Goal: Task Accomplishment & Management: Use online tool/utility

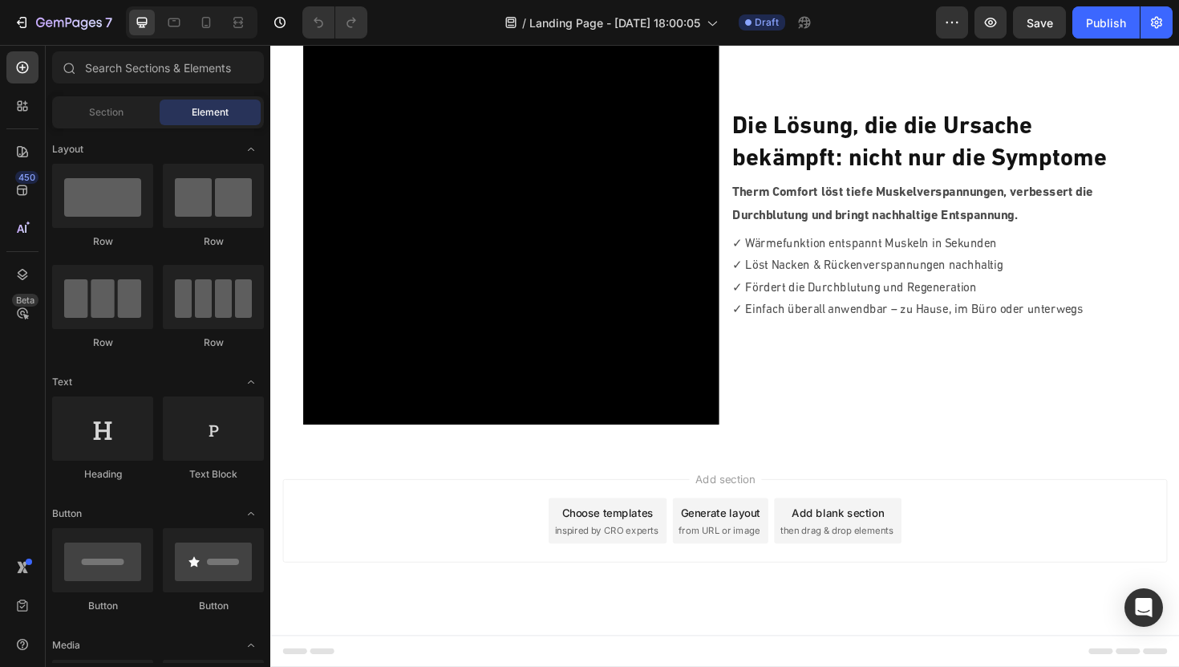
scroll to position [1066, 0]
click at [846, 544] on div "Add blank section" at bounding box center [871, 541] width 98 height 17
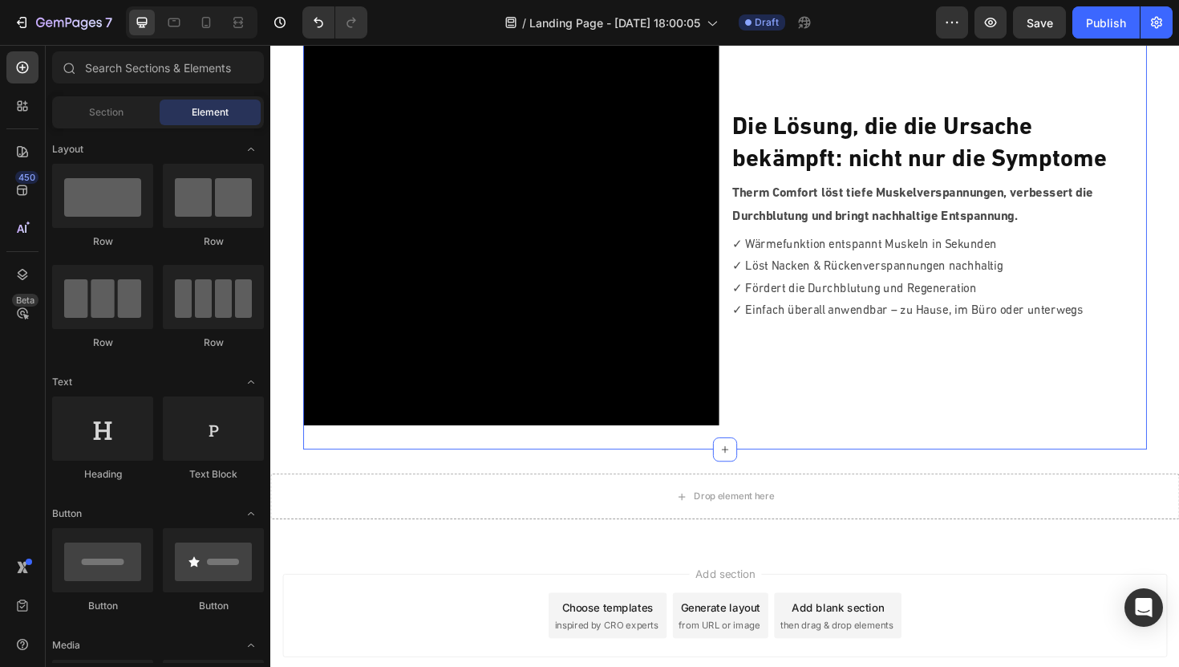
scroll to position [1166, 0]
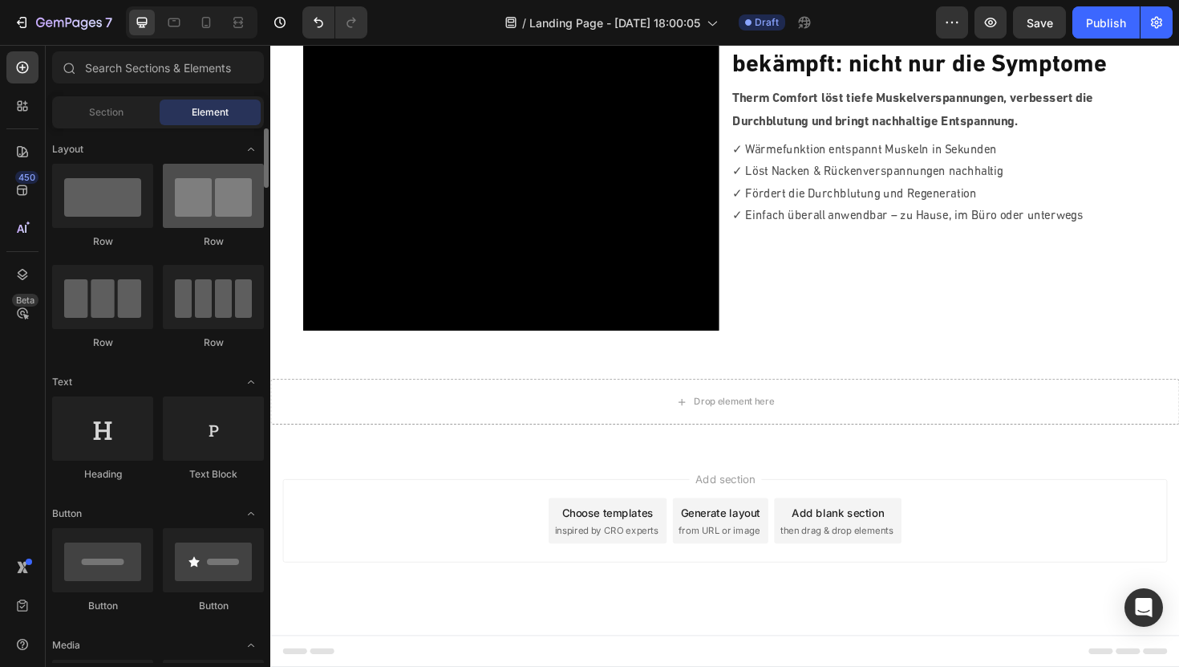
click at [192, 184] on div at bounding box center [213, 196] width 101 height 64
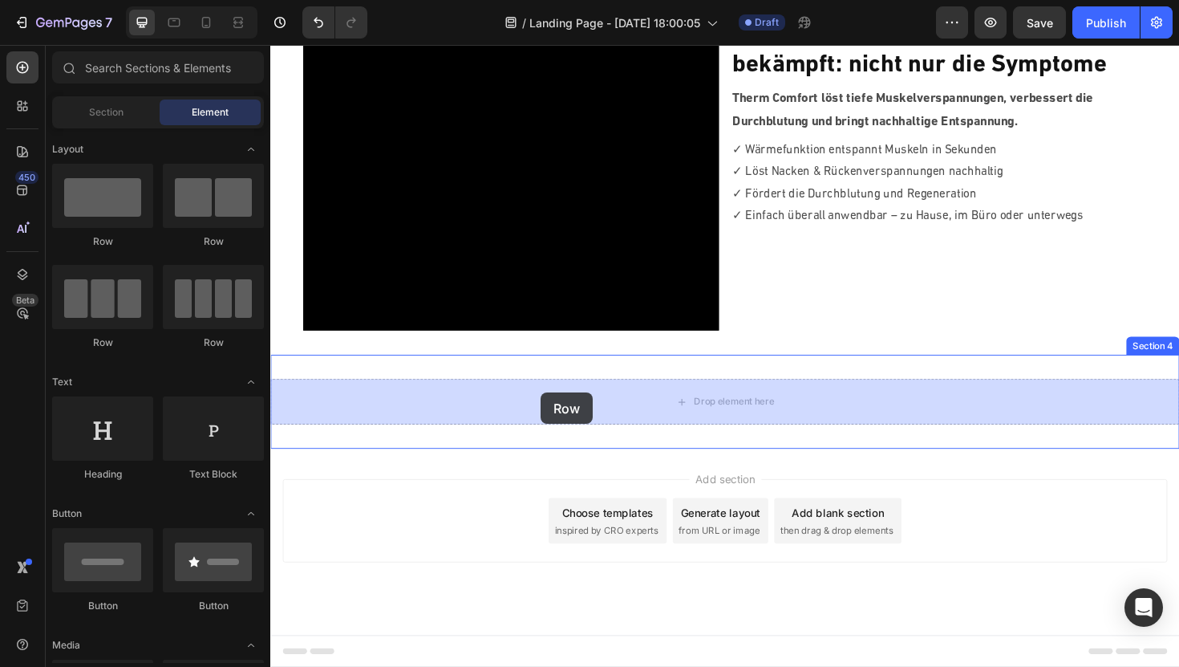
drag, startPoint x: 486, startPoint y: 227, endPoint x: 556, endPoint y: 413, distance: 198.7
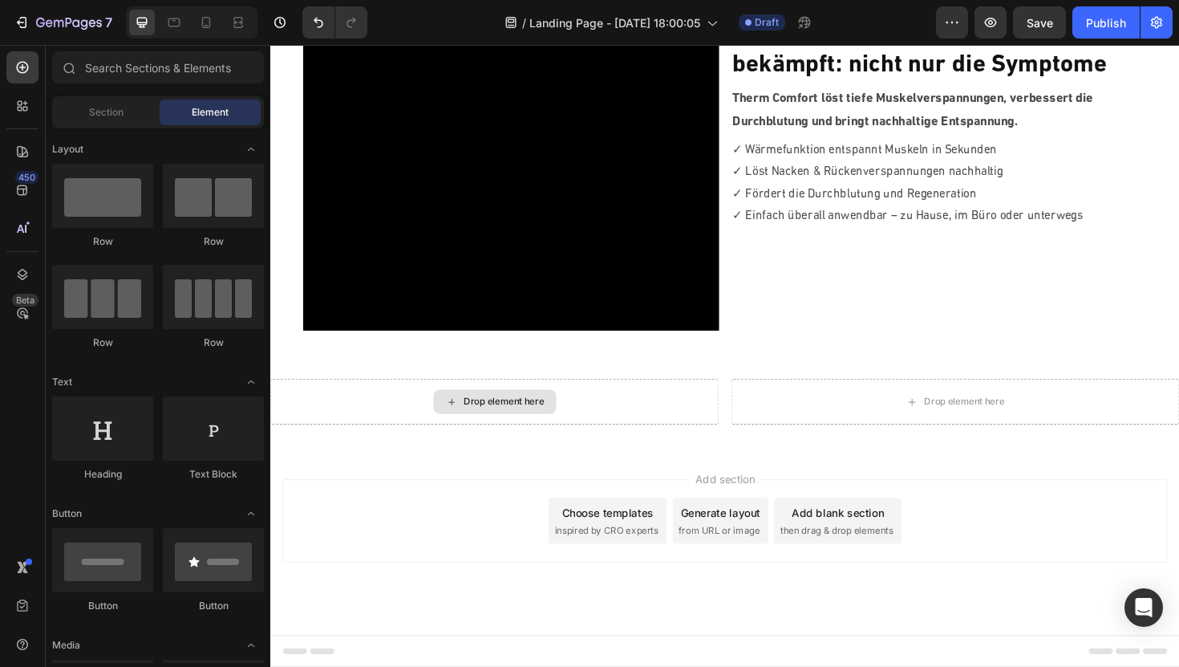
click at [506, 417] on div "Drop element here" at bounding box center [517, 422] width 85 height 13
click at [95, 107] on span "Section" at bounding box center [106, 112] width 34 height 14
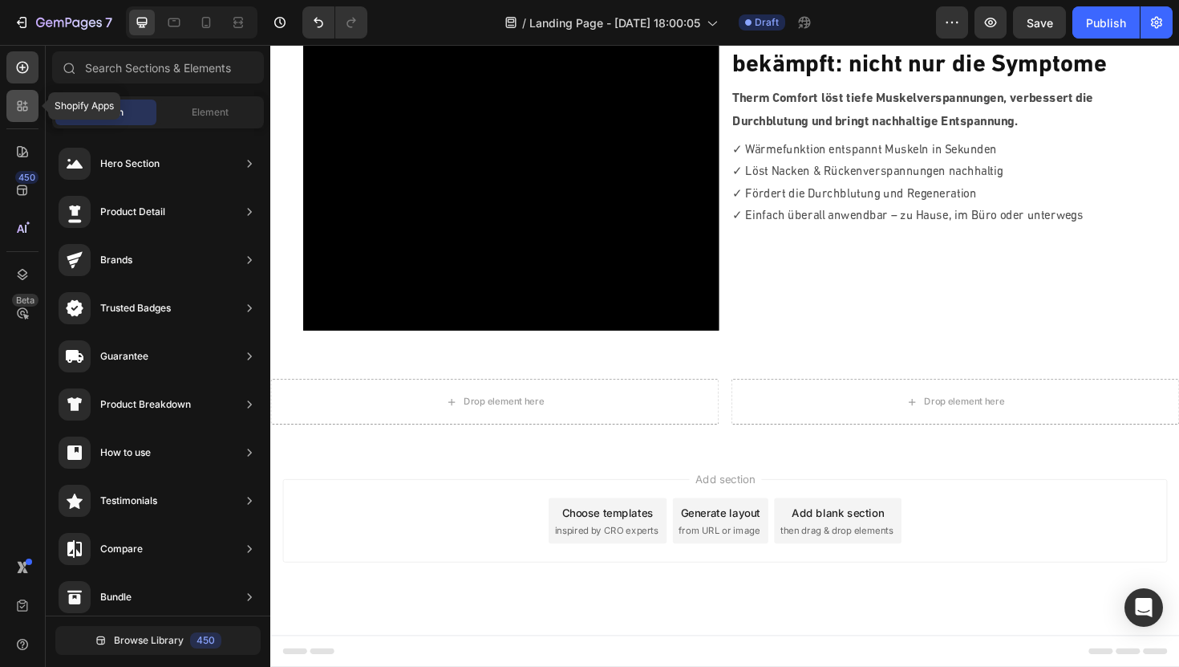
click at [24, 114] on div at bounding box center [22, 106] width 32 height 32
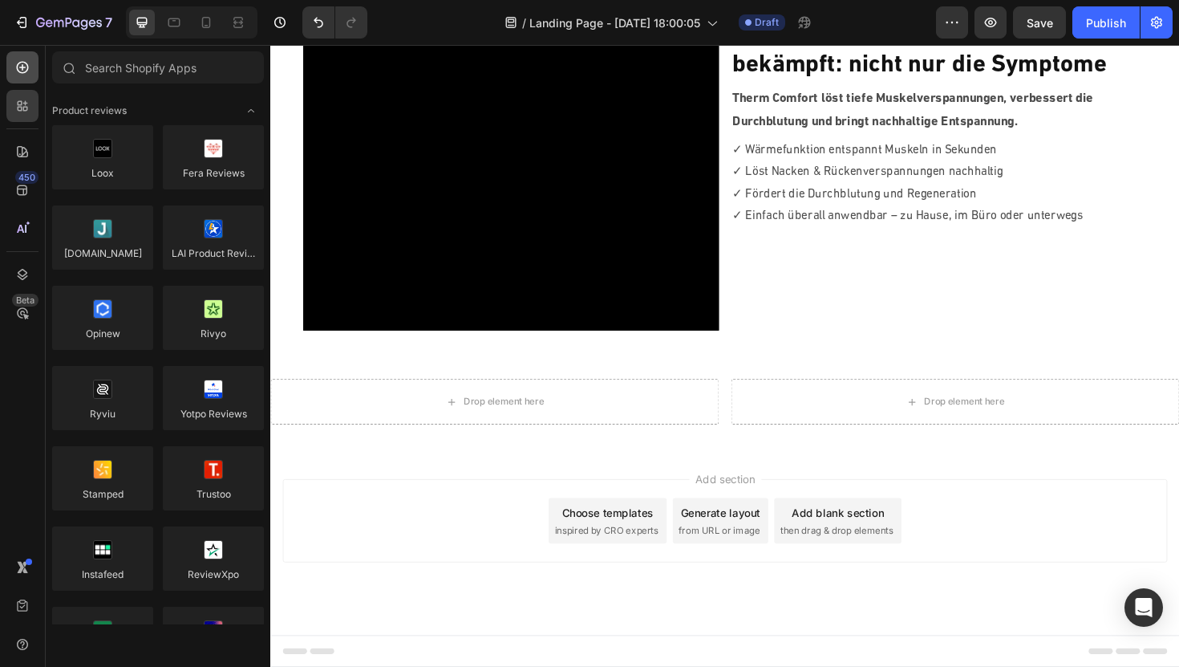
click at [24, 80] on div at bounding box center [22, 67] width 32 height 32
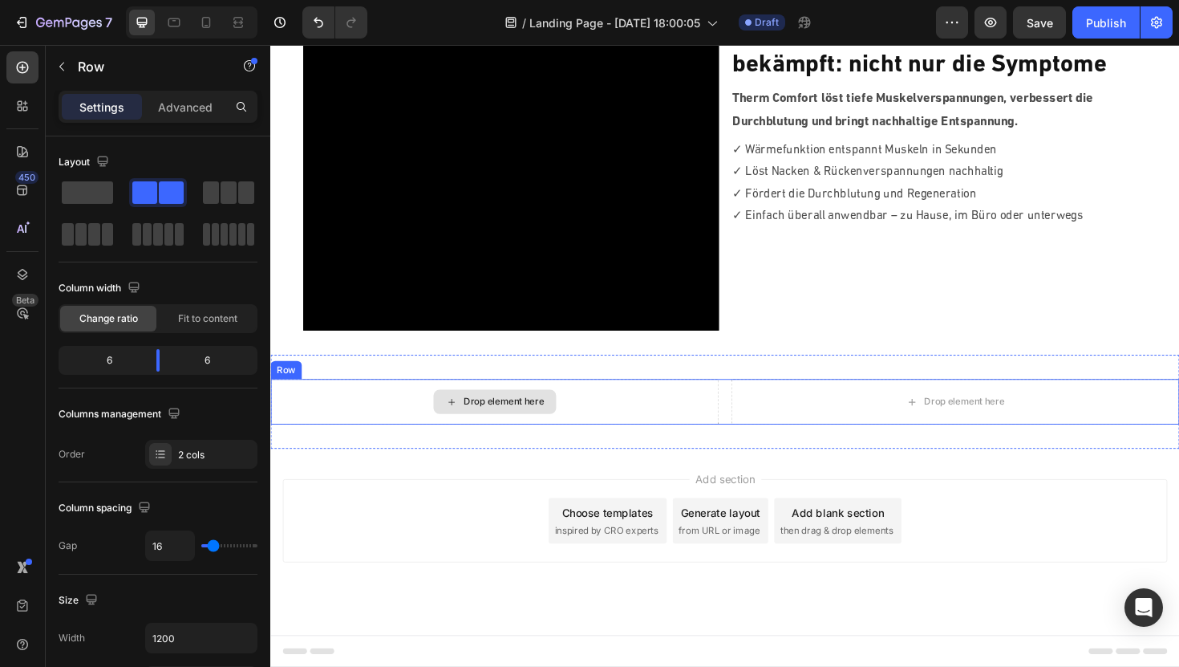
click at [632, 440] on div "Drop element here" at bounding box center [507, 423] width 475 height 48
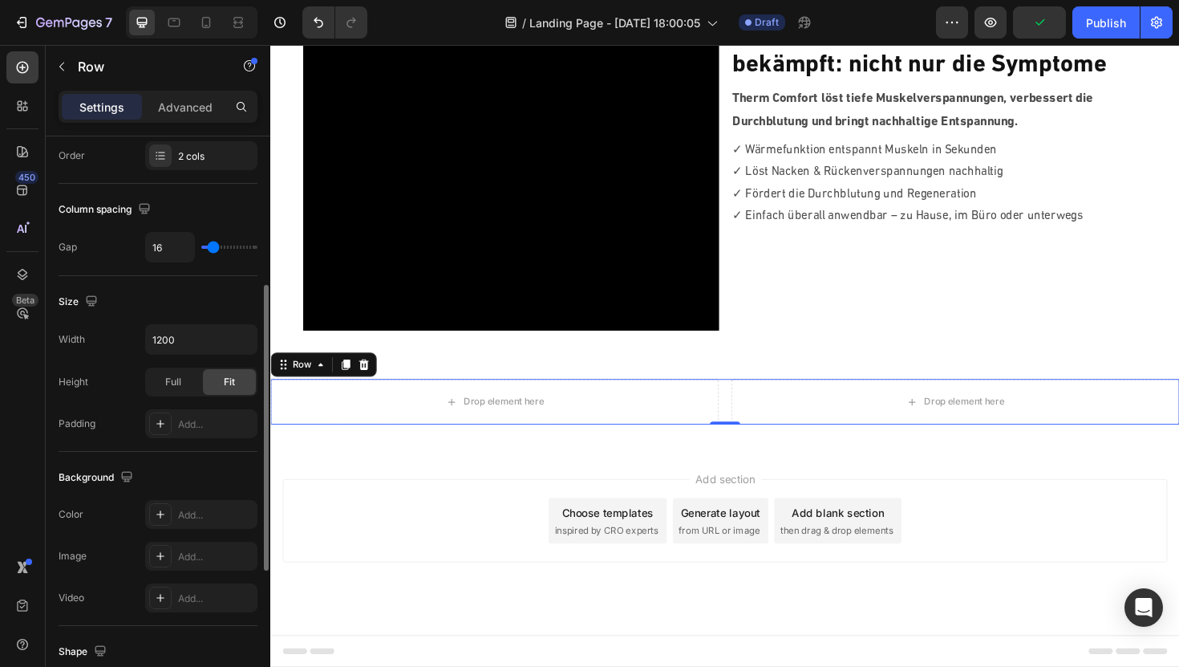
scroll to position [586, 0]
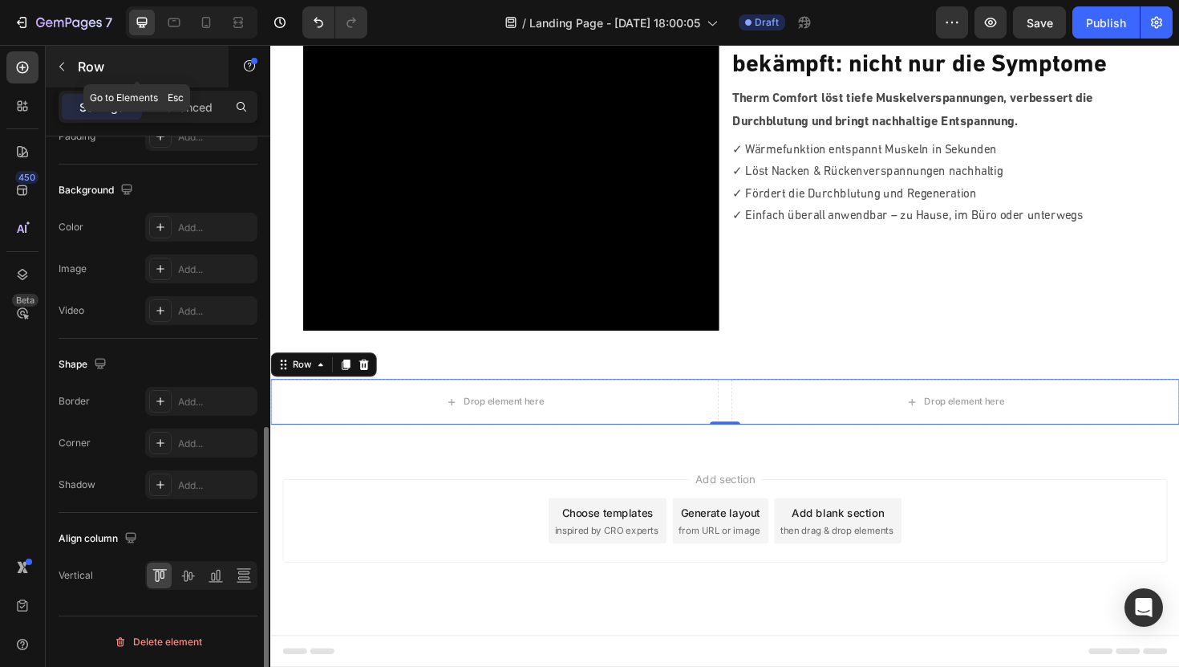
click at [61, 67] on icon "button" at bounding box center [61, 66] width 13 height 13
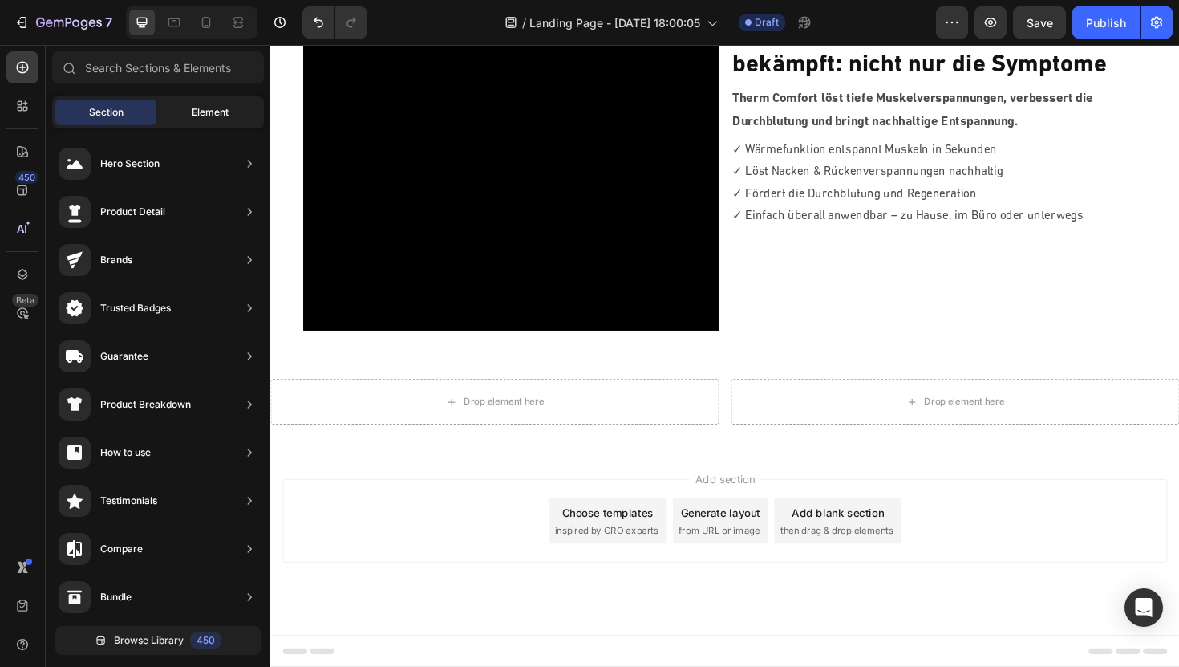
click at [192, 116] on span "Element" at bounding box center [210, 112] width 37 height 14
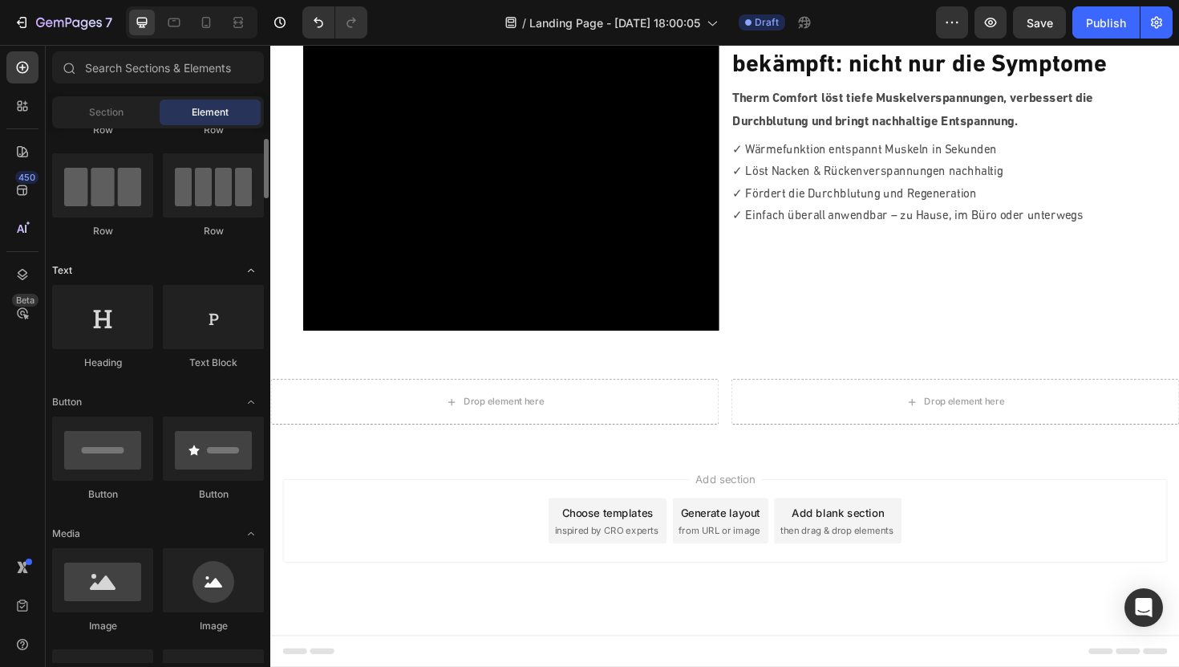
scroll to position [110, 0]
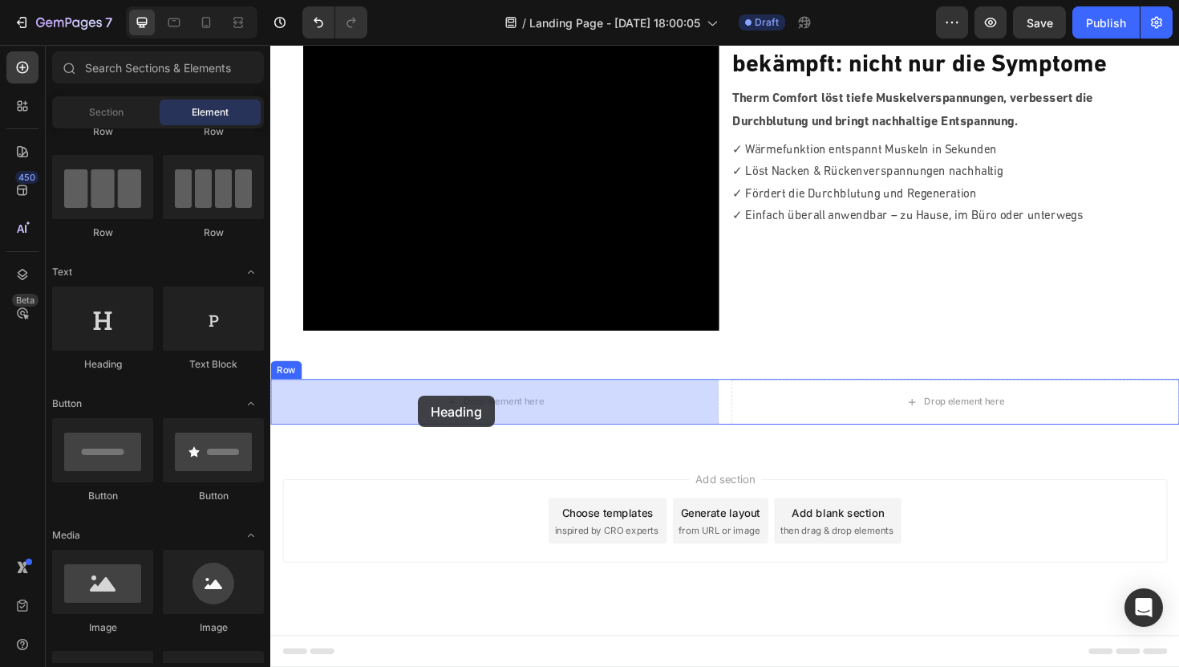
drag, startPoint x: 391, startPoint y: 381, endPoint x: 427, endPoint y: 416, distance: 49.9
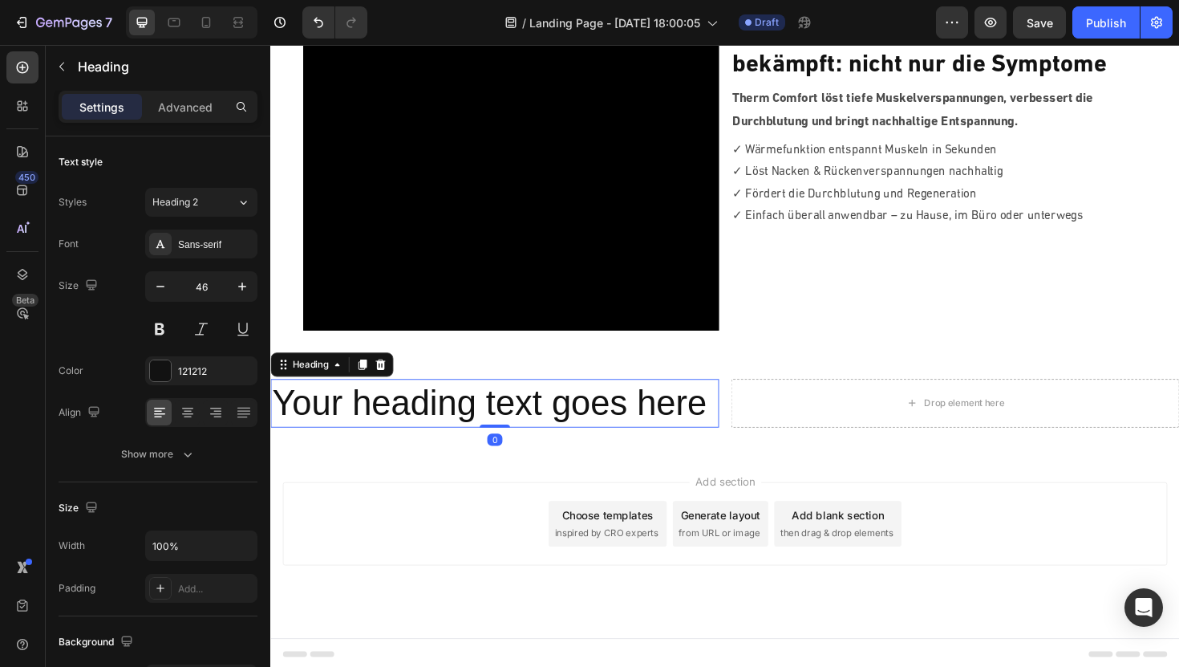
click at [436, 421] on h2 "Your heading text goes here" at bounding box center [507, 424] width 475 height 51
click at [436, 421] on p "Your heading text goes here" at bounding box center [508, 424] width 472 height 48
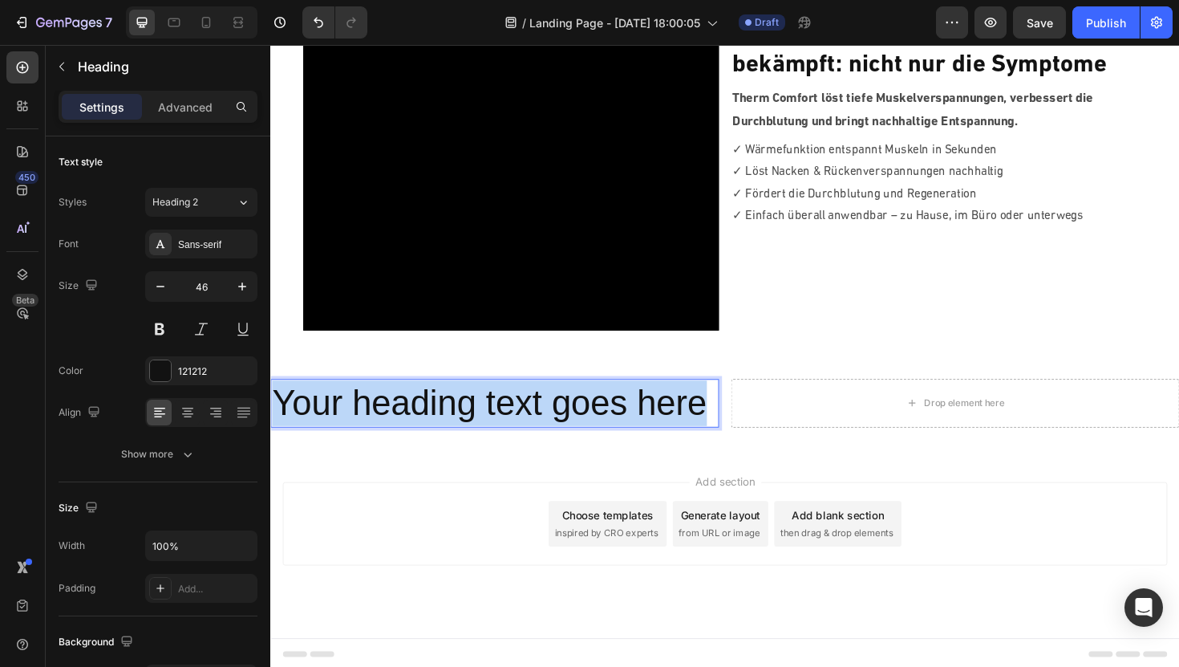
click at [436, 421] on p "Your heading text goes here" at bounding box center [508, 424] width 472 height 48
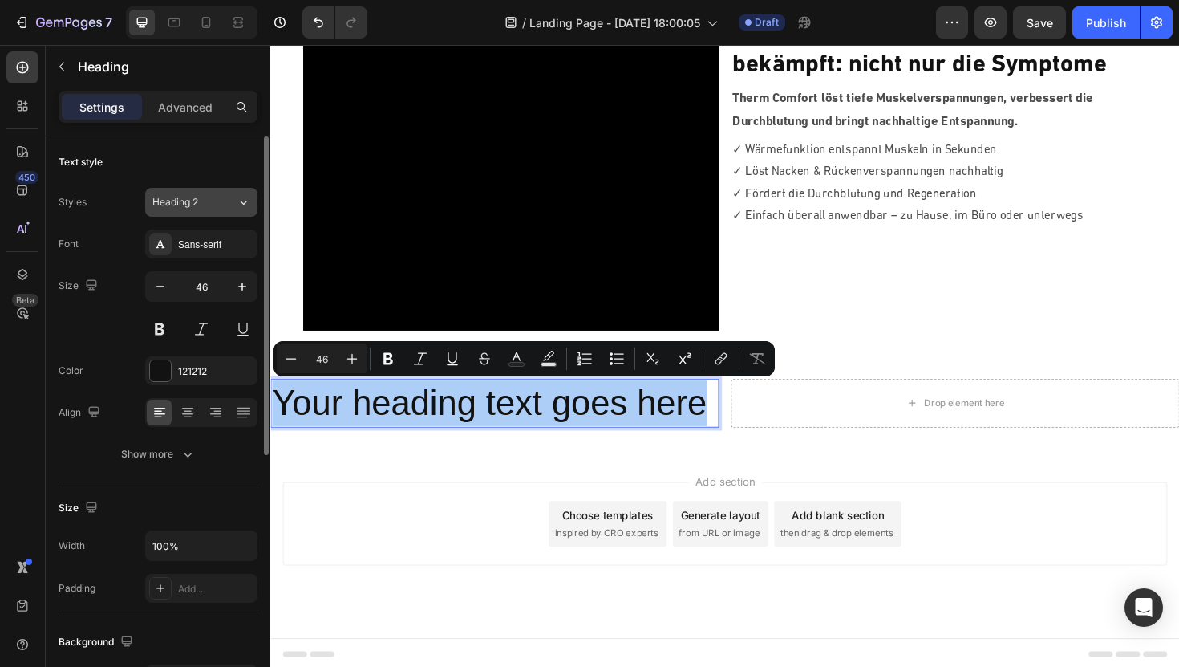
click at [206, 205] on div "Heading 2" at bounding box center [184, 202] width 65 height 14
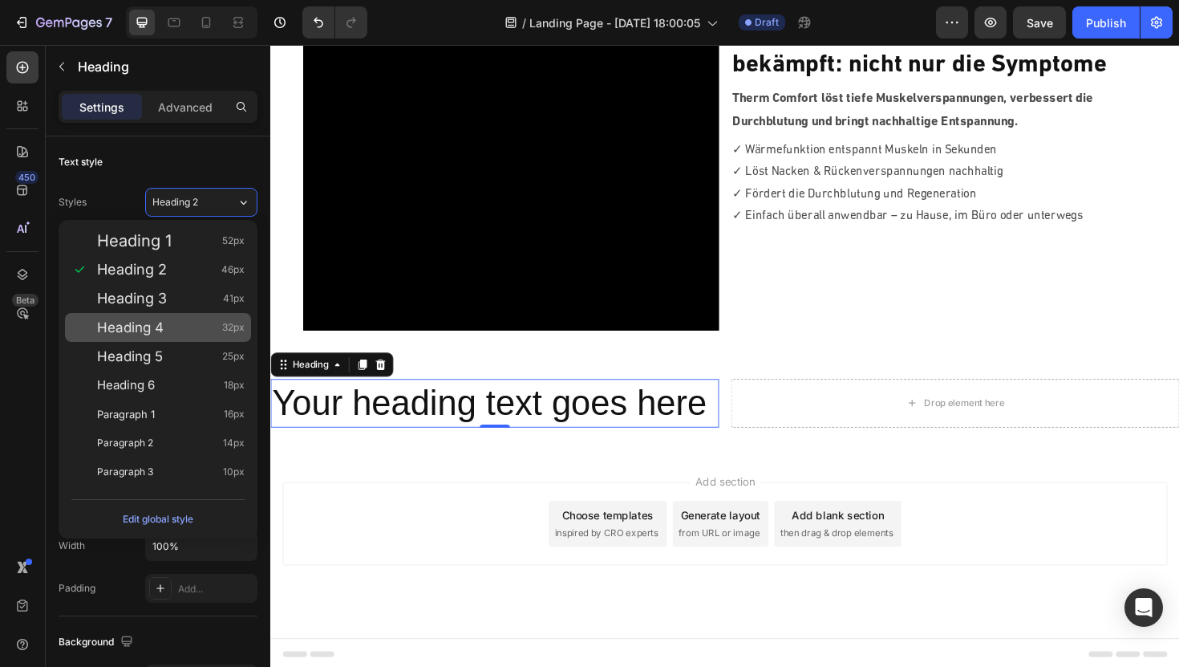
click at [172, 325] on div "Heading 4 32px" at bounding box center [171, 327] width 148 height 16
type input "32"
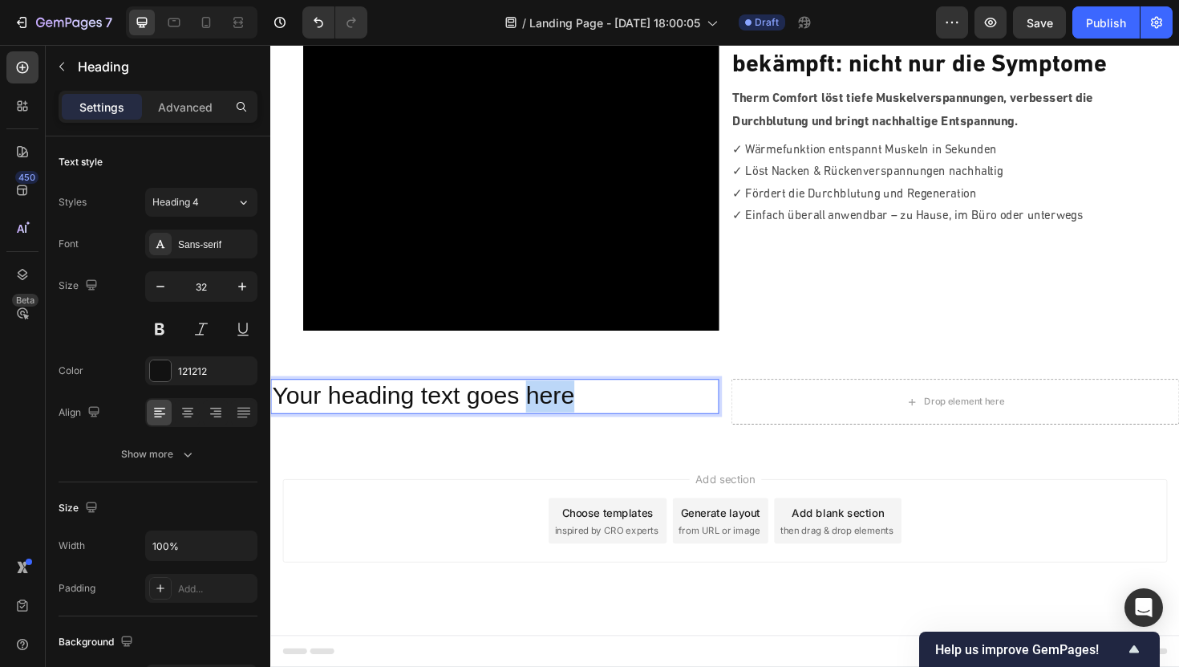
click at [556, 419] on p "Your heading text goes here" at bounding box center [508, 417] width 472 height 34
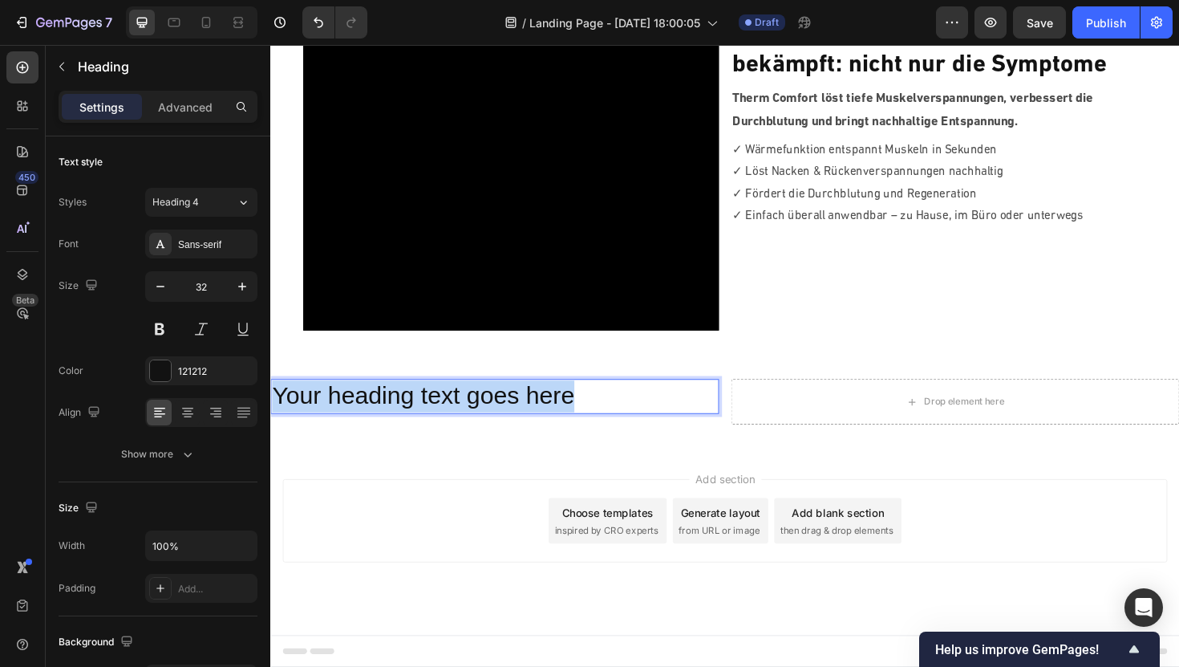
click at [556, 419] on p "Your heading text goes here" at bounding box center [508, 417] width 472 height 34
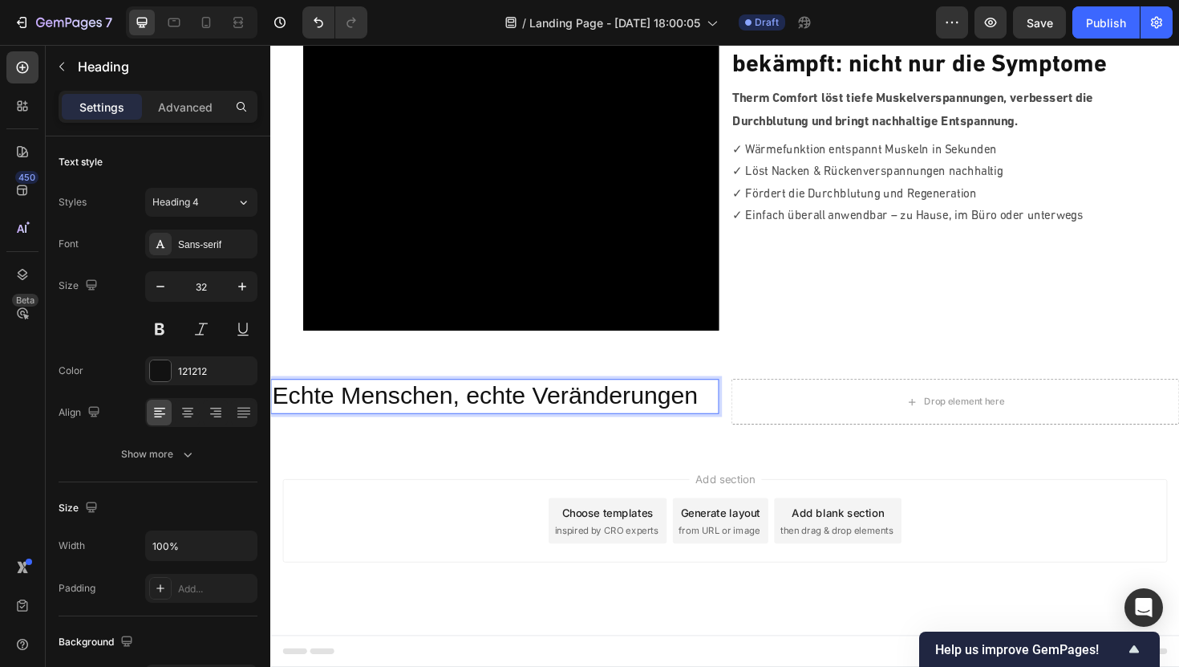
click at [554, 419] on p "Echte Menschen, echte Veränderungen" at bounding box center [508, 417] width 472 height 34
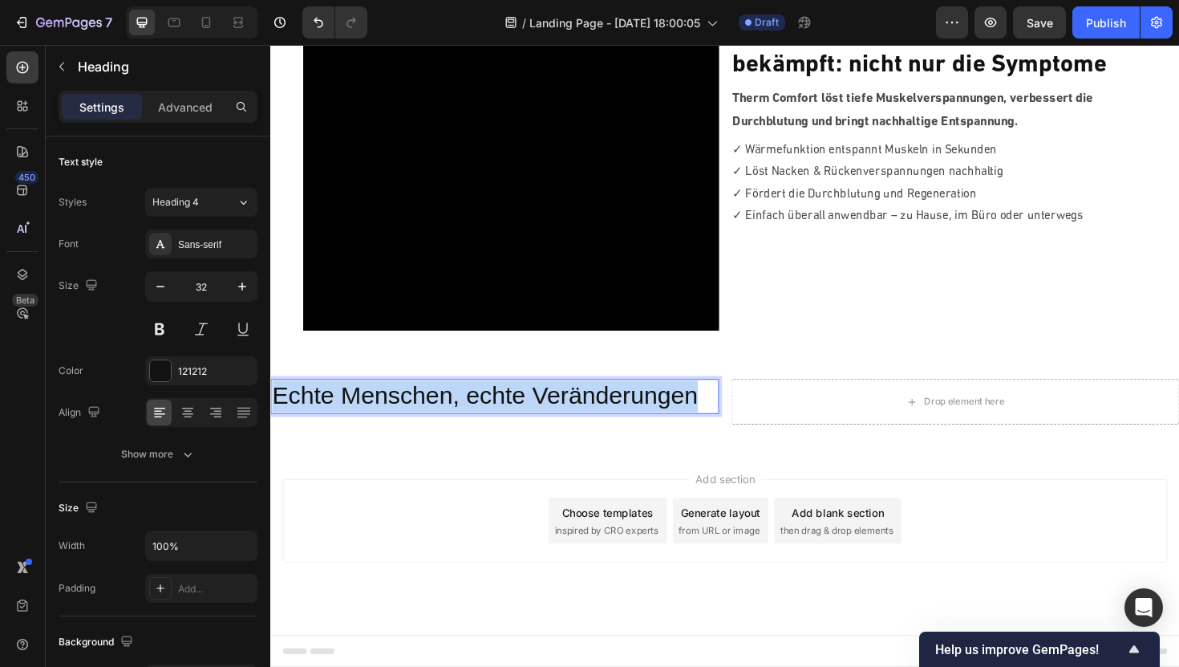
click at [554, 419] on p "Echte Menschen, echte Veränderungen" at bounding box center [508, 417] width 472 height 34
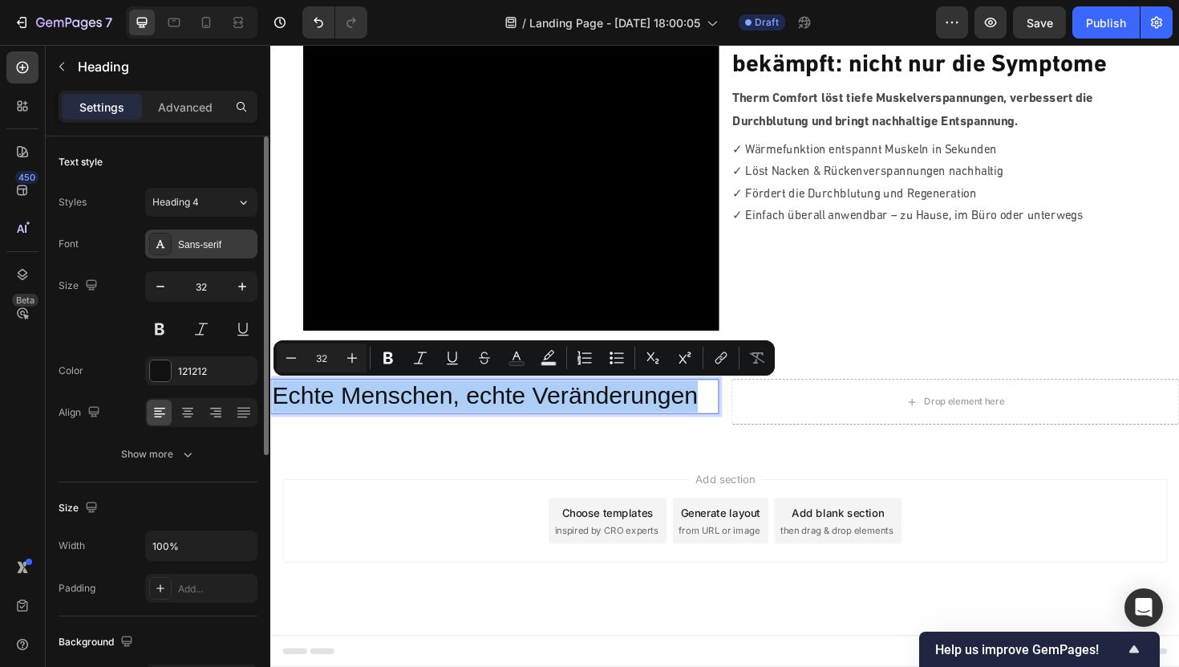
click at [213, 233] on div "Sans-serif" at bounding box center [201, 243] width 112 height 29
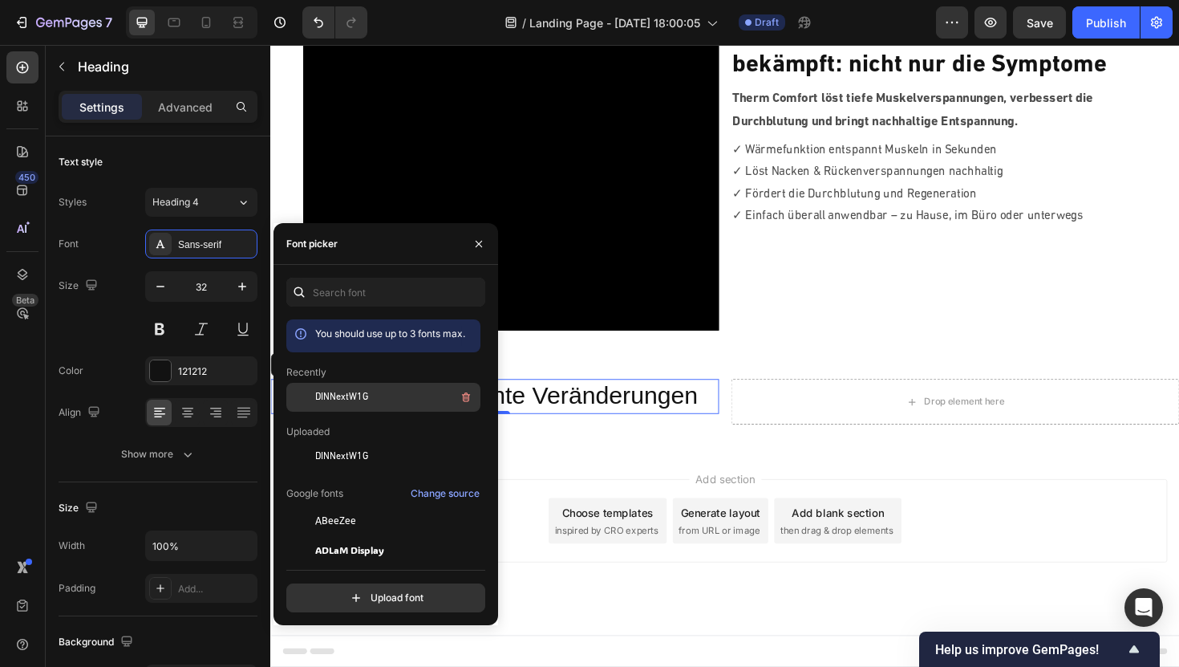
click at [327, 399] on span "DINNextW1G" at bounding box center [341, 397] width 53 height 14
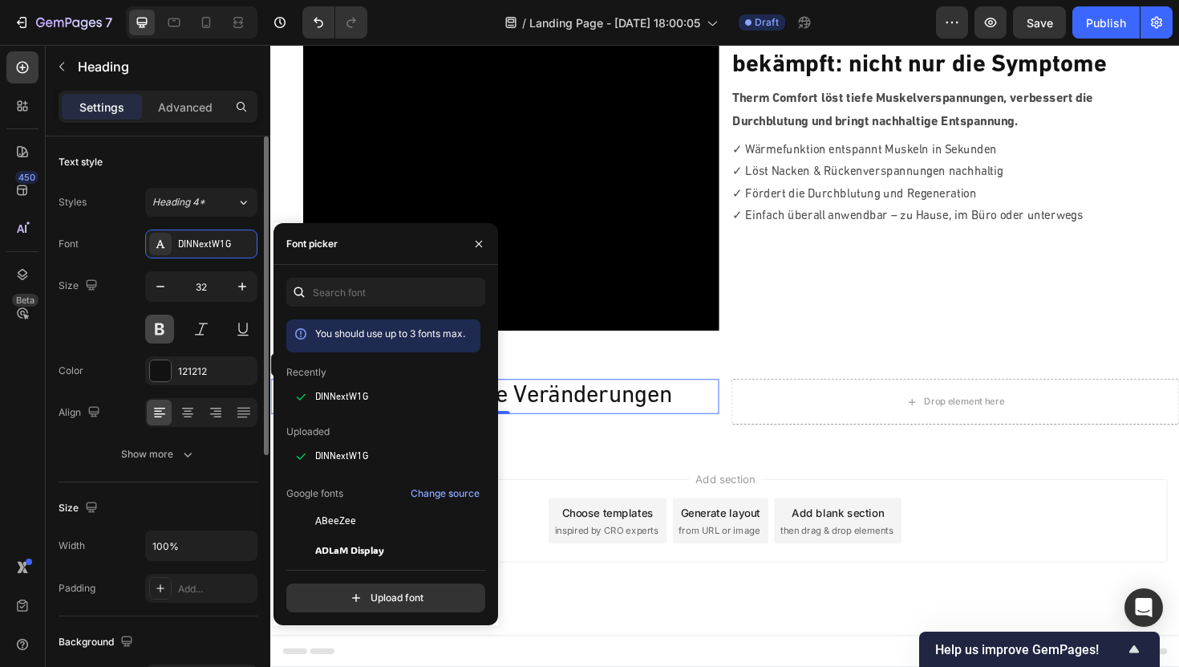
click at [168, 329] on button at bounding box center [159, 328] width 29 height 29
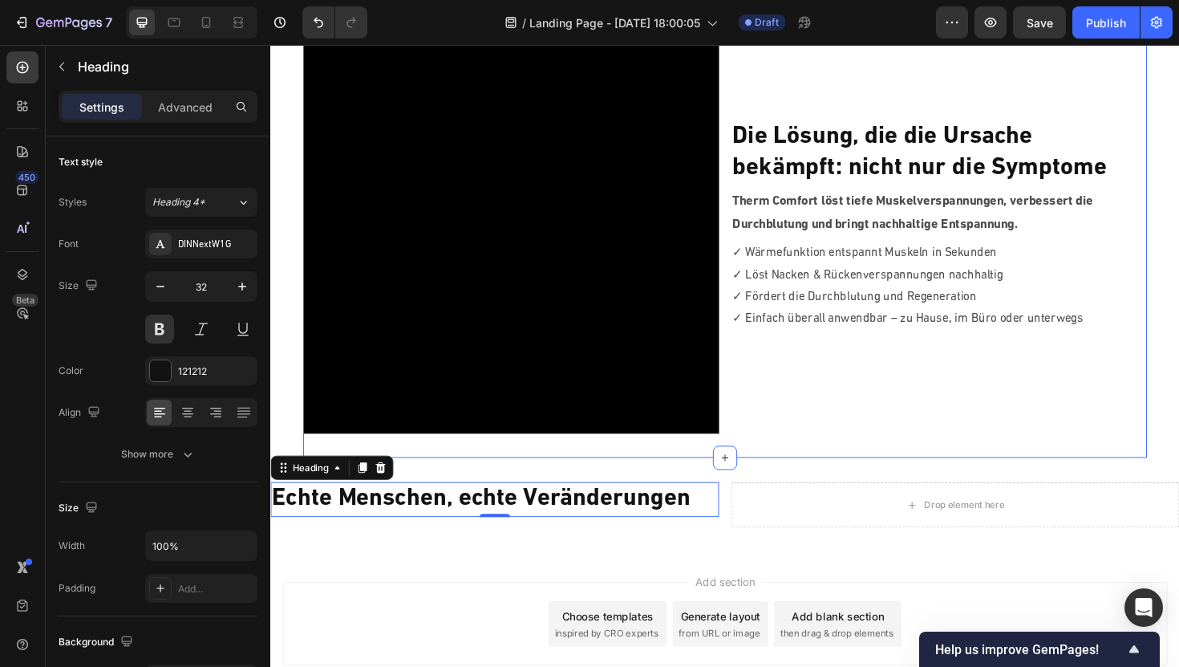
scroll to position [1166, 0]
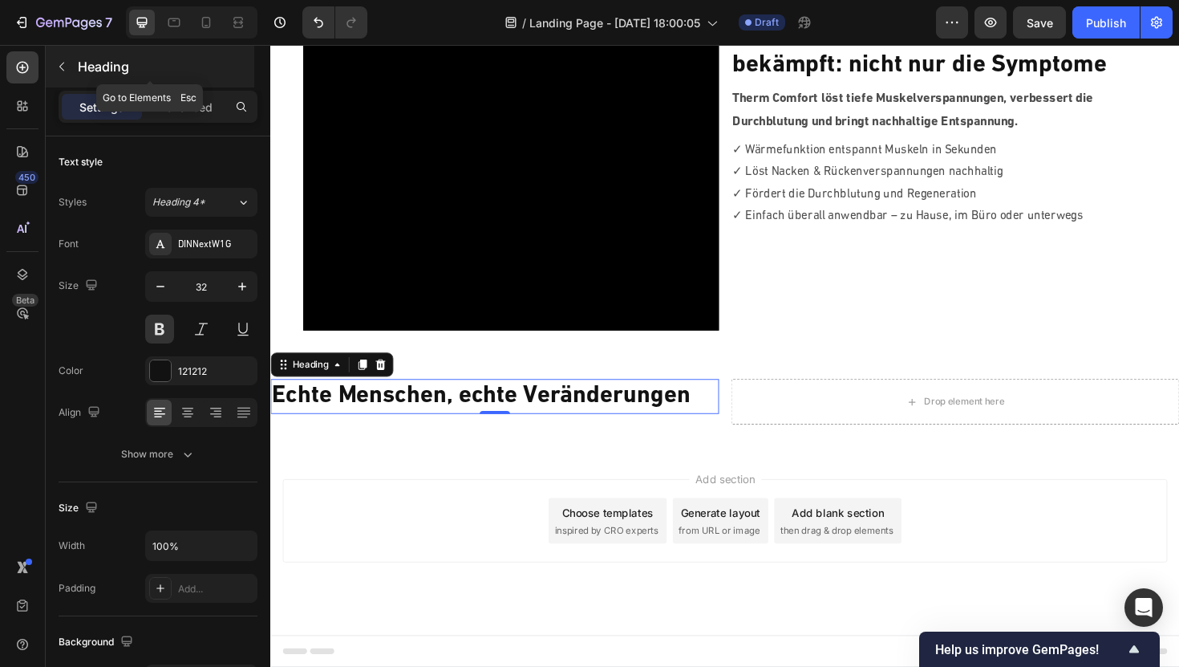
click at [63, 63] on icon "button" at bounding box center [61, 66] width 13 height 13
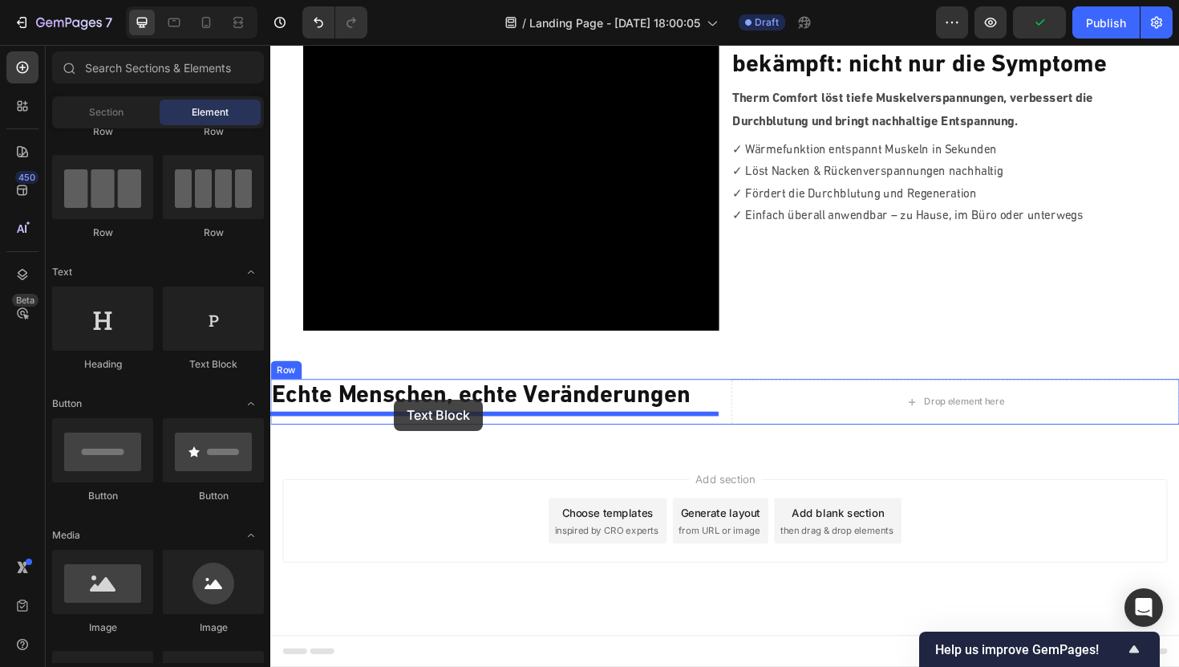
drag, startPoint x: 462, startPoint y: 363, endPoint x: 402, endPoint y: 424, distance: 85.6
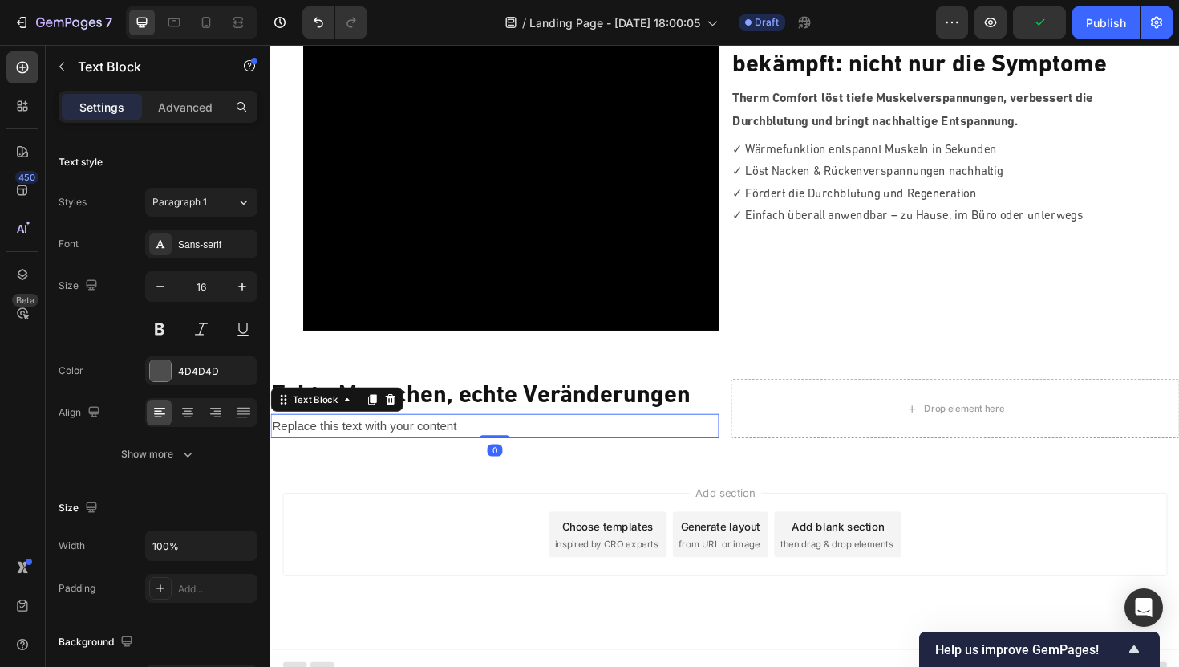
click at [436, 448] on div "Replace this text with your content" at bounding box center [507, 449] width 475 height 26
click at [436, 448] on p "Replace this text with your content" at bounding box center [508, 448] width 472 height 23
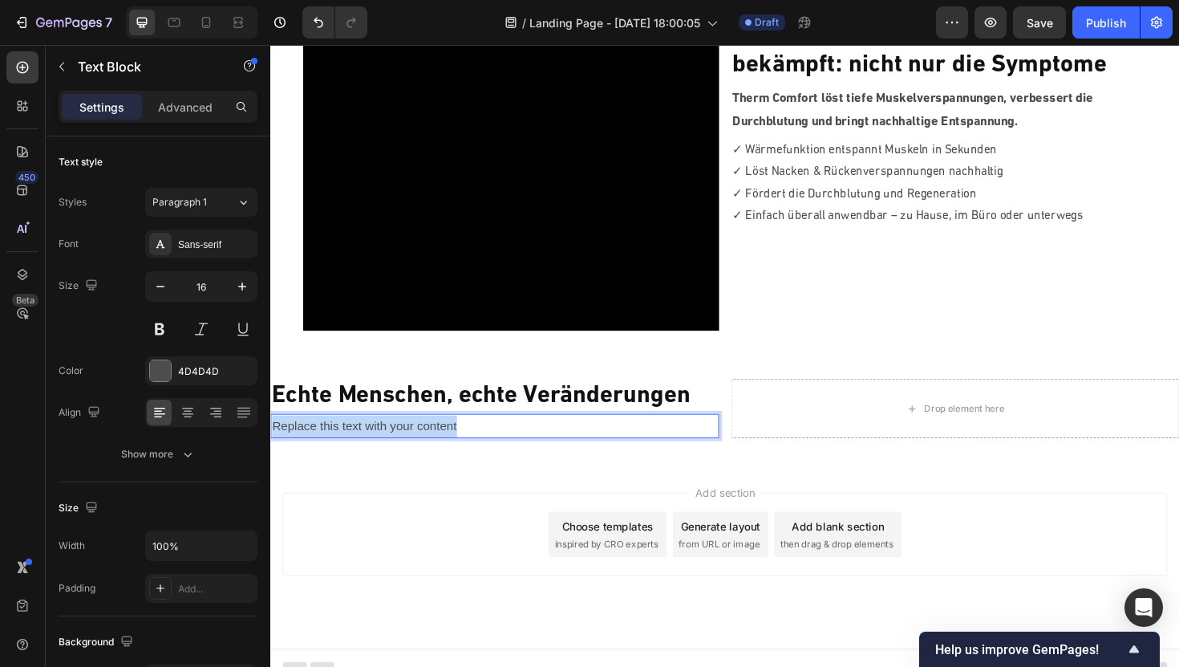
click at [436, 448] on p "Replace this text with your content" at bounding box center [508, 448] width 472 height 23
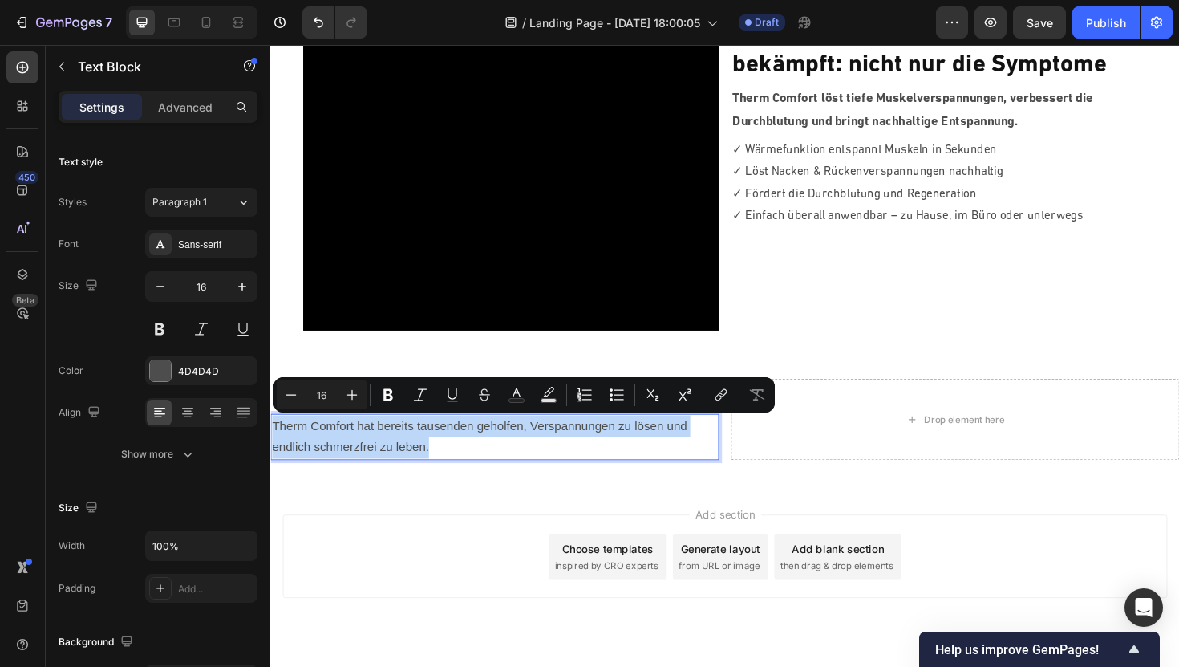
drag, startPoint x: 457, startPoint y: 461, endPoint x: 206, endPoint y: 450, distance: 251.3
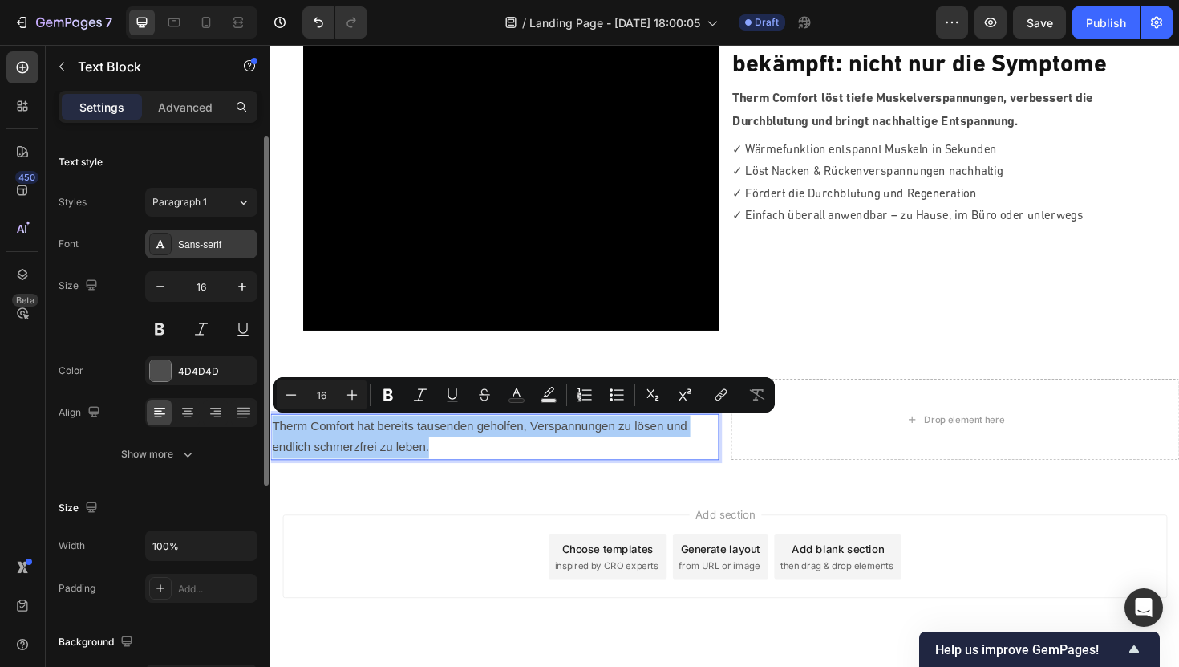
click at [232, 253] on div "Sans-serif" at bounding box center [201, 243] width 112 height 29
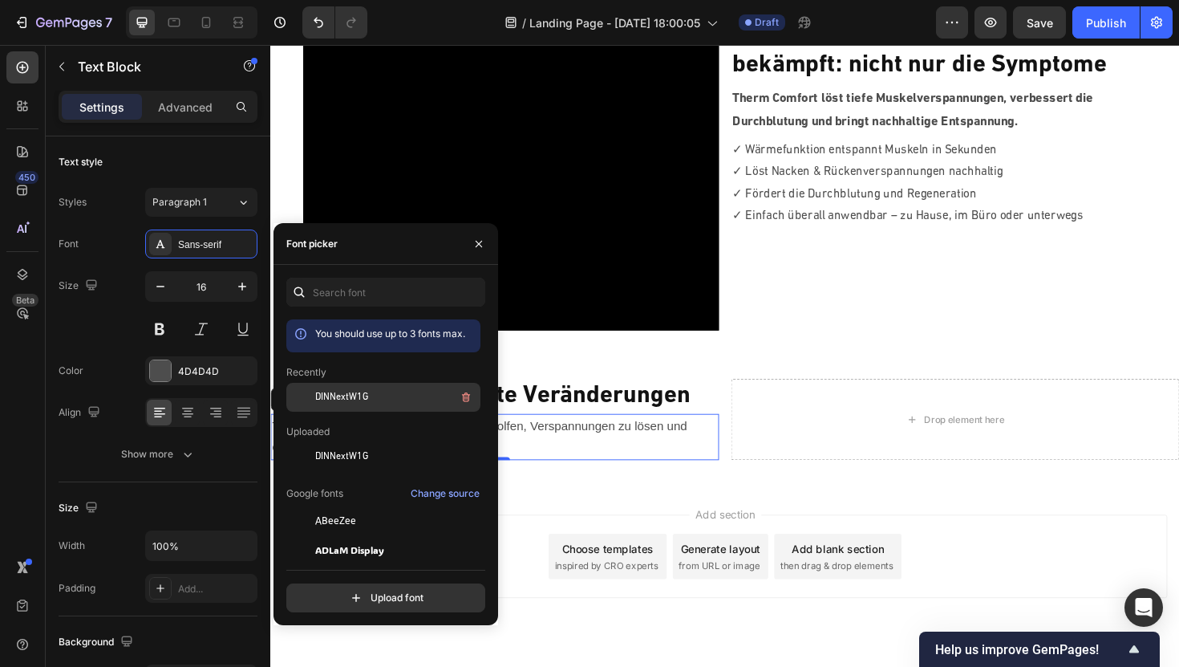
click at [373, 396] on div "DINNextW1G" at bounding box center [396, 396] width 162 height 19
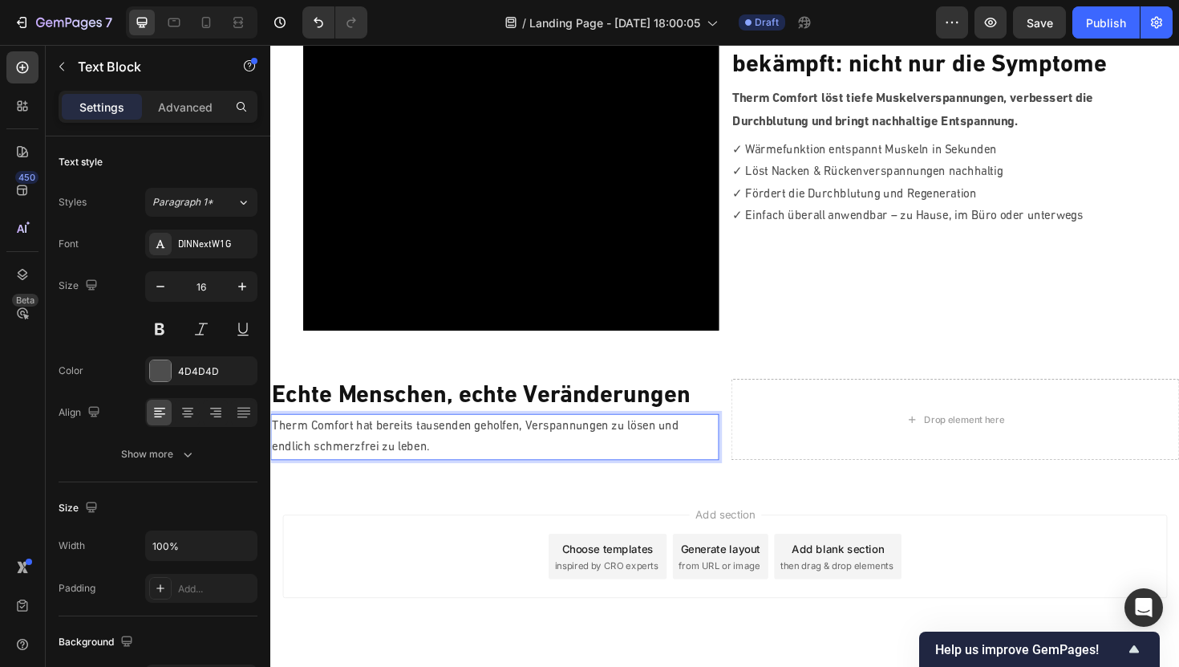
click at [564, 468] on p "Therm Comfort hat bereits tausenden geholfen, Verspannungen zu lösen und endlic…" at bounding box center [508, 460] width 472 height 47
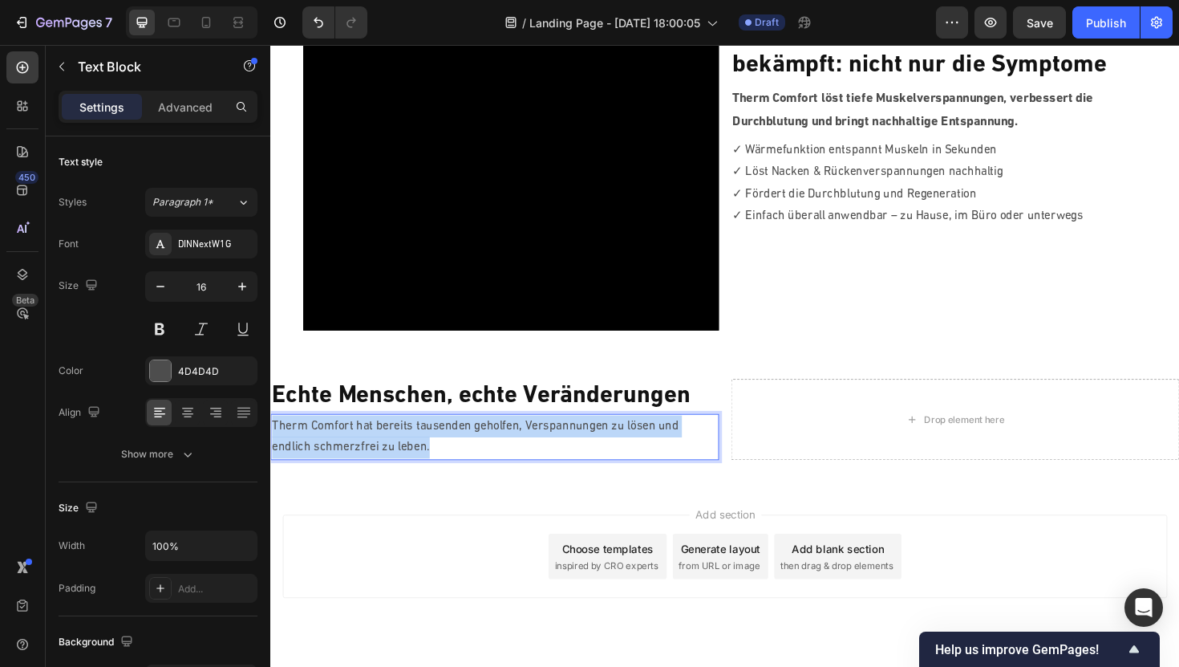
click at [564, 468] on p "Therm Comfort hat bereits tausenden geholfen, Verspannungen zu lösen und endlic…" at bounding box center [508, 460] width 472 height 47
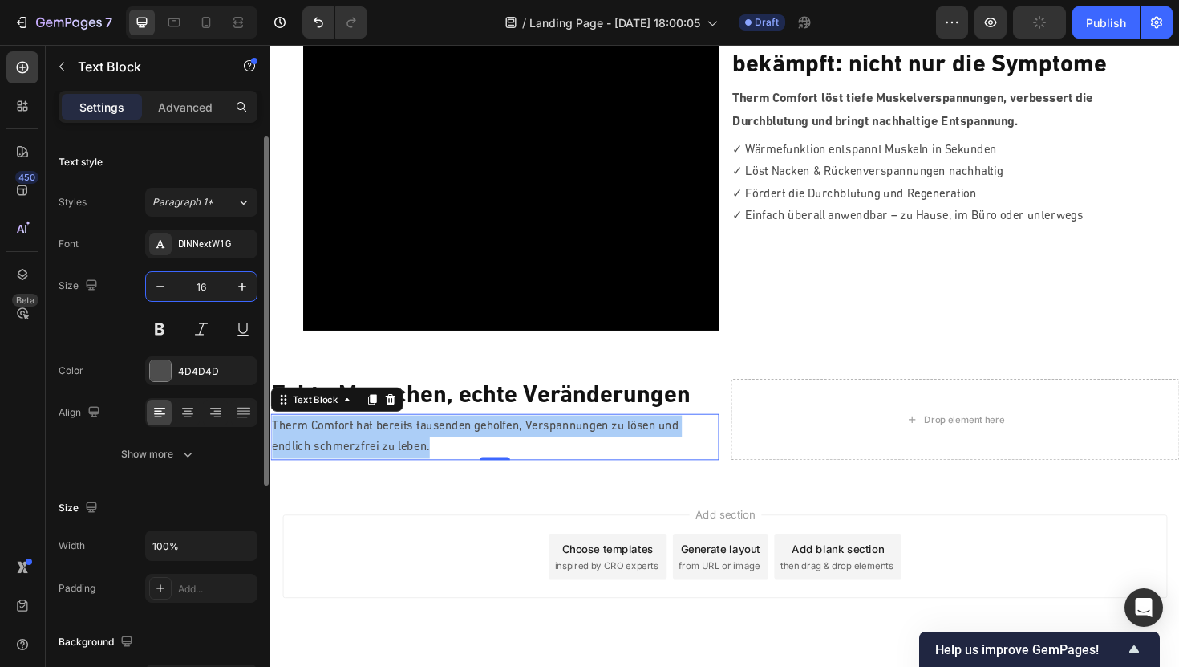
click at [205, 282] on input "16" at bounding box center [201, 286] width 53 height 29
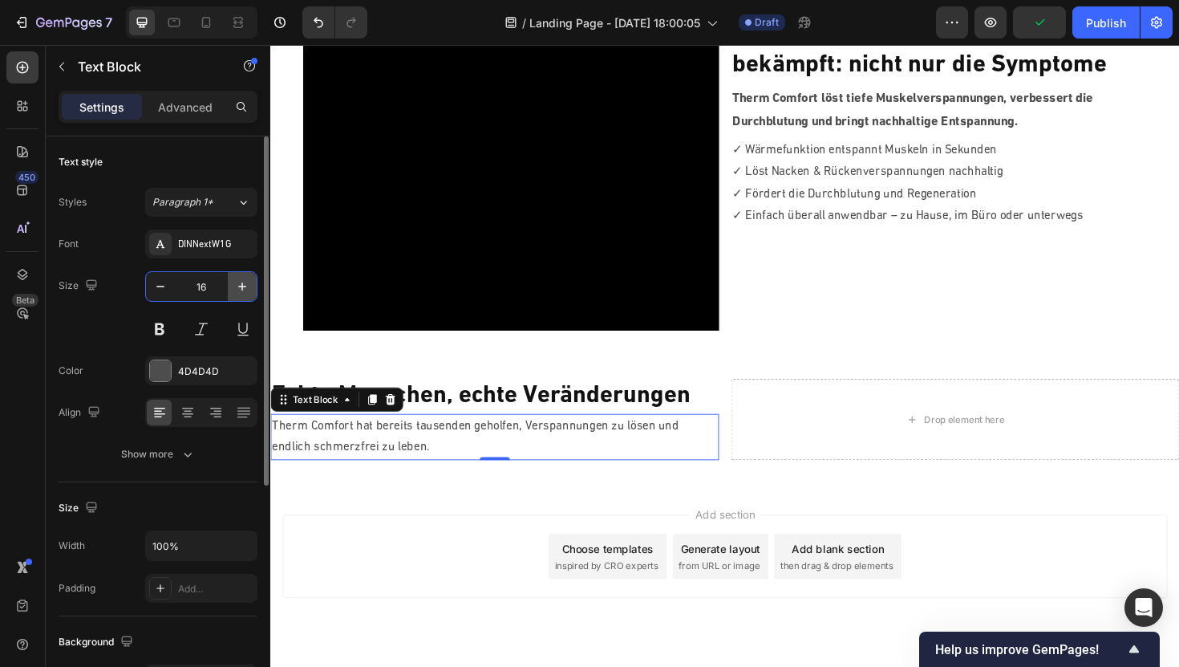
click at [236, 282] on icon "button" at bounding box center [242, 286] width 16 height 16
type input "17"
click at [161, 334] on button at bounding box center [159, 328] width 29 height 29
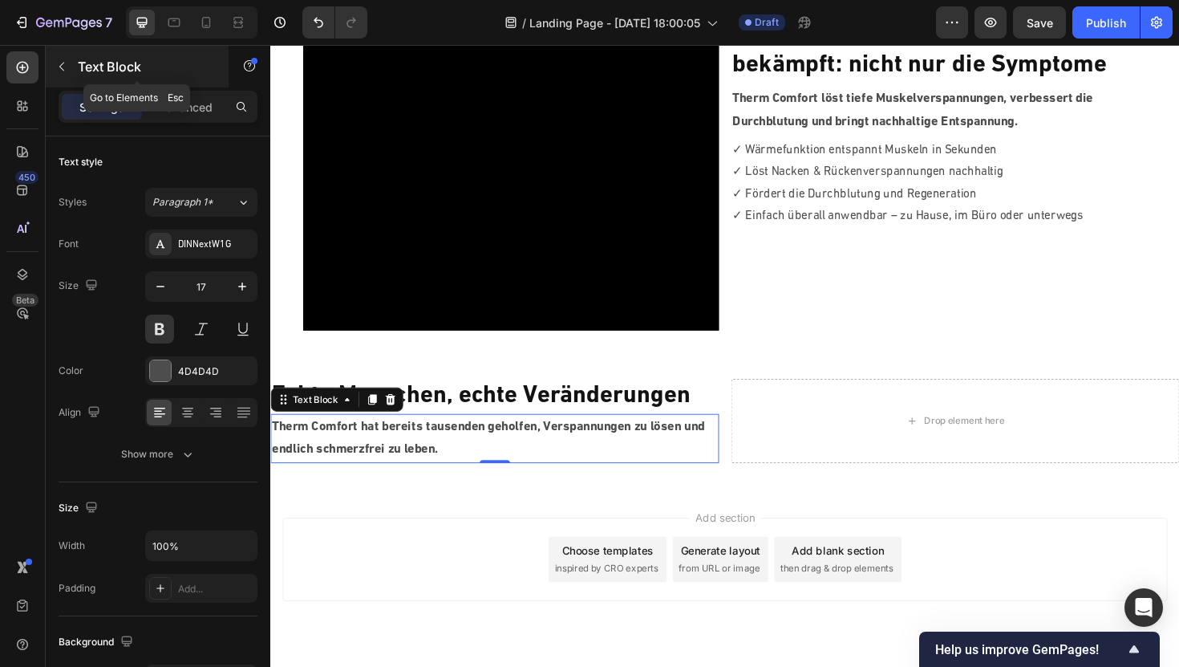
click at [62, 68] on icon "button" at bounding box center [61, 67] width 5 height 9
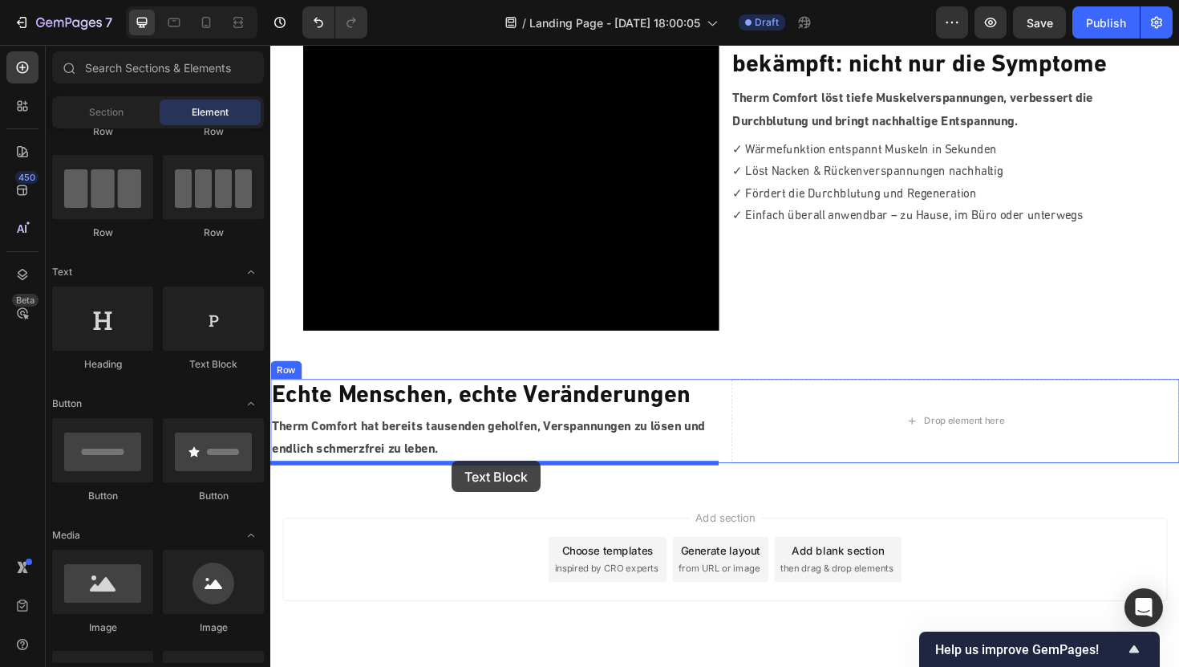
drag, startPoint x: 464, startPoint y: 373, endPoint x: 461, endPoint y: 484, distance: 111.5
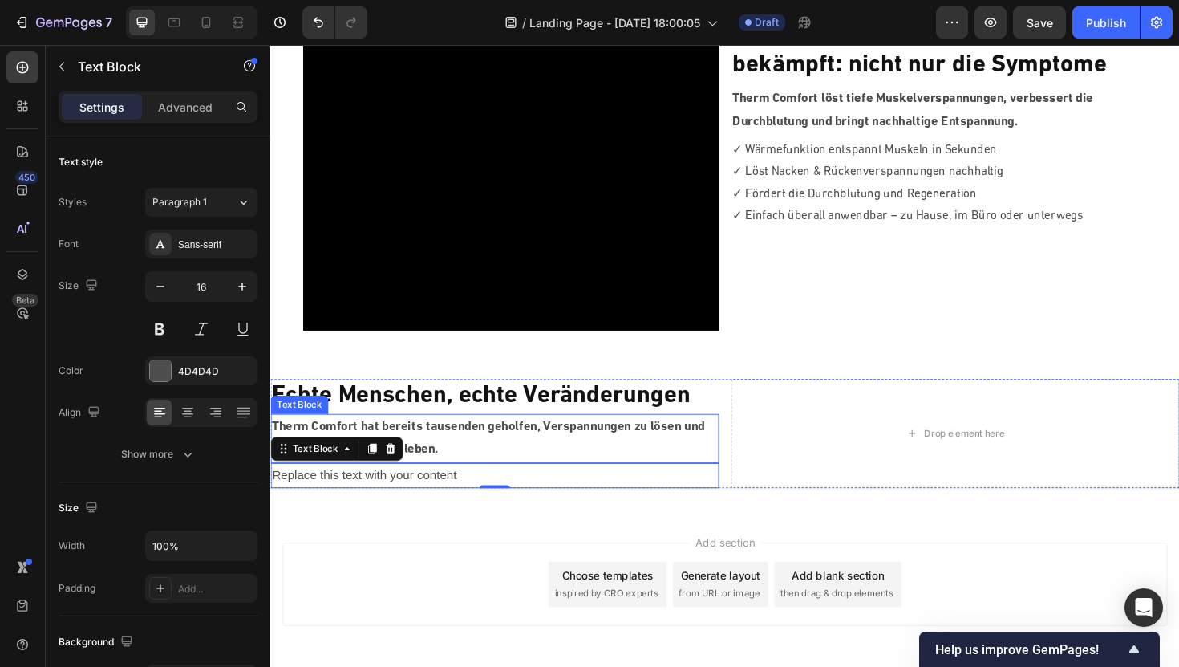
click at [471, 501] on div "Replace this text with your content" at bounding box center [507, 501] width 475 height 26
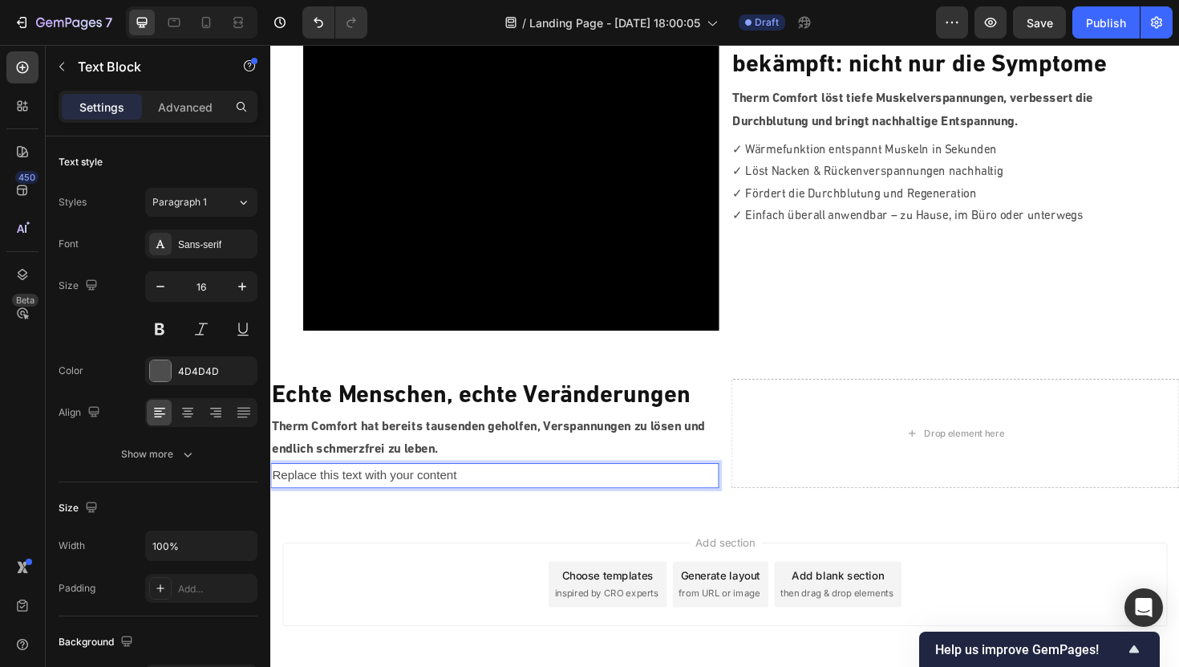
click at [471, 501] on p "Replace this text with your content" at bounding box center [508, 500] width 472 height 23
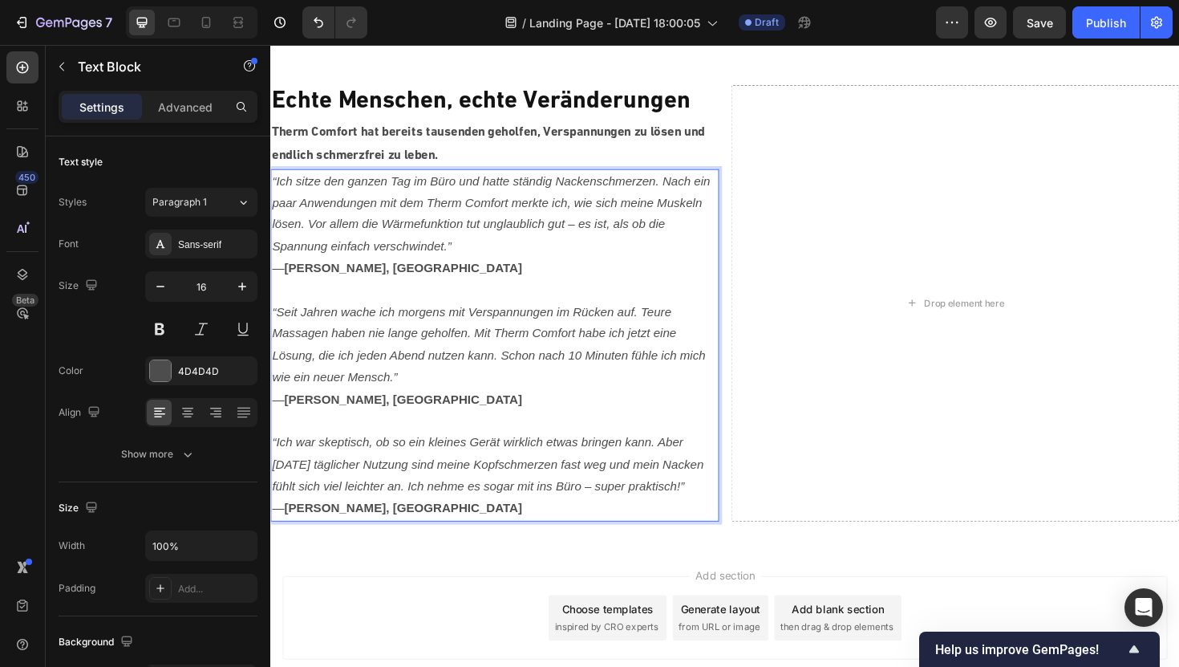
scroll to position [1478, 0]
click at [411, 290] on p "— [PERSON_NAME], [GEOGRAPHIC_DATA]" at bounding box center [508, 281] width 472 height 23
click at [452, 263] on icon "“Ich sitze den ganzen Tag im Büro und hatte ständig Nackenschmerzen. Nach ein p…" at bounding box center [504, 222] width 464 height 83
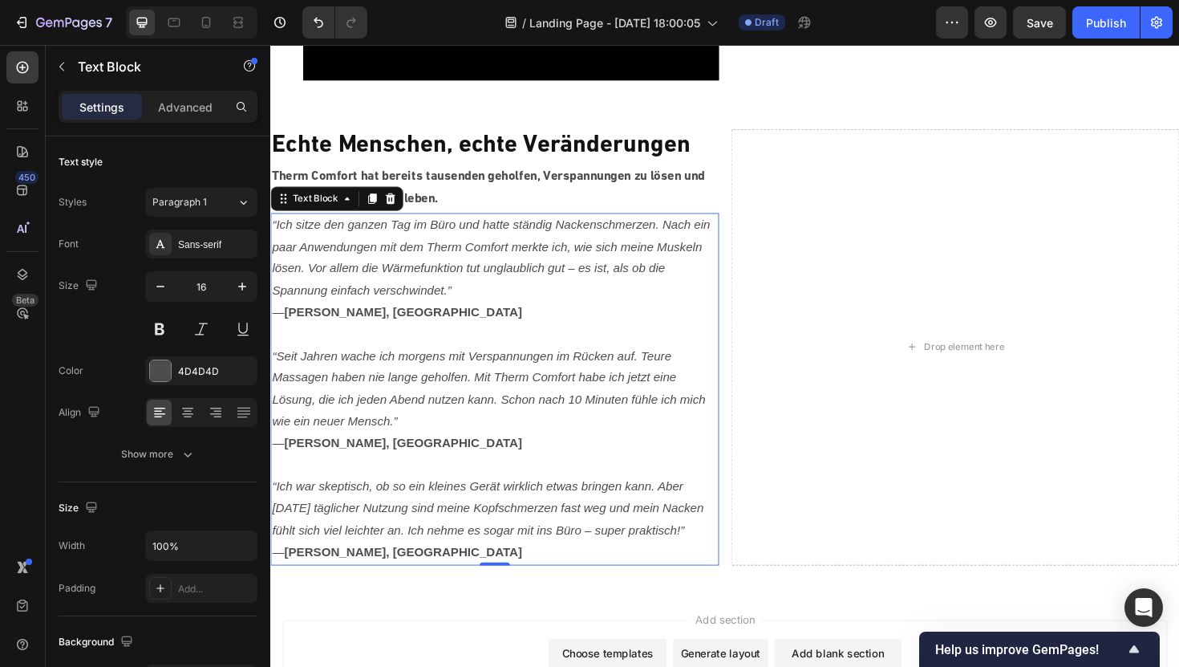
scroll to position [1427, 0]
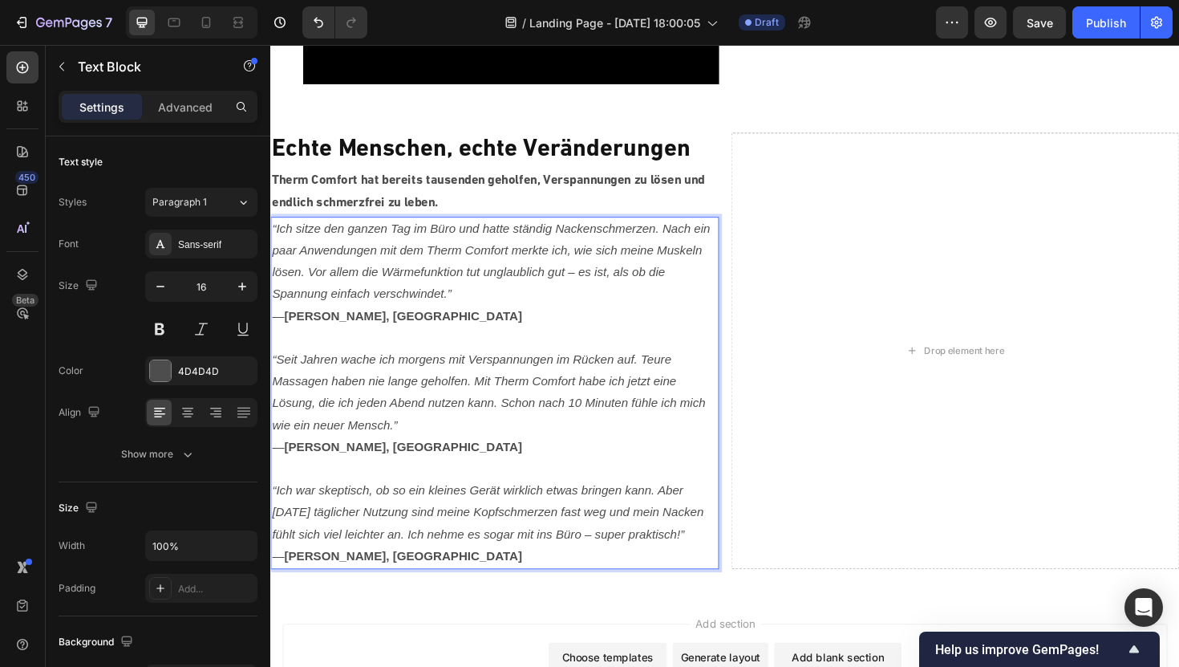
click at [379, 334] on strong "[PERSON_NAME], [GEOGRAPHIC_DATA]" at bounding box center [411, 332] width 252 height 14
click at [368, 315] on icon "“Ich sitze den ganzen Tag im Büro und hatte ständig Nackenschmerzen. Nach ein p…" at bounding box center [504, 274] width 464 height 83
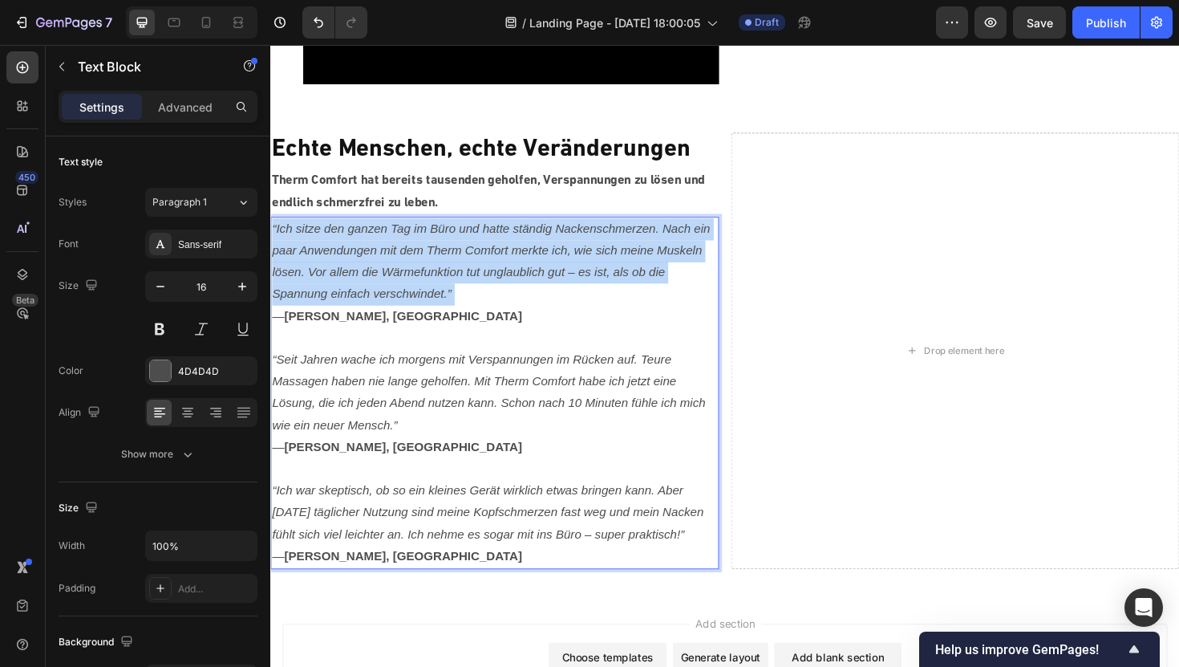
click at [368, 315] on icon "“Ich sitze den ganzen Tag im Büro und hatte ständig Nackenschmerzen. Nach ein p…" at bounding box center [504, 274] width 464 height 83
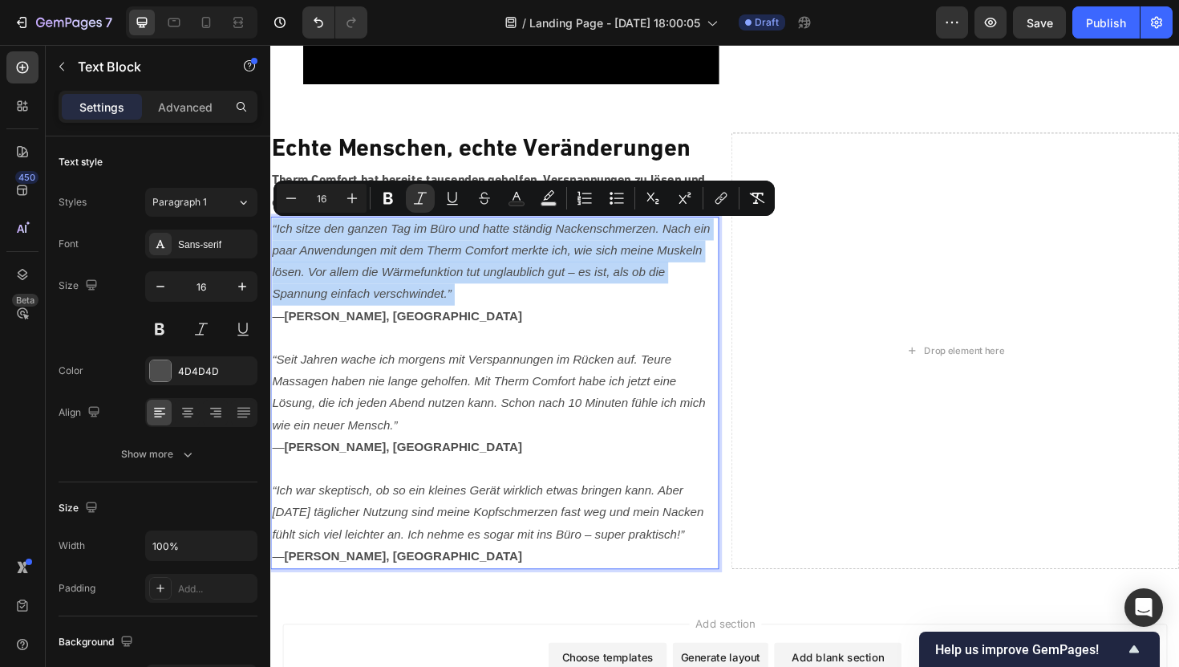
click at [368, 315] on icon "“Ich sitze den ganzen Tag im Büro und hatte ständig Nackenschmerzen. Nach ein p…" at bounding box center [504, 274] width 464 height 83
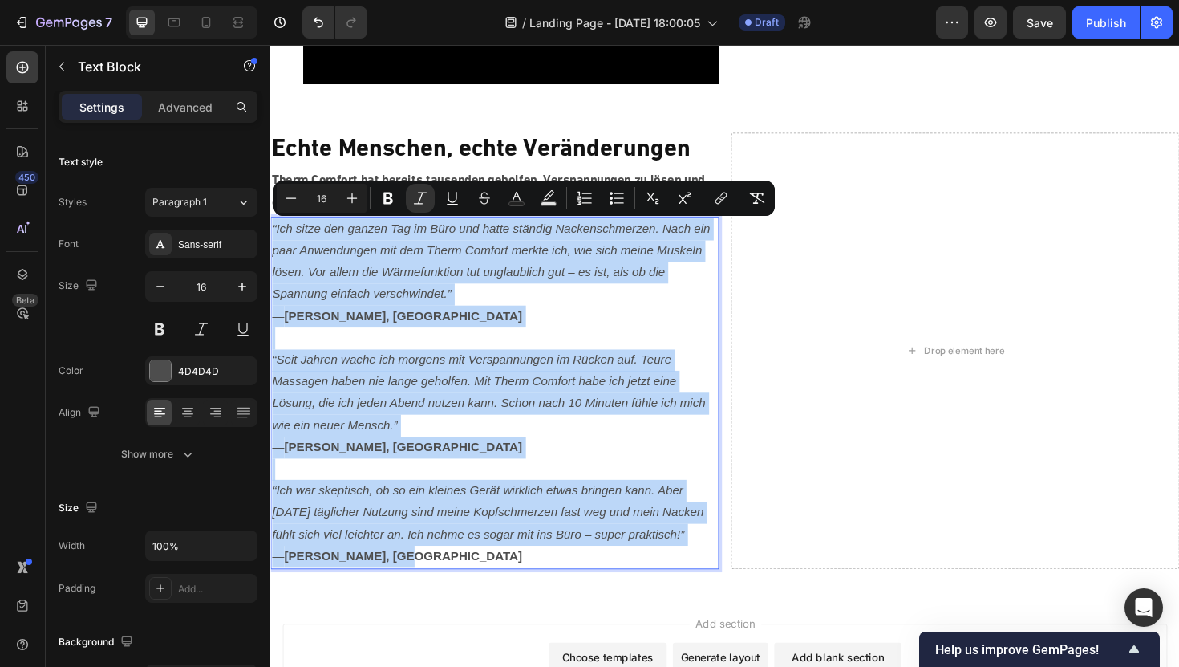
drag, startPoint x: 412, startPoint y: 607, endPoint x: 257, endPoint y: 241, distance: 397.9
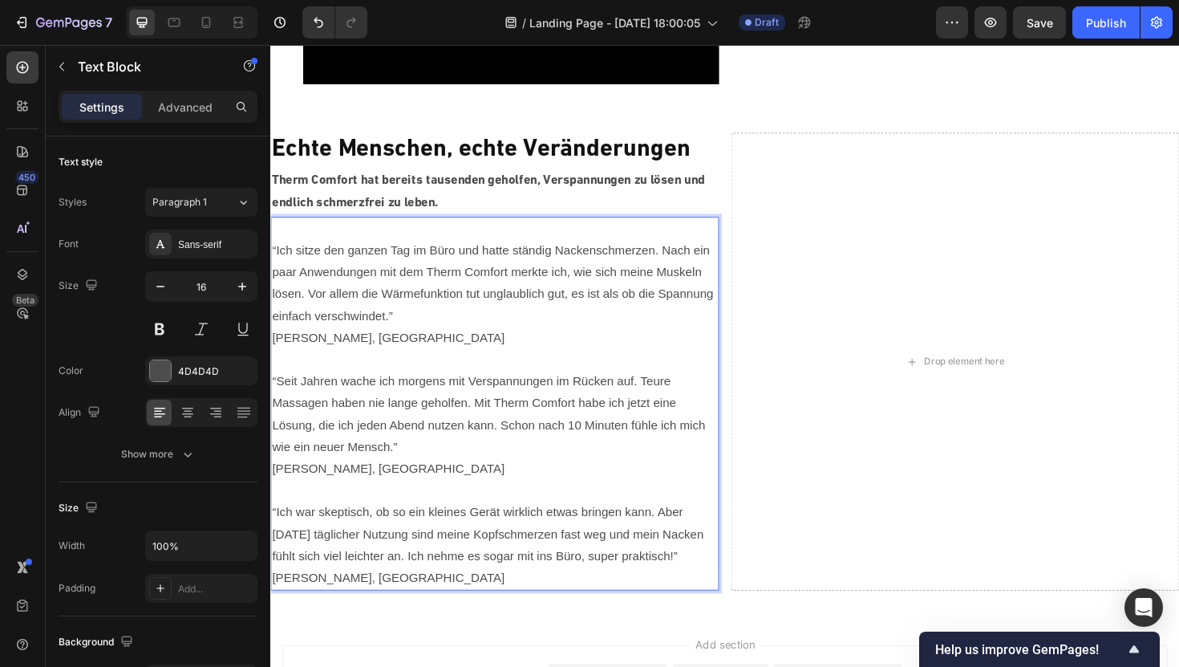
click at [273, 353] on p "[PERSON_NAME], [GEOGRAPHIC_DATA]" at bounding box center [508, 355] width 472 height 23
click at [272, 495] on p "[PERSON_NAME], [GEOGRAPHIC_DATA]" at bounding box center [508, 494] width 472 height 23
click at [274, 622] on p "[PERSON_NAME], [GEOGRAPHIC_DATA]" at bounding box center [508, 609] width 472 height 23
drag, startPoint x: 402, startPoint y: 634, endPoint x: 270, endPoint y: 632, distance: 131.6
click at [270, 623] on div "“Ich sitze den ganzen Tag im Büro und hatte ständig Nackenschmerzen. Nach ein p…" at bounding box center [507, 425] width 475 height 396
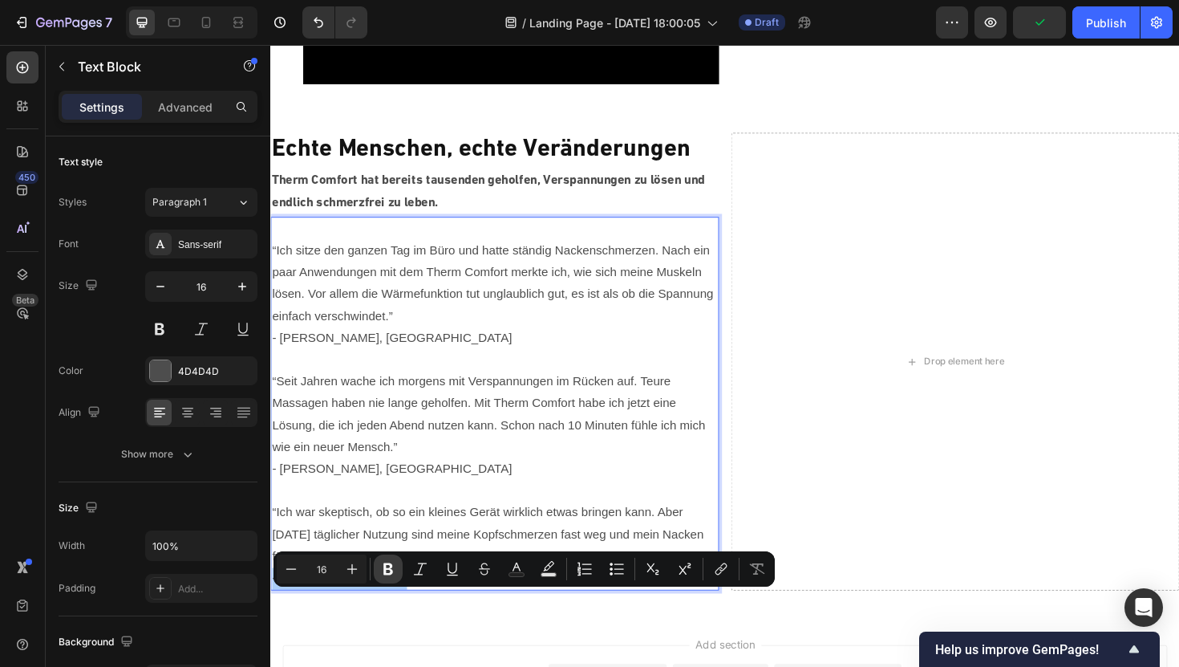
click at [387, 571] on icon "Editor contextual toolbar" at bounding box center [388, 569] width 16 height 16
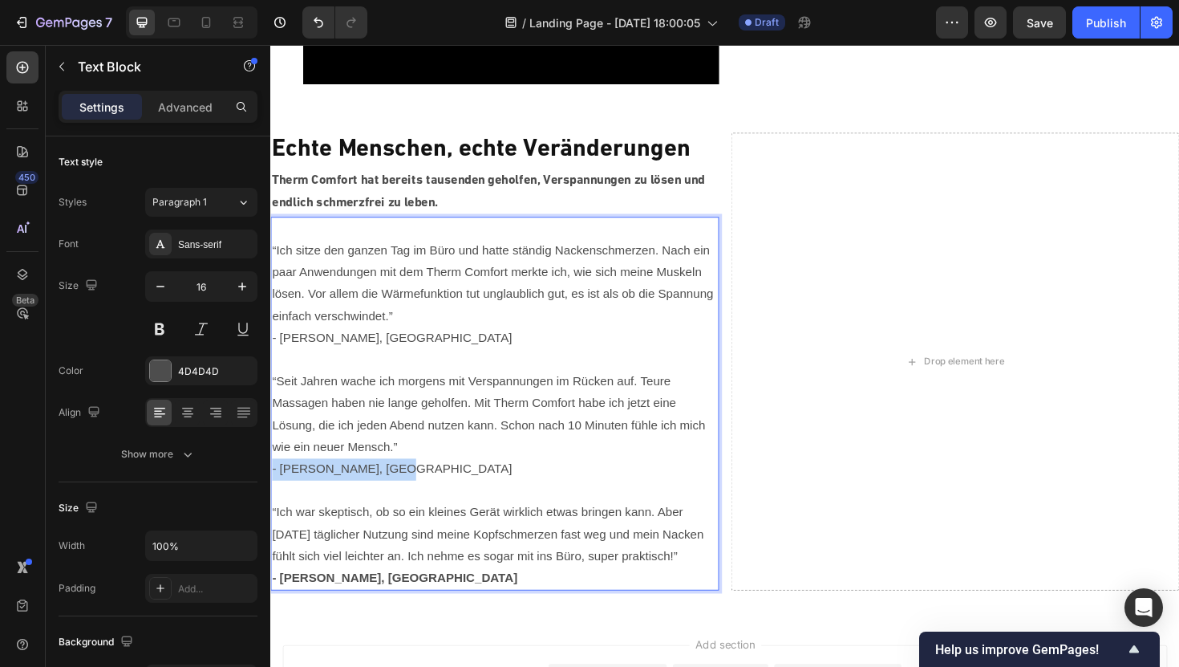
drag, startPoint x: 410, startPoint y: 493, endPoint x: 273, endPoint y: 487, distance: 137.3
click at [273, 487] on p "- [PERSON_NAME], [GEOGRAPHIC_DATA]" at bounding box center [508, 494] width 472 height 23
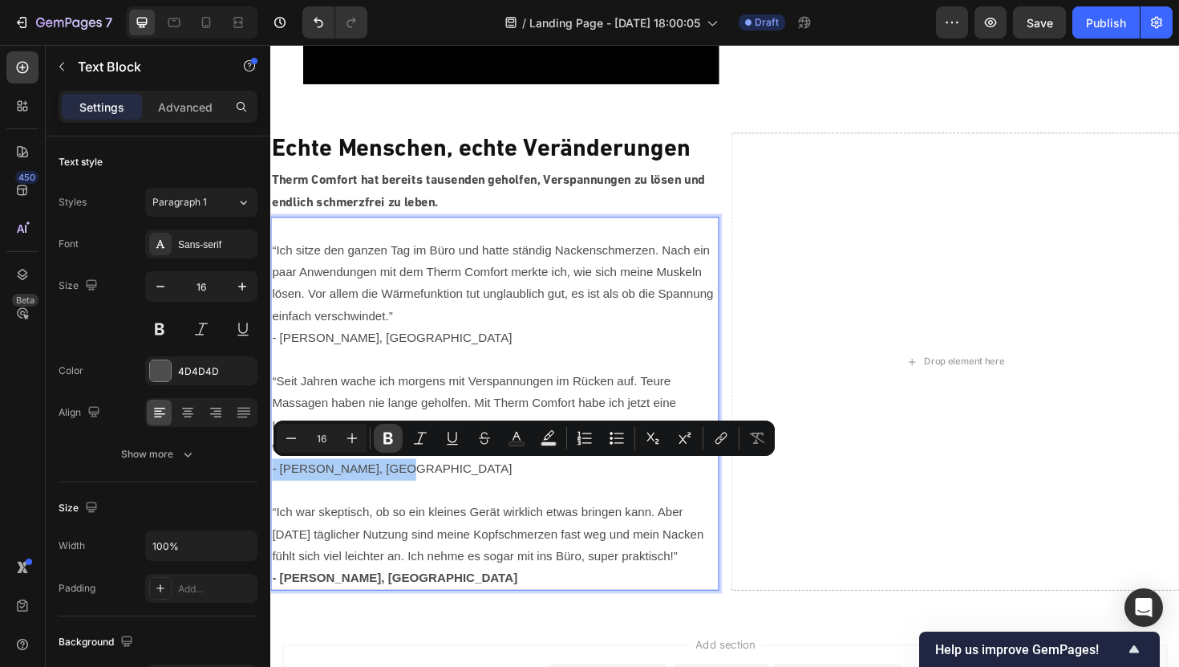
click at [387, 436] on icon "Editor contextual toolbar" at bounding box center [388, 438] width 16 height 16
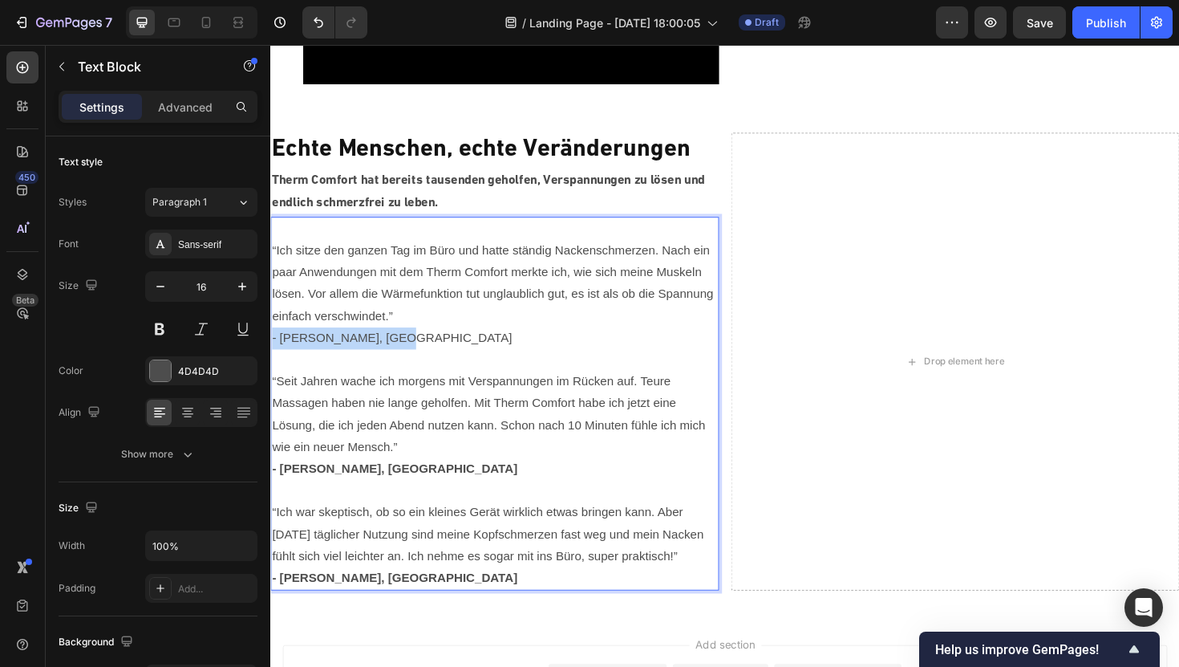
drag, startPoint x: 403, startPoint y: 355, endPoint x: 271, endPoint y: 353, distance: 131.6
click at [272, 353] on p "- [PERSON_NAME], [GEOGRAPHIC_DATA]" at bounding box center [508, 355] width 472 height 23
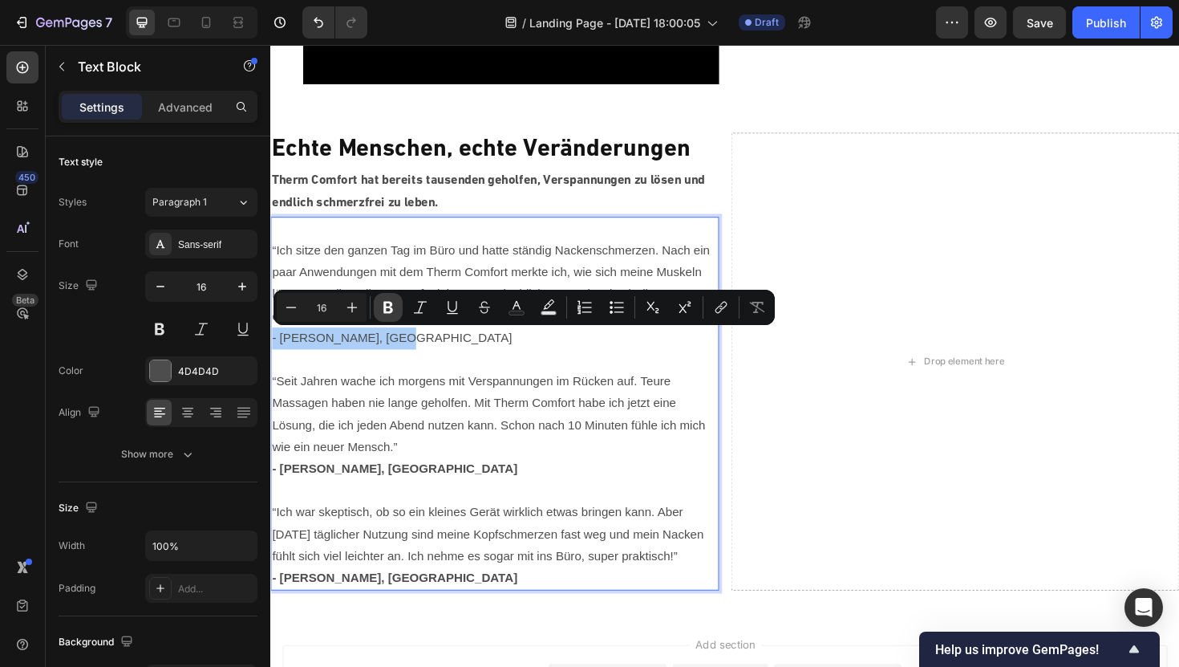
click at [391, 298] on button "Bold" at bounding box center [388, 307] width 29 height 29
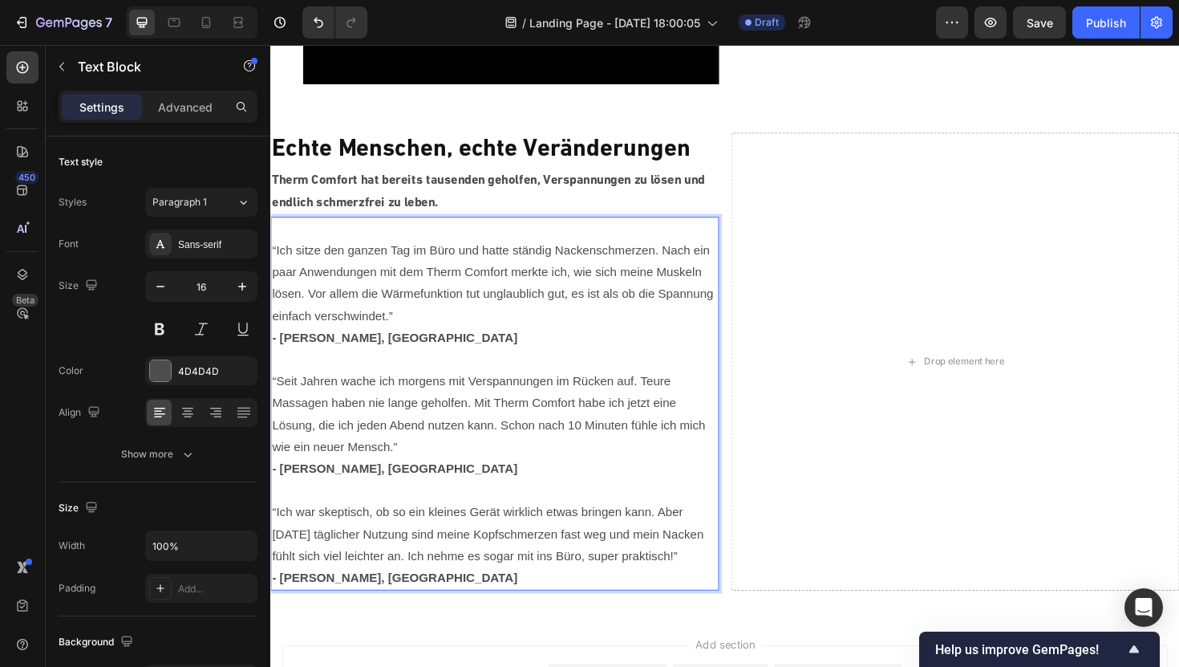
click at [274, 262] on p "“Ich sitze den ganzen Tag im Büro und hatte ständig Nackenschmerzen. Nach ein p…" at bounding box center [508, 298] width 472 height 92
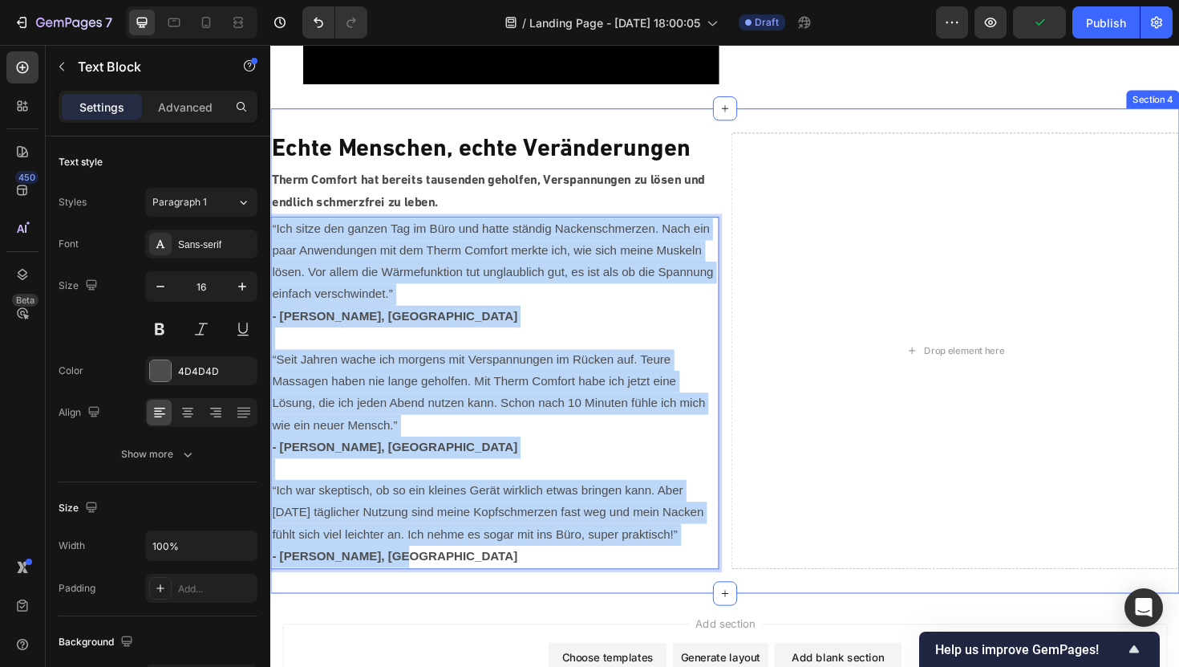
drag, startPoint x: 271, startPoint y: 235, endPoint x: 463, endPoint y: 626, distance: 435.8
click at [463, 626] on div "Echte Menschen, echte Veränderungen Heading Therm Comfort hat bereits tausenden…" at bounding box center [751, 368] width 963 height 513
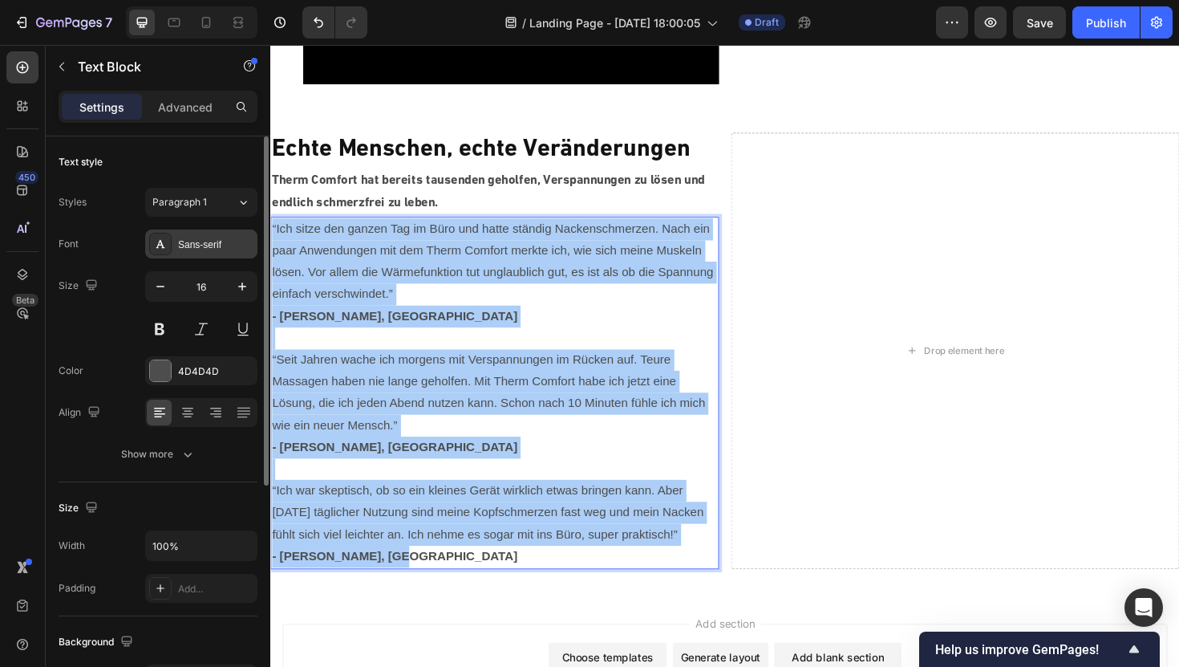
click at [213, 243] on div "Sans-serif" at bounding box center [215, 244] width 75 height 14
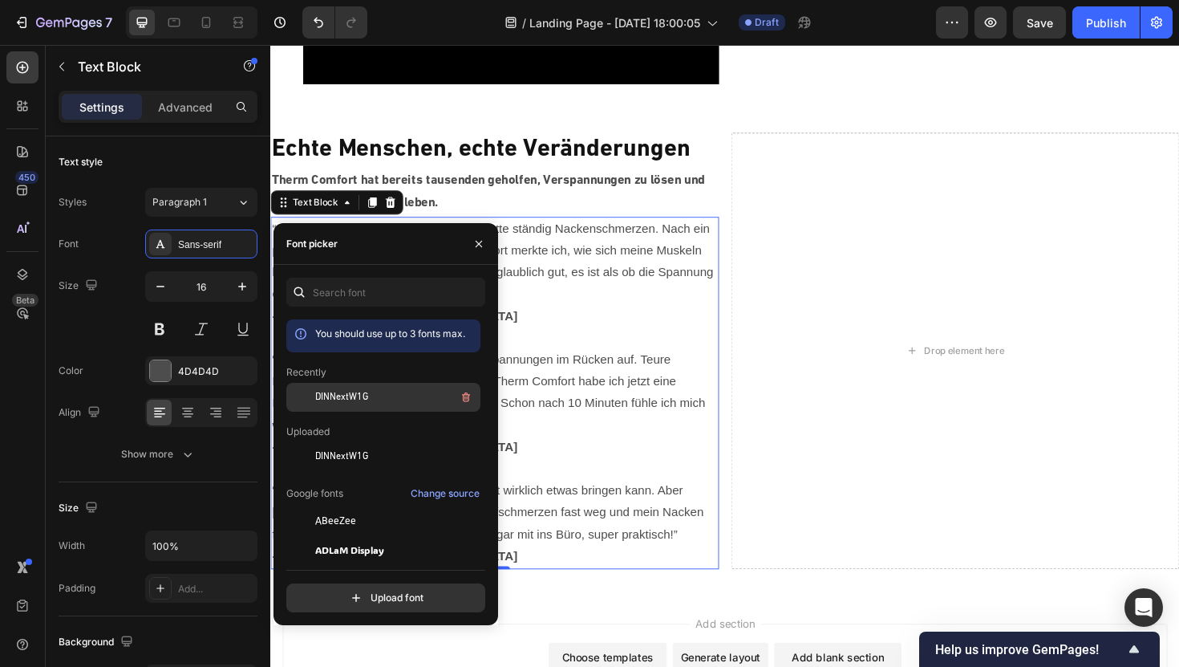
click at [334, 396] on span "DINNextW1G" at bounding box center [341, 397] width 53 height 14
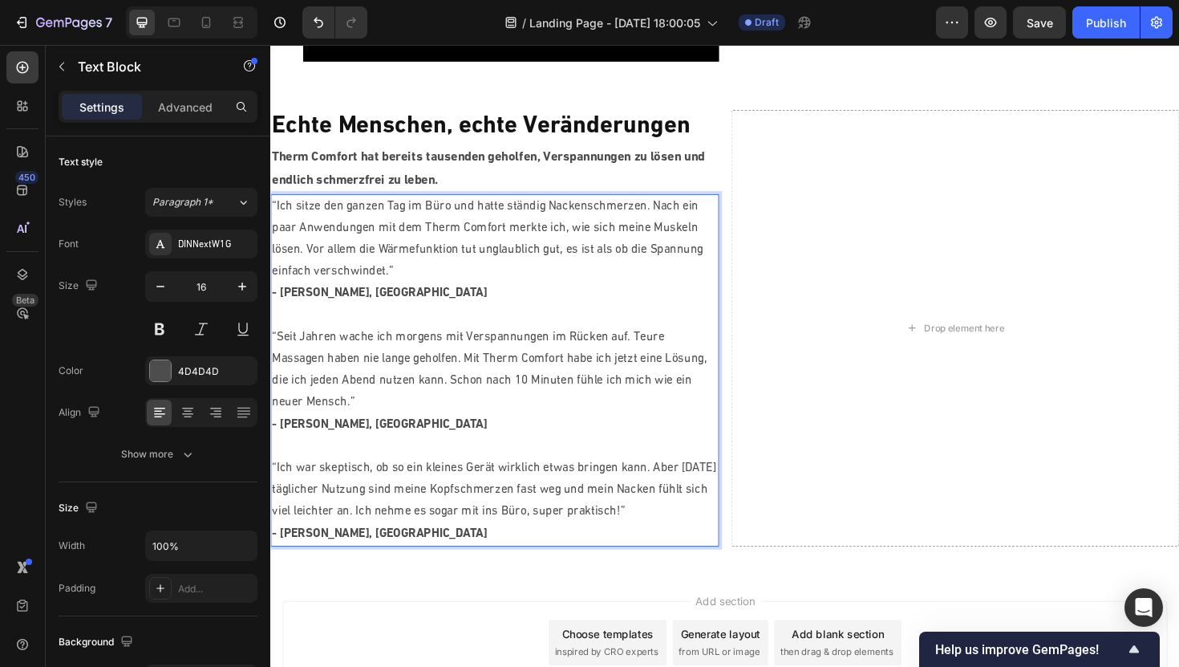
scroll to position [1449, 0]
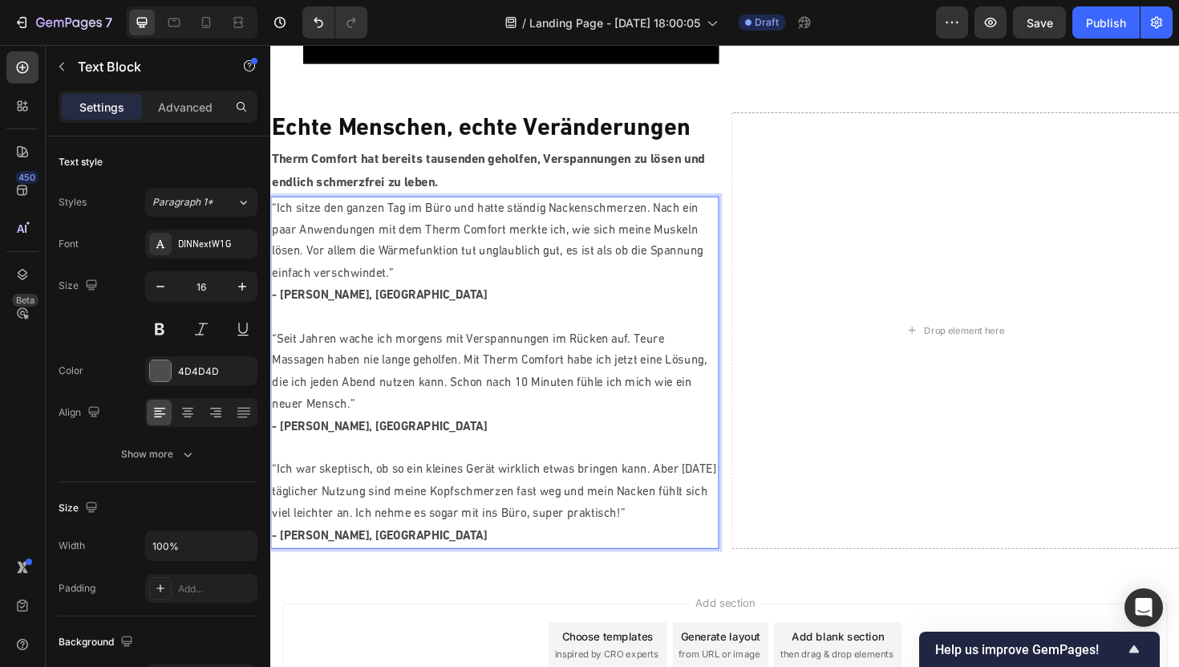
click at [410, 310] on p "- [PERSON_NAME], [GEOGRAPHIC_DATA]" at bounding box center [508, 310] width 472 height 23
click at [332, 558] on strong "- [PERSON_NAME], [GEOGRAPHIC_DATA]" at bounding box center [386, 564] width 228 height 13
click at [343, 558] on strong "- [PERSON_NAME] , [GEOGRAPHIC_DATA]" at bounding box center [387, 564] width 231 height 13
click at [344, 443] on strong "- [PERSON_NAME], [GEOGRAPHIC_DATA]" at bounding box center [386, 449] width 228 height 13
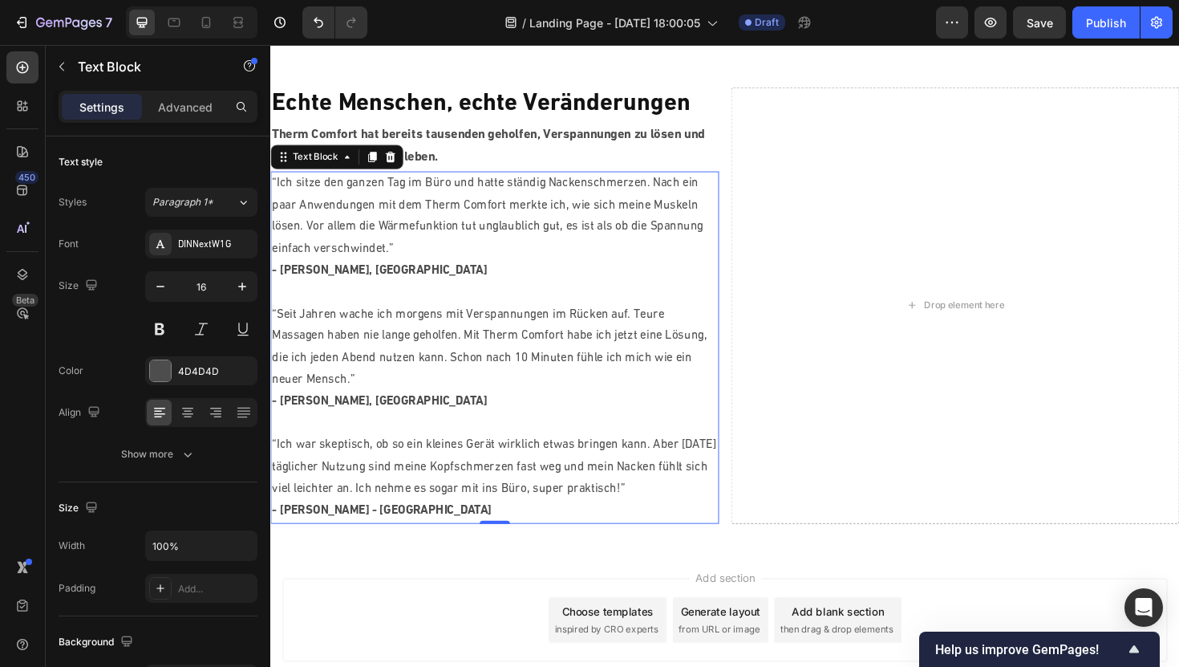
scroll to position [1509, 0]
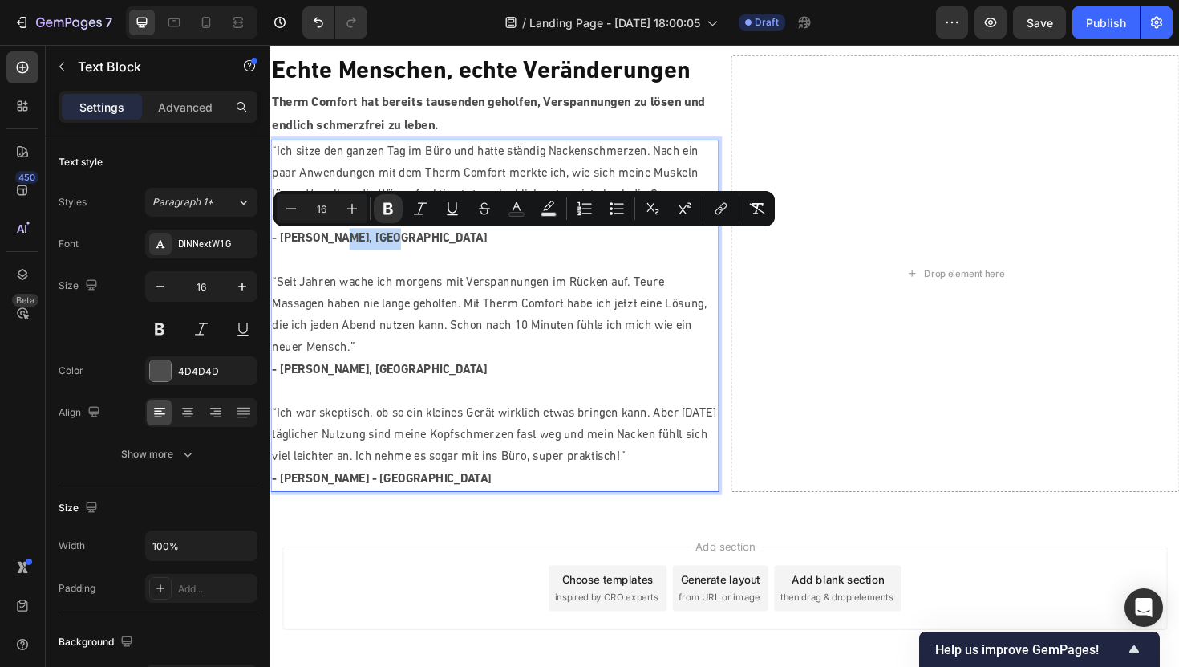
drag, startPoint x: 406, startPoint y: 245, endPoint x: 334, endPoint y: 244, distance: 71.4
click at [334, 244] on p "- [PERSON_NAME], [GEOGRAPHIC_DATA]" at bounding box center [508, 250] width 472 height 23
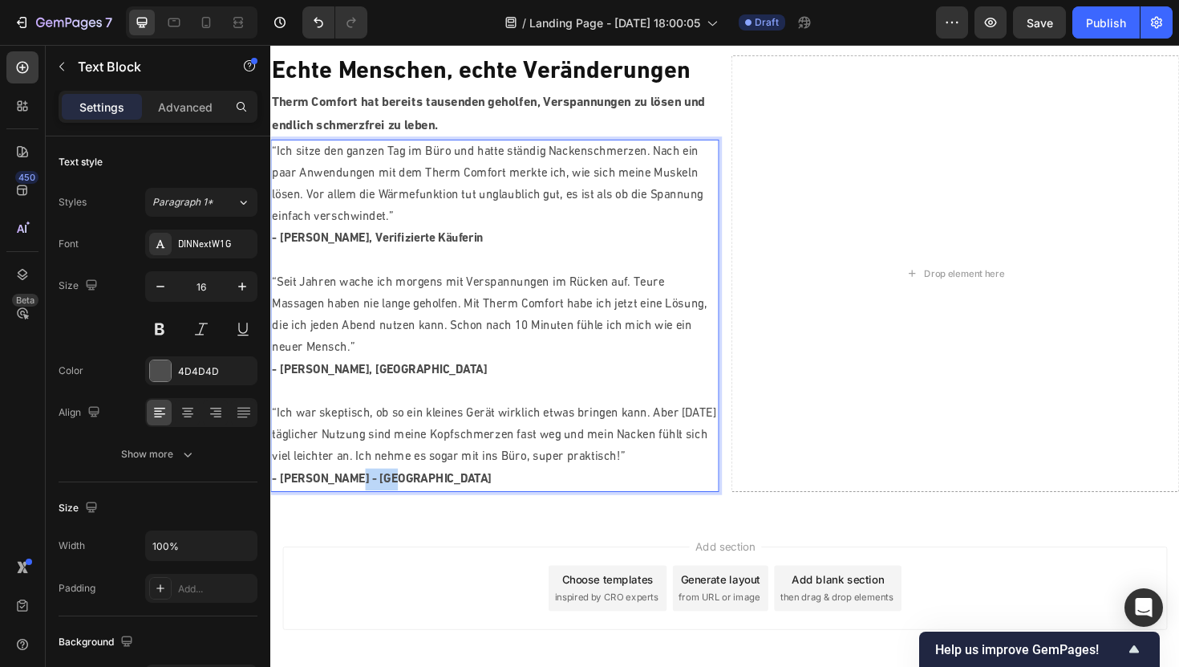
drag, startPoint x: 411, startPoint y: 478, endPoint x: 347, endPoint y: 476, distance: 64.2
click at [347, 493] on p "- [PERSON_NAME] - [GEOGRAPHIC_DATA]" at bounding box center [508, 504] width 472 height 23
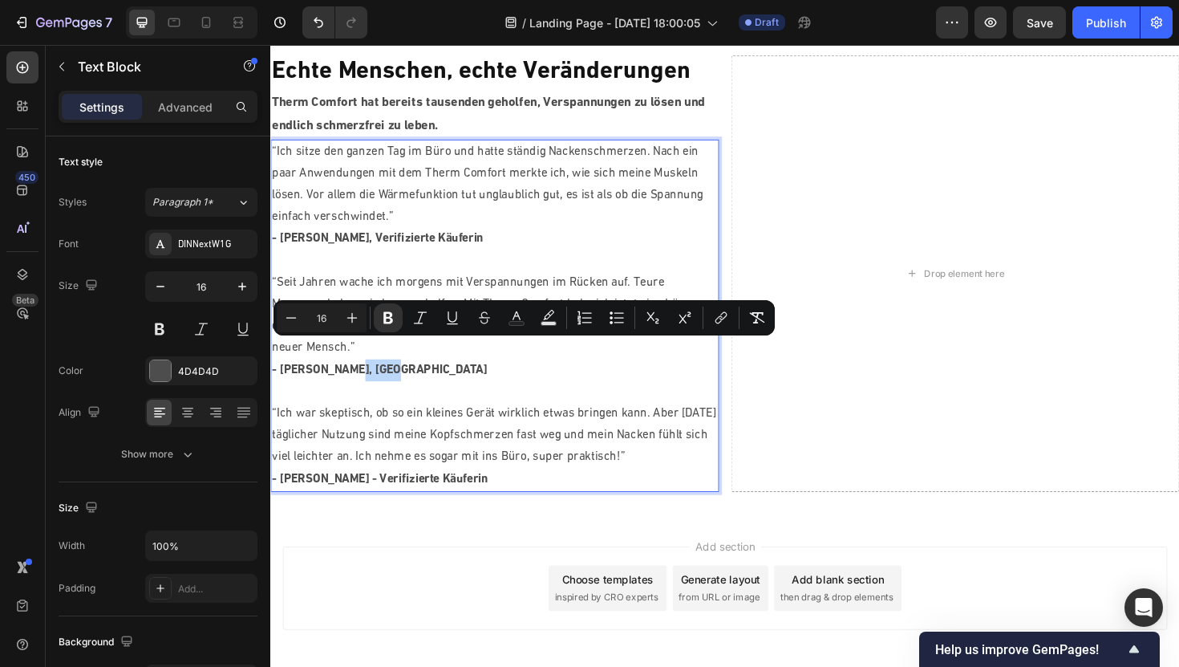
drag, startPoint x: 416, startPoint y: 365, endPoint x: 347, endPoint y: 364, distance: 69.0
click at [347, 378] on p "- [PERSON_NAME], [GEOGRAPHIC_DATA]" at bounding box center [508, 389] width 472 height 23
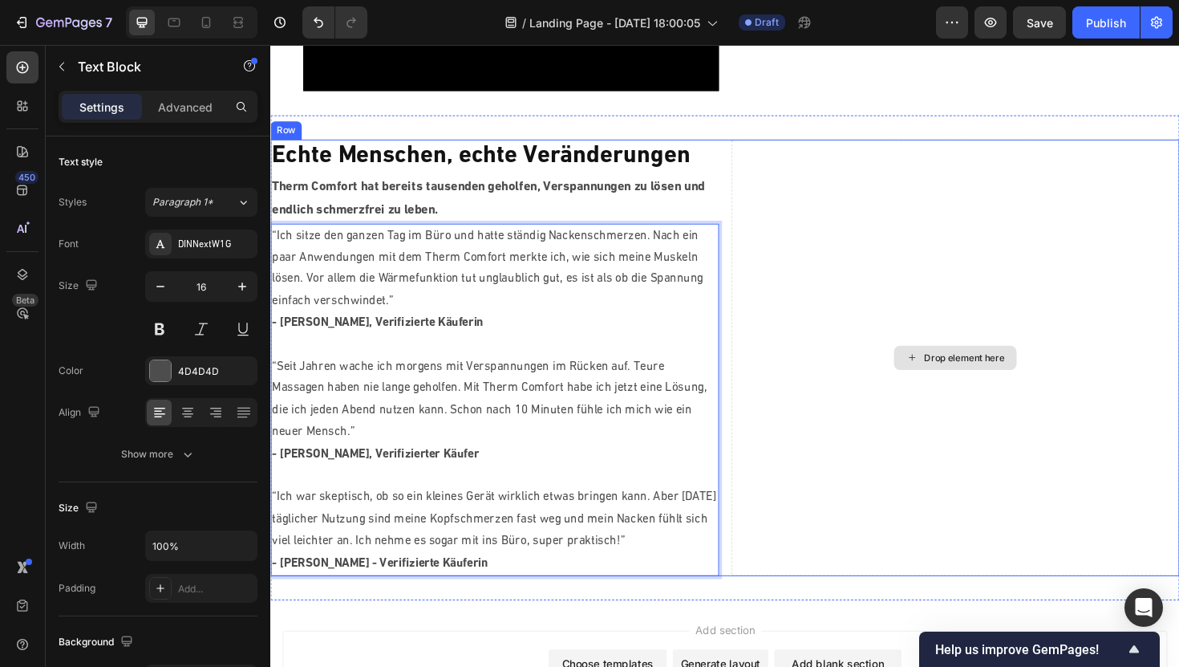
scroll to position [1419, 0]
click at [691, 172] on p "Echte Menschen, echte Veränderungen" at bounding box center [508, 165] width 472 height 34
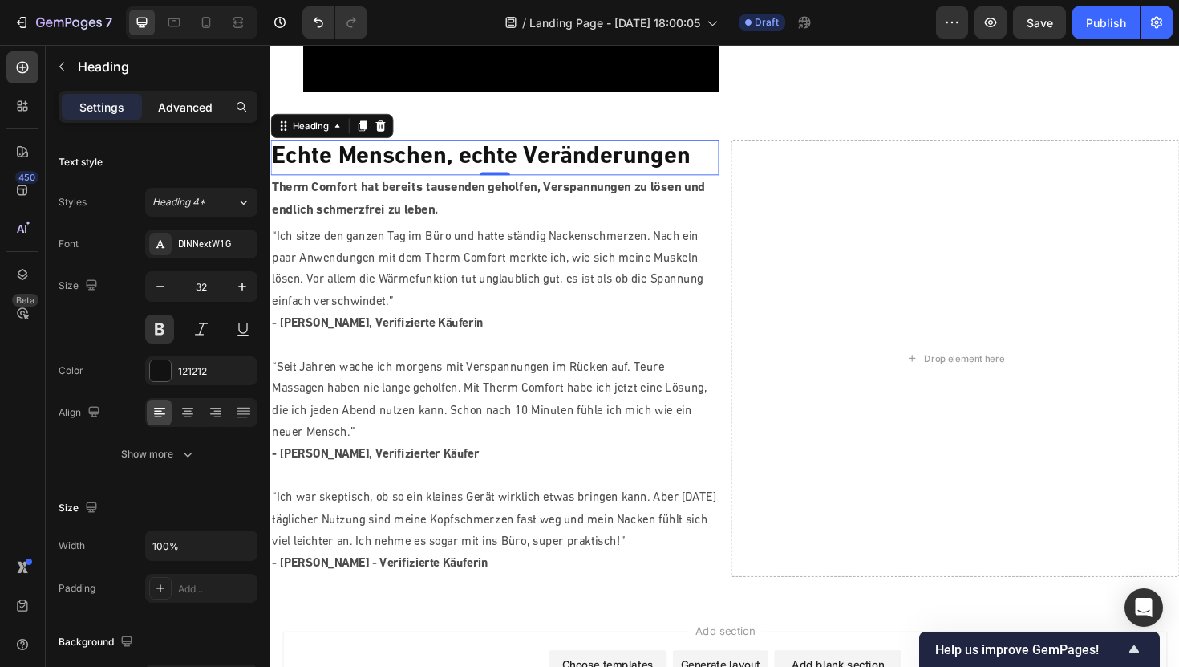
click at [200, 105] on p "Advanced" at bounding box center [185, 107] width 55 height 17
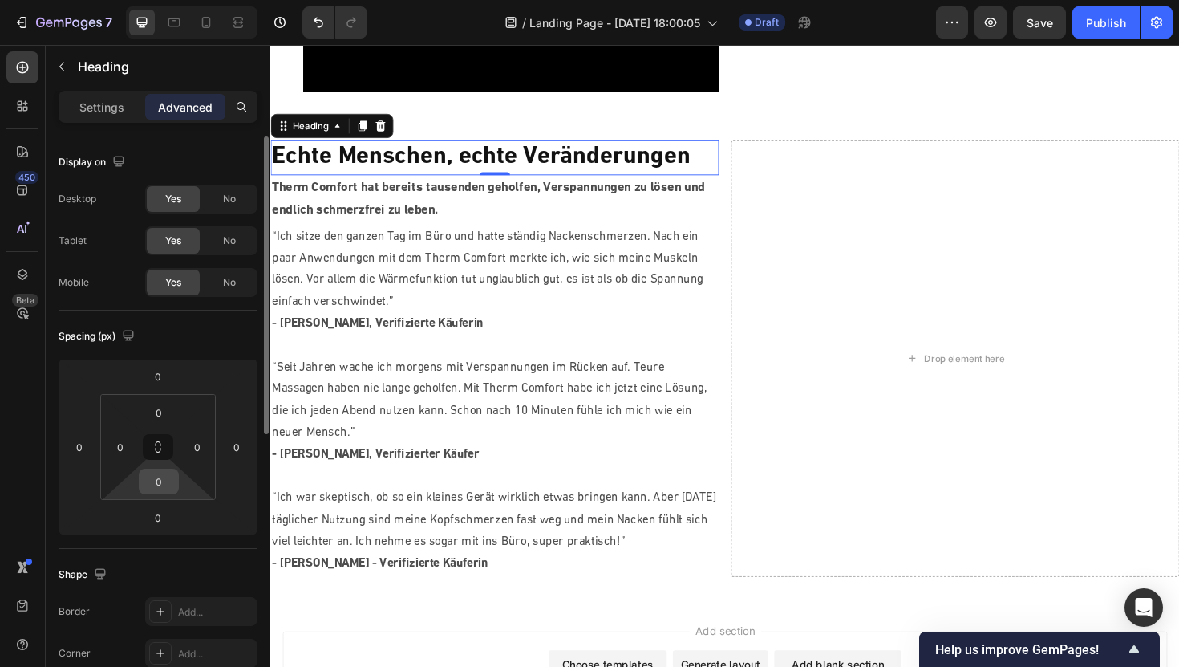
click at [161, 479] on input "0" at bounding box center [159, 481] width 32 height 24
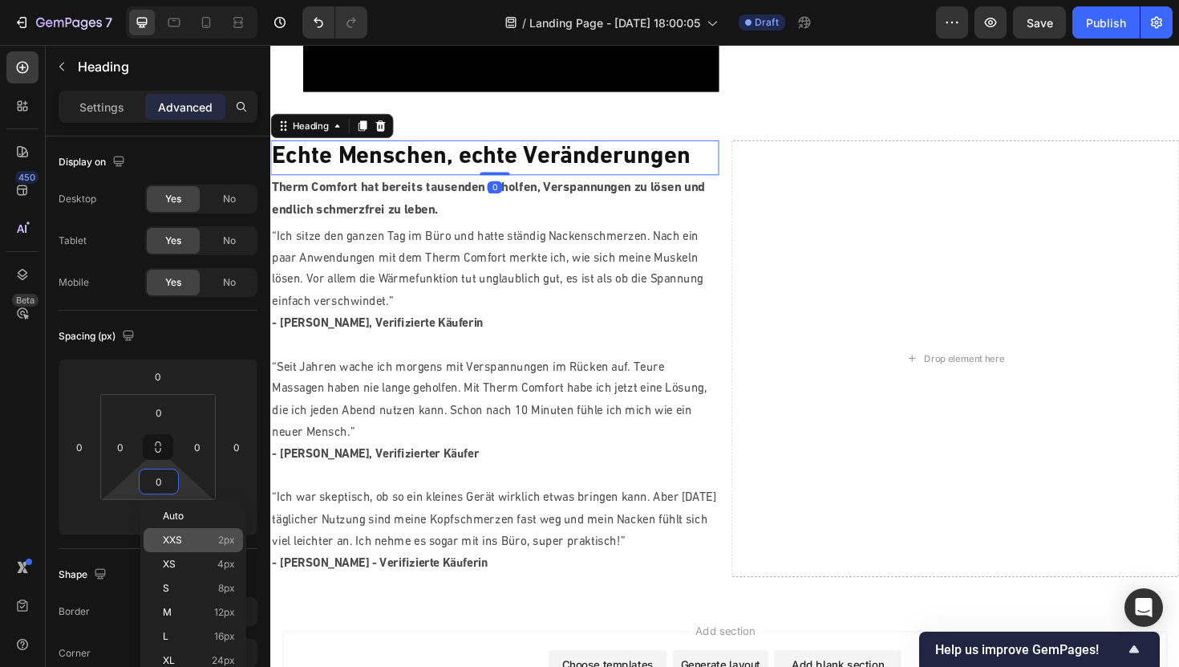
click at [188, 530] on div "XXS 2px" at bounding box center [193, 540] width 99 height 24
type input "2"
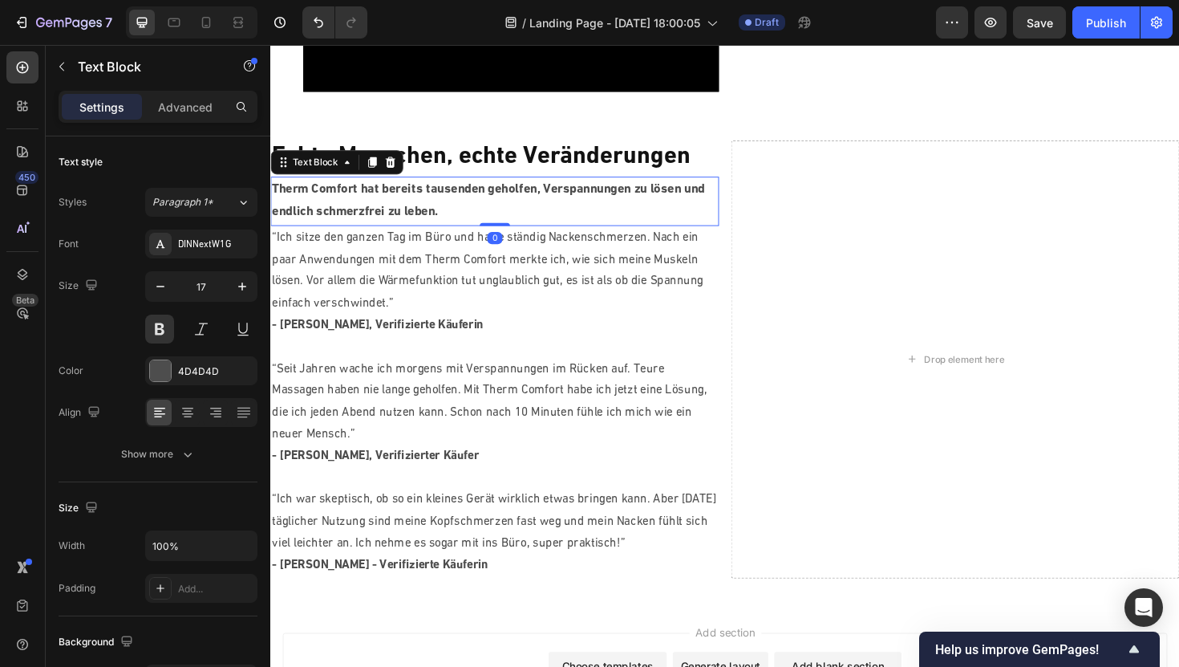
click at [422, 213] on p "Therm Comfort hat bereits tausenden geholfen, Verspannungen zu lösen und endlic…" at bounding box center [508, 210] width 472 height 49
click at [180, 102] on p "Advanced" at bounding box center [185, 107] width 55 height 17
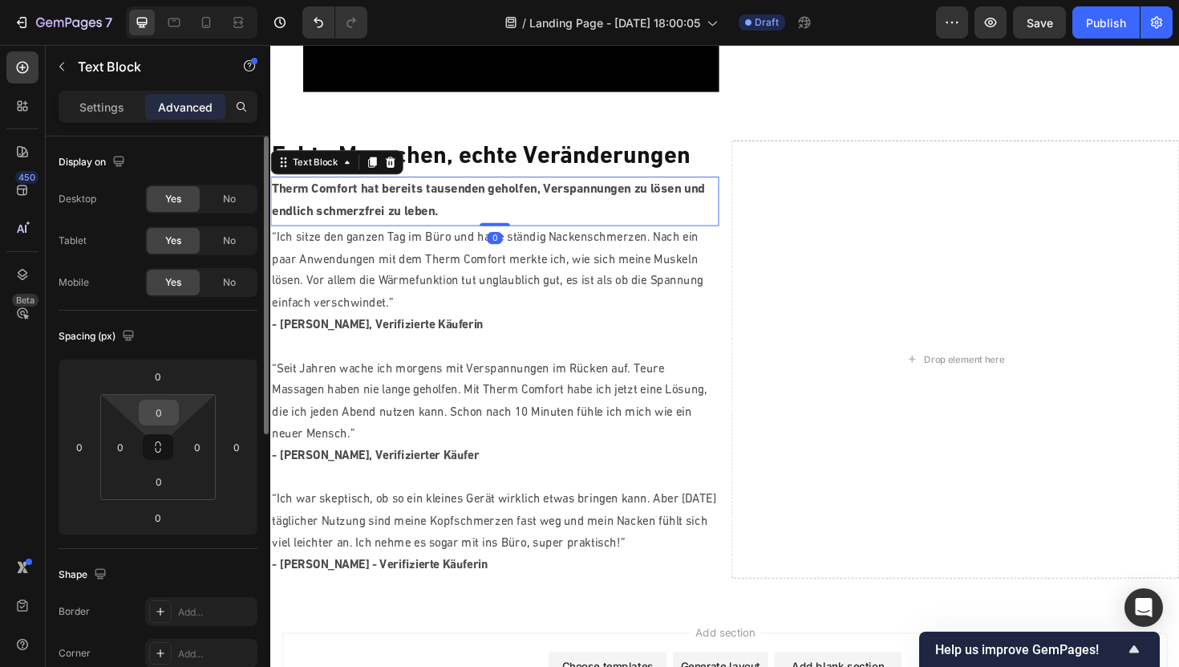
click at [158, 419] on input "0" at bounding box center [159, 412] width 32 height 24
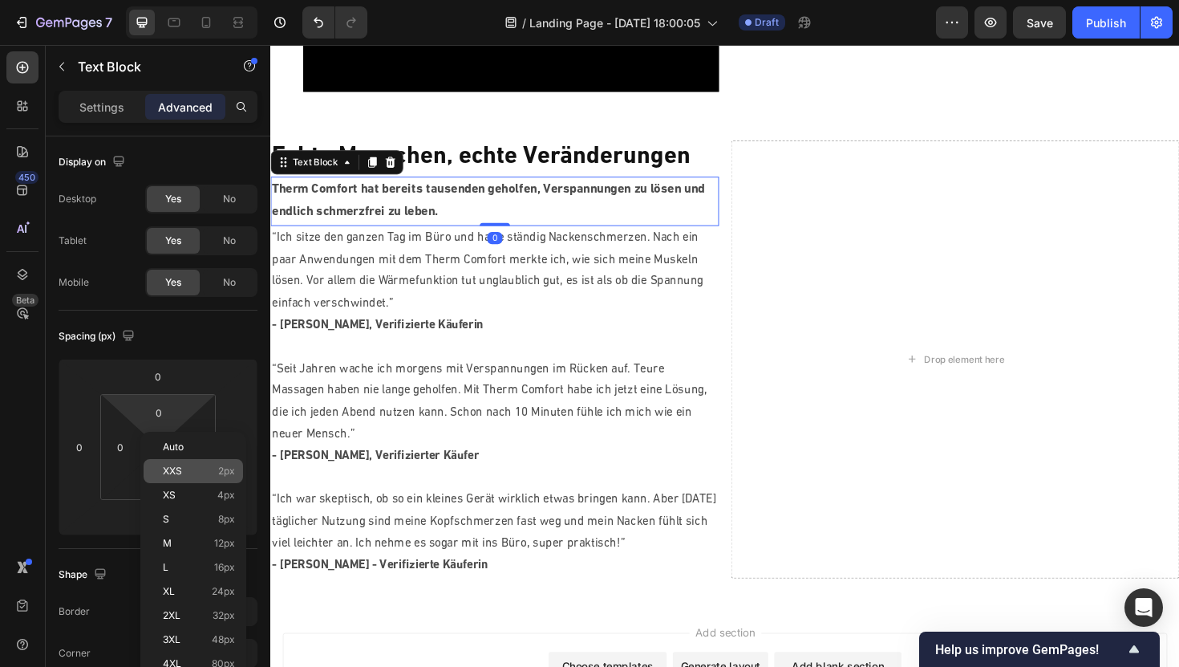
click at [195, 469] on p "XXS 2px" at bounding box center [199, 470] width 72 height 11
type input "2"
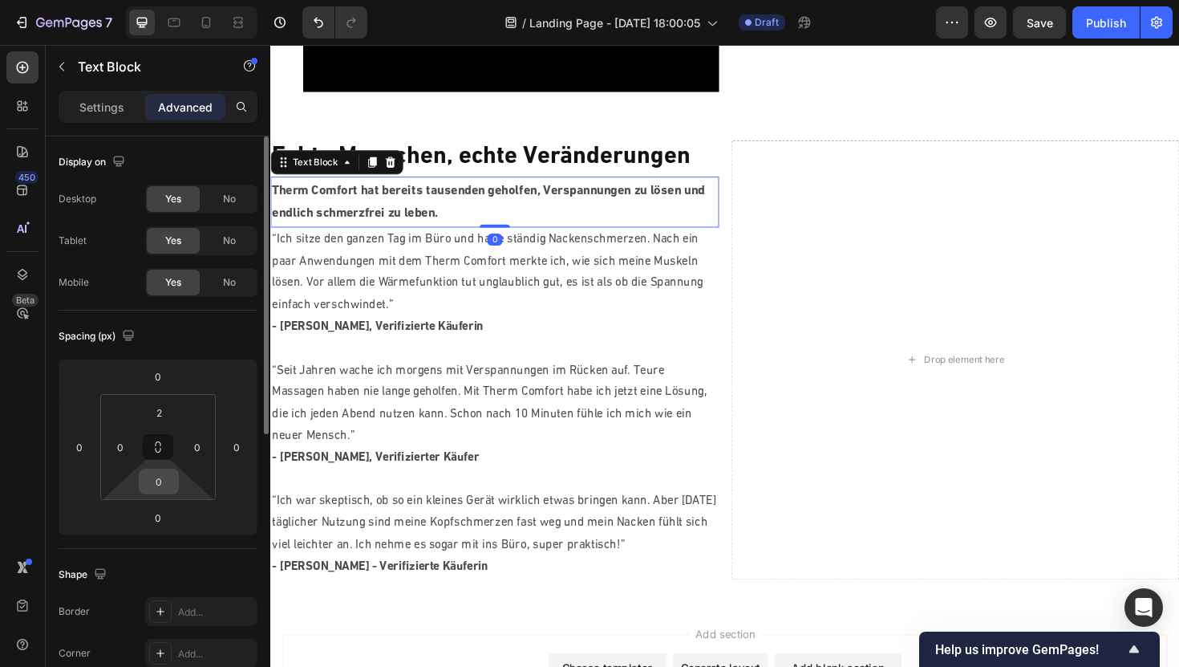
click at [162, 475] on input "0" at bounding box center [159, 481] width 32 height 24
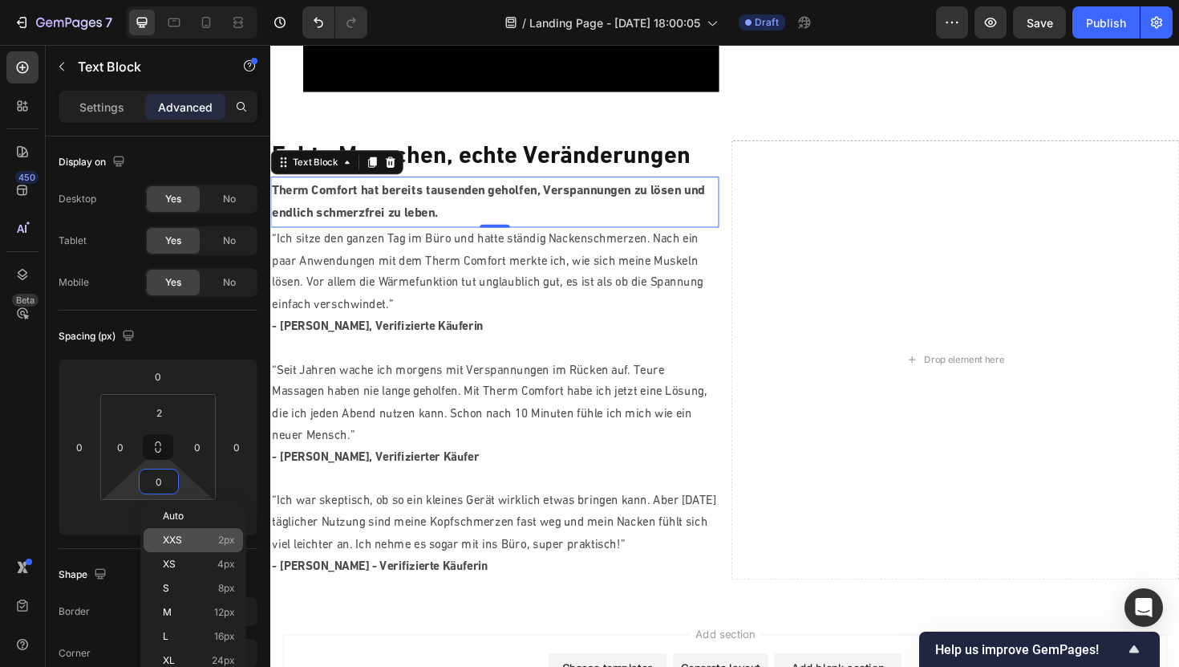
click at [190, 529] on div "XXS 2px" at bounding box center [193, 540] width 99 height 24
type input "2"
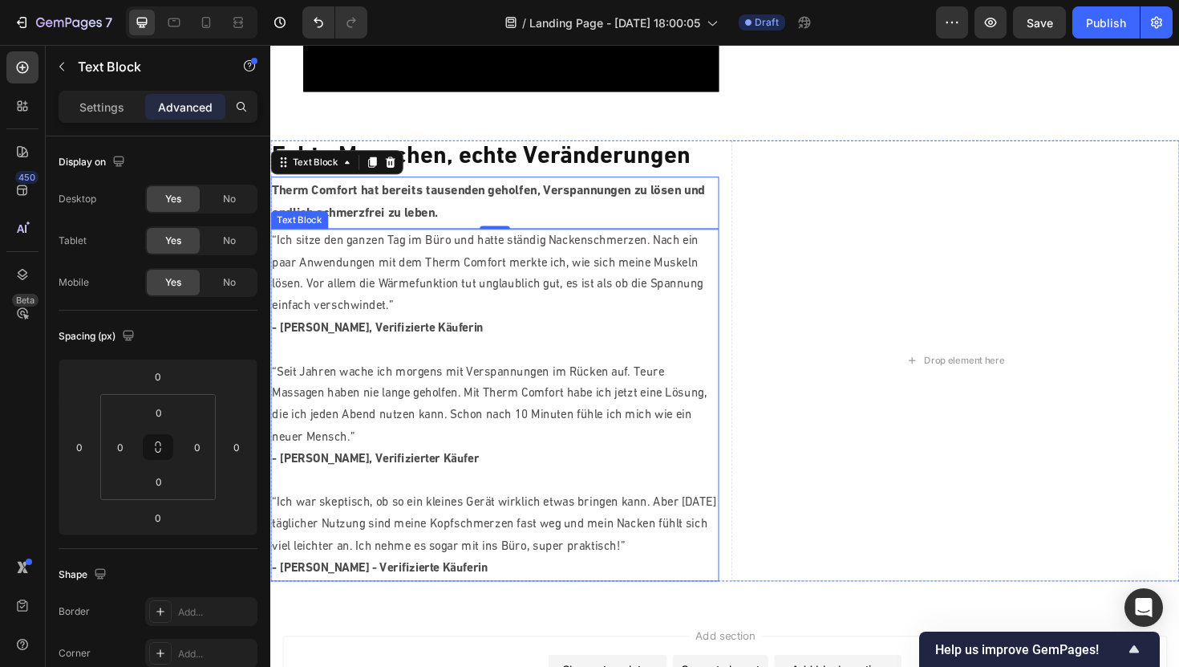
click at [400, 289] on p "“Ich sitze den ganzen Tag im Büro und hatte ständig Nackenschmerzen. Nach ein p…" at bounding box center [508, 287] width 472 height 92
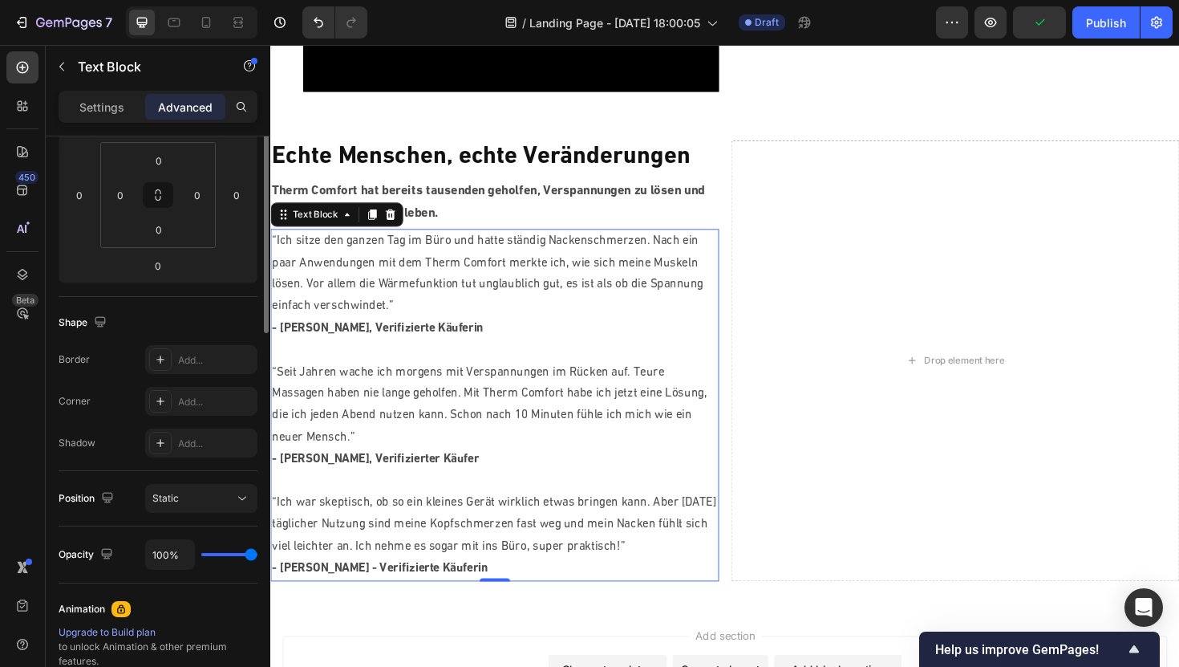
scroll to position [0, 0]
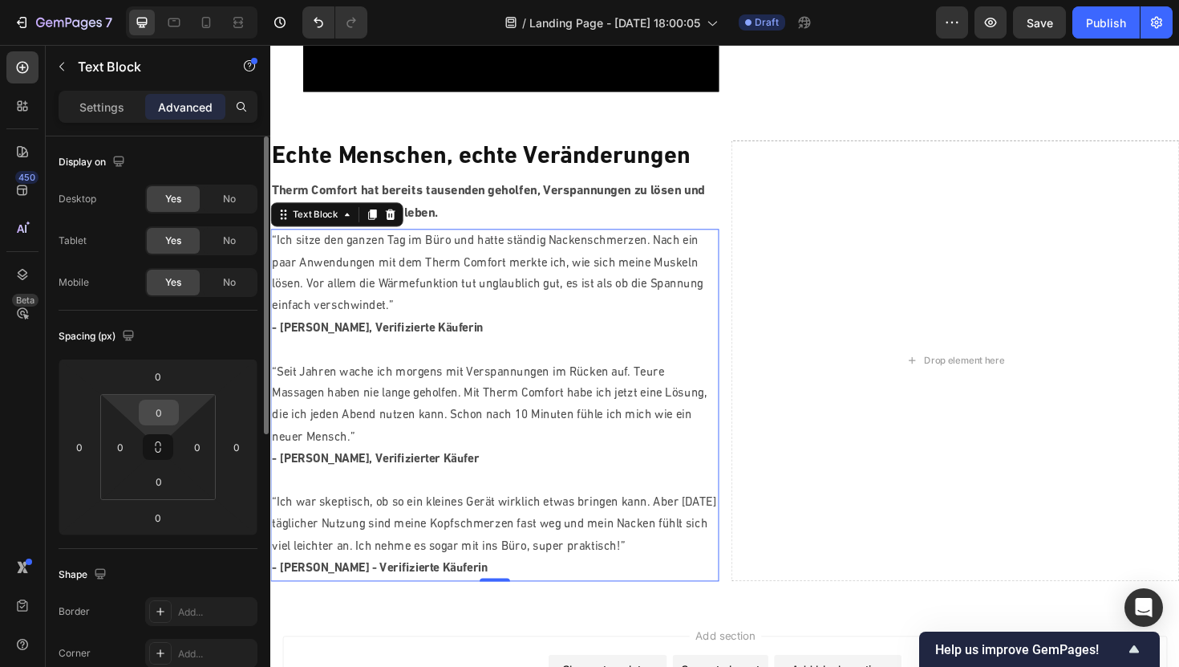
click at [156, 411] on input "0" at bounding box center [159, 412] width 32 height 24
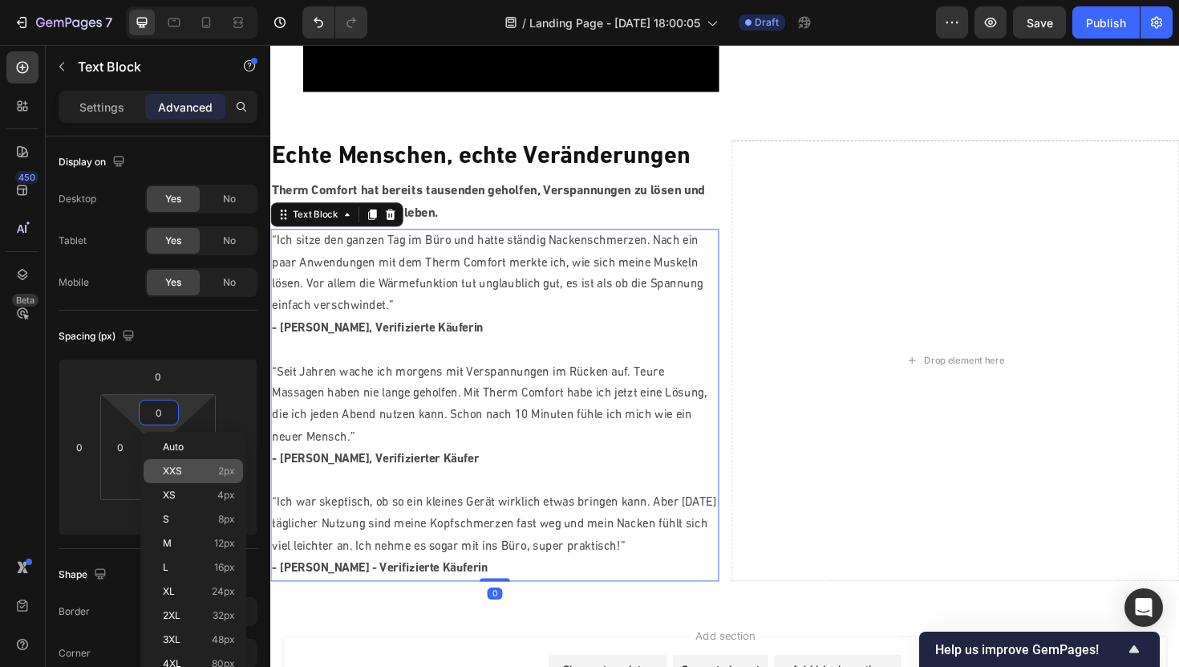
click at [177, 462] on div "XXS 2px" at bounding box center [193, 471] width 99 height 24
type input "2"
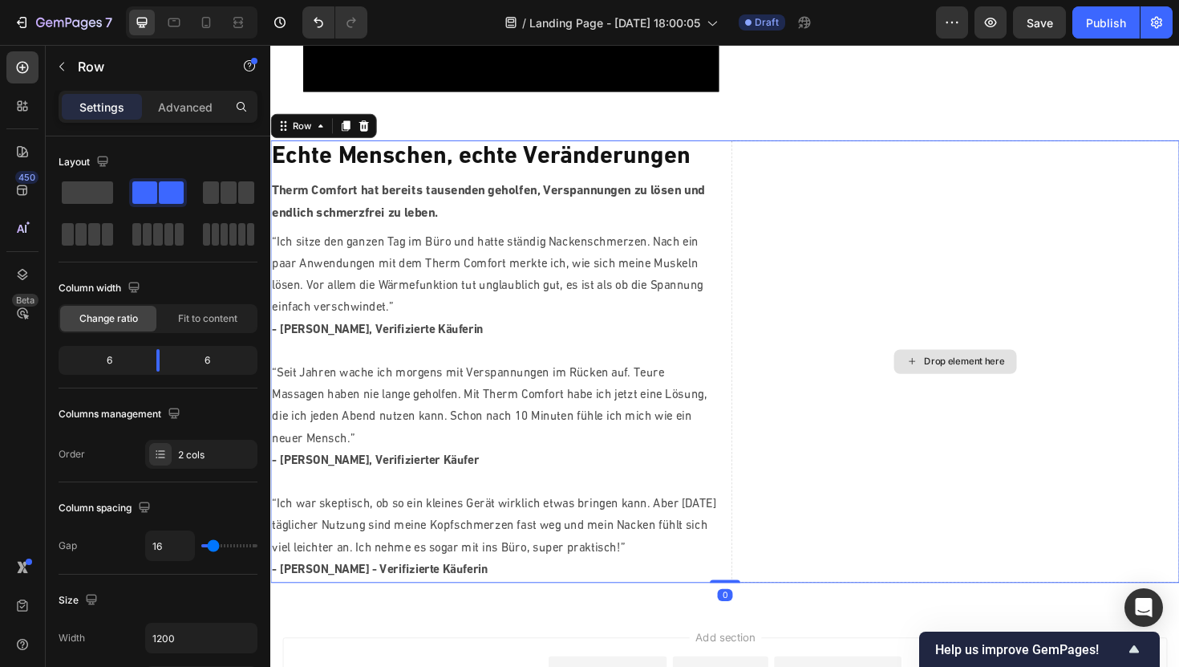
click at [823, 186] on div "Drop element here" at bounding box center [995, 380] width 475 height 468
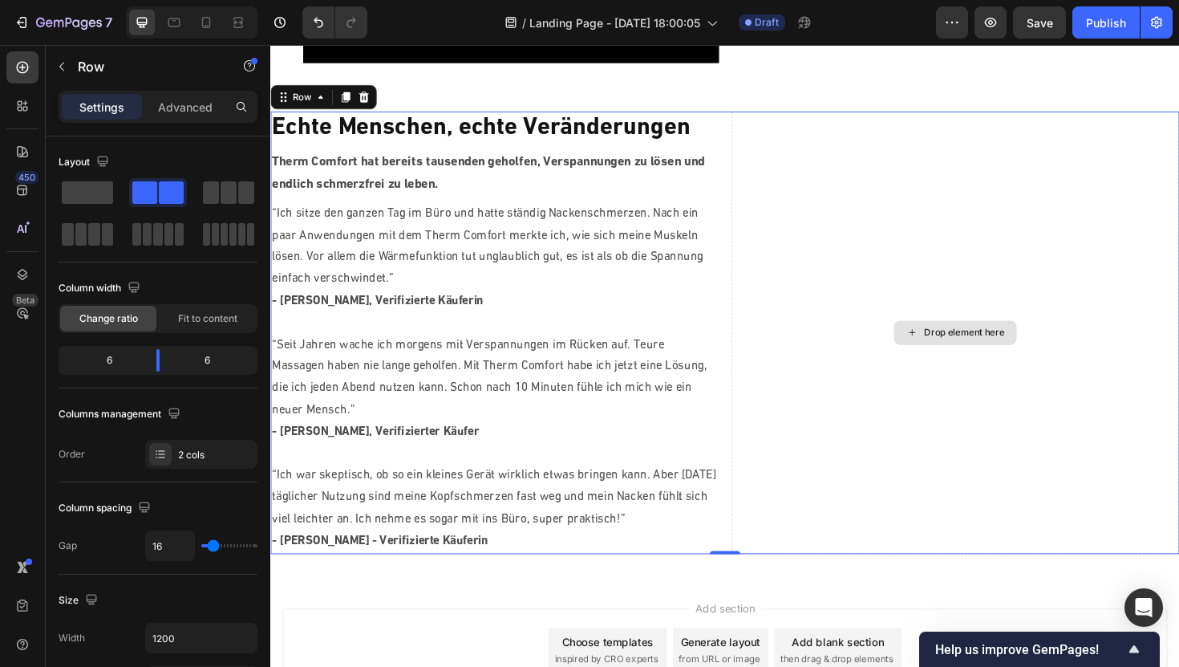
scroll to position [1518, 0]
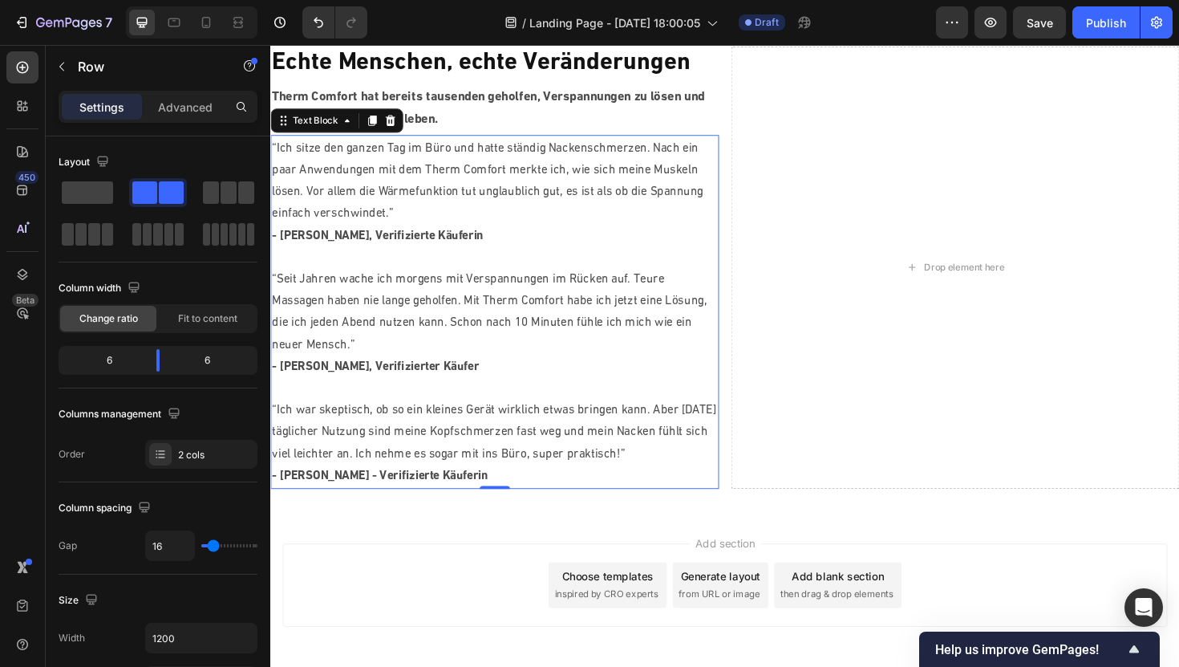
click at [658, 302] on p "“Seit Jahren wache ich morgens mit Verspannungen im Rücken auf. Teure Massagen …" at bounding box center [508, 328] width 472 height 92
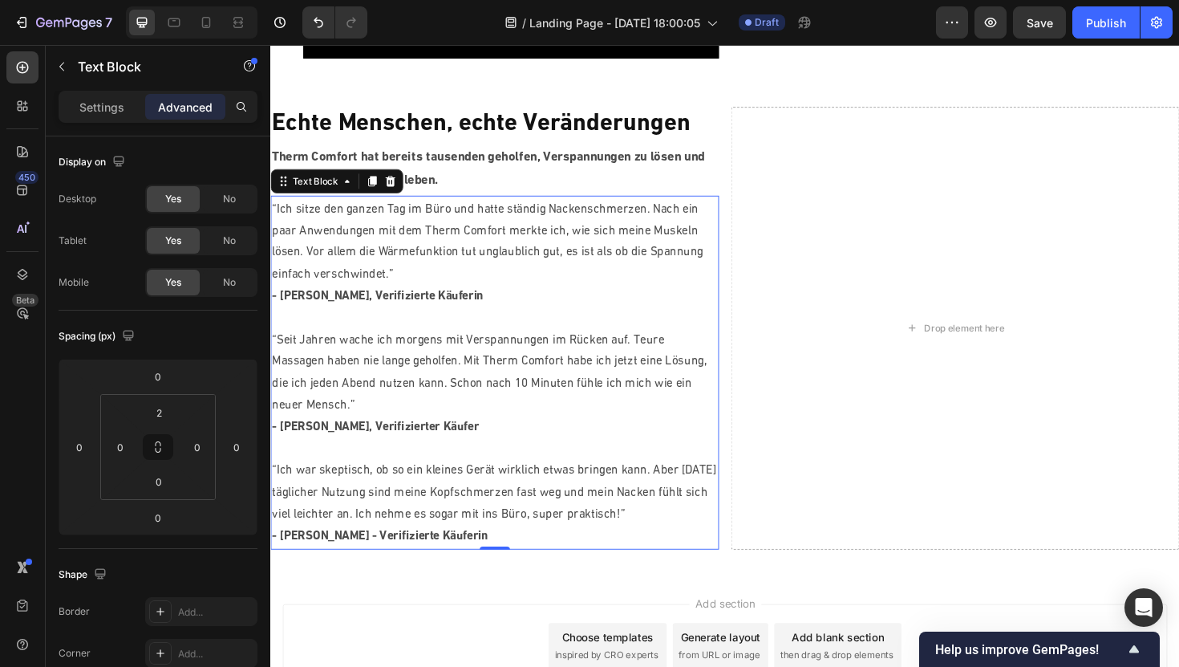
scroll to position [1445, 0]
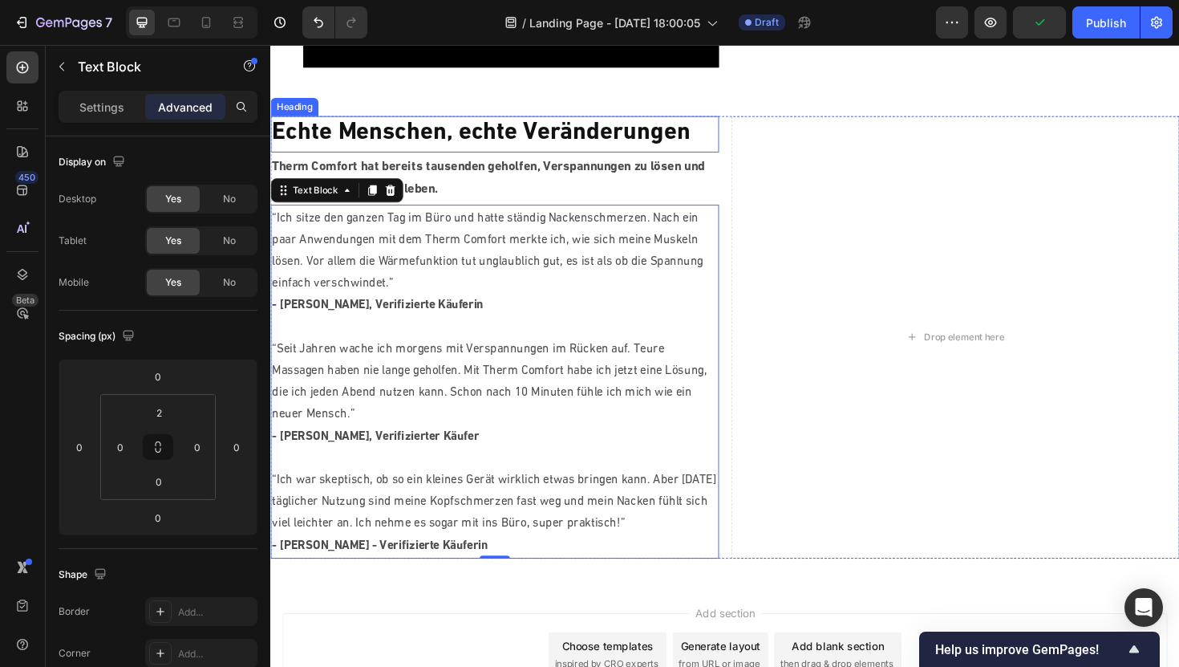
click at [544, 129] on p "Echte Menschen, echte Veränderungen" at bounding box center [508, 139] width 472 height 34
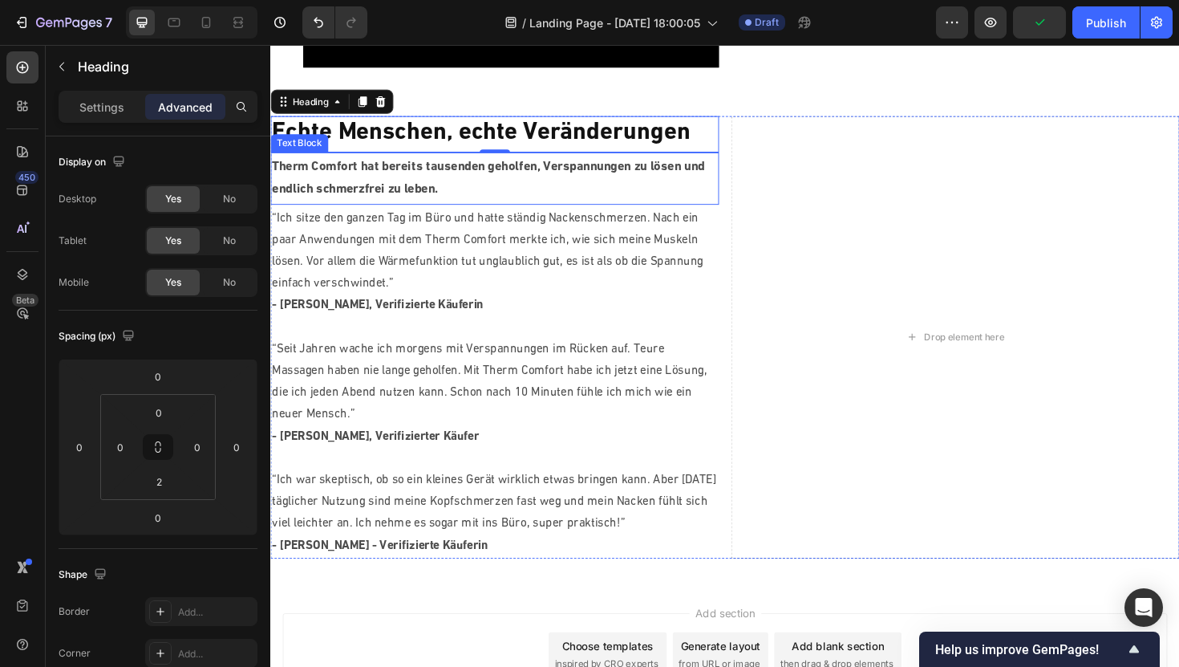
click at [498, 170] on p "Therm Comfort hat bereits tausenden geholfen, Verspannungen zu lösen und endlic…" at bounding box center [508, 186] width 472 height 49
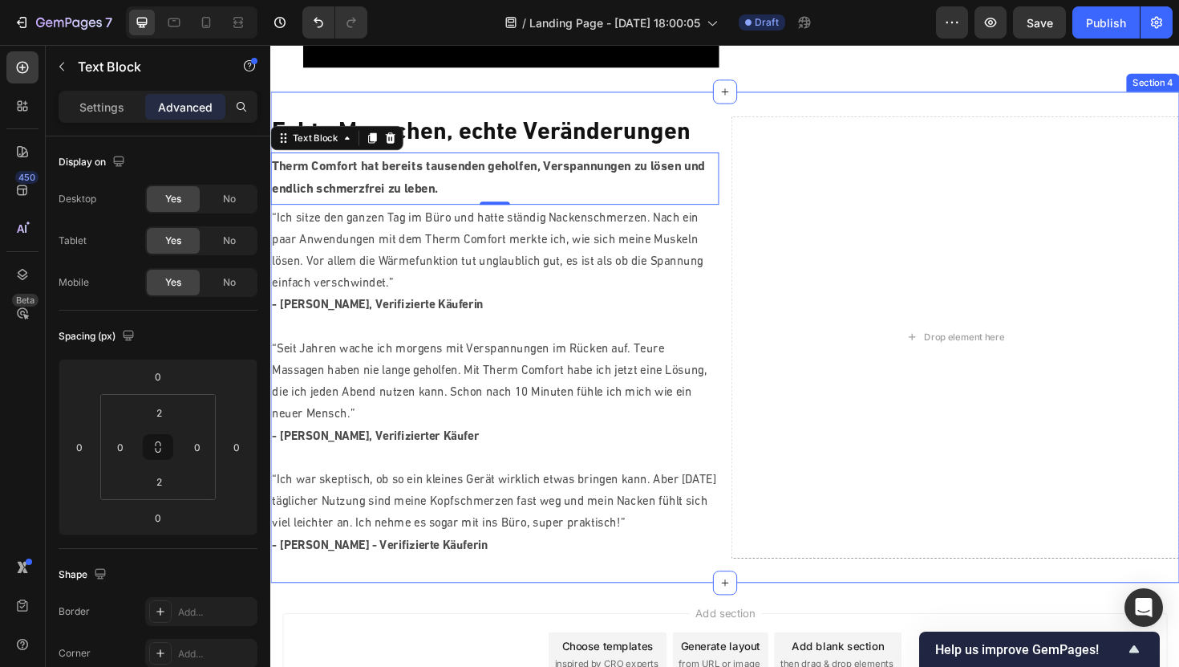
click at [505, 112] on div "Echte Menschen, echte Veränderungen Heading Therm Comfort hat bereits tausenden…" at bounding box center [751, 355] width 963 height 520
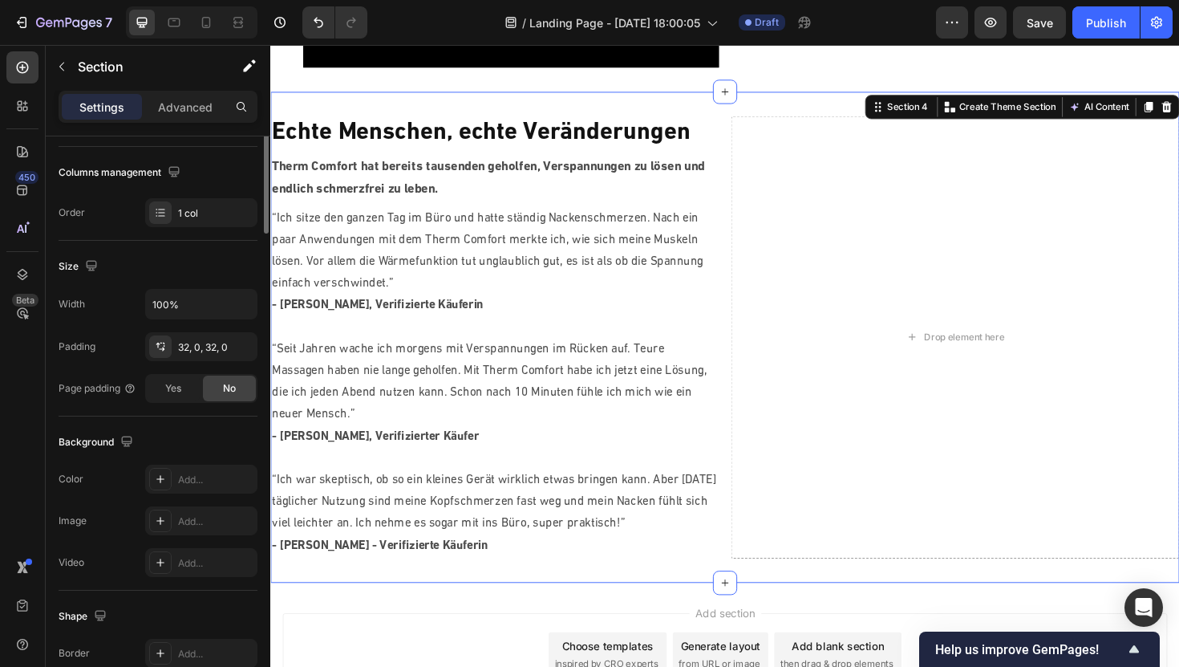
scroll to position [0, 0]
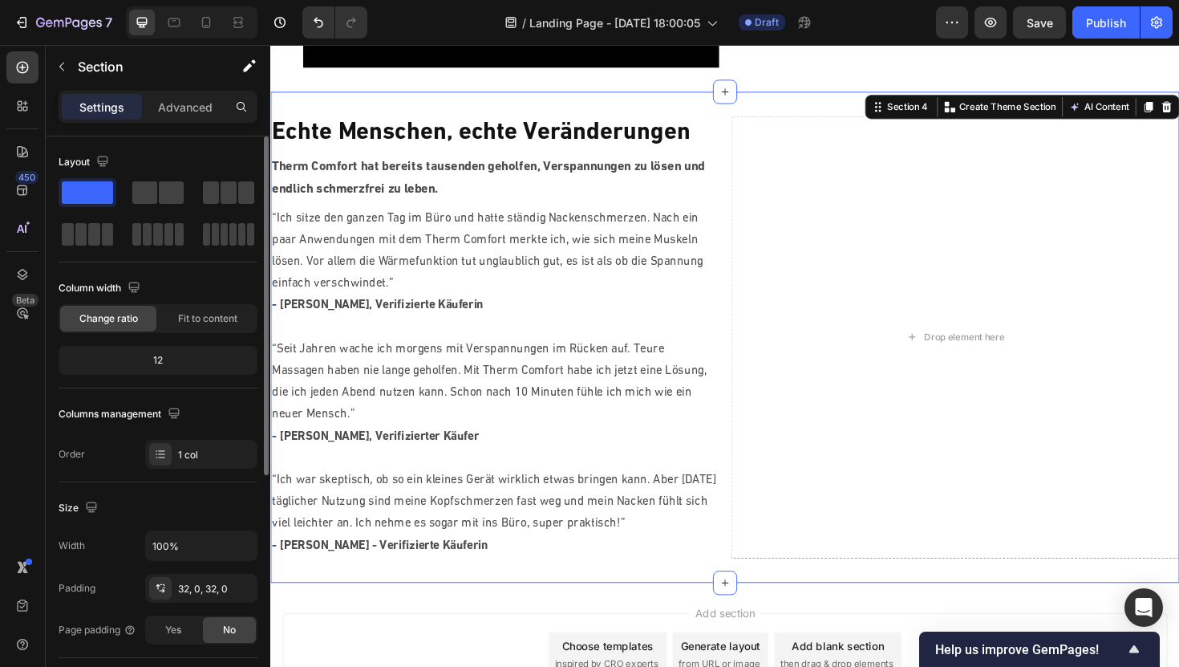
click at [661, 110] on div "Echte Menschen, echte Veränderungen Heading Therm Comfort hat bereits tausenden…" at bounding box center [751, 355] width 963 height 520
click at [782, 103] on div "Echte Menschen, echte Veränderungen Heading Therm Comfort hat bereits tausenden…" at bounding box center [751, 355] width 963 height 520
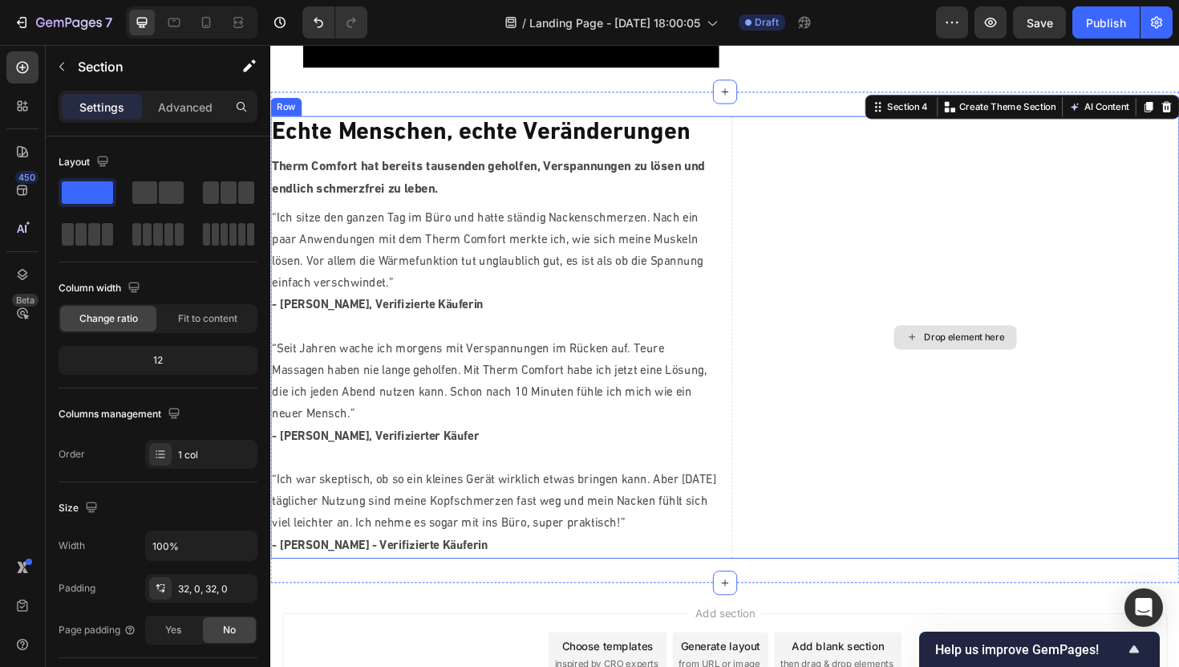
click at [781, 140] on div "Drop element here" at bounding box center [995, 354] width 475 height 468
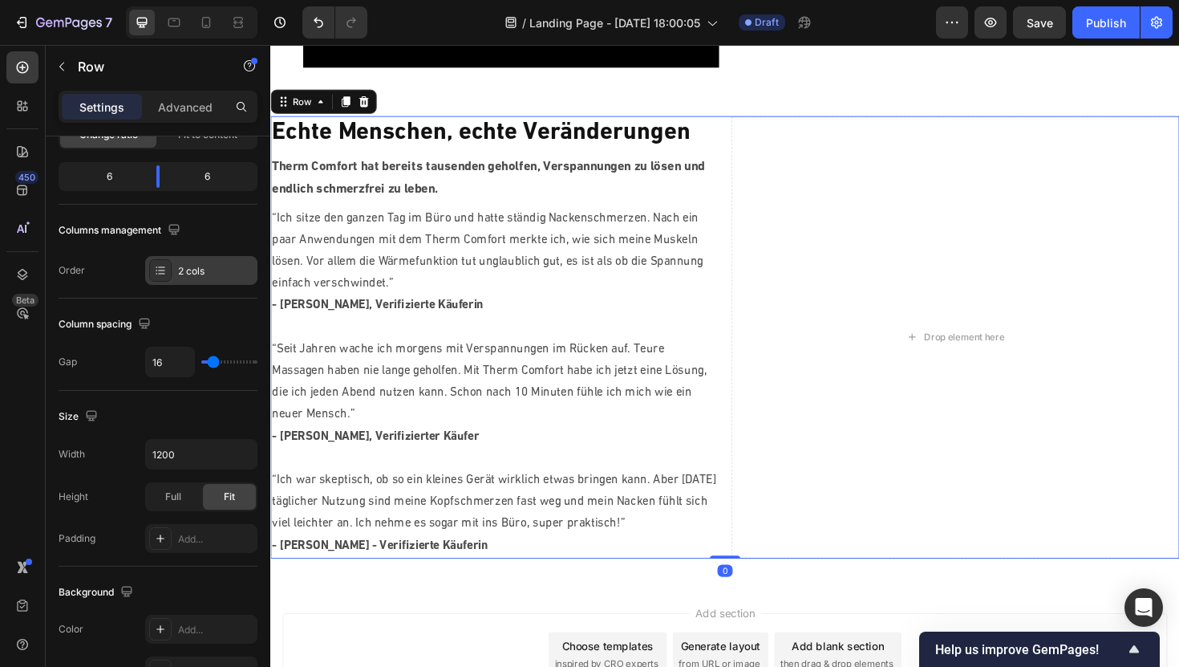
scroll to position [586, 0]
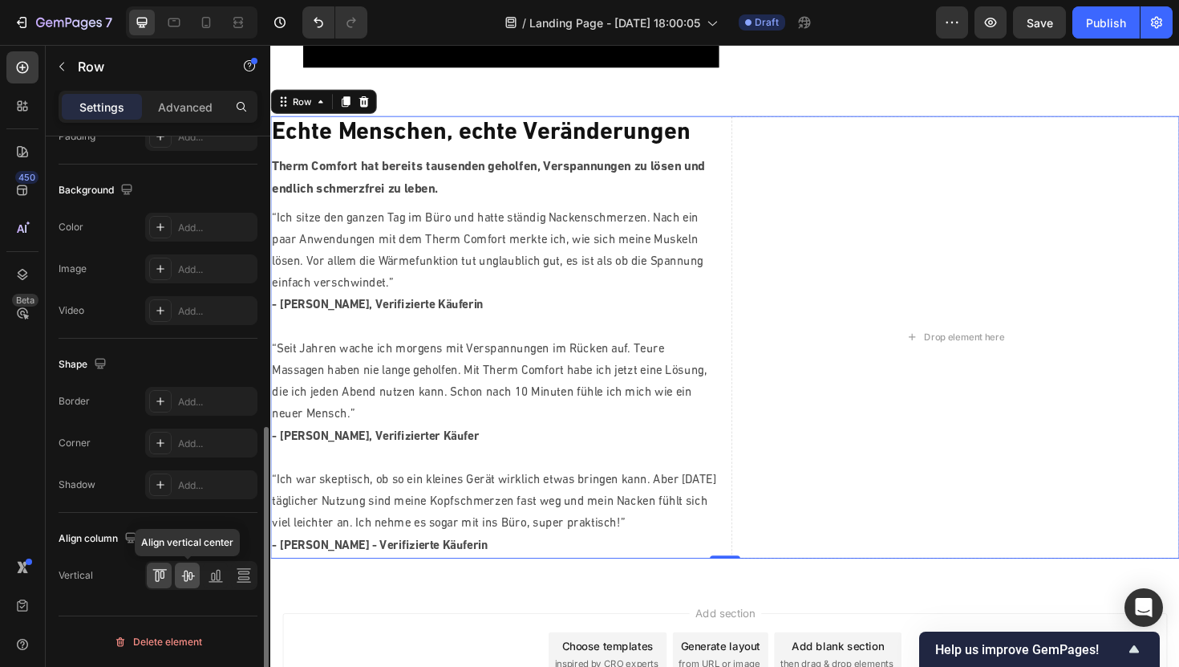
click at [186, 582] on icon at bounding box center [188, 575] width 16 height 16
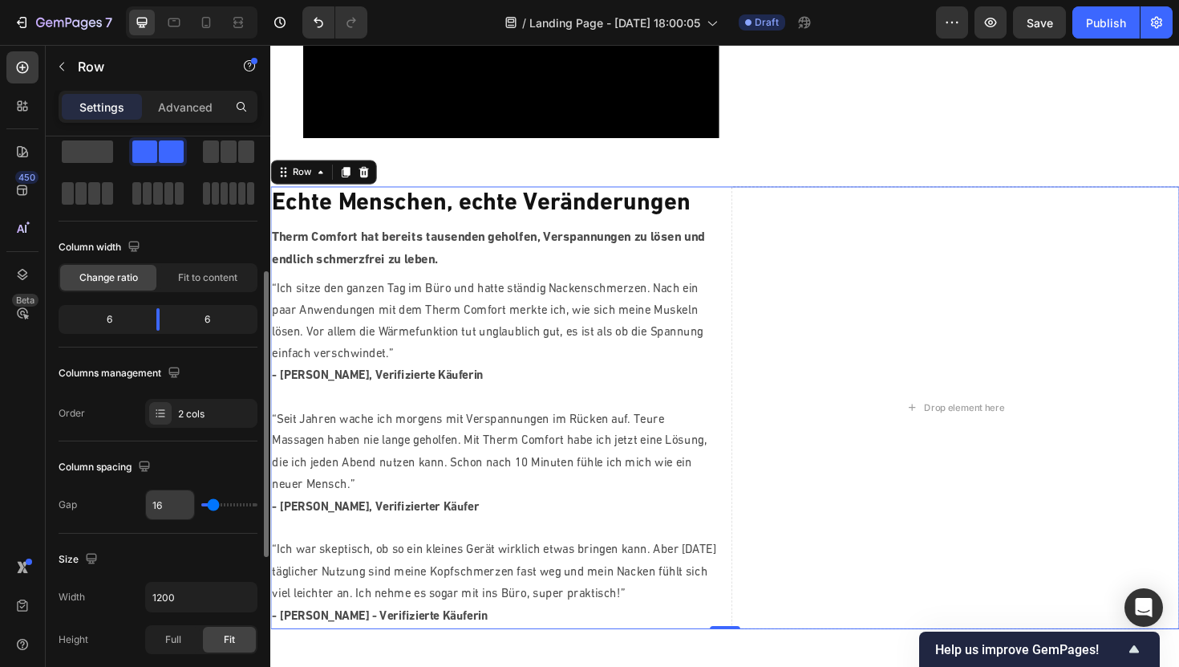
scroll to position [0, 0]
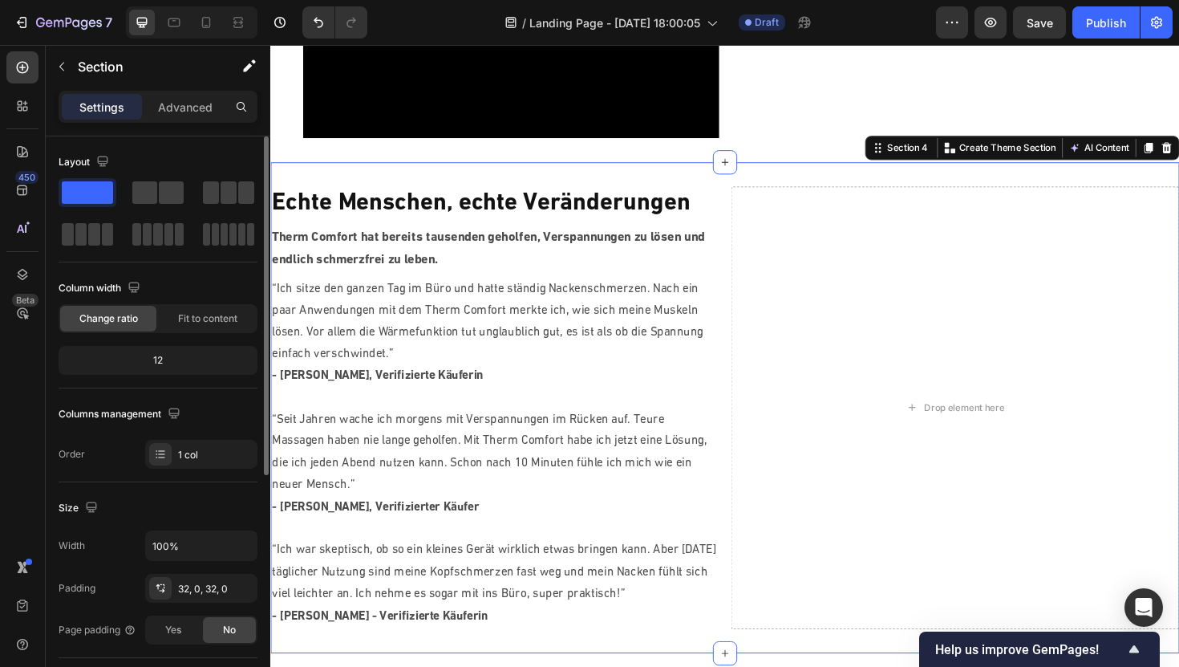
click at [447, 181] on div "Echte Menschen, echte Veränderungen Heading Therm Comfort hat bereits tausenden…" at bounding box center [751, 429] width 963 height 520
click at [165, 549] on input "100%" at bounding box center [201, 545] width 111 height 29
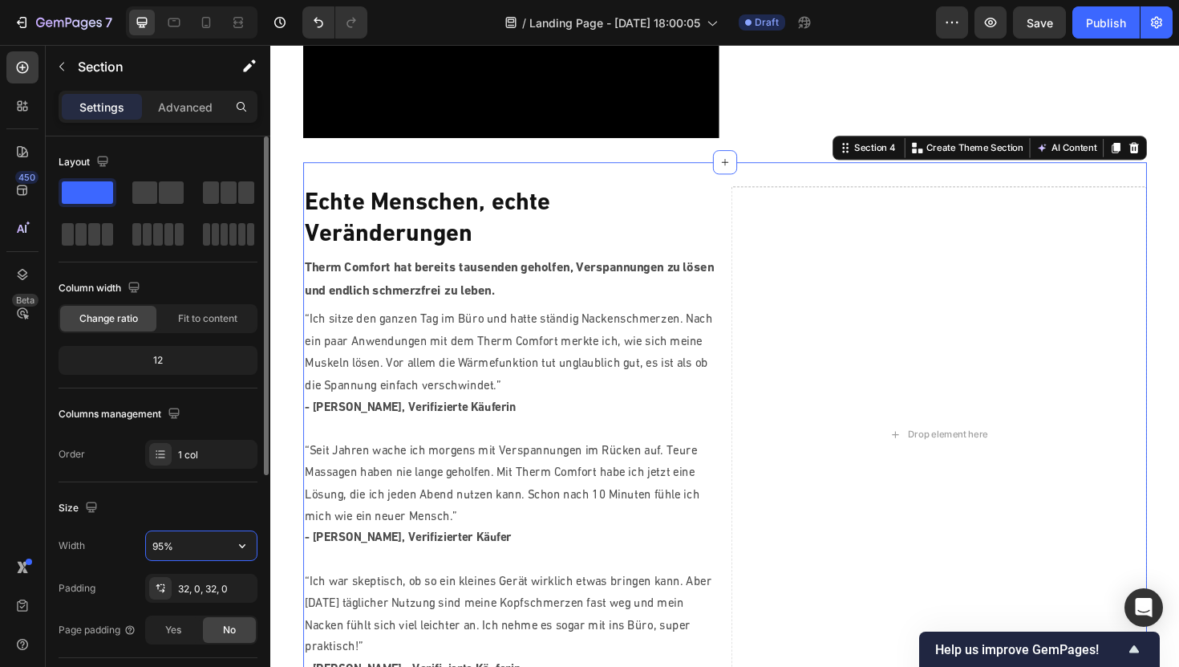
type input "95%"
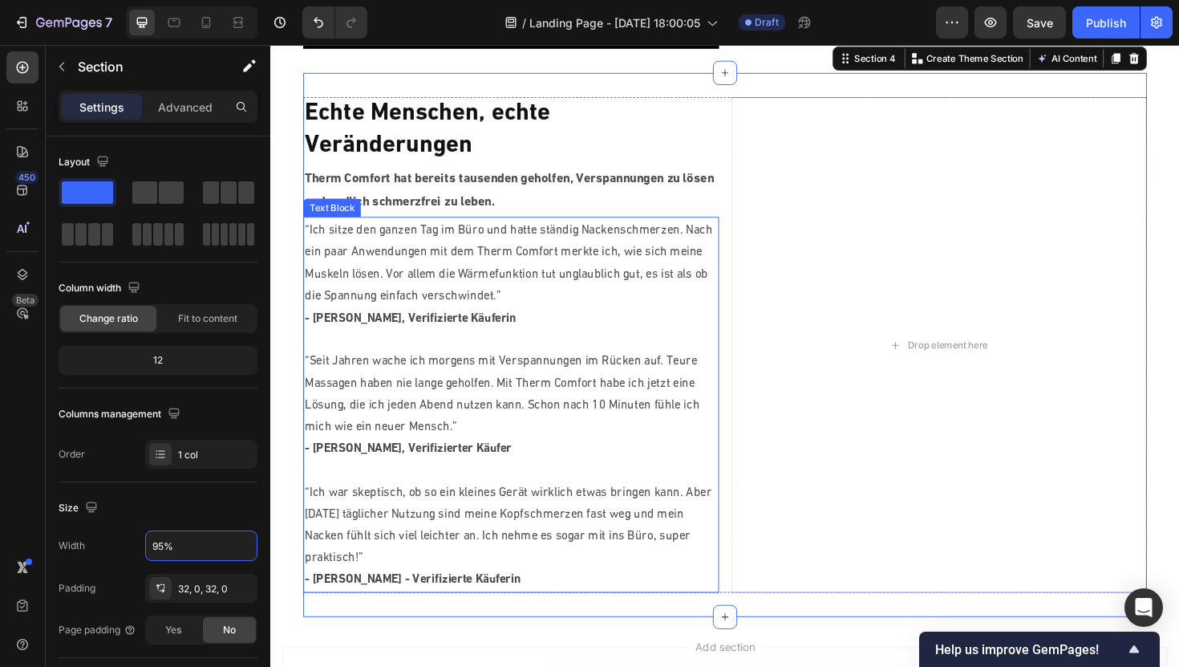
scroll to position [1465, 0]
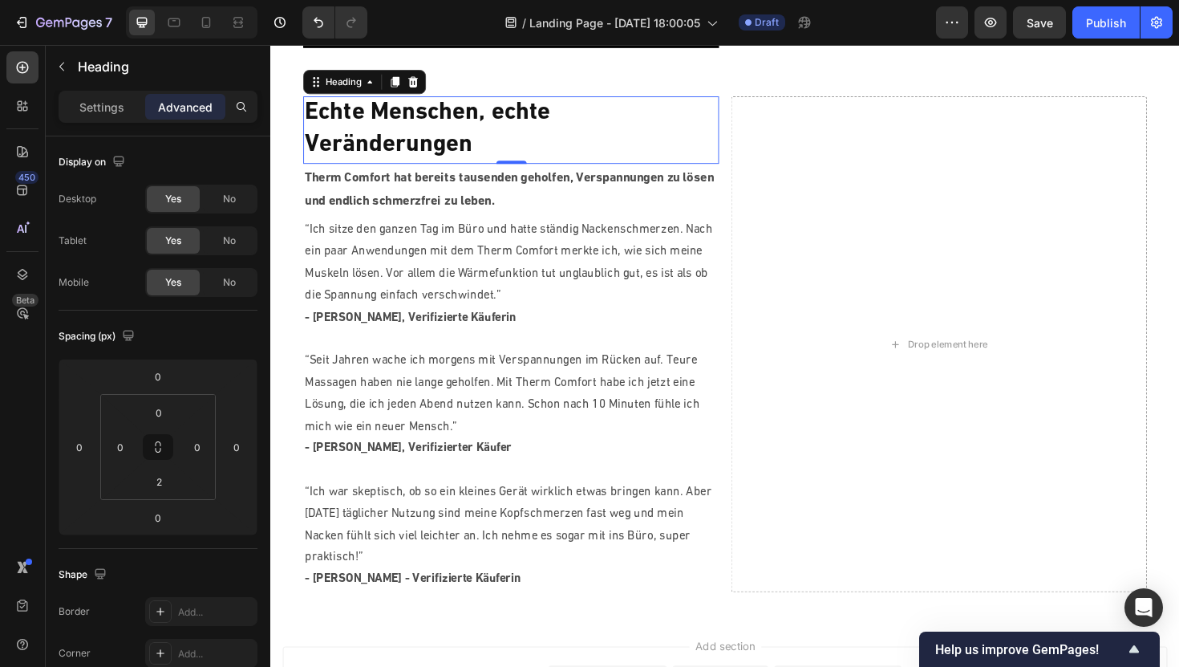
click at [401, 143] on p "Echte Menschen, echte Veränderungen" at bounding box center [524, 134] width 437 height 67
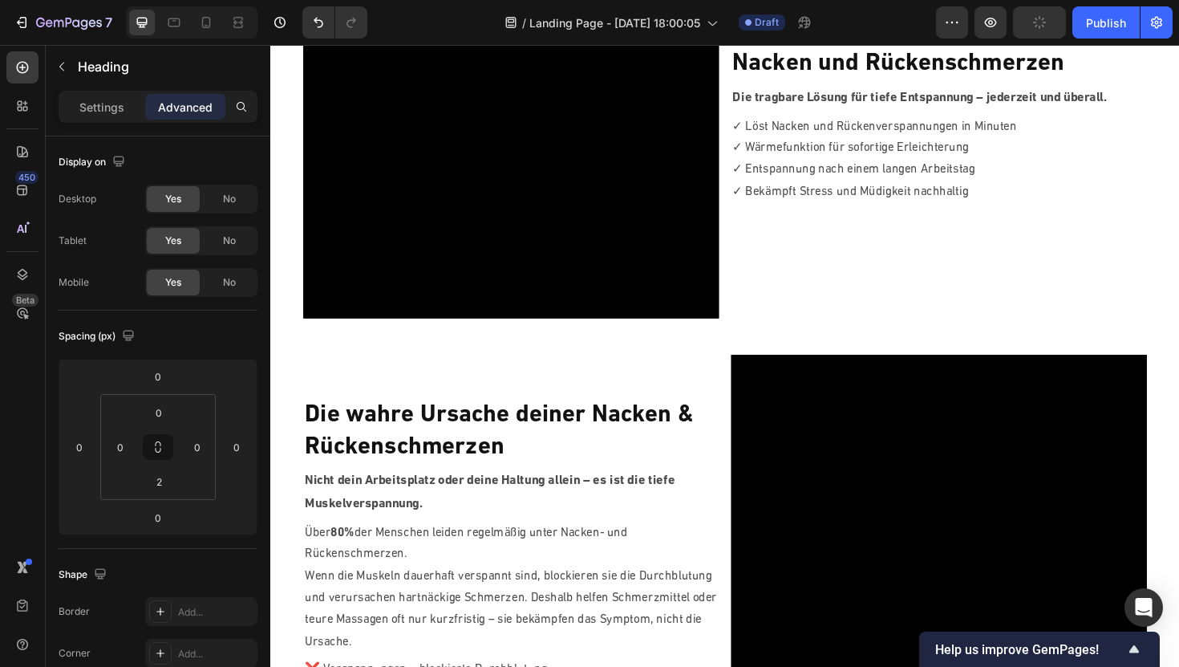
scroll to position [0, 0]
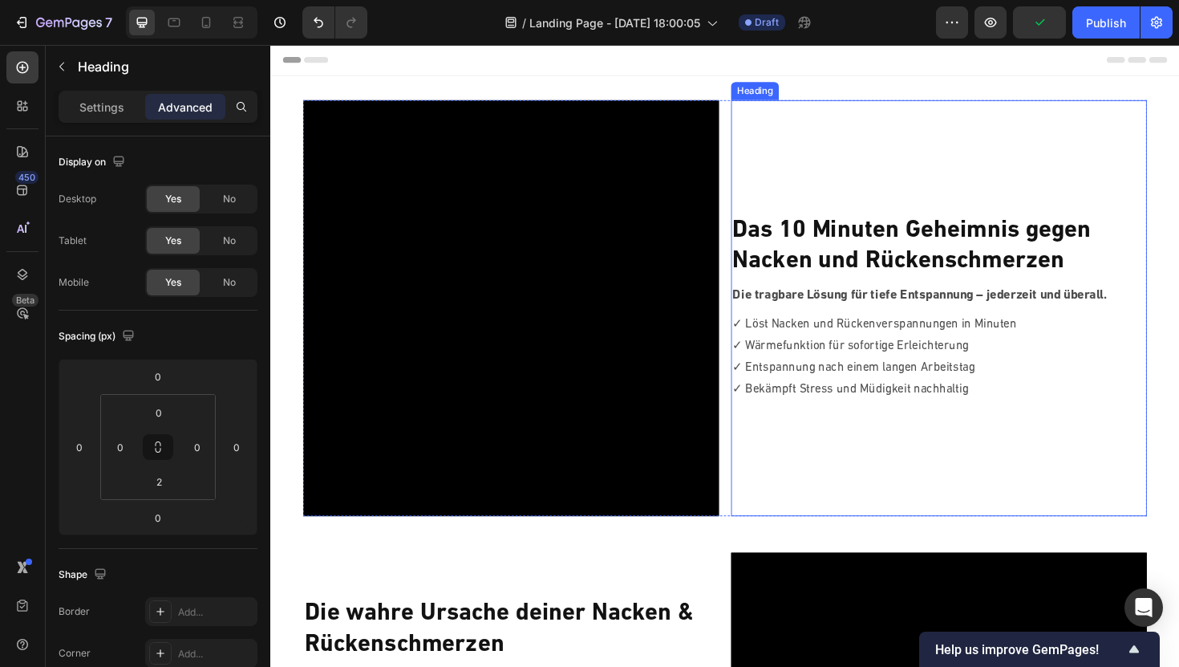
click at [874, 256] on h2 "Das 10 Minuten Geheimnis gegen [PERSON_NAME] und Rückenschmerzen" at bounding box center [978, 259] width 440 height 70
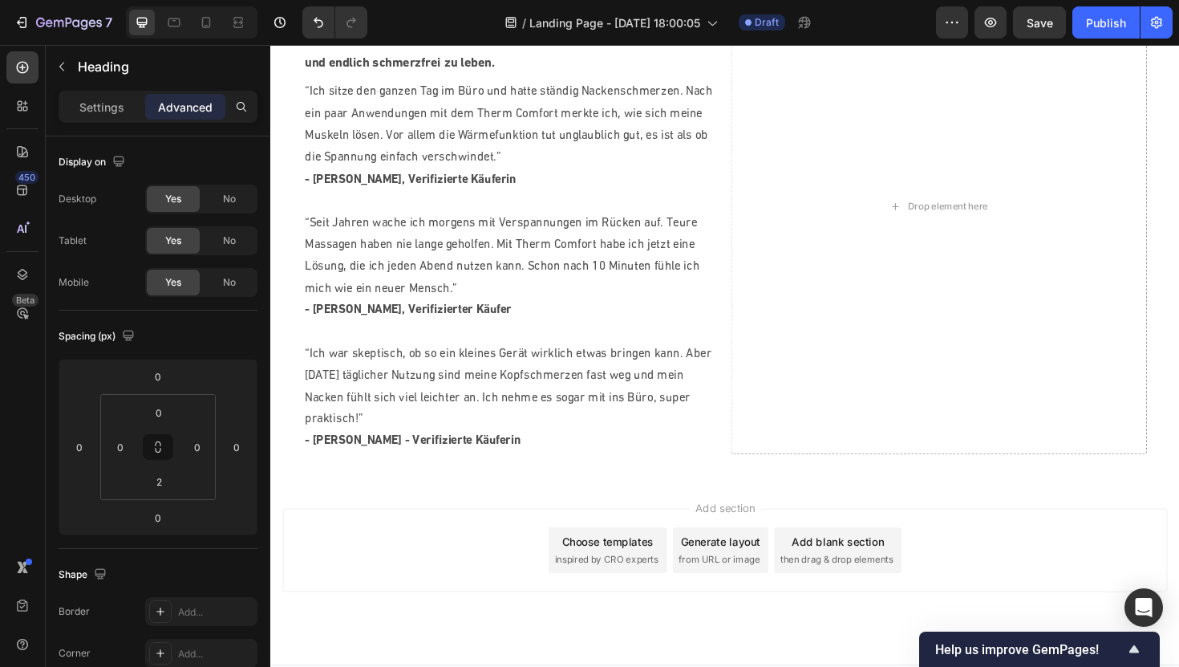
scroll to position [1617, 0]
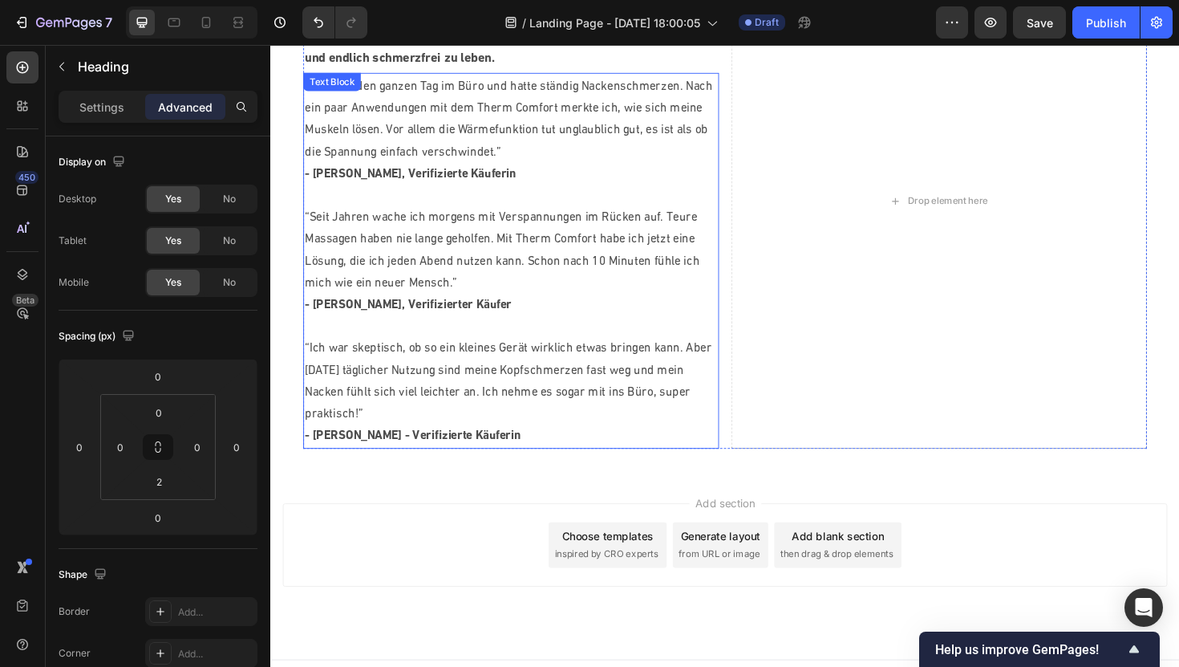
click at [537, 441] on p "“Ich war skeptisch, ob so ein kleines Gerät wirklich etwas bringen kann. Aber […" at bounding box center [524, 401] width 437 height 92
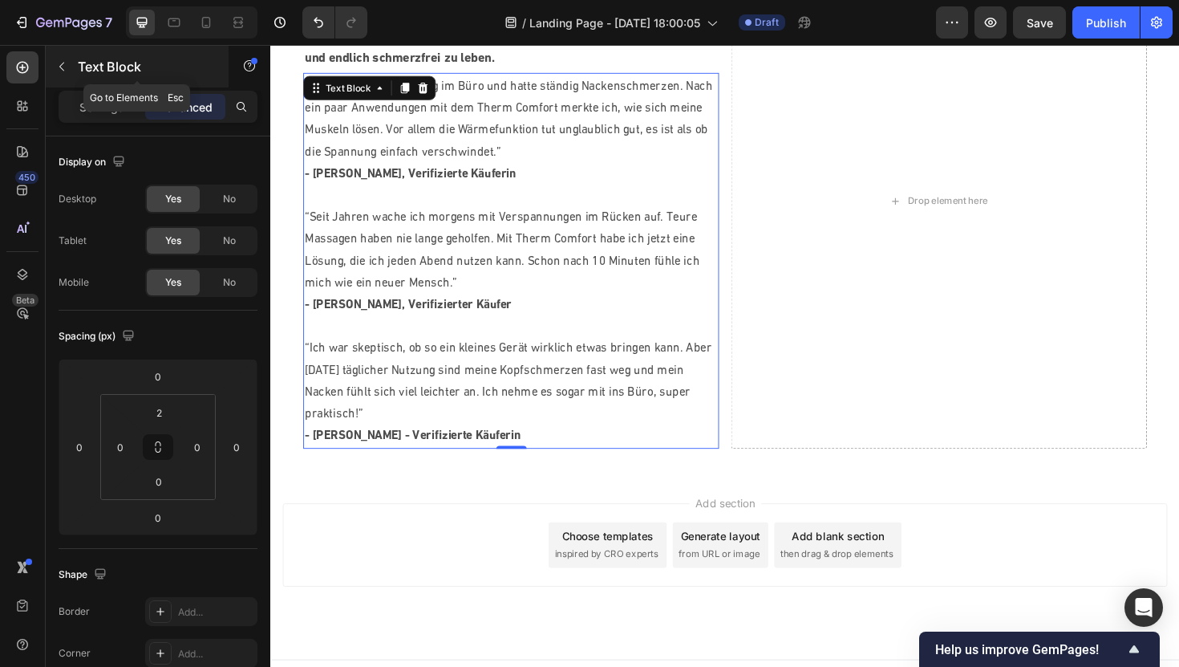
click at [63, 67] on icon "button" at bounding box center [61, 66] width 13 height 13
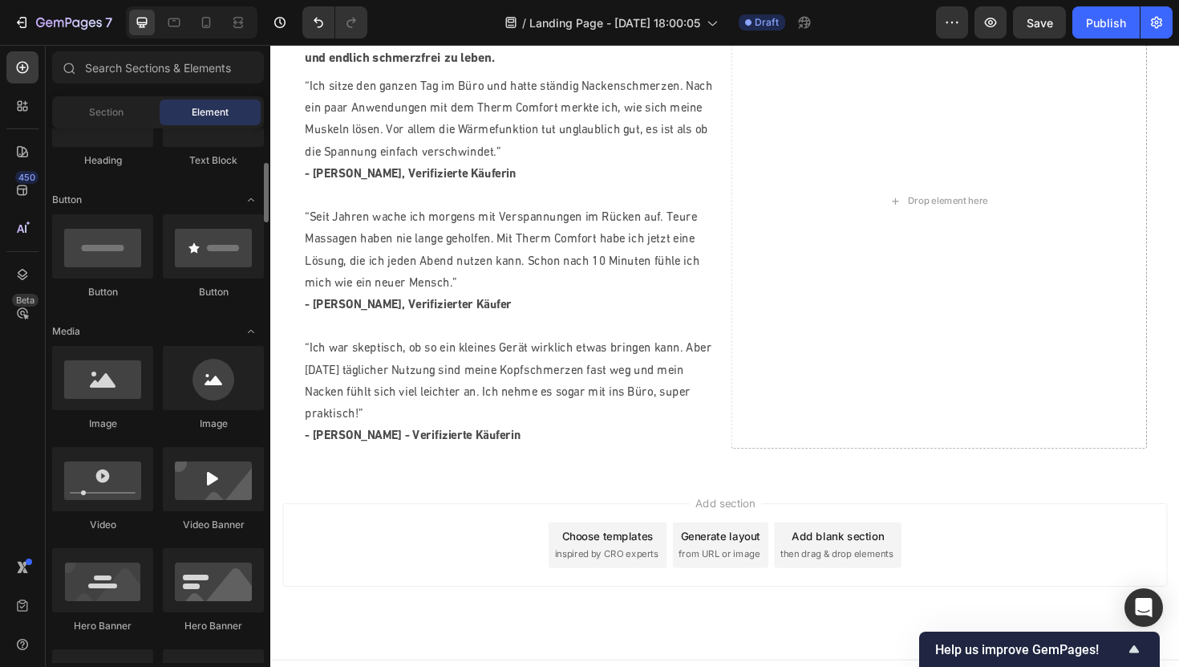
scroll to position [332, 0]
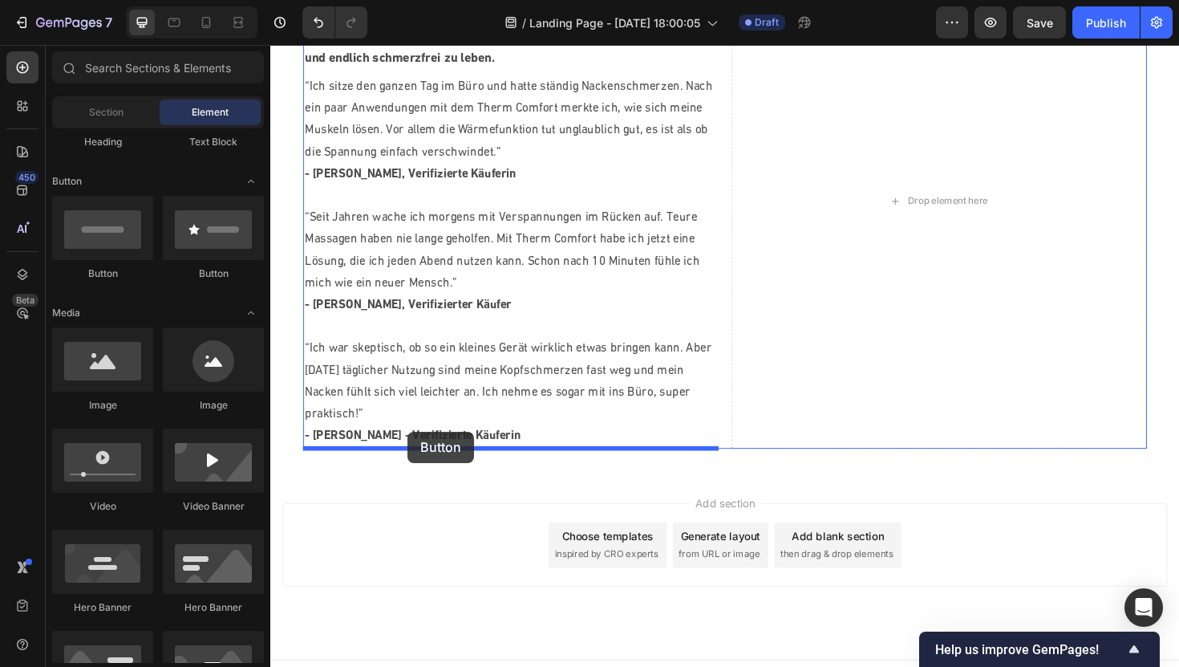
drag, startPoint x: 462, startPoint y: 272, endPoint x: 415, endPoint y: 454, distance: 187.9
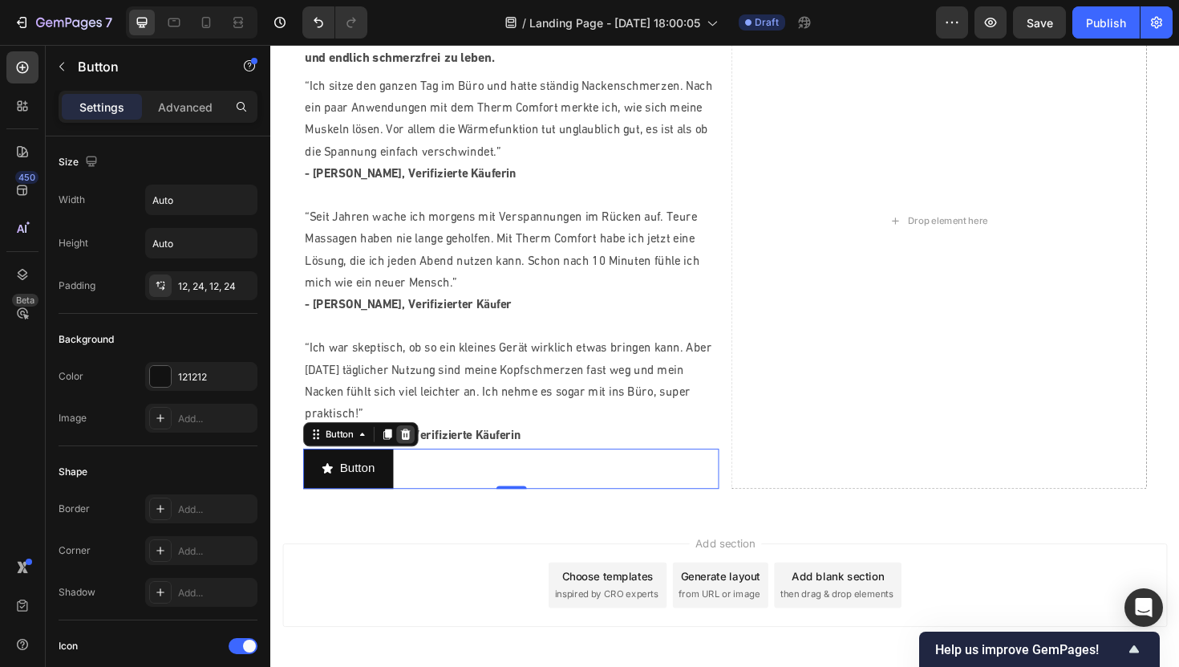
click at [413, 461] on icon at bounding box center [413, 457] width 10 height 11
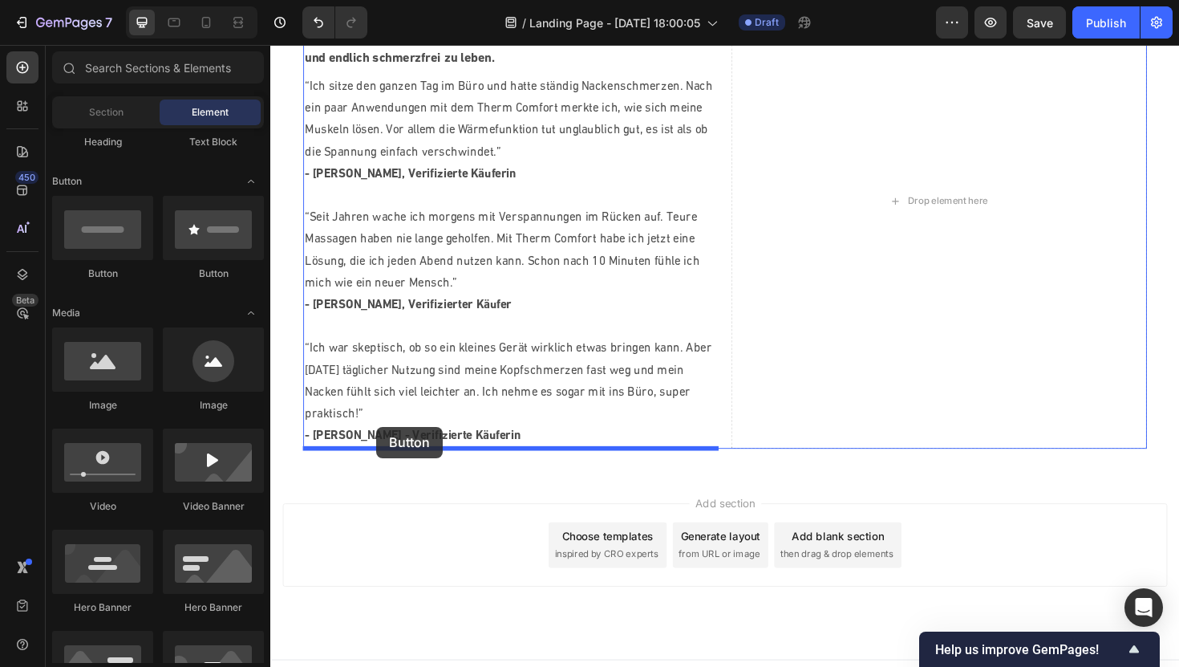
drag, startPoint x: 387, startPoint y: 277, endPoint x: 383, endPoint y: 449, distance: 172.5
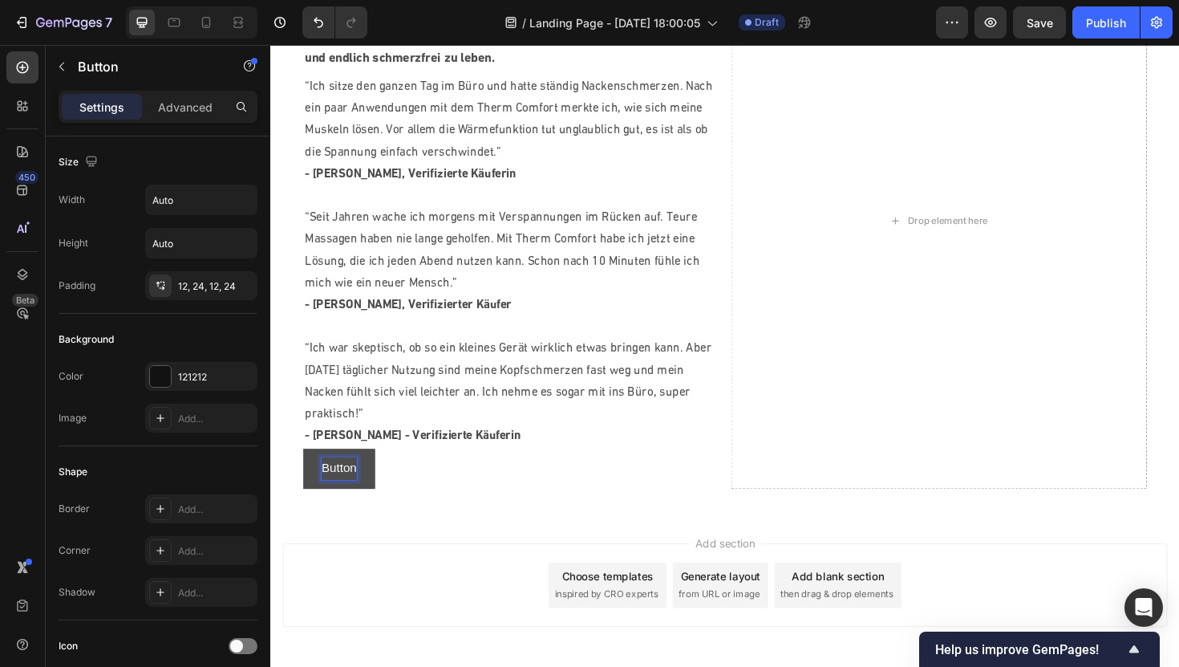
click at [353, 492] on p "Button" at bounding box center [342, 493] width 37 height 23
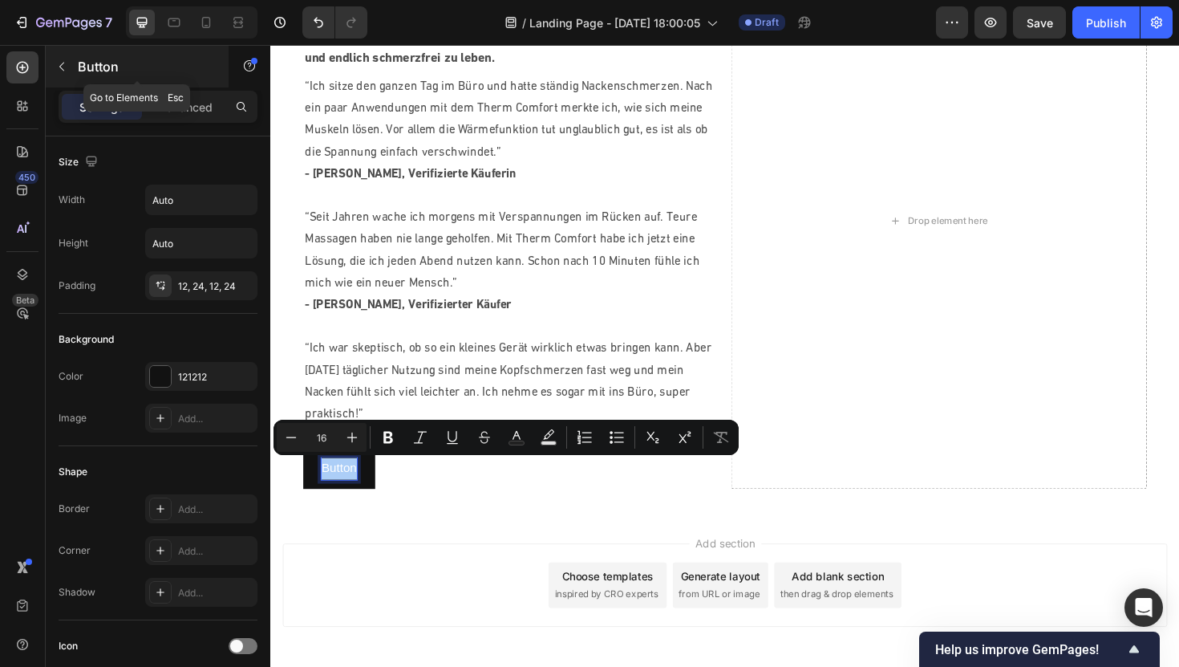
click at [62, 75] on button "button" at bounding box center [62, 67] width 26 height 26
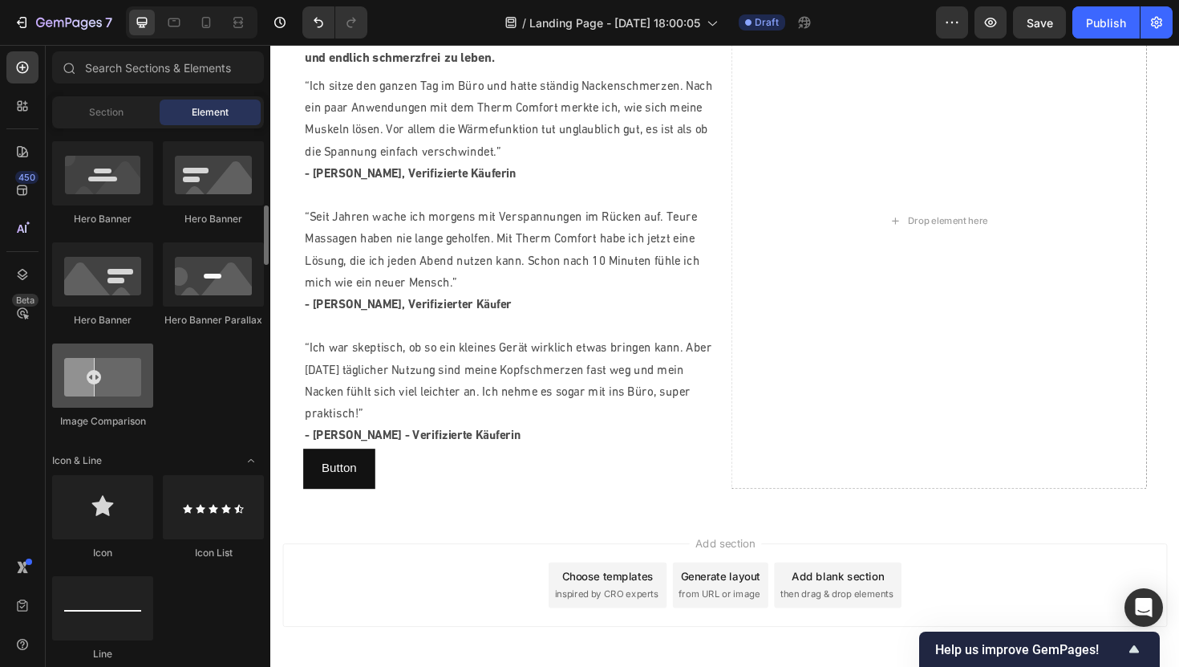
scroll to position [716, 0]
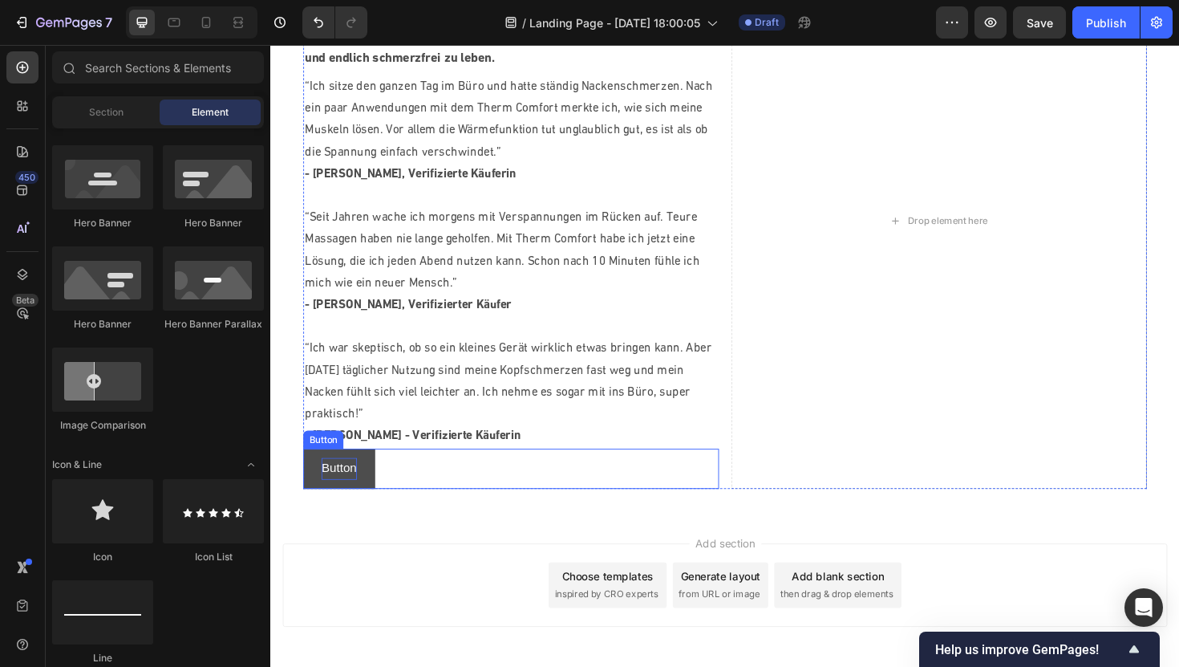
click at [342, 495] on p "Button" at bounding box center [342, 493] width 37 height 23
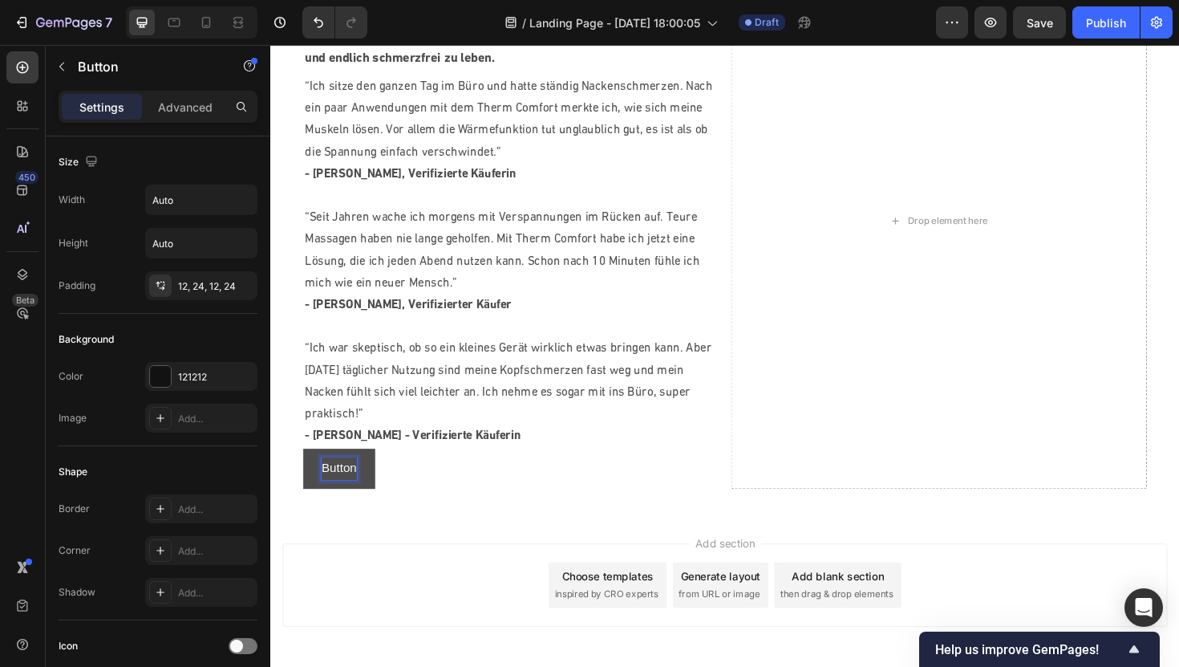
click at [342, 495] on p "Button" at bounding box center [342, 493] width 37 height 23
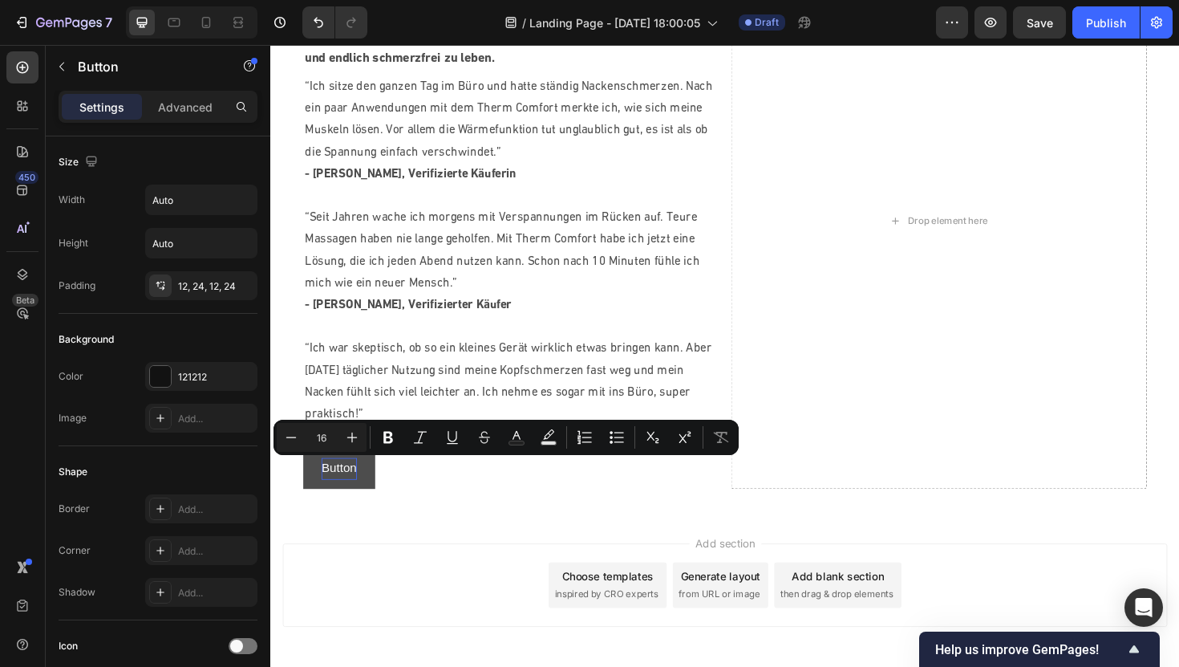
click at [377, 495] on button "Button" at bounding box center [342, 493] width 75 height 43
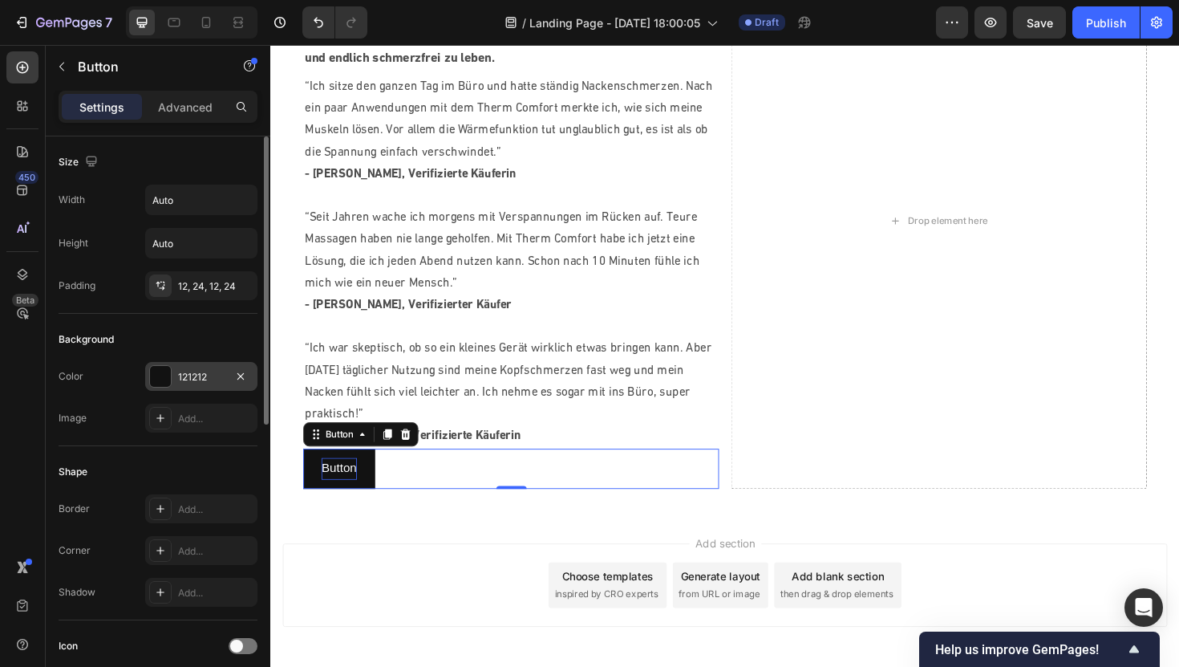
click at [156, 383] on div at bounding box center [160, 376] width 21 height 21
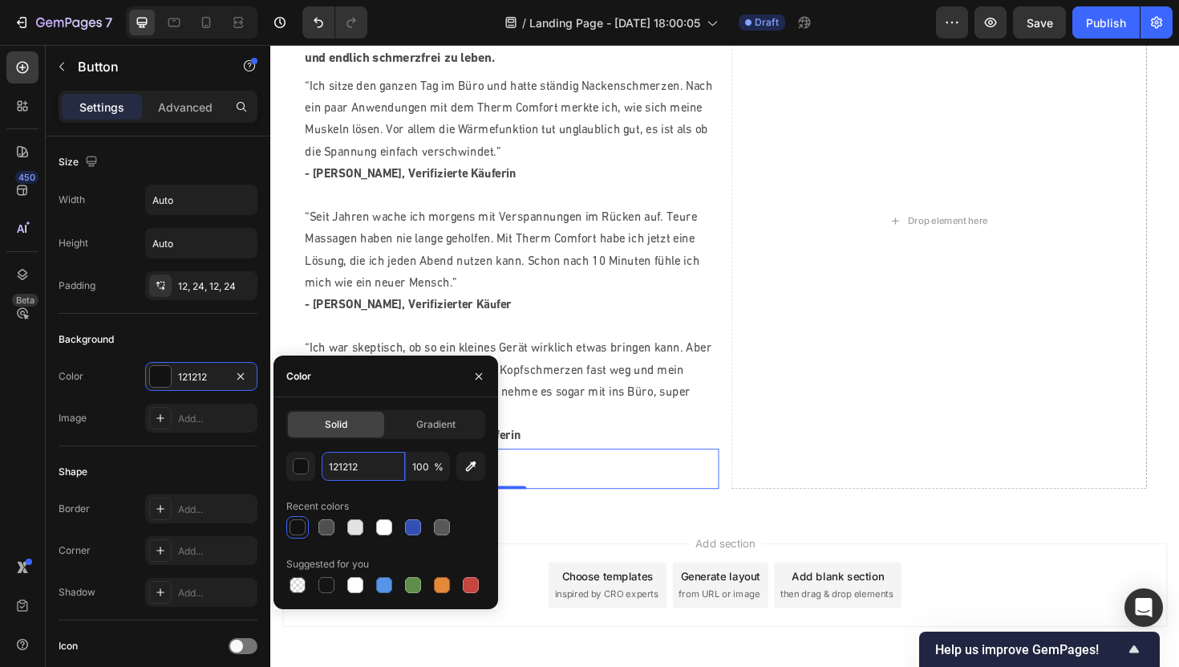
drag, startPoint x: 363, startPoint y: 462, endPoint x: 319, endPoint y: 462, distance: 44.1
click at [319, 462] on div "121212 100 %" at bounding box center [385, 466] width 199 height 29
click at [367, 468] on input "121212" at bounding box center [363, 466] width 83 height 29
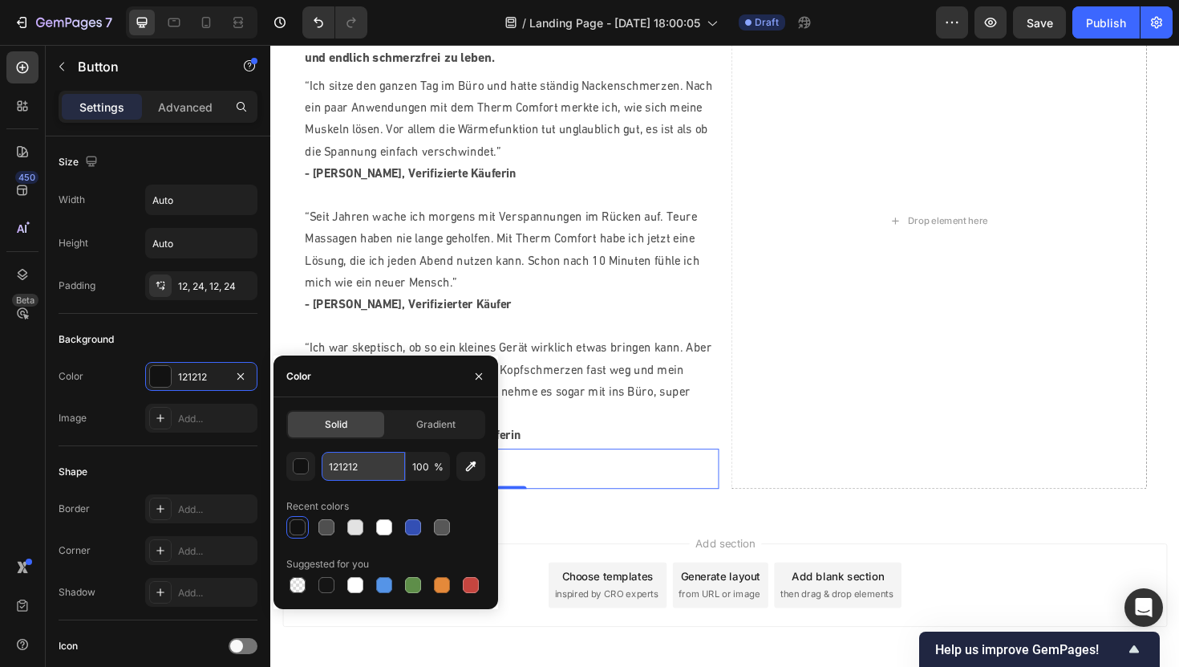
paste input "D6C1A6"
type input "D6C1A6"
click at [428, 391] on div "Color" at bounding box center [386, 376] width 225 height 42
click at [474, 377] on icon "button" at bounding box center [478, 376] width 13 height 13
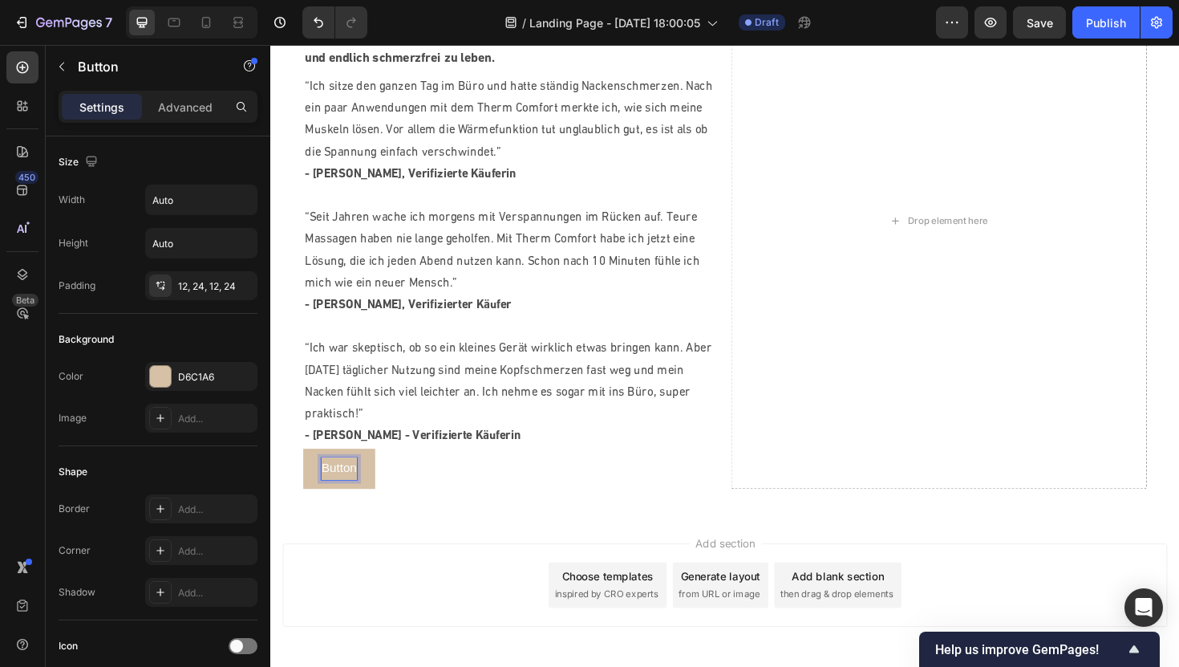
click at [338, 492] on p "Button" at bounding box center [342, 493] width 37 height 23
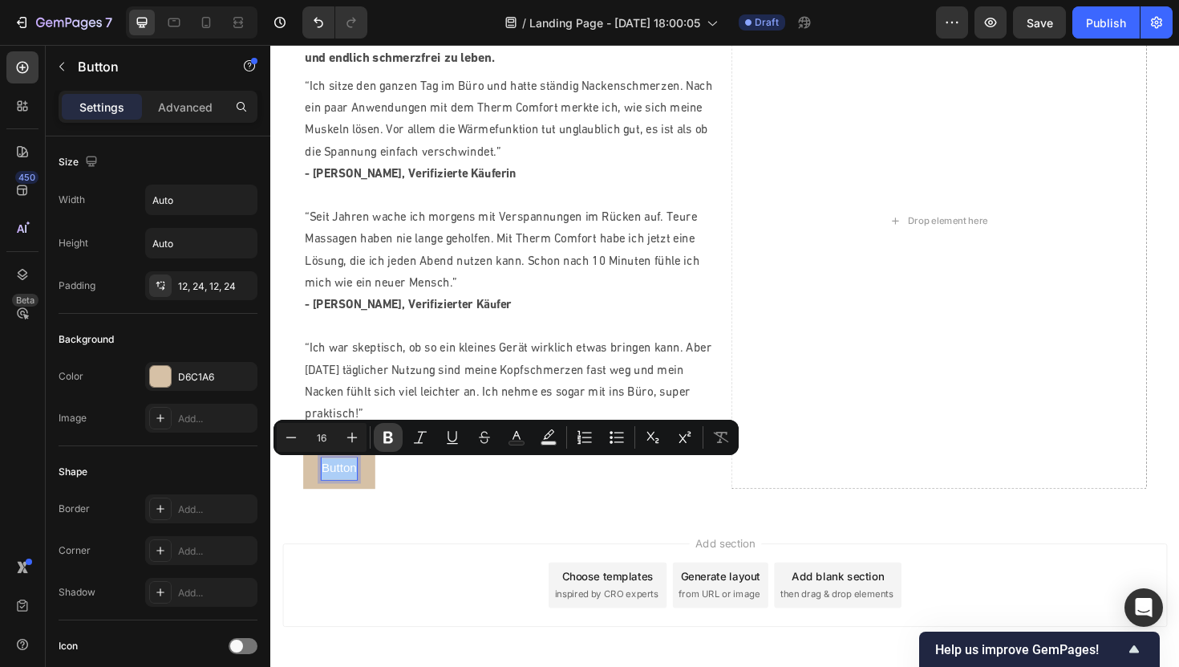
click at [387, 441] on icon "Editor contextual toolbar" at bounding box center [388, 438] width 10 height 12
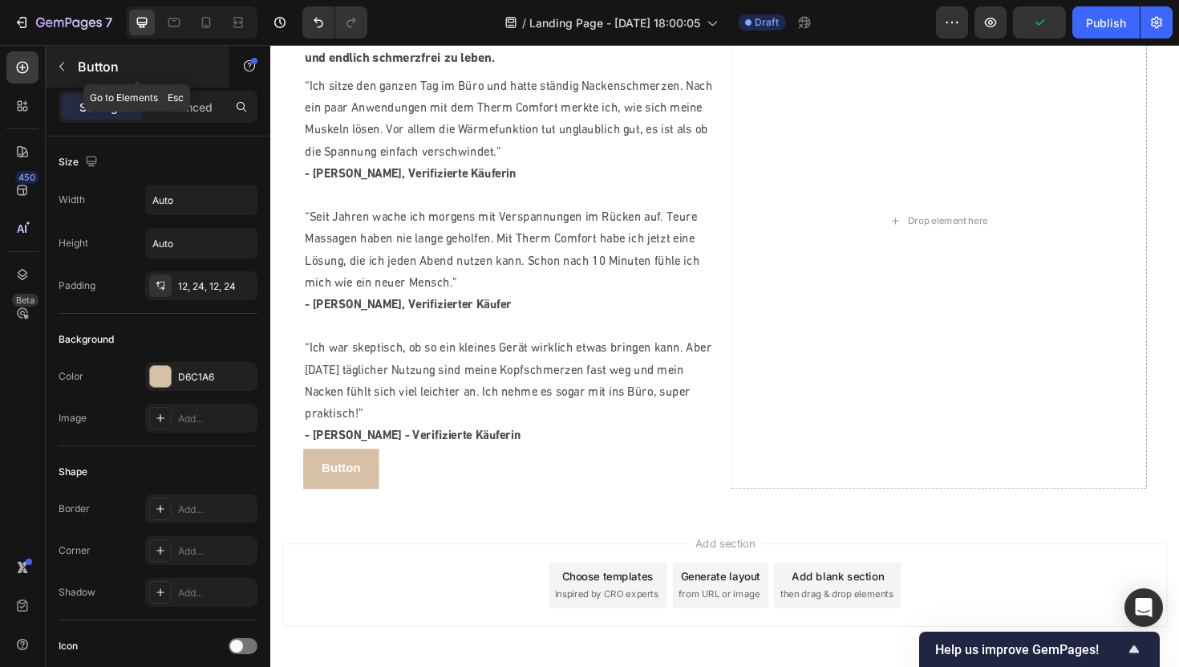
click at [57, 64] on icon "button" at bounding box center [61, 66] width 13 height 13
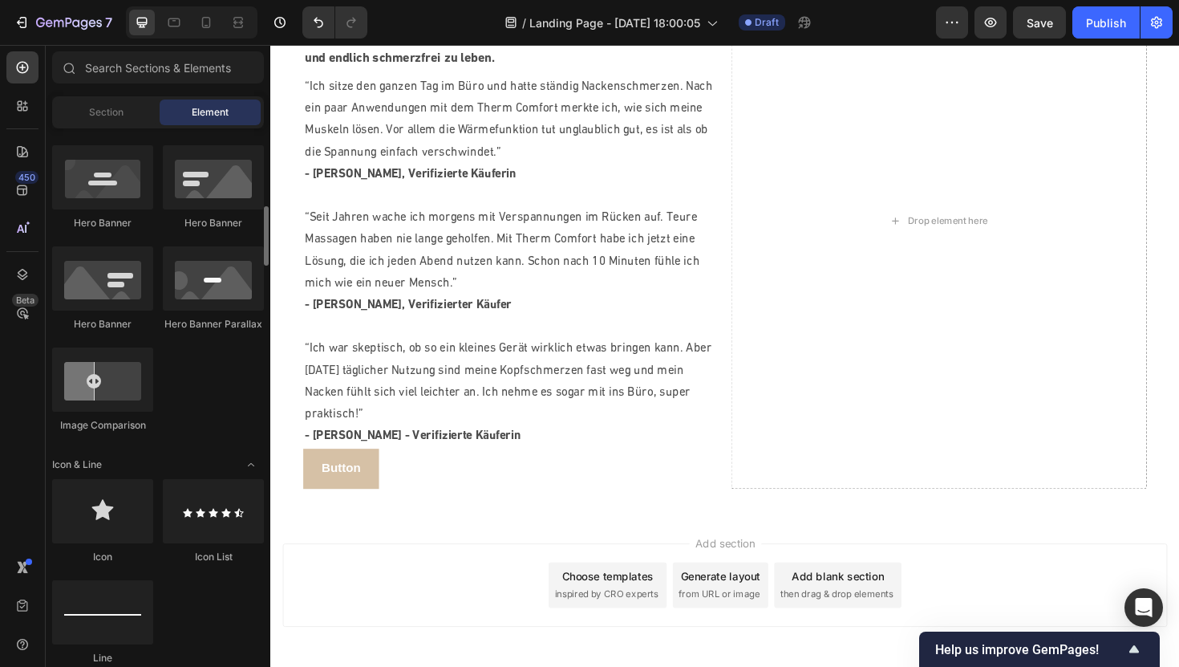
scroll to position [0, 0]
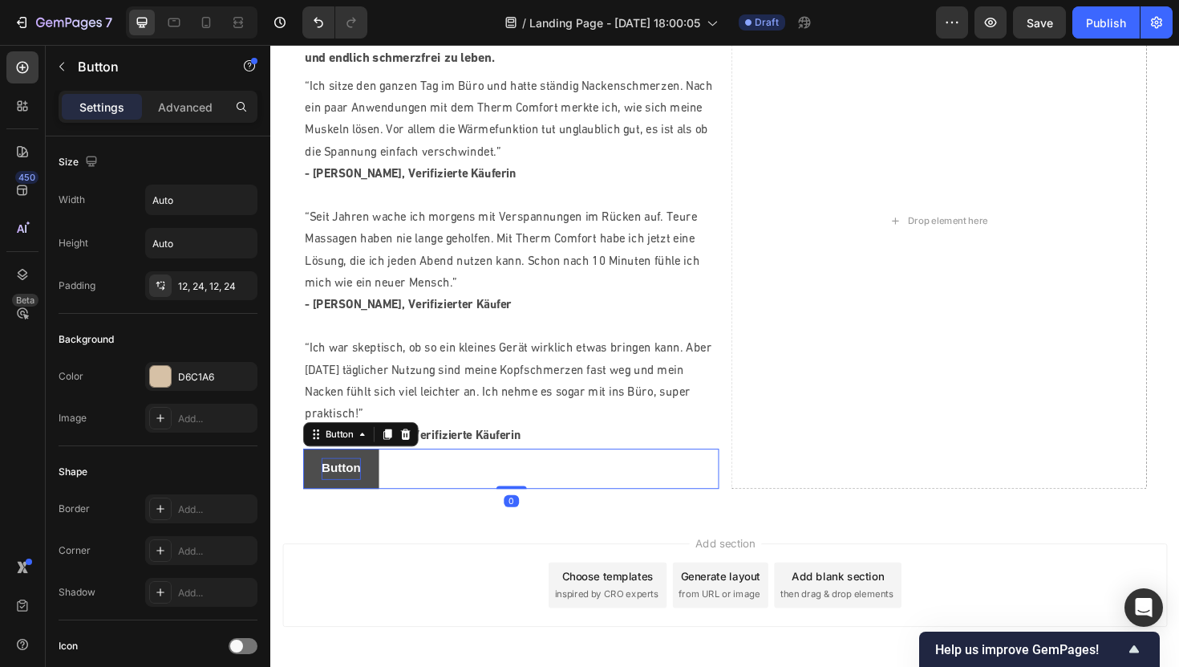
click at [356, 492] on strong "Button" at bounding box center [345, 493] width 42 height 14
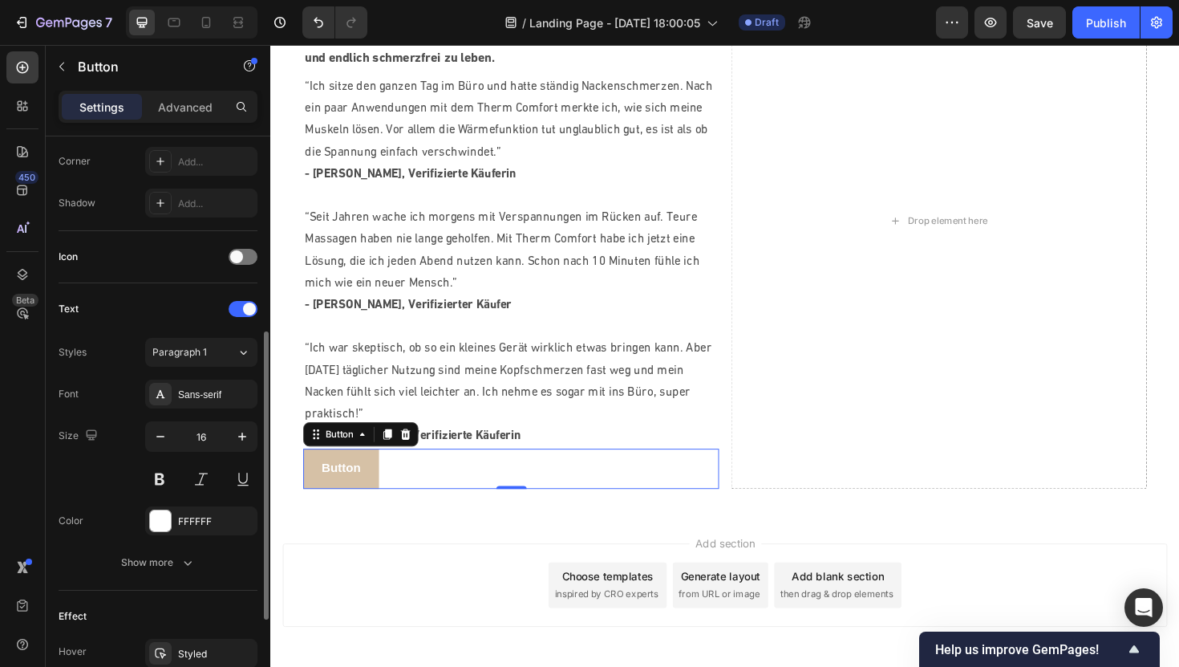
scroll to position [424, 0]
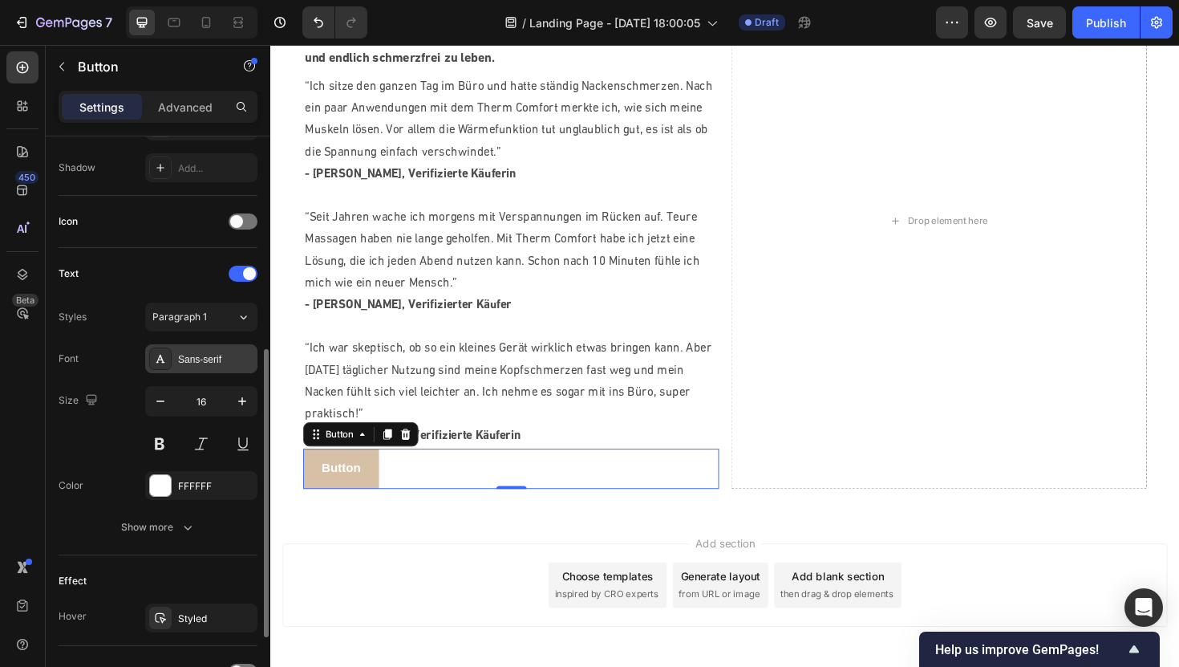
click at [187, 358] on div "Sans-serif" at bounding box center [215, 359] width 75 height 14
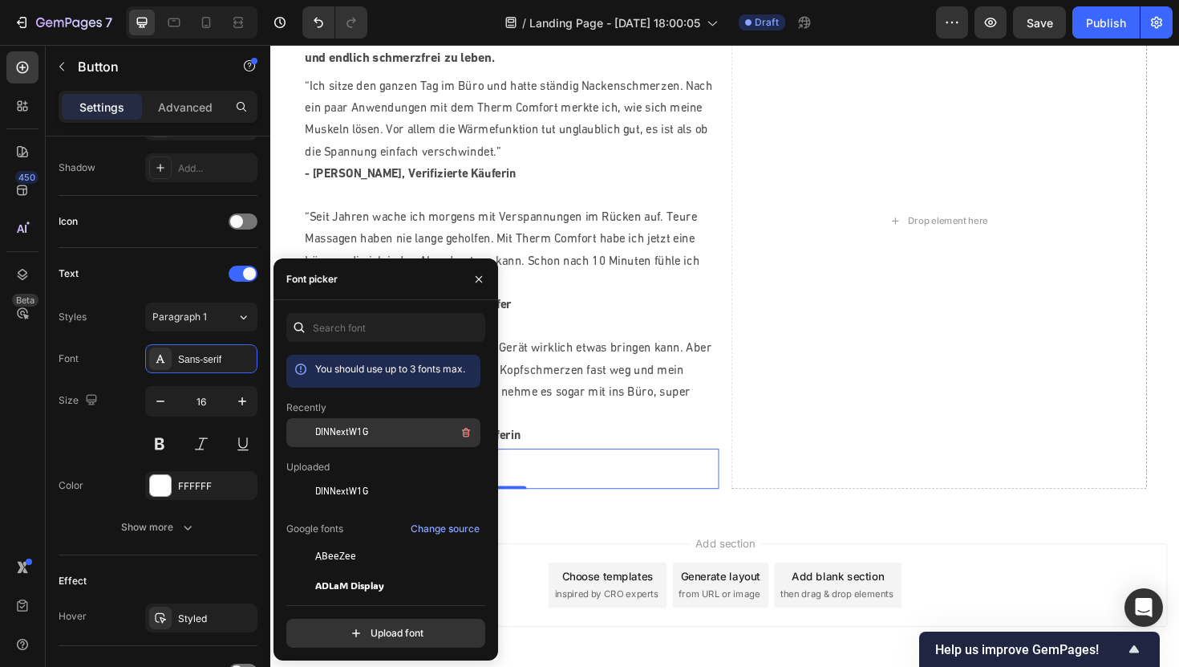
click at [365, 431] on span "DINNextW1G" at bounding box center [341, 432] width 53 height 14
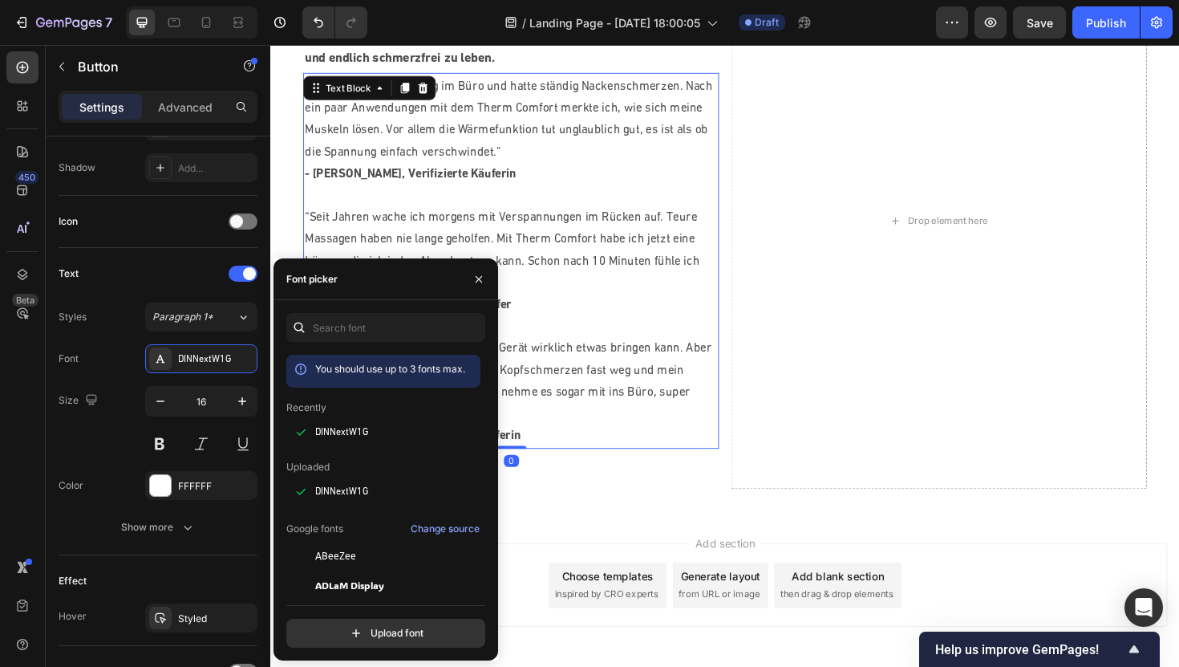
click at [603, 442] on p "“Ich war skeptisch, ob so ein kleines Gerät wirklich etwas bringen kann. Aber […" at bounding box center [524, 401] width 437 height 92
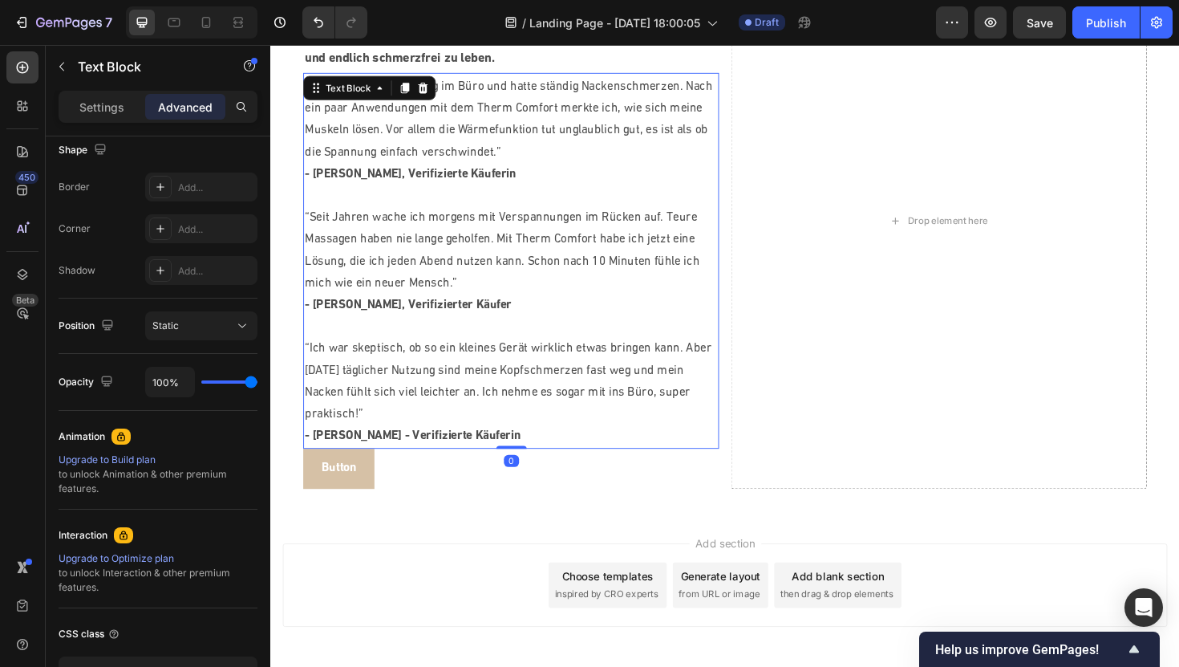
scroll to position [0, 0]
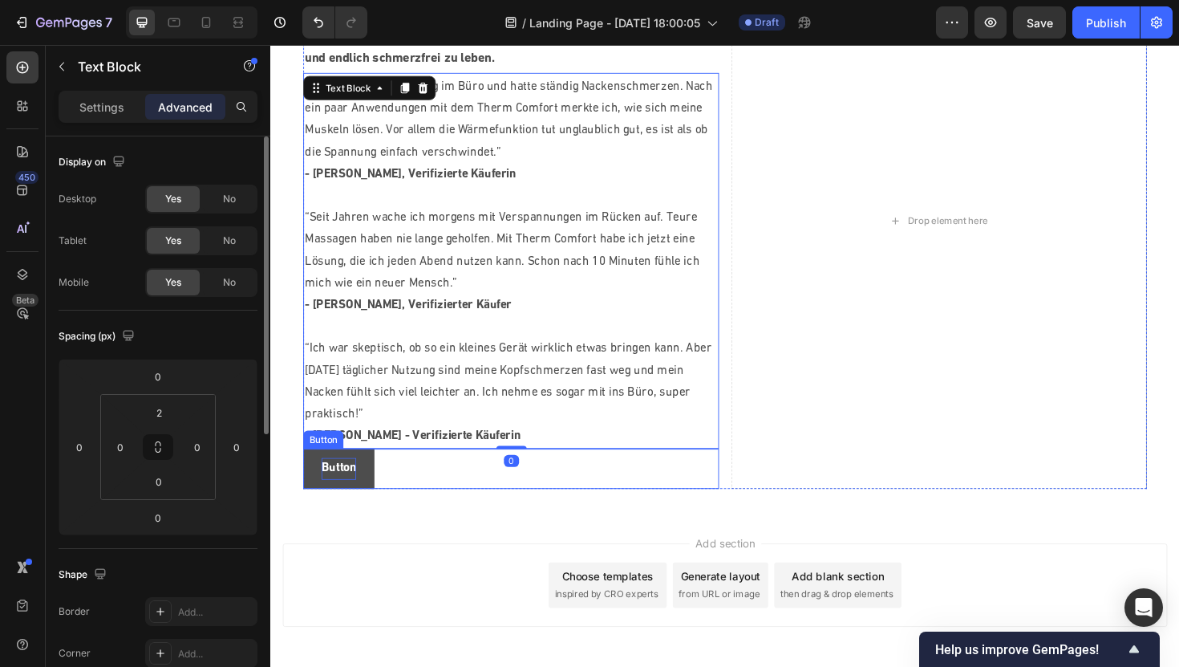
click at [334, 500] on p "Button" at bounding box center [342, 493] width 37 height 23
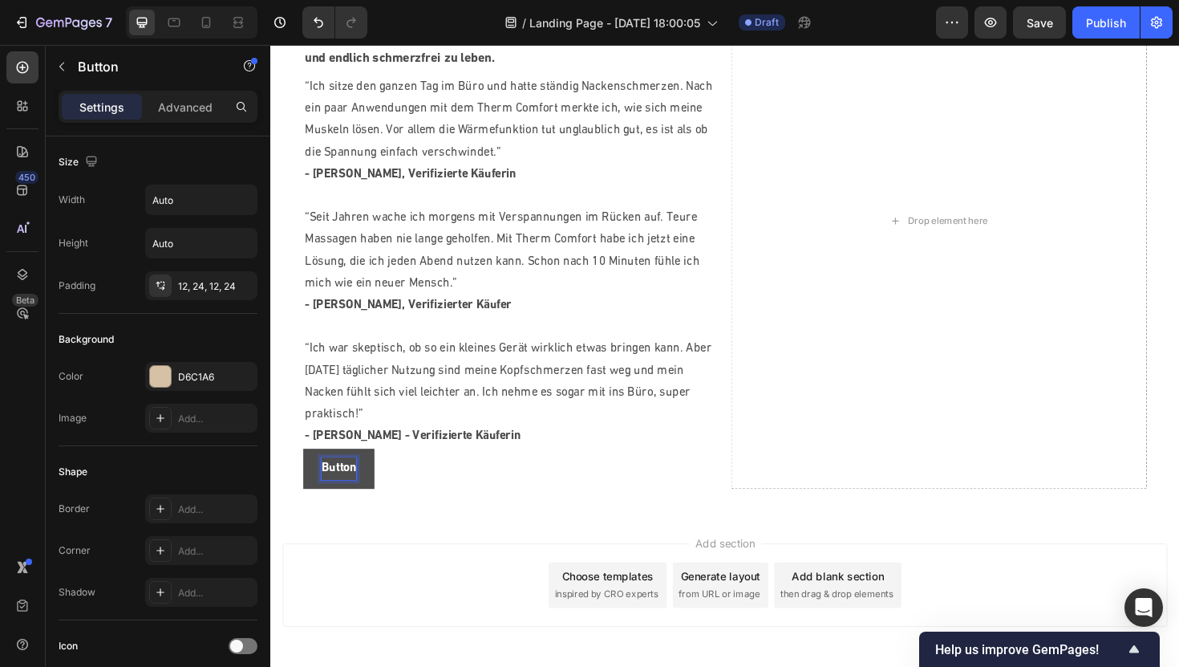
click at [349, 493] on strong "Button" at bounding box center [342, 493] width 37 height 13
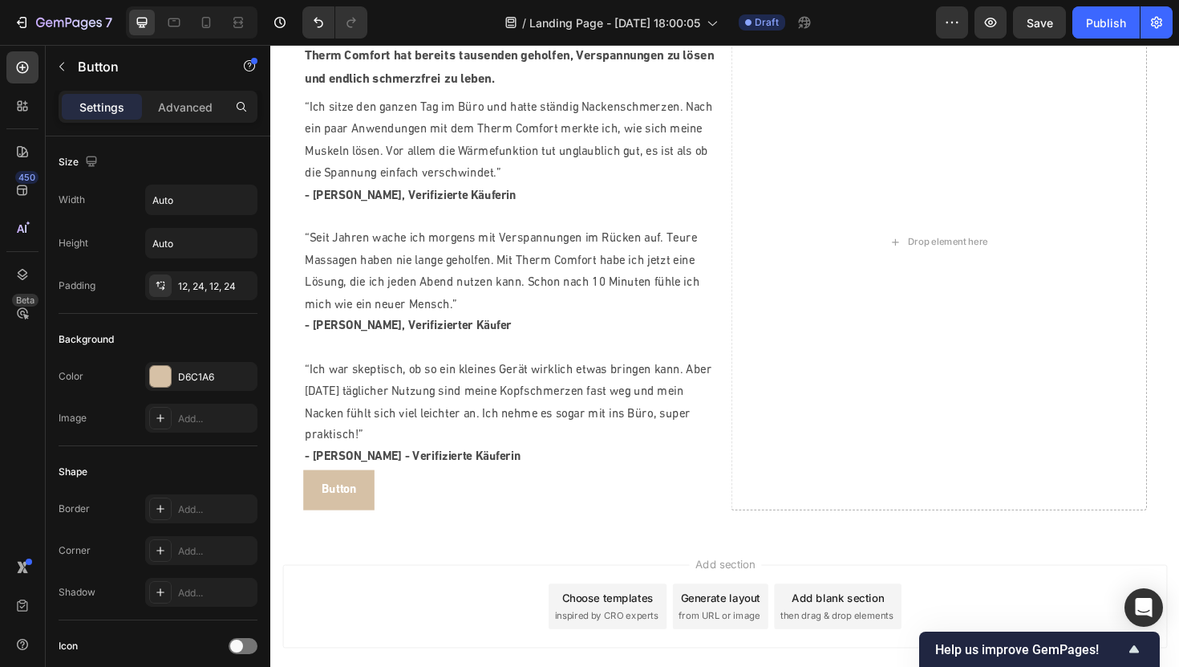
scroll to position [1601, 0]
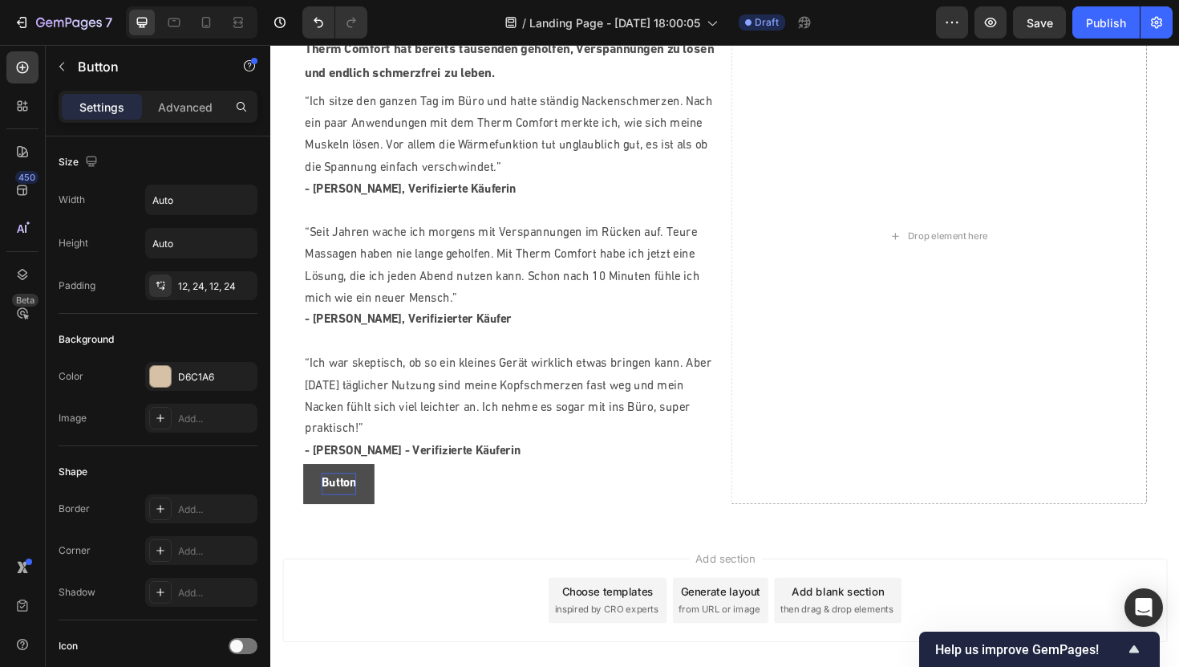
click at [352, 511] on strong "Button" at bounding box center [342, 509] width 37 height 13
click at [548, 502] on div "Jetzt Therm Comfort sichern Button" at bounding box center [525, 509] width 440 height 43
click at [491, 511] on button "Jetzt Therm Comfort sichern" at bounding box center [405, 509] width 201 height 43
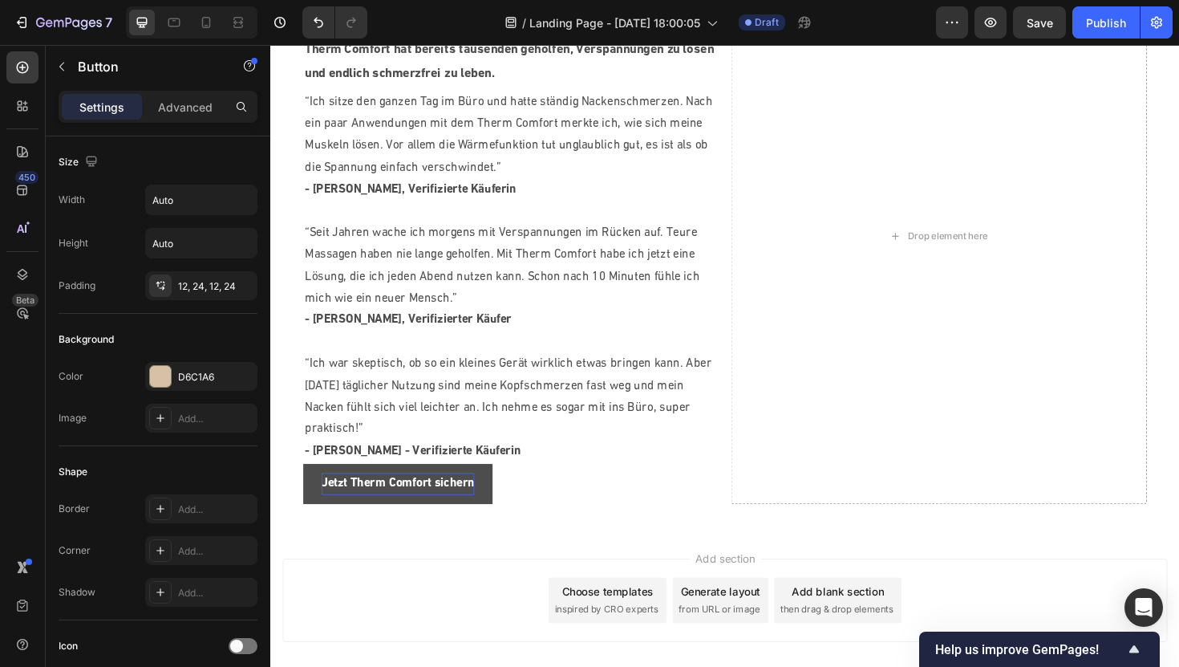
click at [488, 509] on button "Jetzt Therm Comfort sichern" at bounding box center [405, 509] width 201 height 43
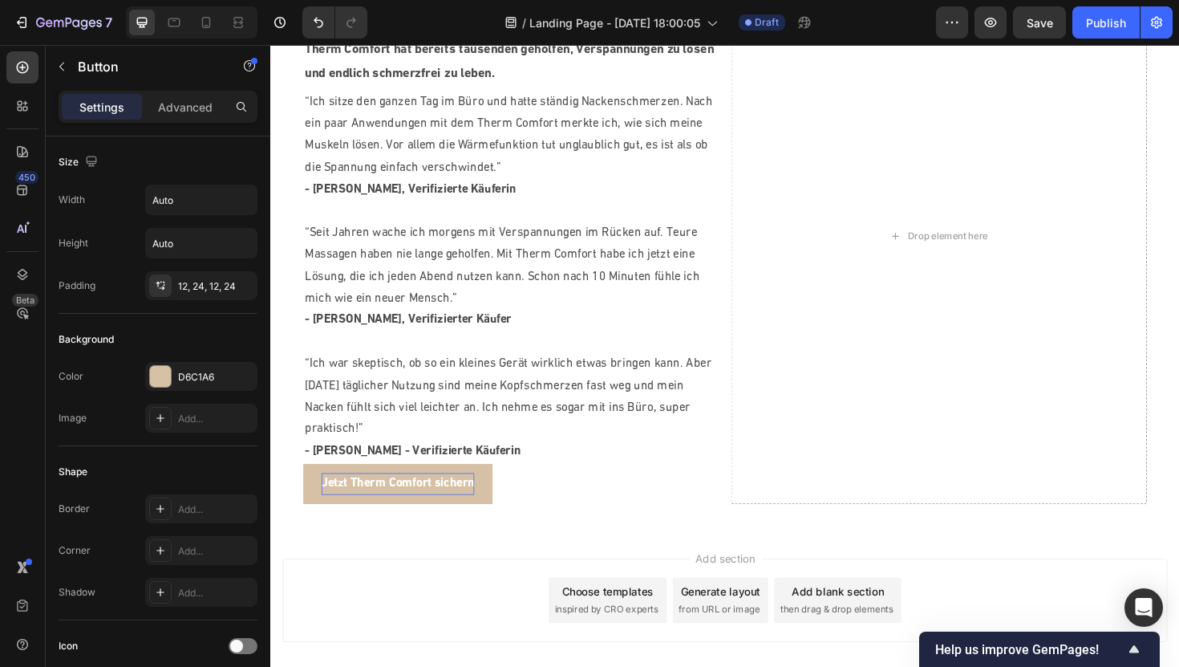
click at [476, 509] on strong "Jetzt Therm Comfort sichern" at bounding box center [405, 509] width 162 height 13
click at [485, 509] on strong "Jetzt Therm Comfort sichern" at bounding box center [405, 509] width 162 height 13
click at [576, 507] on div "Jetzt Therm Comfort sichern→ Button" at bounding box center [525, 509] width 440 height 43
click at [497, 505] on strong "Jetzt Therm Comfort sichern→" at bounding box center [411, 509] width 175 height 13
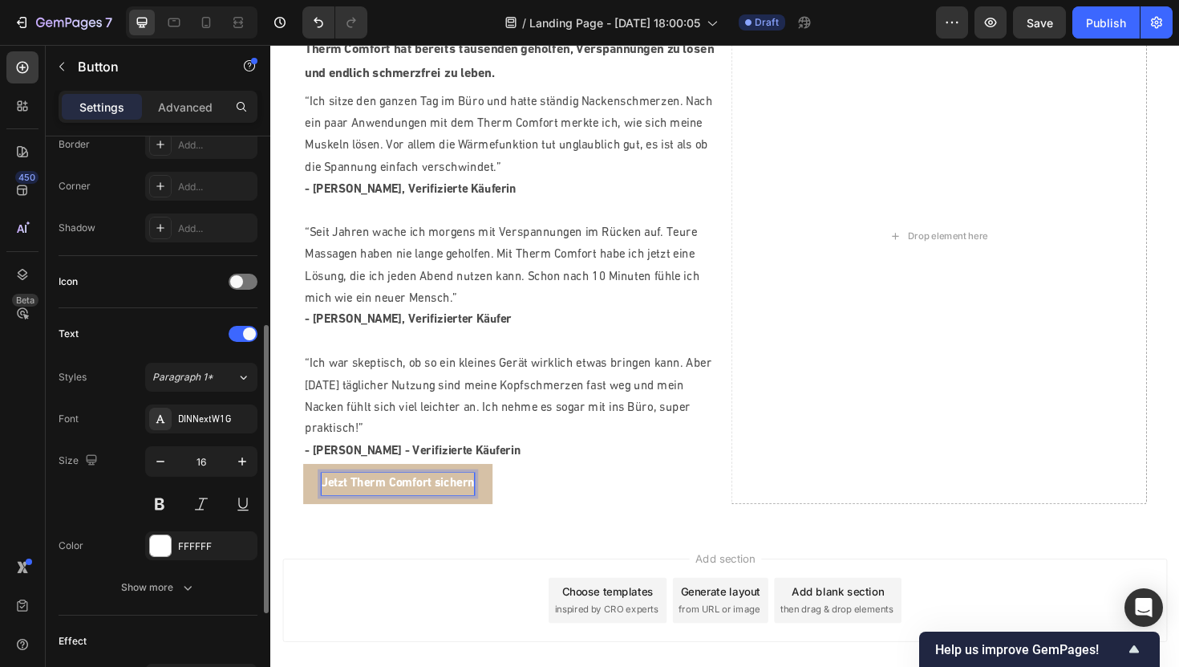
scroll to position [368, 0]
click at [242, 278] on span at bounding box center [236, 277] width 13 height 13
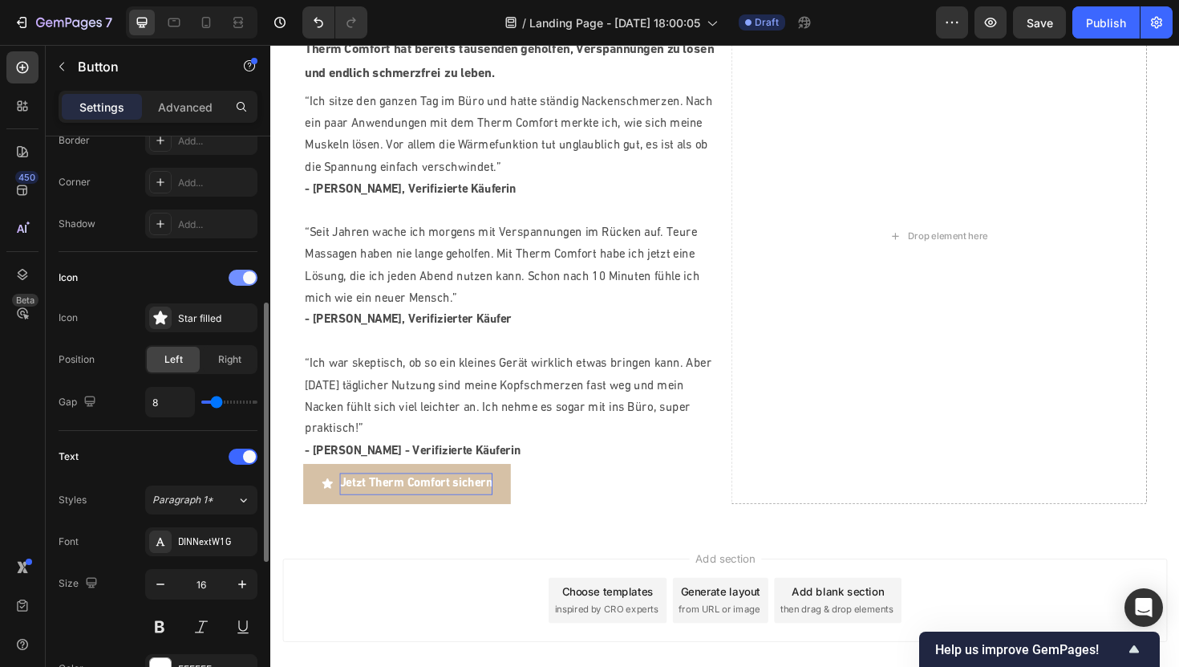
click at [243, 278] on span at bounding box center [249, 277] width 13 height 13
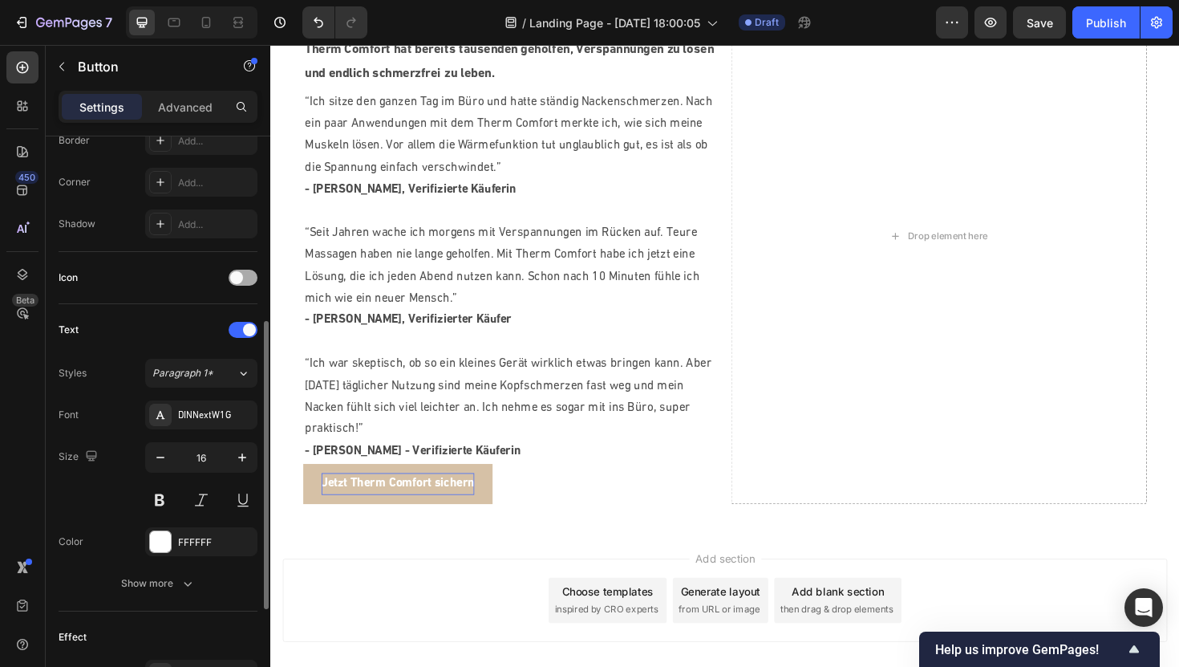
click at [242, 278] on span at bounding box center [236, 277] width 13 height 13
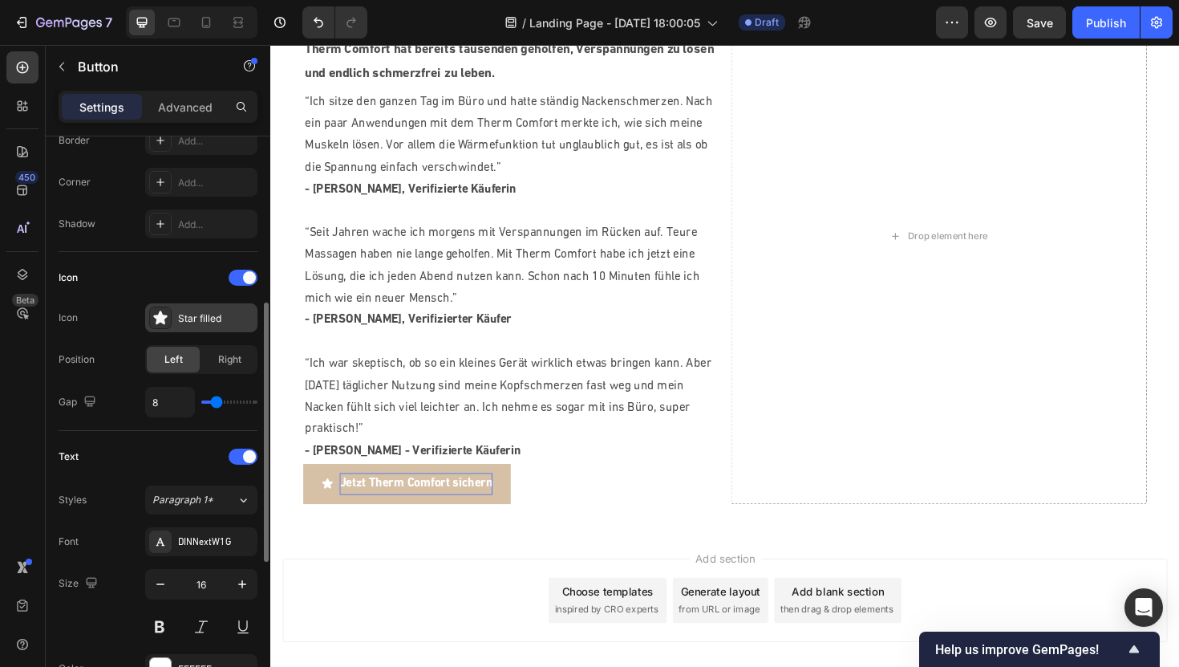
click at [179, 320] on div "Star filled" at bounding box center [215, 318] width 75 height 14
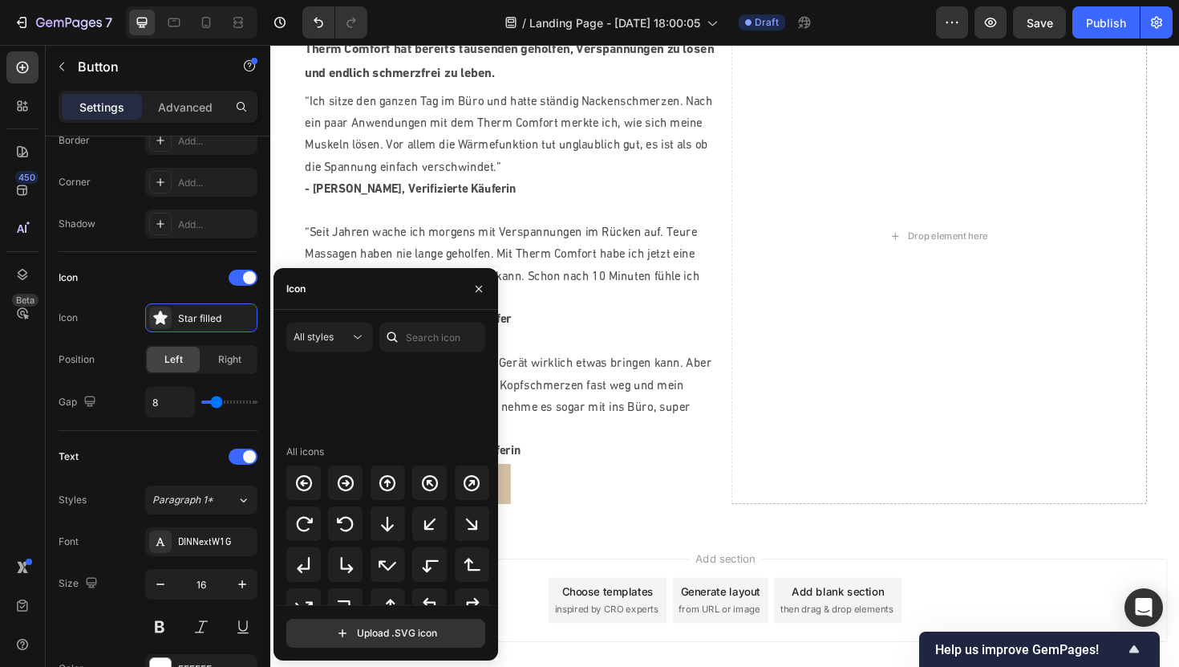
scroll to position [521, 0]
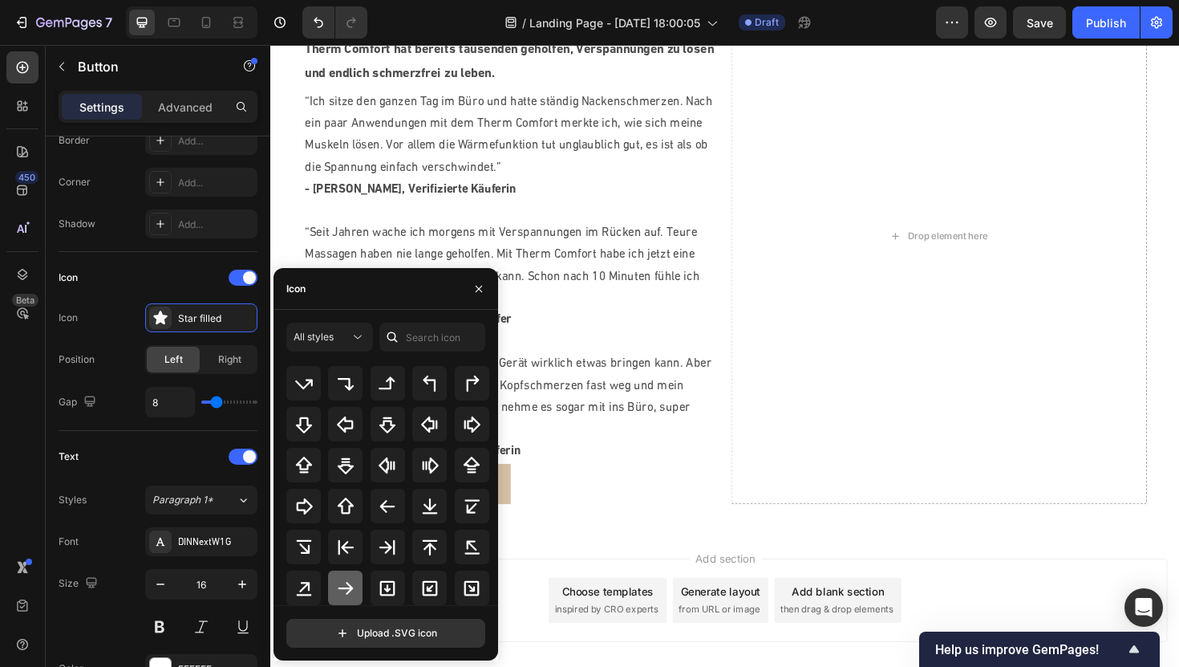
click at [342, 582] on icon at bounding box center [345, 587] width 19 height 19
click at [476, 290] on icon "button" at bounding box center [478, 288] width 13 height 13
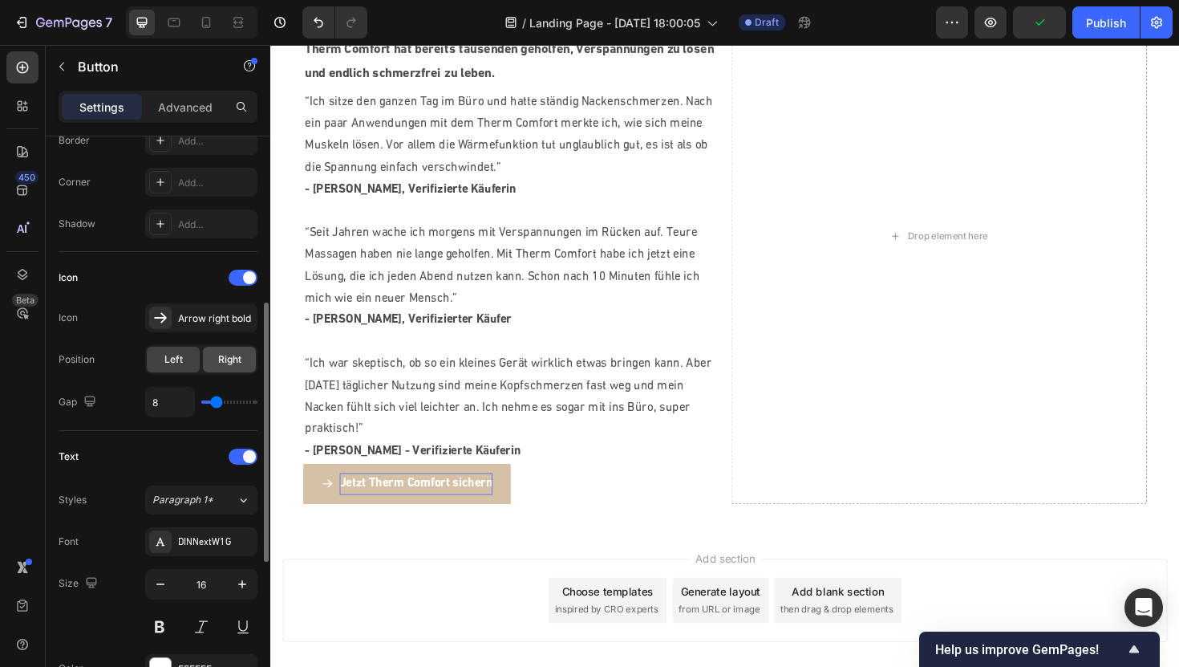
click at [233, 359] on span "Right" at bounding box center [229, 359] width 23 height 14
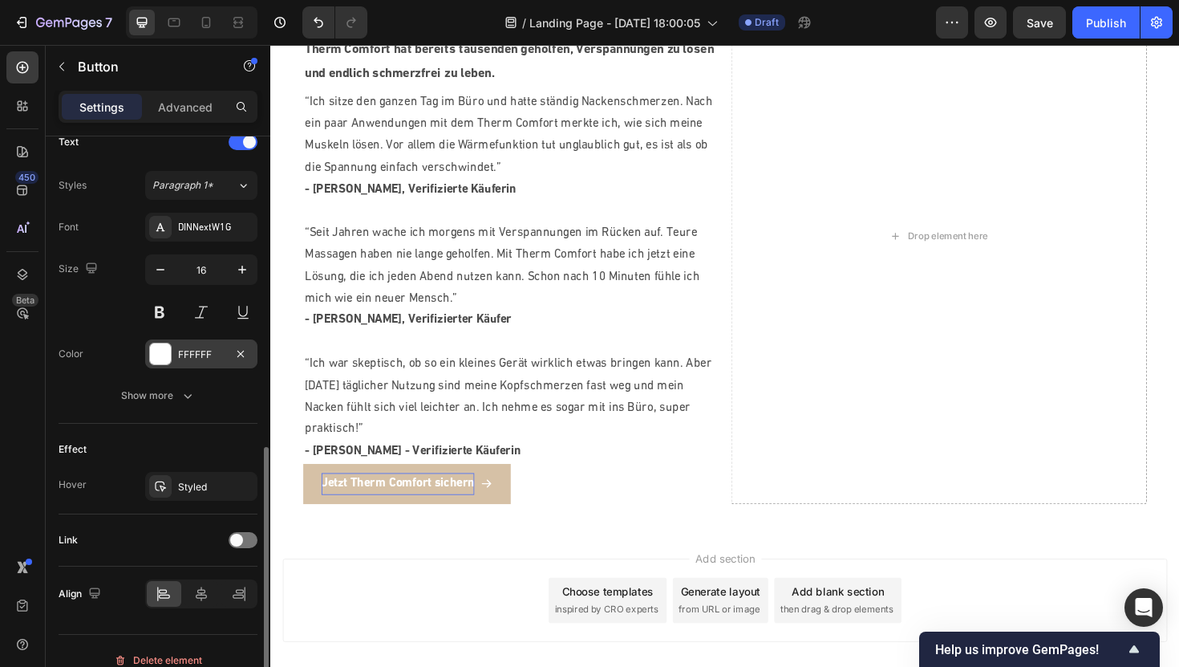
scroll to position [701, 0]
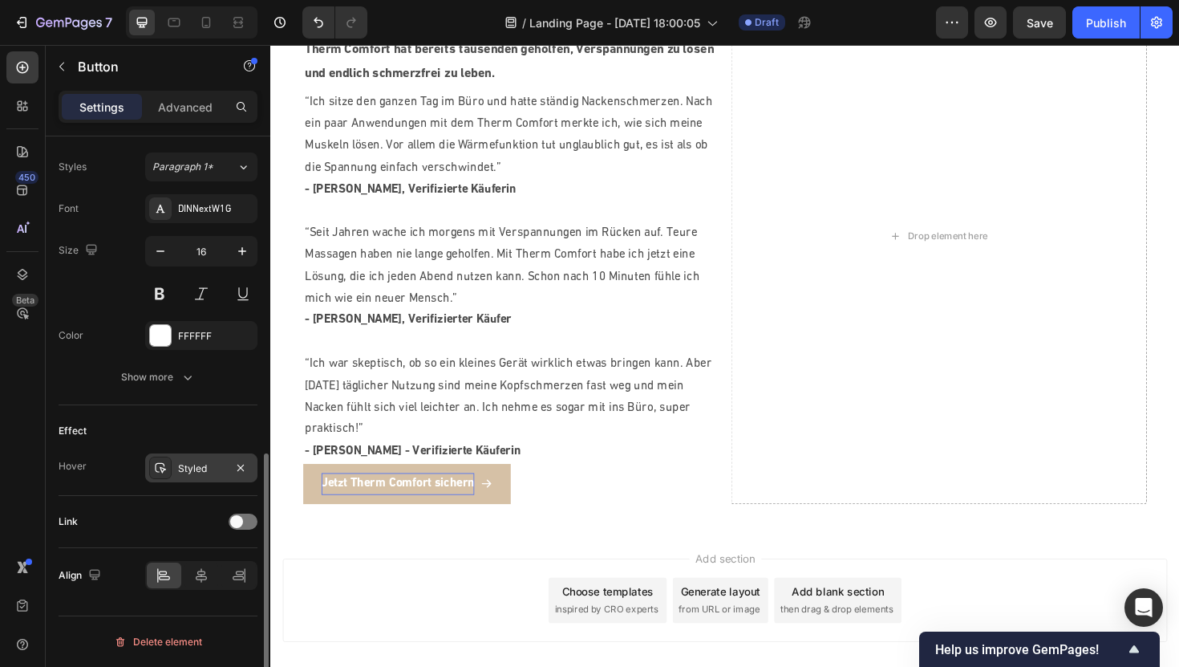
click at [188, 468] on div "Styled" at bounding box center [201, 468] width 47 height 14
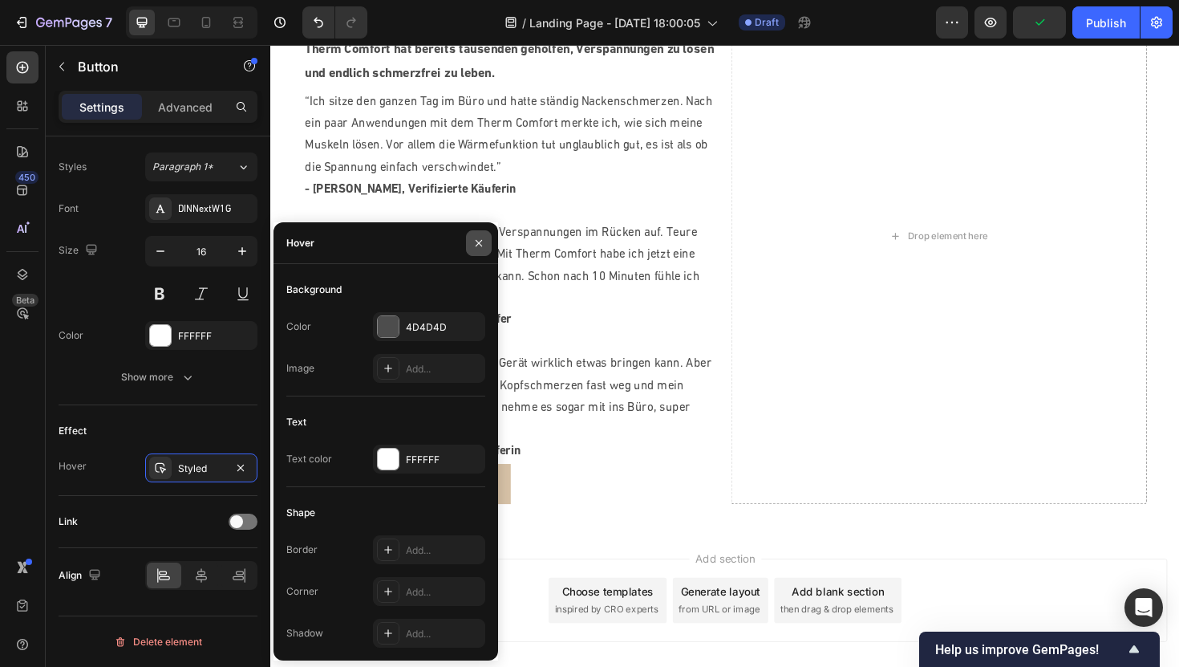
drag, startPoint x: 480, startPoint y: 240, endPoint x: 222, endPoint y: 207, distance: 259.6
click at [480, 240] on icon "button" at bounding box center [478, 243] width 13 height 13
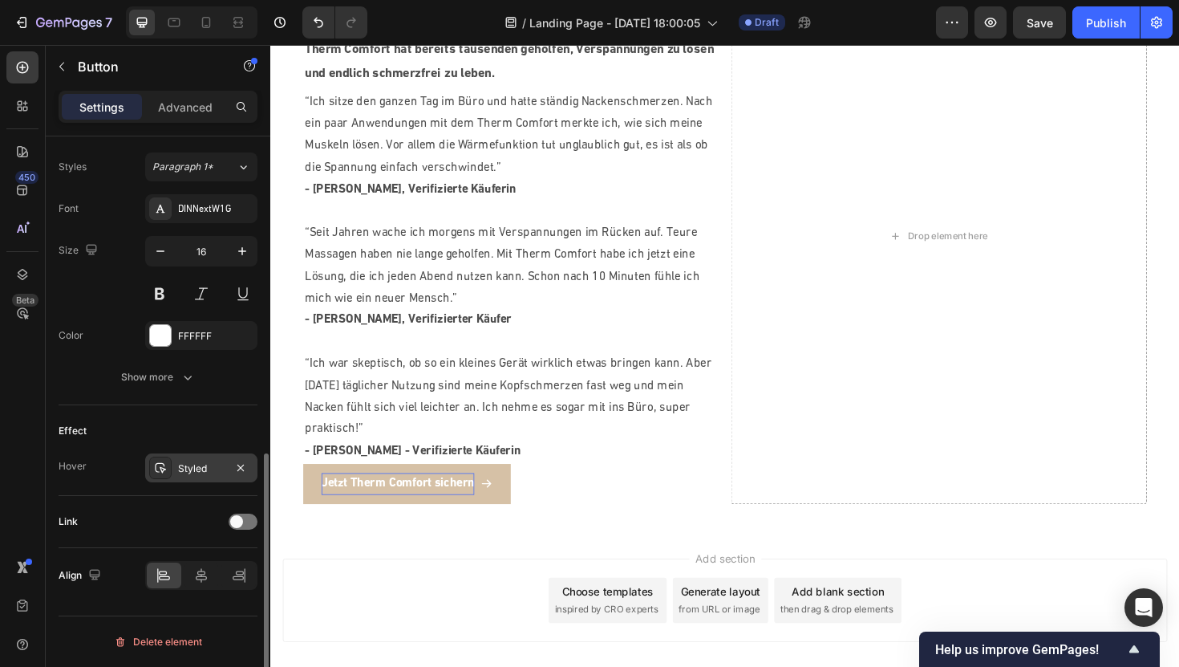
click at [197, 476] on div "Styled" at bounding box center [201, 467] width 112 height 29
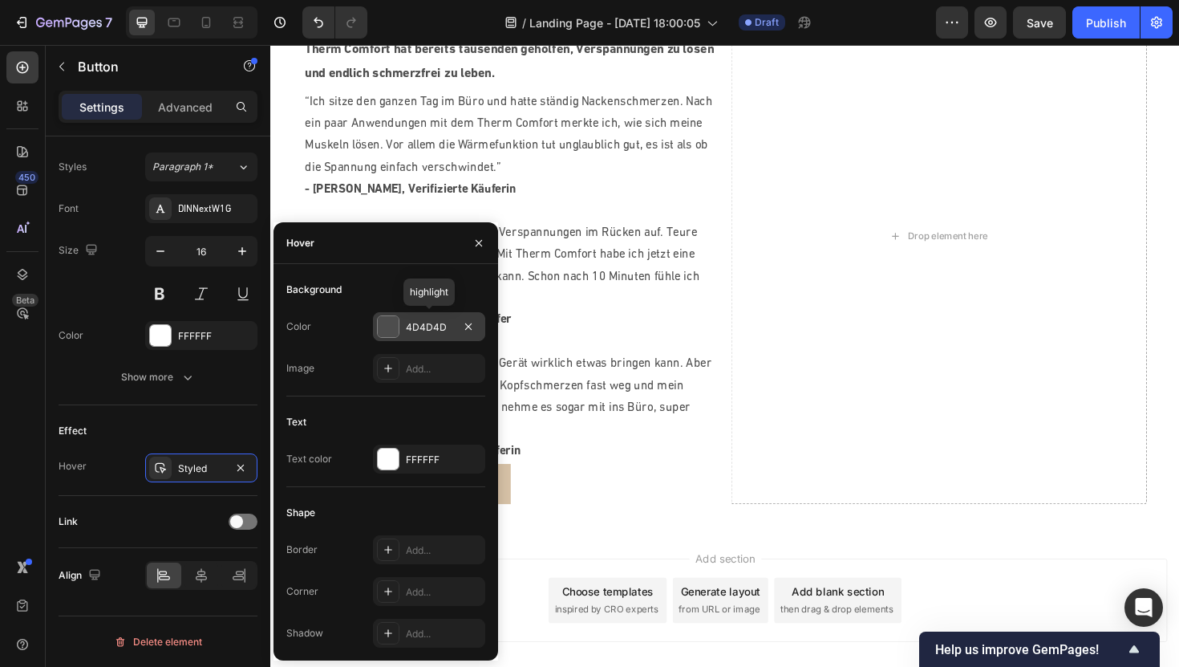
click at [388, 324] on div at bounding box center [388, 326] width 21 height 21
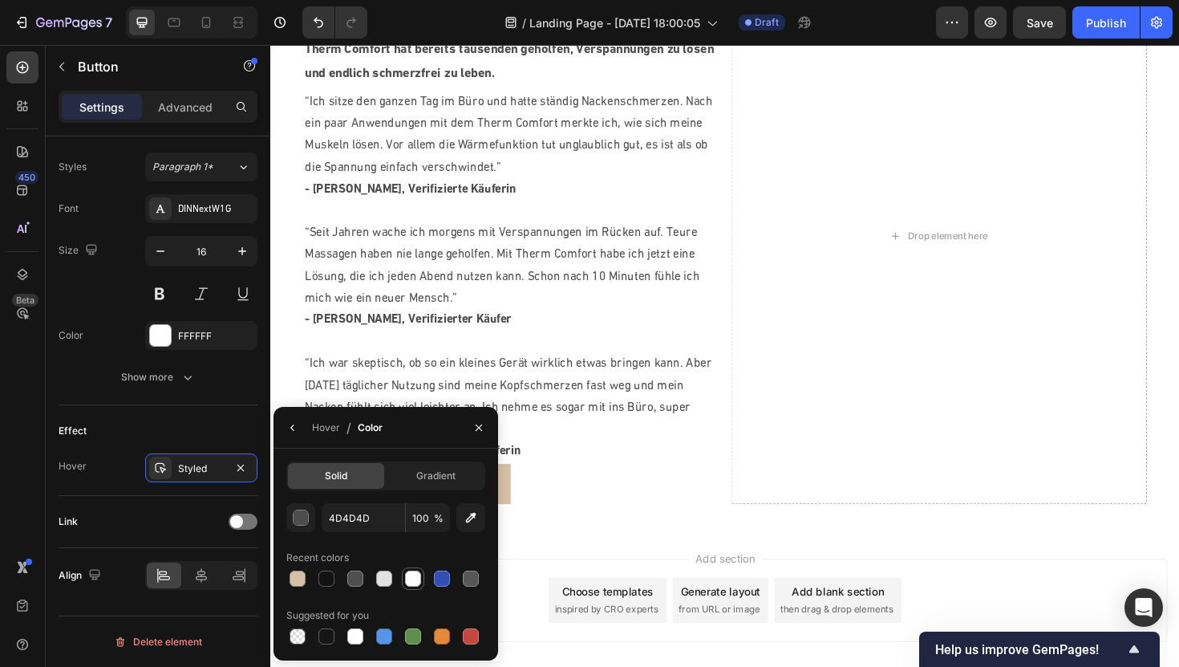
click at [416, 581] on div at bounding box center [413, 578] width 16 height 16
type input "FFFFFF"
click at [481, 423] on icon "button" at bounding box center [478, 427] width 13 height 13
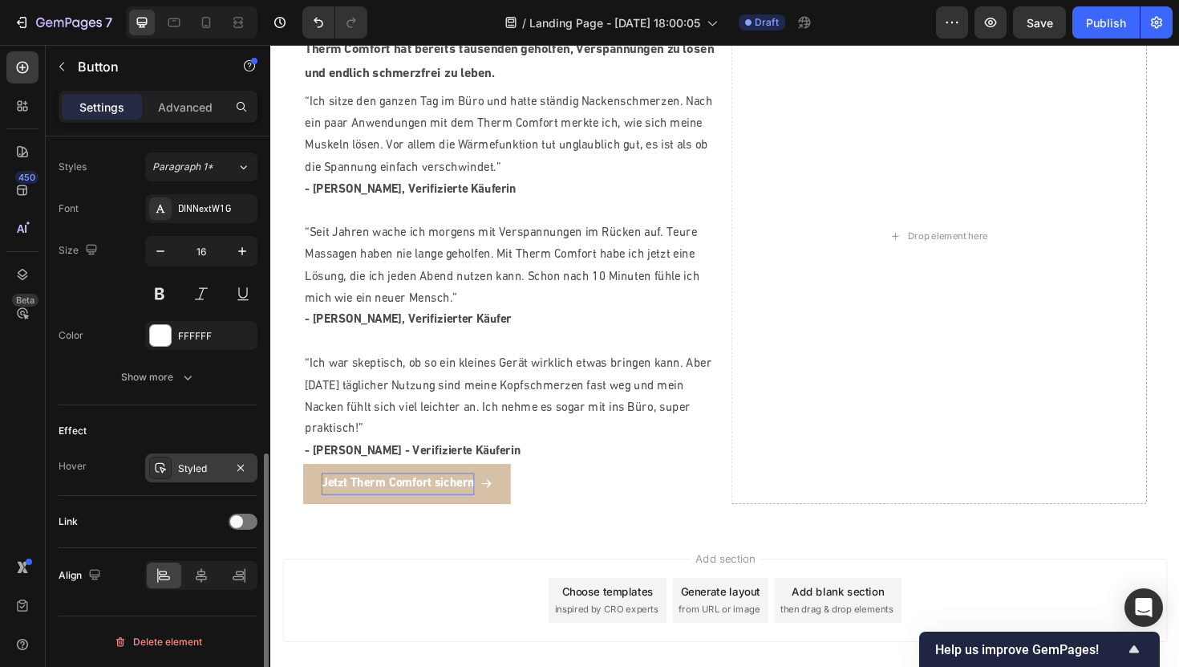
click at [205, 464] on div "Styled" at bounding box center [201, 468] width 47 height 14
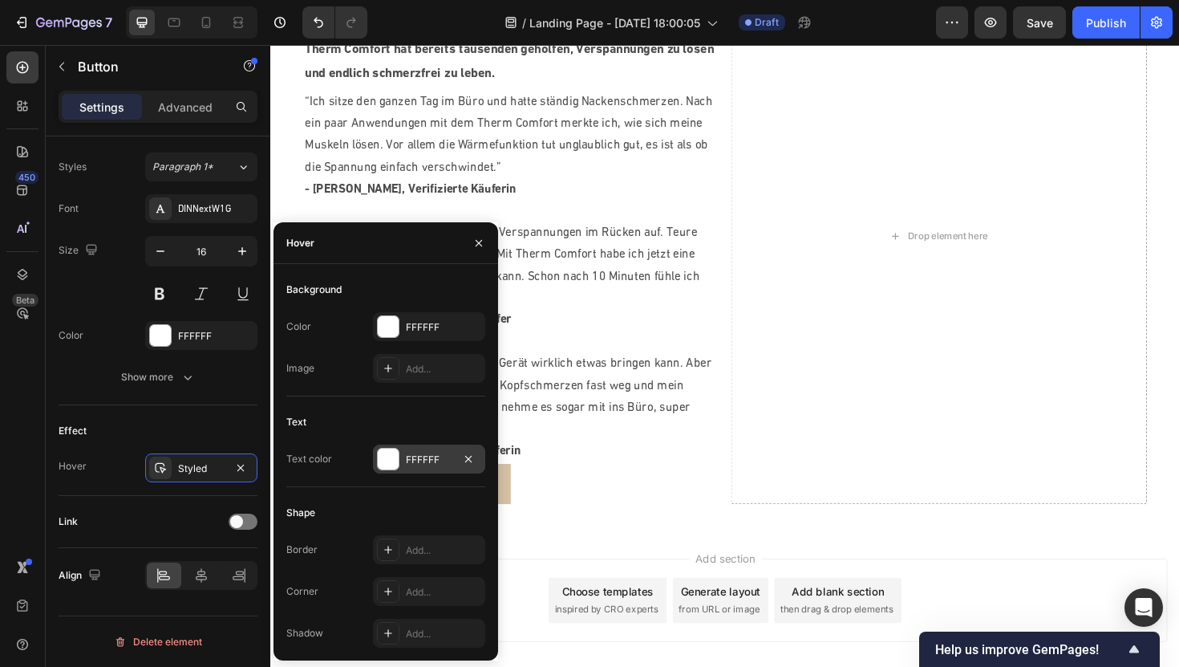
click at [390, 450] on div at bounding box center [388, 458] width 21 height 21
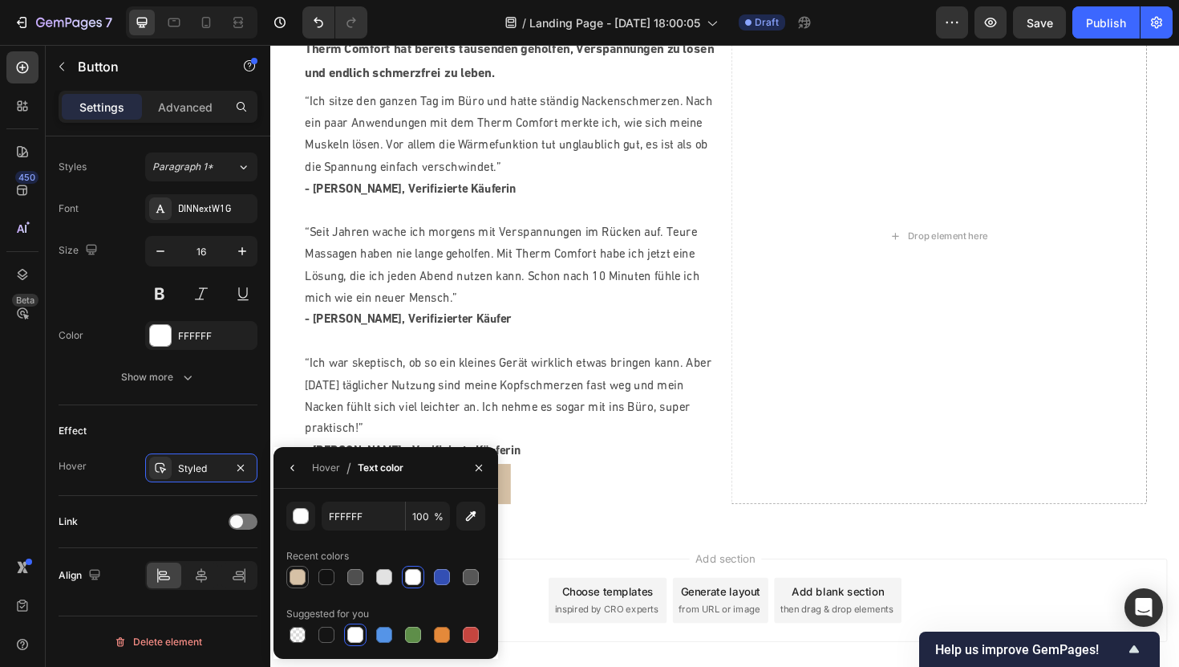
click at [295, 573] on div at bounding box center [298, 577] width 16 height 16
type input "D6C1A6"
click at [601, 476] on p "- [PERSON_NAME] - Verifizierte Käuferin" at bounding box center [524, 475] width 437 height 23
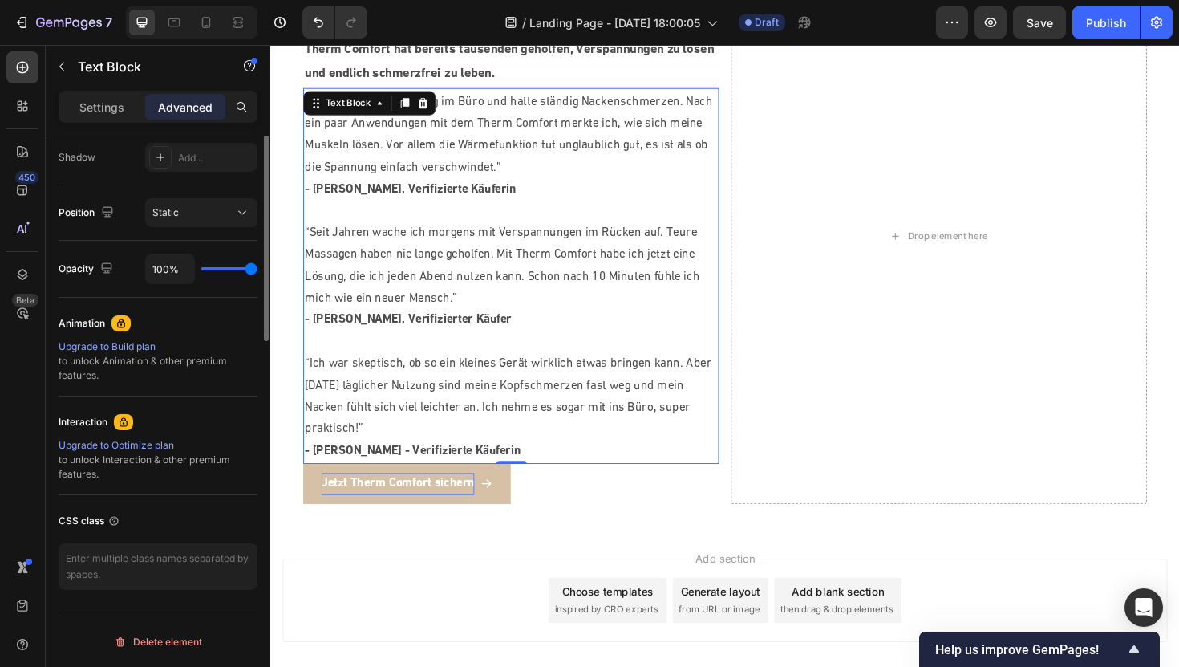
scroll to position [0, 0]
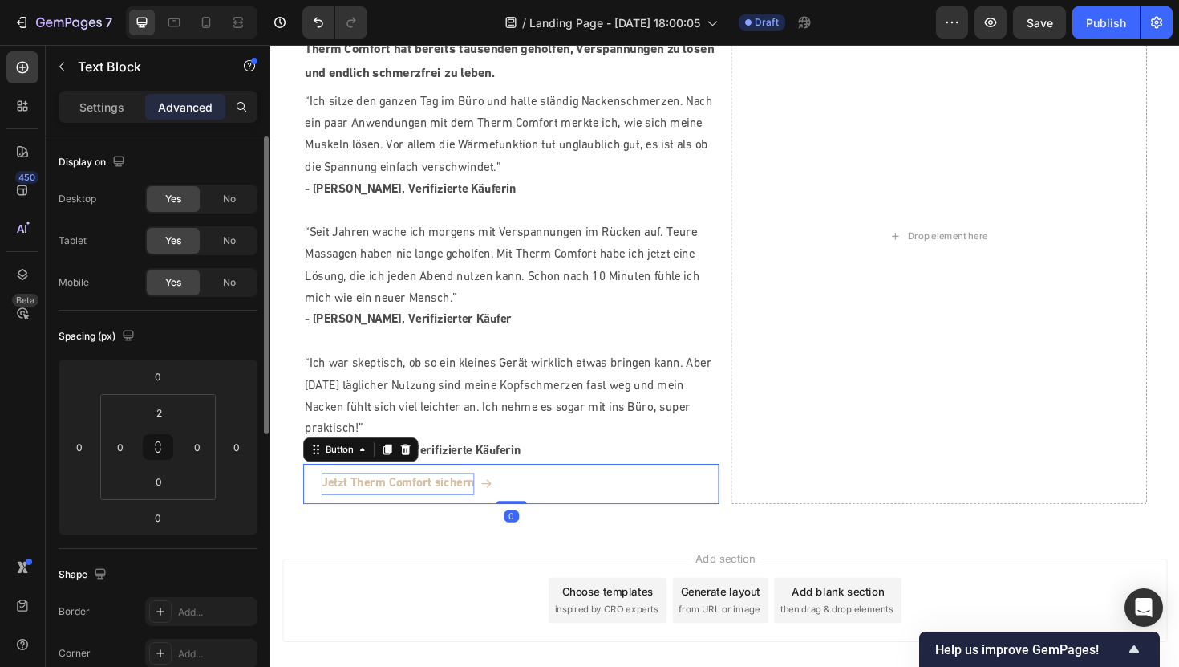
click at [454, 496] on button "Jetzt Therm Comfort sichern" at bounding box center [415, 509] width 220 height 43
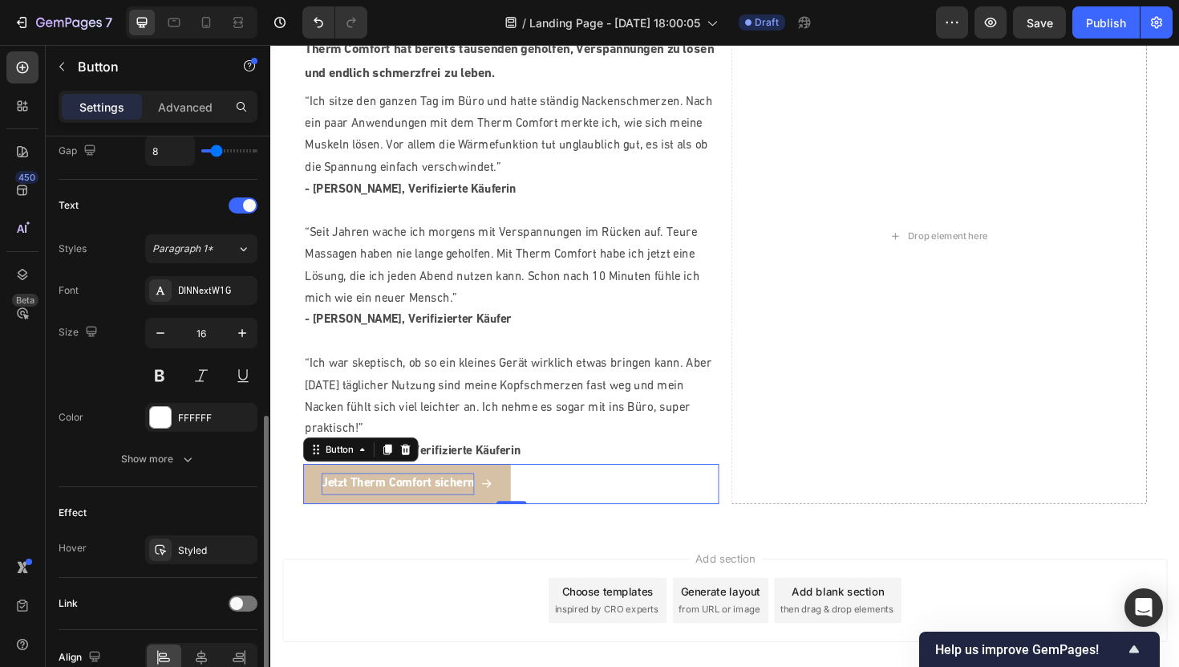
scroll to position [701, 0]
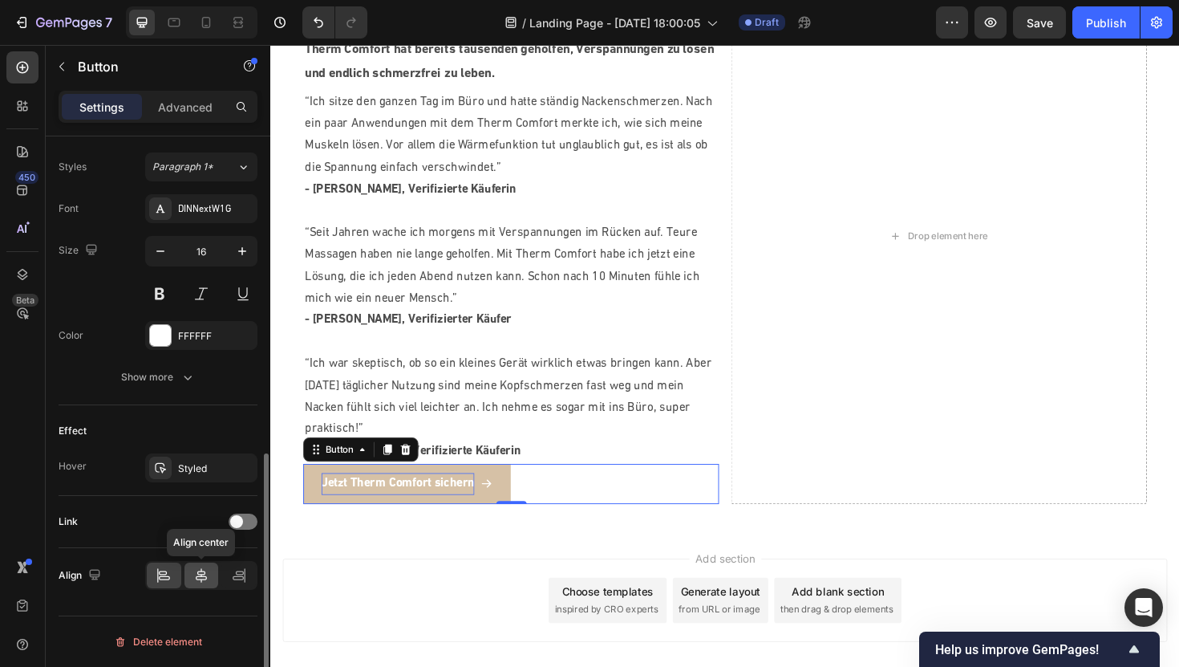
click at [199, 578] on icon at bounding box center [201, 575] width 16 height 16
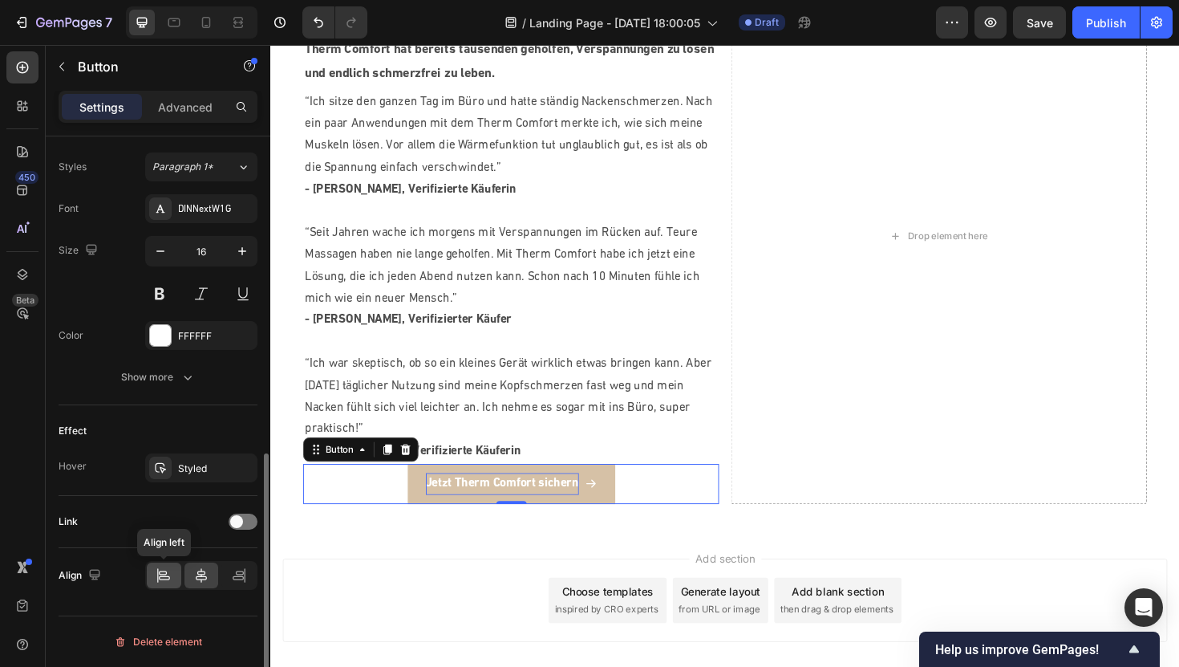
click at [164, 575] on icon at bounding box center [164, 575] width 16 height 16
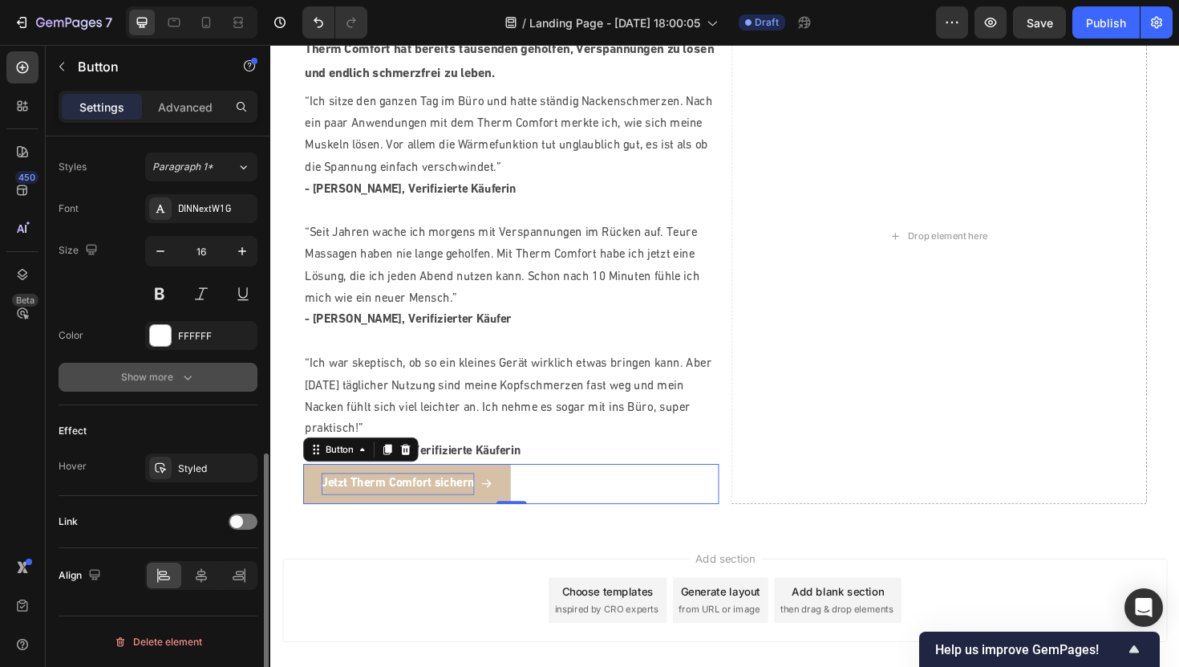
click at [164, 386] on button "Show more" at bounding box center [158, 377] width 199 height 29
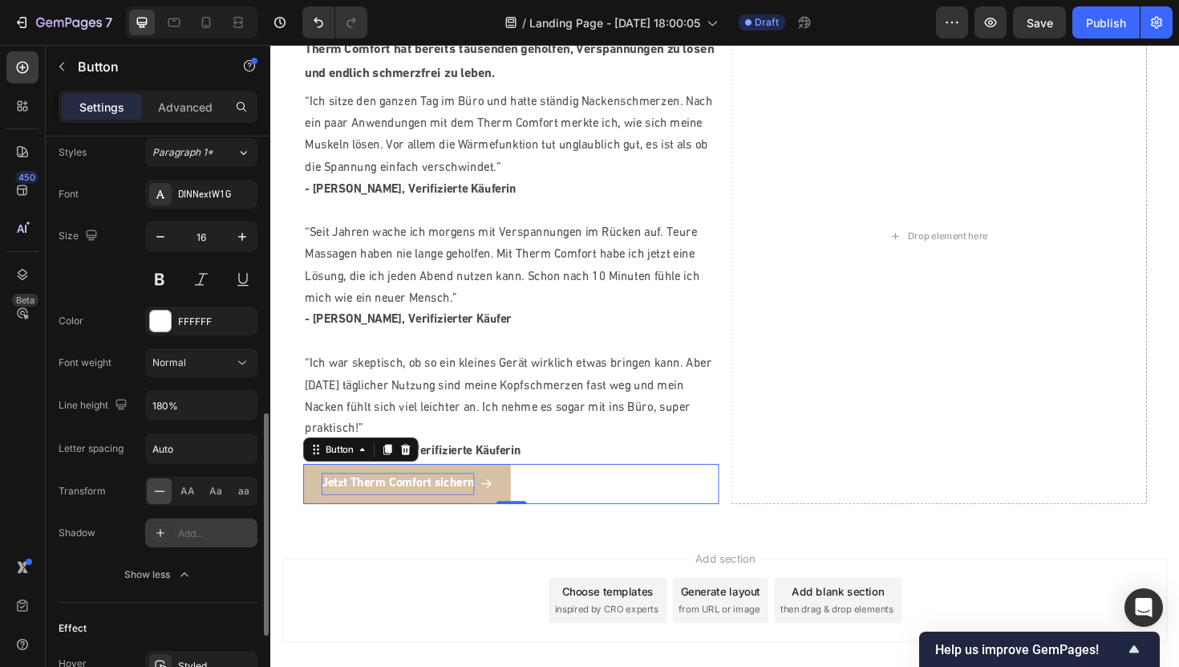
scroll to position [913, 0]
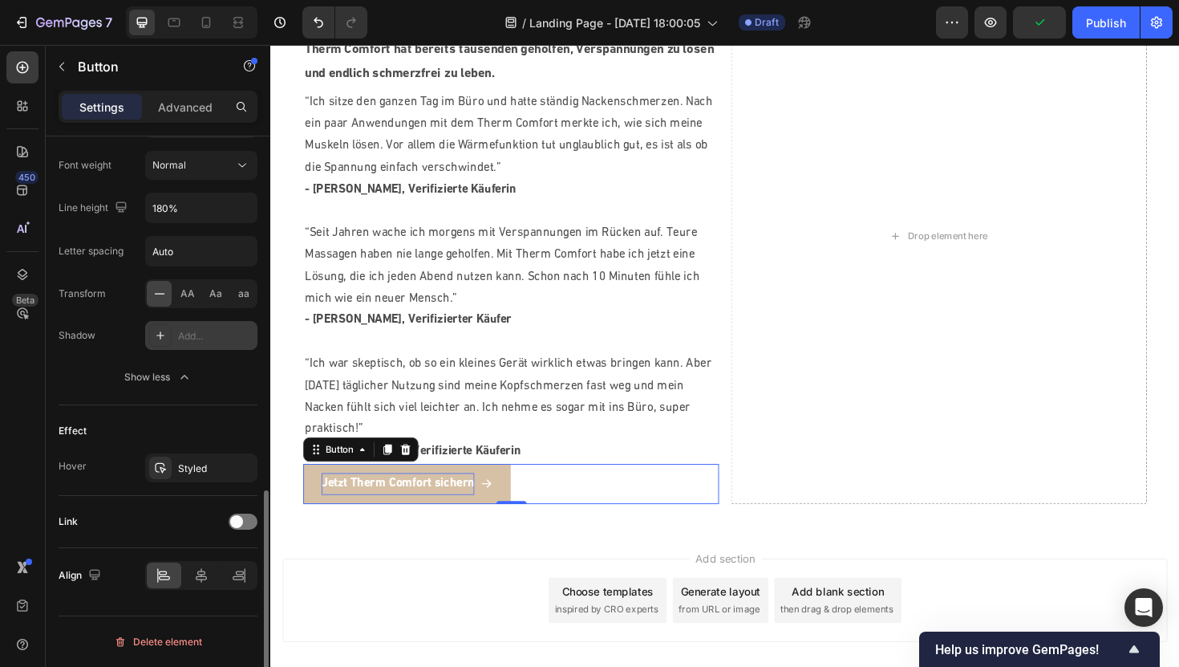
click at [197, 338] on div "Add..." at bounding box center [215, 336] width 75 height 14
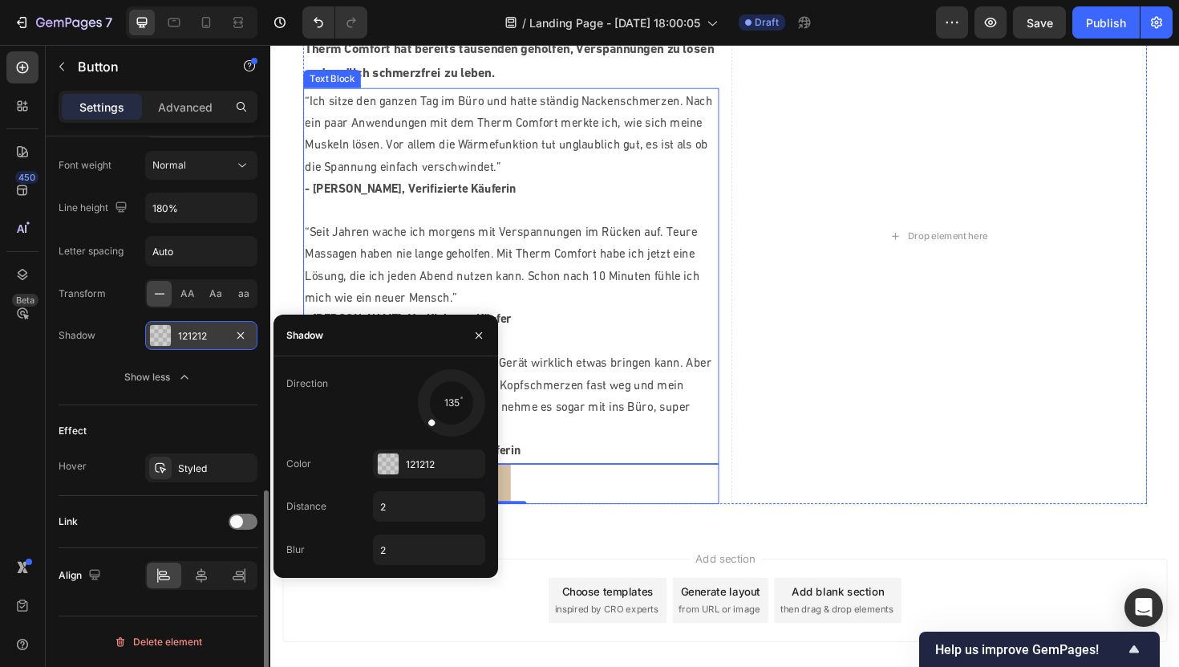
drag, startPoint x: 687, startPoint y: 370, endPoint x: 549, endPoint y: 370, distance: 138.8
drag, startPoint x: 432, startPoint y: 424, endPoint x: 434, endPoint y: 412, distance: 12.1
click at [434, 412] on div at bounding box center [435, 410] width 36 height 25
click at [480, 334] on icon "button" at bounding box center [478, 335] width 13 height 13
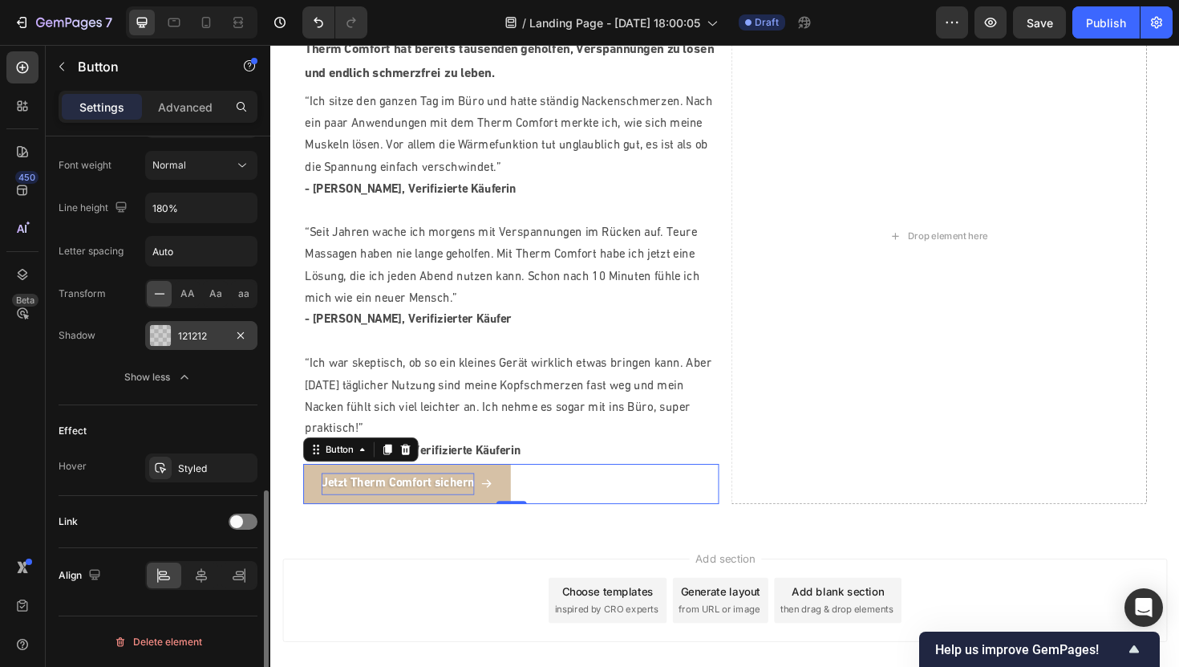
click at [394, 596] on div "Add section Choose templates inspired by CRO experts Generate layout from URL o…" at bounding box center [751, 633] width 937 height 88
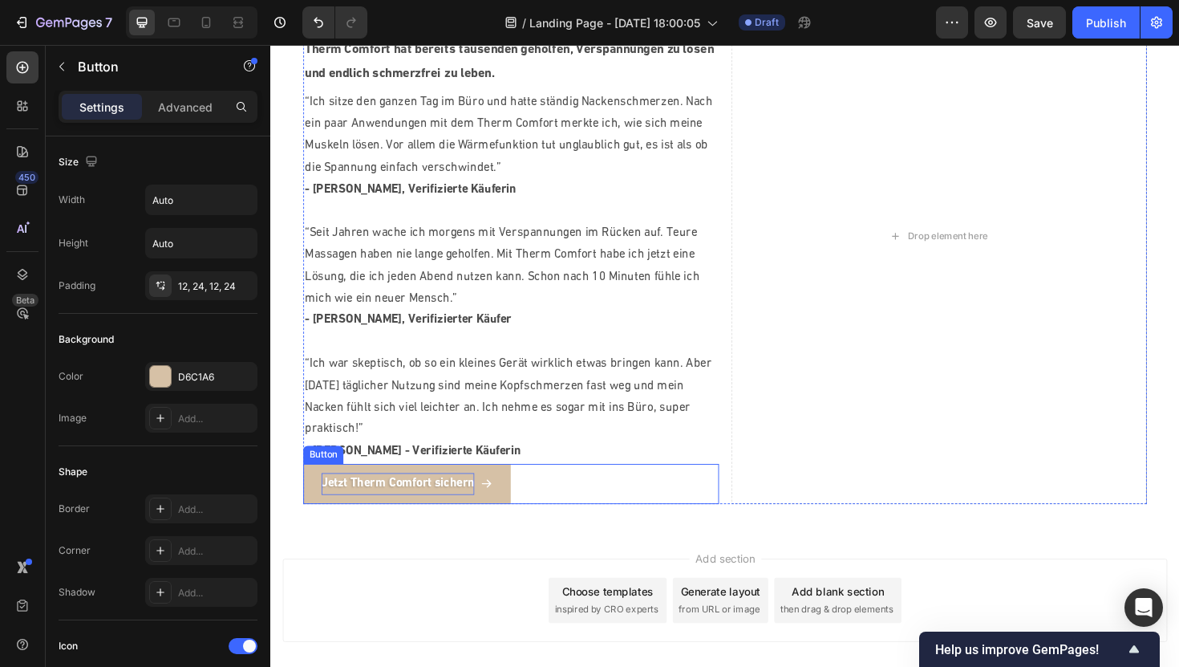
click at [409, 509] on strong "Jetzt Therm Comfort sichern" at bounding box center [405, 509] width 162 height 13
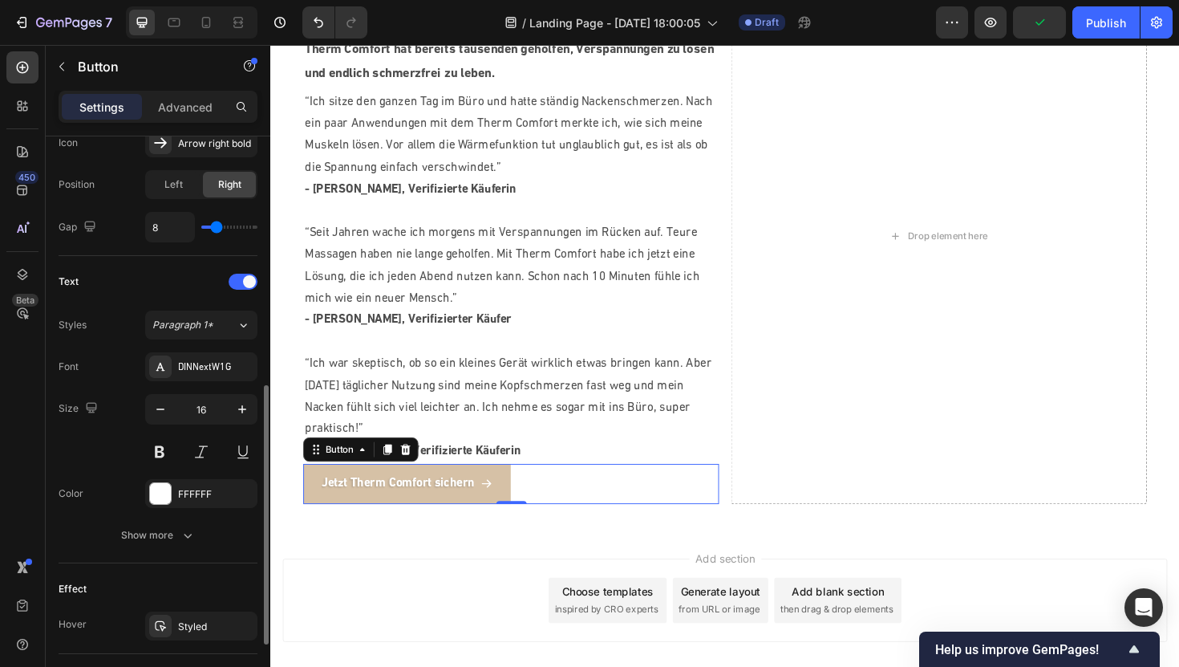
scroll to position [545, 0]
click at [188, 494] on div "FFFFFF" at bounding box center [201, 491] width 47 height 14
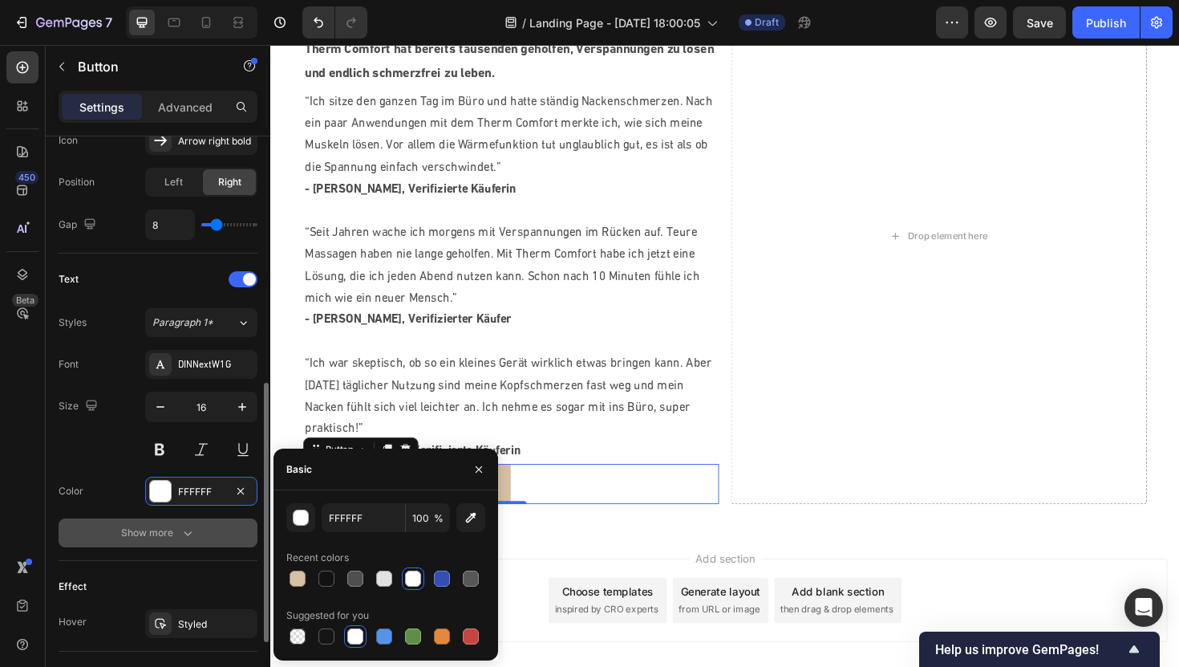
click at [177, 521] on button "Show more" at bounding box center [158, 532] width 199 height 29
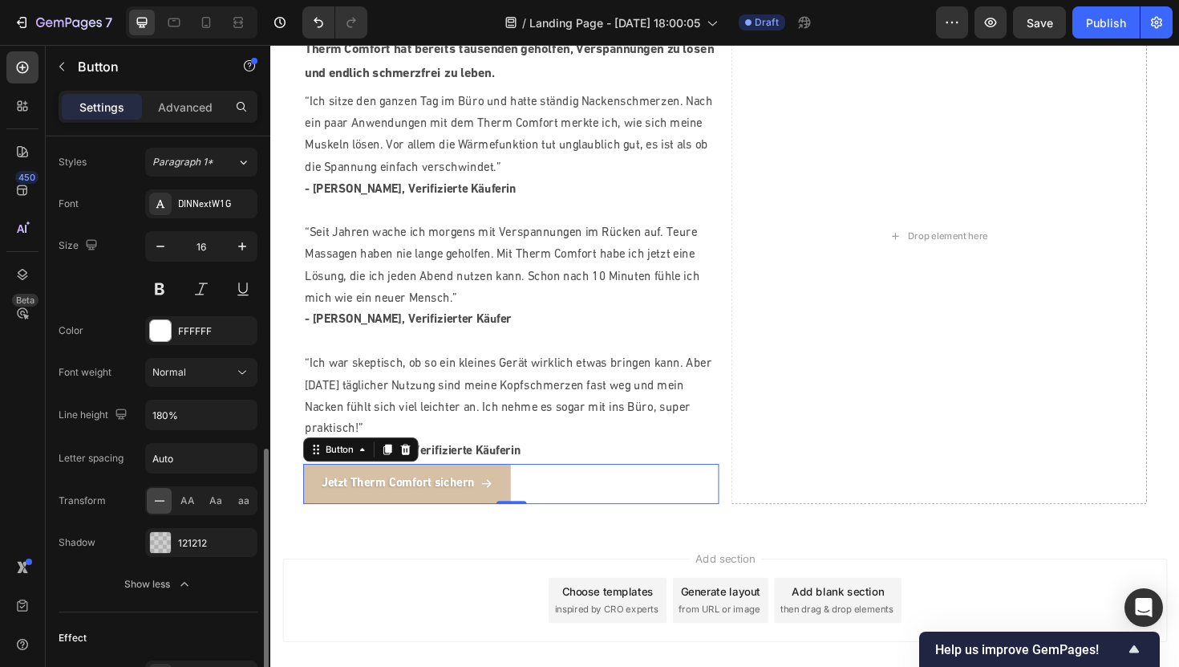
scroll to position [736, 0]
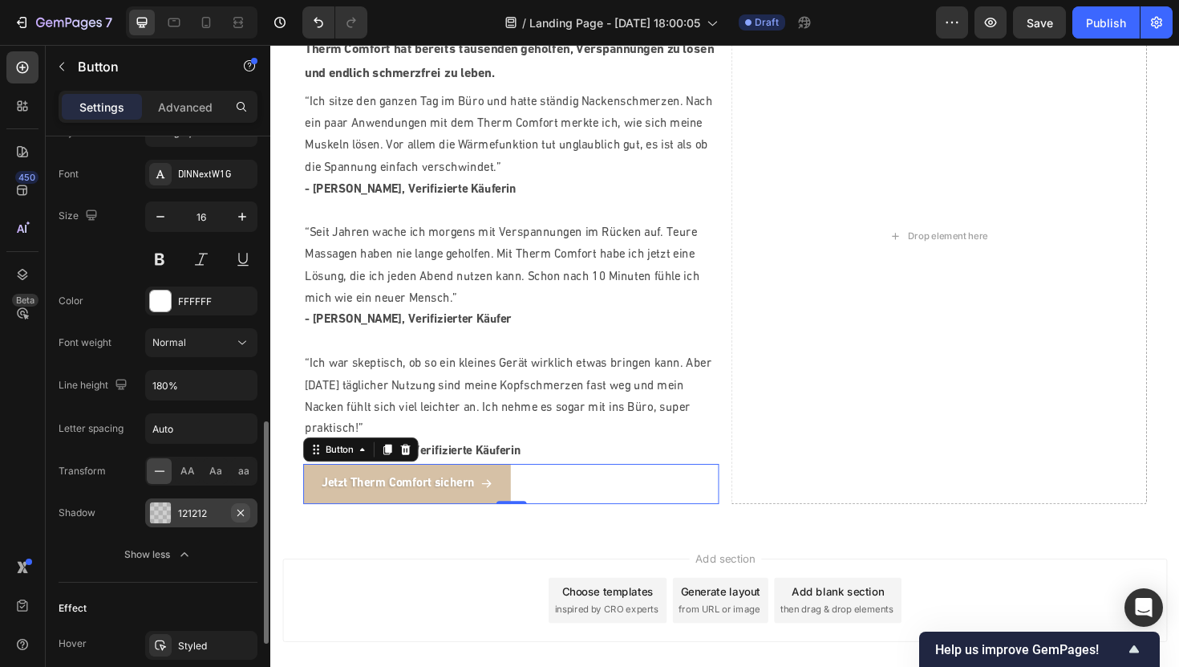
click at [238, 513] on icon "button" at bounding box center [240, 512] width 6 height 6
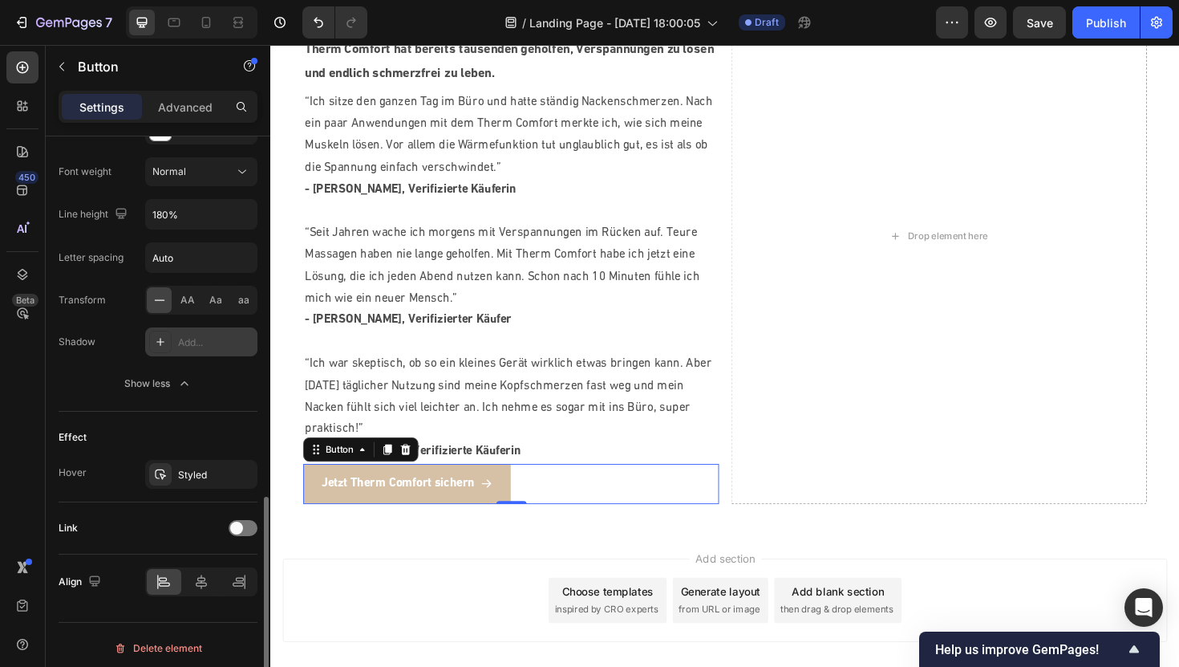
scroll to position [913, 0]
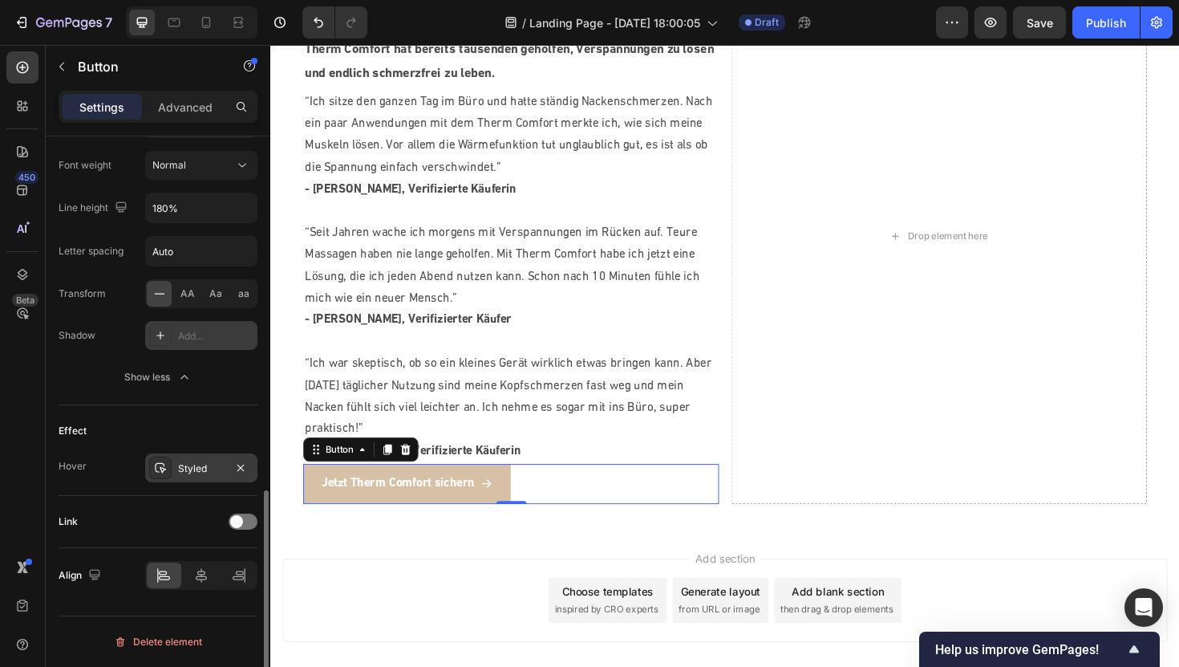
click at [178, 472] on div "Styled" at bounding box center [201, 468] width 47 height 14
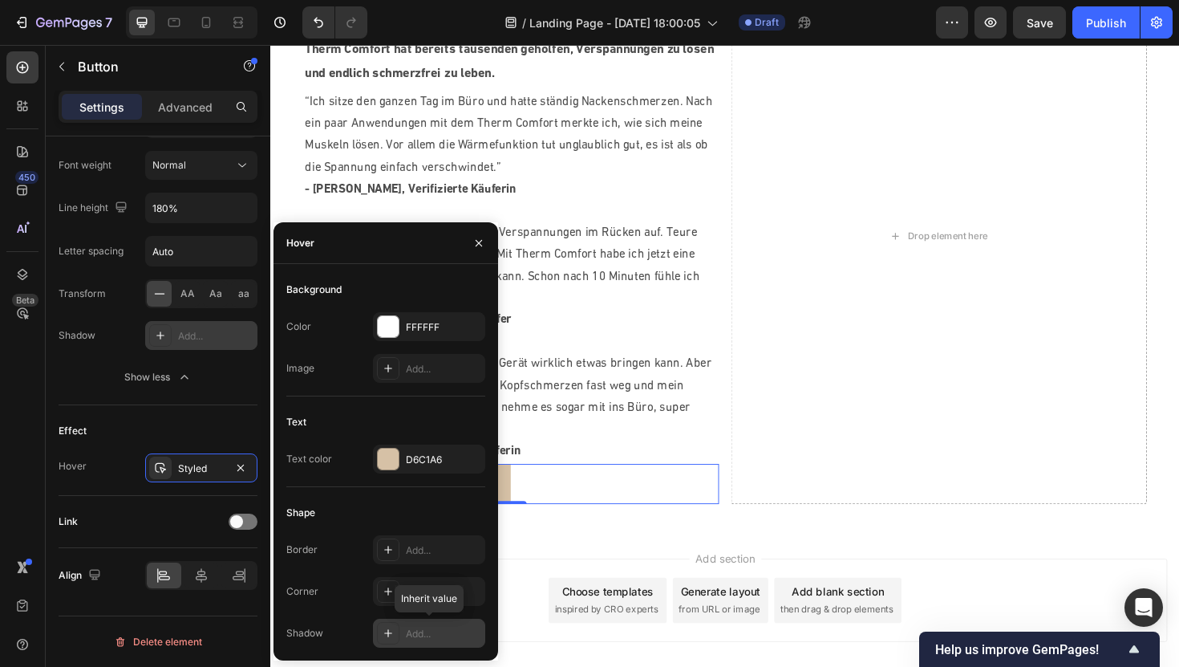
click at [390, 634] on icon at bounding box center [388, 632] width 13 height 13
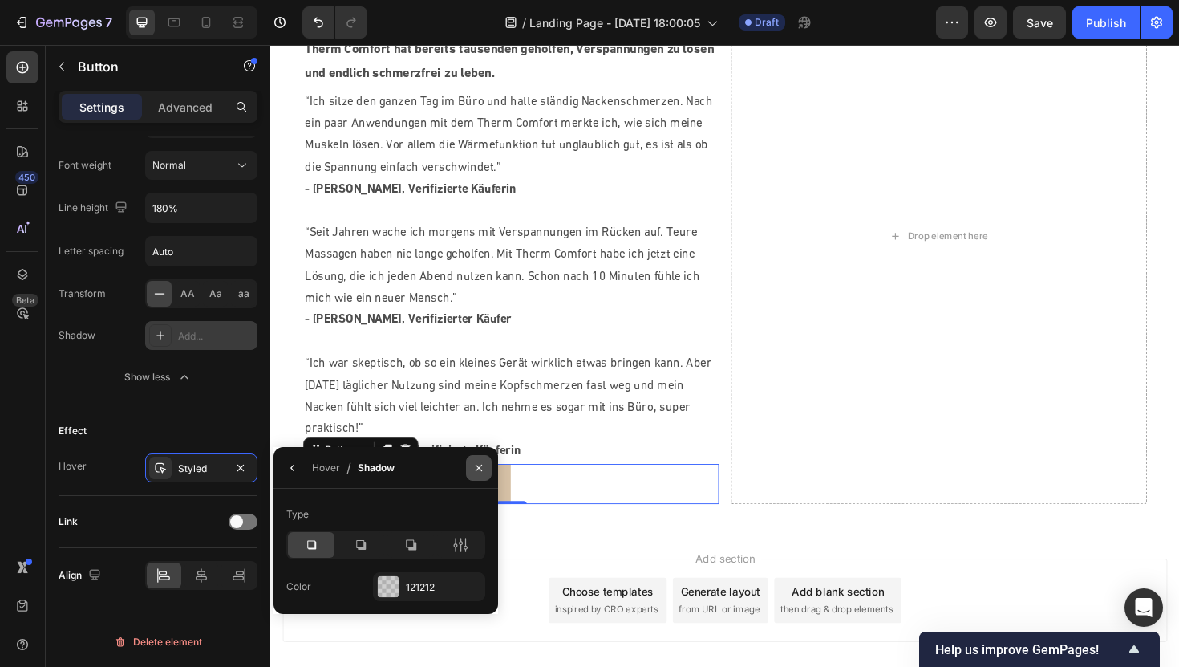
click at [476, 465] on icon "button" at bounding box center [478, 467] width 13 height 13
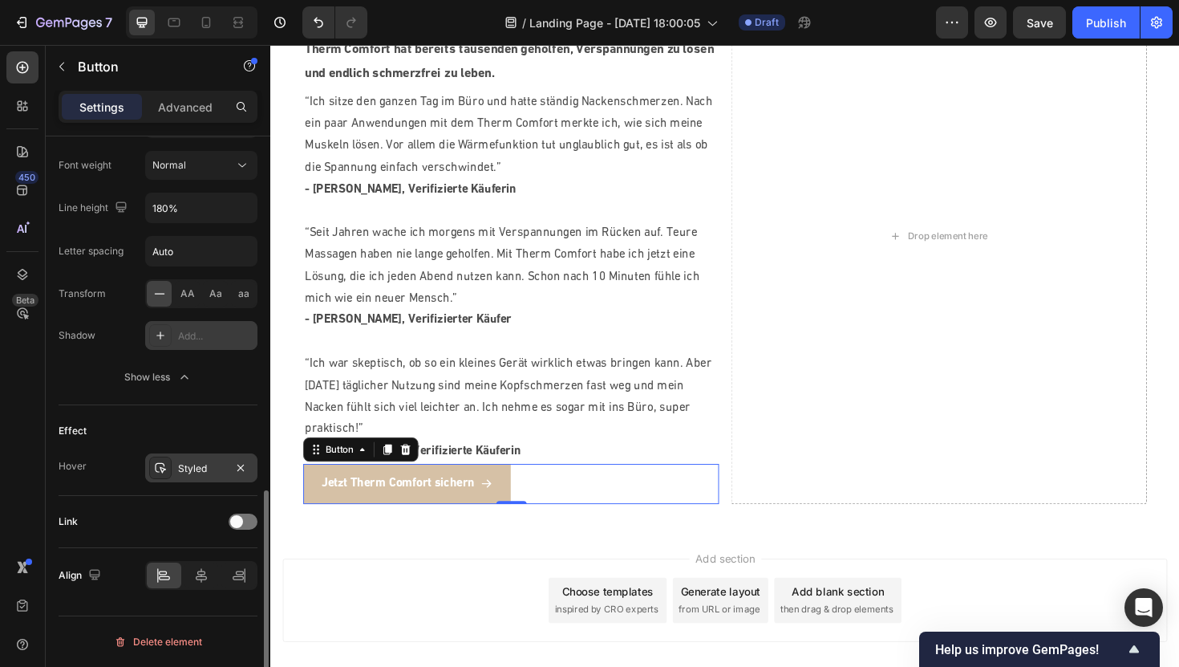
click at [169, 464] on div at bounding box center [160, 467] width 22 height 22
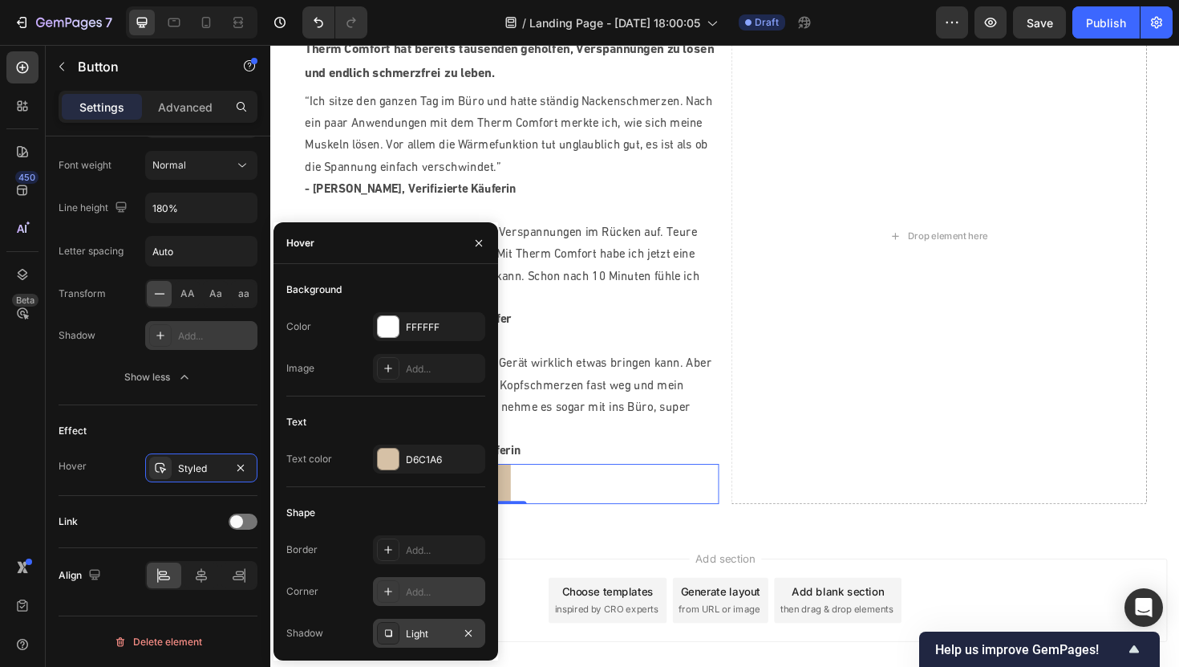
click at [392, 588] on icon at bounding box center [388, 591] width 13 height 13
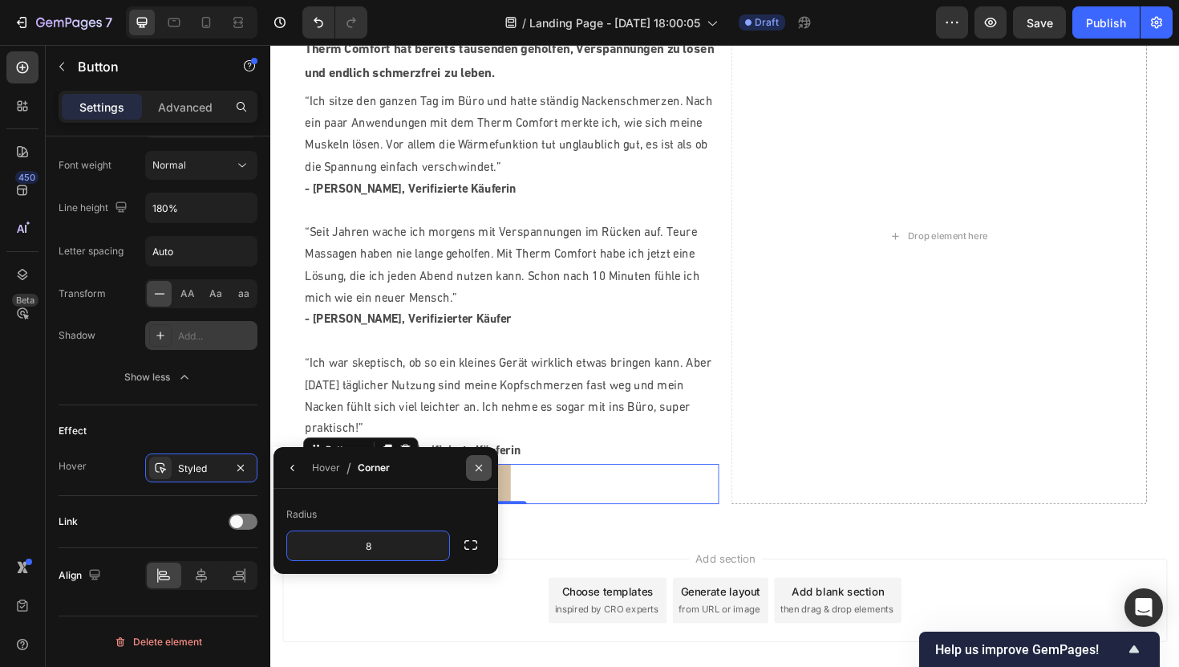
click at [477, 468] on icon "button" at bounding box center [479, 467] width 6 height 6
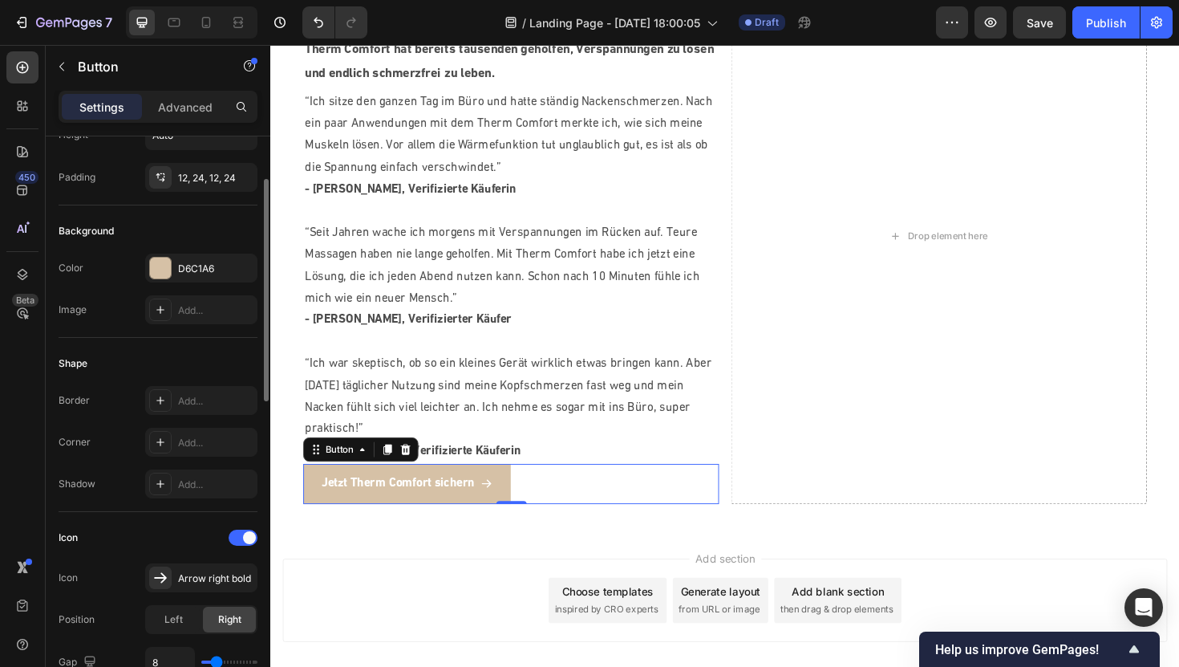
scroll to position [159, 0]
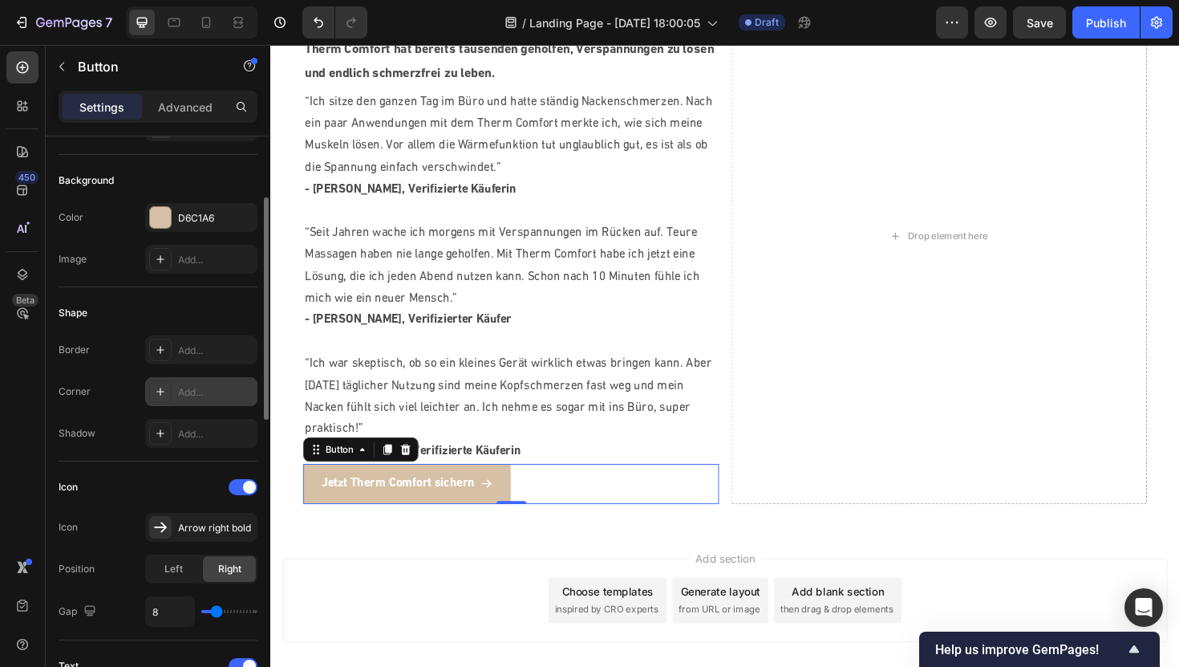
click at [161, 389] on icon at bounding box center [160, 391] width 13 height 13
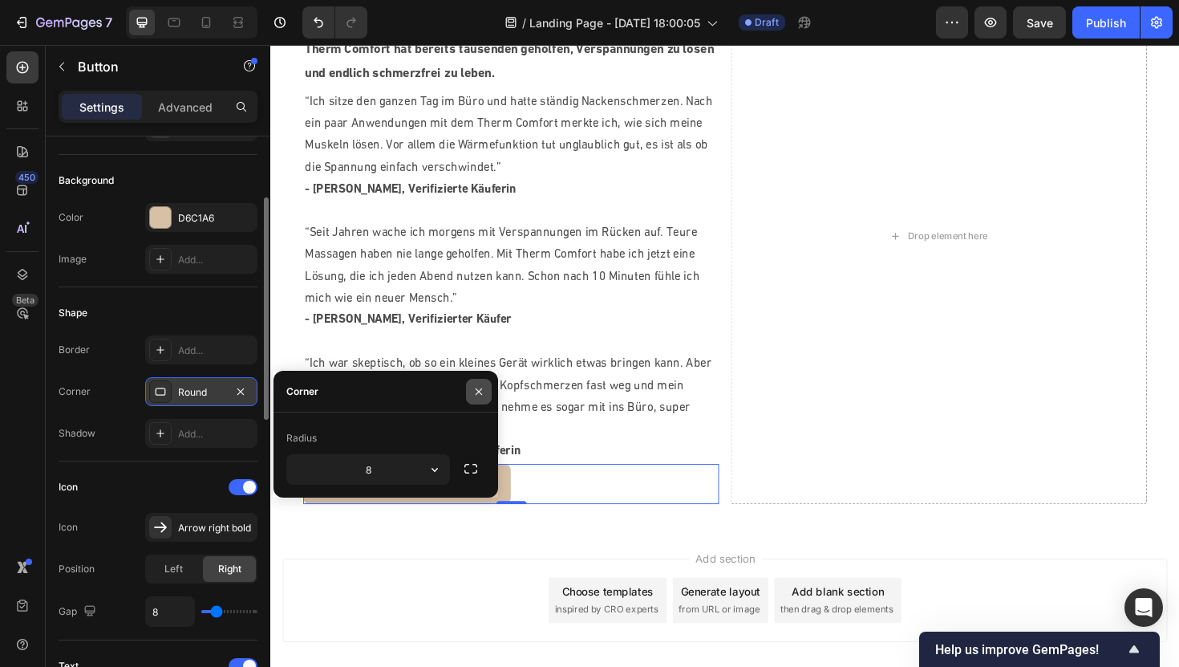
click at [478, 387] on icon "button" at bounding box center [478, 391] width 13 height 13
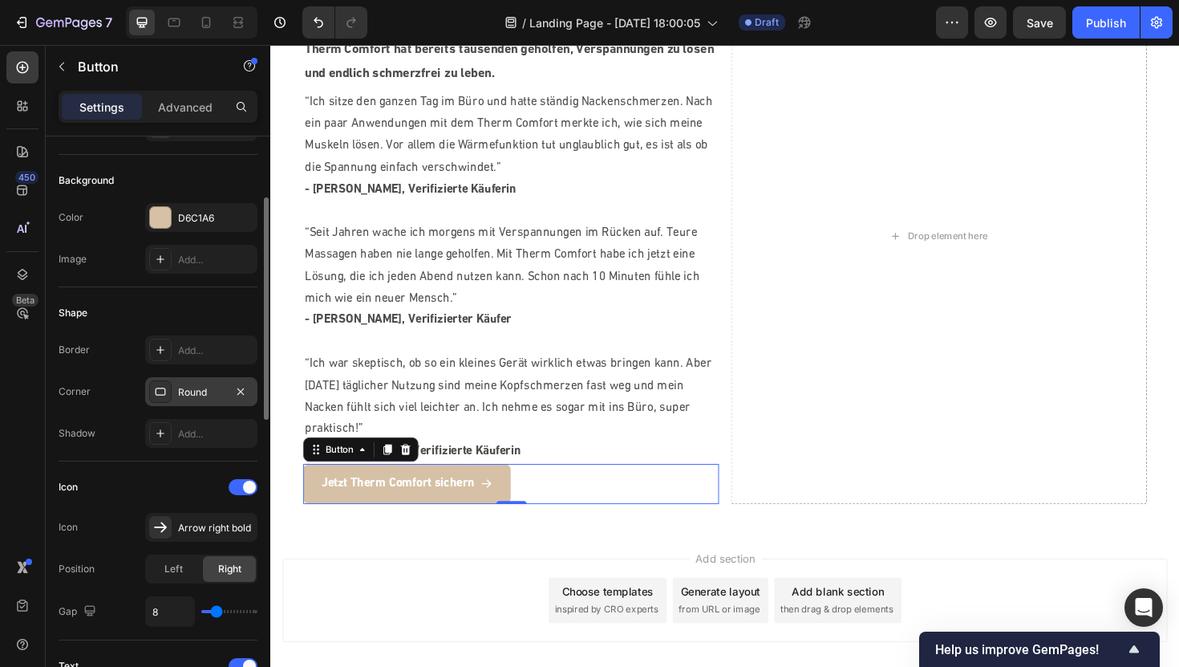
click at [475, 568] on div "Add section Choose templates inspired by CRO experts Generate layout from URL o…" at bounding box center [751, 655] width 963 height 197
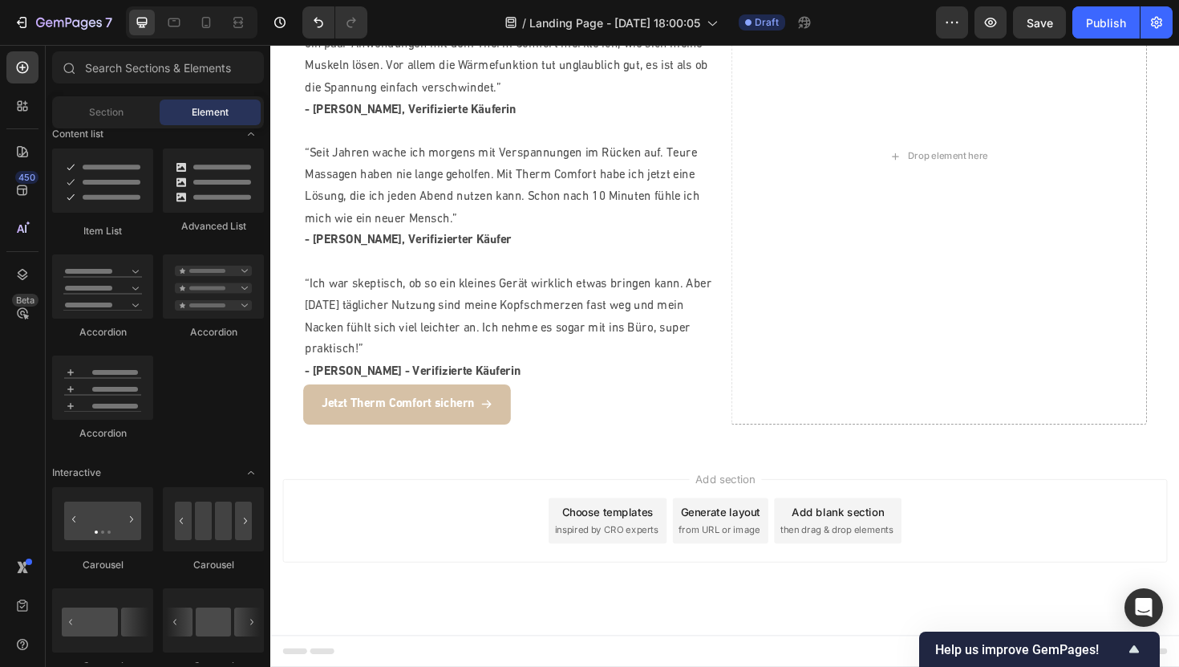
scroll to position [741, 0]
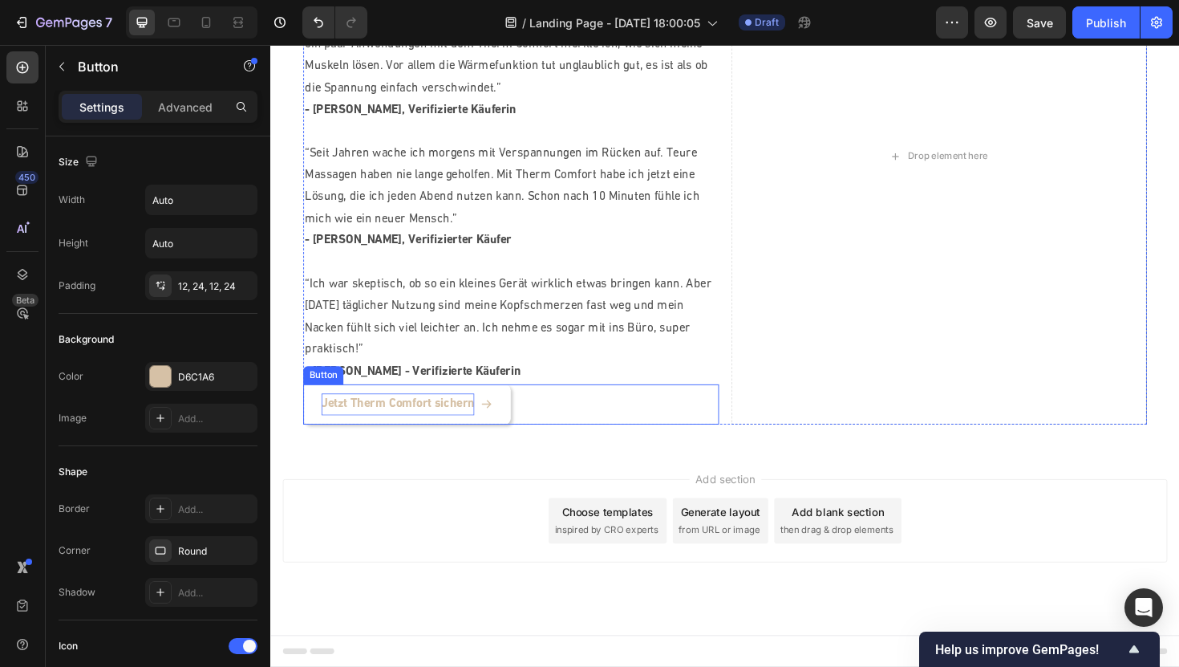
click at [402, 436] on p "Jetzt Therm Comfort sichern" at bounding box center [405, 425] width 162 height 23
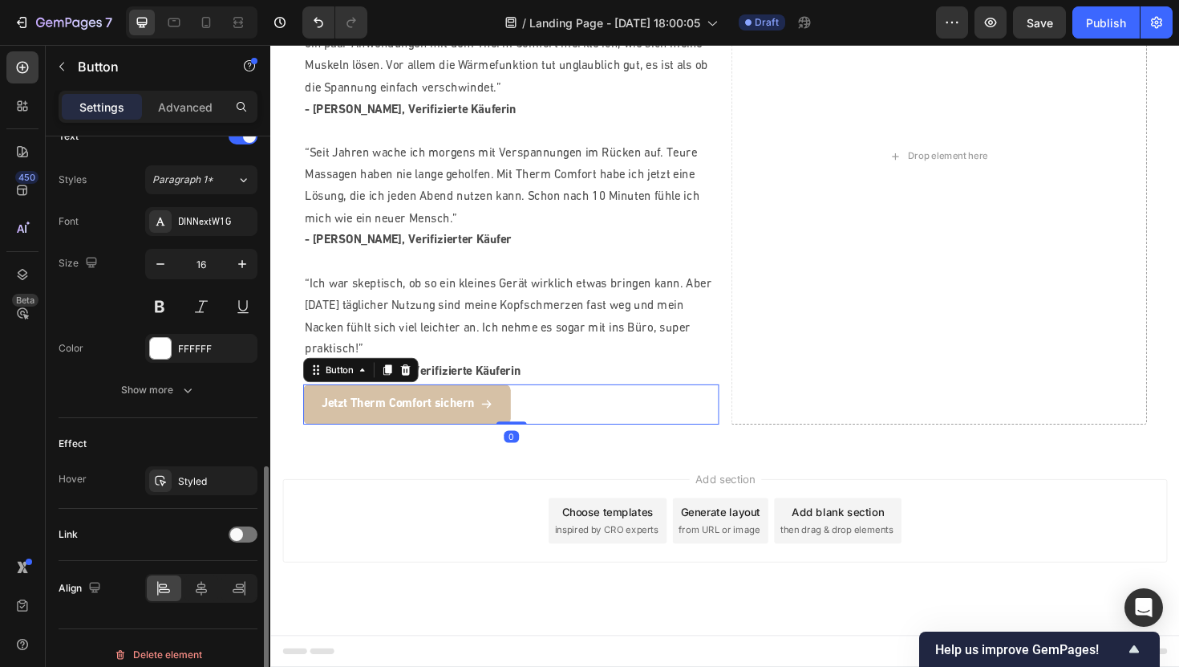
scroll to position [701, 0]
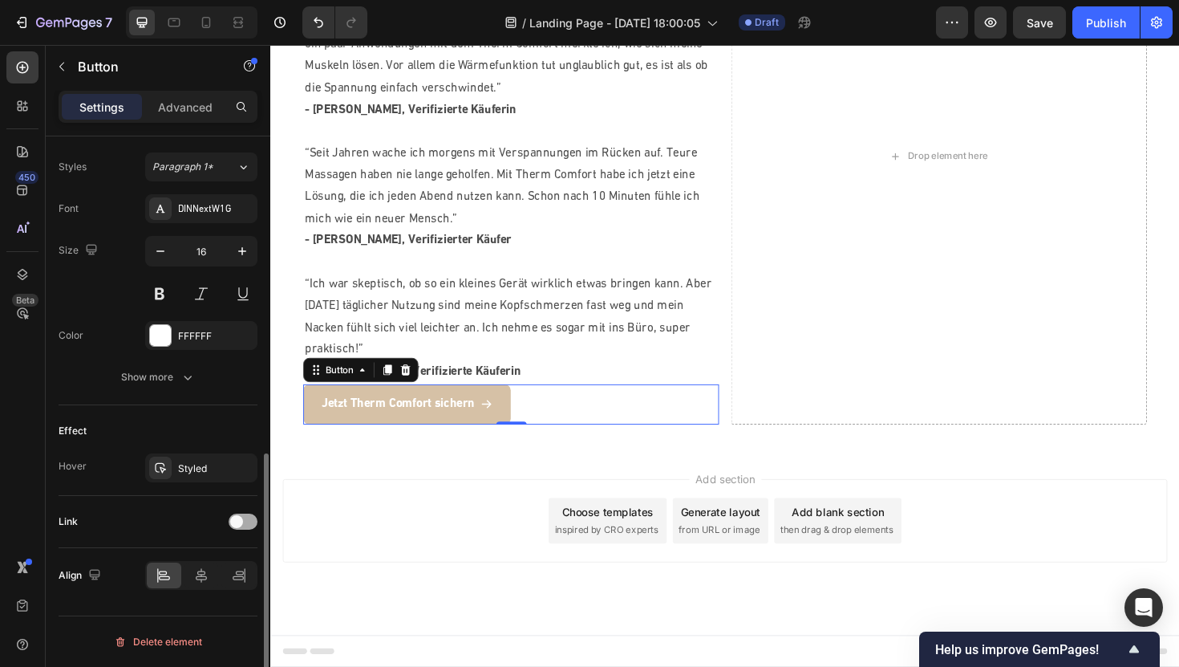
click at [247, 524] on div at bounding box center [243, 521] width 29 height 16
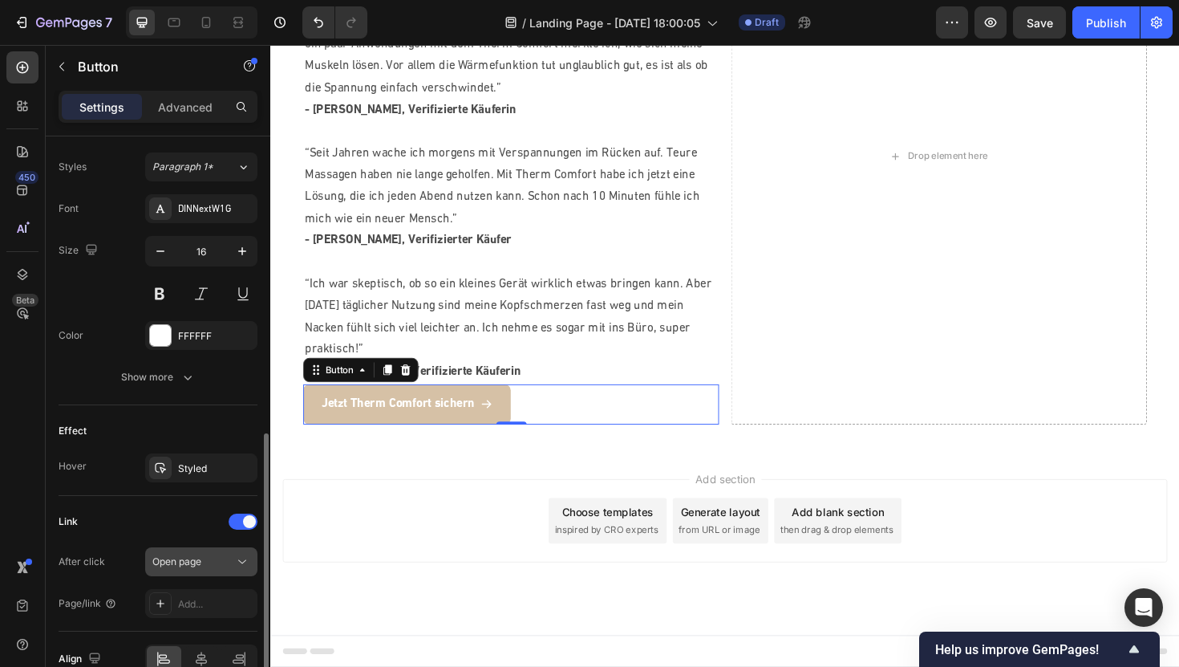
click at [204, 565] on div "Open page" at bounding box center [193, 561] width 82 height 14
click at [103, 533] on div "Link" at bounding box center [158, 522] width 199 height 26
click at [156, 602] on icon at bounding box center [160, 603] width 13 height 13
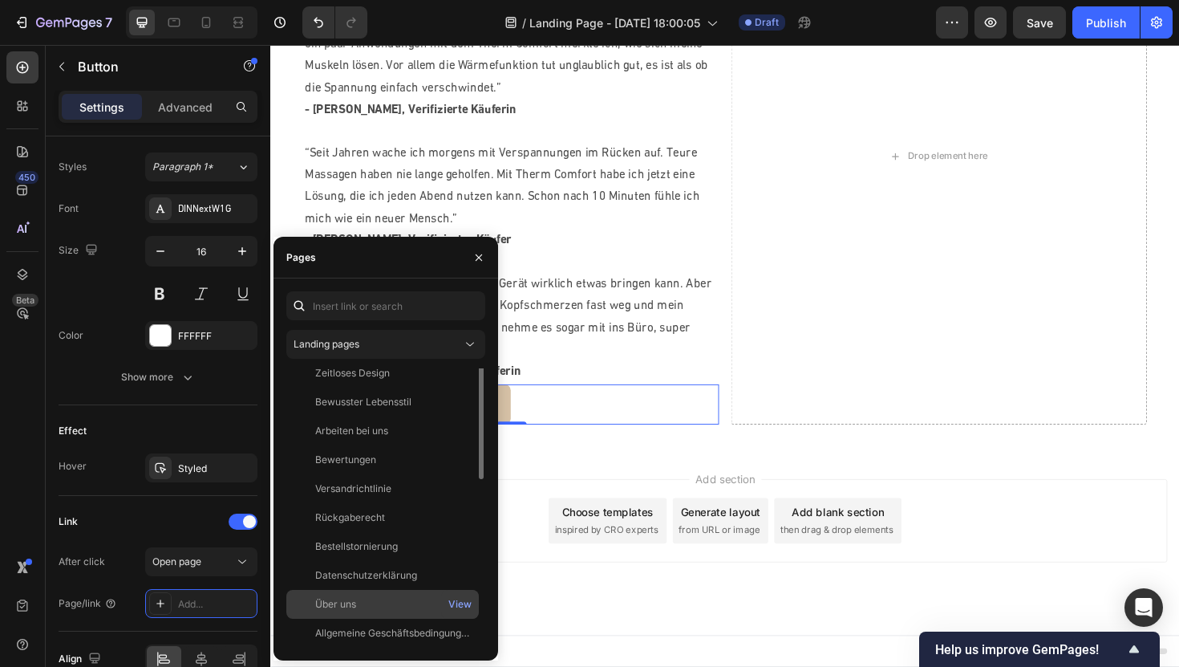
scroll to position [0, 0]
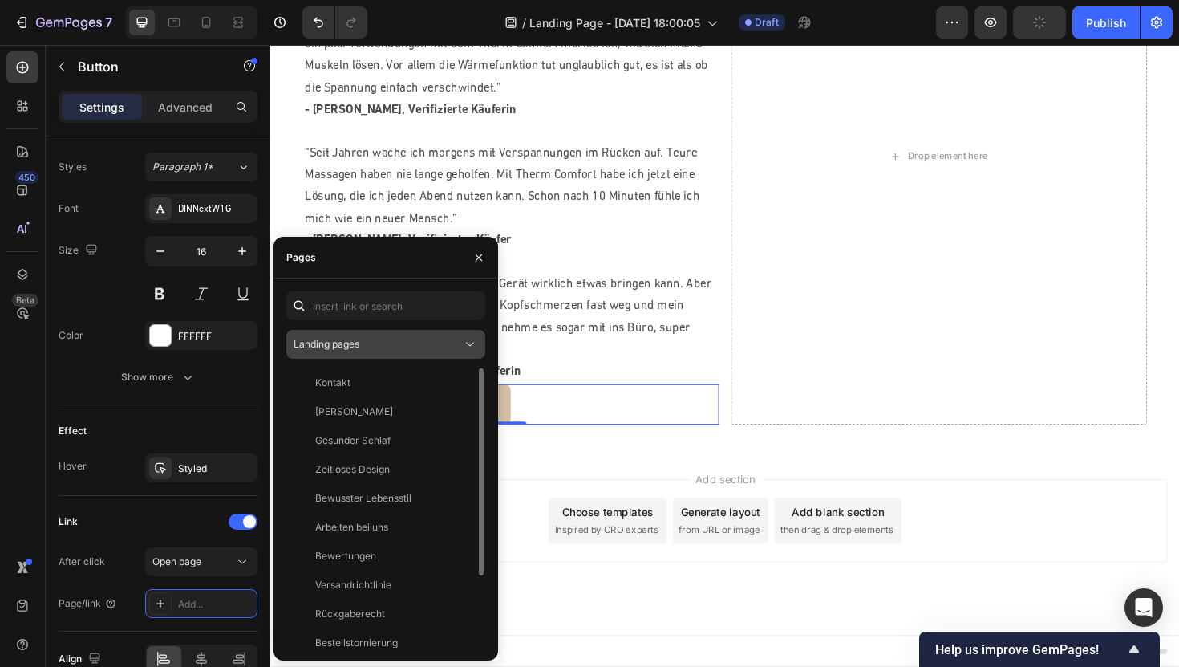
click at [356, 344] on span "Landing pages" at bounding box center [327, 344] width 66 height 12
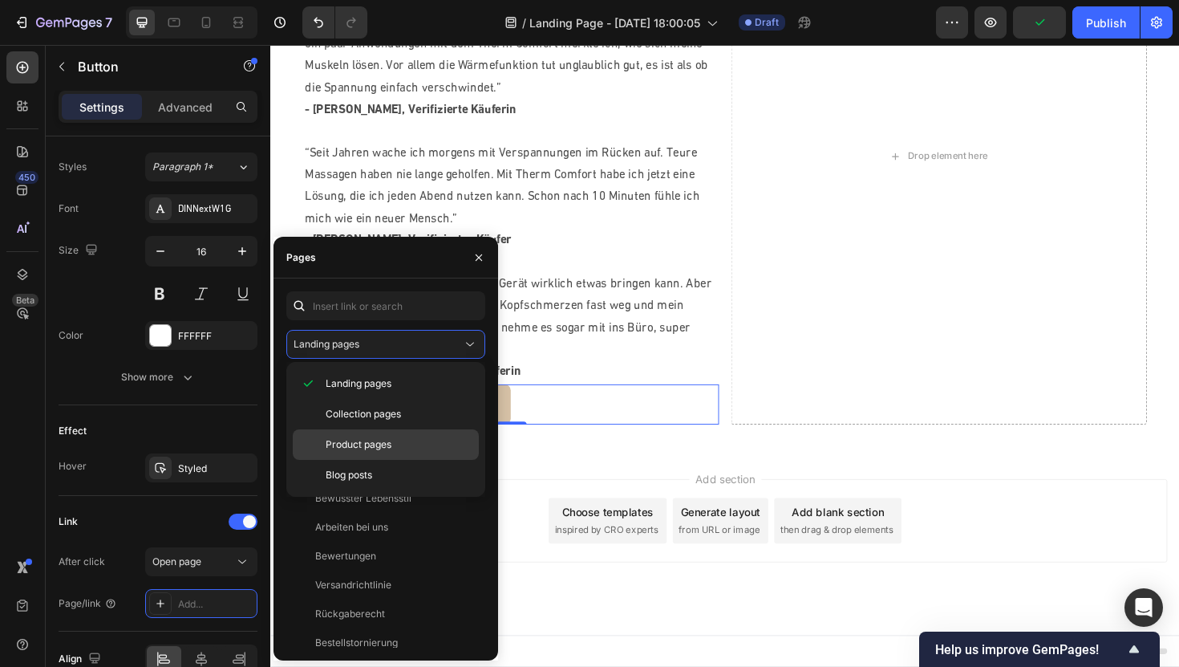
click at [348, 439] on span "Product pages" at bounding box center [359, 444] width 66 height 14
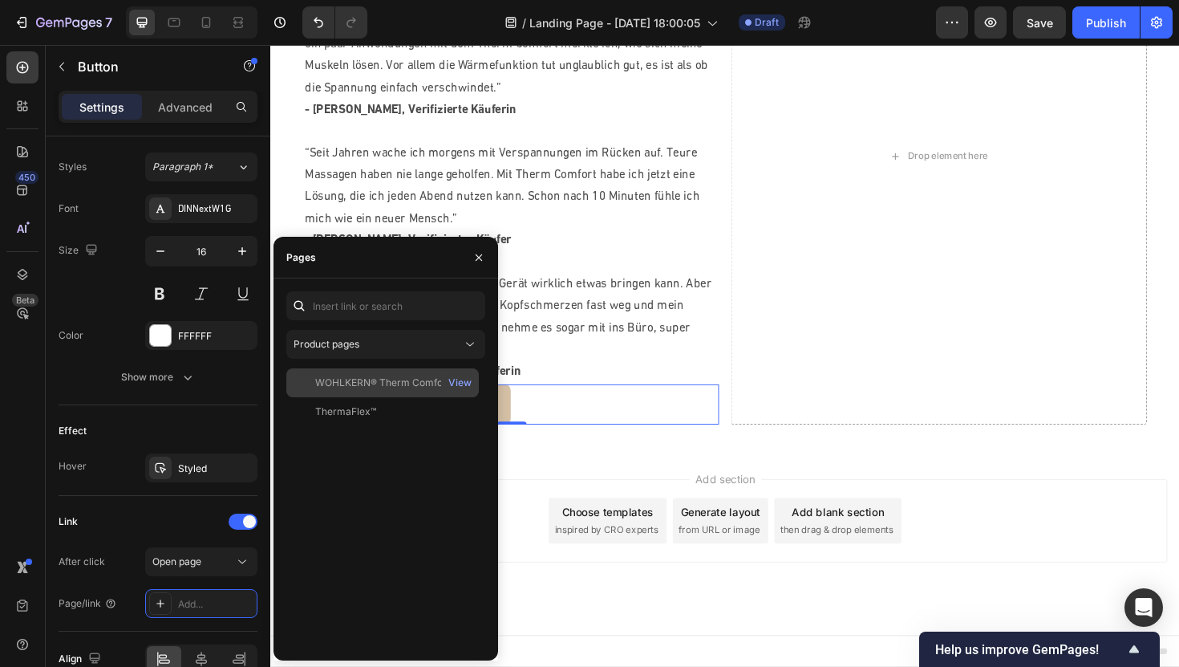
click at [360, 386] on div "WOHLKERN® Therm Comfort" at bounding box center [382, 382] width 135 height 14
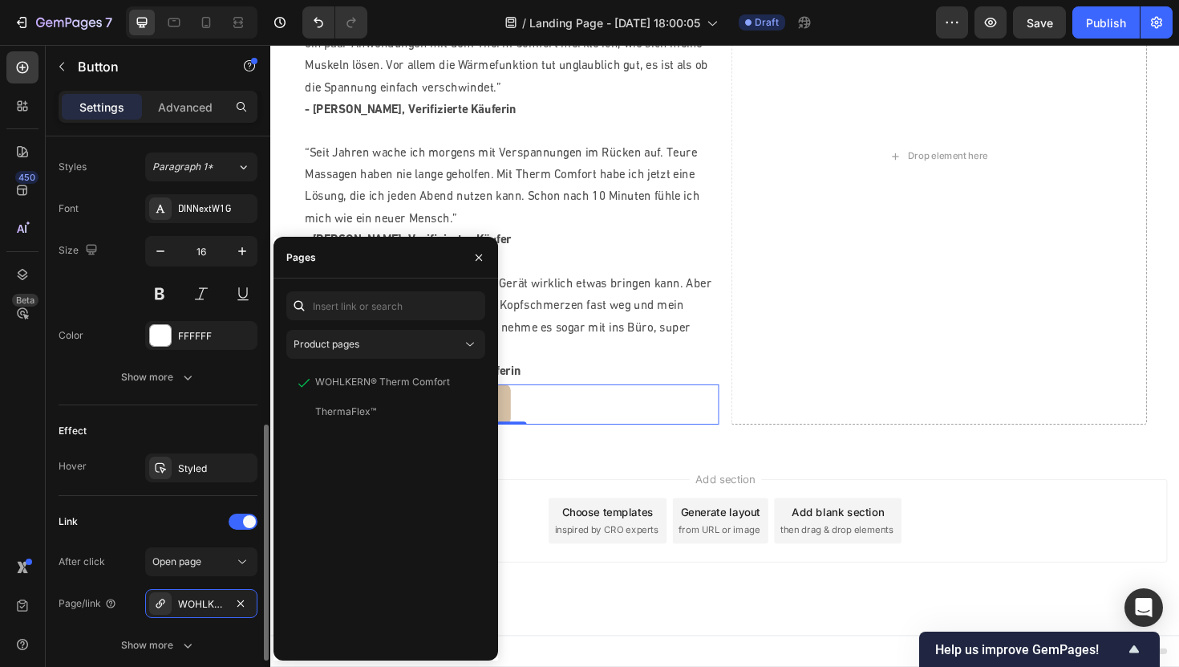
click at [166, 506] on div "Link After click Open page Page/link WOHLKERN® Therm Comfort Show more" at bounding box center [158, 584] width 199 height 177
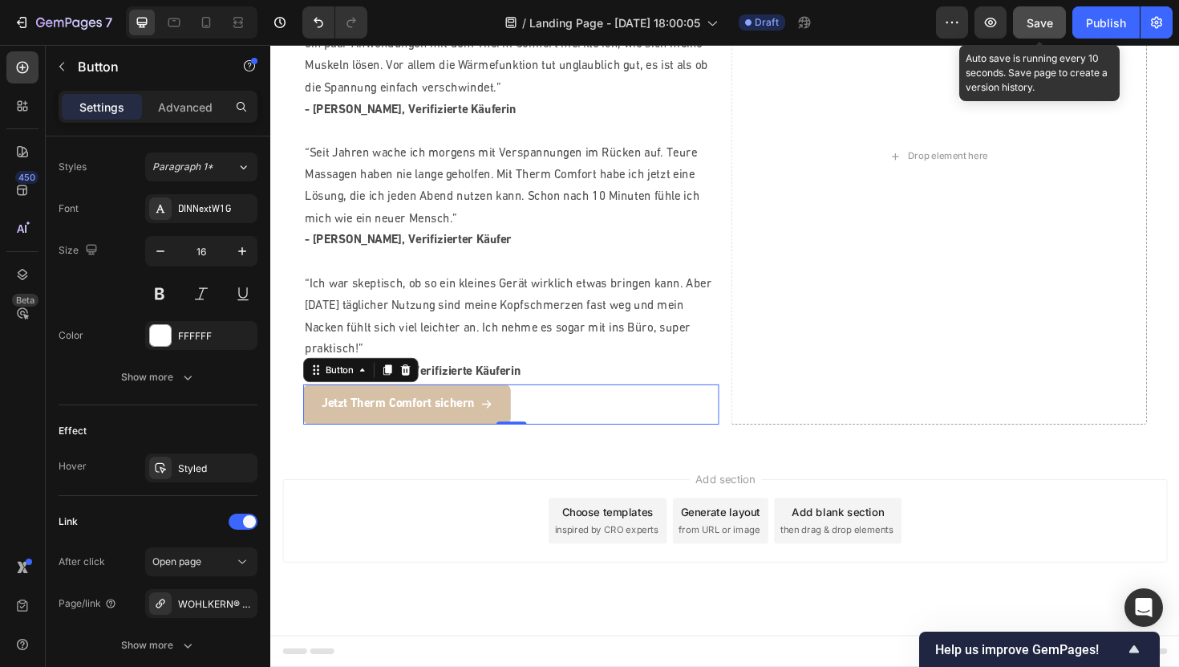
drag, startPoint x: 1044, startPoint y: 26, endPoint x: 820, endPoint y: 188, distance: 276.9
click at [1044, 26] on span "Save" at bounding box center [1040, 23] width 26 height 14
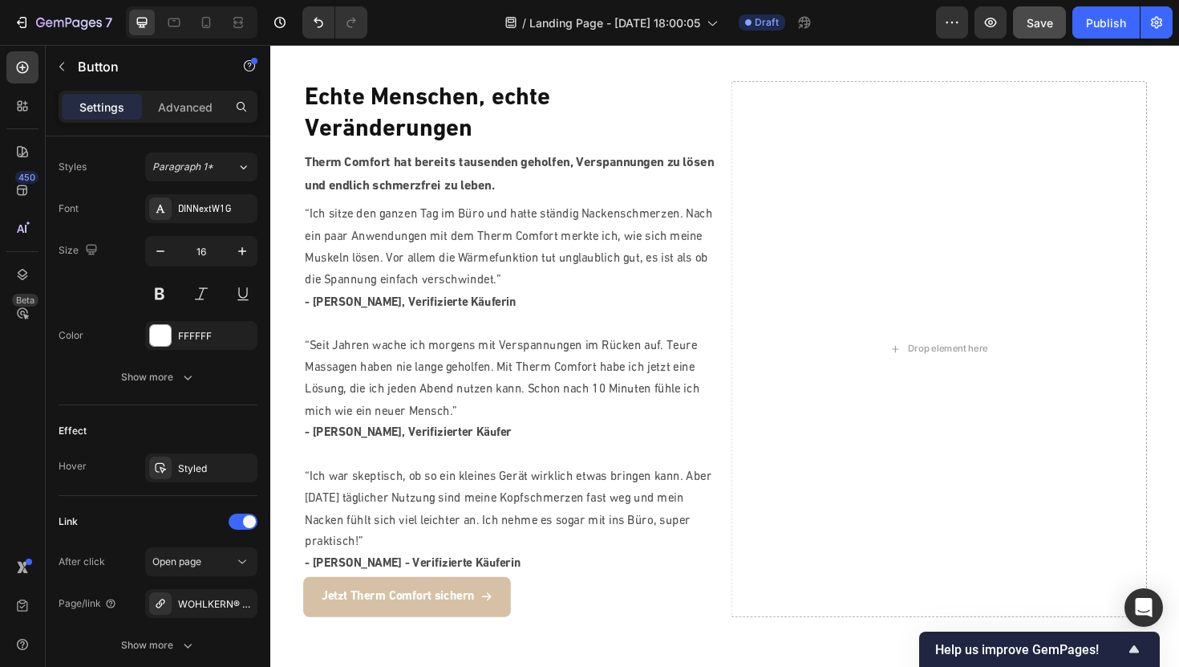
scroll to position [1465, 0]
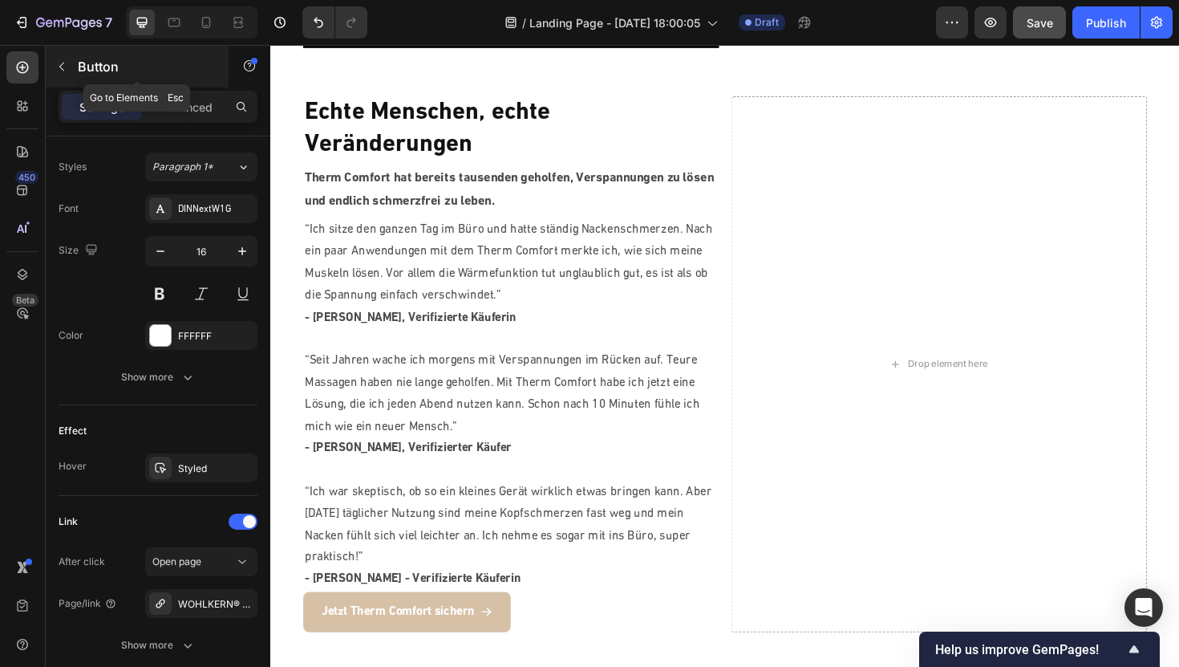
click at [67, 60] on icon "button" at bounding box center [61, 66] width 13 height 13
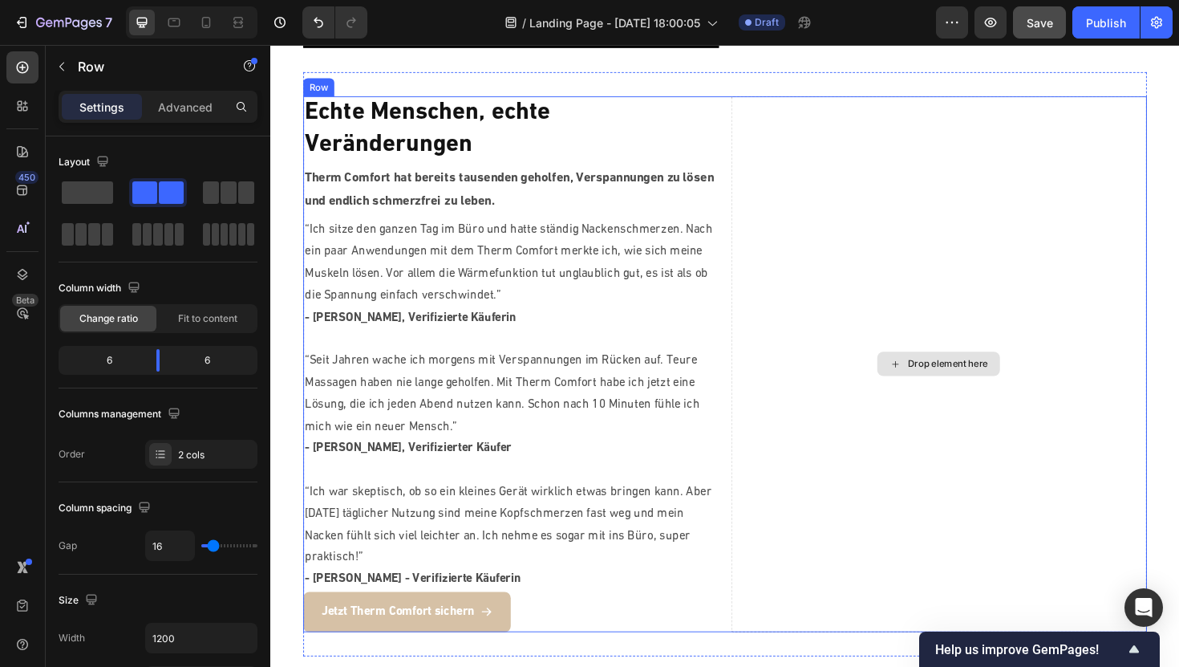
click at [914, 334] on div "Drop element here" at bounding box center [978, 382] width 440 height 567
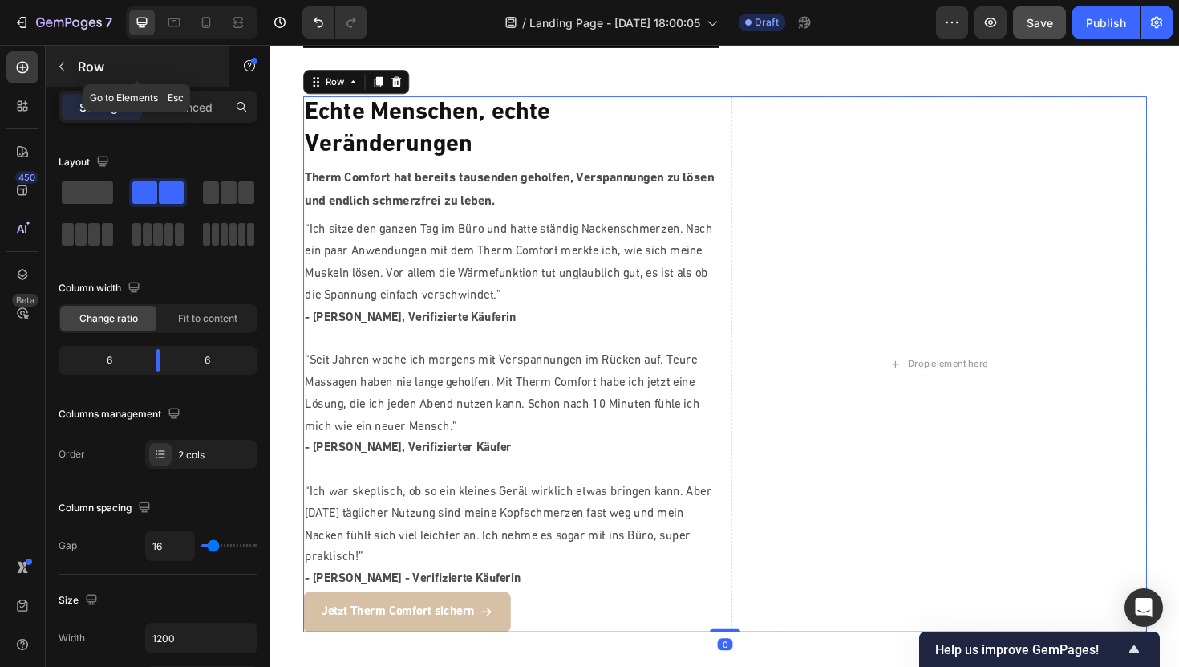
click at [53, 61] on button "button" at bounding box center [62, 67] width 26 height 26
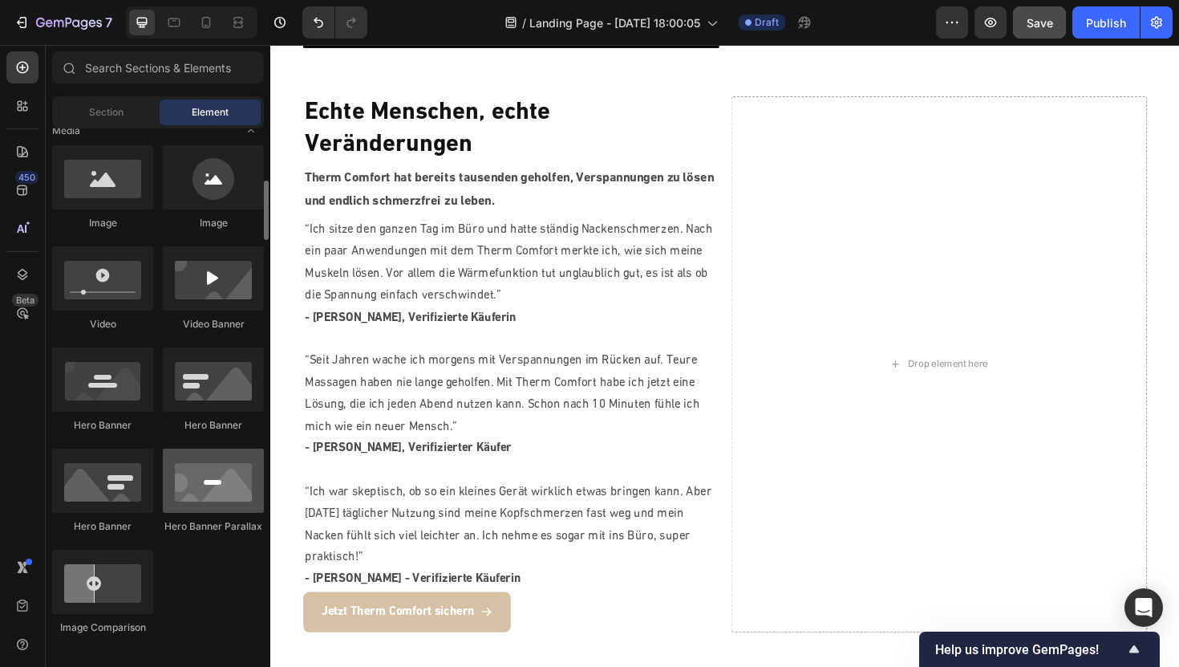
scroll to position [509, 0]
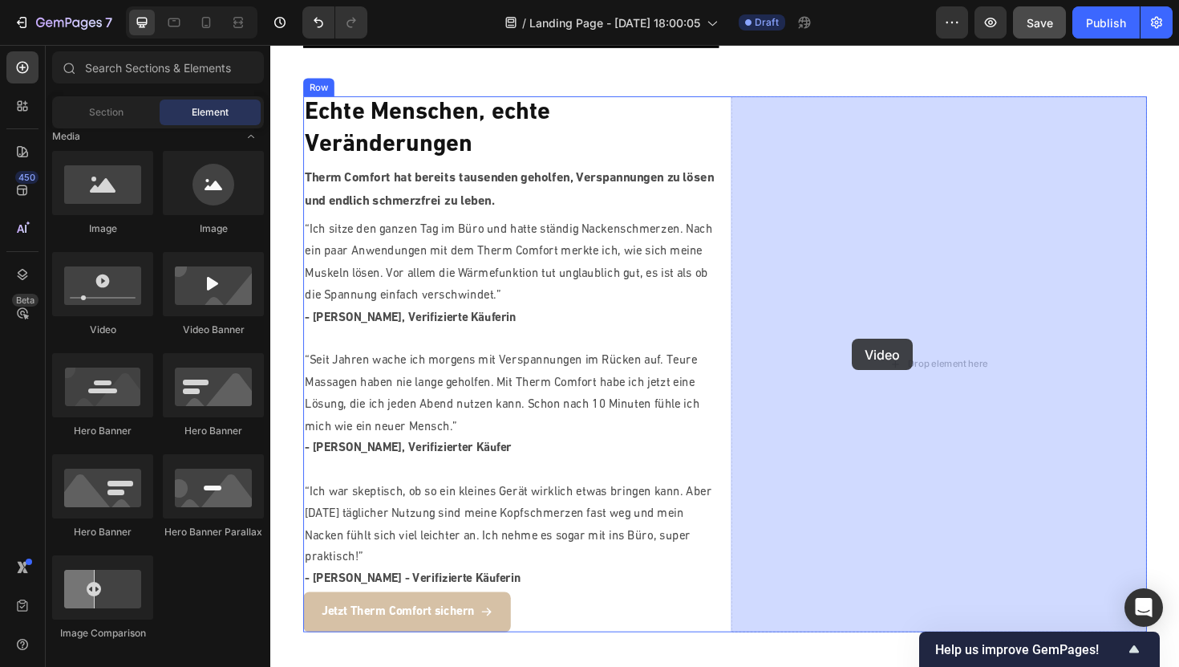
drag, startPoint x: 389, startPoint y: 315, endPoint x: 885, endPoint y: 355, distance: 497.3
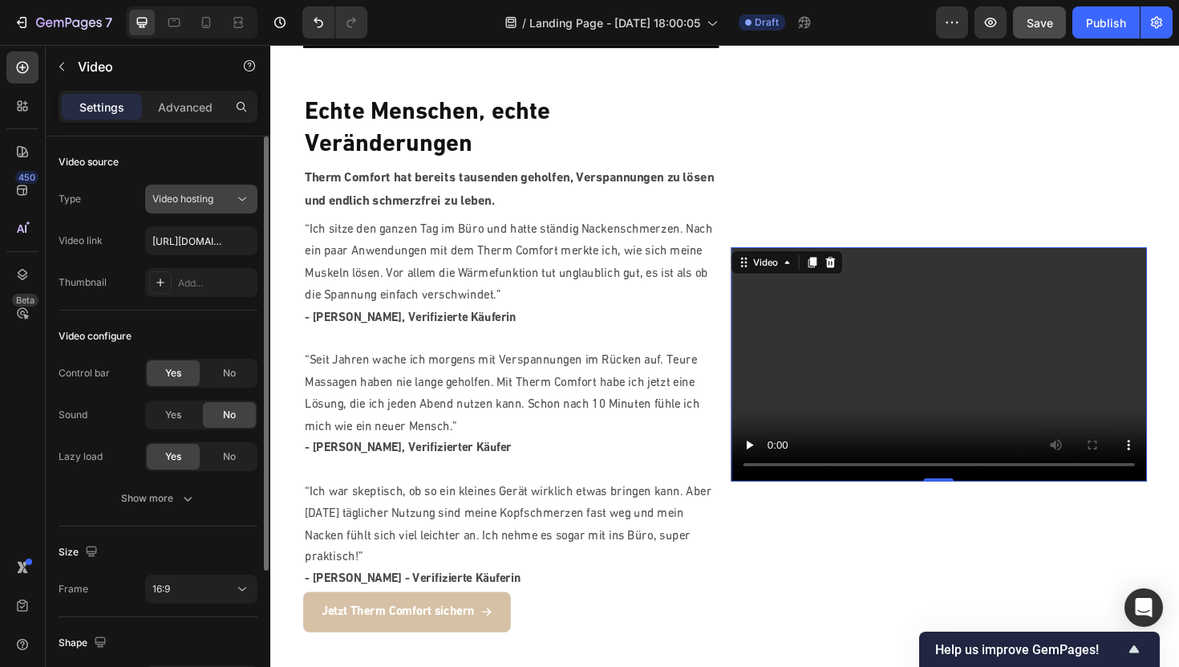
click at [243, 212] on button "Video hosting" at bounding box center [201, 198] width 112 height 29
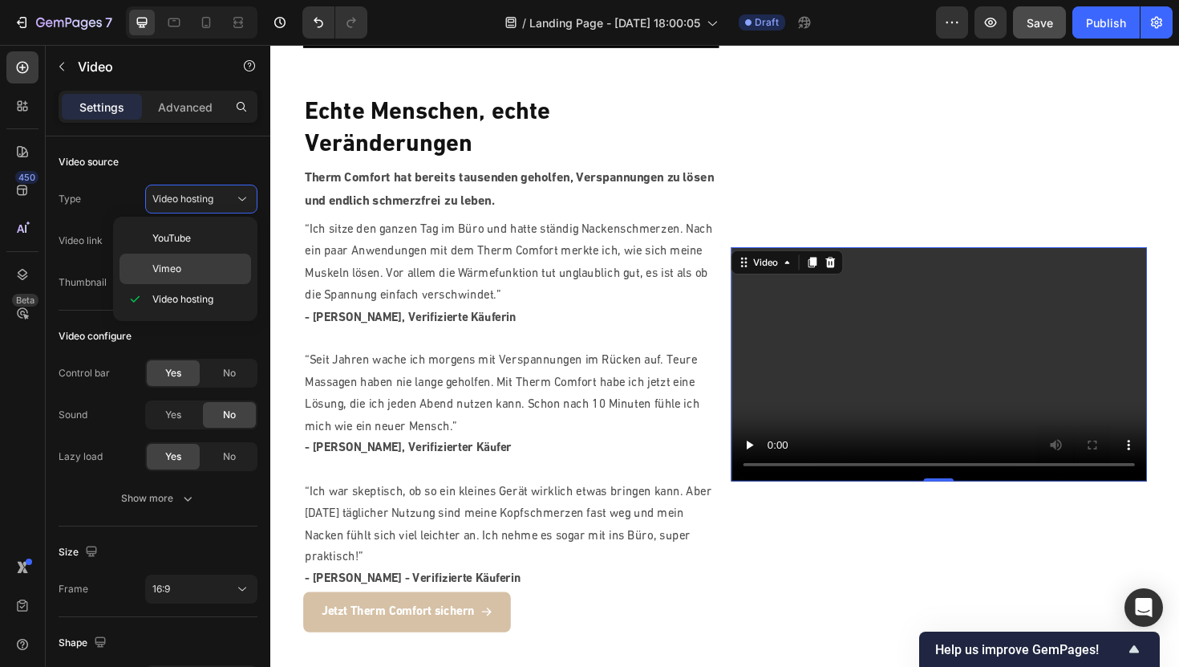
click at [179, 278] on div "Vimeo" at bounding box center [186, 268] width 132 height 30
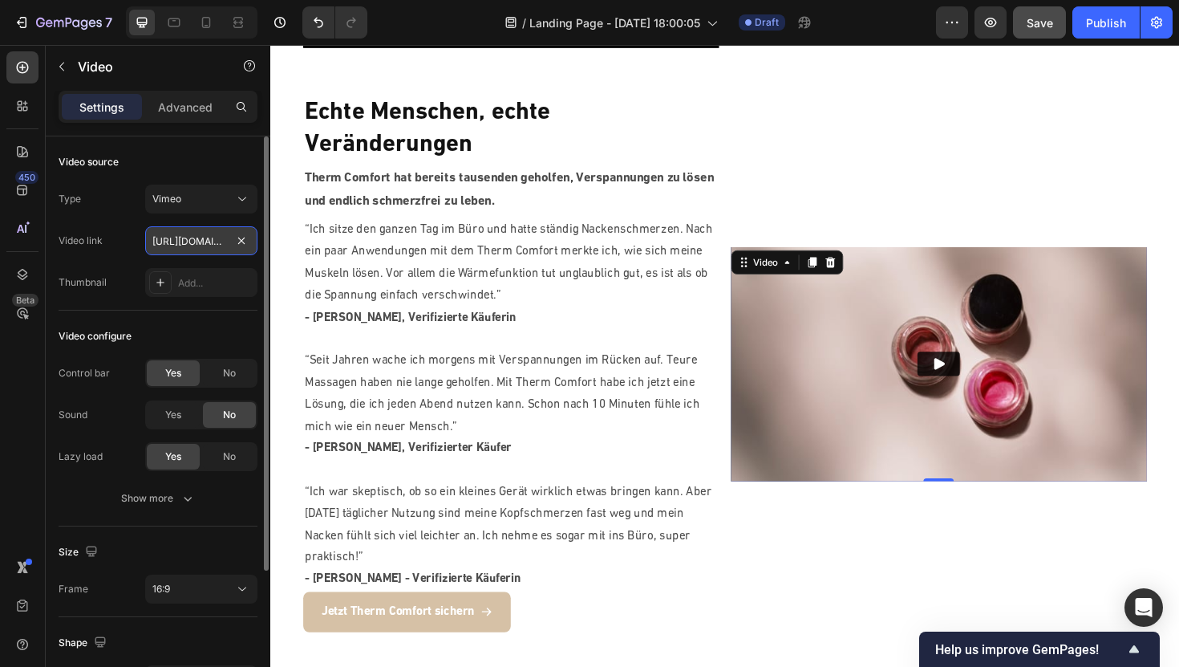
click at [205, 238] on input "[URL][DOMAIN_NAME]" at bounding box center [201, 240] width 112 height 29
paste input "122521390?fl=pl&fe=sh"
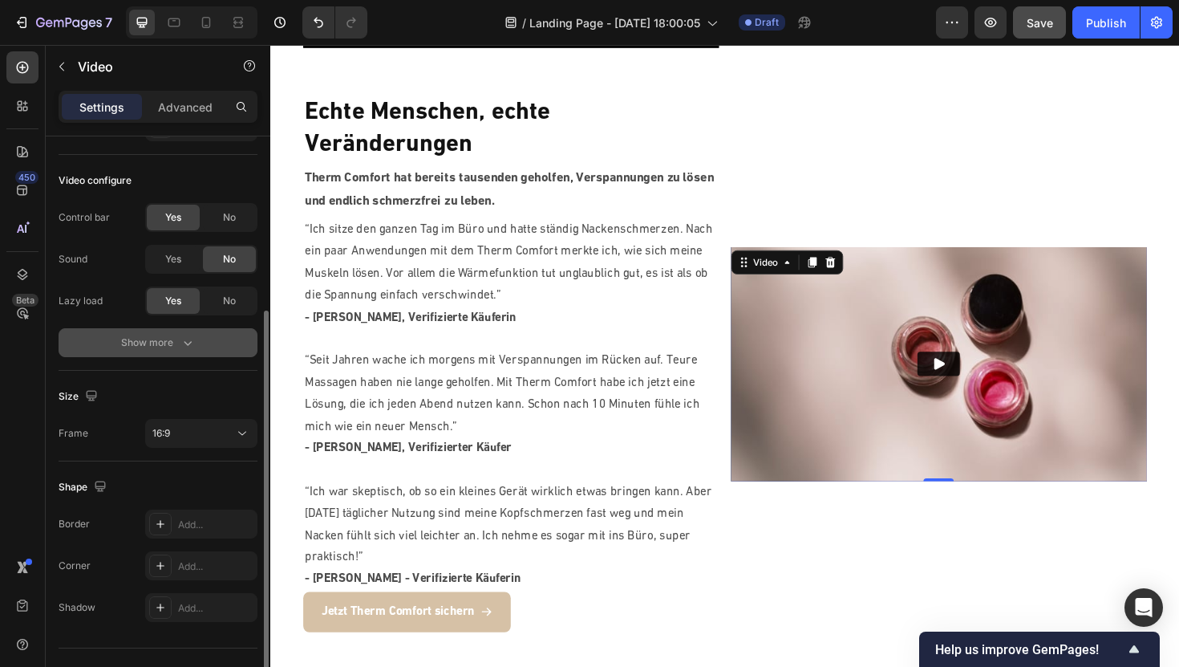
scroll to position [188, 0]
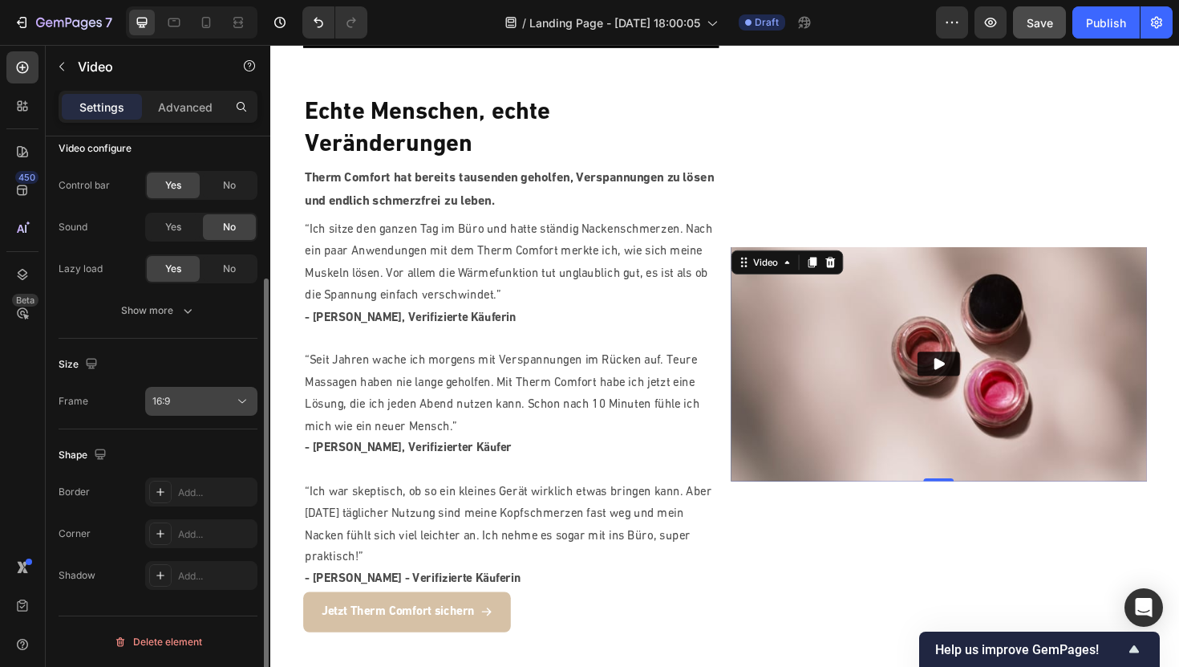
type input "[URL][DOMAIN_NAME]"
click at [199, 415] on button "16:9" at bounding box center [201, 401] width 112 height 29
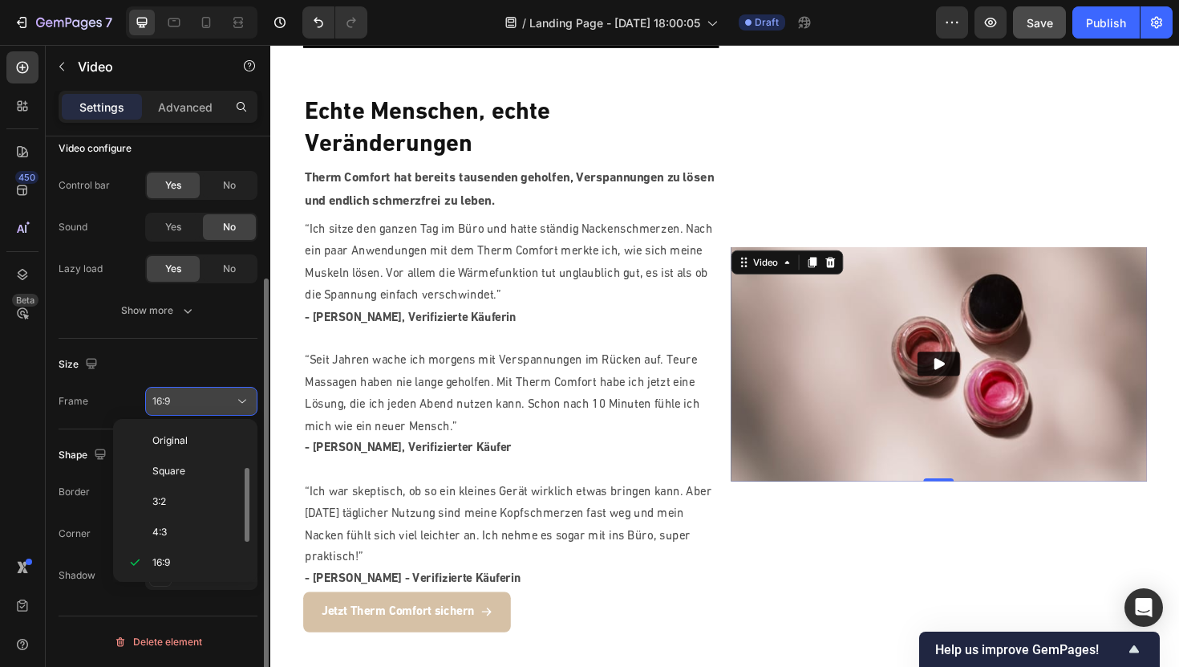
scroll to position [29, 0]
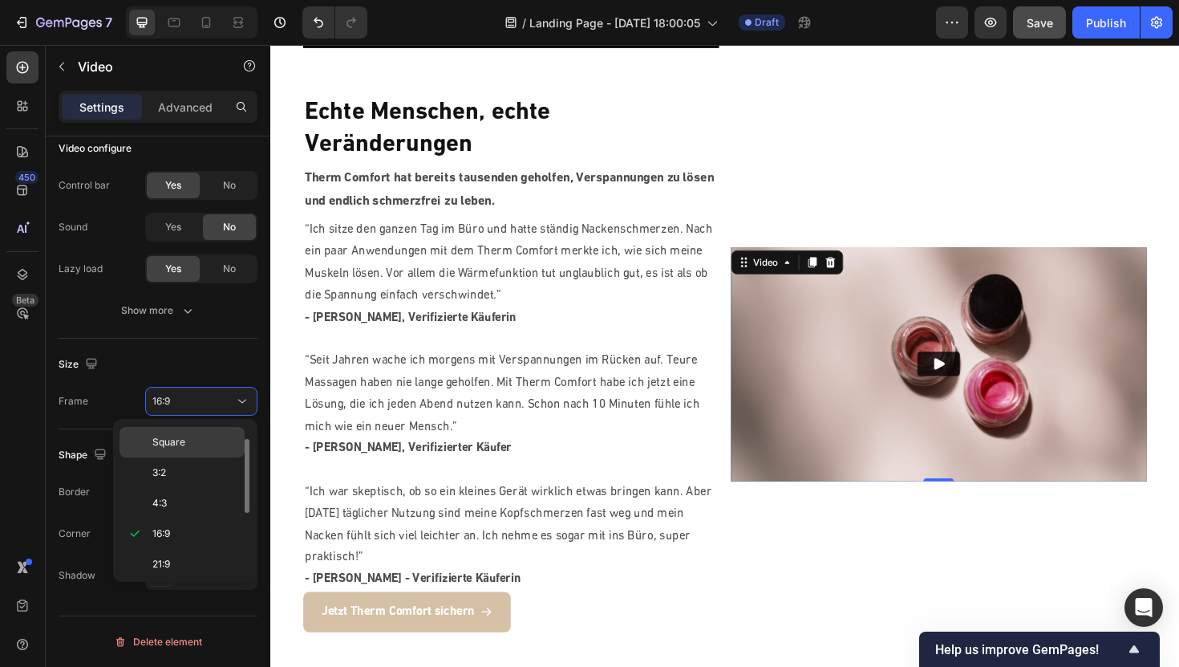
click at [176, 444] on span "Square" at bounding box center [168, 442] width 33 height 14
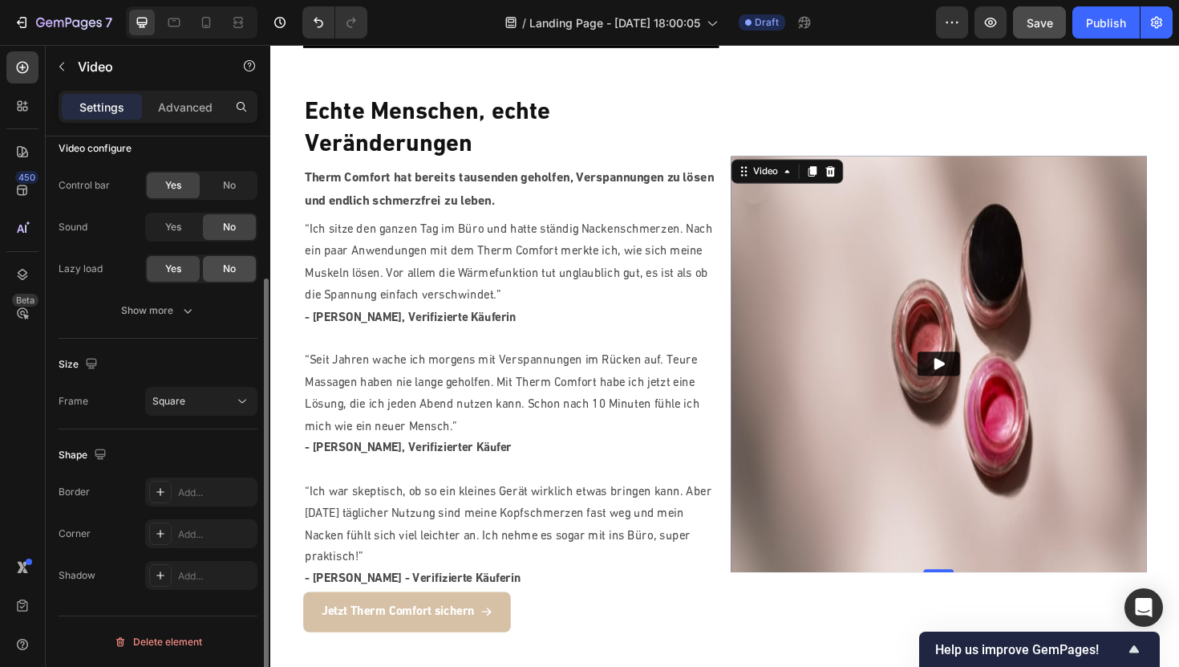
click at [220, 270] on div "No" at bounding box center [229, 269] width 53 height 26
click at [221, 188] on div "No" at bounding box center [229, 185] width 53 height 26
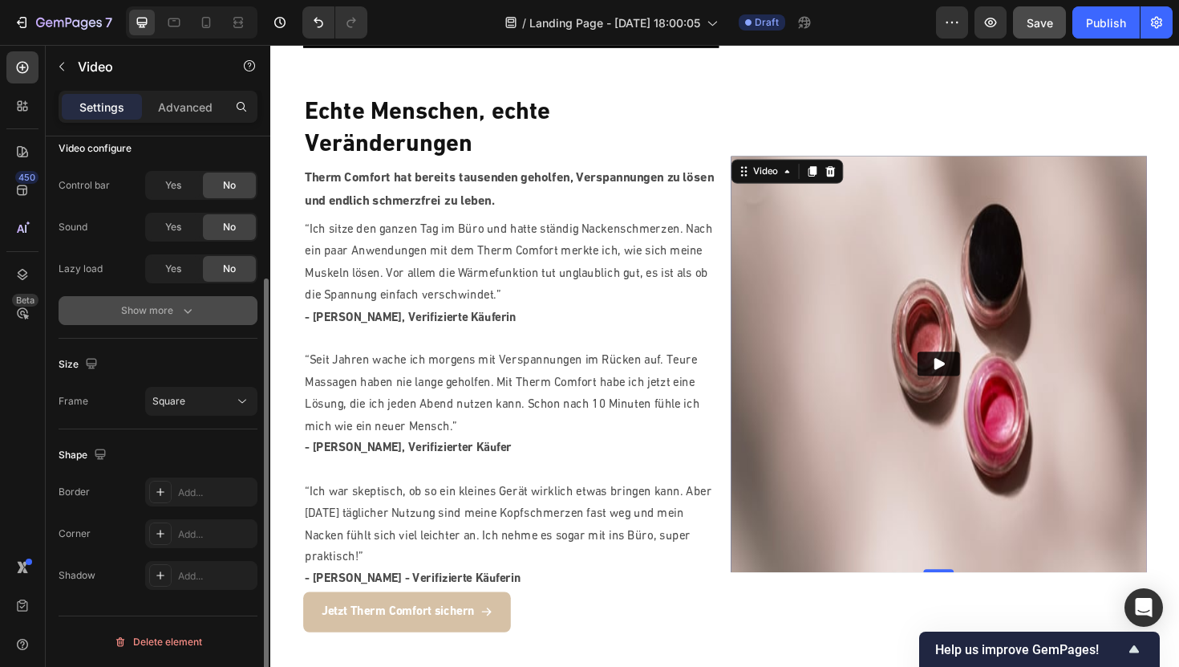
click at [168, 318] on button "Show more" at bounding box center [158, 310] width 199 height 29
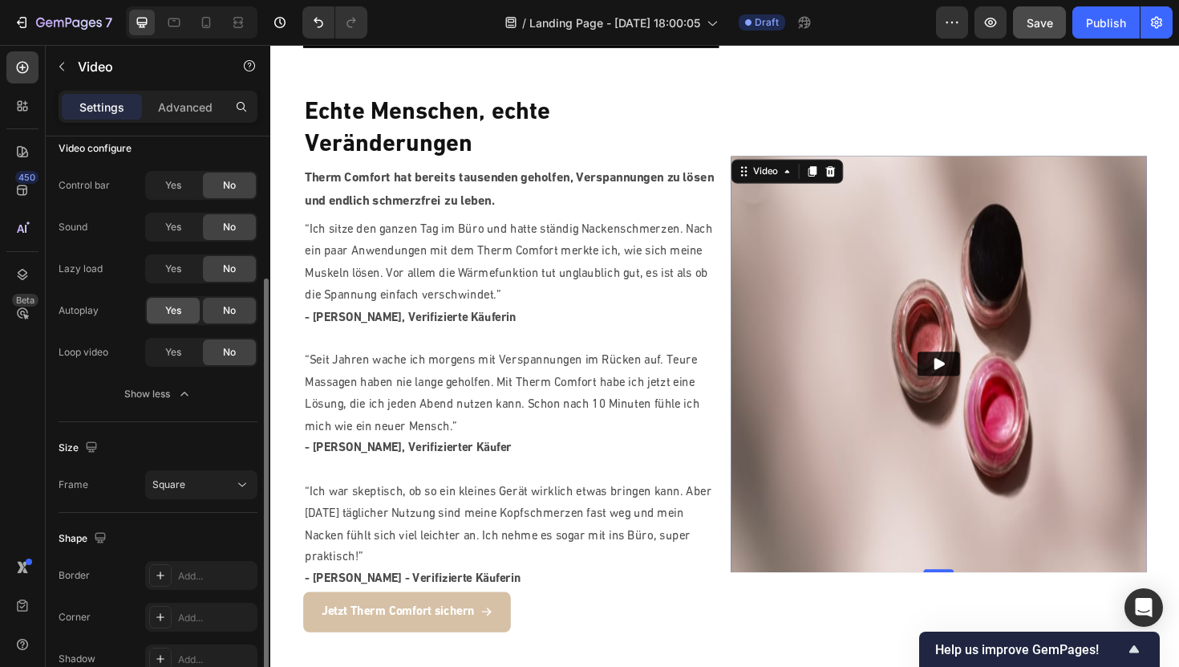
click at [170, 315] on span "Yes" at bounding box center [173, 310] width 16 height 14
click at [171, 358] on span "Yes" at bounding box center [173, 352] width 16 height 14
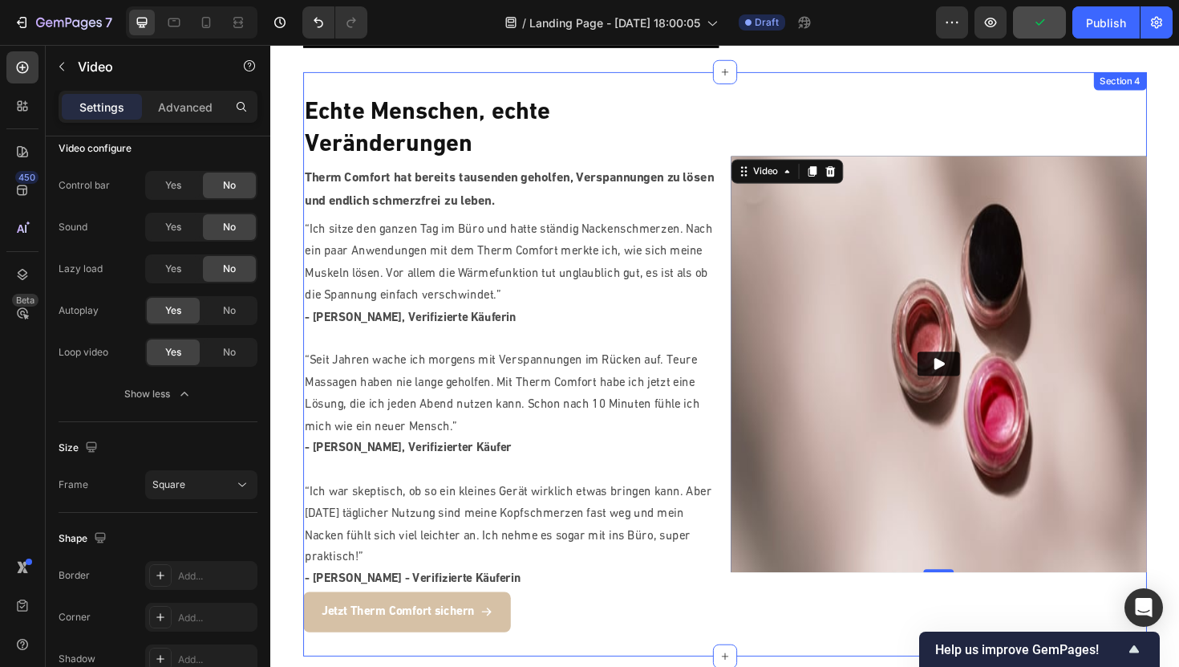
click at [454, 87] on div "Echte Menschen, echte Veränderungen Heading Therm Comfort hat bereits tausenden…" at bounding box center [751, 383] width 893 height 618
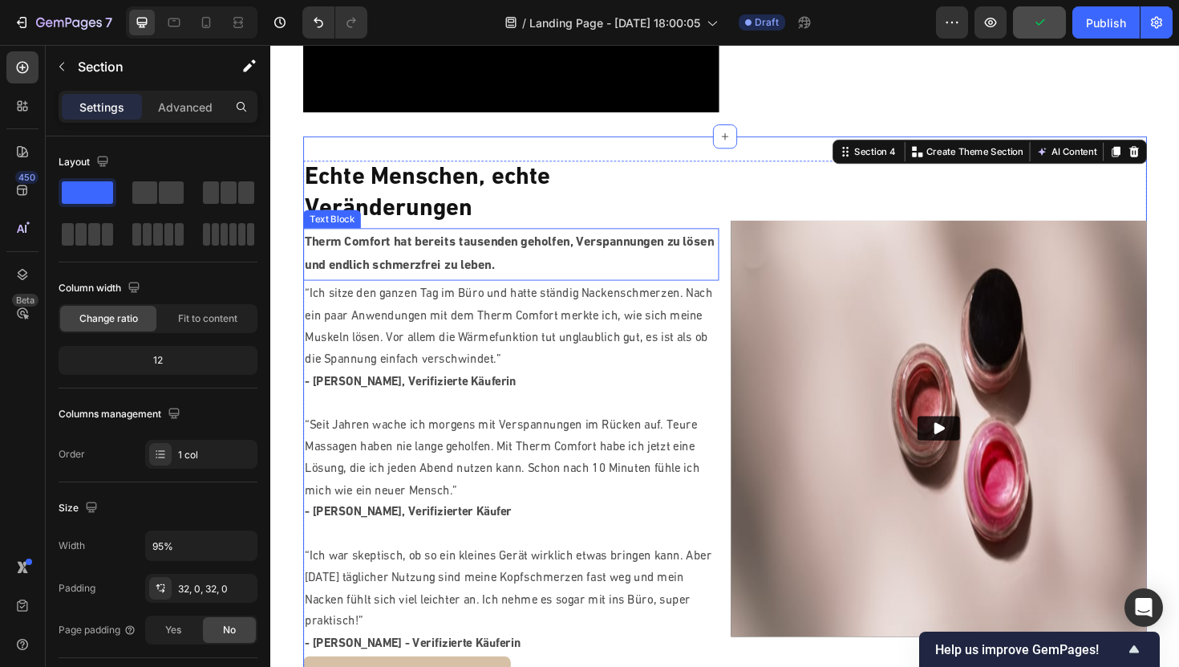
scroll to position [1386, 0]
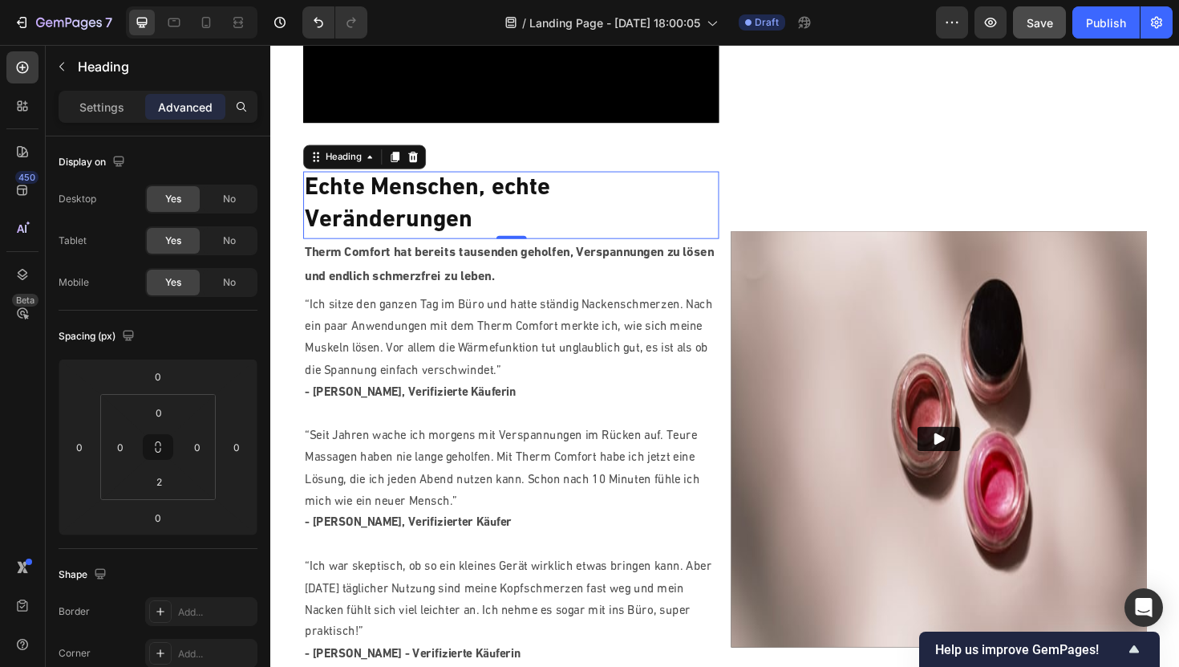
click at [505, 209] on h2 "Echte Menschen, echte Veränderungen" at bounding box center [525, 214] width 440 height 70
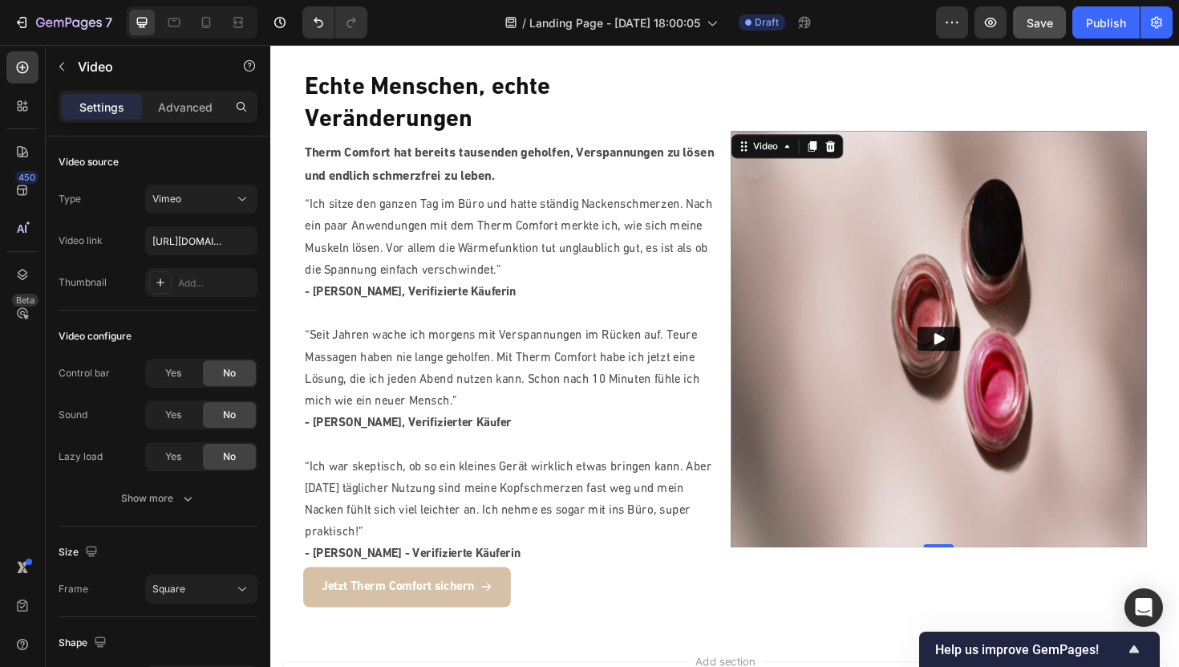
click at [882, 399] on img at bounding box center [978, 356] width 440 height 440
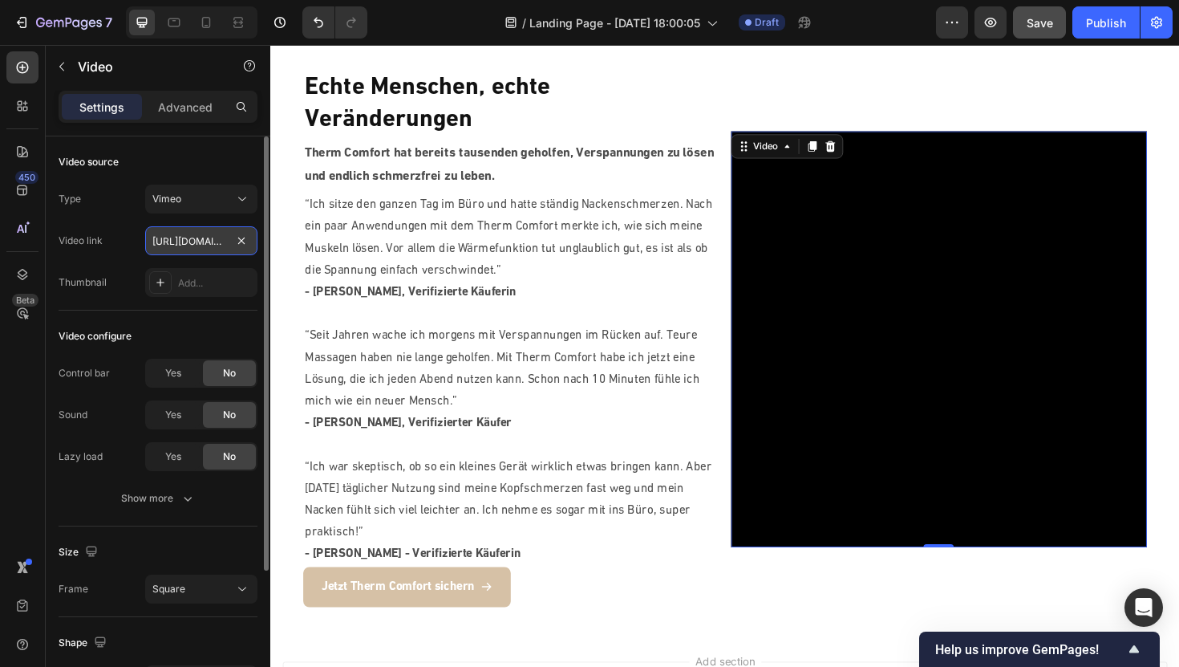
click at [201, 245] on input "[URL][DOMAIN_NAME]" at bounding box center [201, 240] width 112 height 29
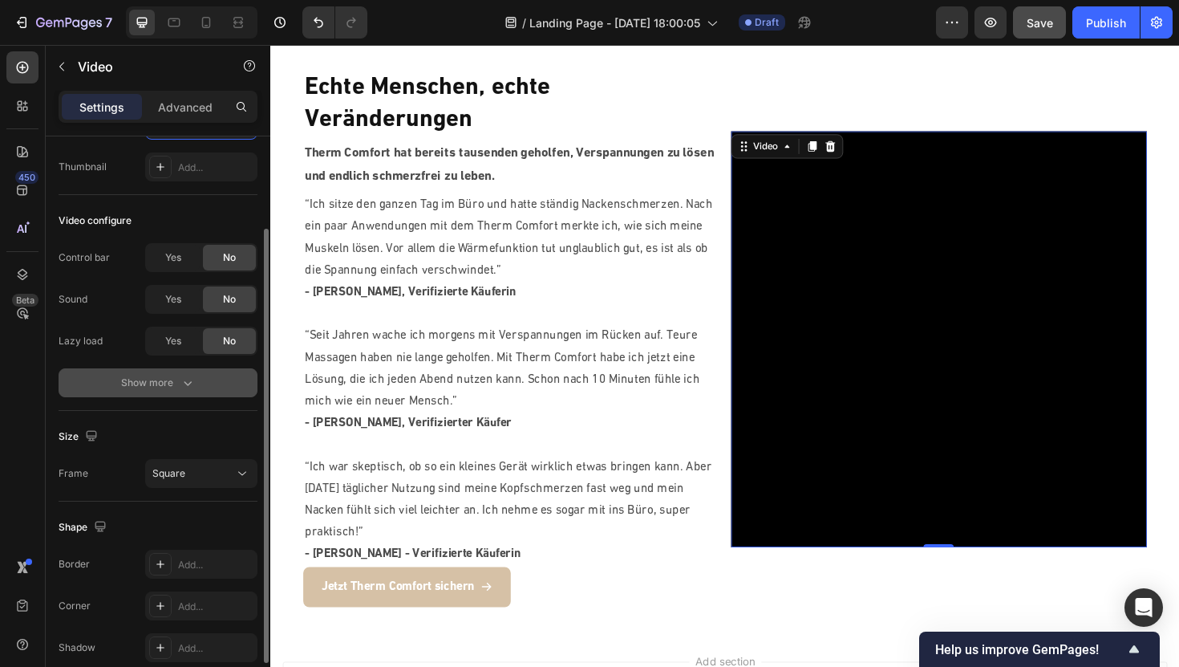
scroll to position [128, 0]
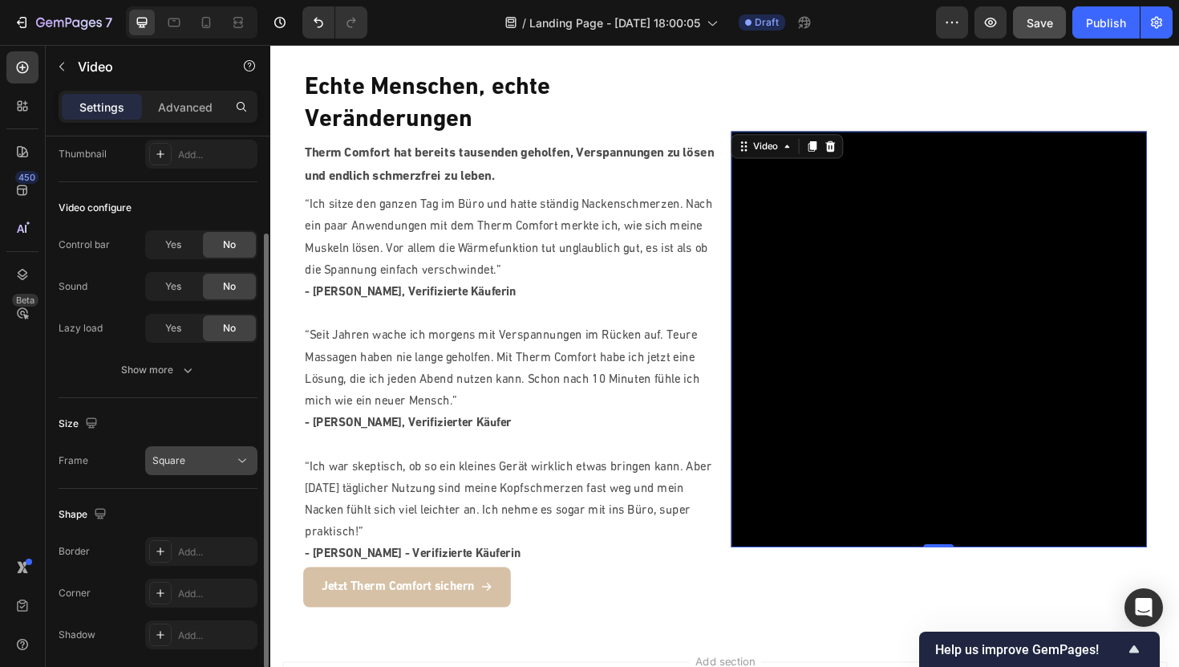
click at [199, 464] on div "Square" at bounding box center [193, 460] width 82 height 14
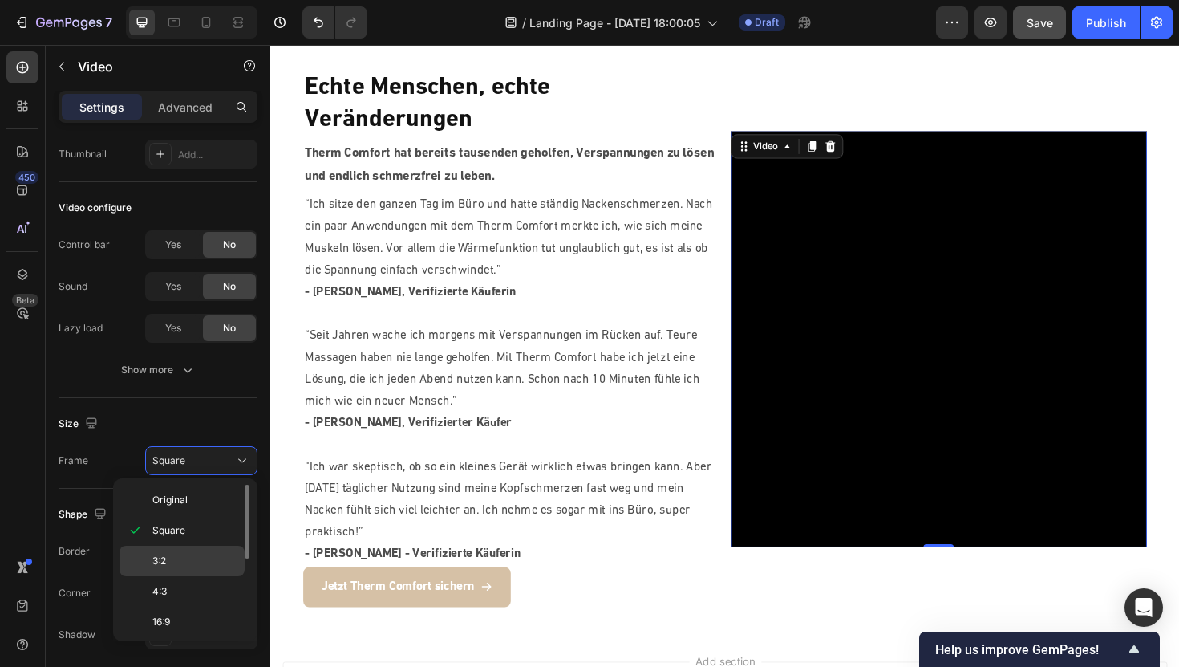
click at [160, 554] on span "3:2" at bounding box center [159, 560] width 14 height 14
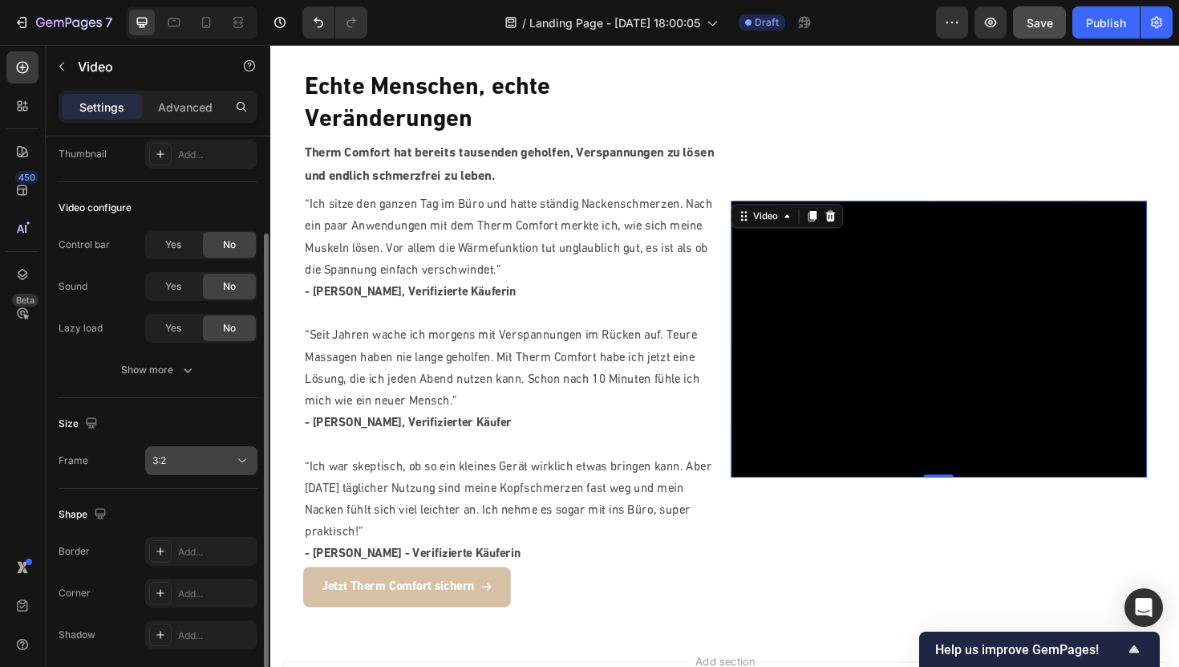
click at [204, 465] on div "3:2" at bounding box center [193, 460] width 82 height 14
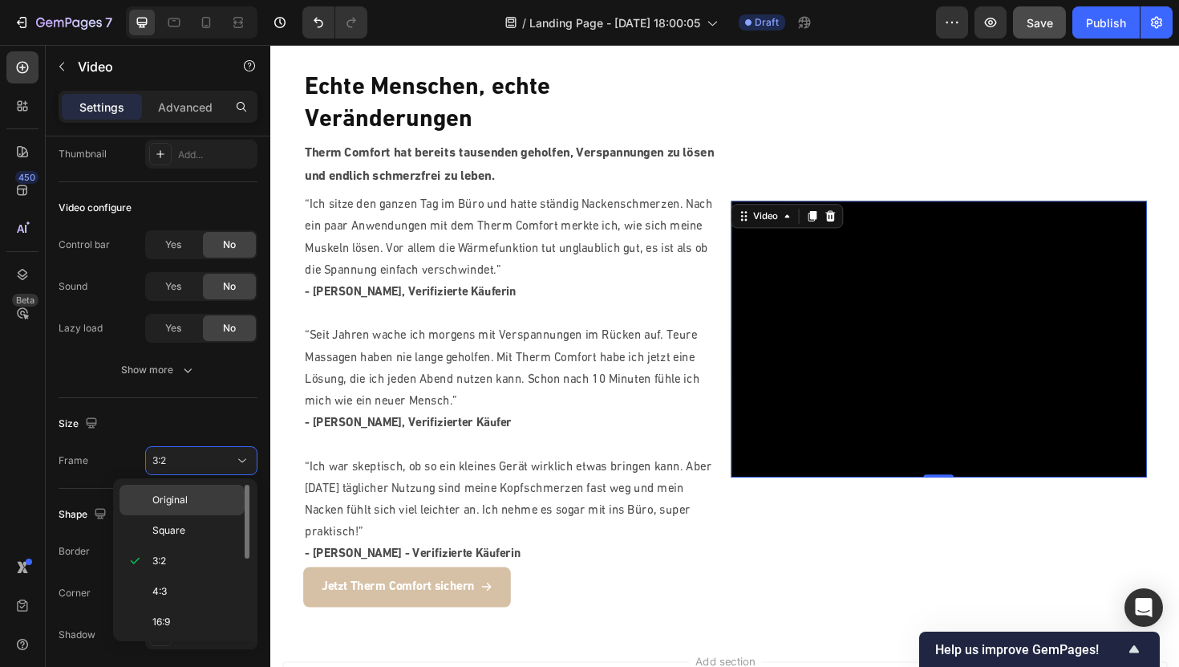
click at [177, 499] on span "Original" at bounding box center [169, 499] width 35 height 14
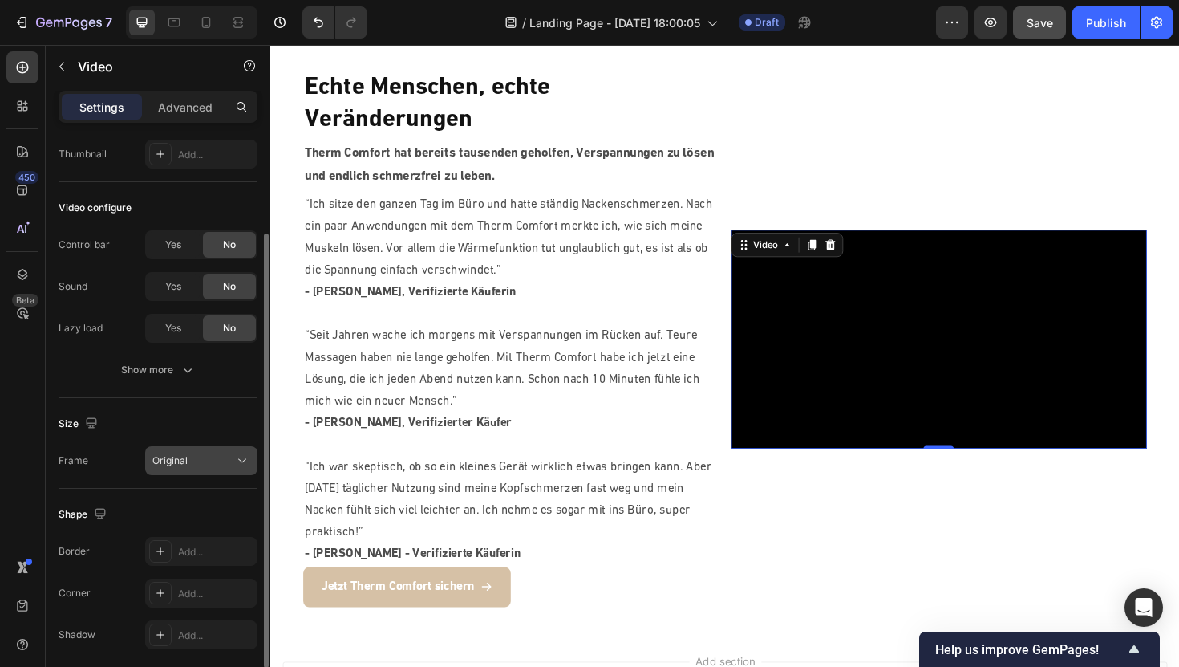
click at [199, 457] on div "Original" at bounding box center [193, 460] width 82 height 14
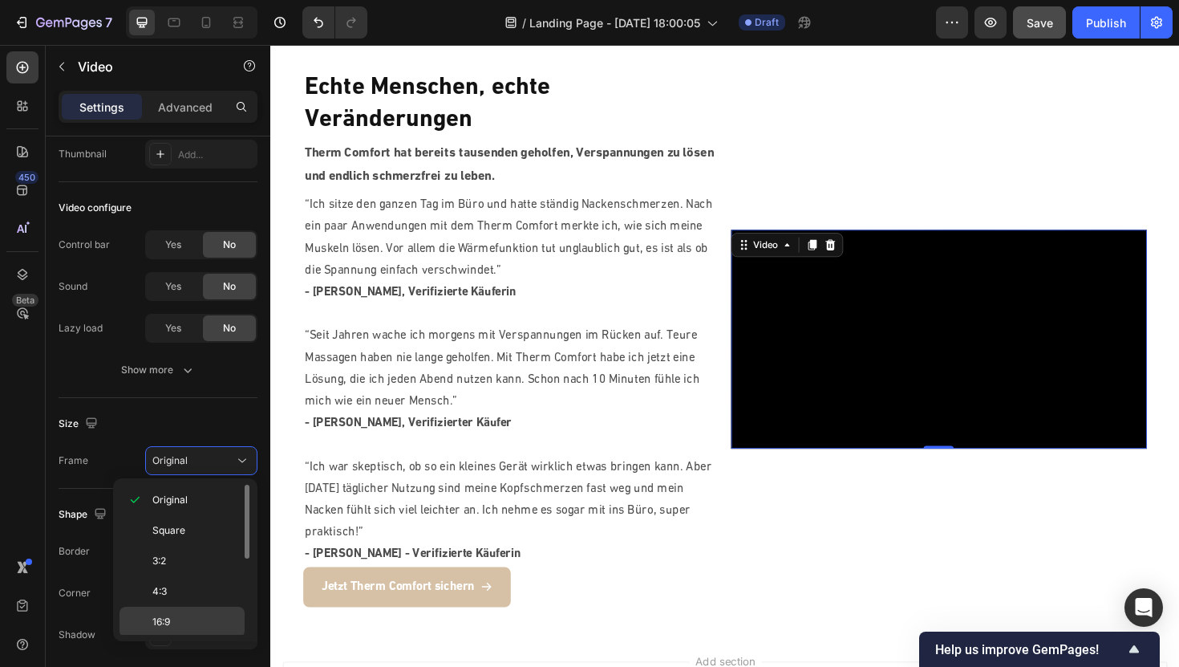
click at [155, 614] on div "16:9" at bounding box center [182, 621] width 125 height 30
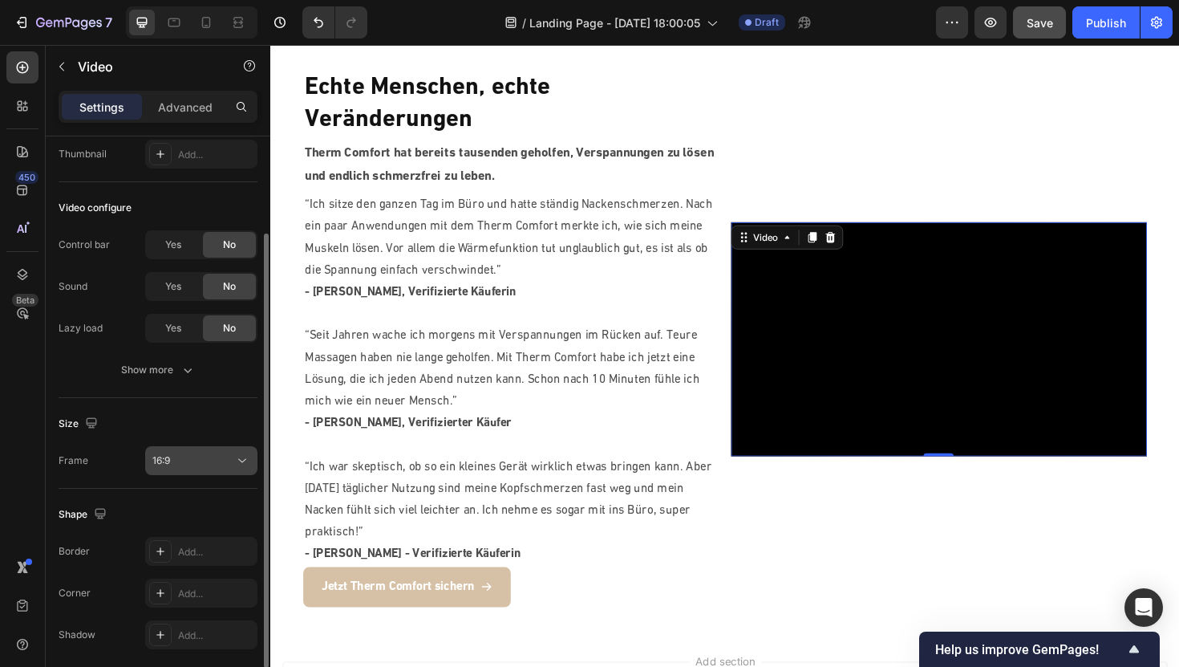
click at [202, 447] on button "16:9" at bounding box center [201, 460] width 112 height 29
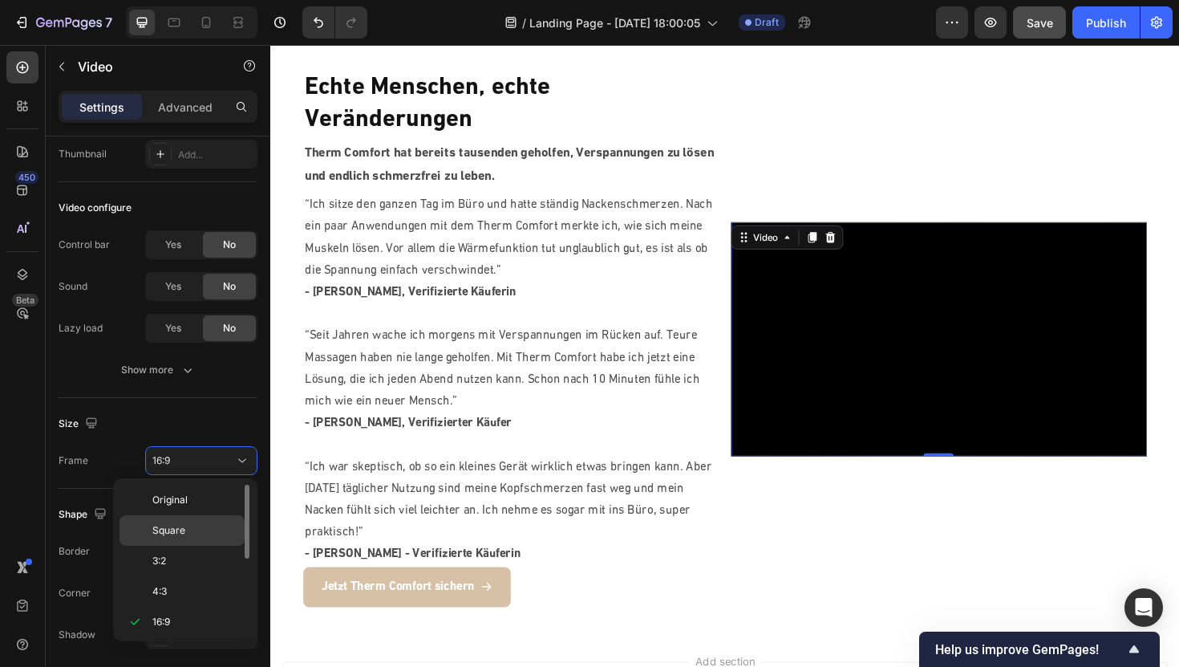
click at [171, 532] on span "Square" at bounding box center [168, 530] width 33 height 14
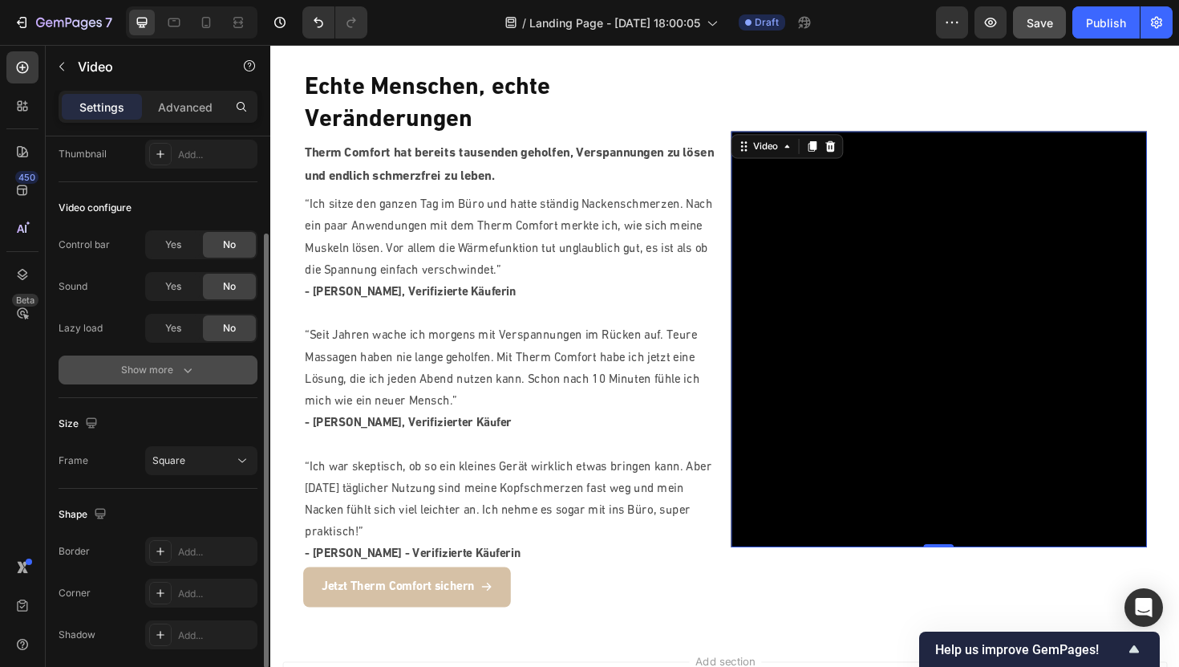
scroll to position [187, 0]
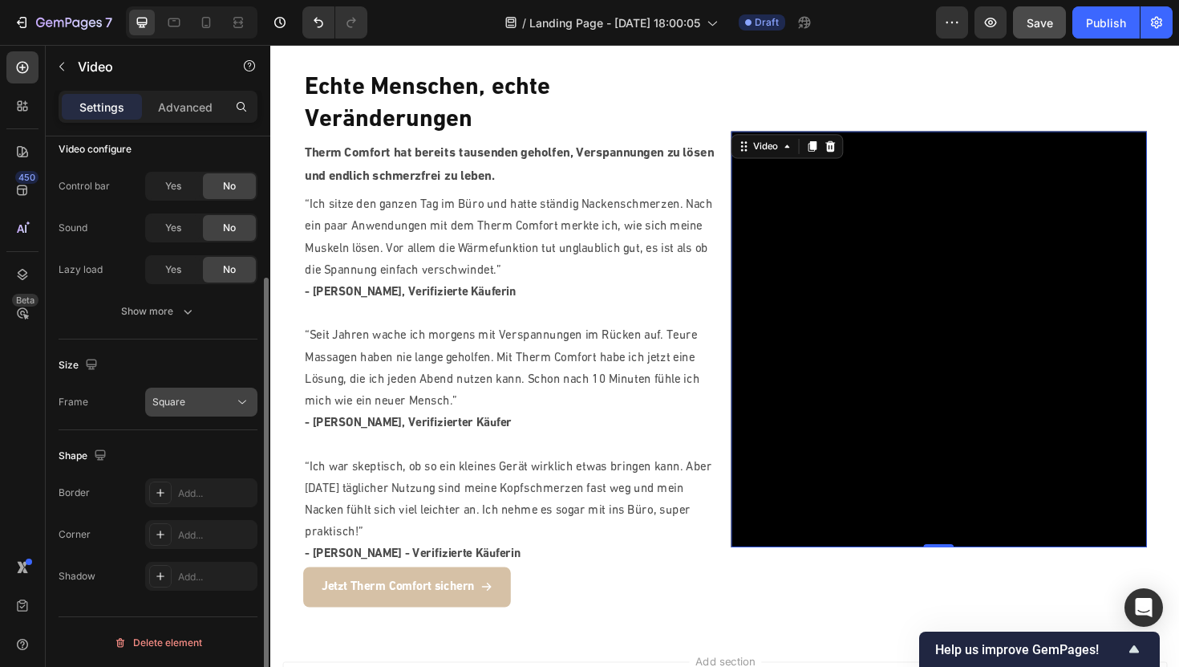
click at [195, 399] on div "Square" at bounding box center [193, 402] width 82 height 14
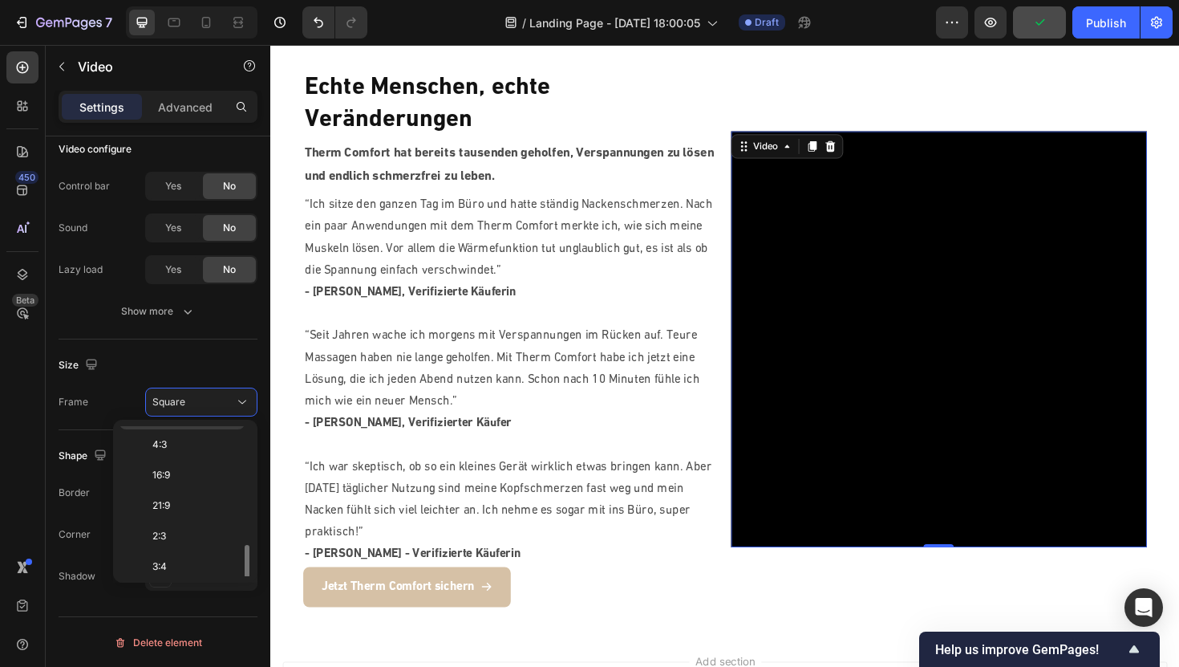
scroll to position [155, 0]
click at [161, 553] on span "Custom" at bounding box center [169, 560] width 35 height 14
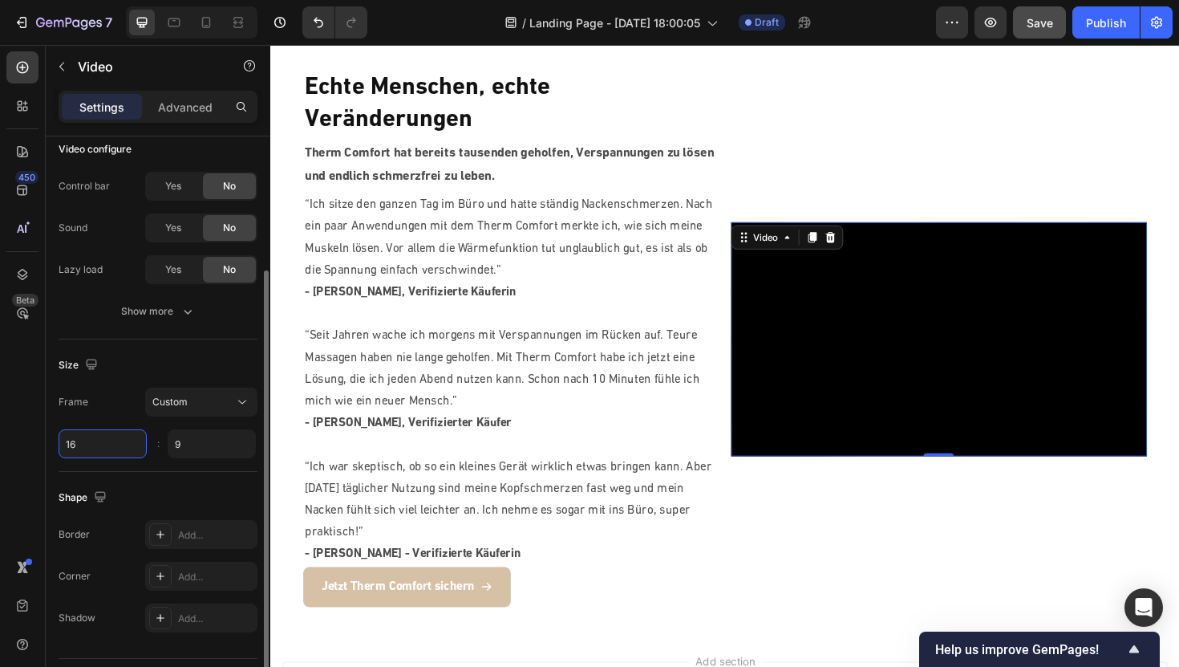
click at [121, 444] on input "16" at bounding box center [103, 443] width 88 height 29
type input "16"
click at [160, 440] on div ":" at bounding box center [157, 443] width 19 height 29
click at [188, 407] on div "Custom" at bounding box center [193, 402] width 82 height 14
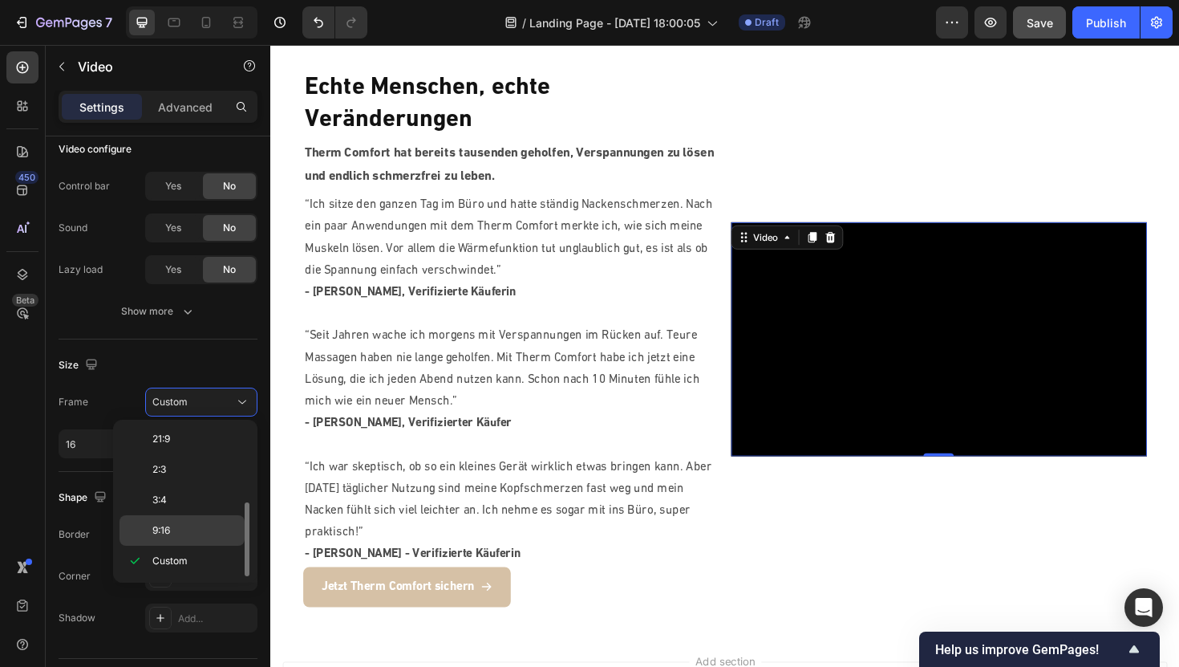
click at [159, 517] on div "9:16" at bounding box center [182, 530] width 125 height 30
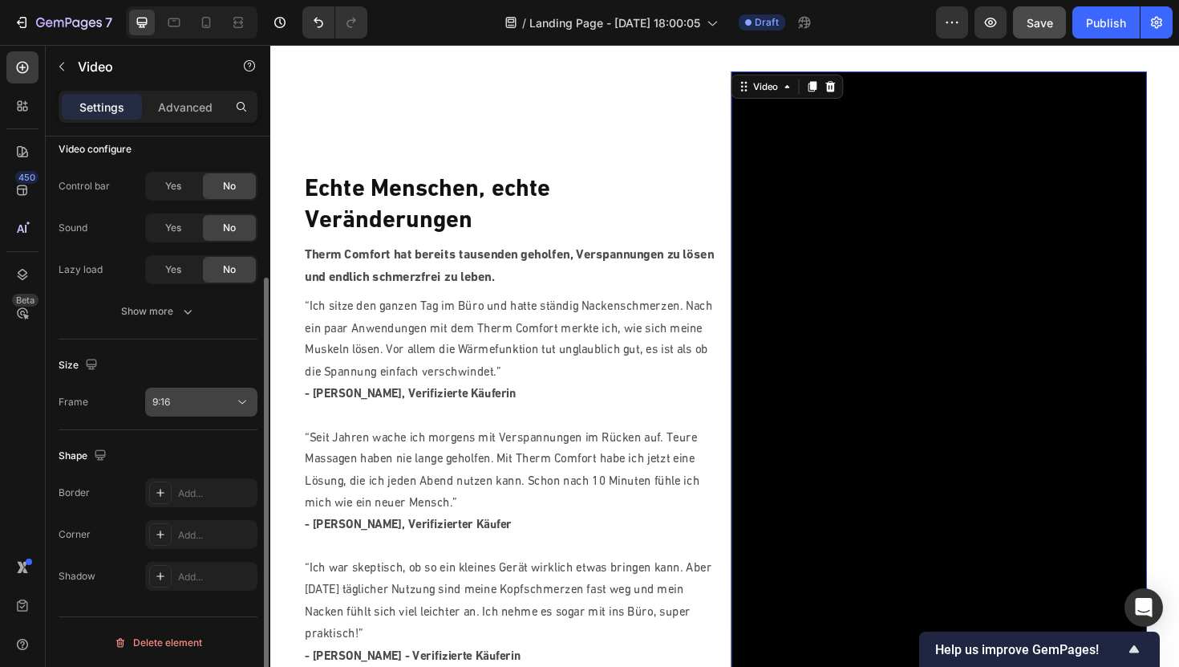
click at [185, 405] on div "9:16" at bounding box center [193, 402] width 82 height 14
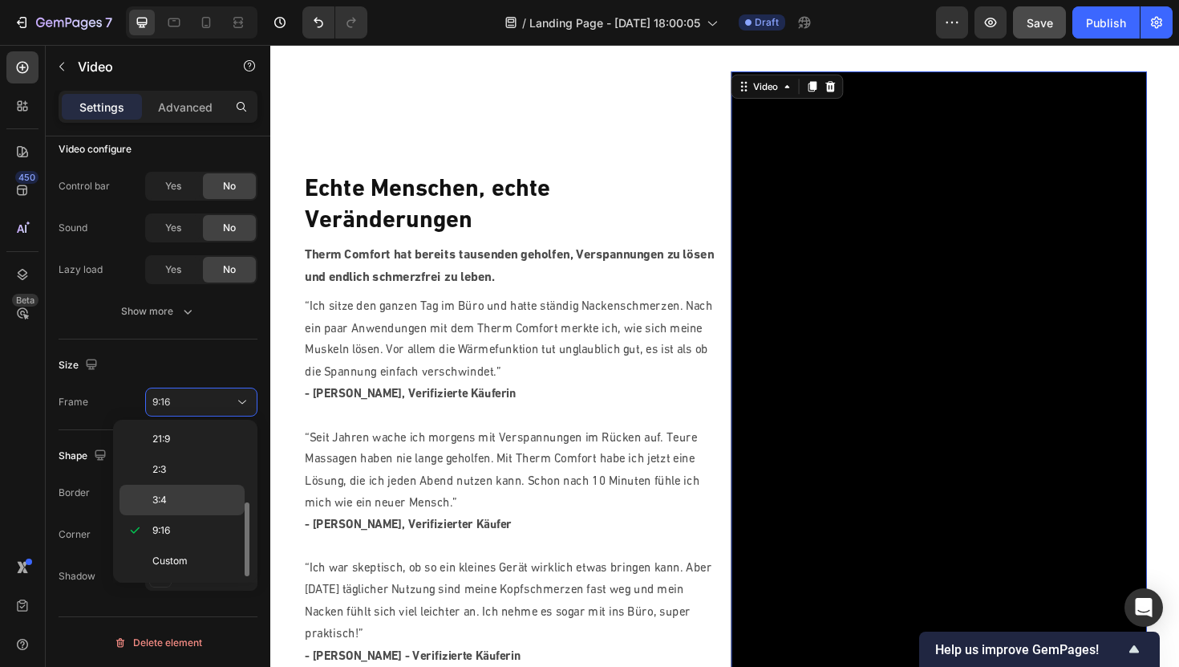
click at [161, 491] on div "3:4" at bounding box center [182, 499] width 125 height 30
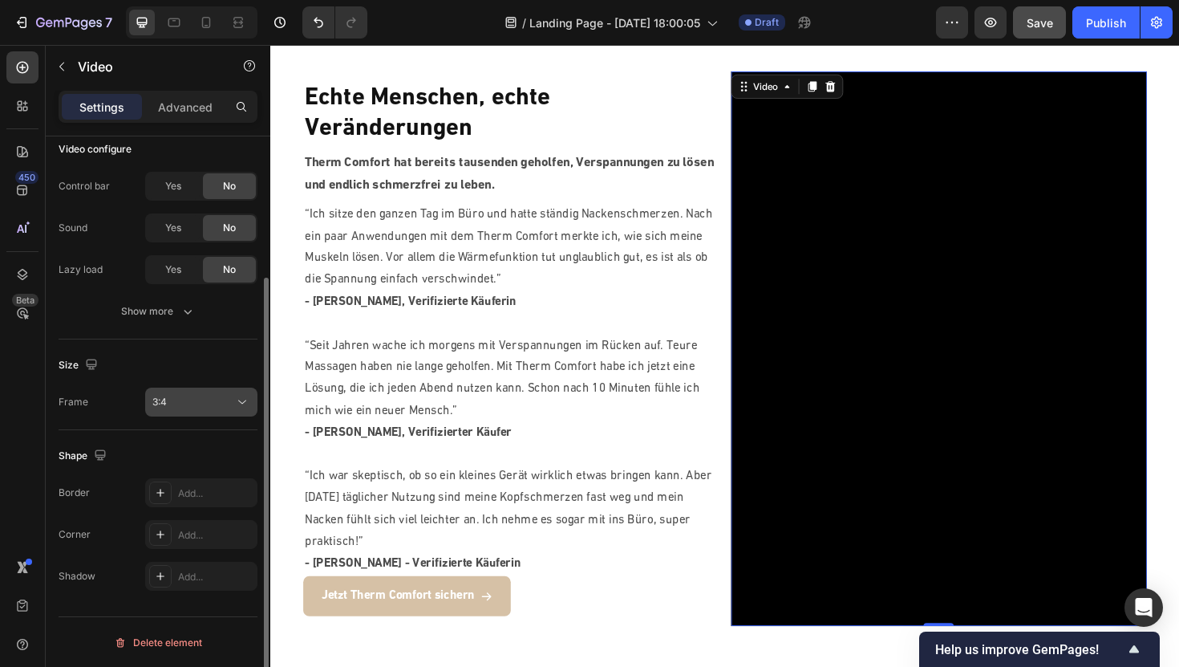
click at [196, 402] on div "3:4" at bounding box center [193, 402] width 82 height 14
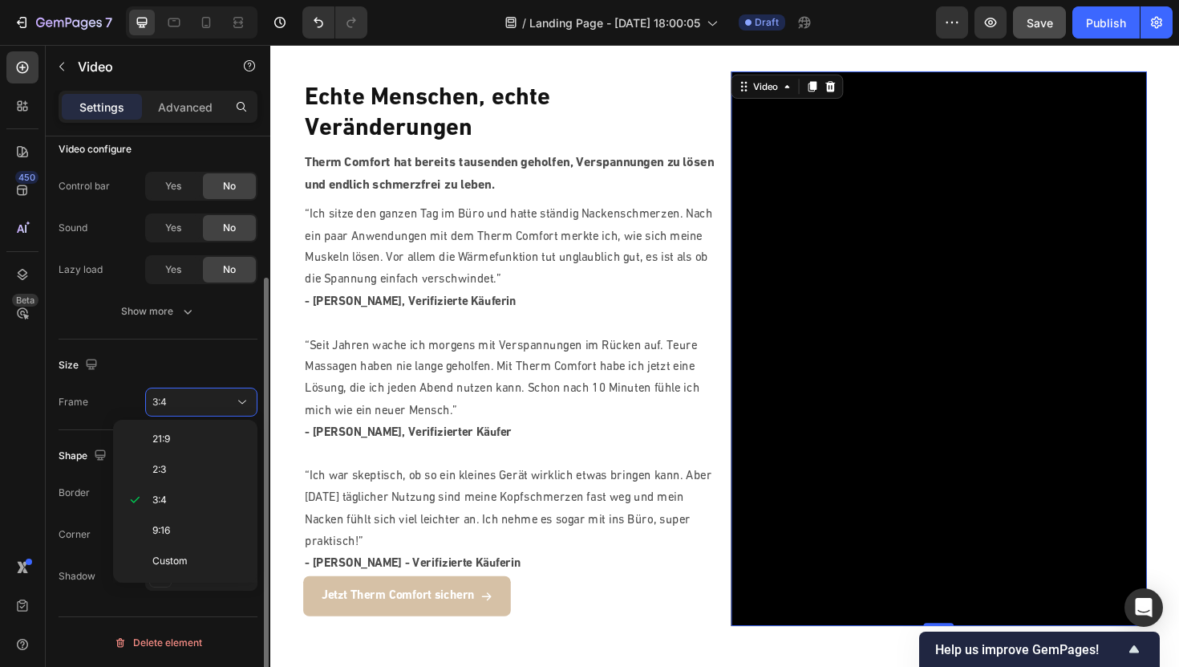
click at [131, 379] on div "Size Frame 3:4" at bounding box center [158, 384] width 199 height 91
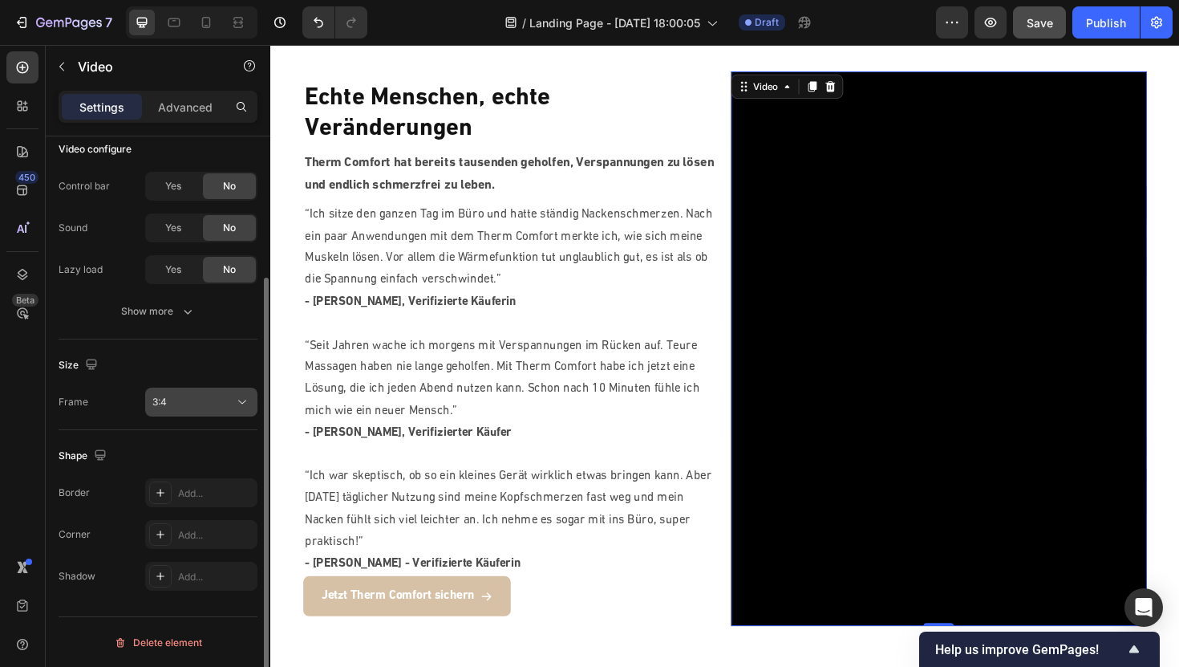
click at [173, 397] on div "3:4" at bounding box center [193, 402] width 82 height 14
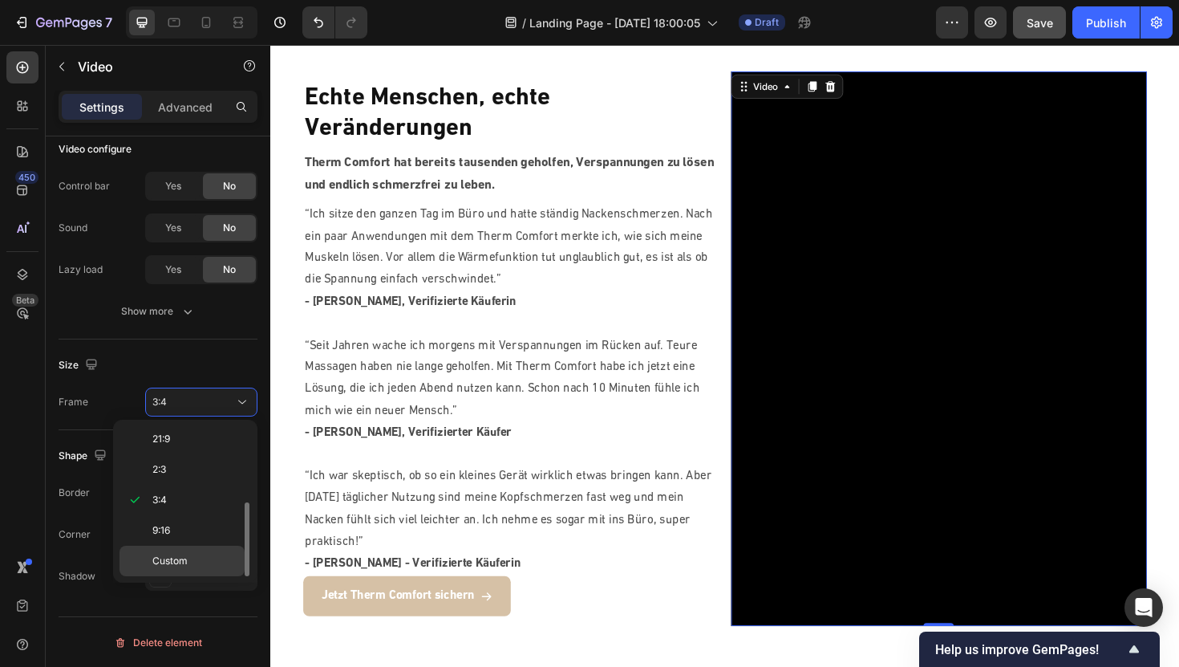
click at [161, 553] on span "Custom" at bounding box center [169, 560] width 35 height 14
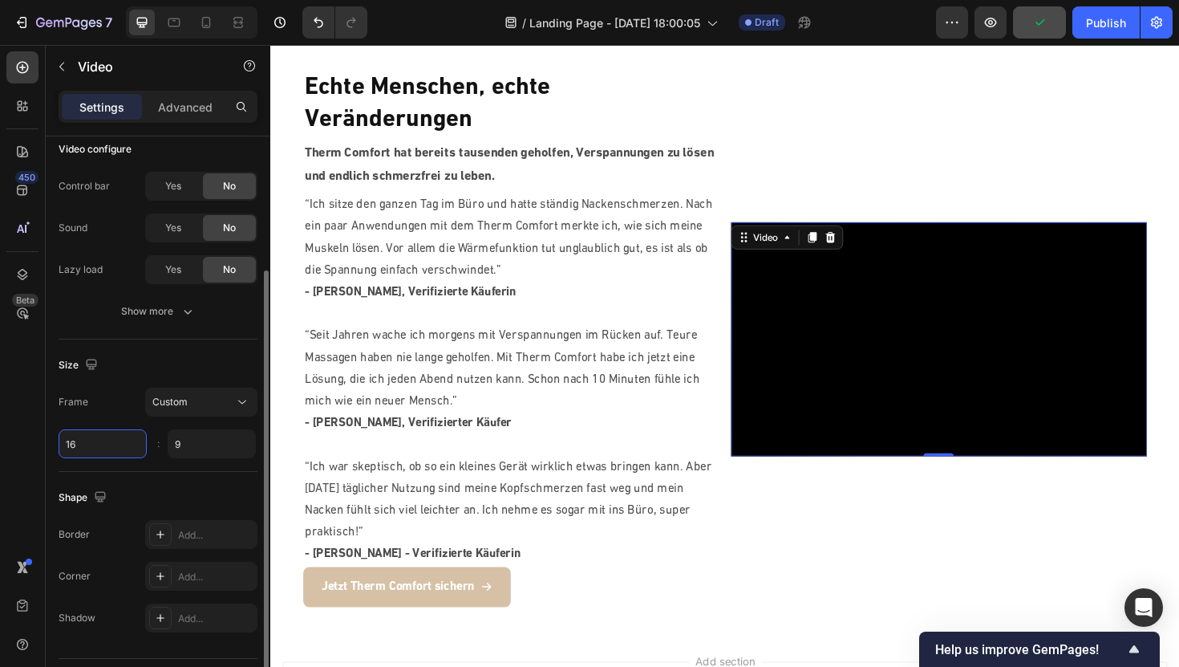
click at [114, 435] on input "16" at bounding box center [103, 443] width 88 height 29
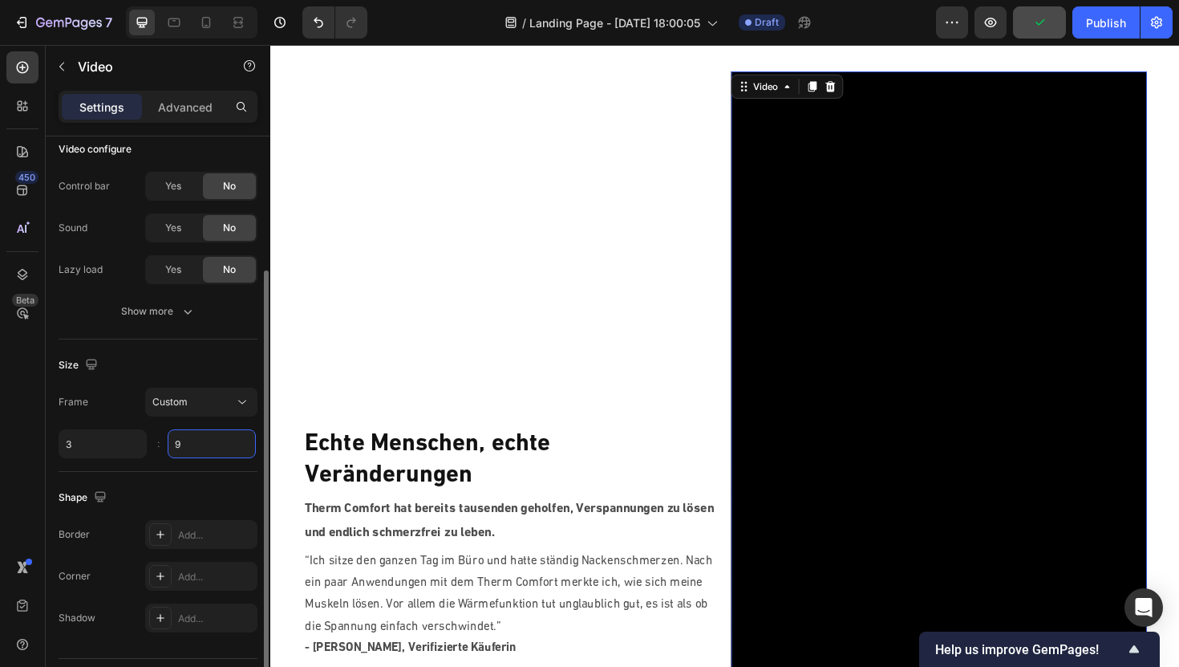
type input "3"
click at [188, 441] on input "9" at bounding box center [212, 443] width 88 height 29
type input "4"
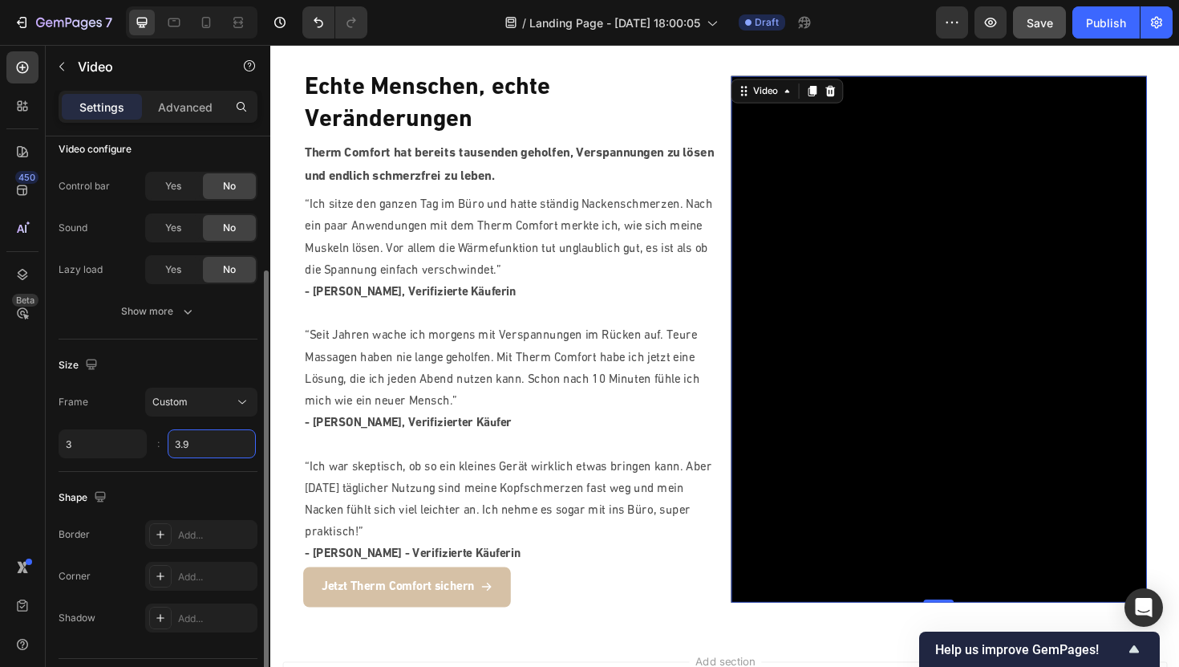
type input "3.9"
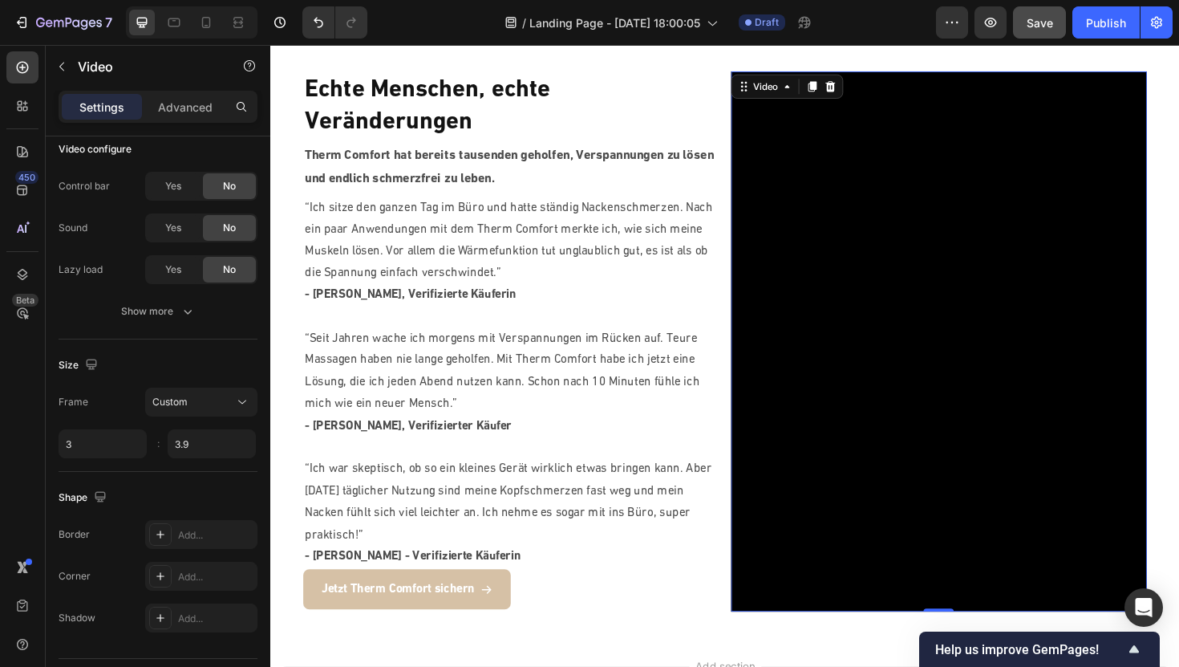
click at [293, 253] on section "Echte Menschen, echte Veränderungen Heading Therm Comfort hat bereits tausenden…" at bounding box center [752, 358] width 940 height 623
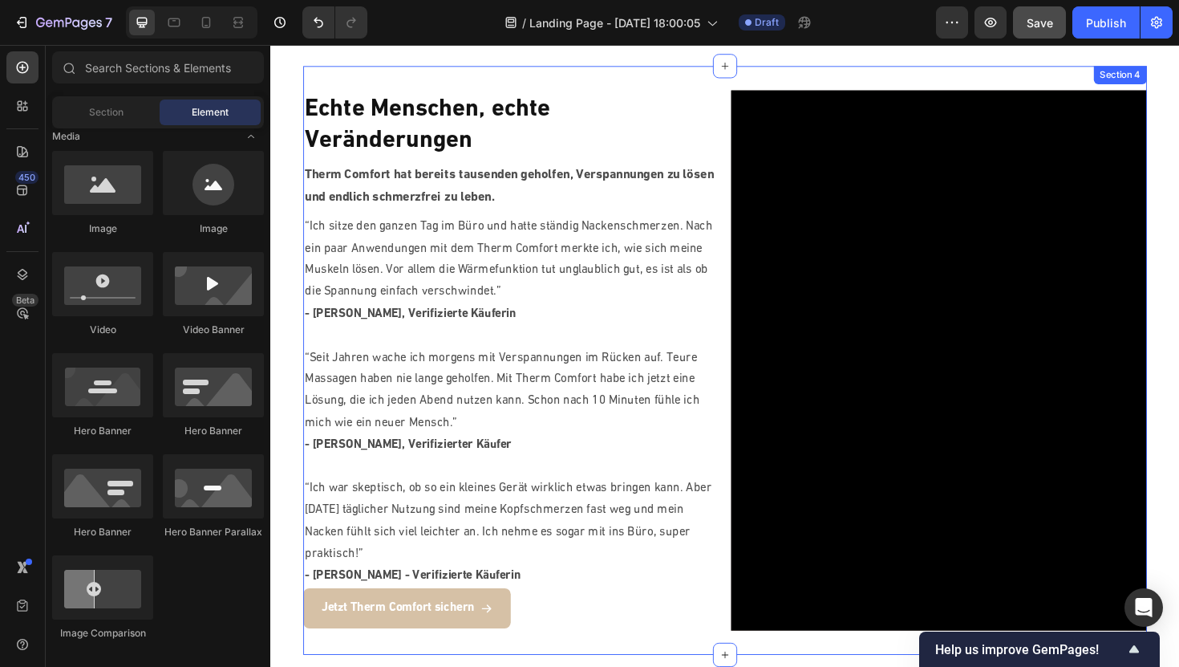
scroll to position [1518, 0]
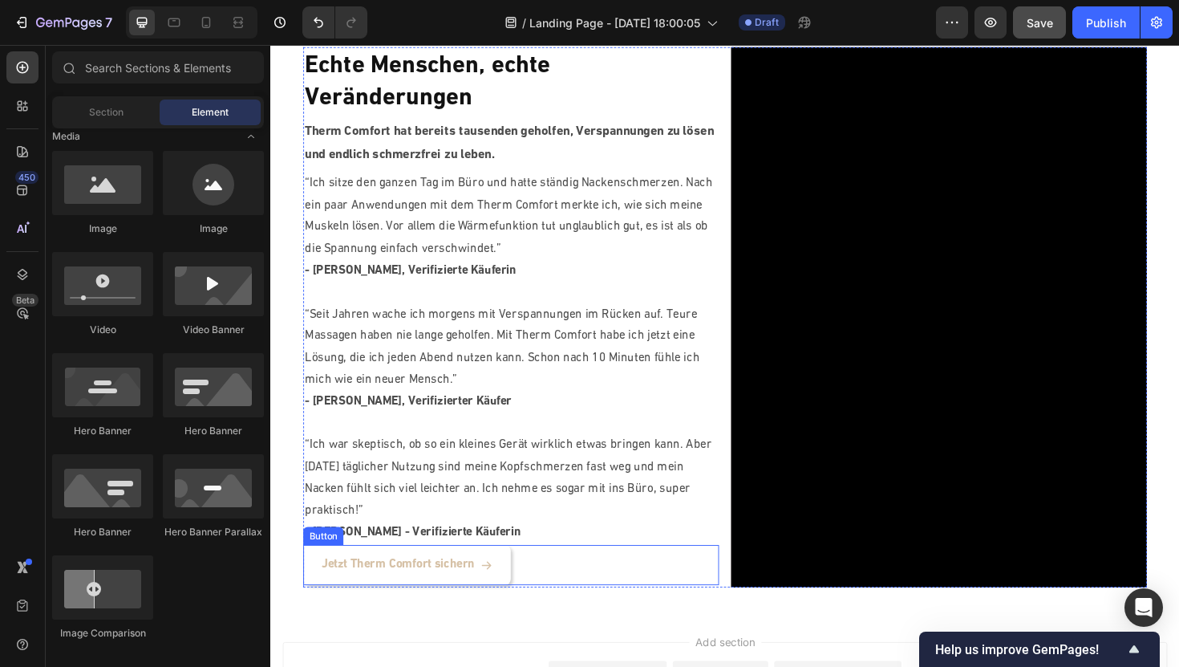
click at [494, 578] on link "Jetzt Therm Comfort sichern" at bounding box center [415, 595] width 220 height 43
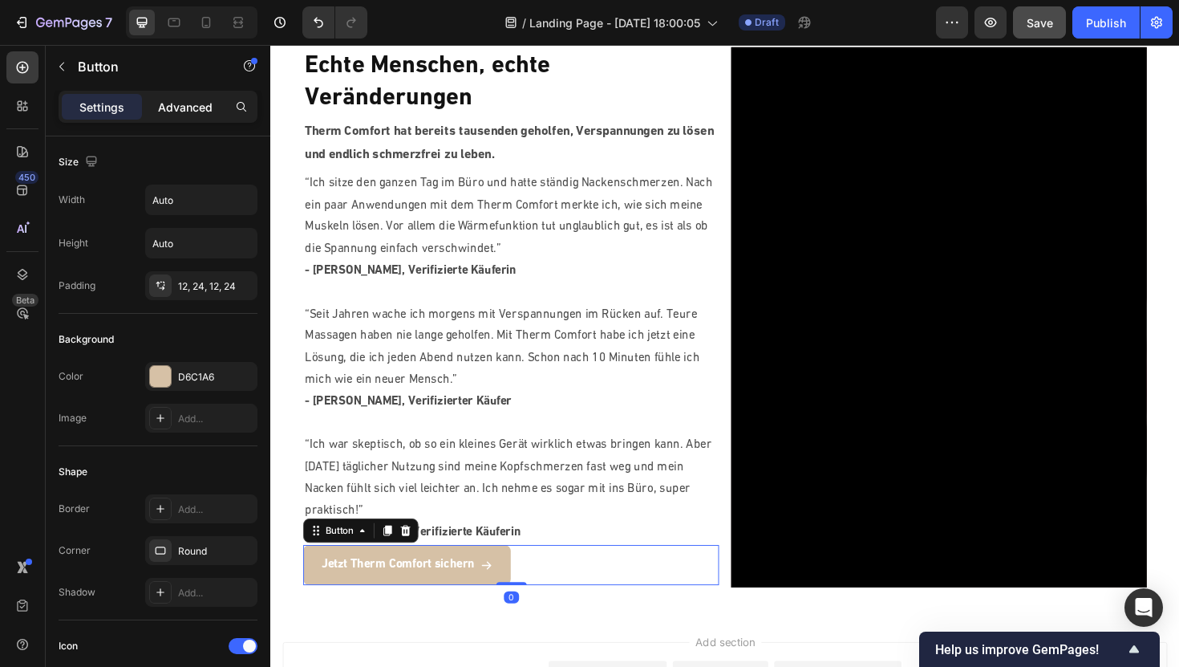
click at [193, 118] on div "Advanced" at bounding box center [185, 107] width 80 height 26
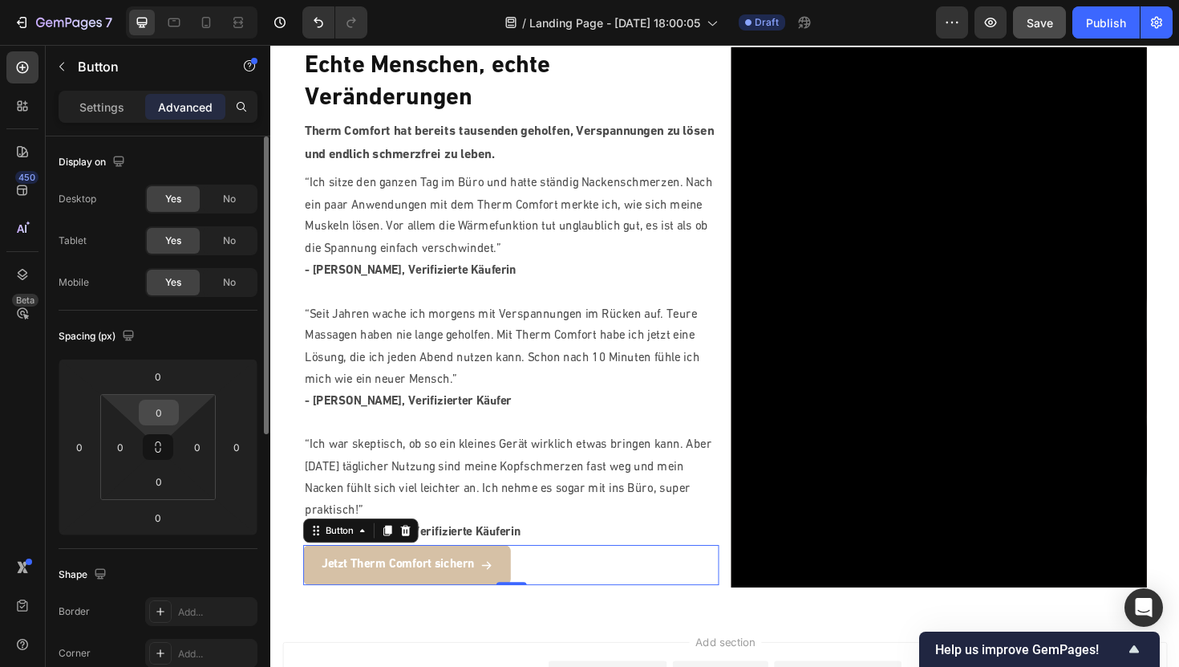
click at [162, 411] on input "0" at bounding box center [159, 412] width 32 height 24
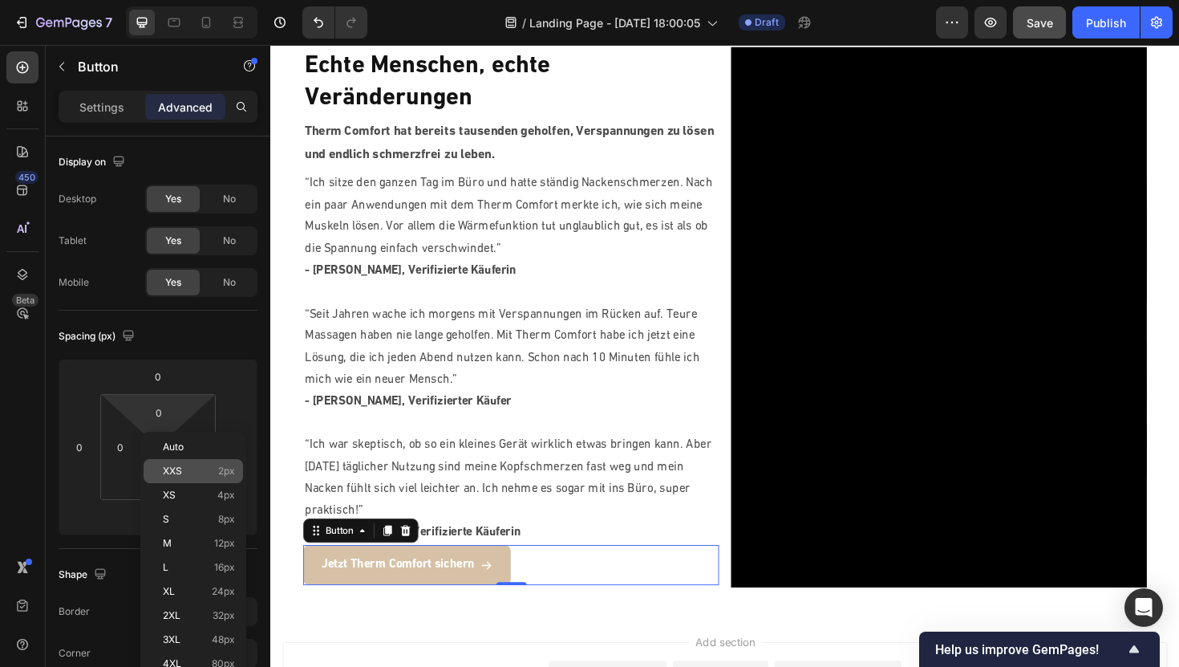
click at [177, 473] on span "XXS" at bounding box center [172, 470] width 19 height 11
type input "2"
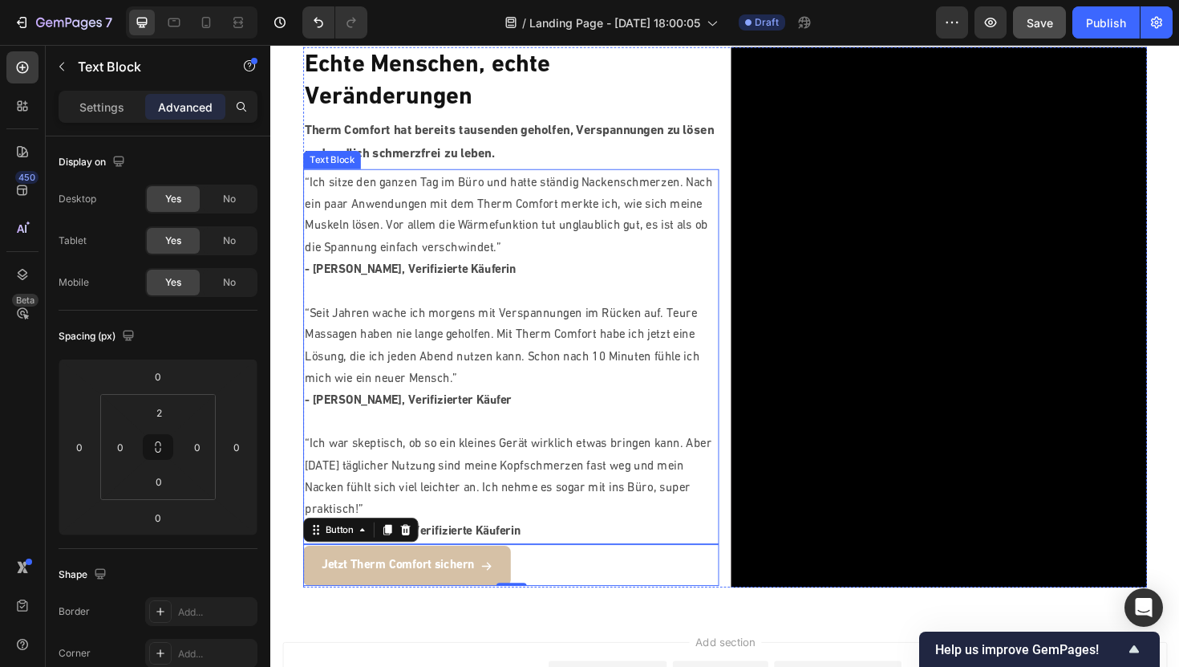
click at [480, 557] on strong "- [PERSON_NAME] - Verifizierte Käuferin" at bounding box center [420, 559] width 229 height 13
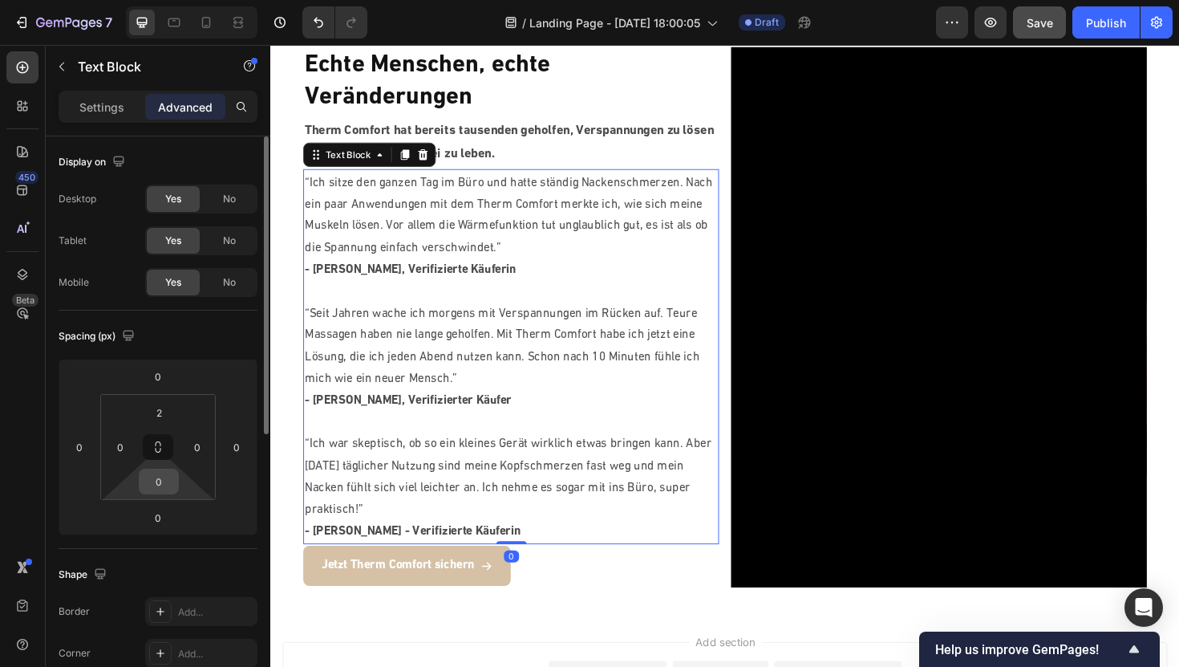
click at [166, 488] on input "0" at bounding box center [159, 481] width 32 height 24
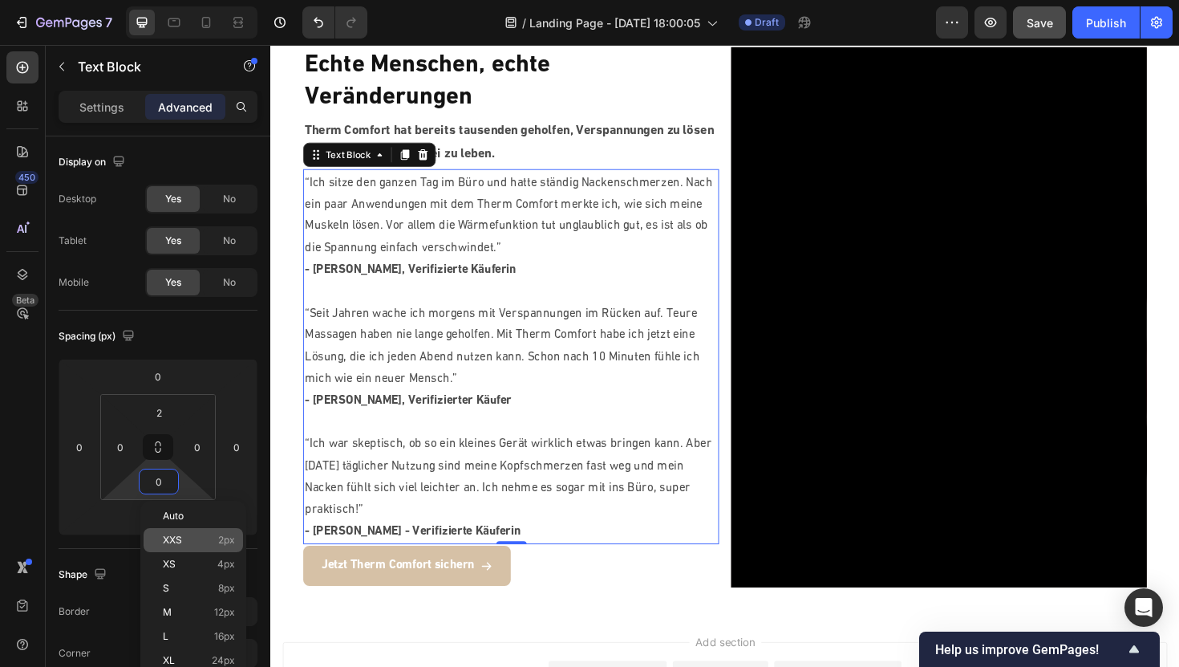
click at [188, 544] on p "XXS 2px" at bounding box center [199, 539] width 72 height 11
type input "2"
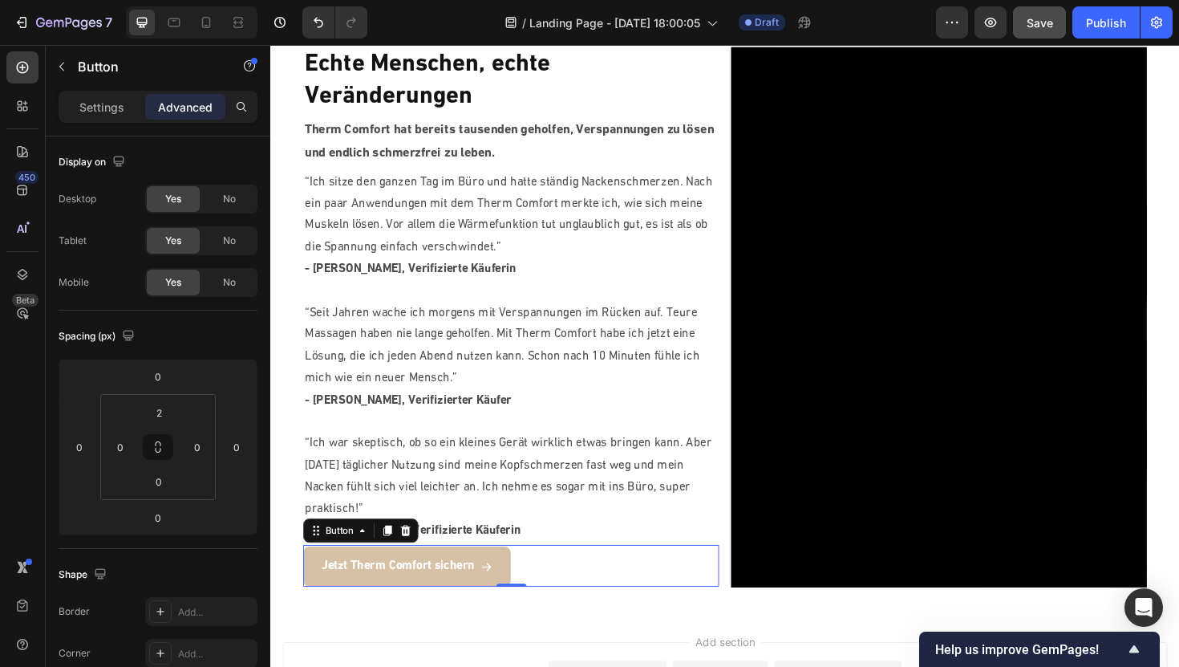
click at [571, 591] on div "Jetzt Therm Comfort sichern Button 0" at bounding box center [525, 596] width 440 height 44
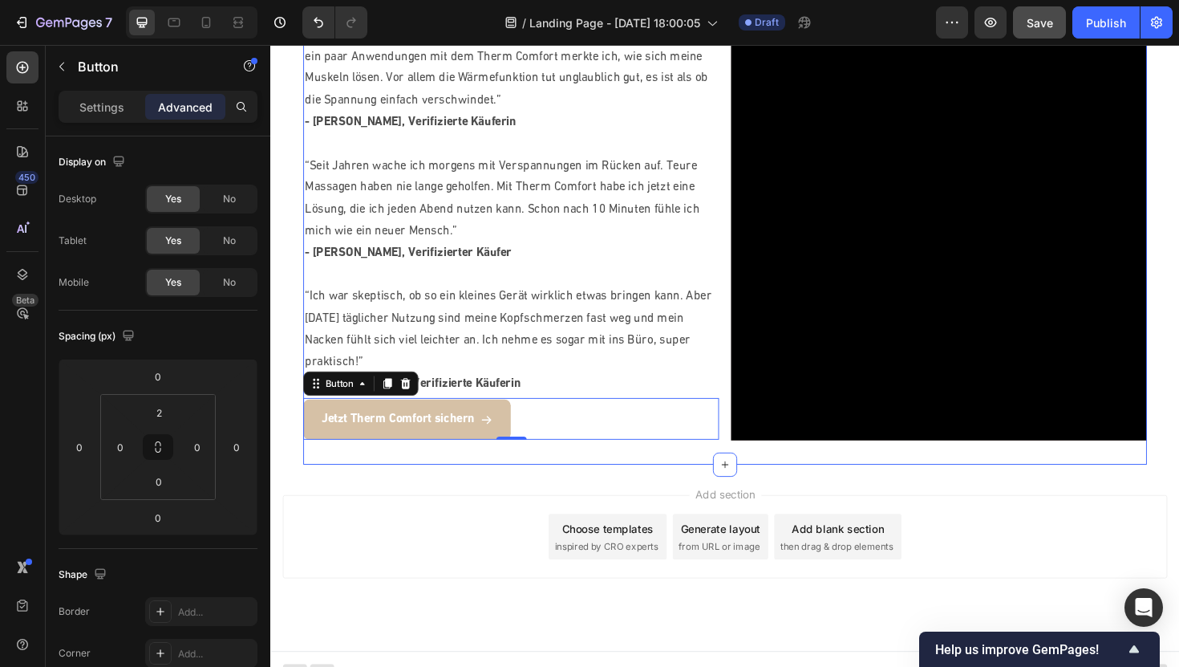
scroll to position [1690, 0]
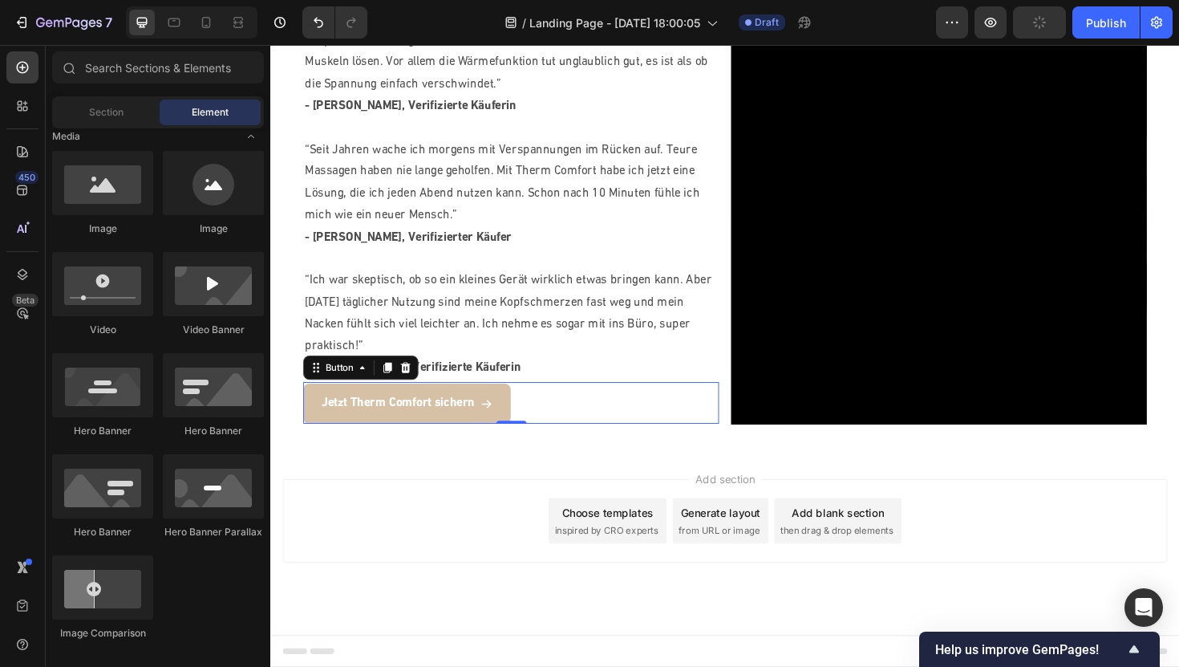
click at [481, 519] on div "Add section Choose templates inspired by CRO experts Generate layout from URL o…" at bounding box center [751, 549] width 937 height 88
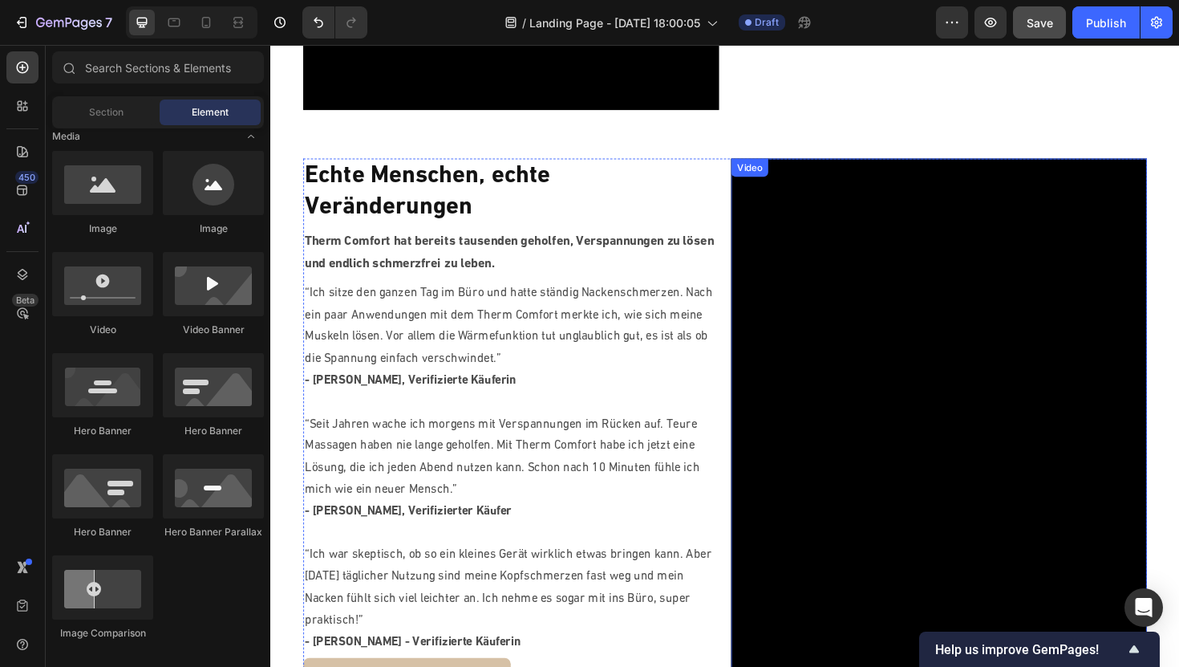
scroll to position [1401, 0]
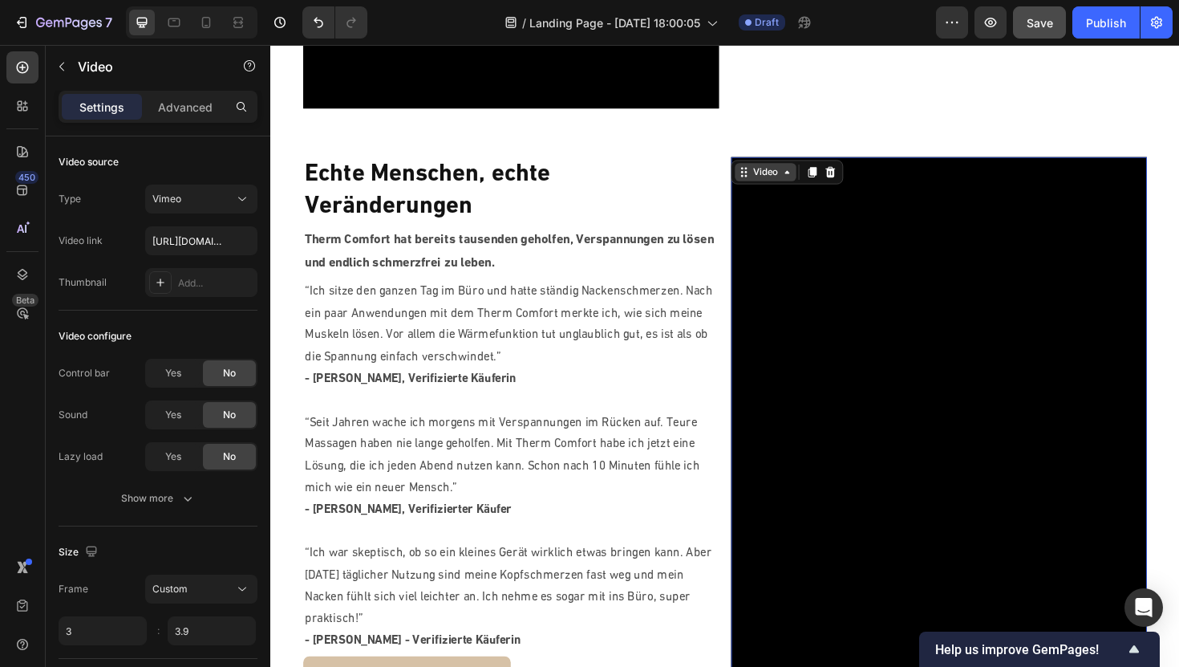
click at [780, 172] on div "Video" at bounding box center [794, 179] width 33 height 14
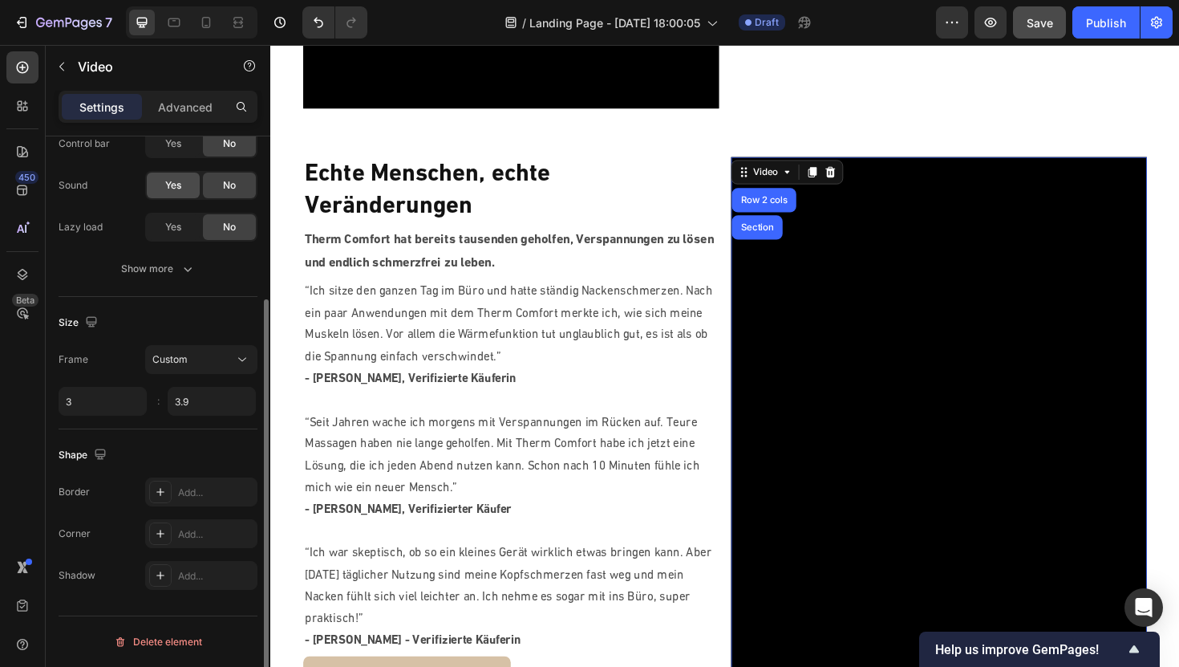
scroll to position [229, 0]
click at [195, 407] on input "3.9" at bounding box center [212, 401] width 88 height 29
click at [191, 405] on input "3.9" at bounding box center [212, 401] width 88 height 29
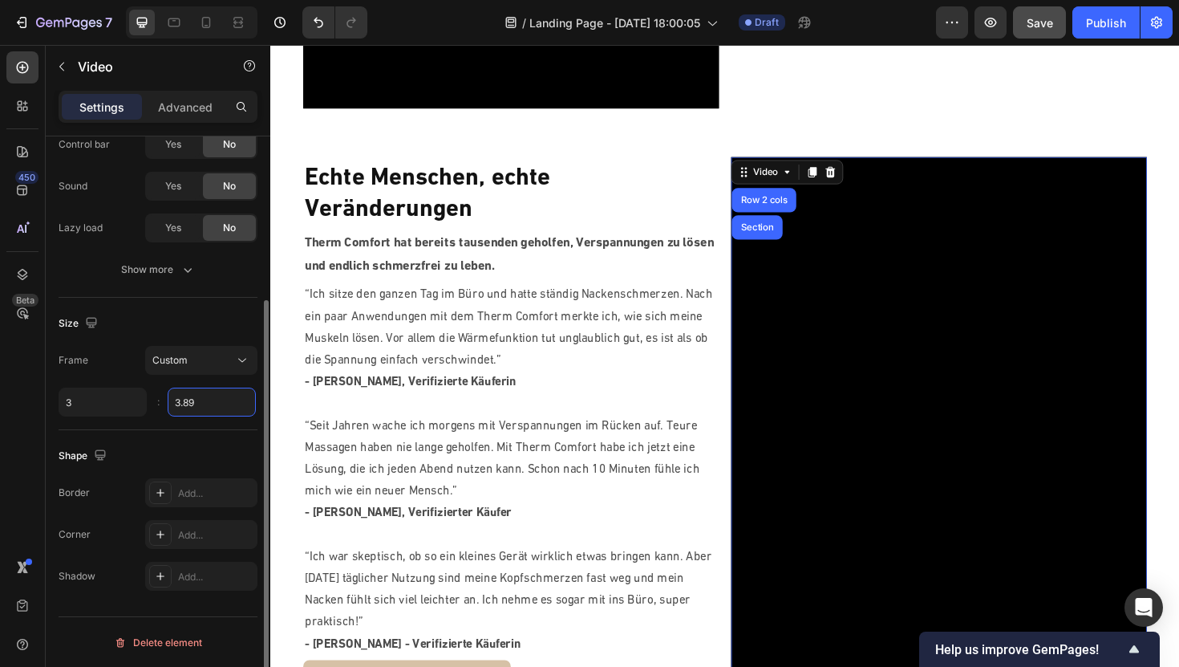
type input "3.89"
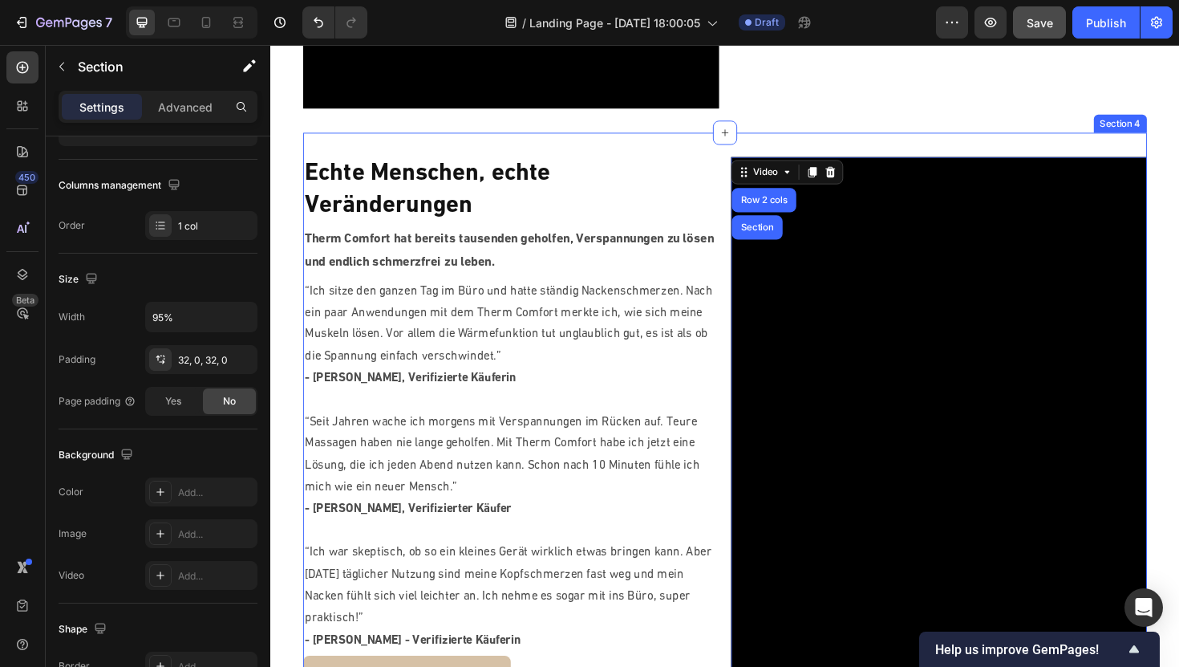
click at [552, 141] on div "Echte Menschen, echte Veränderungen Heading Therm Comfort hat bereits tausenden…" at bounding box center [751, 449] width 893 height 622
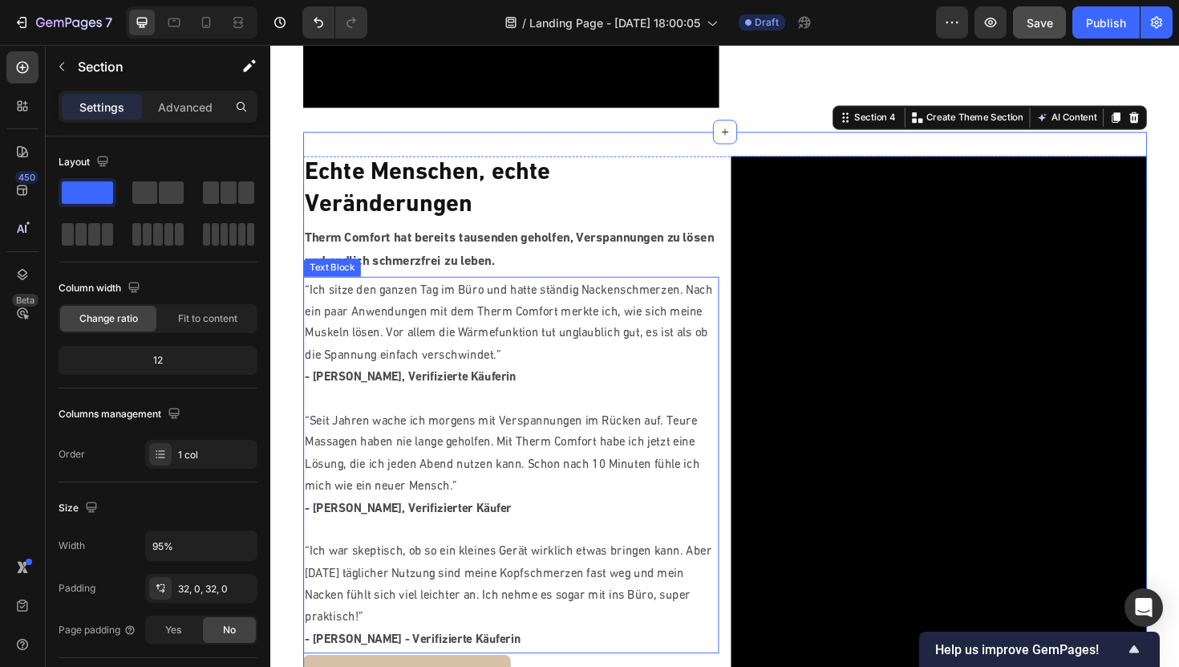
scroll to position [1379, 0]
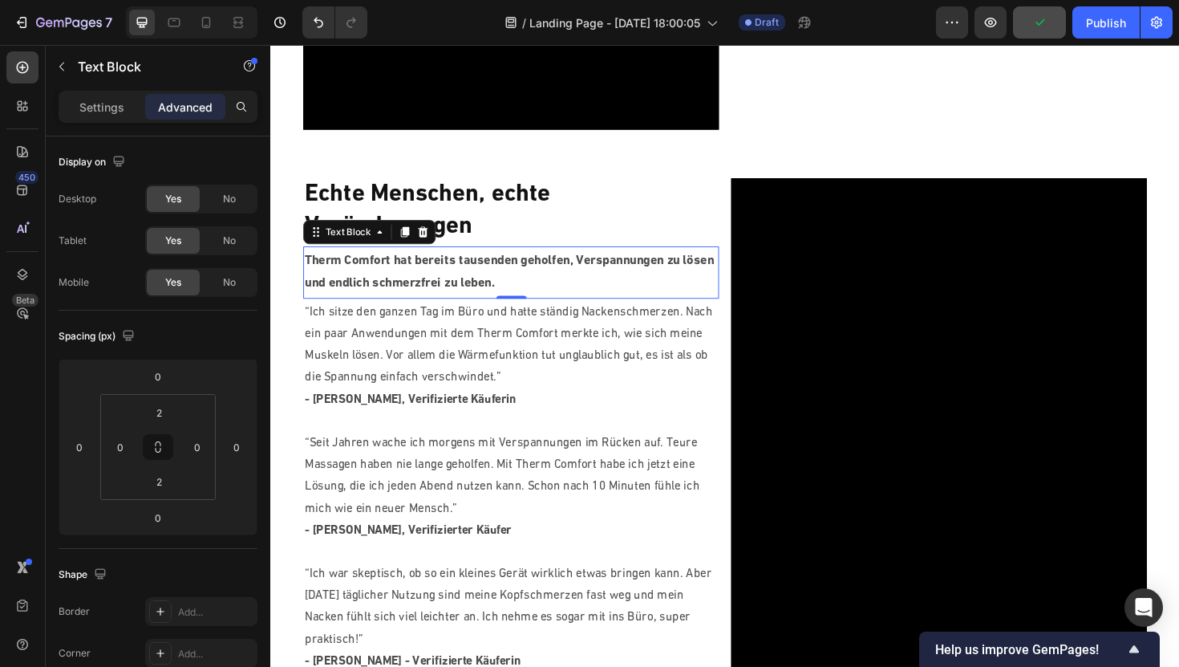
click at [671, 273] on p "Therm Comfort hat bereits tausenden geholfen, Verspannungen zu lösen und endlic…" at bounding box center [524, 285] width 437 height 49
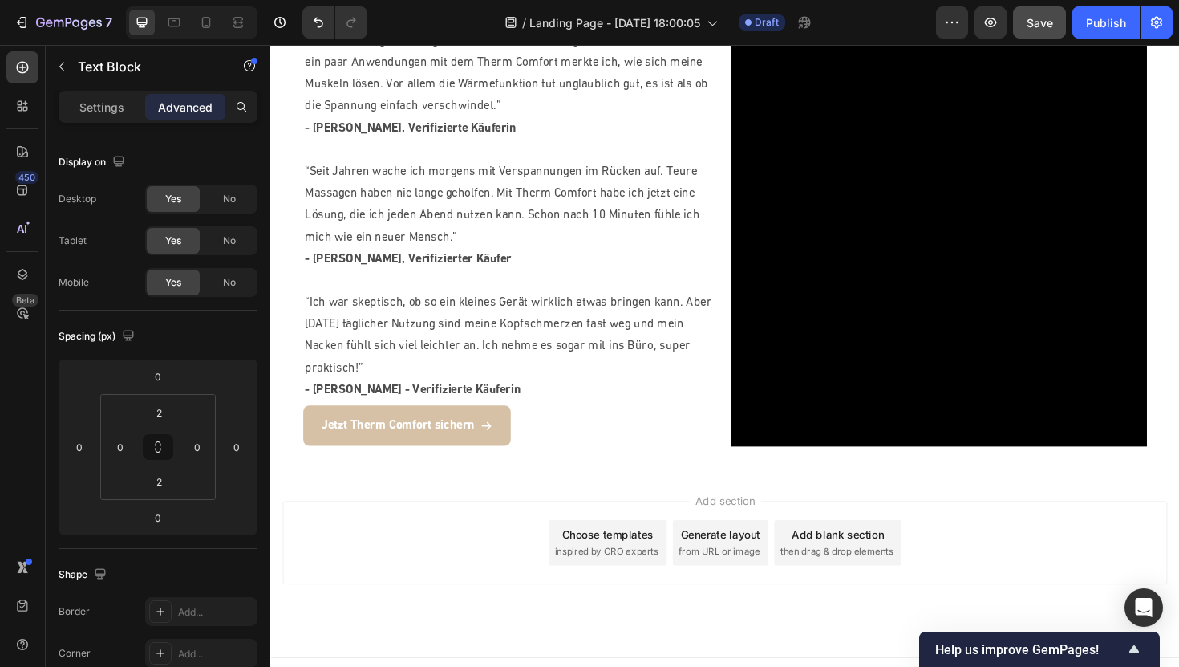
scroll to position [1688, 0]
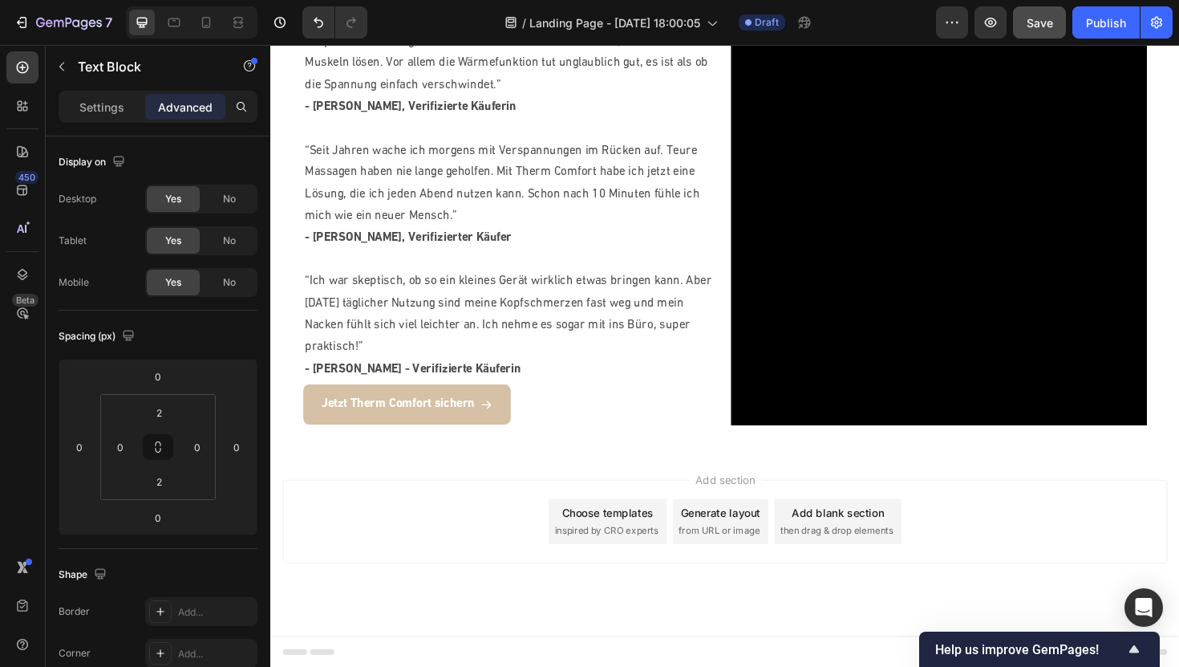
click at [926, 545] on div "Add blank section then drag & drop elements" at bounding box center [871, 549] width 135 height 48
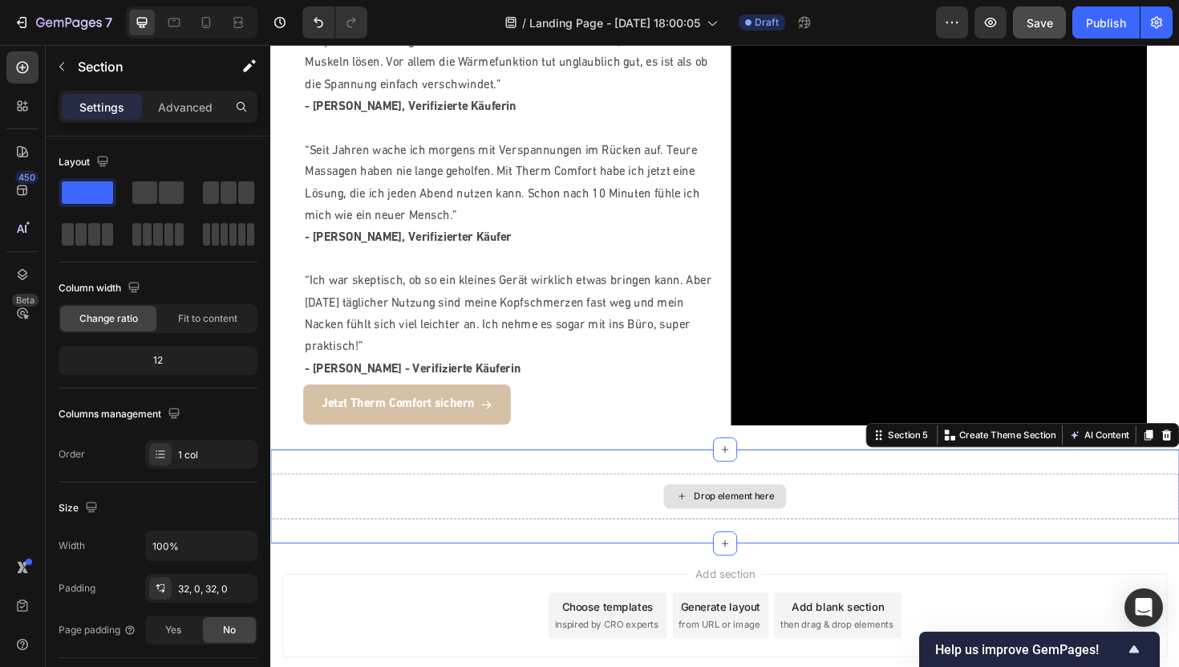
click at [679, 519] on div "Drop element here" at bounding box center [751, 523] width 963 height 48
drag, startPoint x: 428, startPoint y: 251, endPoint x: 449, endPoint y: 518, distance: 267.9
drag, startPoint x: 414, startPoint y: 229, endPoint x: 445, endPoint y: 510, distance: 283.3
drag, startPoint x: 438, startPoint y: 228, endPoint x: 622, endPoint y: 521, distance: 346.0
click at [169, 179] on div at bounding box center [158, 192] width 58 height 29
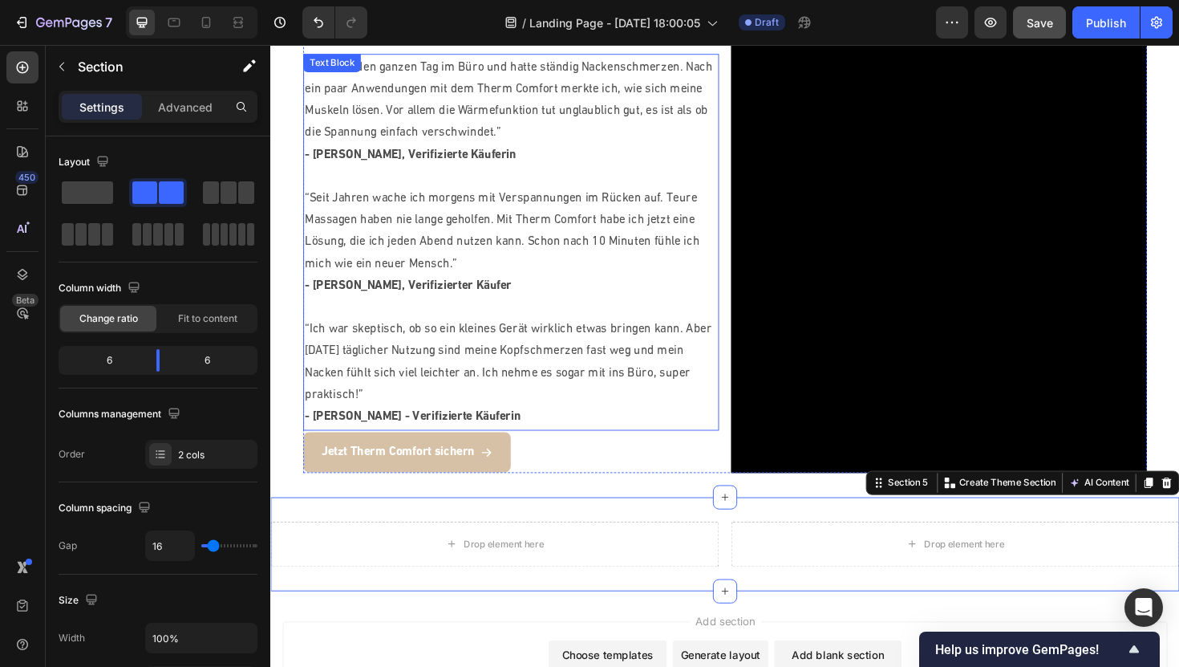
scroll to position [1630, 0]
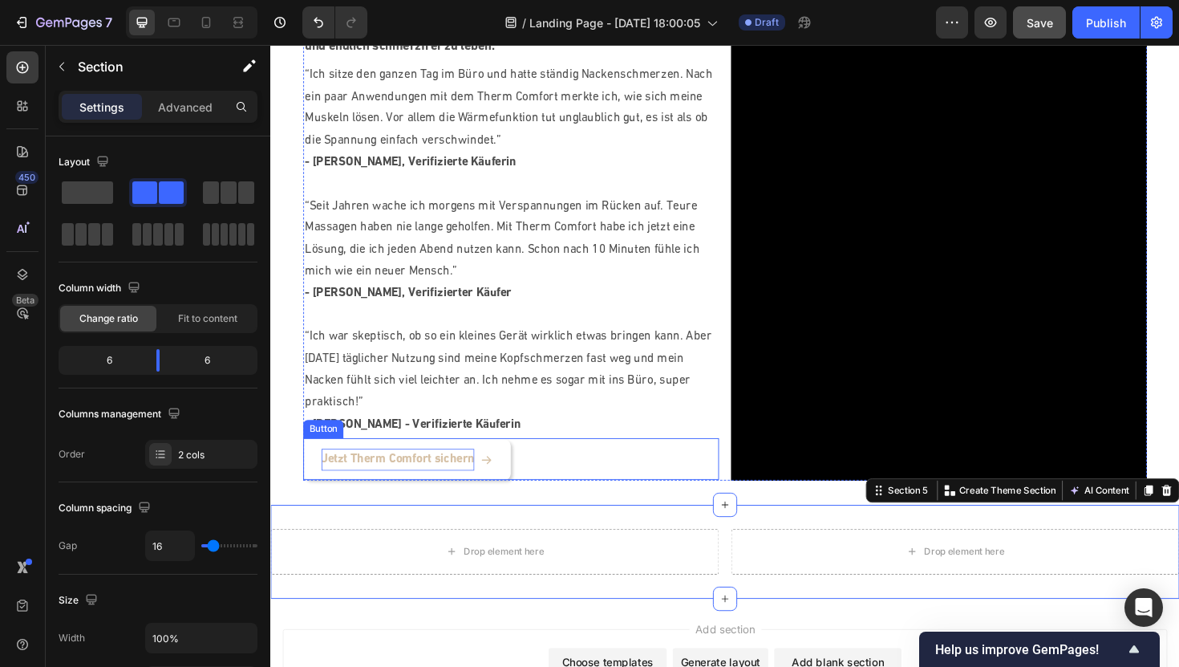
click at [484, 484] on strong "Jetzt Therm Comfort sichern" at bounding box center [405, 483] width 162 height 13
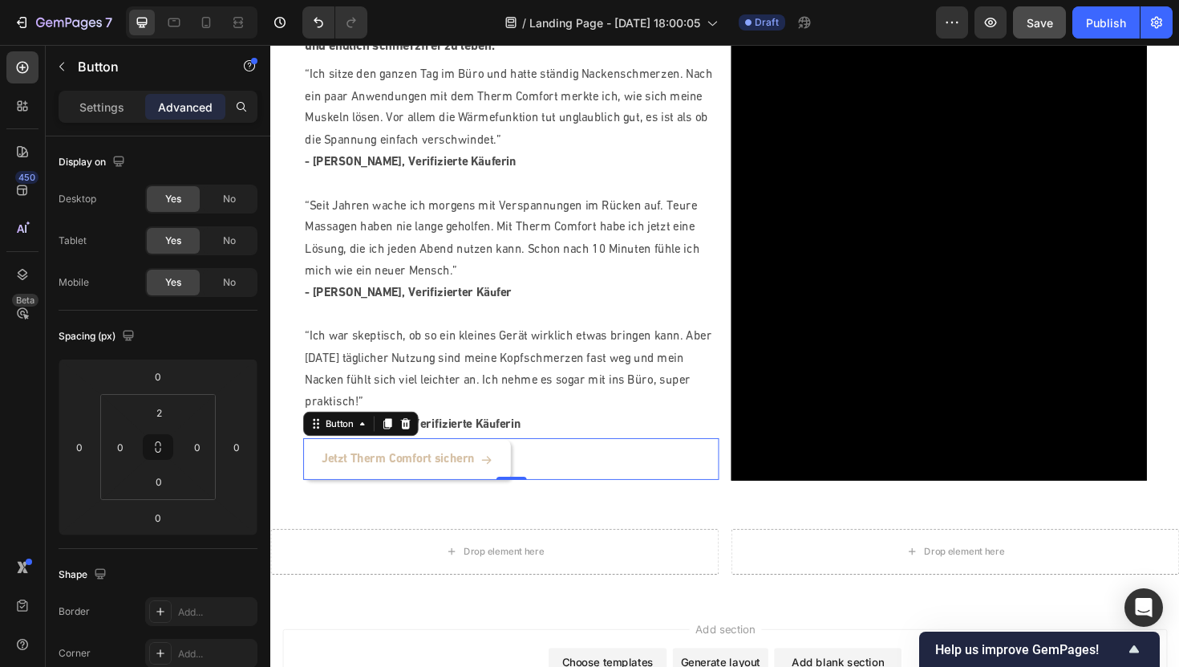
click at [497, 483] on icon at bounding box center [498, 484] width 13 height 13
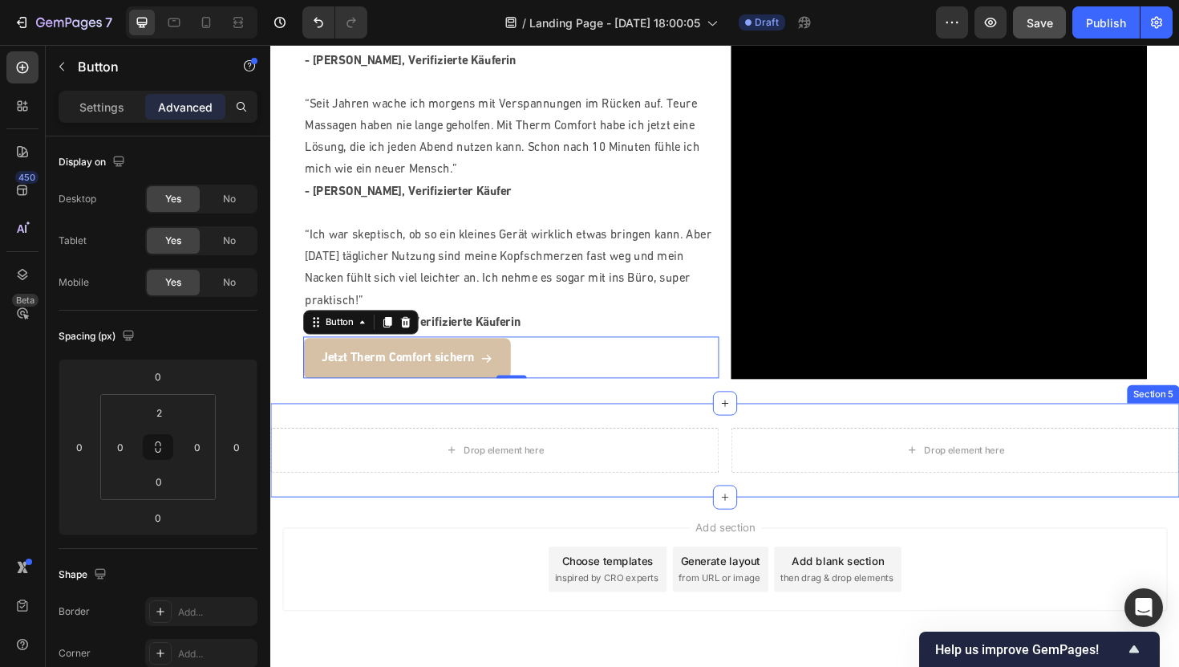
scroll to position [1738, 0]
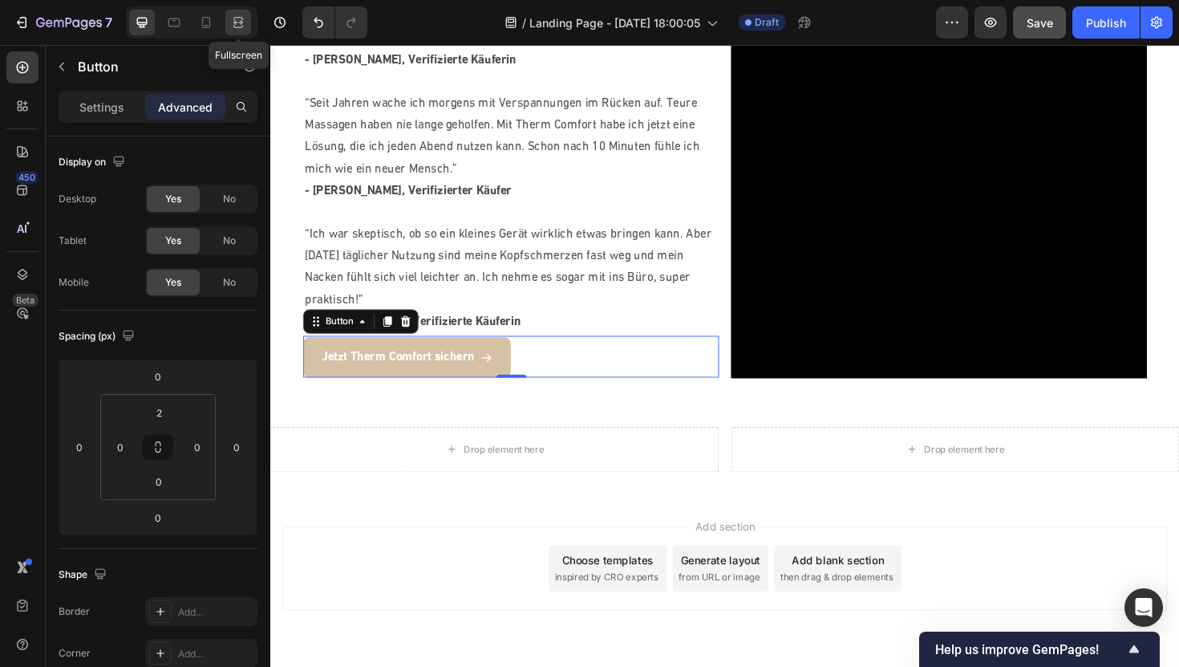
click at [245, 29] on icon at bounding box center [238, 22] width 16 height 16
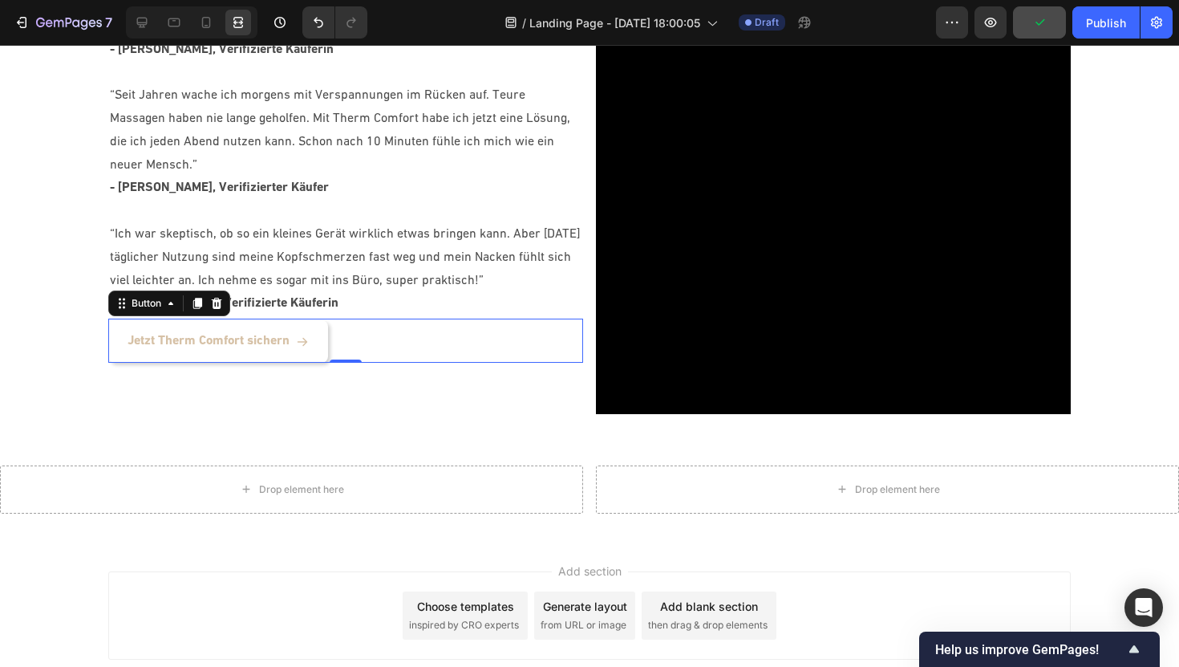
click at [306, 335] on icon at bounding box center [302, 341] width 13 height 13
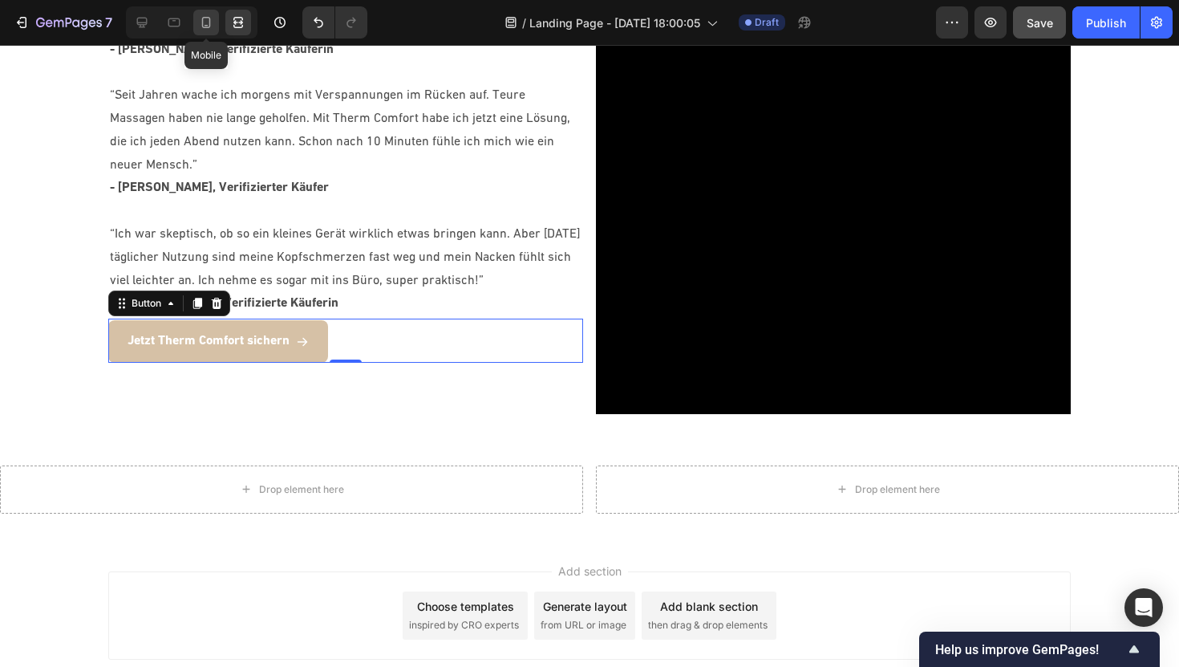
click at [209, 22] on icon at bounding box center [206, 22] width 9 height 11
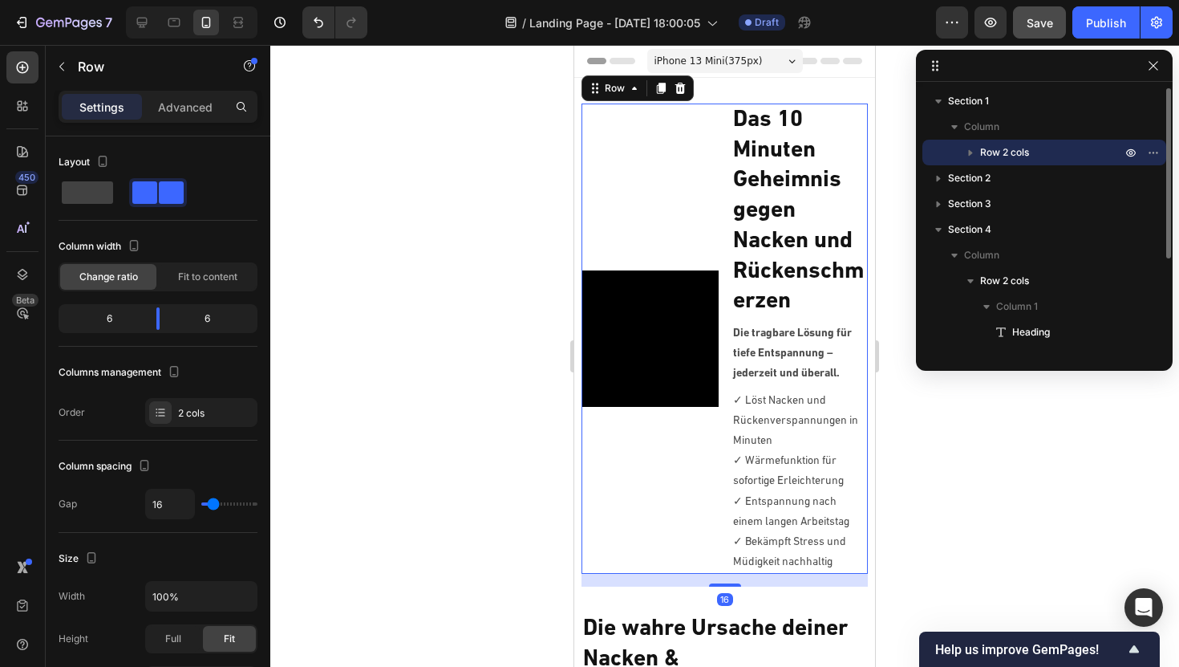
click at [702, 224] on div "Video" at bounding box center [650, 338] width 136 height 470
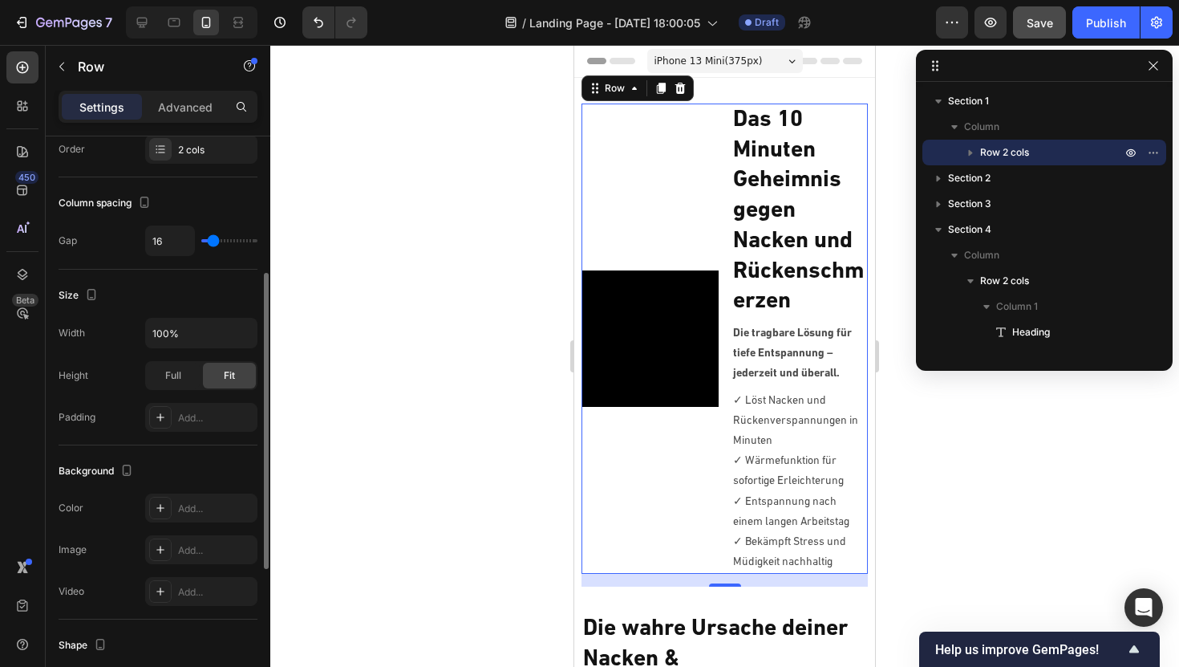
scroll to position [264, 0]
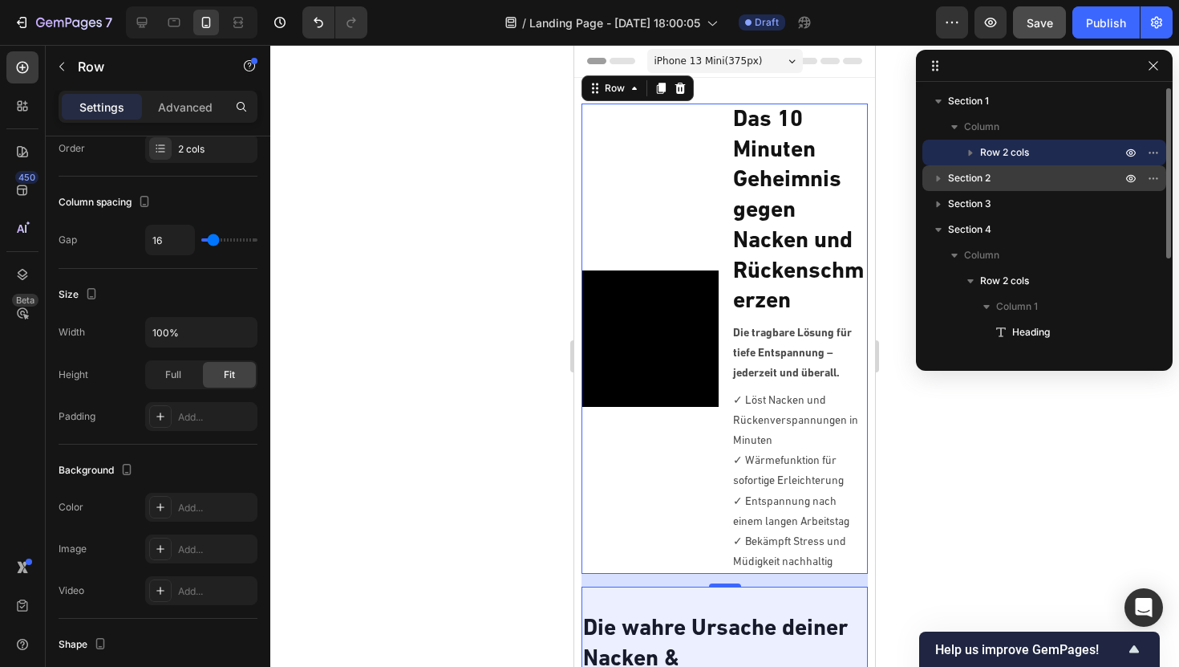
click at [938, 175] on icon "button" at bounding box center [938, 178] width 16 height 16
click at [938, 176] on icon "button" at bounding box center [938, 178] width 16 height 16
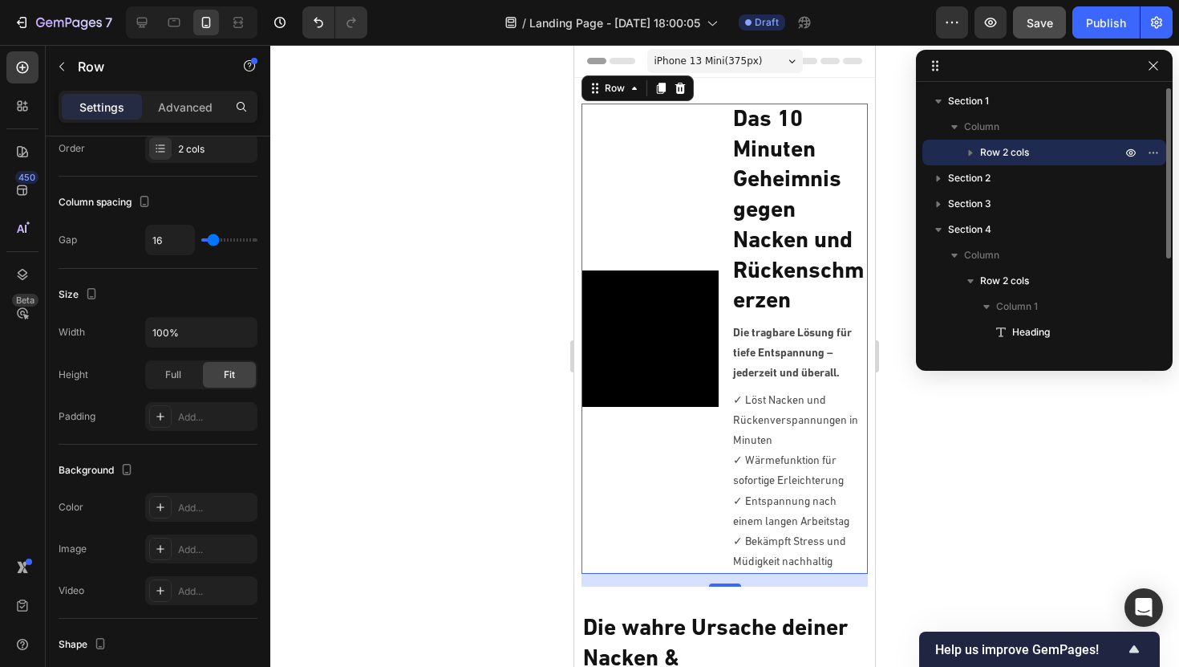
click at [973, 152] on icon "button" at bounding box center [971, 152] width 16 height 16
click at [972, 152] on icon "button" at bounding box center [971, 152] width 16 height 16
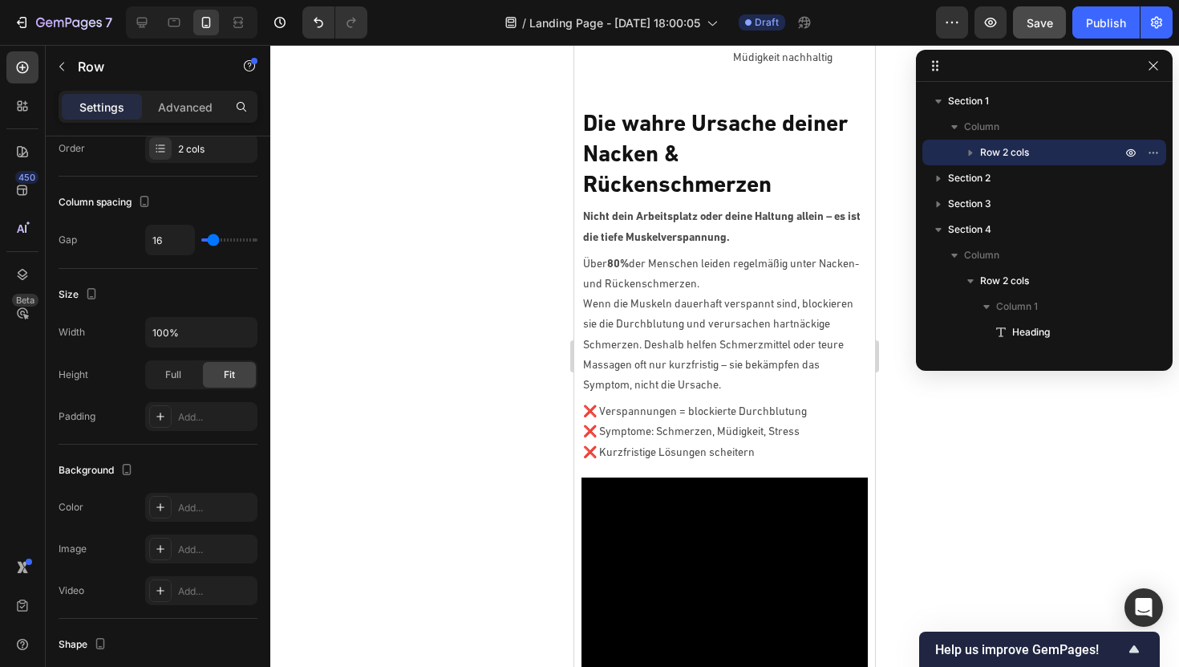
scroll to position [501, 0]
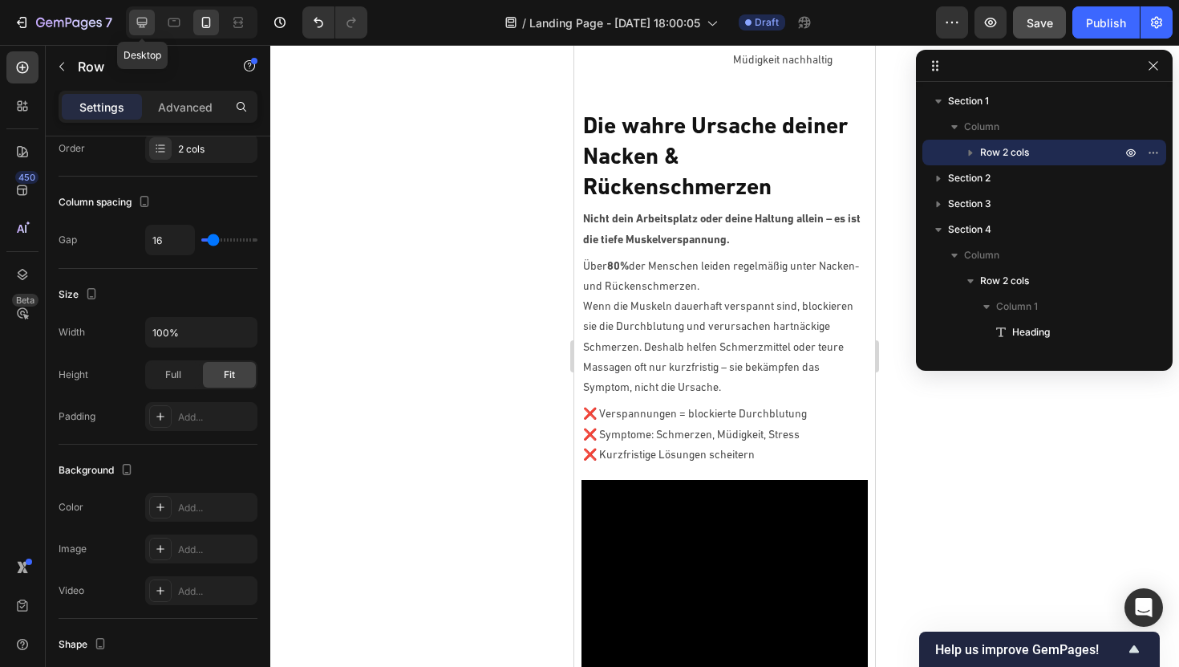
click at [146, 19] on icon at bounding box center [142, 23] width 10 height 10
type input "1200"
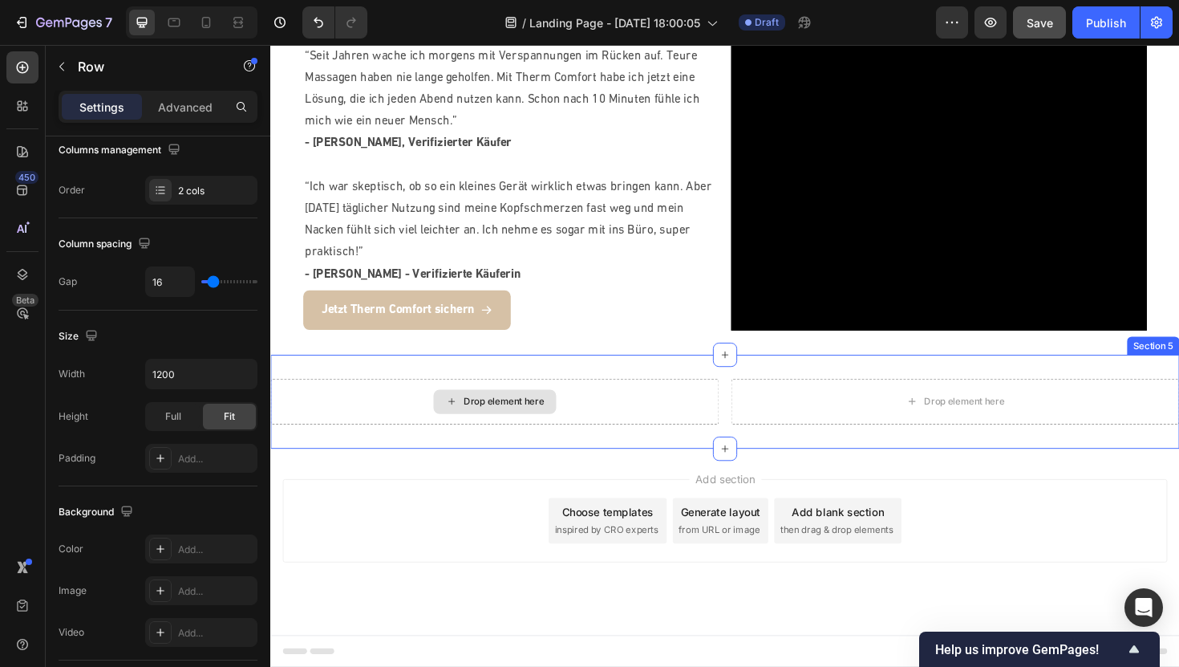
scroll to position [1687, 0]
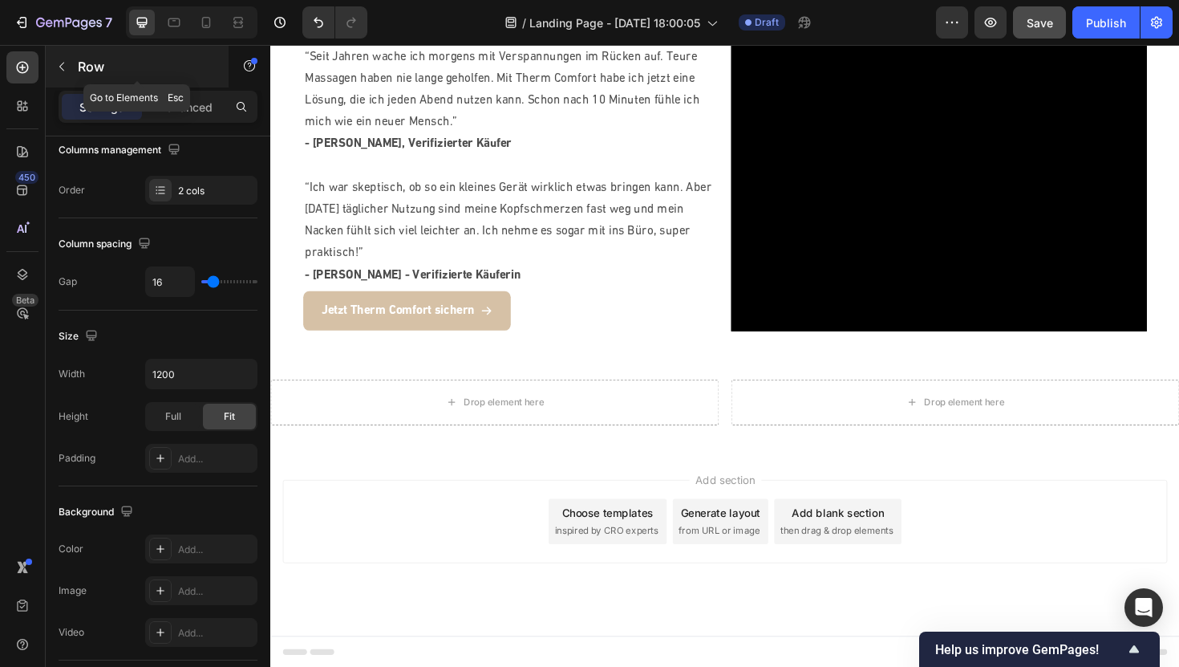
click at [56, 68] on icon "button" at bounding box center [61, 66] width 13 height 13
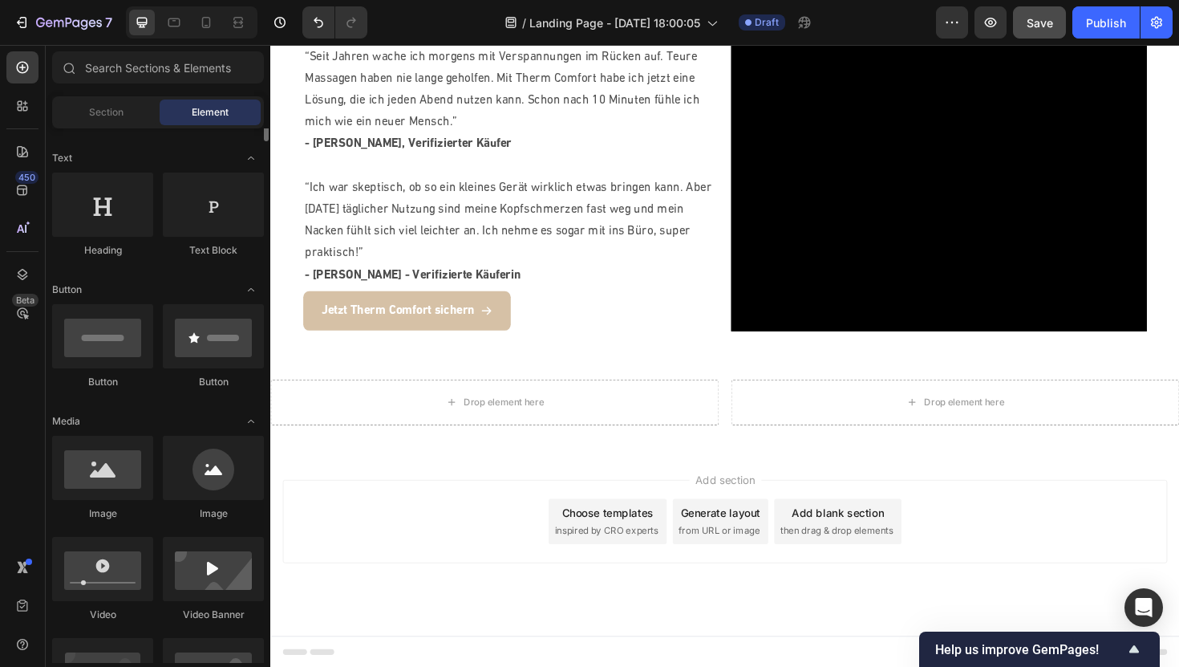
scroll to position [143, 0]
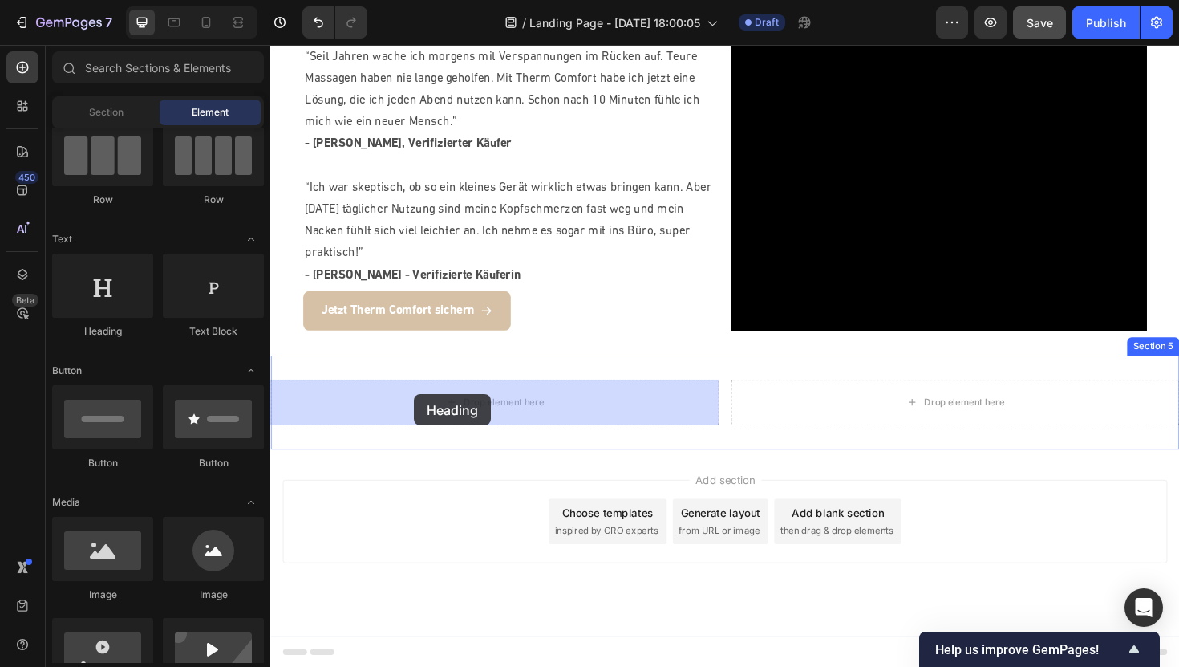
drag, startPoint x: 391, startPoint y: 351, endPoint x: 424, endPoint y: 415, distance: 71.7
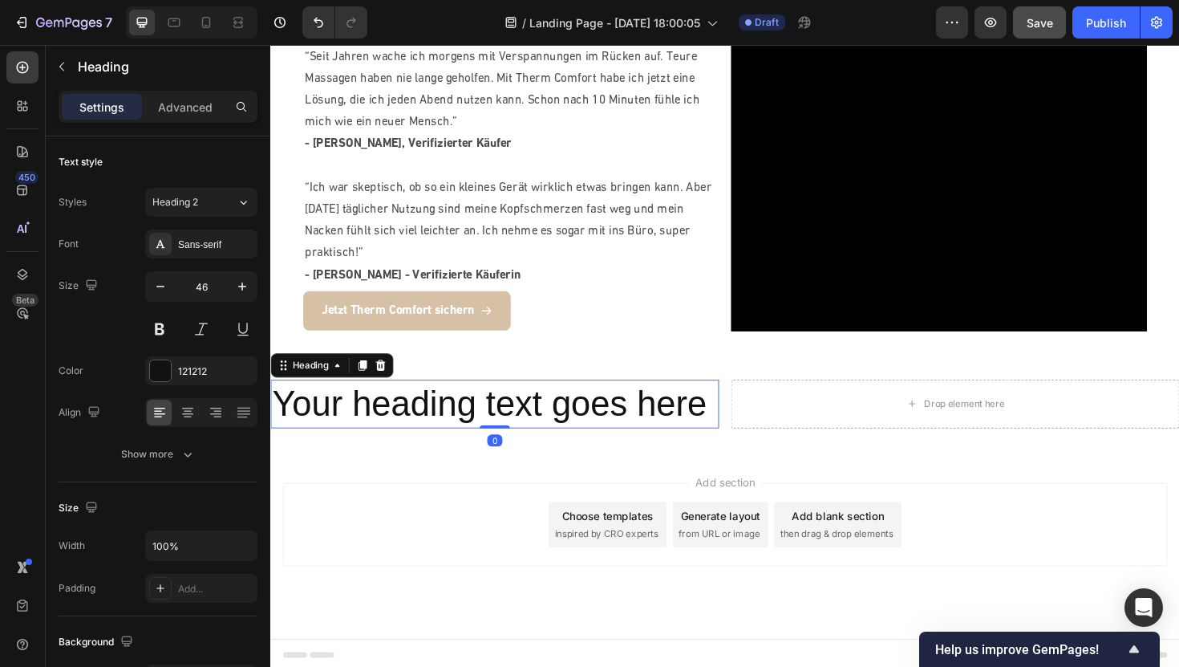
scroll to position [1690, 0]
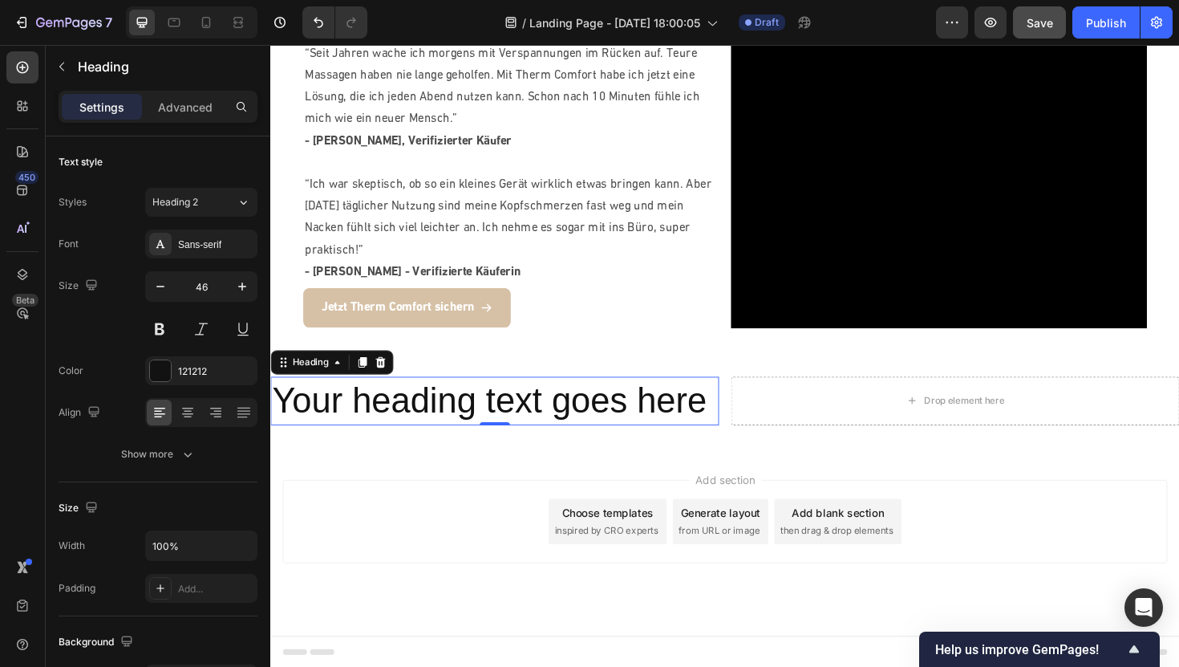
click at [476, 432] on h2 "Your heading text goes here" at bounding box center [507, 421] width 475 height 51
click at [476, 432] on p "Your heading text goes here" at bounding box center [508, 422] width 472 height 48
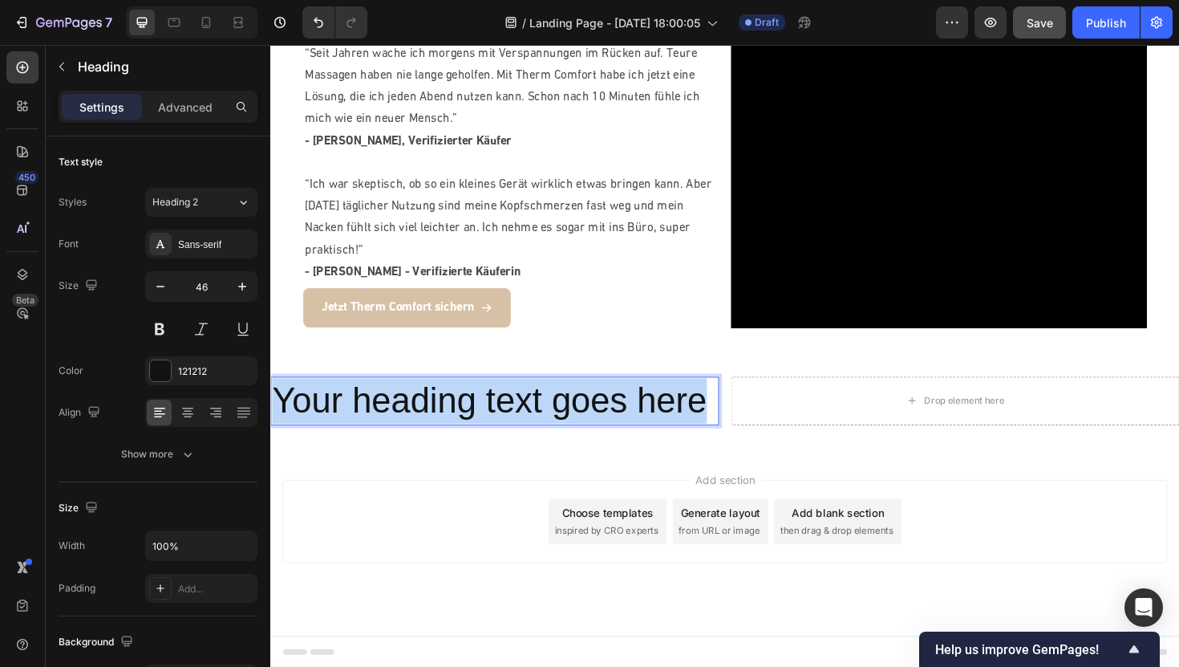
click at [476, 432] on p "Your heading text goes here" at bounding box center [508, 422] width 472 height 48
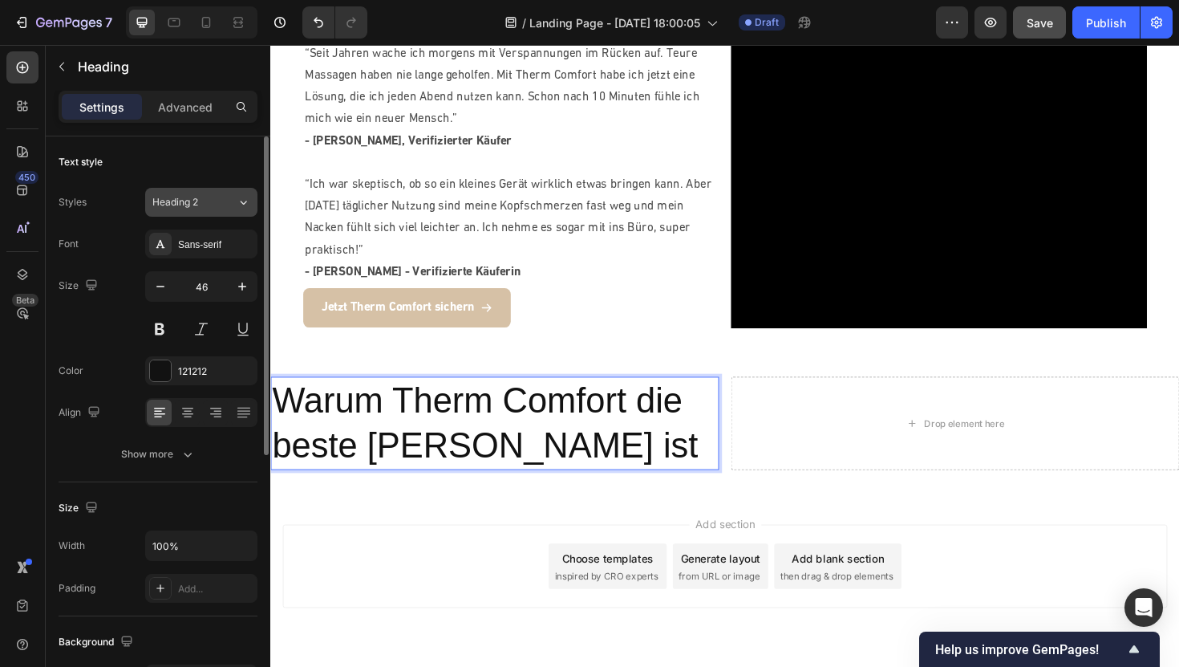
click at [224, 197] on div "Heading 2" at bounding box center [194, 202] width 84 height 14
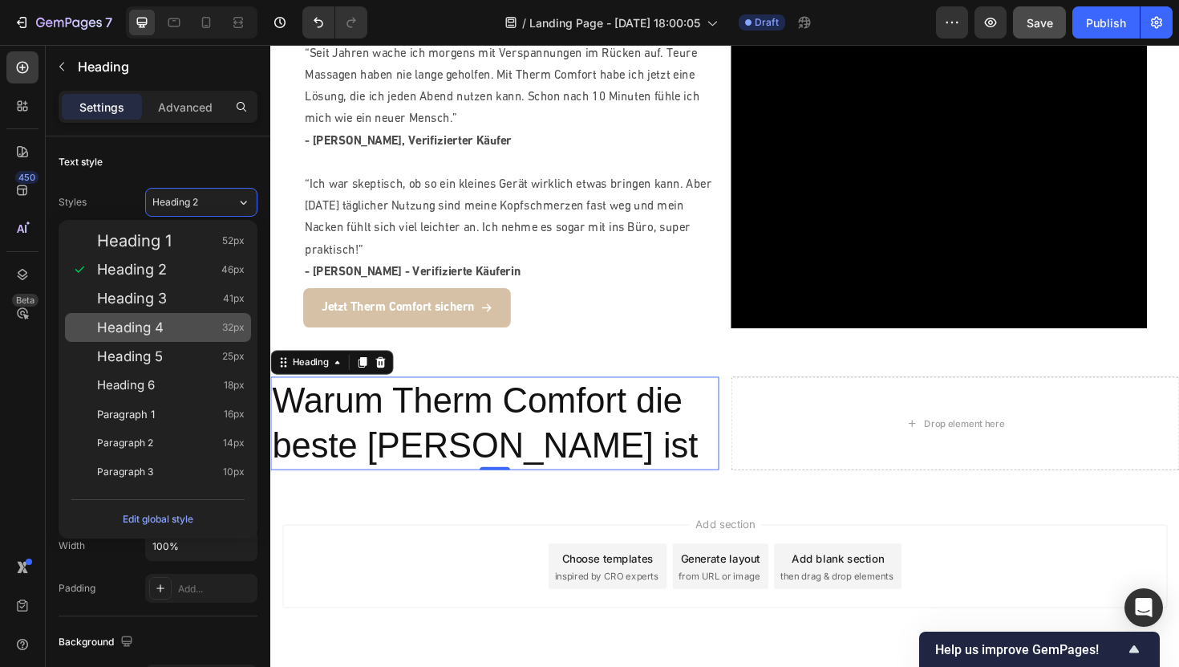
click at [153, 321] on span "Heading 4" at bounding box center [130, 327] width 67 height 16
type input "32"
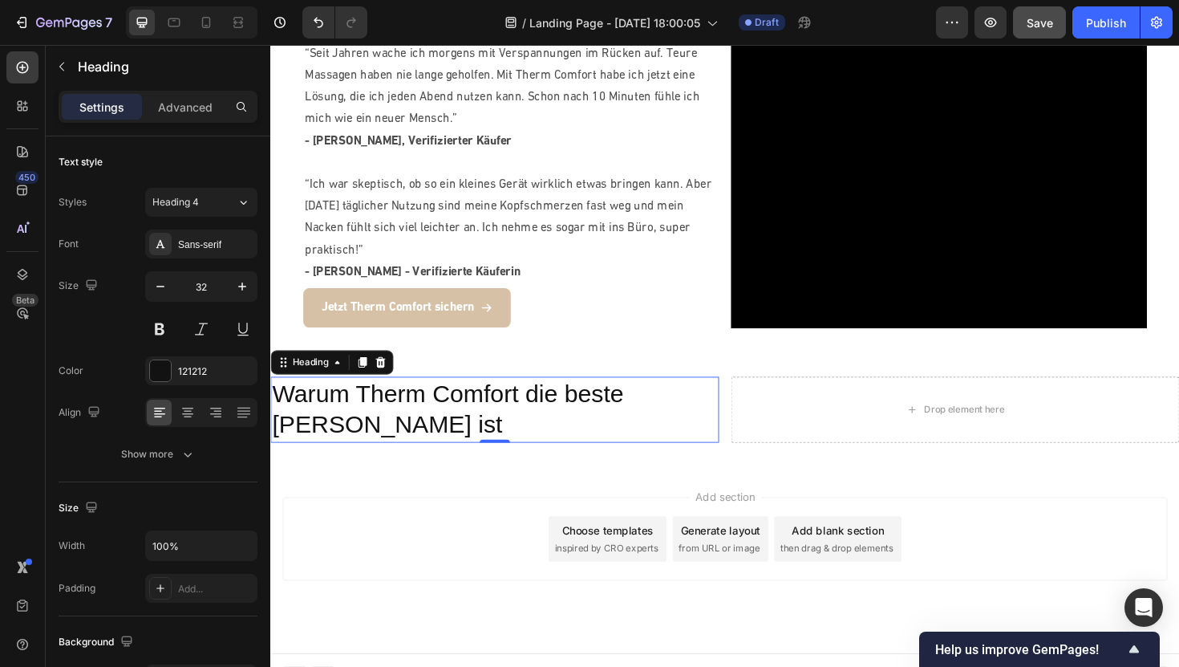
scroll to position [1687, 0]
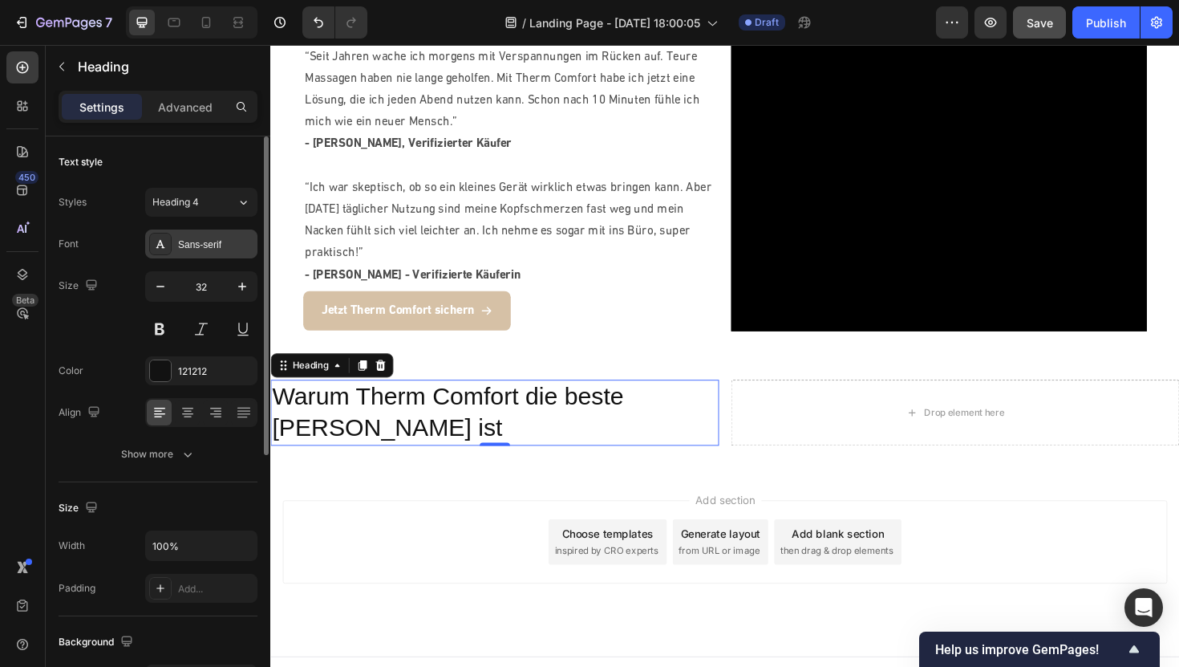
click at [205, 248] on div "Sans-serif" at bounding box center [215, 244] width 75 height 14
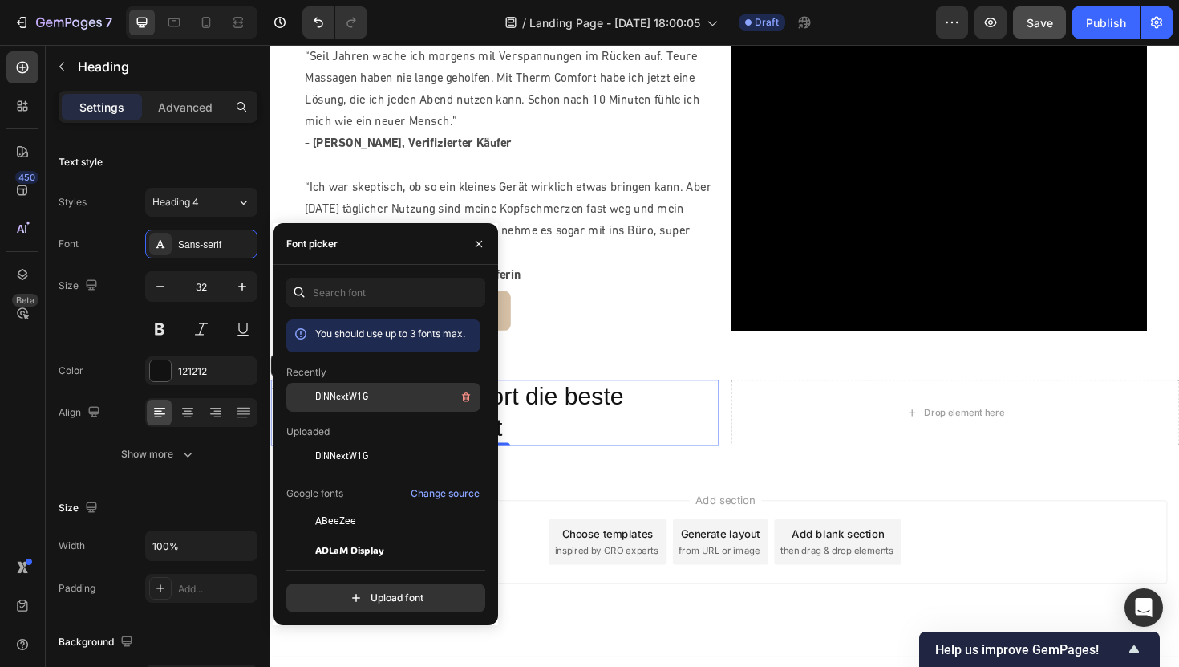
click at [353, 399] on span "DINNextW1G" at bounding box center [341, 397] width 53 height 14
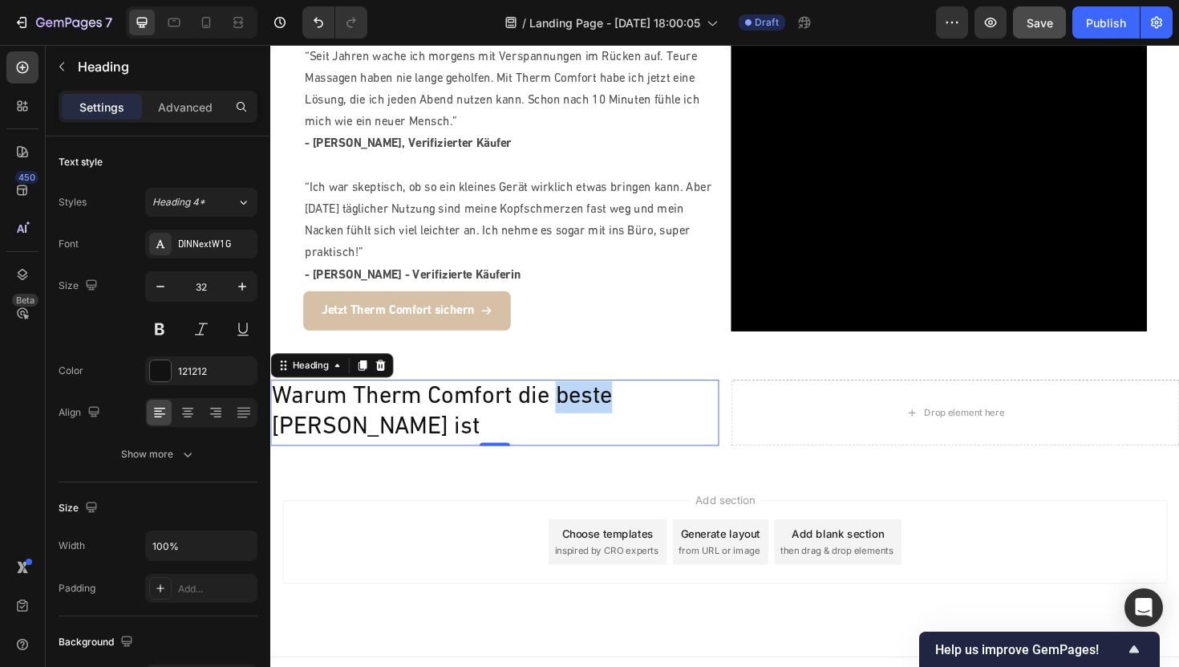
click at [603, 420] on p "Warum Therm Comfort die beste [PERSON_NAME] ist" at bounding box center [508, 434] width 472 height 67
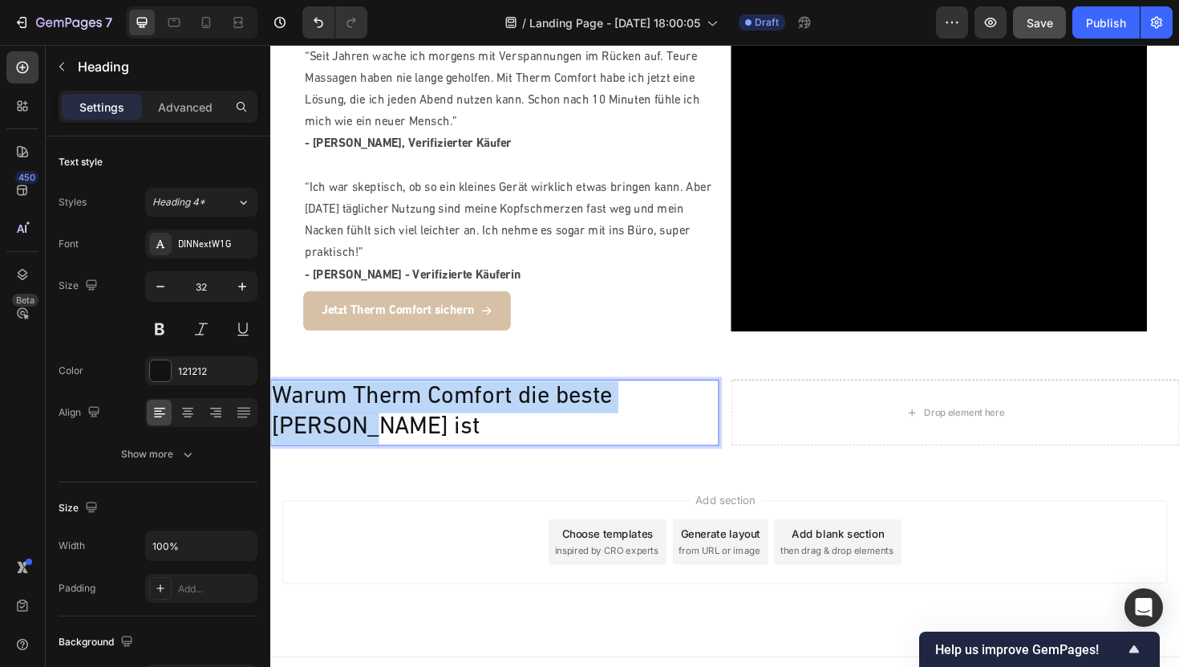
click at [603, 420] on p "Warum Therm Comfort die beste [PERSON_NAME] ist" at bounding box center [508, 434] width 472 height 67
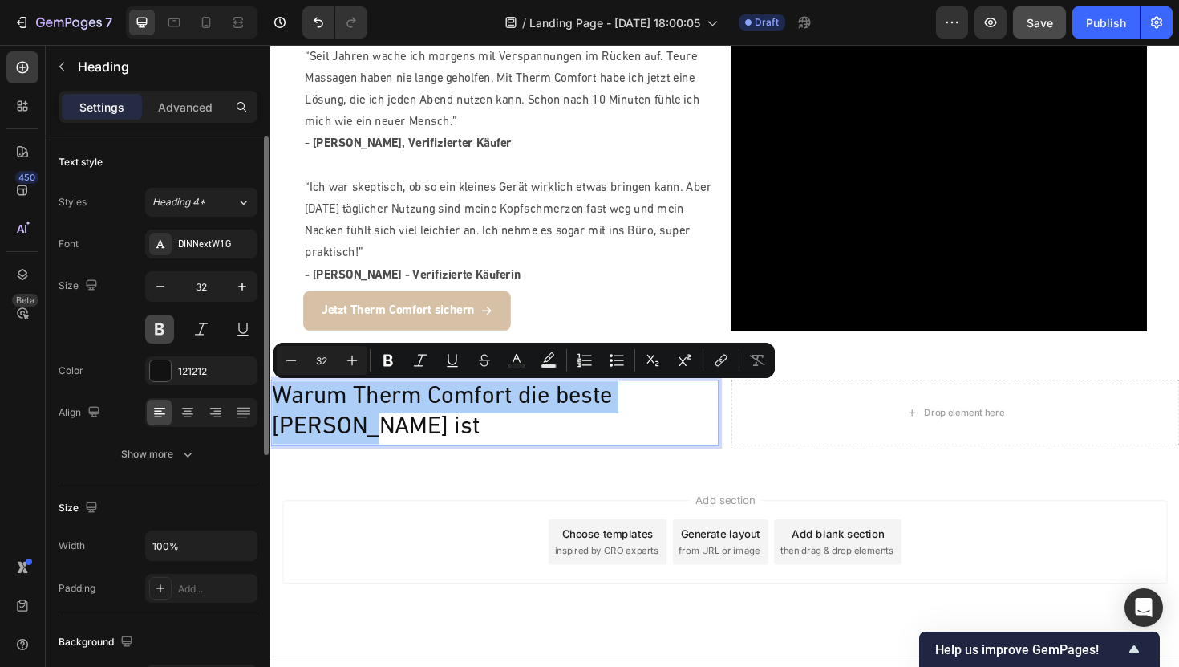
click at [160, 326] on button at bounding box center [159, 328] width 29 height 29
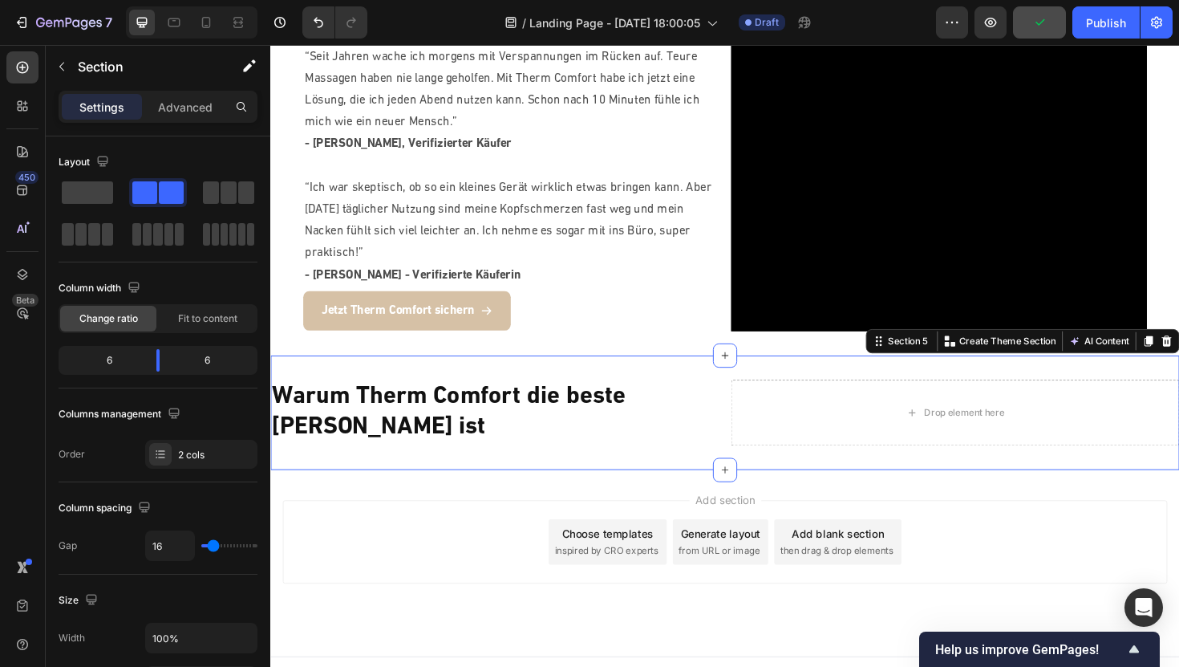
click at [451, 449] on div "Warum Therm Comfort die beste [PERSON_NAME] ist Heading Drop element here Secti…" at bounding box center [751, 434] width 963 height 121
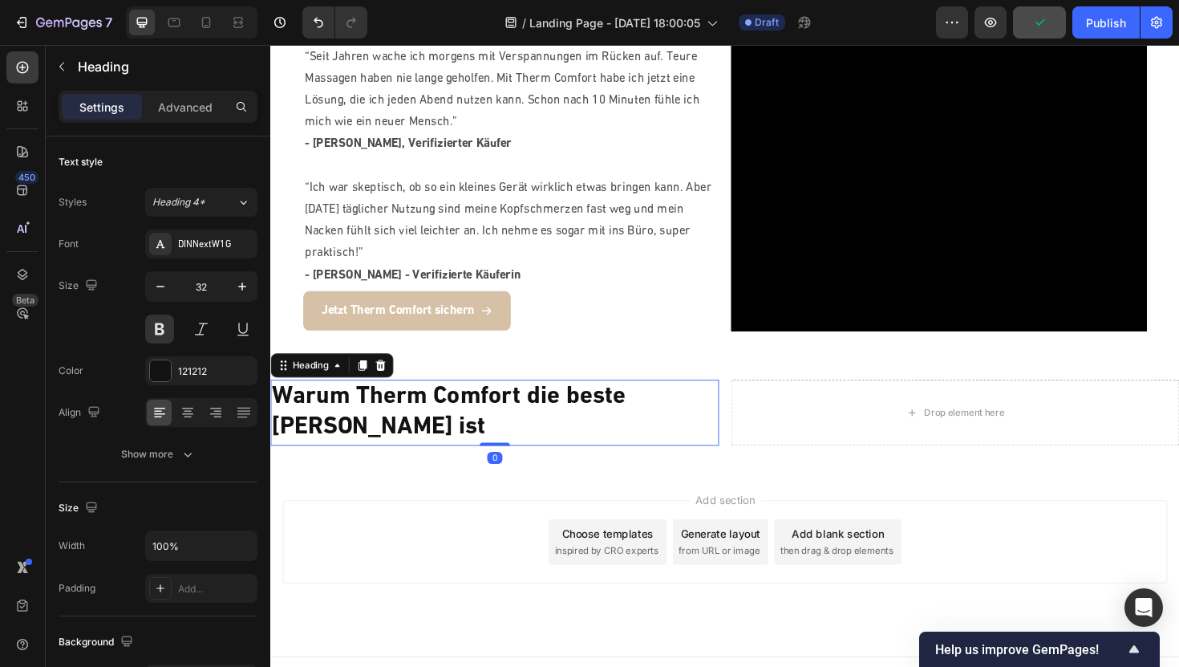
click at [412, 417] on p "Warum Therm Comfort die beste [PERSON_NAME] ist" at bounding box center [508, 434] width 472 height 67
click at [61, 59] on button "button" at bounding box center [62, 67] width 26 height 26
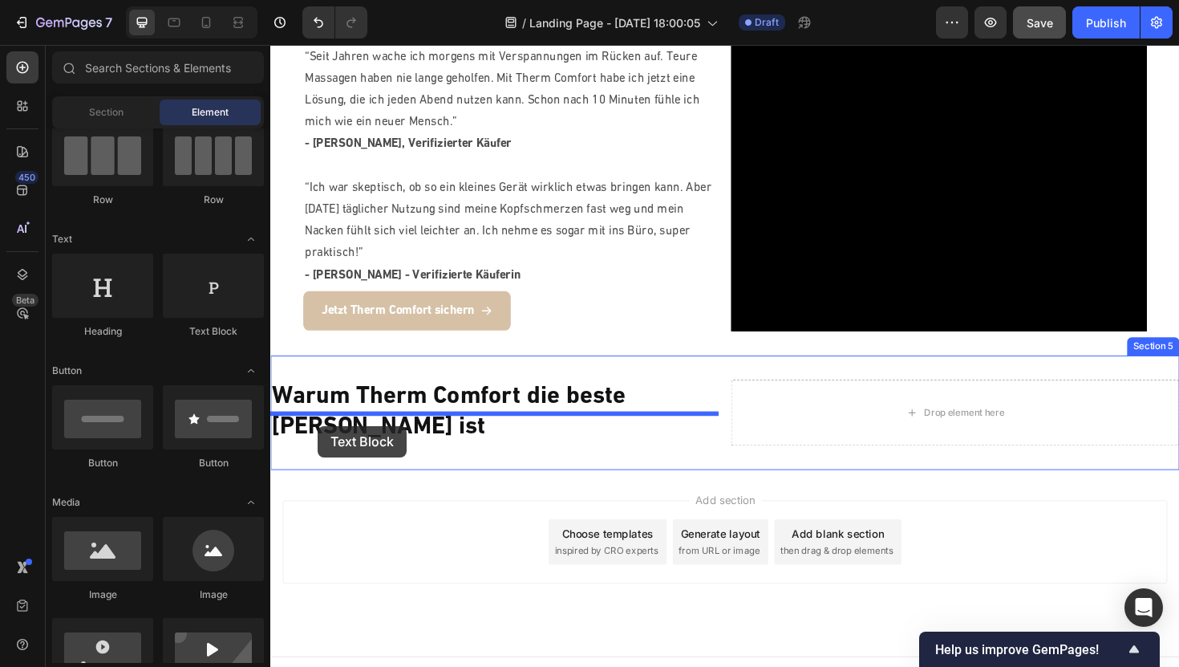
drag, startPoint x: 458, startPoint y: 341, endPoint x: 321, endPoint y: 448, distance: 174.3
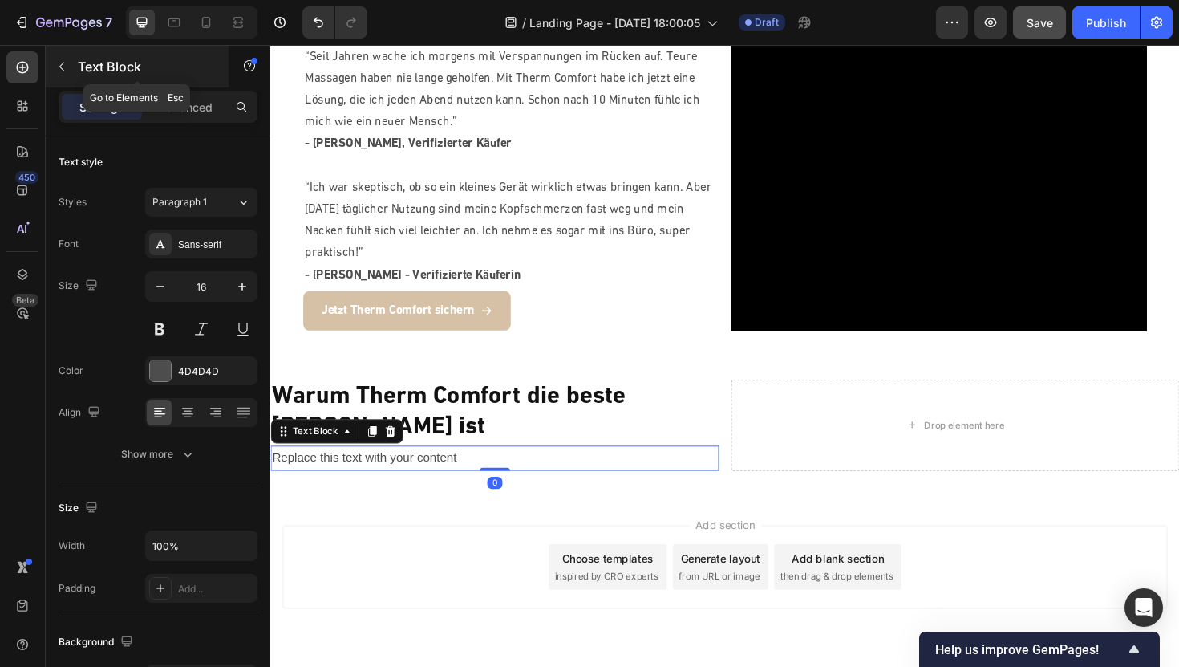
click at [69, 68] on button "button" at bounding box center [62, 67] width 26 height 26
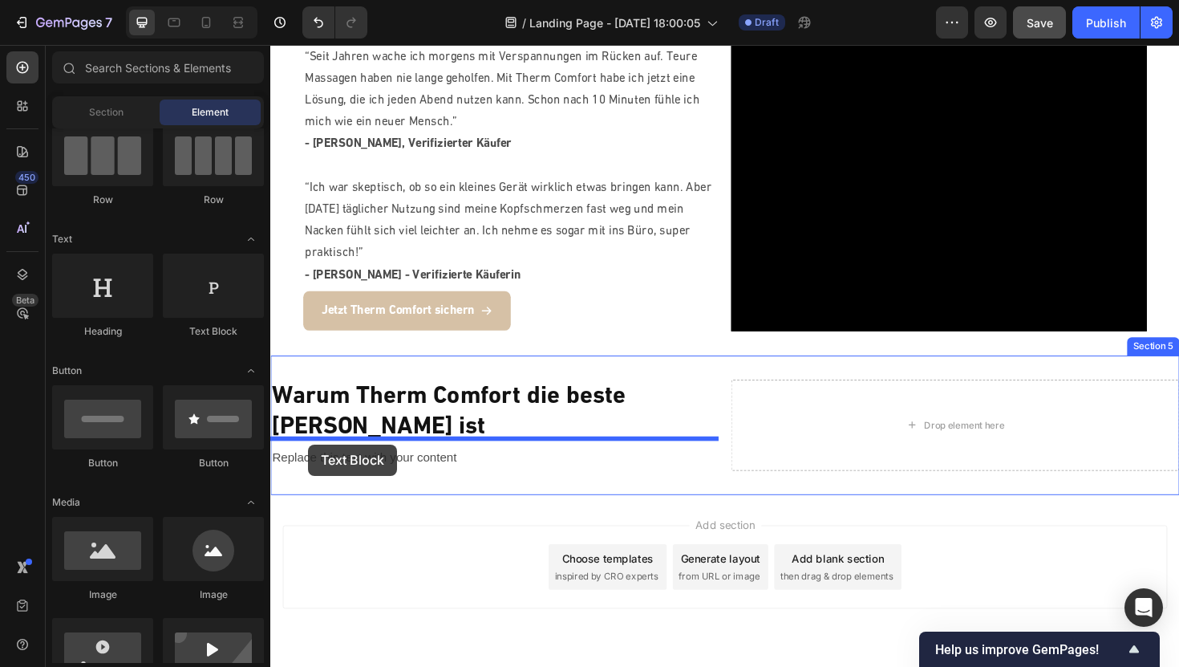
drag, startPoint x: 492, startPoint y: 347, endPoint x: 310, endPoint y: 468, distance: 218.2
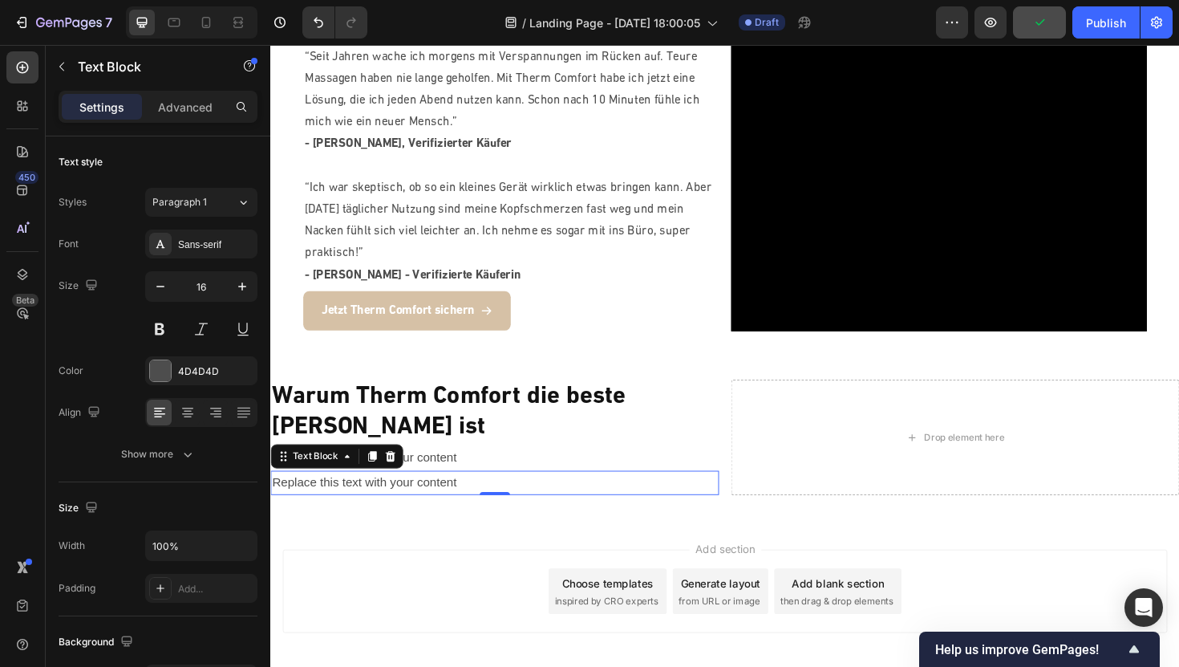
click at [408, 496] on div "Replace this text with your content" at bounding box center [507, 509] width 475 height 26
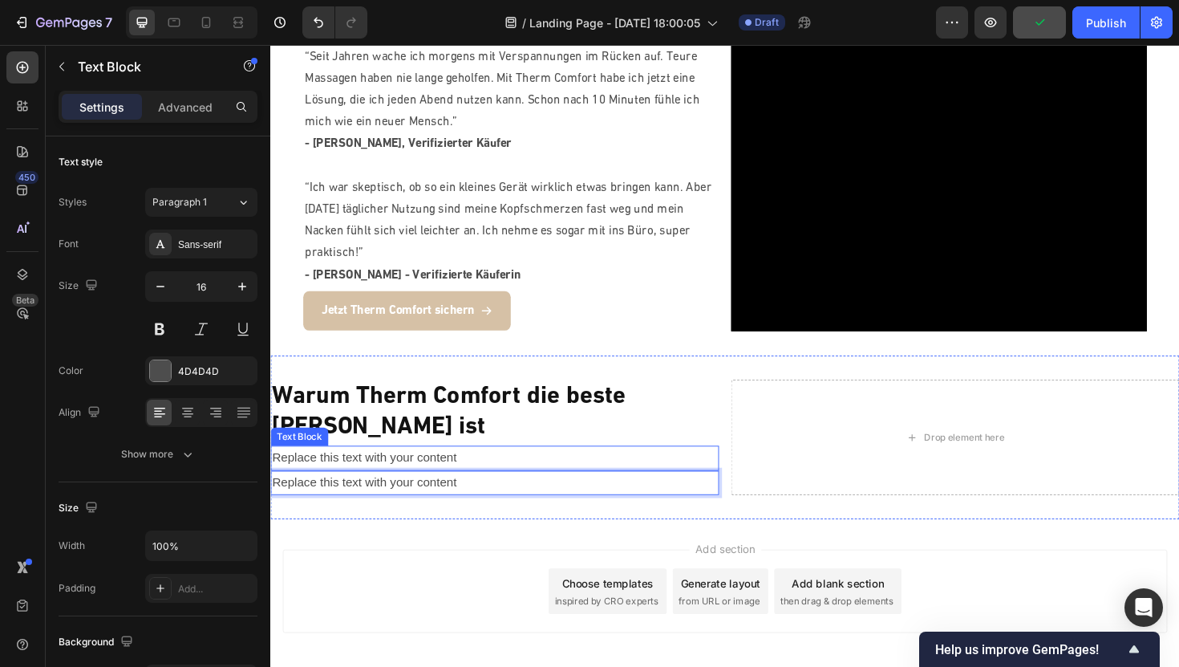
click at [433, 469] on div "Replace this text with your content" at bounding box center [507, 482] width 475 height 26
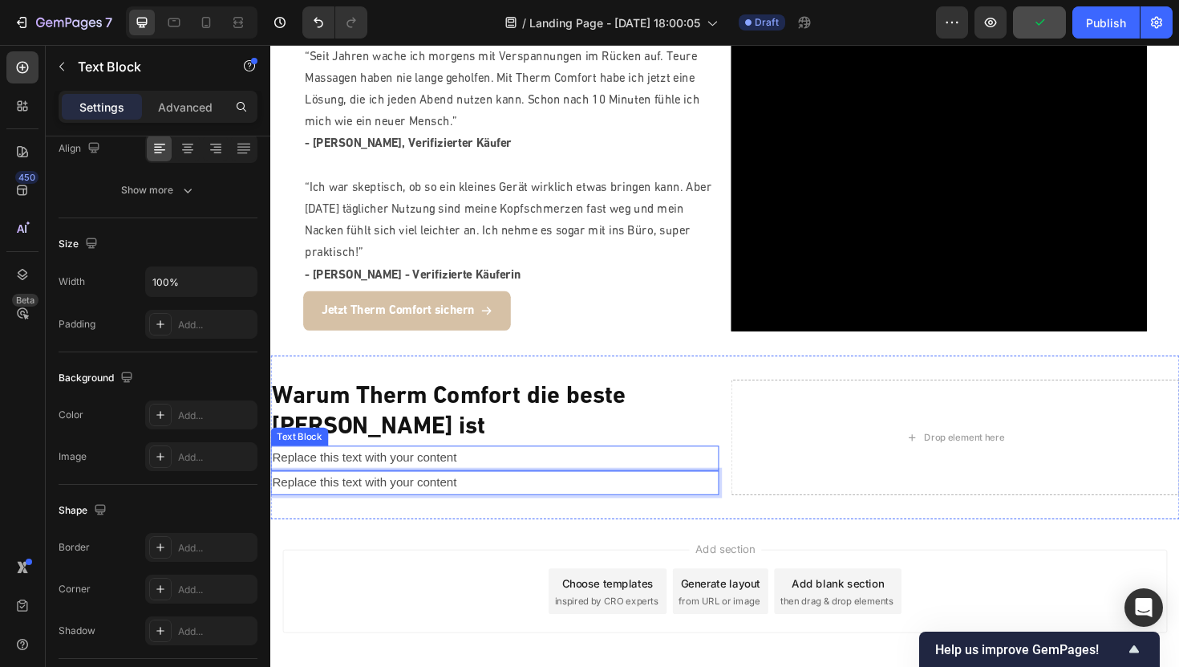
click at [433, 469] on div "Replace this text with your content" at bounding box center [507, 482] width 475 height 26
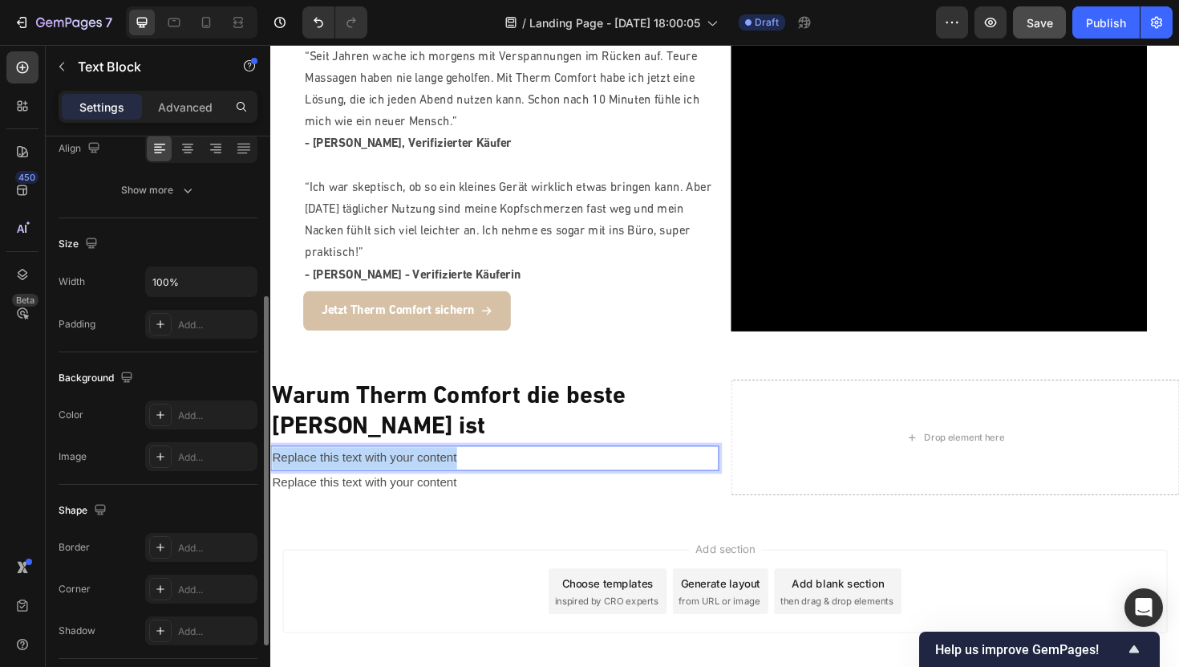
click at [433, 471] on p "Replace this text with your content" at bounding box center [508, 482] width 472 height 23
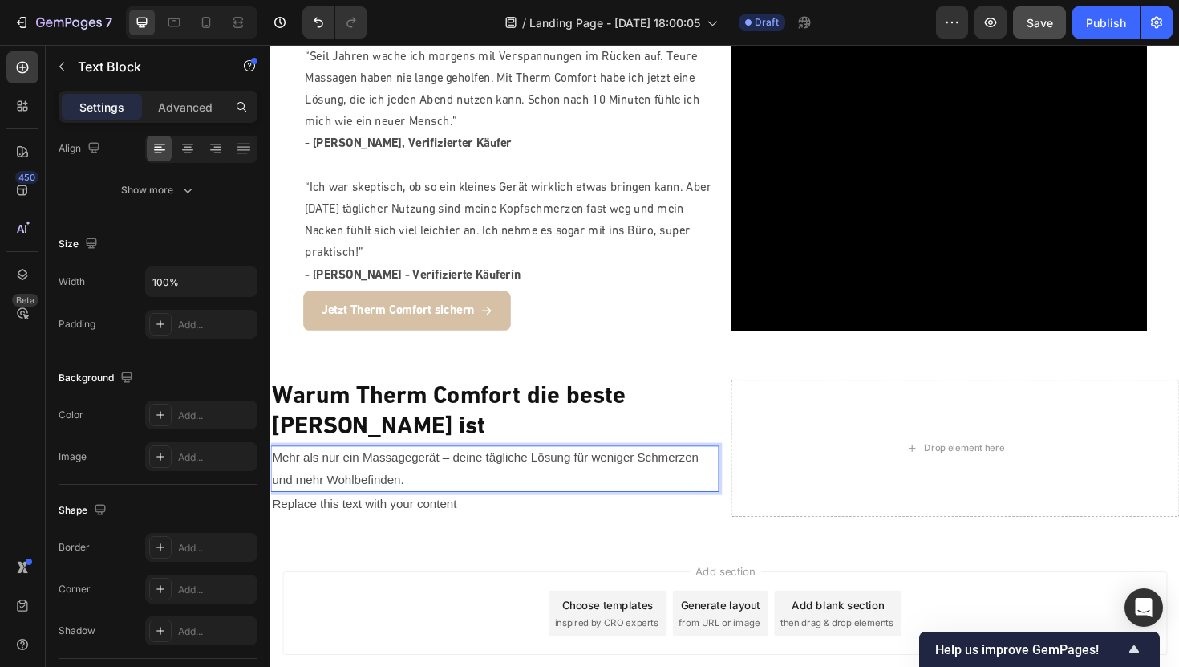
click at [321, 471] on p "Mehr als nur ein Massagegerät – deine tägliche Lösung für weniger Schmerzen und…" at bounding box center [508, 494] width 472 height 47
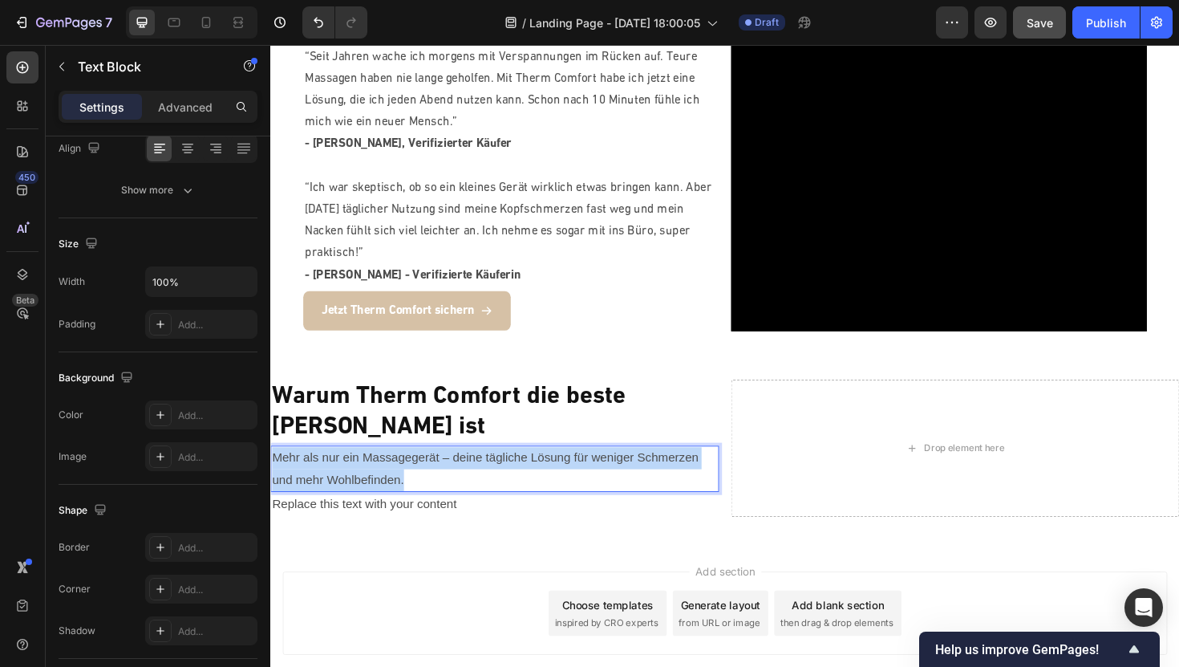
click at [321, 471] on p "Mehr als nur ein Massagegerät – deine tägliche Lösung für weniger Schmerzen und…" at bounding box center [508, 494] width 472 height 47
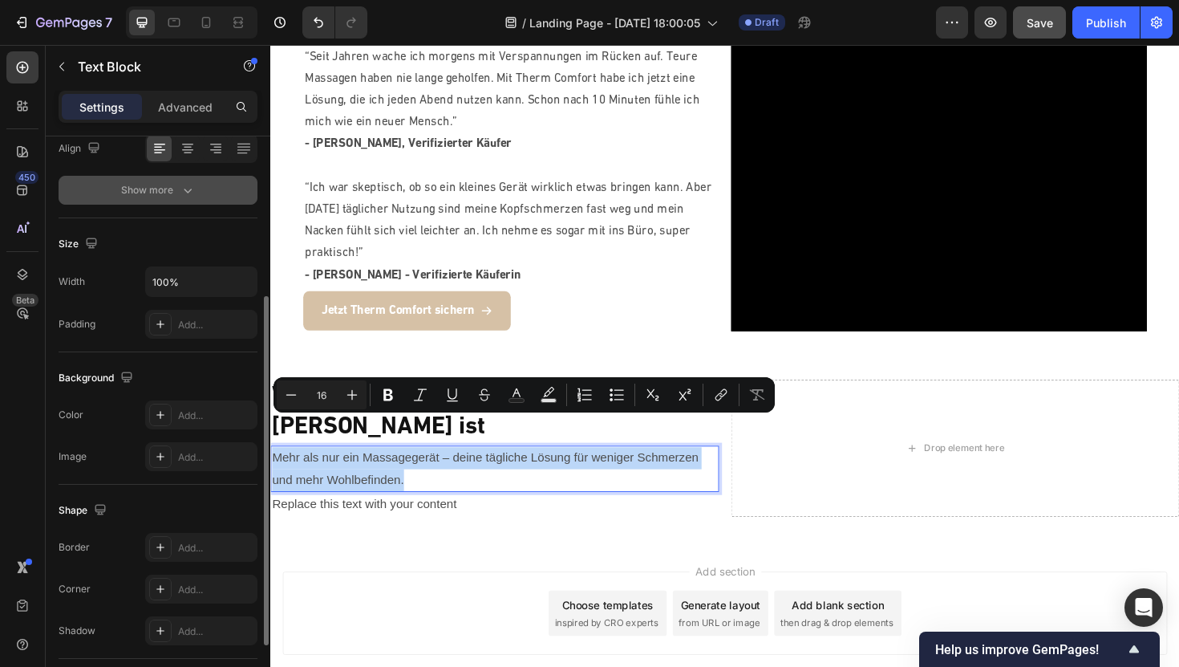
scroll to position [0, 0]
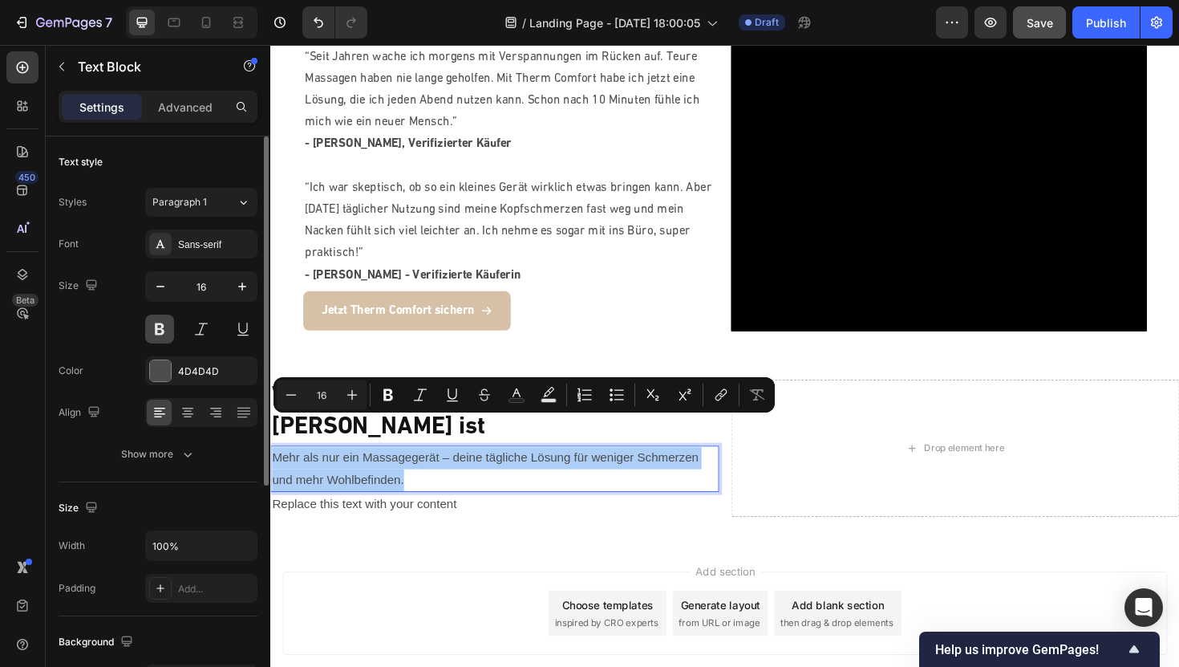
click at [156, 318] on button at bounding box center [159, 328] width 29 height 29
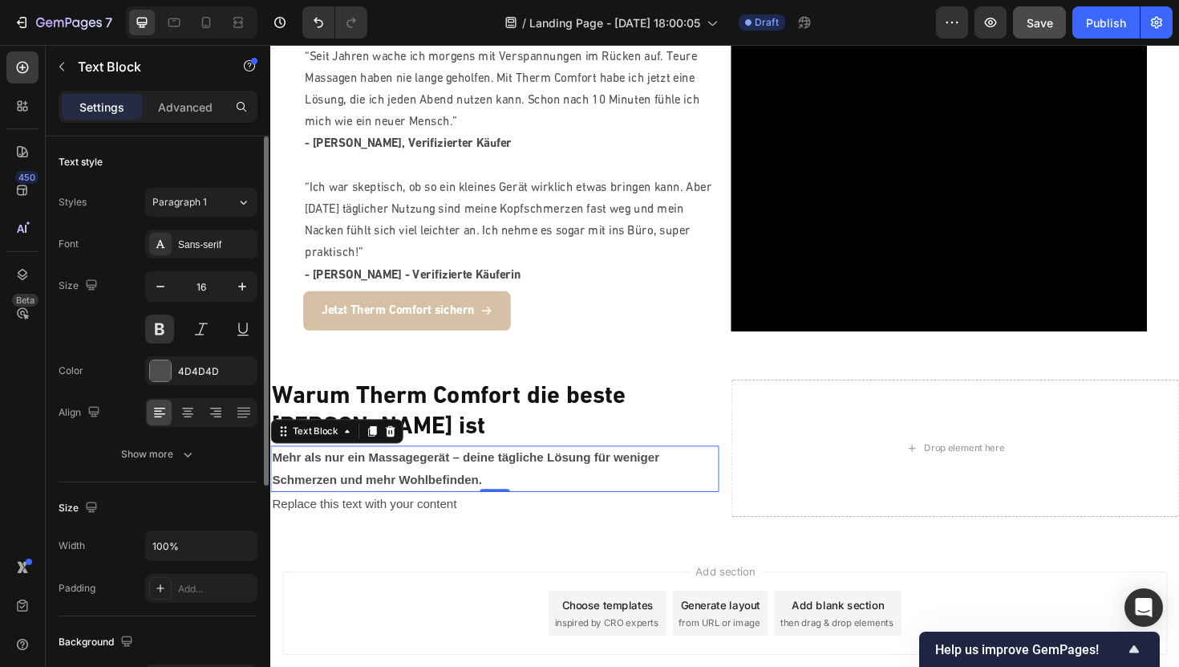
click at [190, 261] on div "Font Sans-serif Size 16 Color 4D4D4D Align Show more" at bounding box center [158, 348] width 199 height 239
click at [190, 248] on div "Sans-serif" at bounding box center [215, 244] width 75 height 14
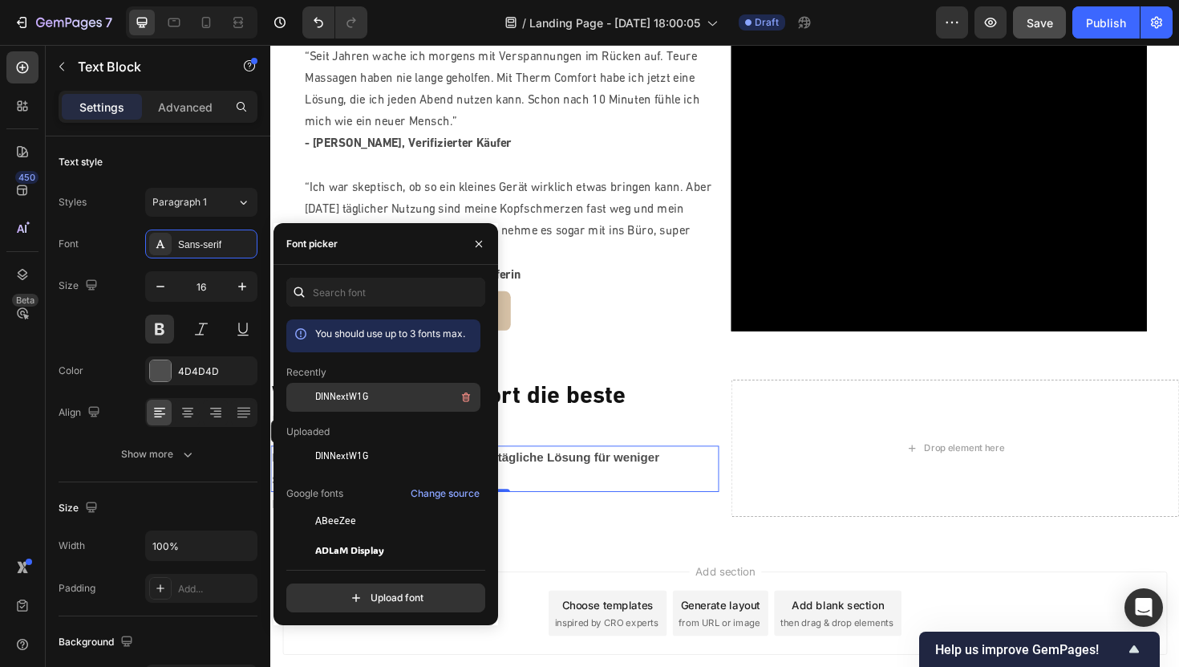
click at [342, 403] on span "DINNextW1G" at bounding box center [341, 397] width 53 height 14
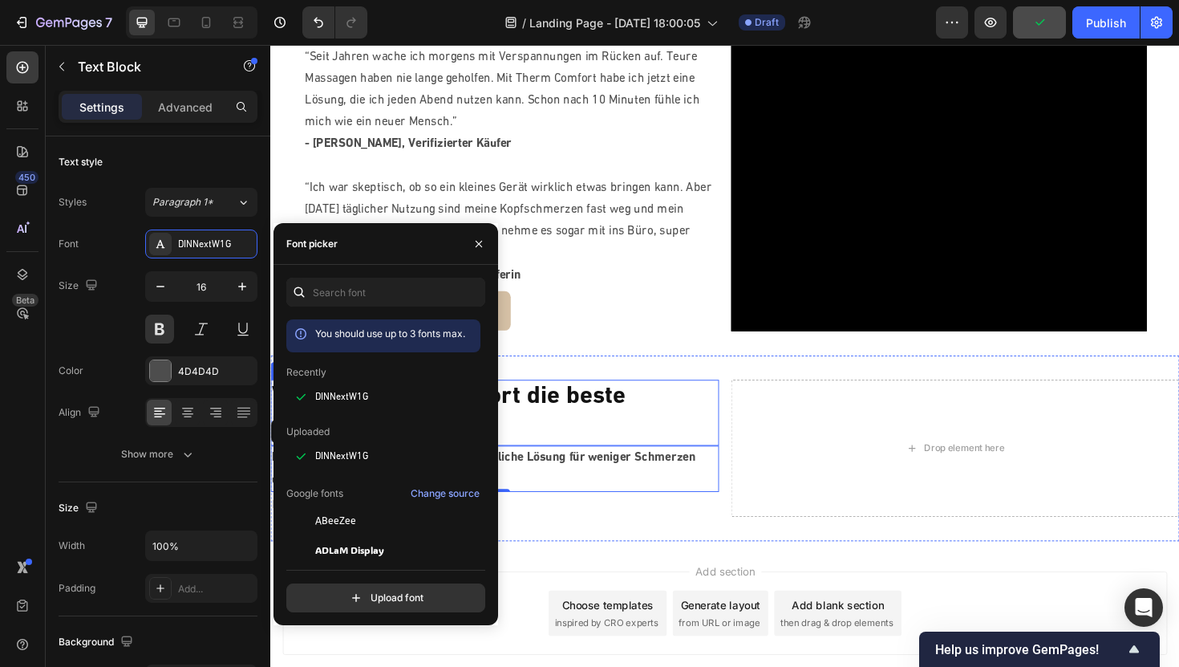
click at [592, 409] on p "Warum Therm Comfort die beste [PERSON_NAME] ist" at bounding box center [508, 434] width 472 height 67
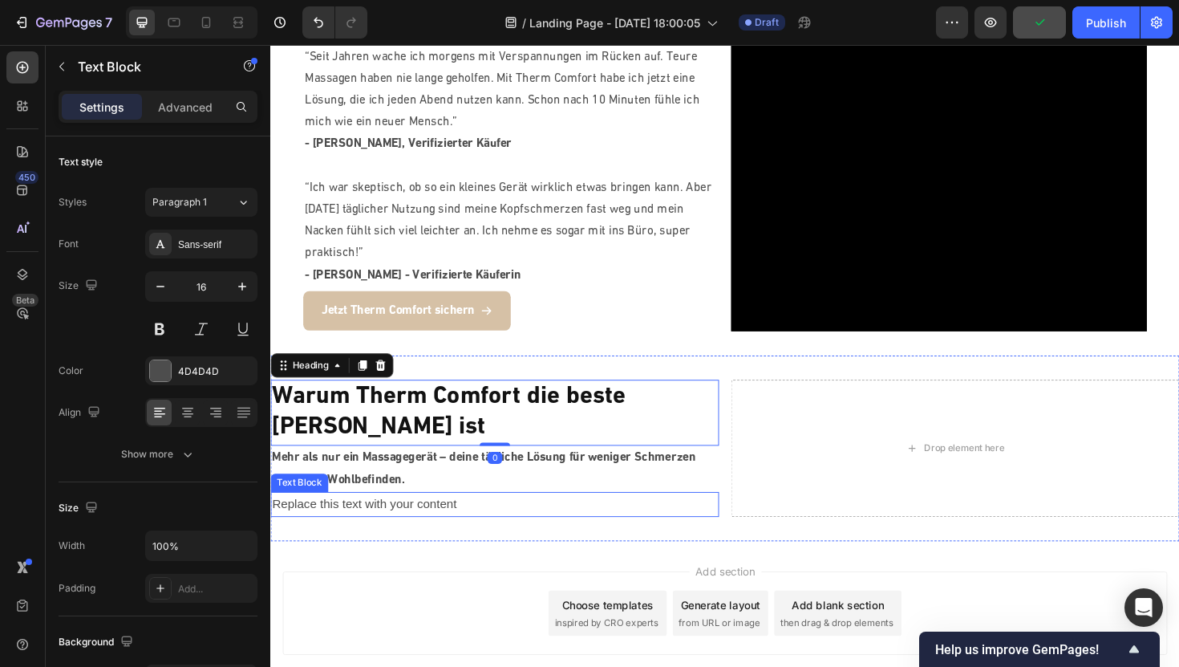
click at [463, 520] on p "Replace this text with your content" at bounding box center [508, 531] width 472 height 23
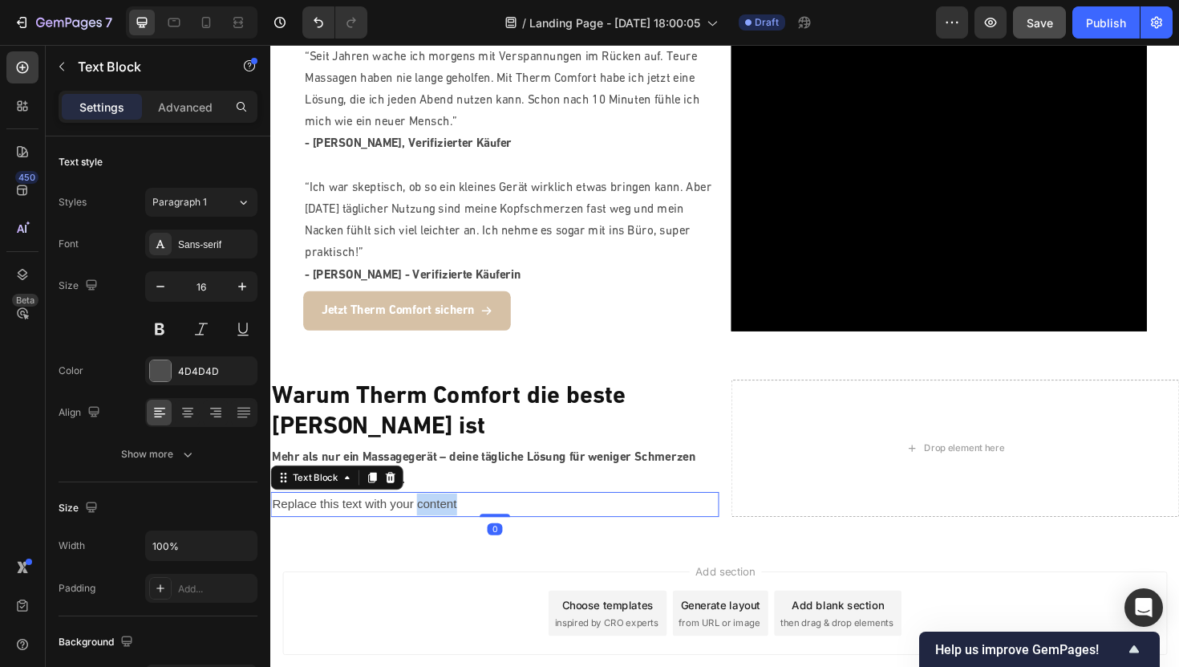
click at [463, 520] on p "Replace this text with your content" at bounding box center [508, 531] width 472 height 23
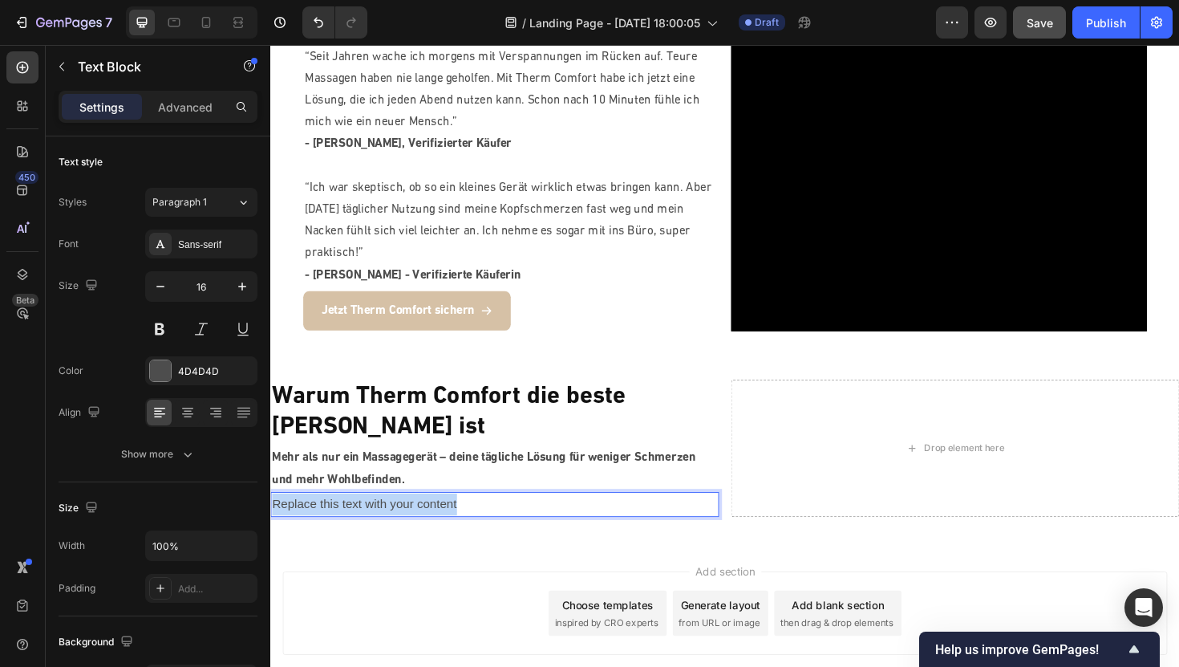
click at [463, 520] on p "Replace this text with your content" at bounding box center [508, 531] width 472 height 23
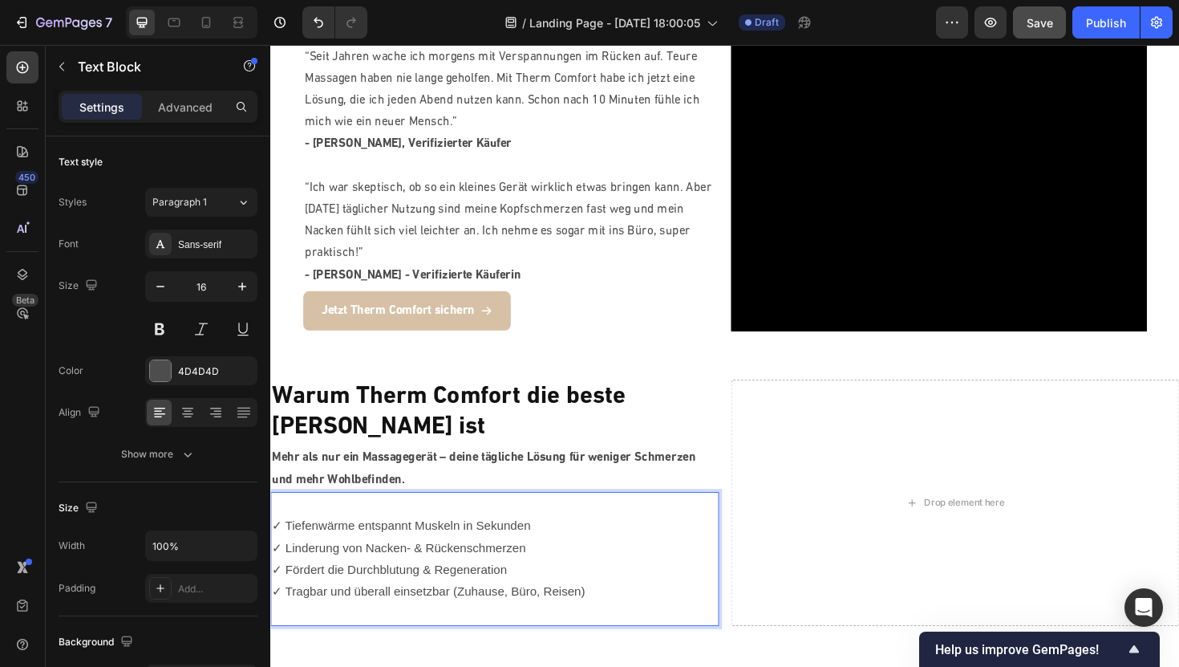
click at [281, 543] on p "✓ Tiefenwärme entspannt Muskeln in Sekunden" at bounding box center [508, 554] width 472 height 23
click at [274, 543] on p "✓ Tiefenwärme entspannt Muskeln in Sekunden" at bounding box center [508, 554] width 472 height 23
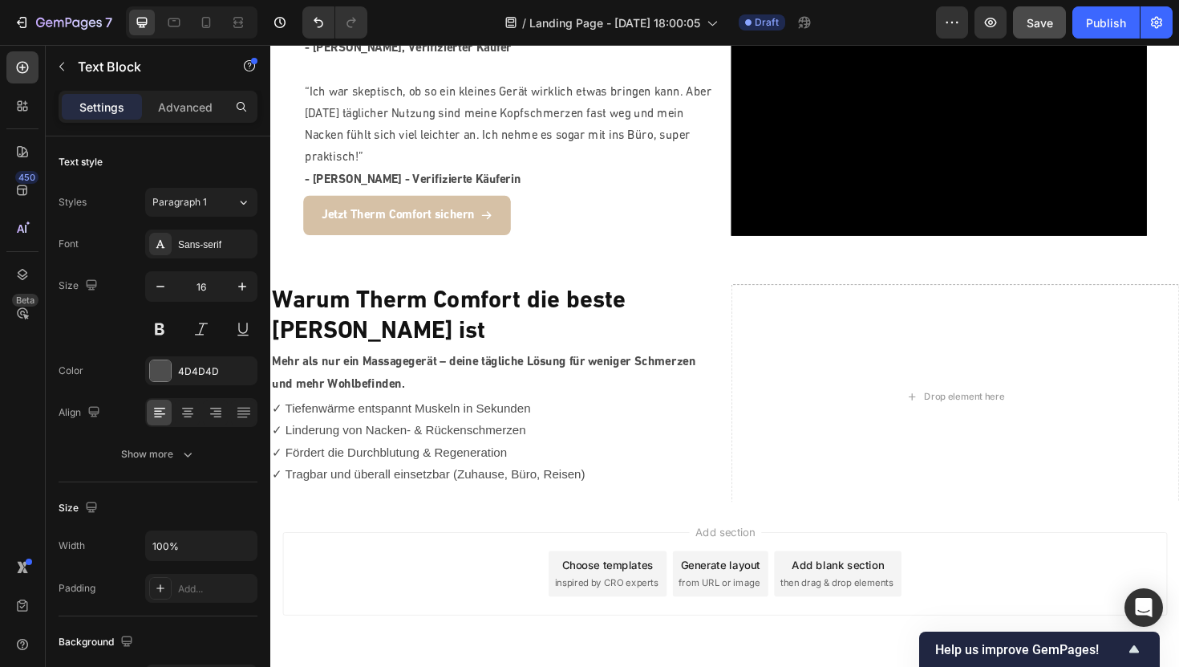
scroll to position [1790, 0]
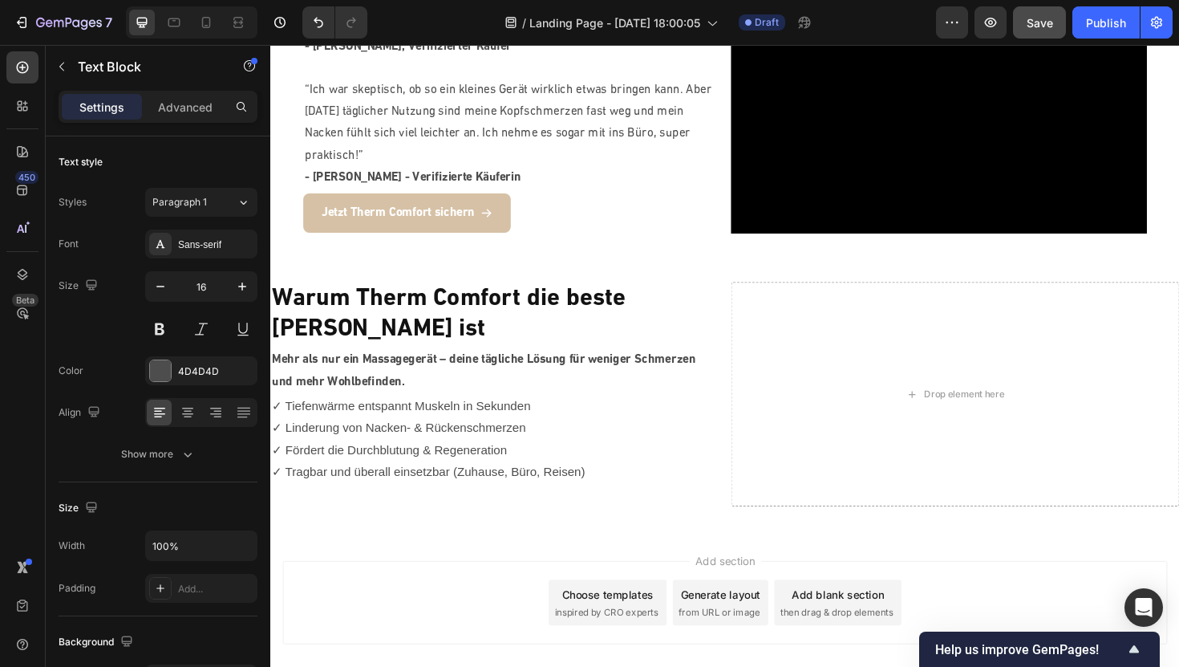
click at [423, 463] on p "✓ Fördert die Durchblutung & Regeneration" at bounding box center [508, 474] width 472 height 23
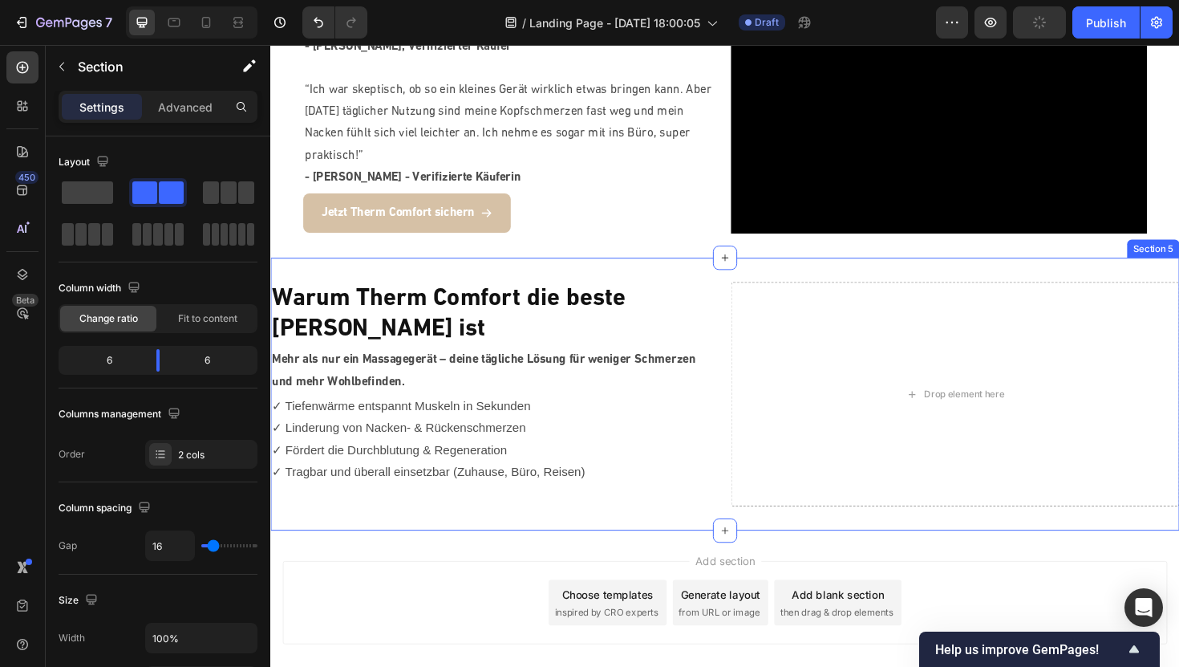
click at [417, 281] on div "Warum Therm Comfort die beste [PERSON_NAME] ist Heading Mehr als nur ein Massag…" at bounding box center [751, 415] width 963 height 290
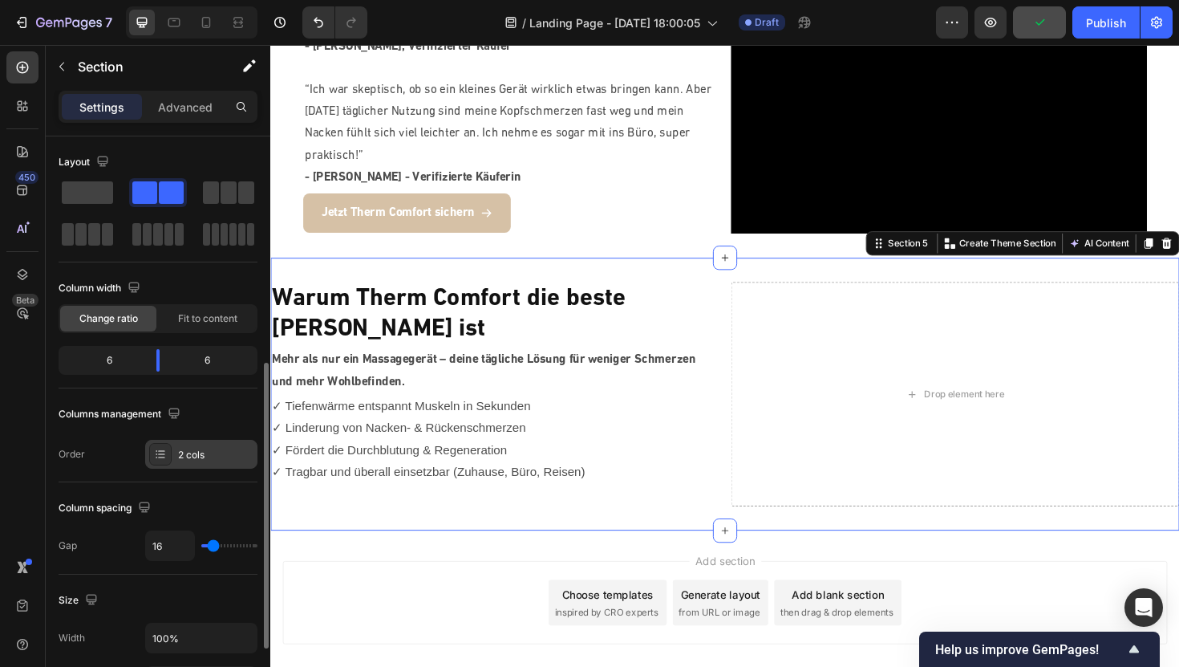
scroll to position [586, 0]
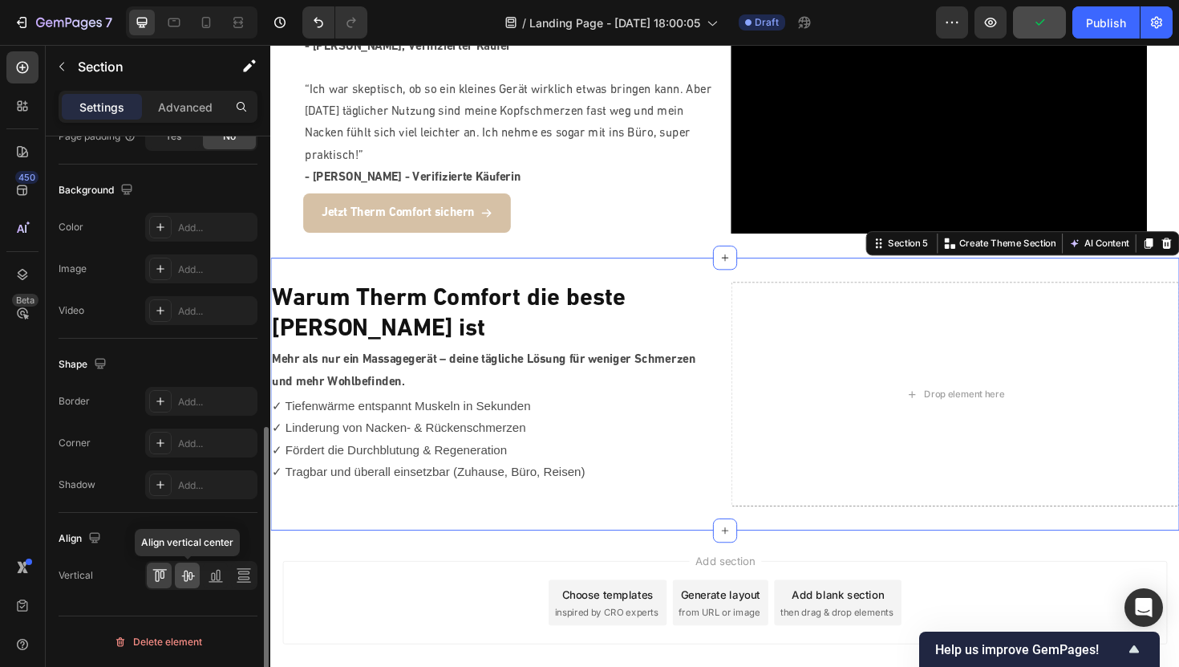
click at [185, 580] on icon at bounding box center [187, 575] width 13 height 11
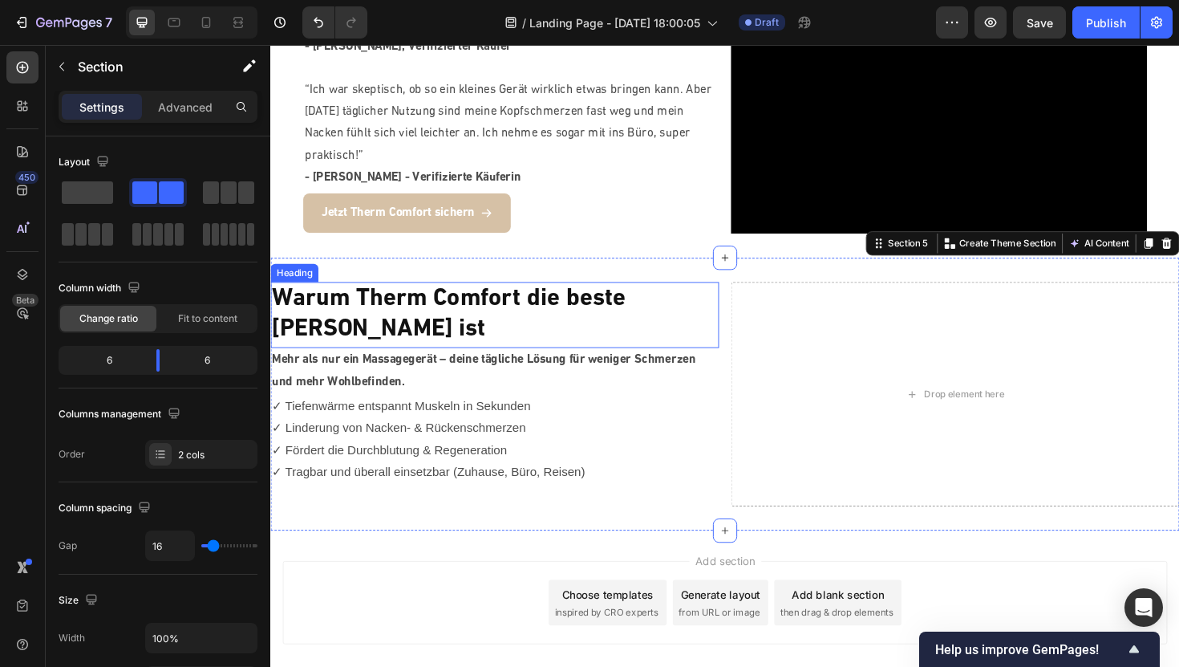
scroll to position [586, 0]
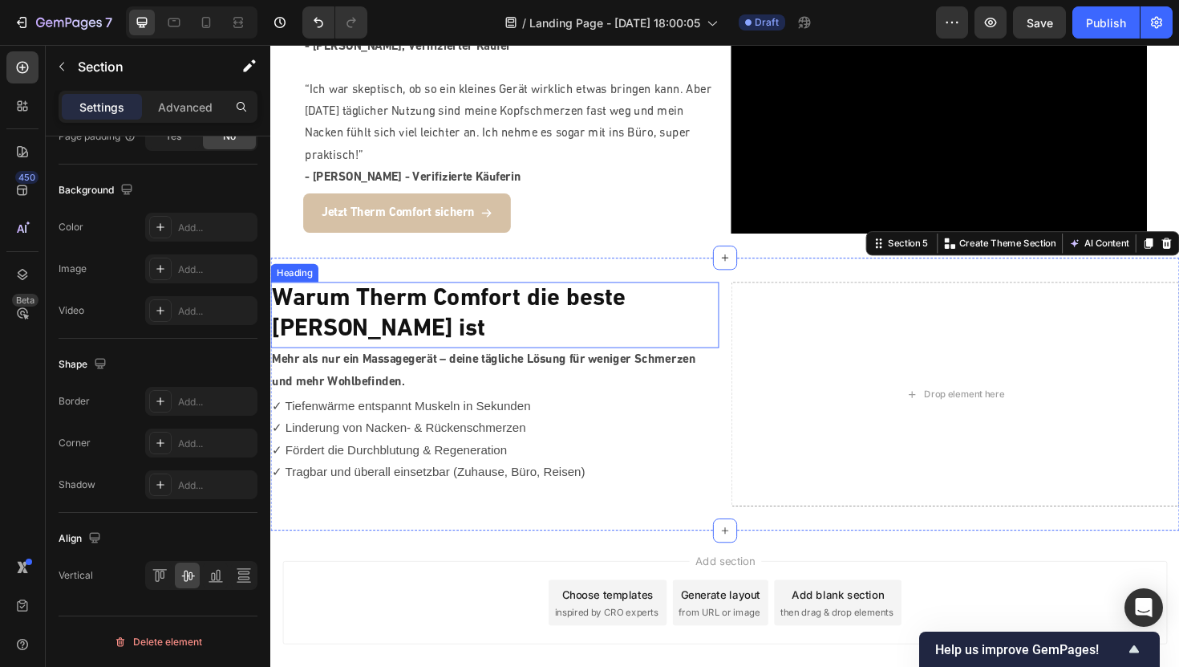
click at [464, 316] on h2 "Warum Therm Comfort die beste [PERSON_NAME] ist" at bounding box center [507, 331] width 475 height 70
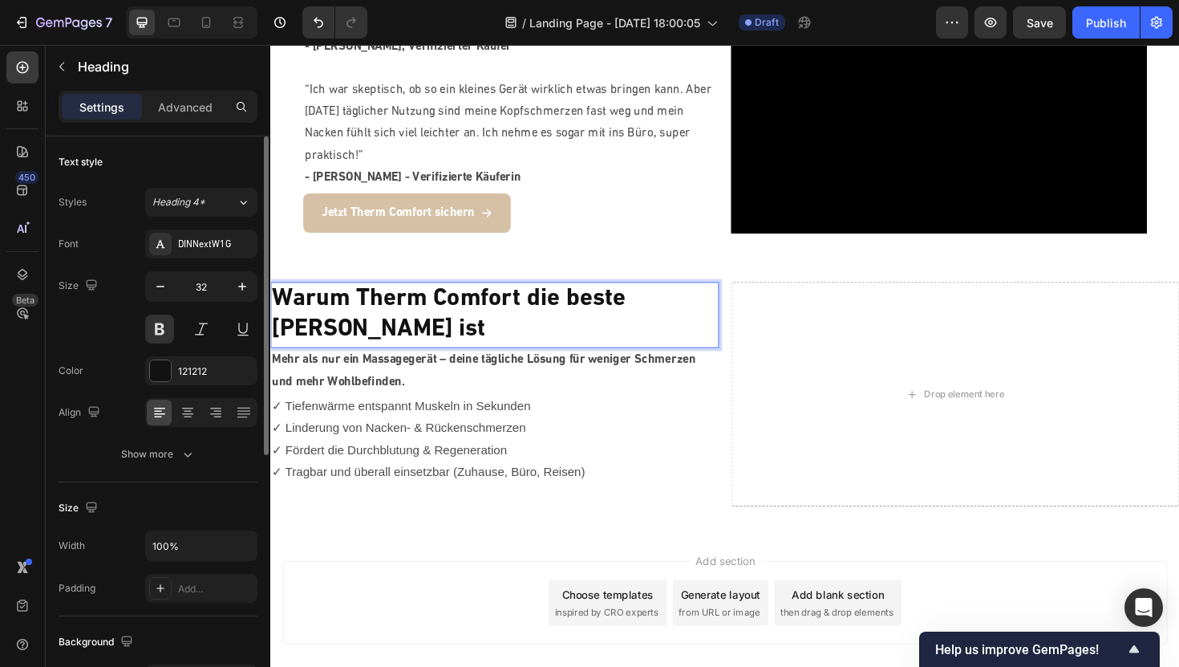
click at [464, 316] on h2 "Warum Therm Comfort die beste [PERSON_NAME] ist" at bounding box center [507, 331] width 475 height 70
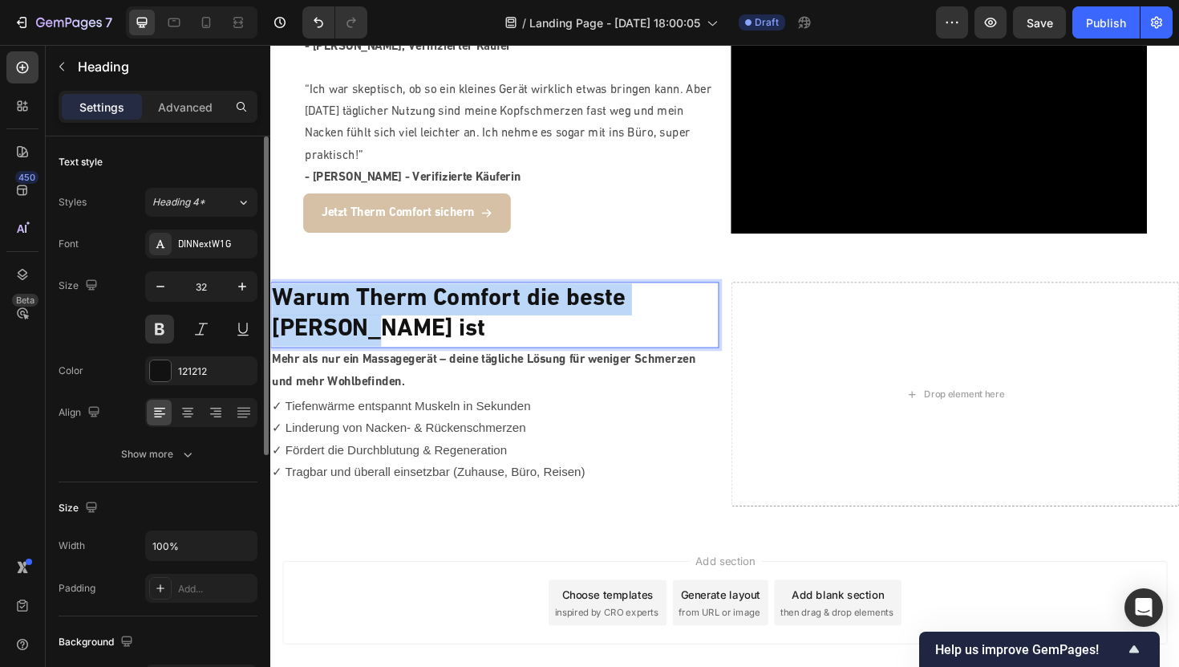
click at [464, 316] on p "Warum Therm Comfort die beste [PERSON_NAME] ist" at bounding box center [508, 331] width 472 height 67
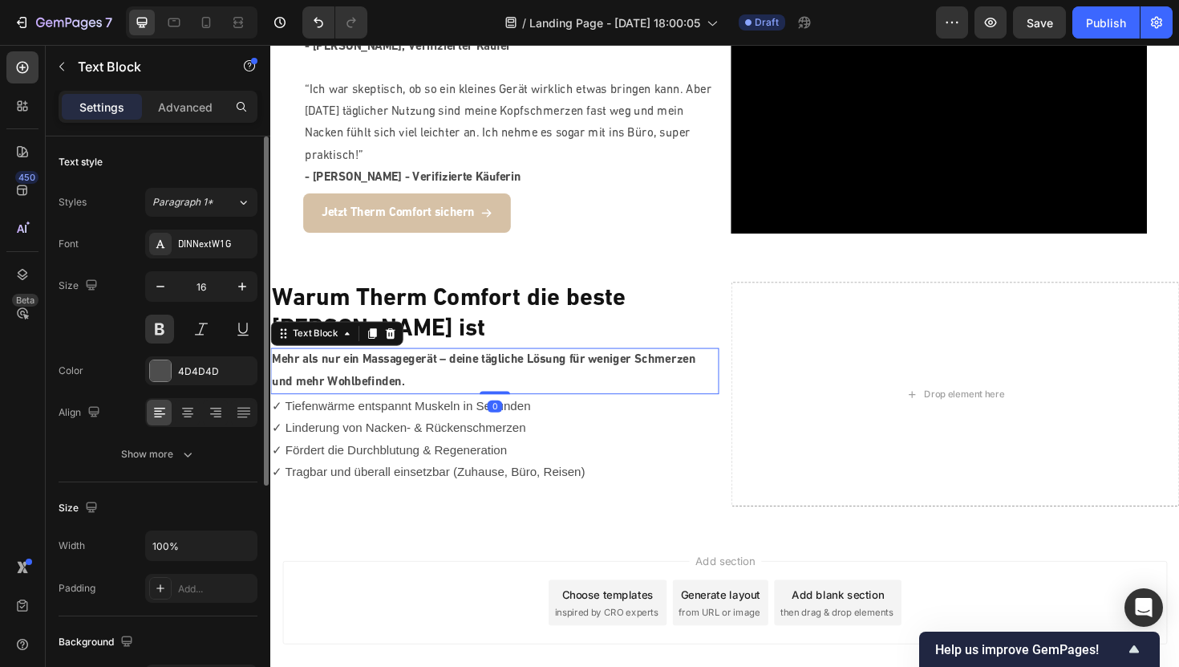
click at [407, 367] on p "Mehr als nur ein Massagegerät – deine tägliche Lösung für weniger Schmerzen und…" at bounding box center [508, 390] width 472 height 47
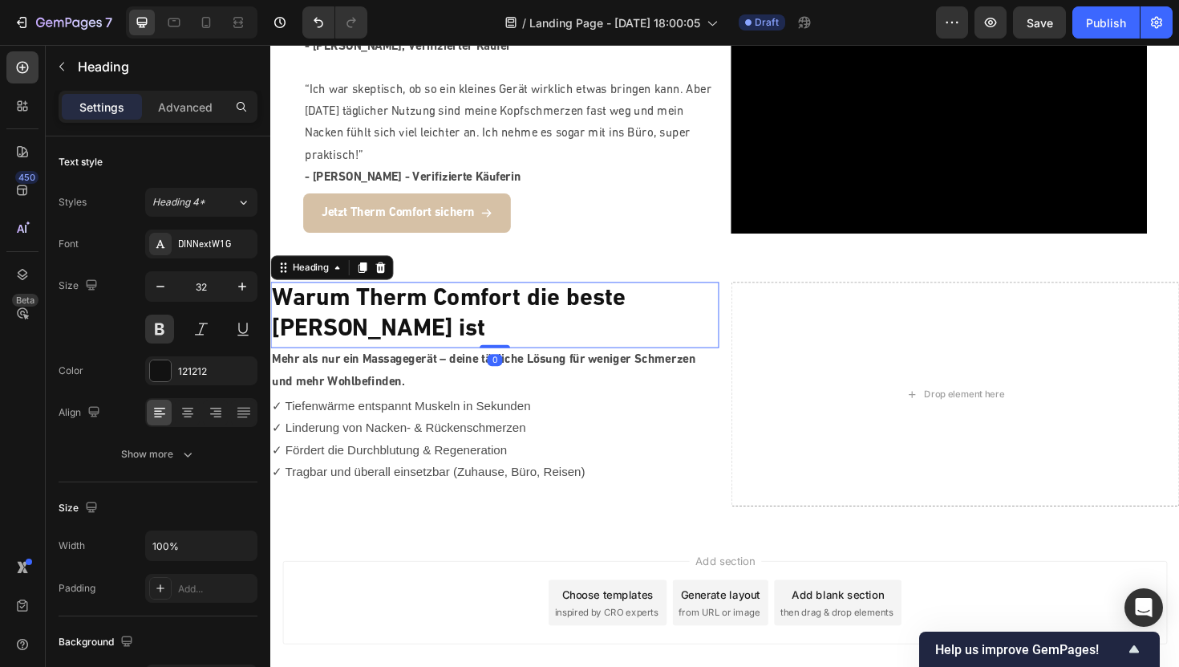
click at [440, 310] on p "Warum Therm Comfort die beste [PERSON_NAME] ist" at bounding box center [508, 331] width 472 height 67
click at [186, 104] on p "Advanced" at bounding box center [185, 107] width 55 height 17
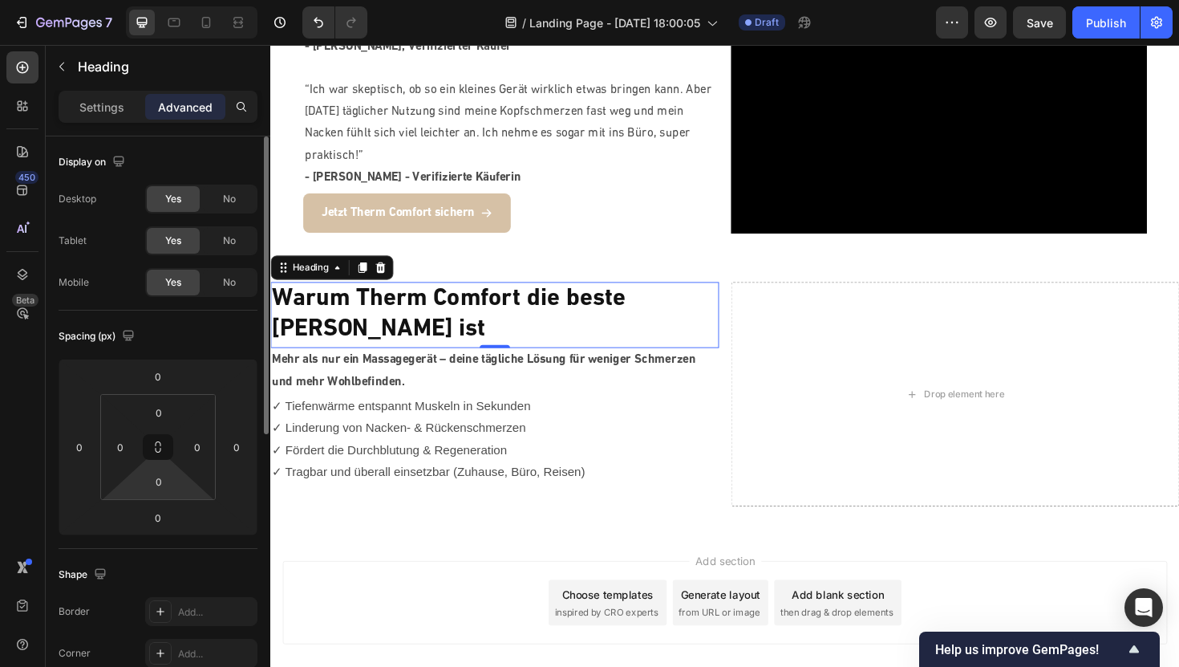
click at [159, 0] on html "7 / Landing Page - Sep 27, 18:00:05 Draft Preview Save Publish 450 Beta Section…" at bounding box center [589, 0] width 1179 height 0
click at [184, 0] on html "7 / Landing Page - Sep 27, 18:00:05 Draft Preview Save Publish 450 Beta Section…" at bounding box center [589, 0] width 1179 height 0
click at [177, 483] on div "0" at bounding box center [159, 481] width 40 height 26
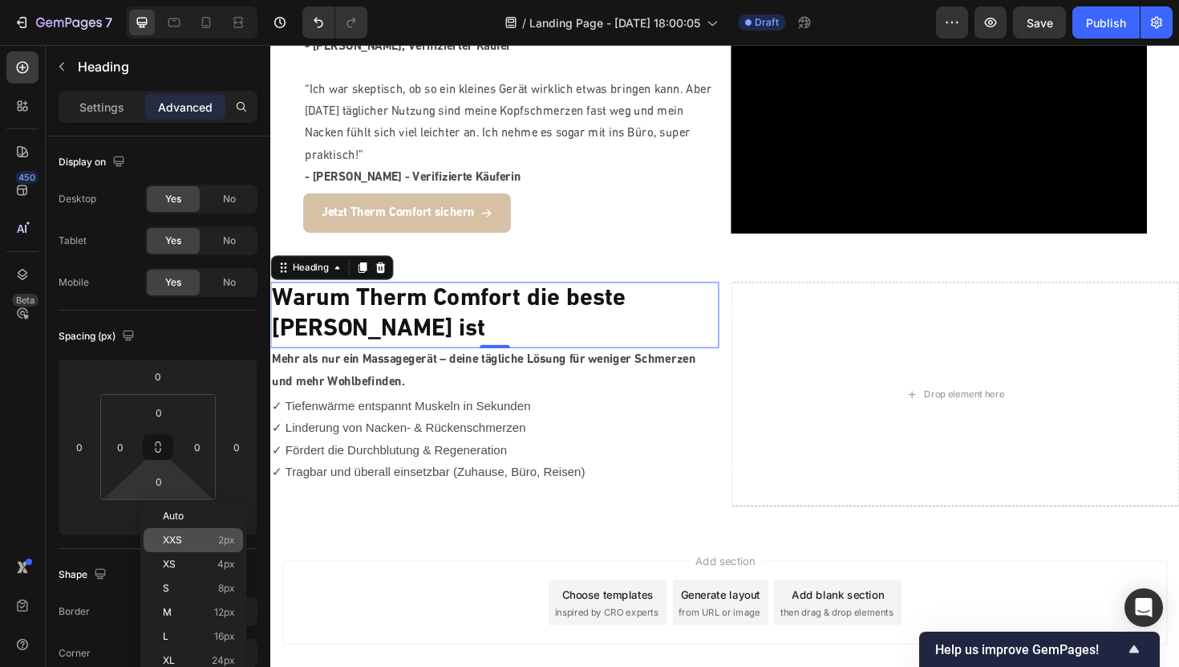
click at [188, 543] on p "XXS 2px" at bounding box center [199, 539] width 72 height 11
type input "2"
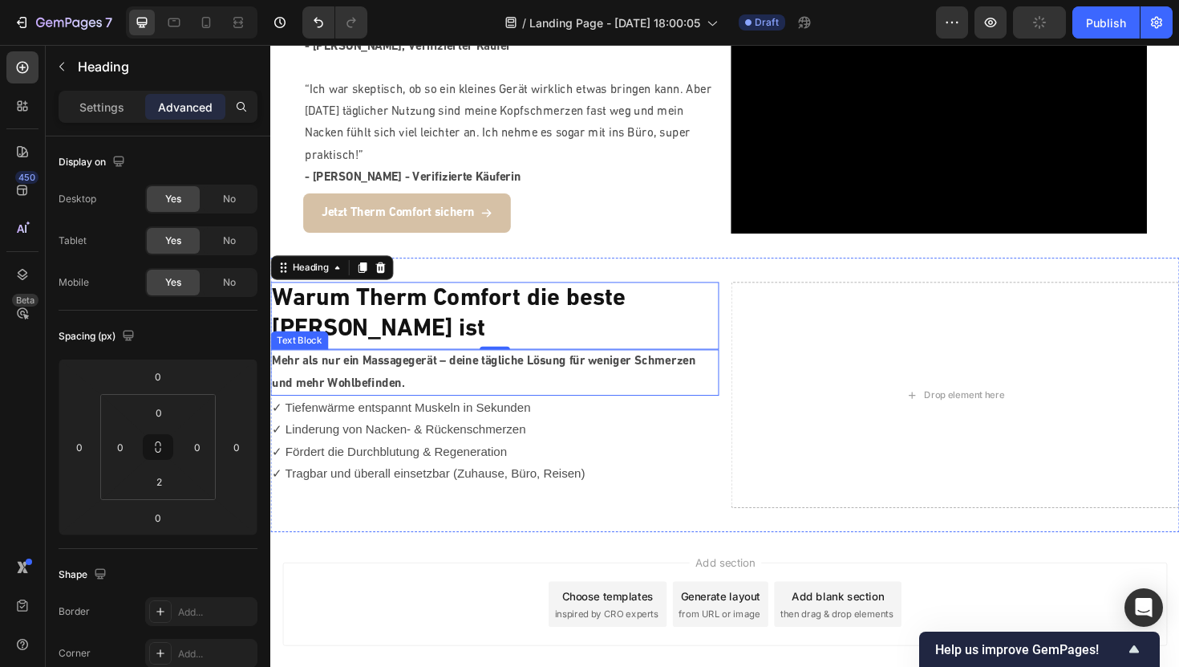
click at [403, 369] on p "Mehr als nur ein Massagegerät – deine tägliche Lösung für weniger Schmerzen und…" at bounding box center [508, 392] width 472 height 47
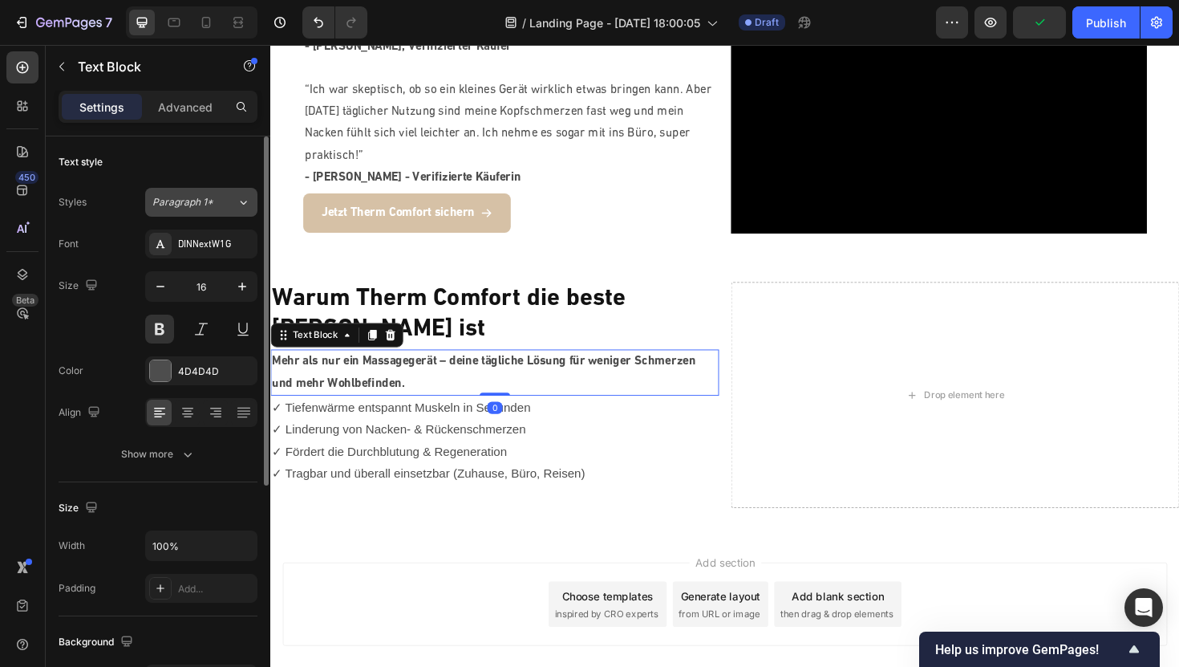
click at [205, 202] on span "Paragraph 1*" at bounding box center [182, 202] width 61 height 14
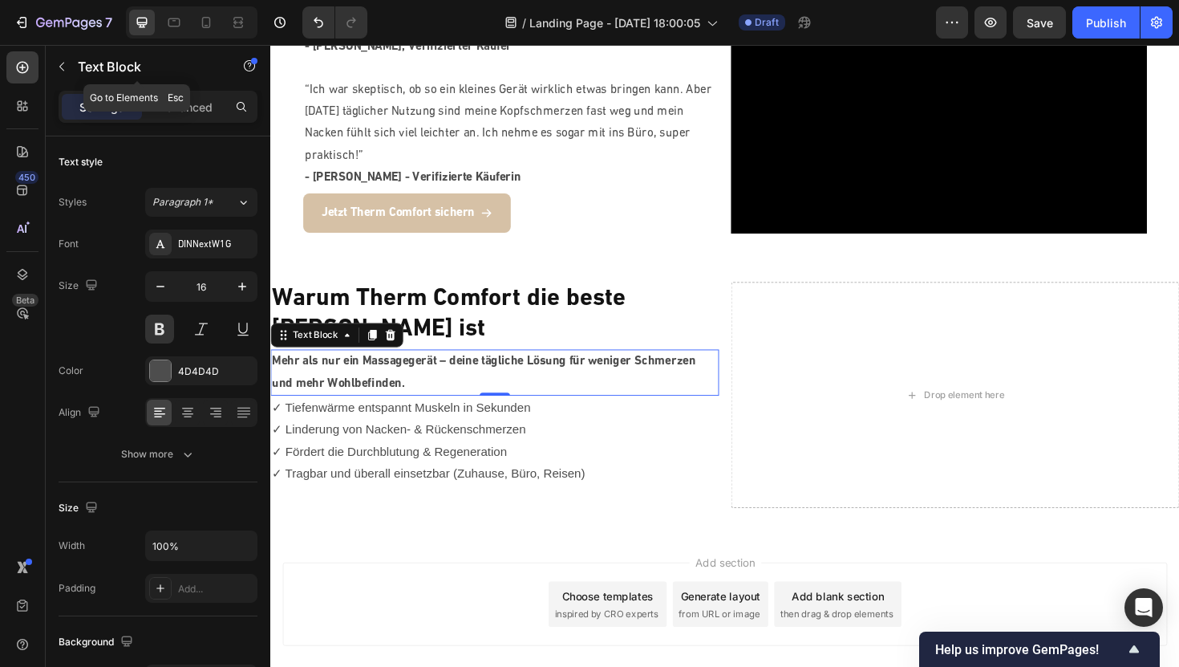
click at [197, 90] on div "Text Block" at bounding box center [137, 68] width 183 height 46
click at [196, 100] on p "Advanced" at bounding box center [185, 107] width 55 height 17
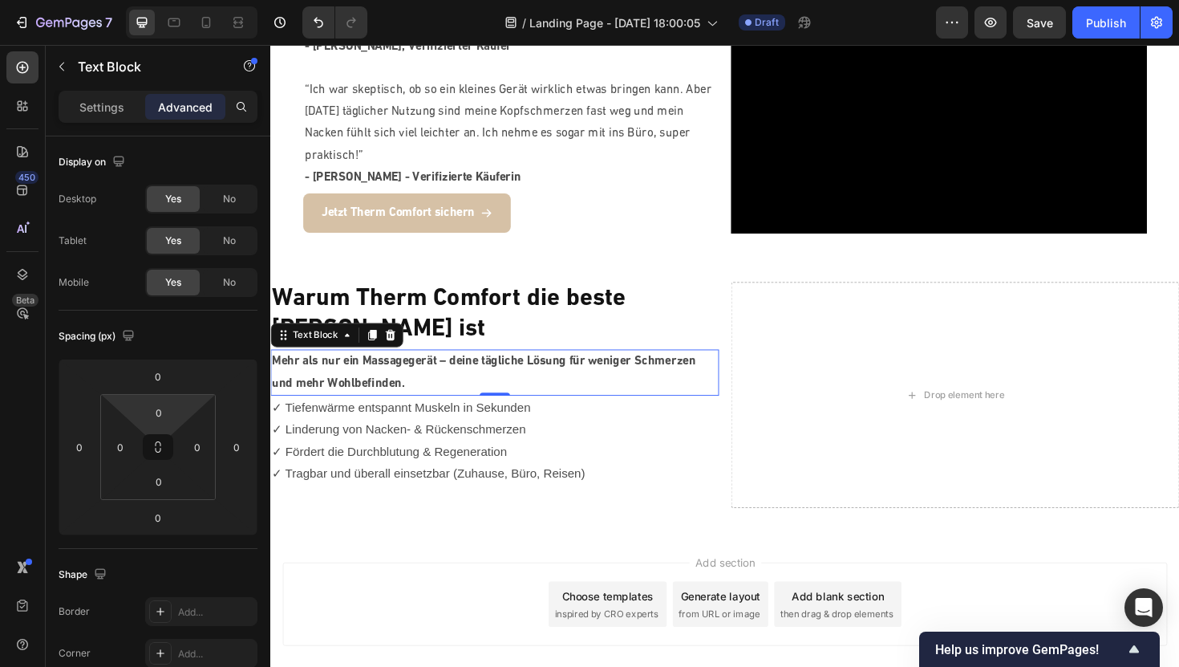
click at [186, 0] on html "7 / Landing Page - Sep 27, 18:00:05 Draft Preview Save Publish 450 Beta Section…" at bounding box center [589, 0] width 1179 height 0
click at [191, 0] on html "7 / Landing Page - Sep 27, 18:00:05 Draft Preview Save Publish 450 Beta Section…" at bounding box center [589, 0] width 1179 height 0
click at [183, 0] on html "7 / Landing Page - Sep 27, 18:00:05 Draft Preview Save Publish 450 Beta Section…" at bounding box center [589, 0] width 1179 height 0
click at [173, 403] on input "0" at bounding box center [159, 412] width 32 height 24
type input "2"
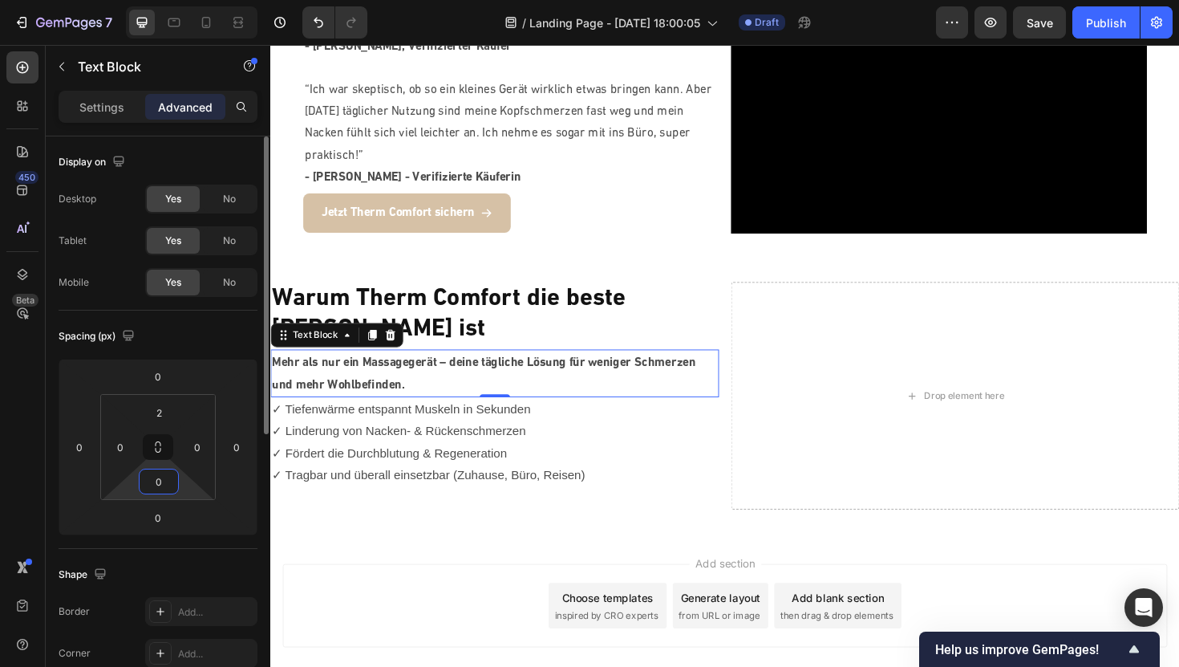
click at [160, 485] on input "0" at bounding box center [159, 481] width 32 height 24
type input "2"
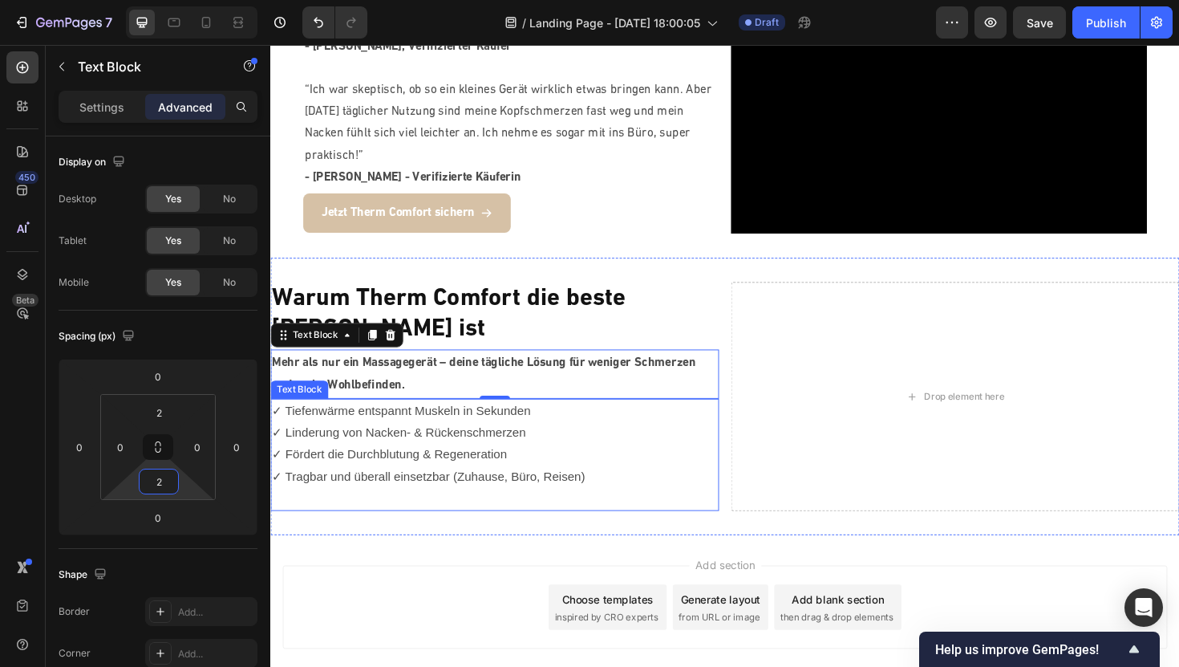
click at [401, 421] on p "✓ Tiefenwärme entspannt Muskeln in Sekunden" at bounding box center [508, 432] width 472 height 23
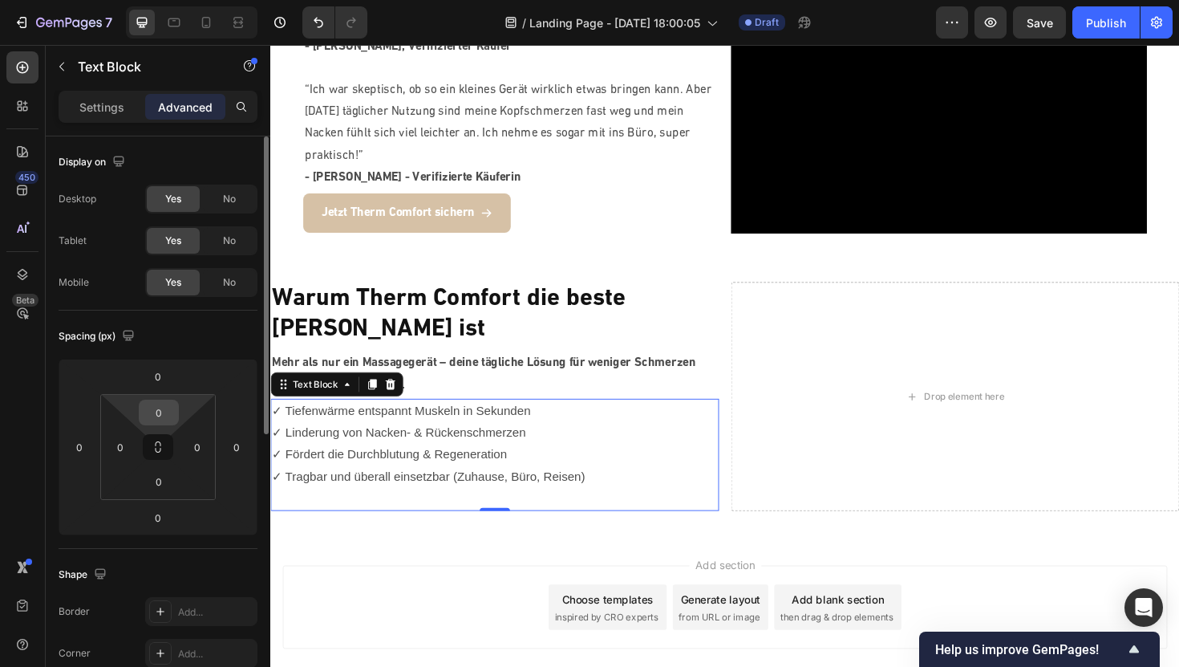
click at [161, 415] on input "0" at bounding box center [159, 412] width 32 height 24
type input "2"
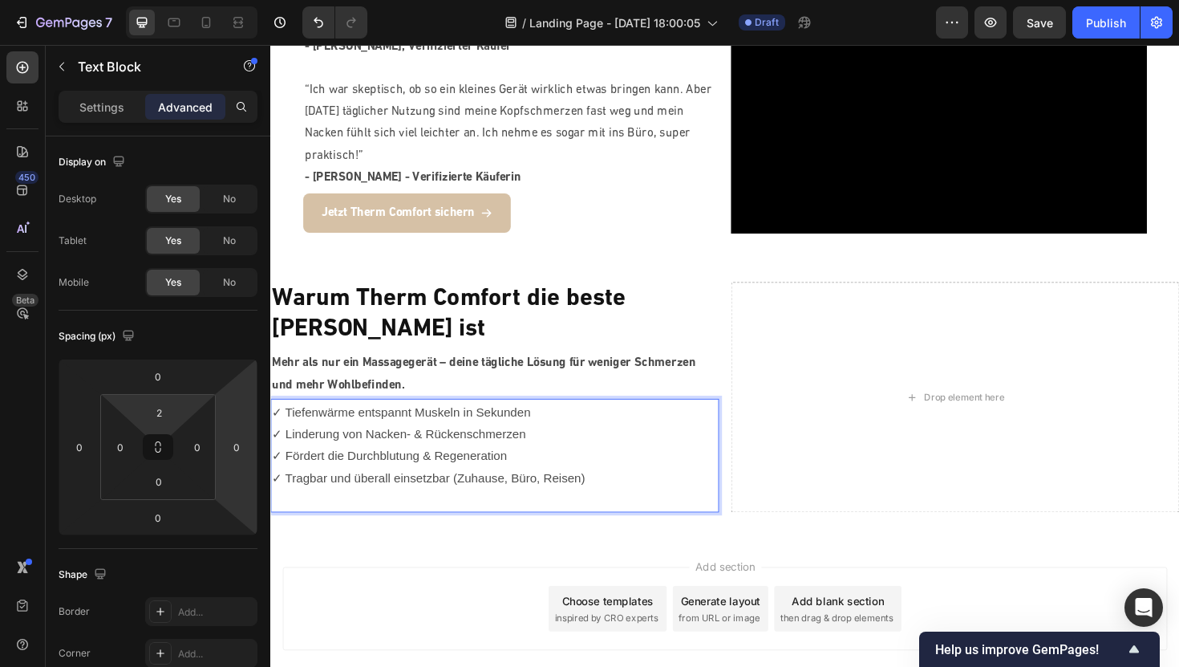
click at [514, 469] on p "✓ Fördert die Durchblutung & Regeneration" at bounding box center [508, 480] width 472 height 23
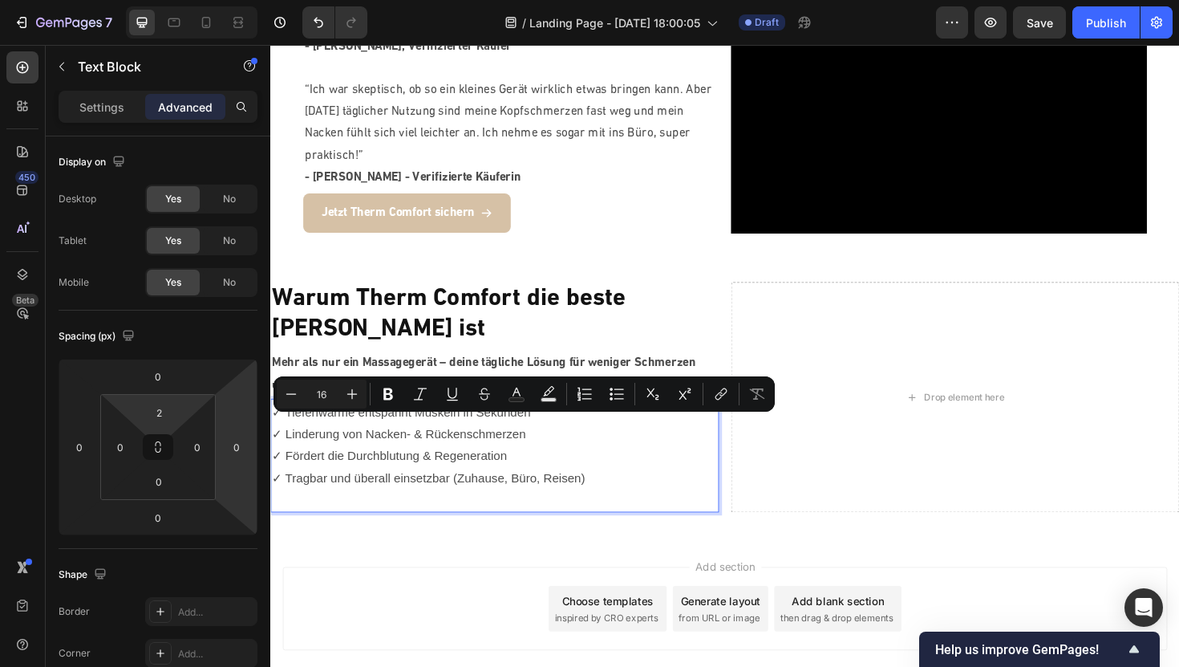
click at [574, 492] on p "✓ Tragbar und überall einsetzbar (Zuhause, Büro, Reisen)" at bounding box center [508, 503] width 472 height 23
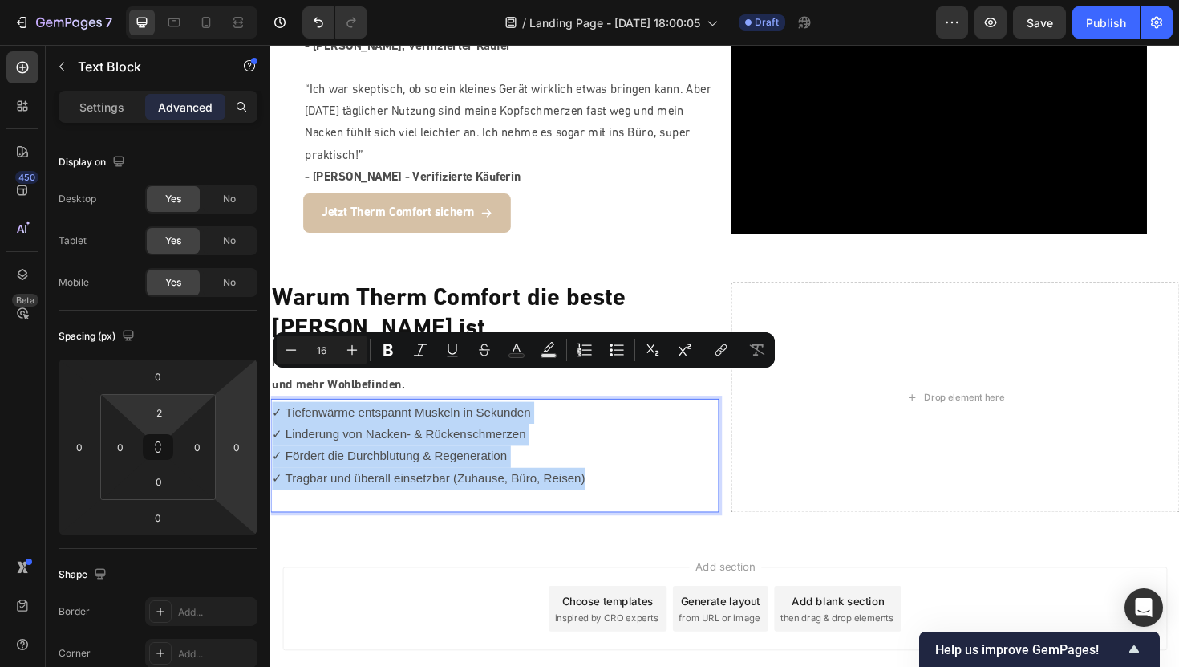
drag, startPoint x: 623, startPoint y: 480, endPoint x: 274, endPoint y: 387, distance: 361.9
click at [274, 421] on div "✓ Tiefenwärme entspannt Muskeln in Sekunden ✓ Linderung von Nacken- & Rückensch…" at bounding box center [507, 480] width 475 height 119
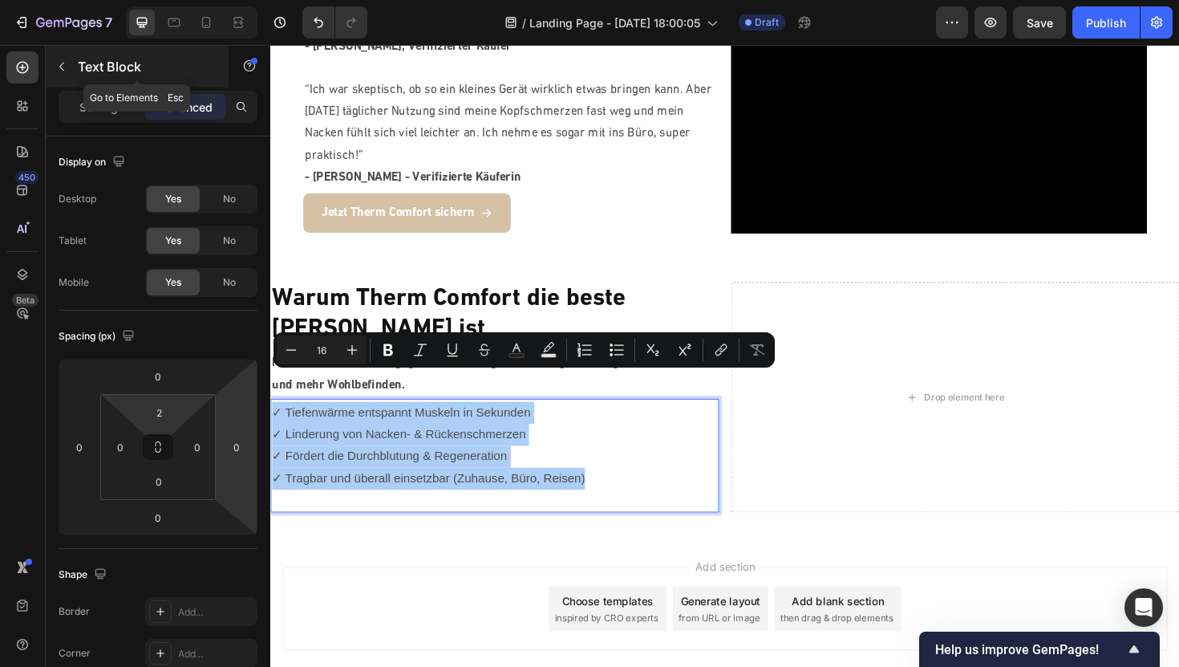
click at [60, 67] on icon "button" at bounding box center [61, 67] width 5 height 9
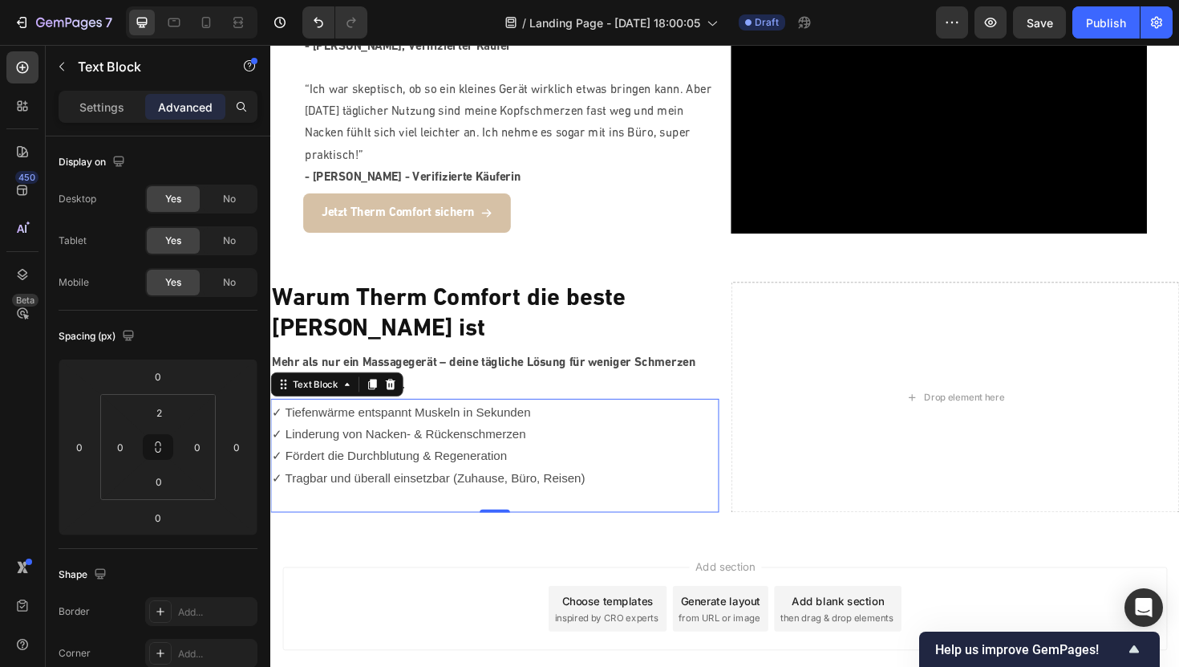
click at [298, 446] on p "✓ Linderung von Nacken- & Rückenschmerzen" at bounding box center [508, 457] width 472 height 23
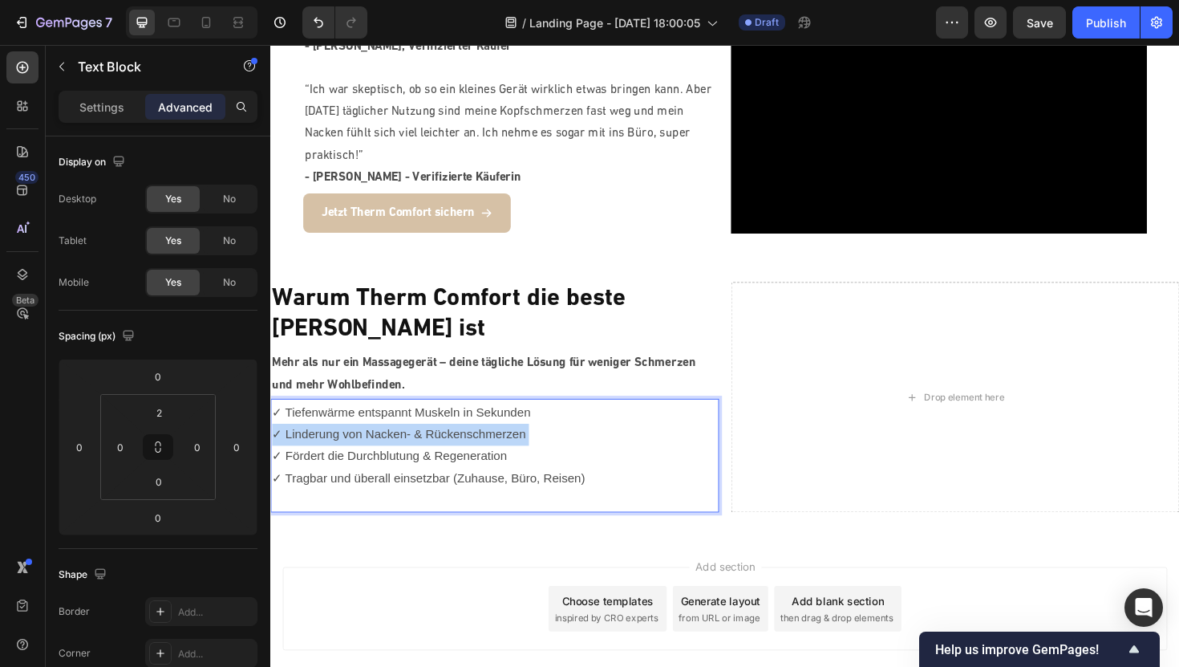
click at [298, 446] on p "✓ Linderung von Nacken- & Rückenschmerzen" at bounding box center [508, 457] width 472 height 23
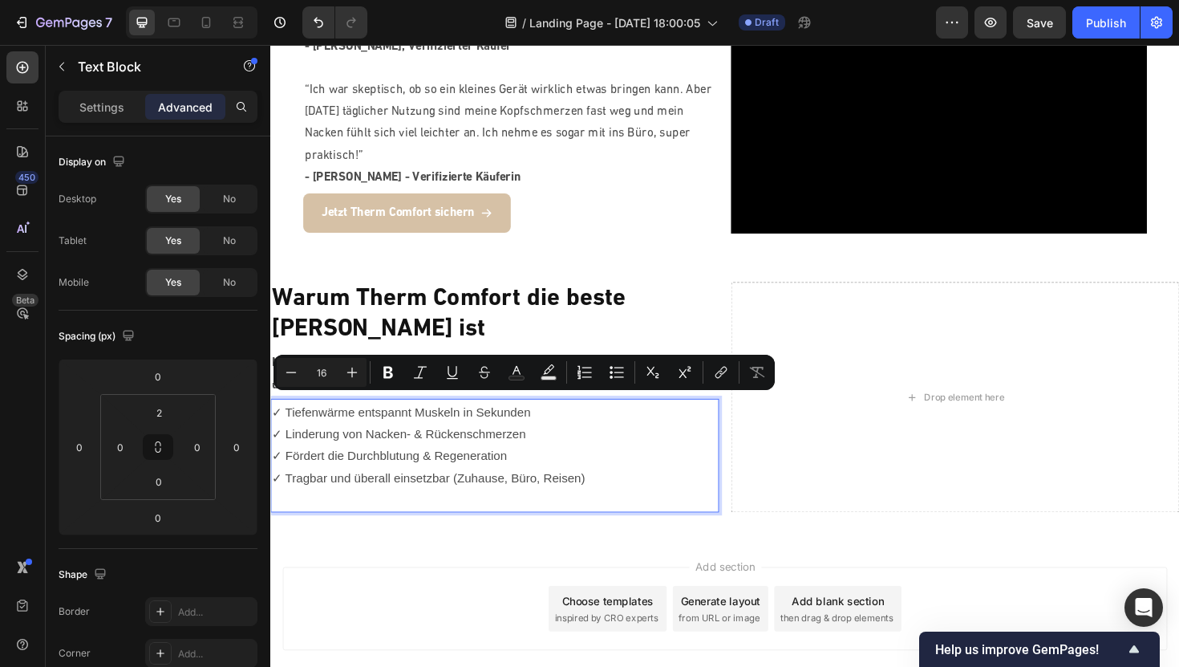
click at [557, 516] on p "Rich Text Editor. Editing area: main" at bounding box center [508, 527] width 472 height 23
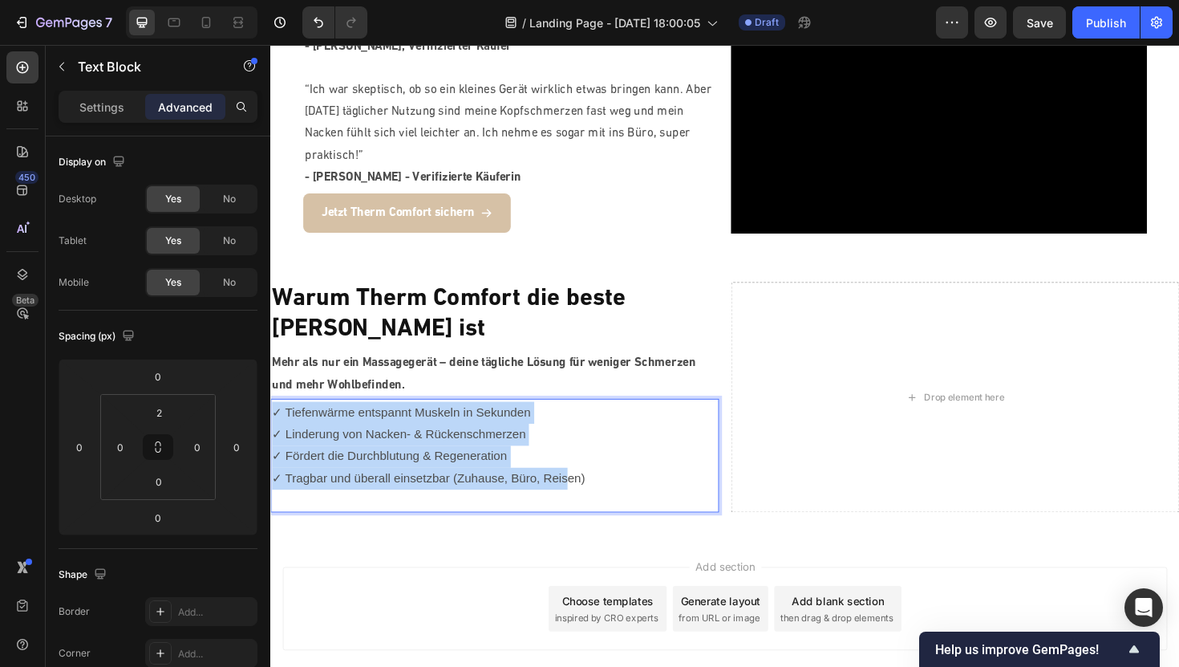
drag, startPoint x: 583, startPoint y: 477, endPoint x: 269, endPoint y: 400, distance: 323.7
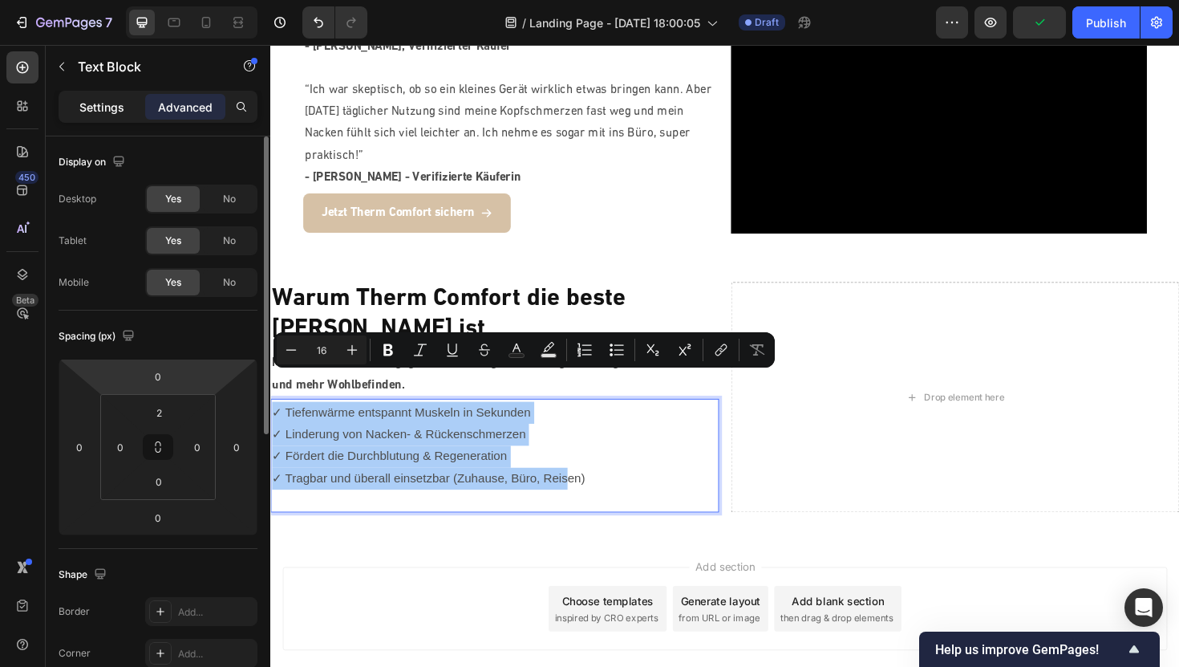
click at [87, 96] on div "Settings" at bounding box center [102, 107] width 80 height 26
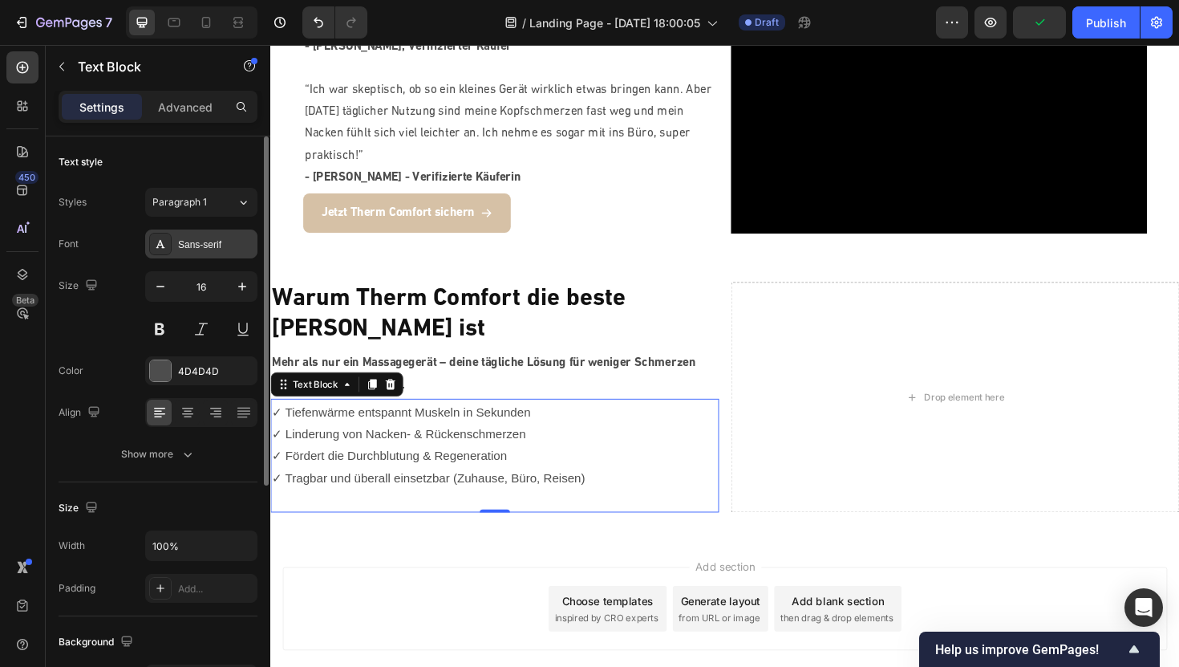
click at [218, 249] on div "Sans-serif" at bounding box center [215, 244] width 75 height 14
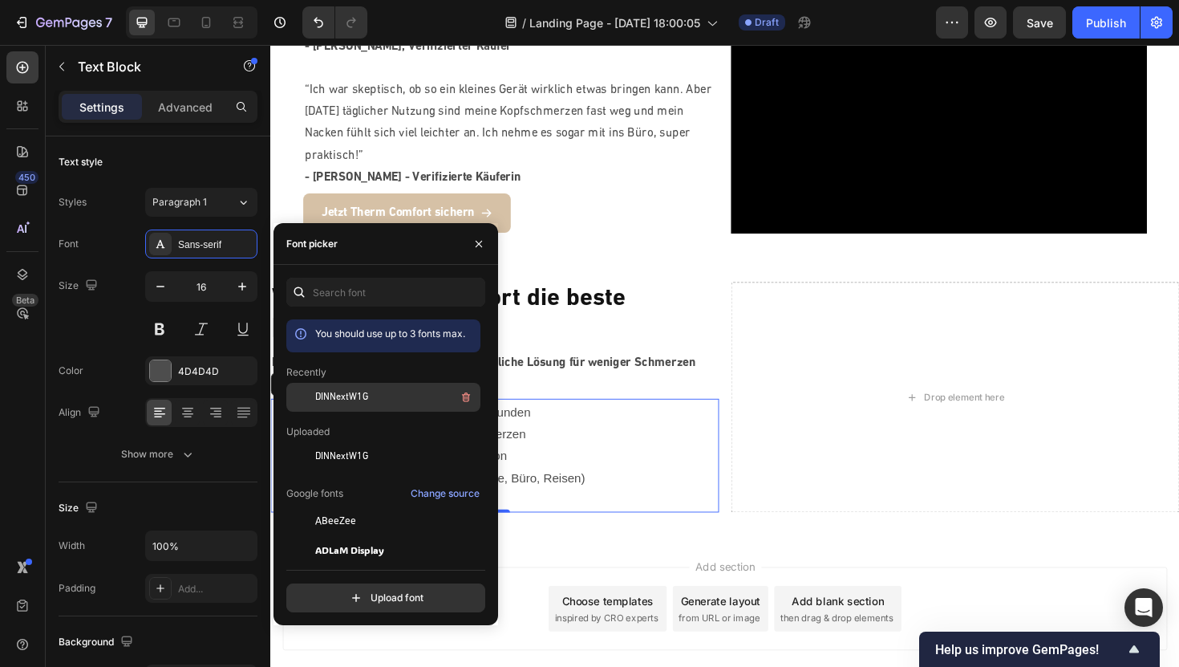
click at [344, 395] on span "DINNextW1G" at bounding box center [341, 397] width 53 height 14
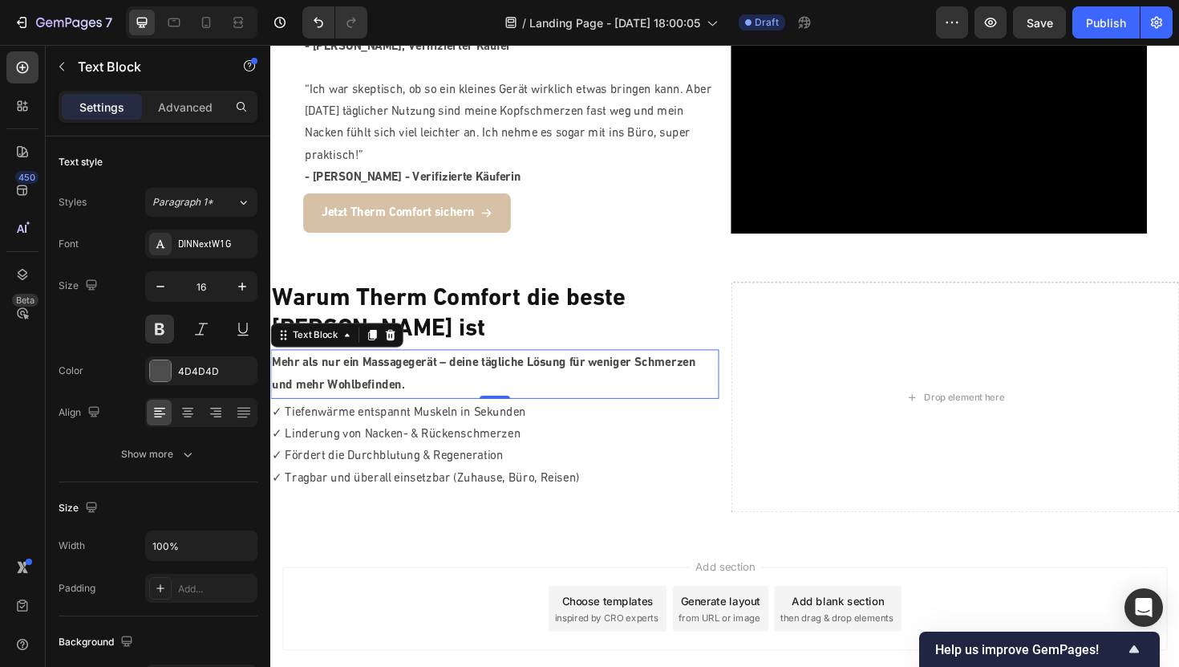
click at [569, 371] on p "Mehr als nur ein Massagegerät – deine tägliche Lösung für weniger Schmerzen und…" at bounding box center [508, 394] width 472 height 47
click at [565, 371] on p "Mehr als nur ein Massagegerät – deine tägliche Lösung für weniger Schmerzen und…" at bounding box center [508, 394] width 472 height 47
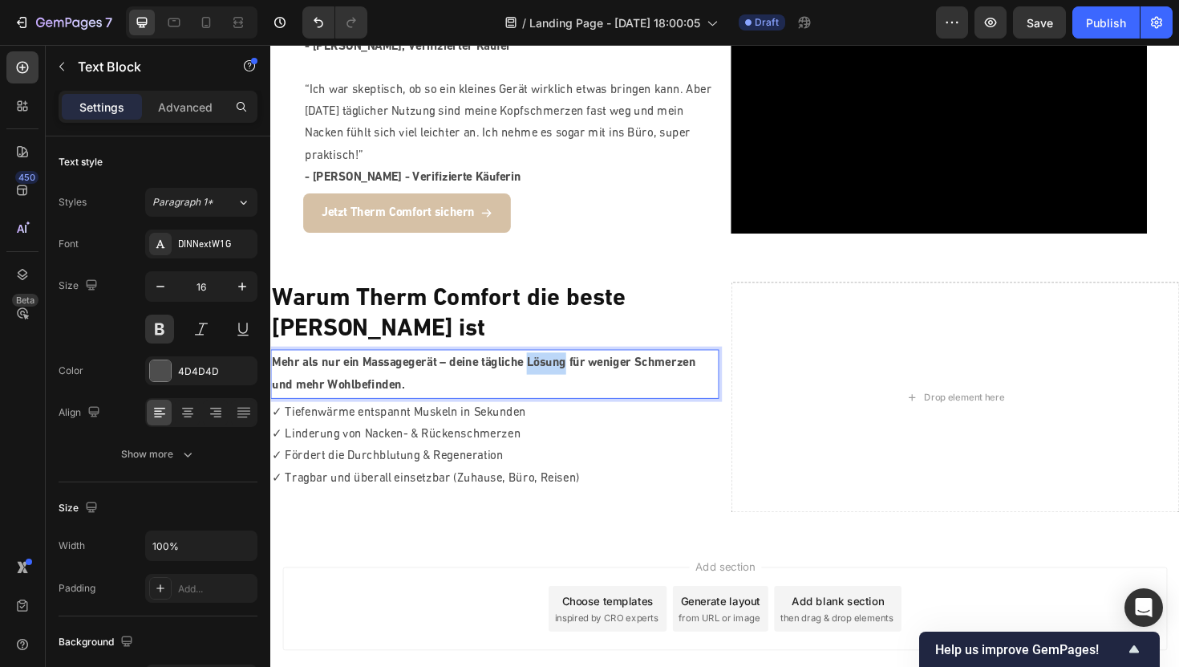
click at [565, 371] on p "Mehr als nur ein Massagegerät – deine tägliche Lösung für weniger Schmerzen und…" at bounding box center [508, 394] width 472 height 47
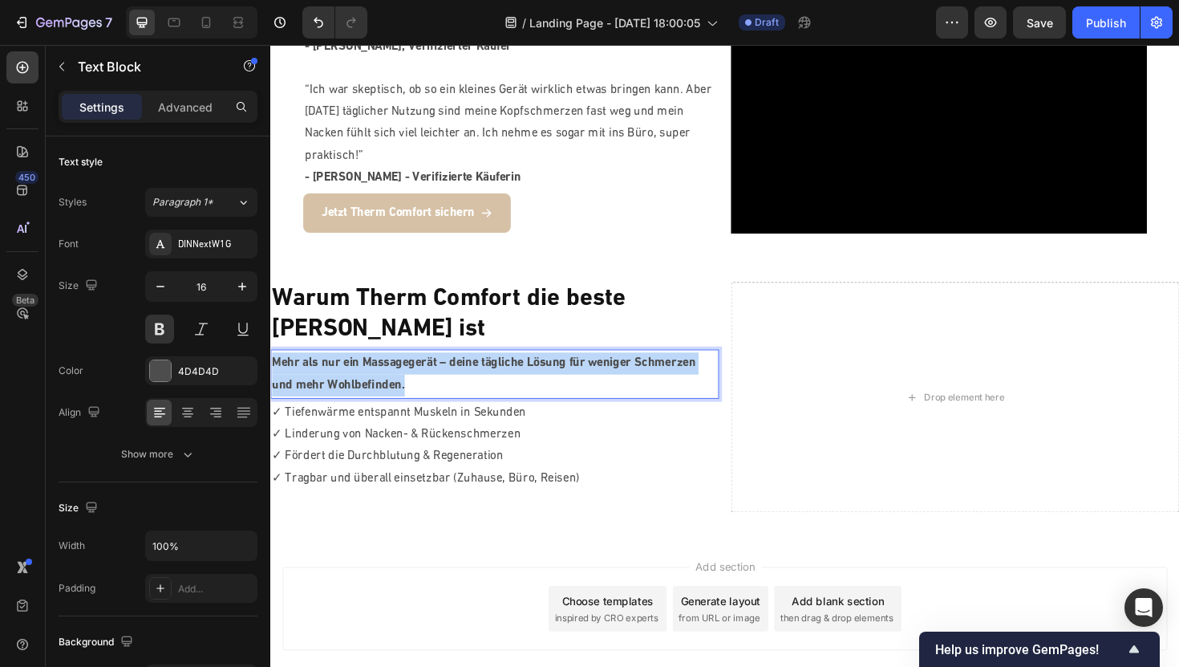
click at [565, 371] on p "Mehr als nur ein Massagegerät – deine tägliche Lösung für weniger Schmerzen und…" at bounding box center [508, 394] width 472 height 47
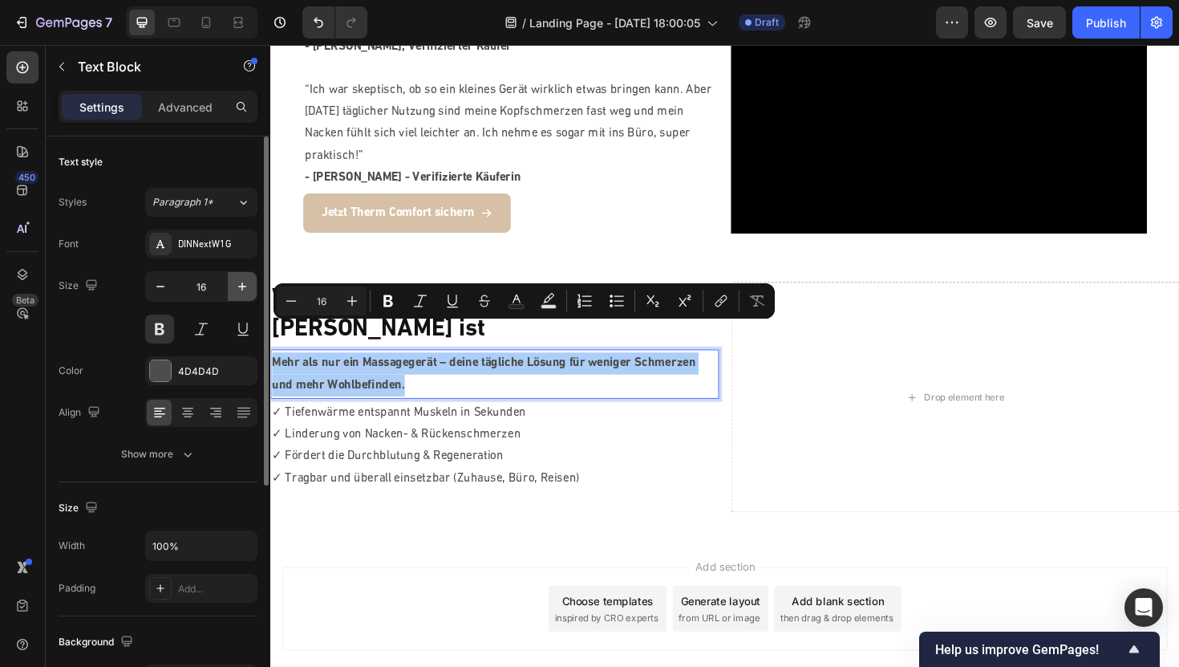
click at [239, 289] on icon "button" at bounding box center [242, 286] width 16 height 16
type input "17"
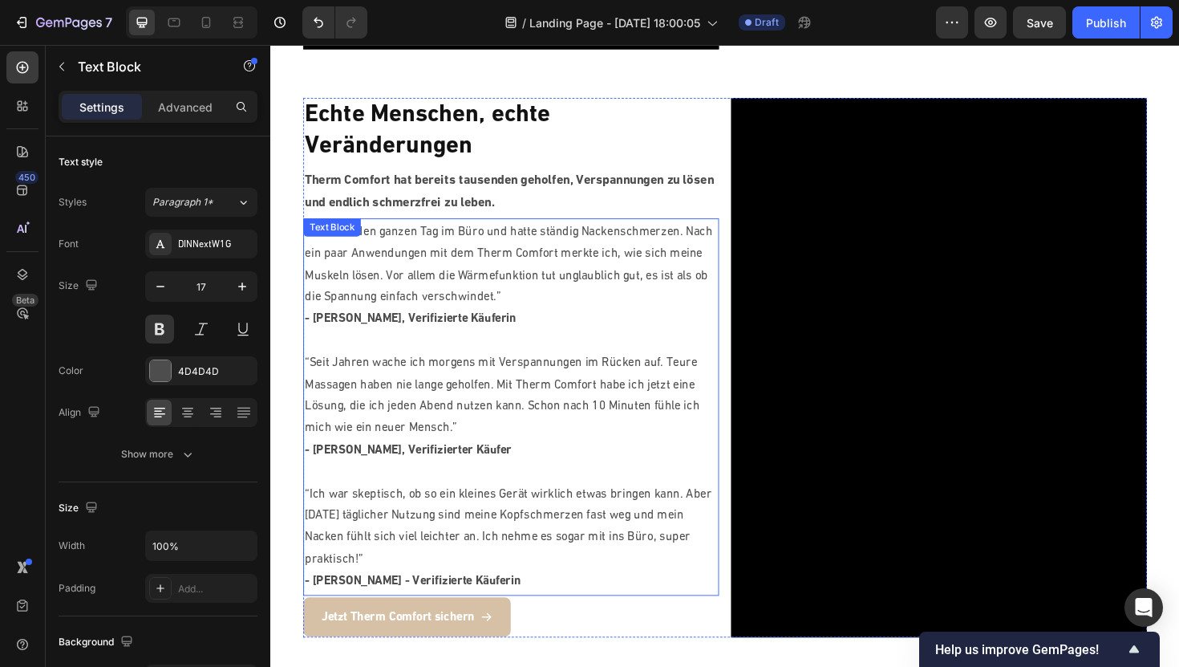
scroll to position [1361, 0]
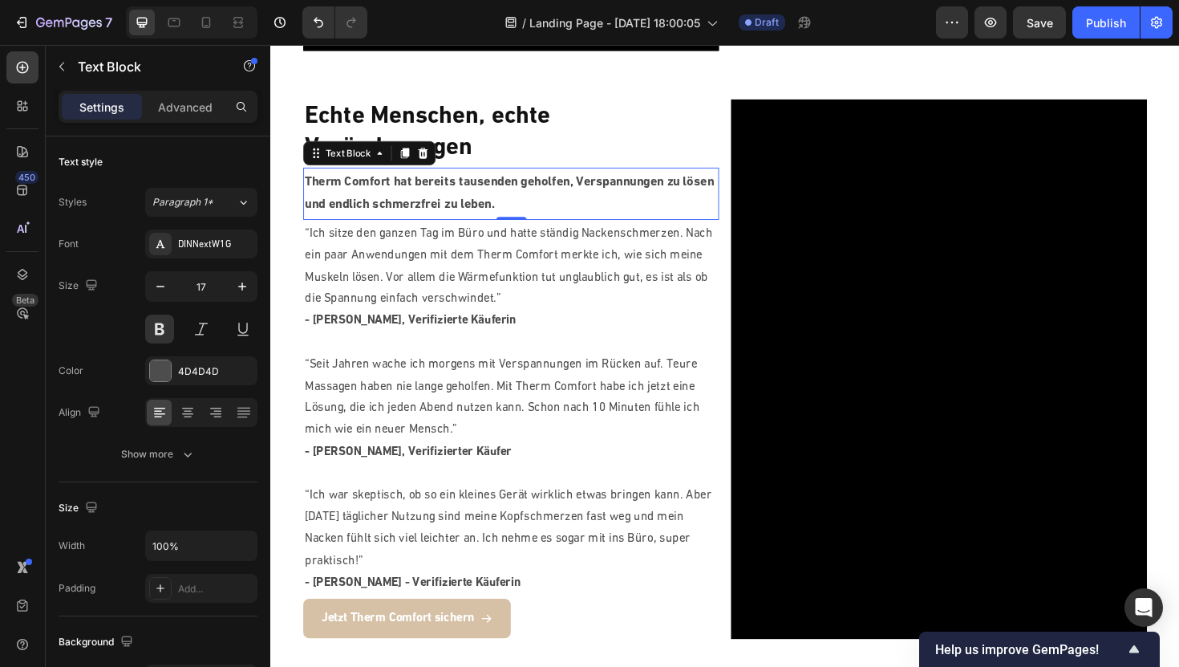
click at [439, 198] on p "Therm Comfort hat bereits tausenden geholfen, Verspannungen zu lösen und endlic…" at bounding box center [524, 202] width 437 height 49
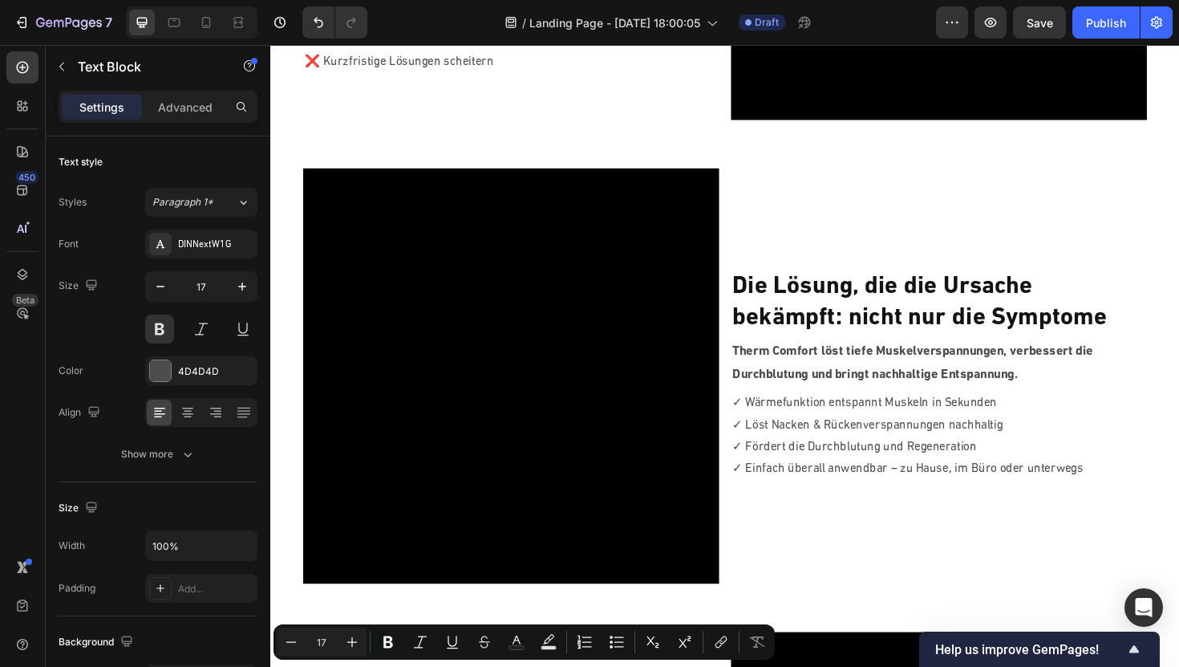
scroll to position [791, 0]
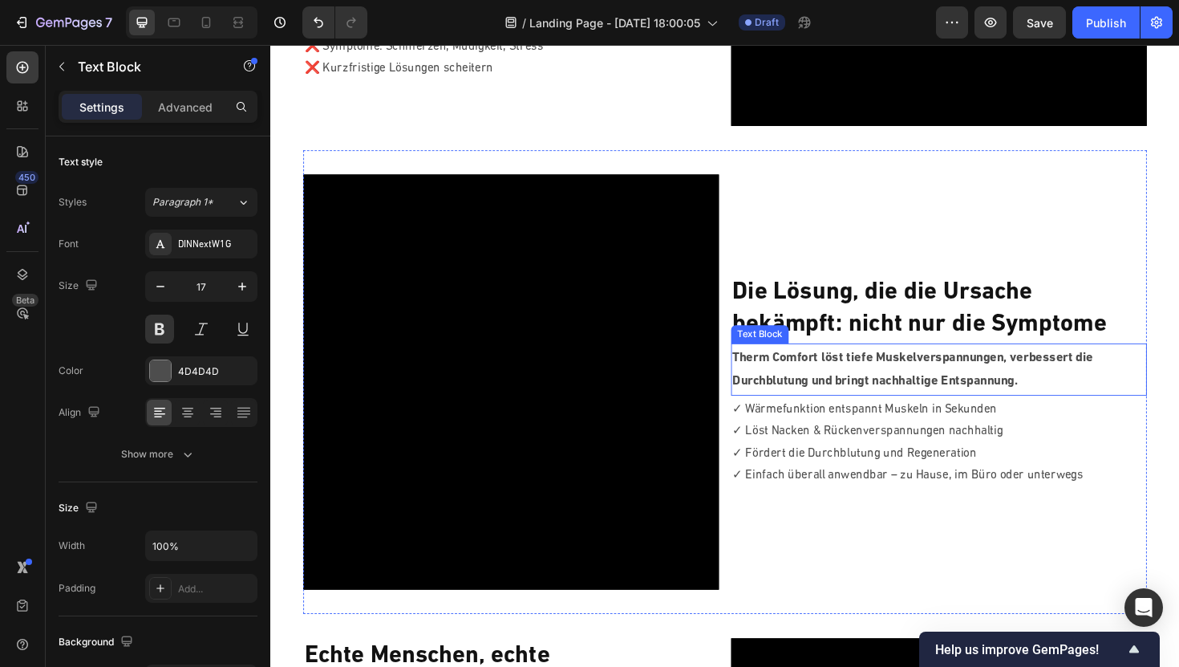
click at [813, 383] on p "Therm Comfort löst tiefe Muskelverspannungen, verbessert die Durchblutung und b…" at bounding box center [978, 388] width 437 height 49
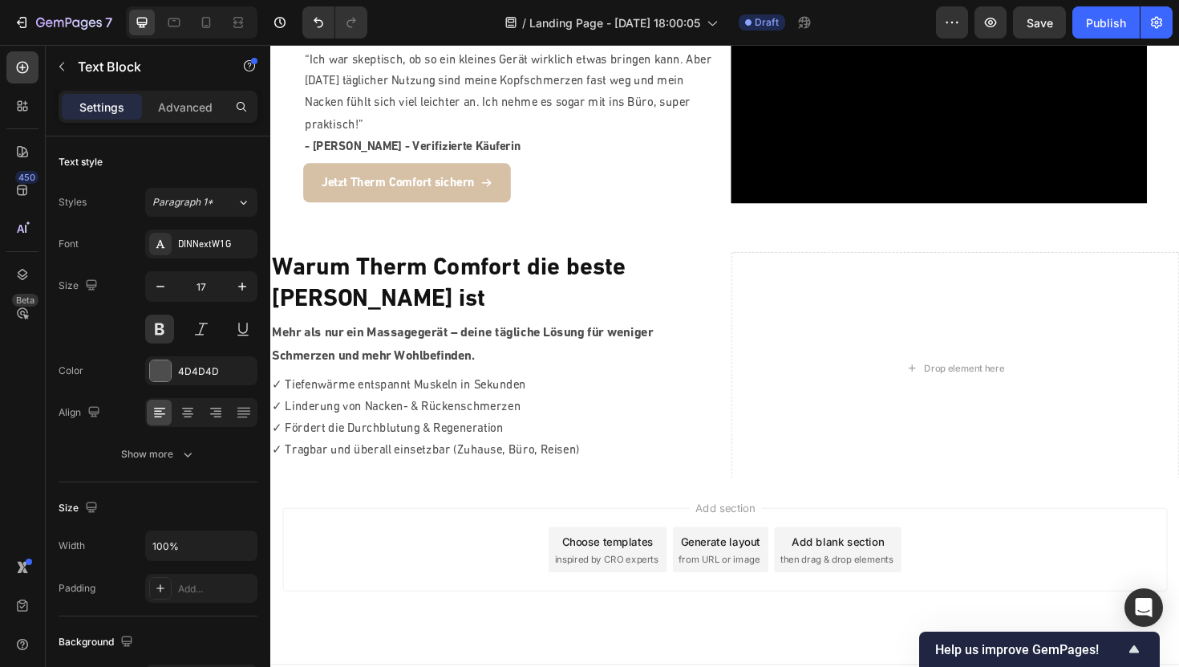
scroll to position [1824, 0]
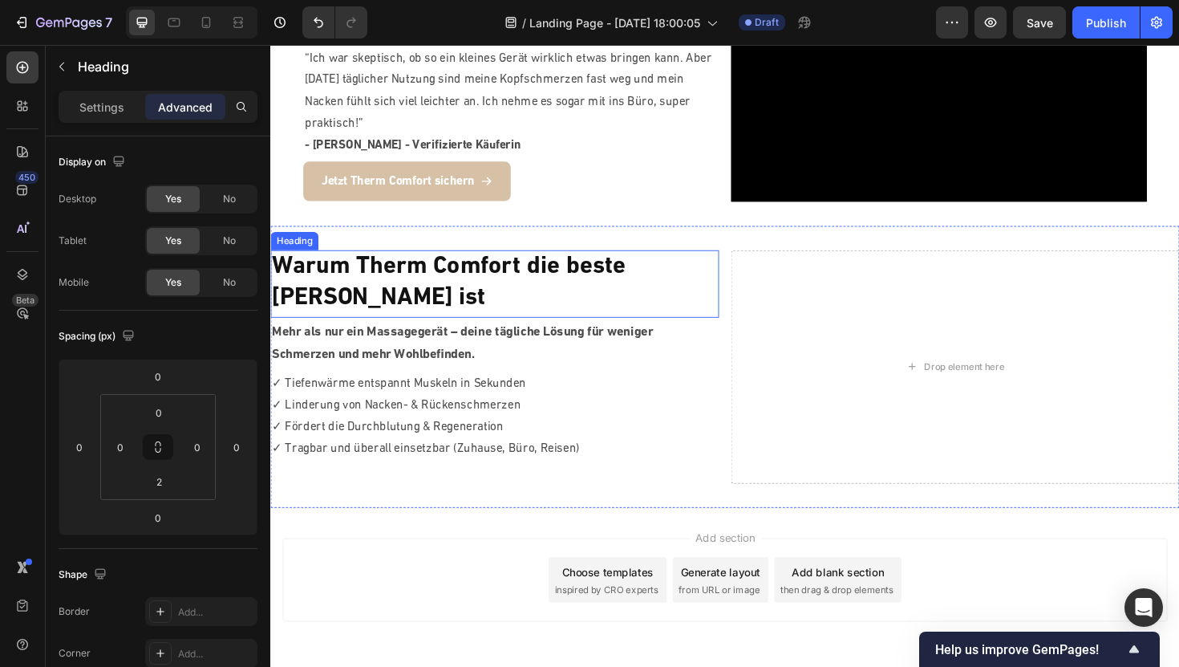
click at [475, 277] on h2 "Warum Therm Comfort die beste [PERSON_NAME] ist" at bounding box center [507, 297] width 475 height 70
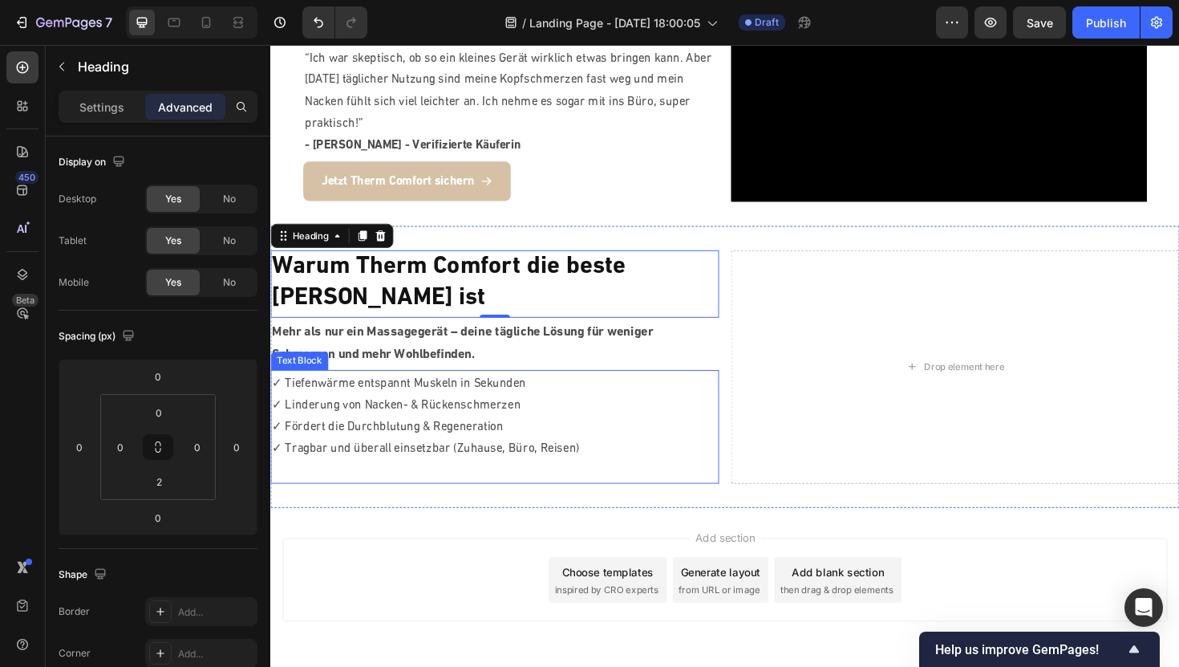
click at [423, 439] on p "✓ Fördert die Durchblutung & Regeneration" at bounding box center [508, 450] width 472 height 23
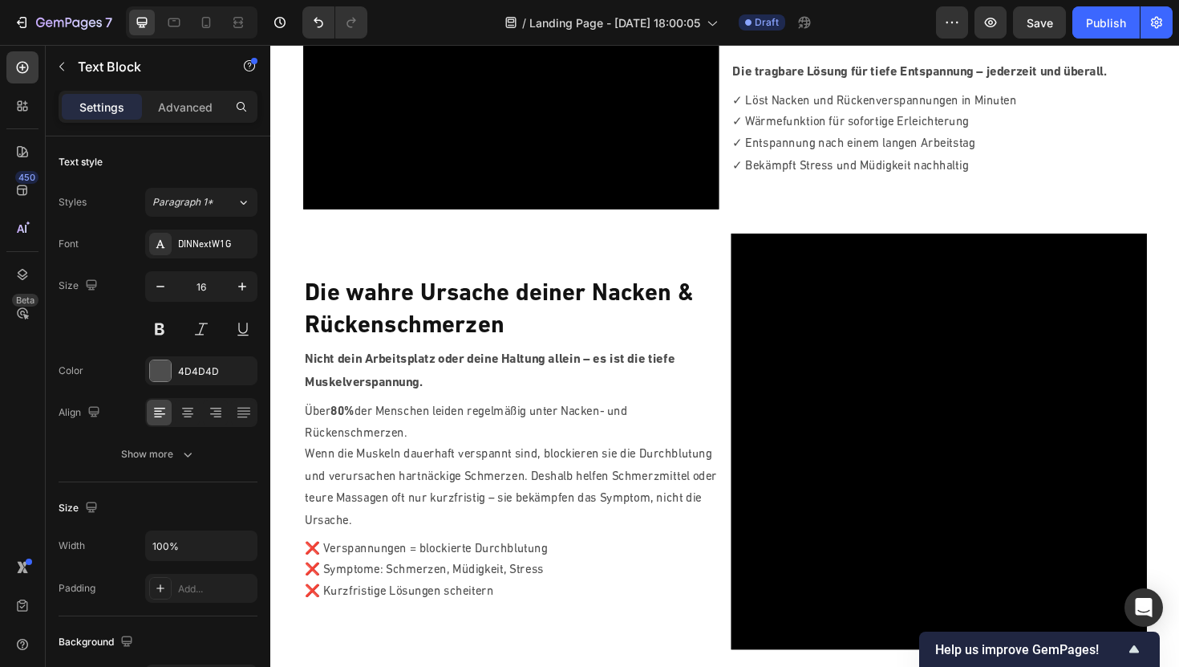
scroll to position [0, 0]
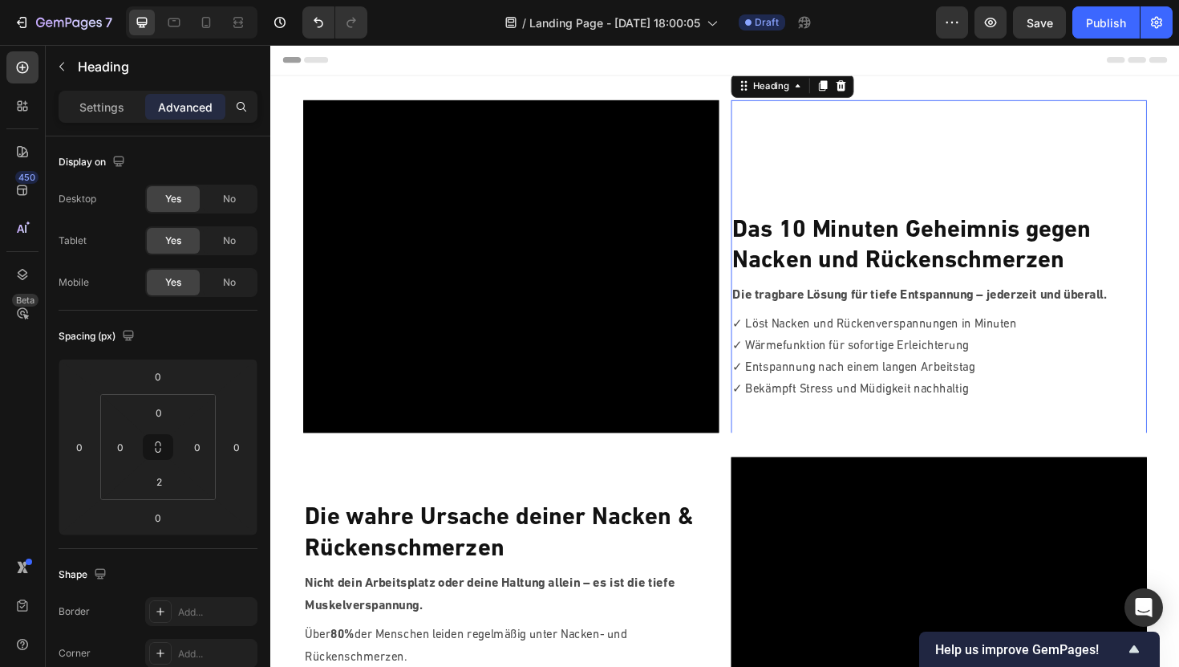
click at [840, 289] on h2 "Das 10 Minuten Geheimnis gegen [PERSON_NAME] und Rückenschmerzen" at bounding box center [978, 259] width 440 height 70
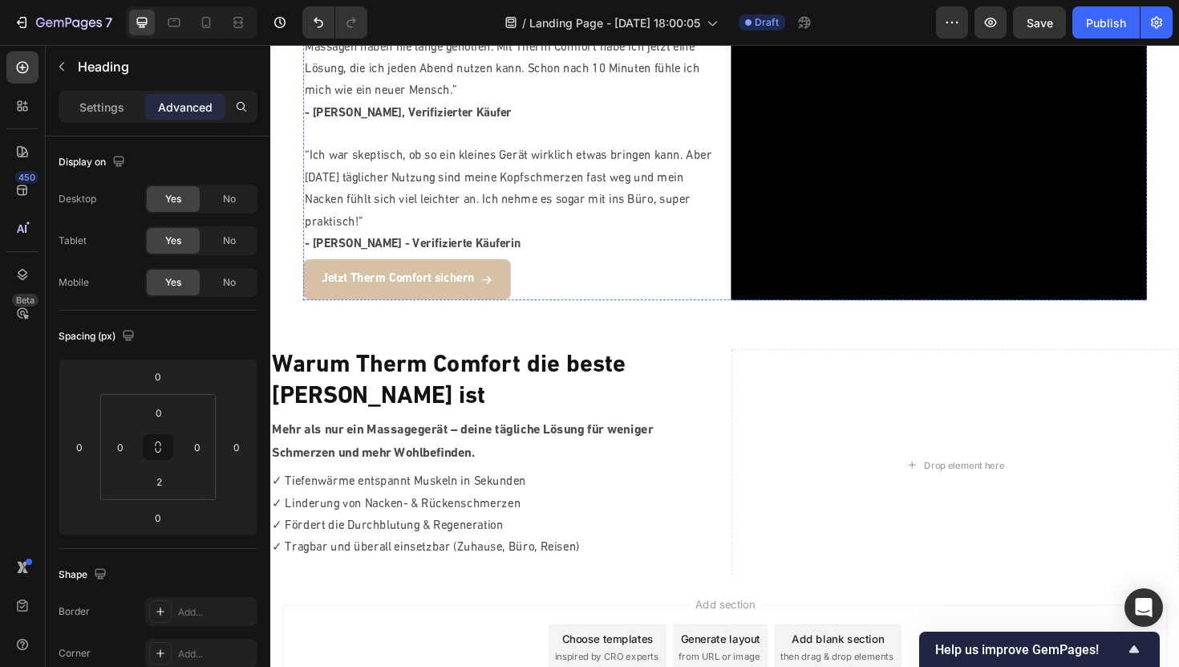
scroll to position [1823, 0]
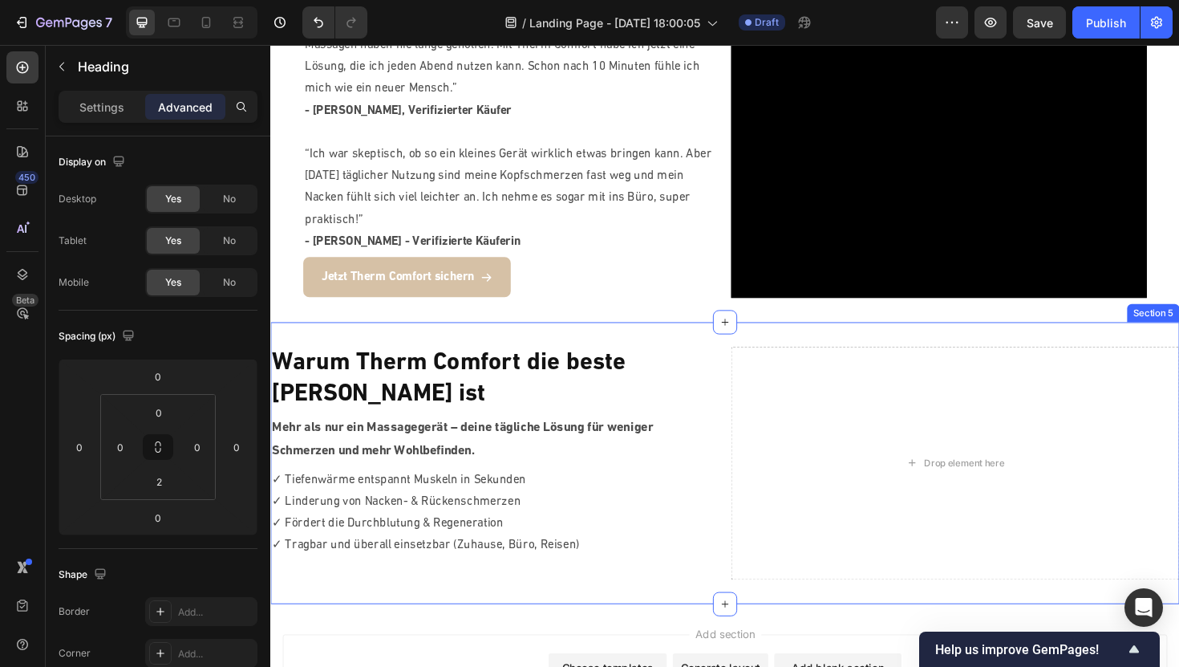
click at [538, 354] on div "Warum Therm Comfort die beste Wahl ist Heading Mehr als nur ein Massagegerät – …" at bounding box center [751, 487] width 963 height 298
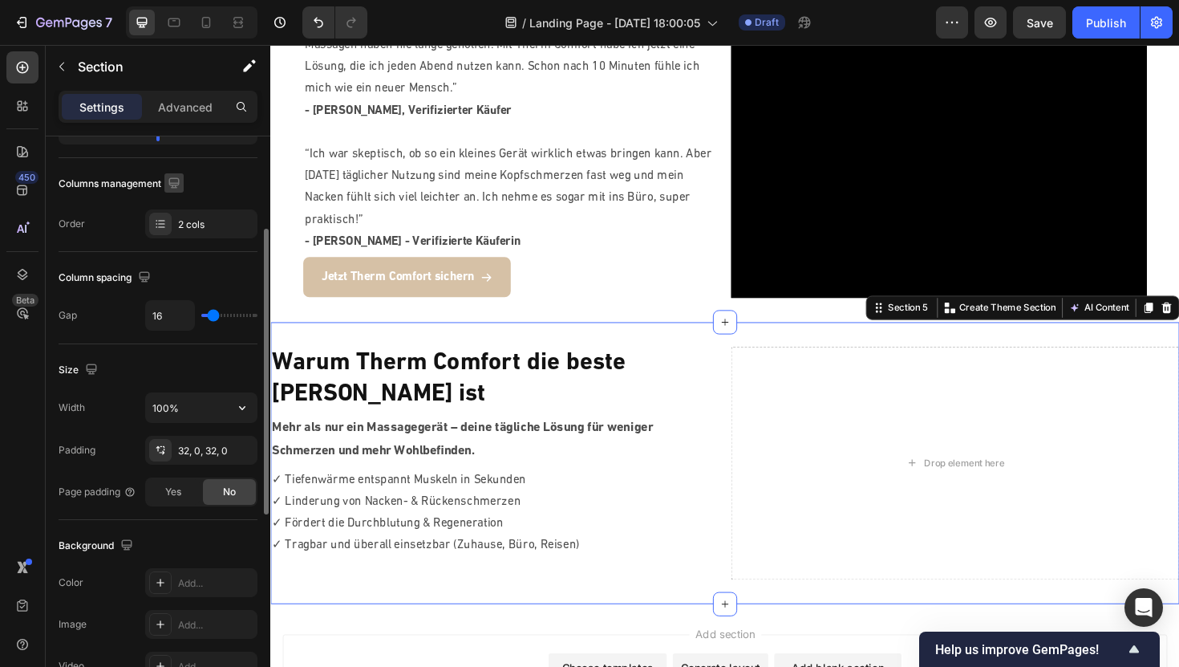
scroll to position [234, 0]
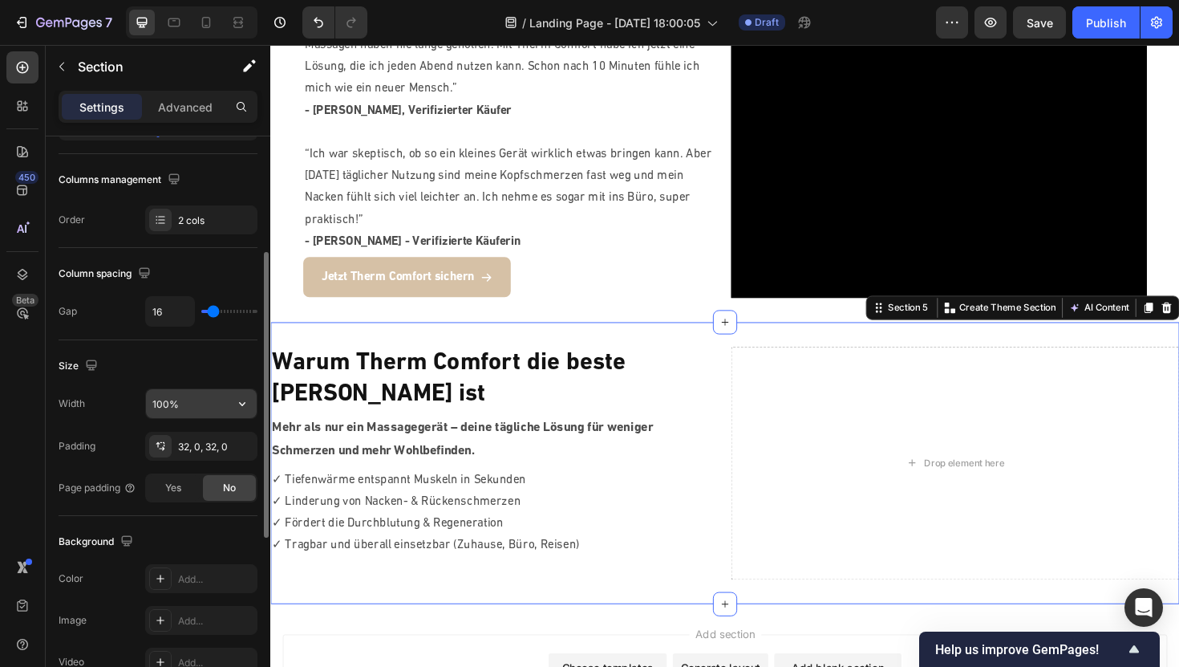
click at [194, 405] on input "100%" at bounding box center [201, 403] width 111 height 29
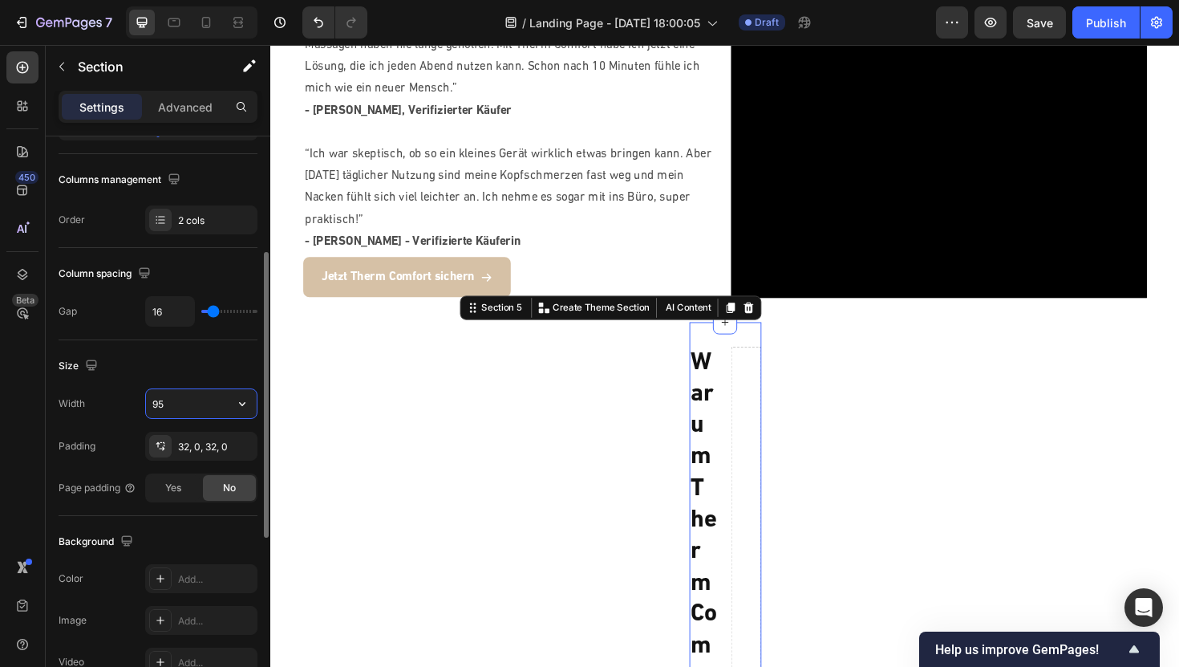
click at [190, 391] on input "95" at bounding box center [201, 403] width 111 height 29
click at [190, 369] on div "Size" at bounding box center [158, 366] width 199 height 26
click at [183, 398] on input "95" at bounding box center [201, 403] width 111 height 29
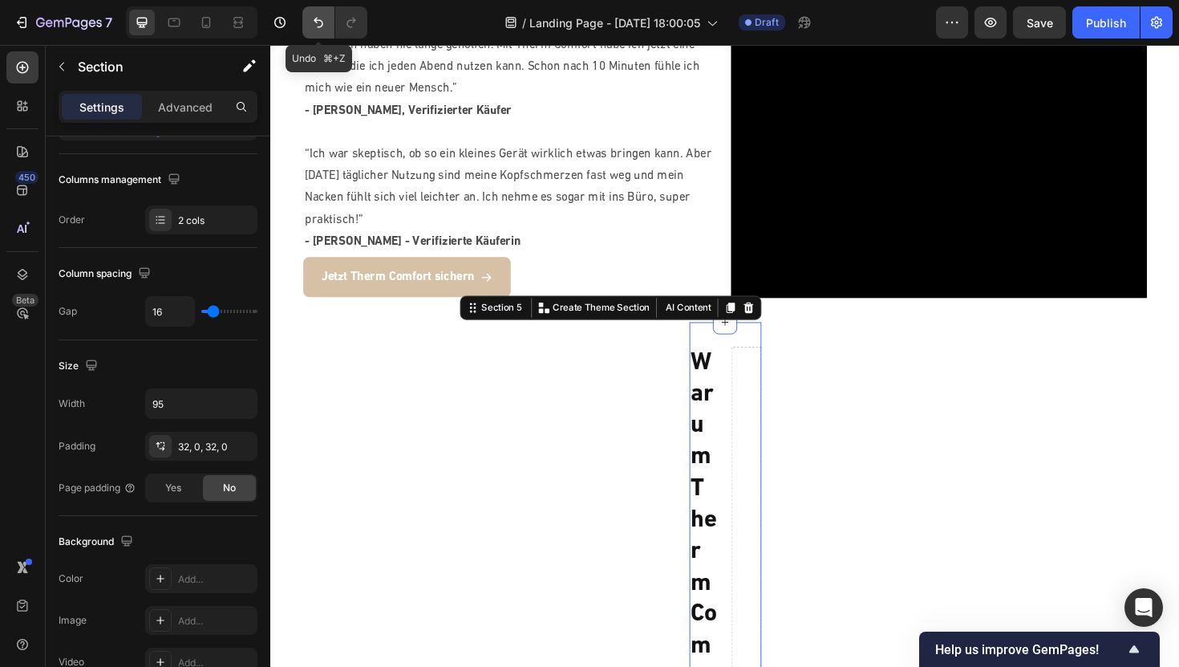
click at [320, 19] on icon "Undo/Redo" at bounding box center [318, 22] width 16 height 16
click at [321, 19] on icon "Undo/Redo" at bounding box center [318, 22] width 16 height 16
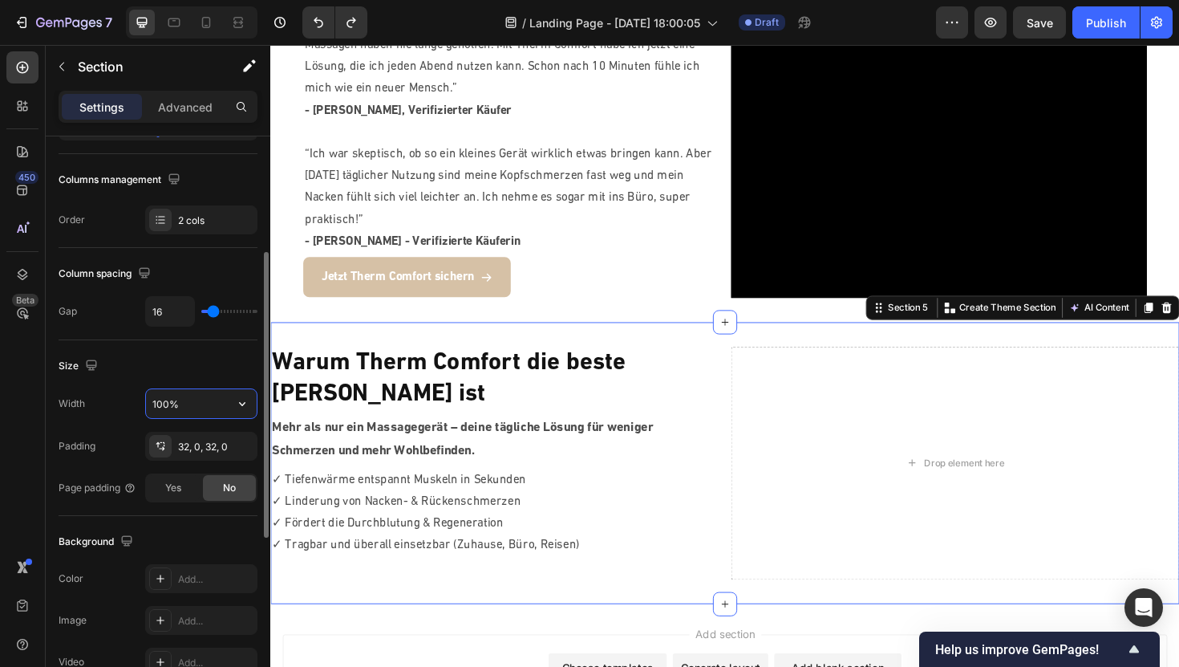
click at [165, 403] on input "100%" at bounding box center [201, 403] width 111 height 29
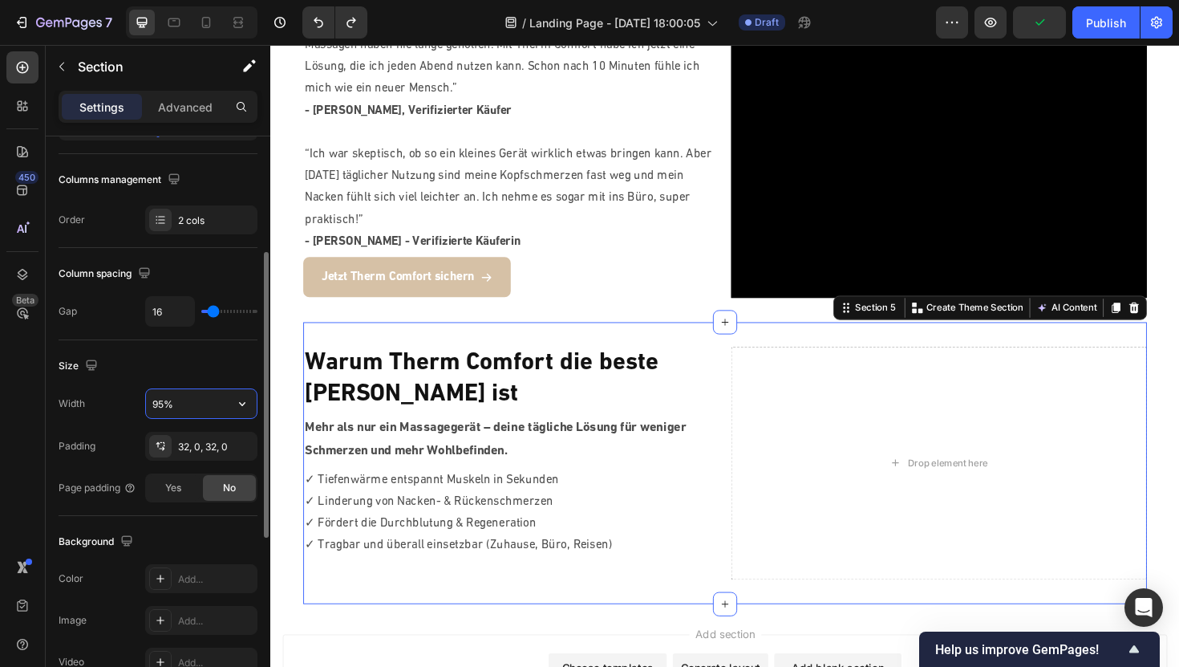
type input "95%"
click at [776, 464] on div "Drop element here" at bounding box center [978, 487] width 440 height 247
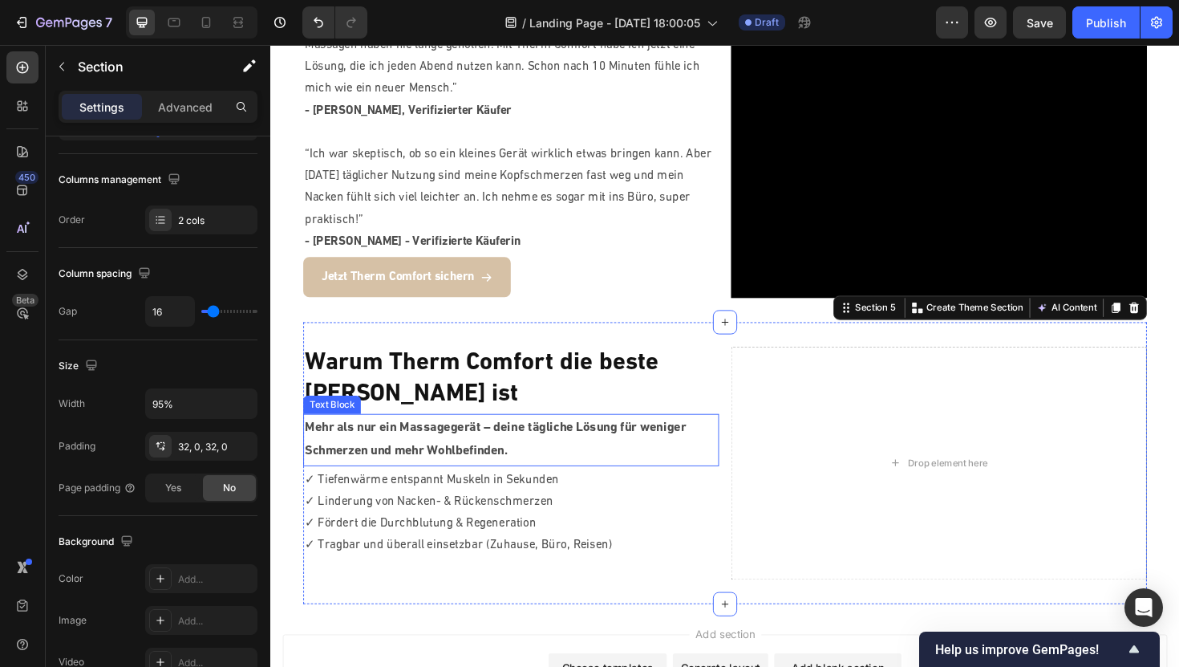
click at [699, 446] on p "Mehr als nur ein Massagegerät – deine tägliche Lösung für weniger Schmerzen und…" at bounding box center [524, 463] width 437 height 49
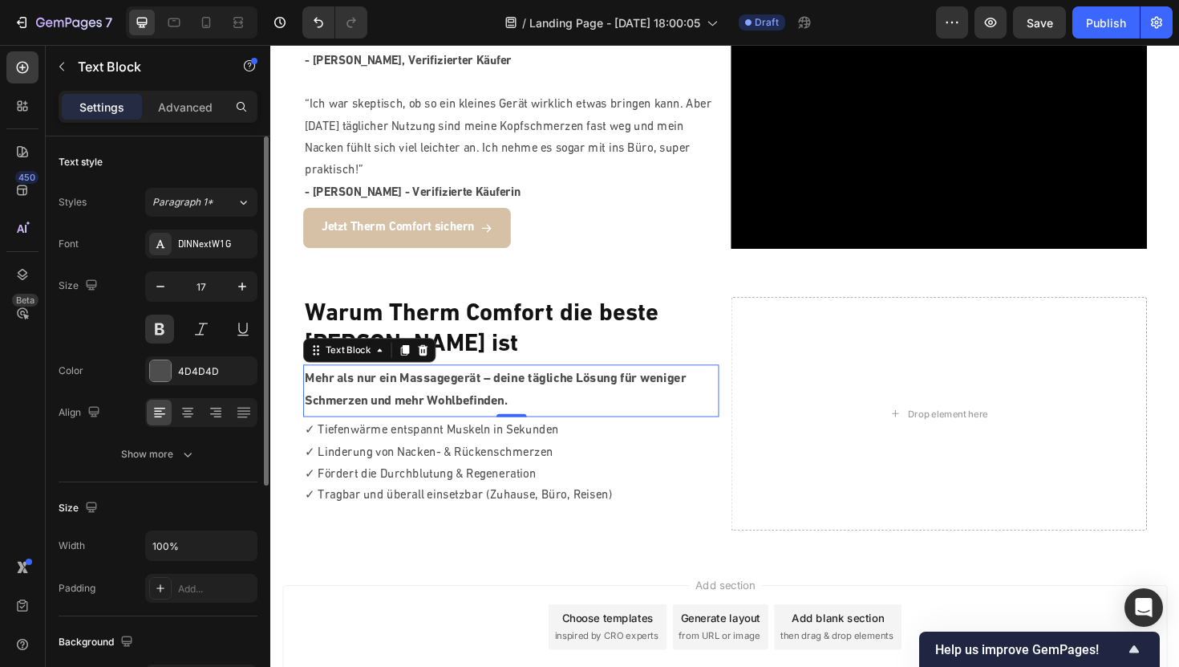
scroll to position [1875, 0]
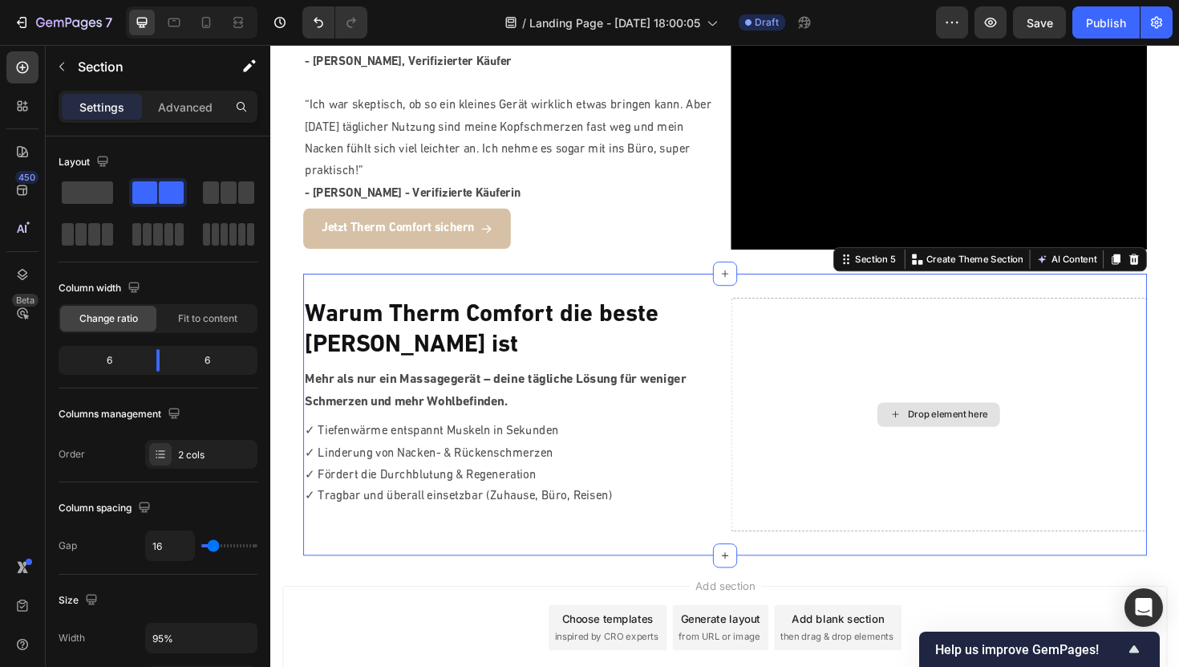
click at [825, 444] on div "Drop element here" at bounding box center [978, 436] width 440 height 247
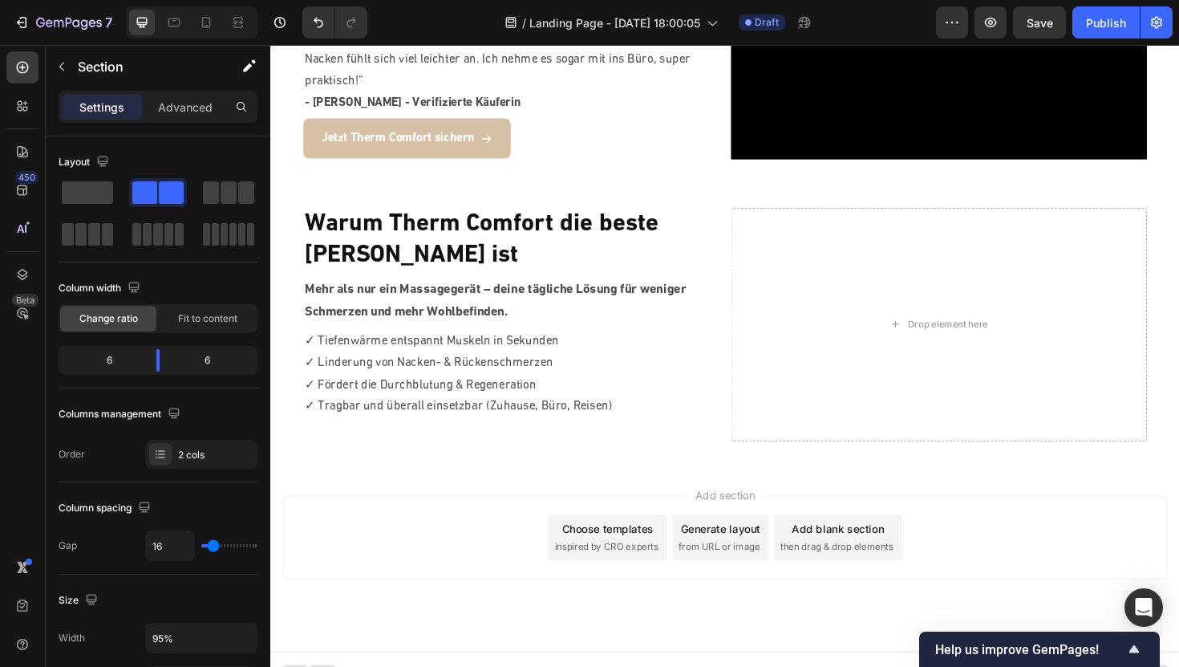
scroll to position [1988, 0]
